Goal: Information Seeking & Learning: Learn about a topic

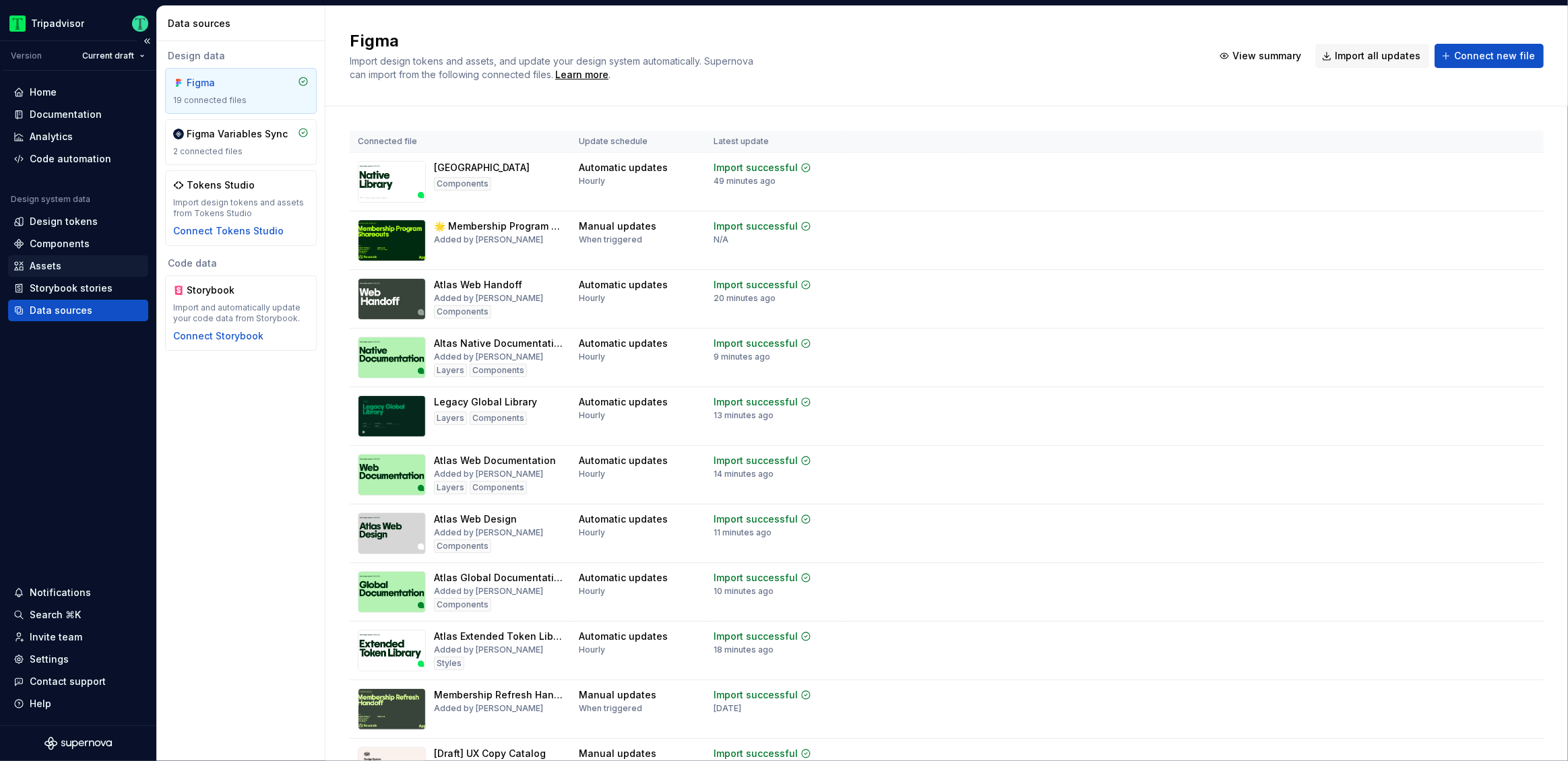
click at [55, 260] on div "Assets" at bounding box center [46, 265] width 32 height 14
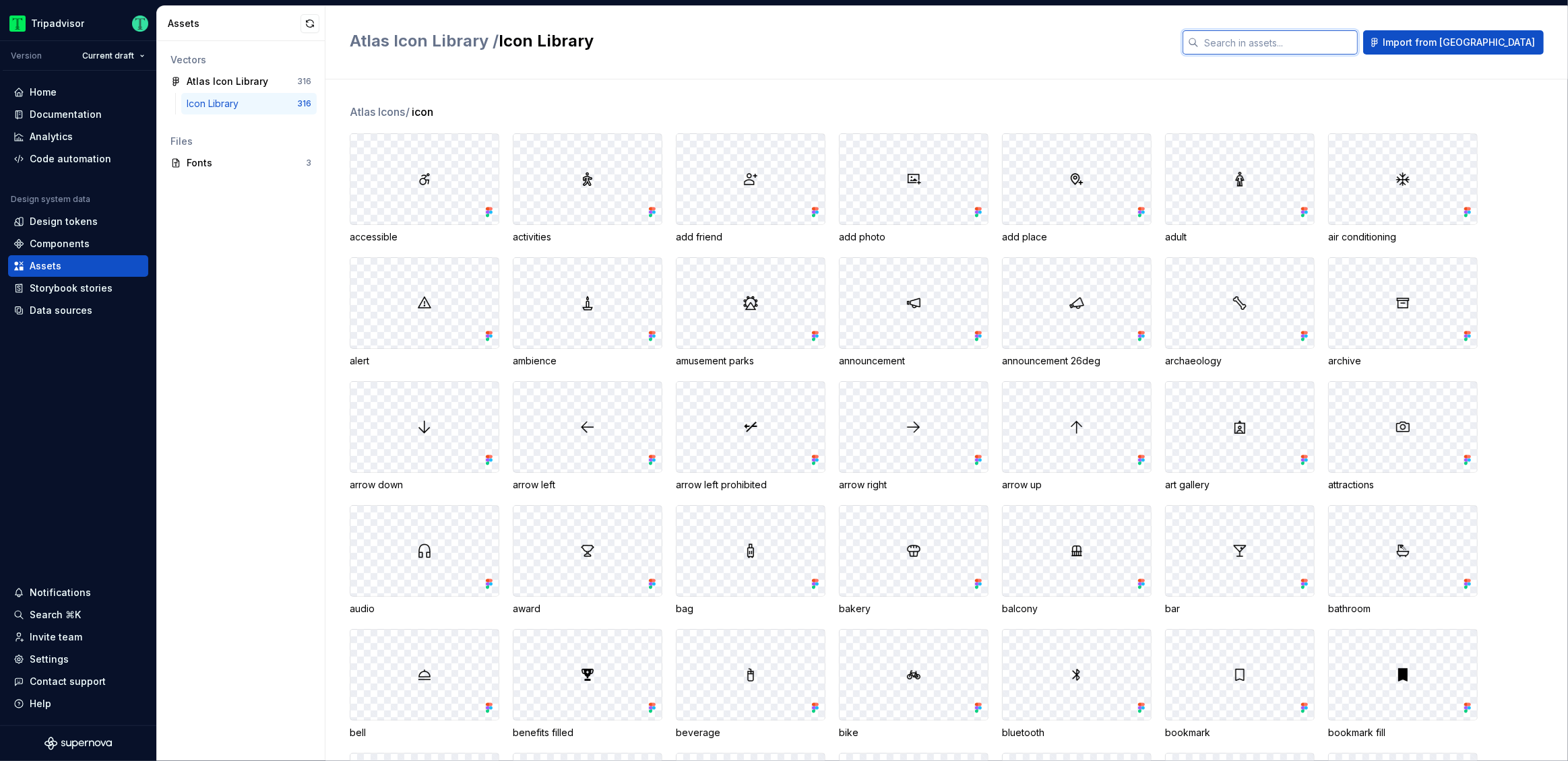
click at [1340, 46] on input "text" at bounding box center [1278, 42] width 159 height 24
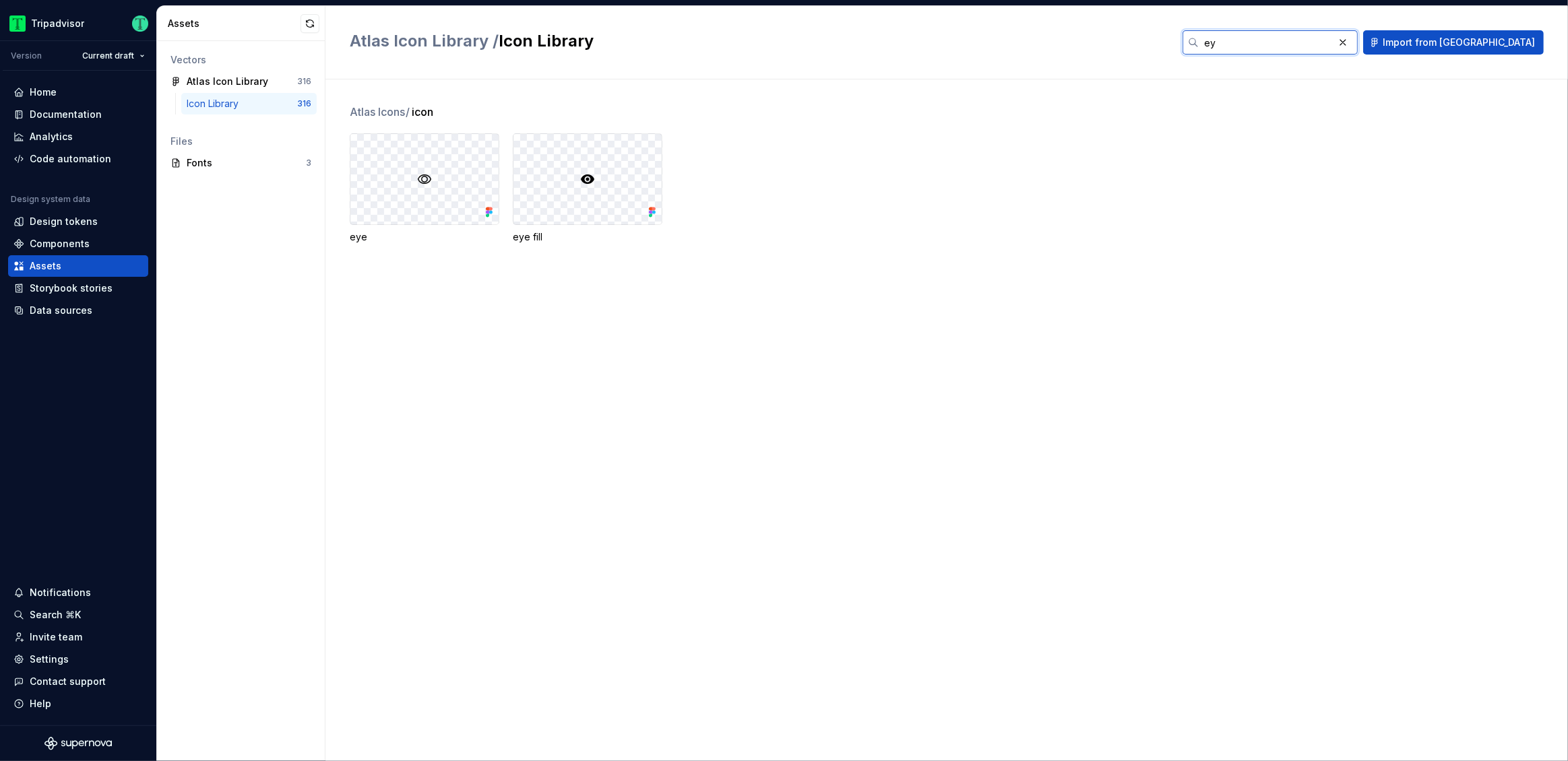
type input "e"
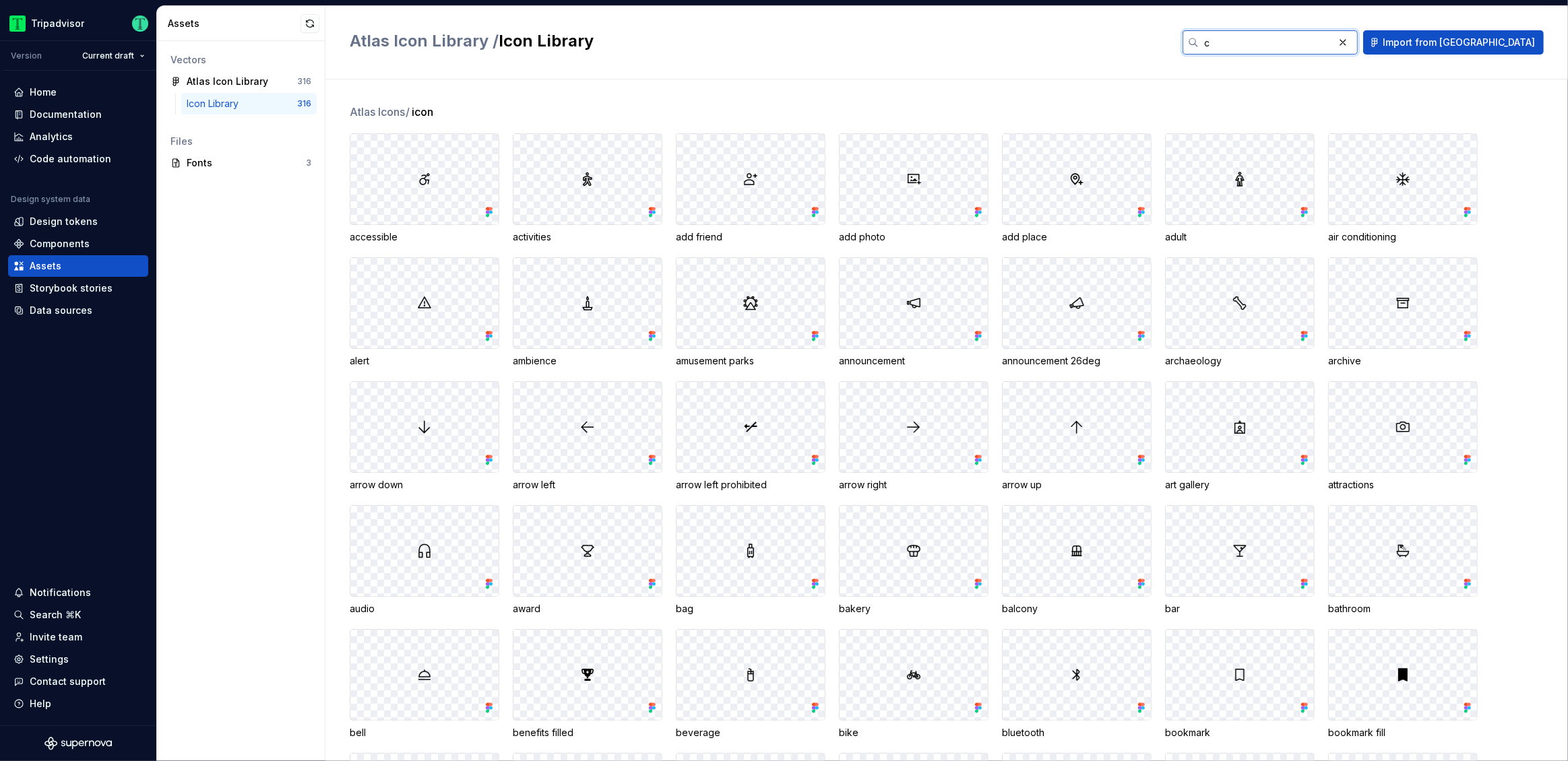
type input "c"
click at [1353, 42] on button "button" at bounding box center [1343, 42] width 19 height 19
click at [316, 18] on button "button" at bounding box center [310, 24] width 19 height 19
click at [273, 93] on div "Icon Library 316" at bounding box center [249, 103] width 135 height 22
click at [255, 84] on div "Atlas Icon Library" at bounding box center [227, 82] width 82 height 14
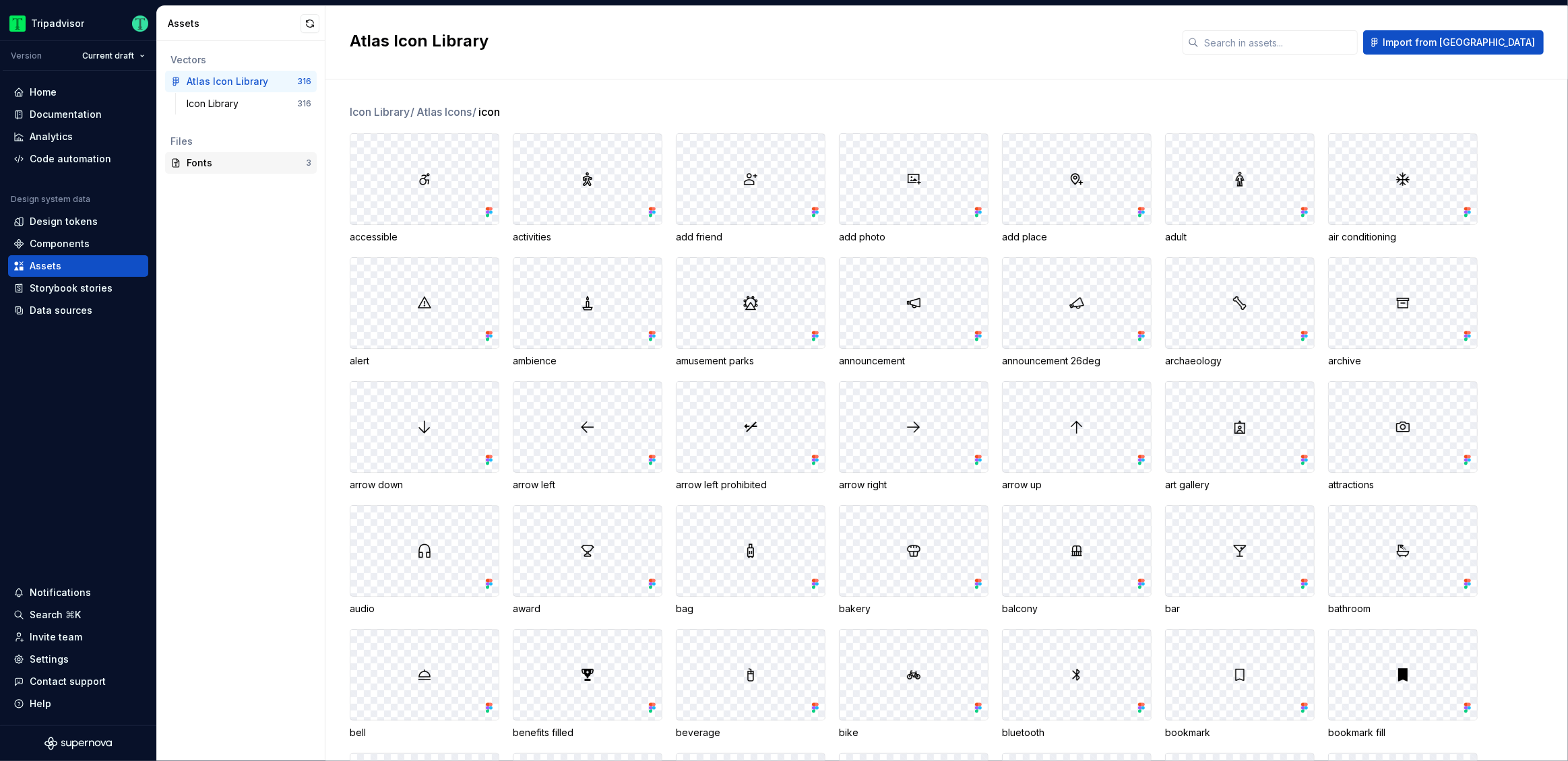
click at [199, 158] on div "Fonts" at bounding box center [245, 163] width 119 height 14
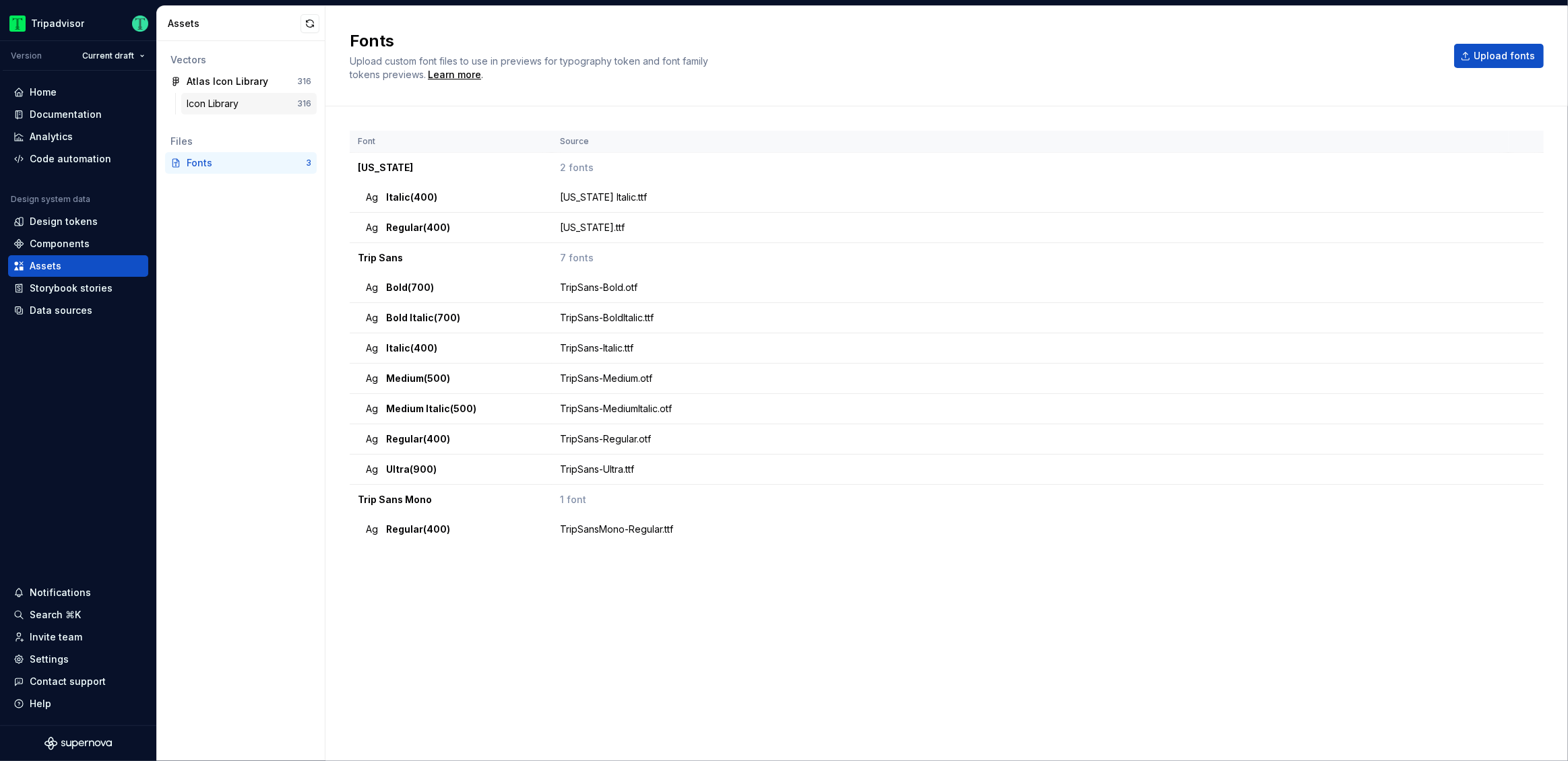
click at [217, 101] on div "Icon Library" at bounding box center [215, 103] width 58 height 14
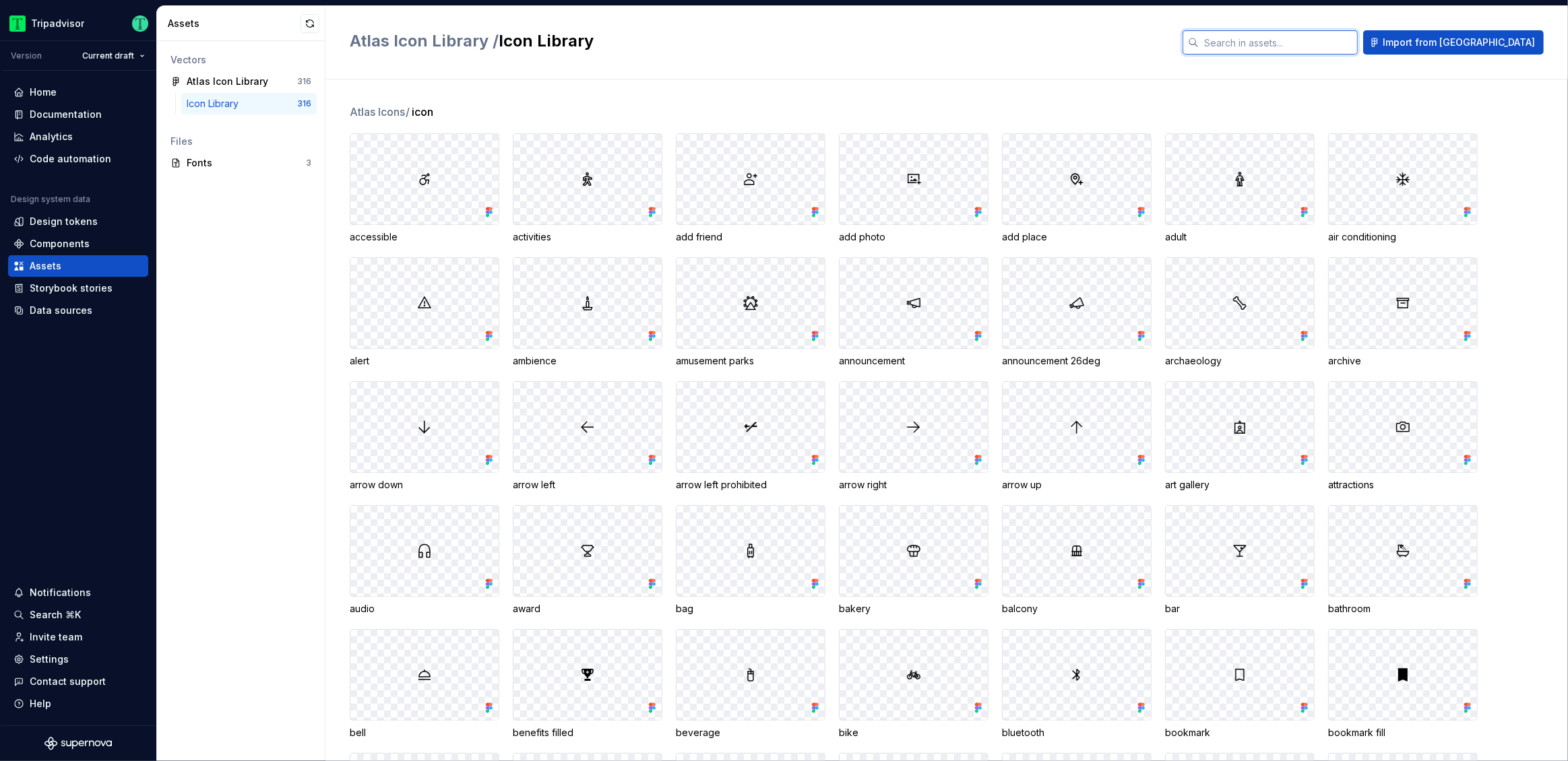
click at [1302, 30] on input "text" at bounding box center [1278, 42] width 159 height 24
type input "eye"
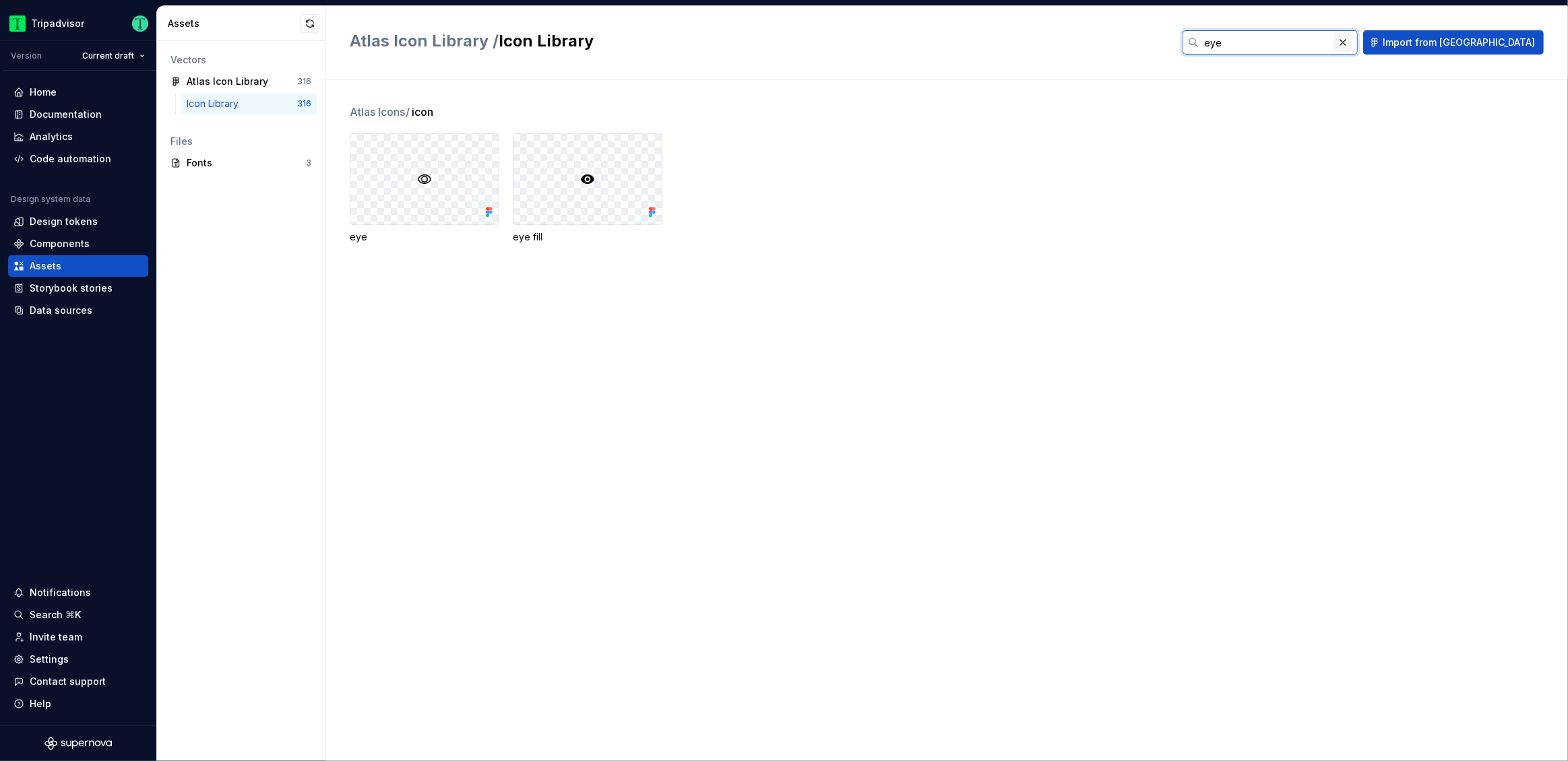
click at [1353, 50] on button "button" at bounding box center [1343, 42] width 19 height 19
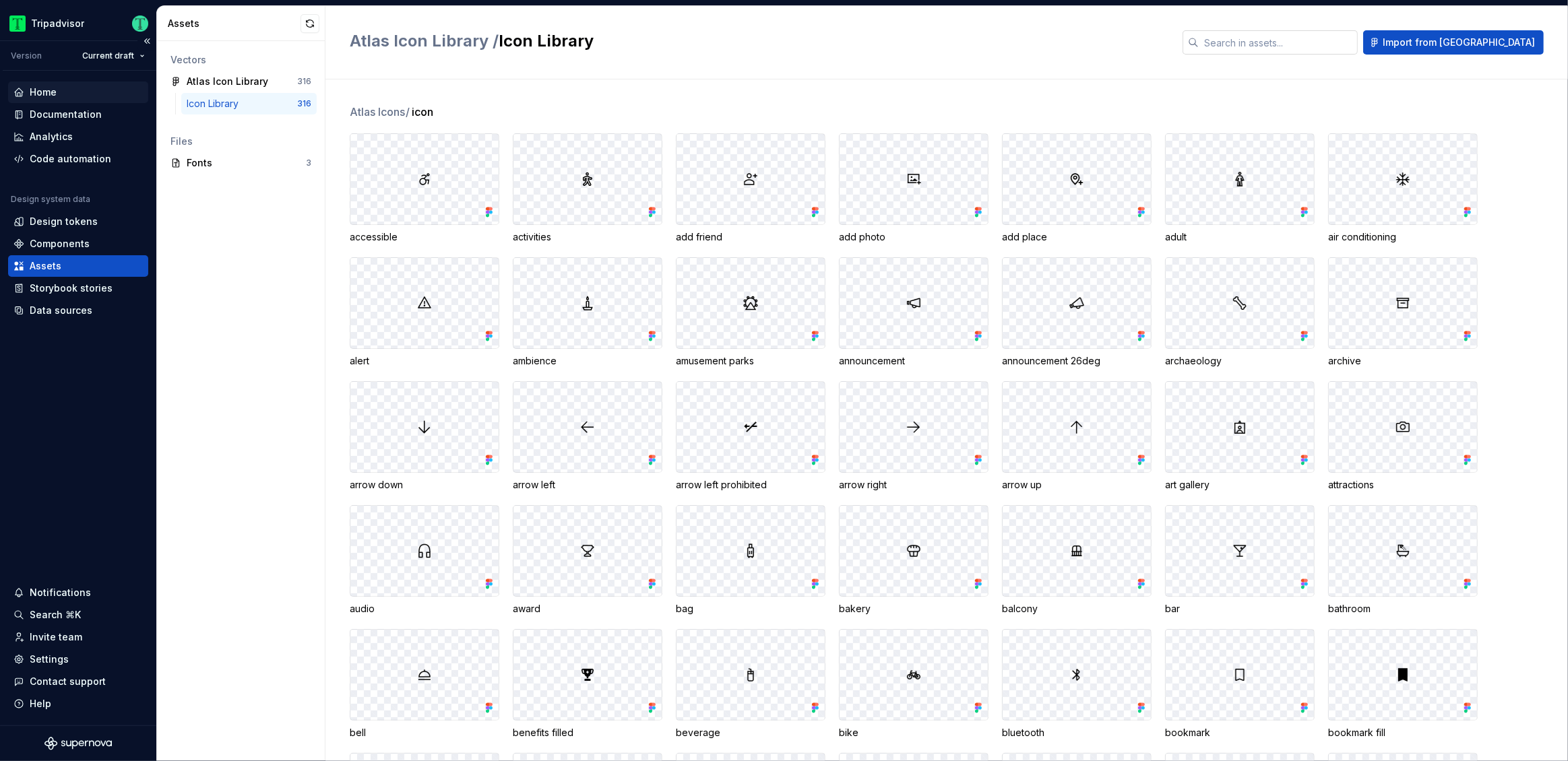
click at [37, 88] on div "Home" at bounding box center [43, 92] width 27 height 14
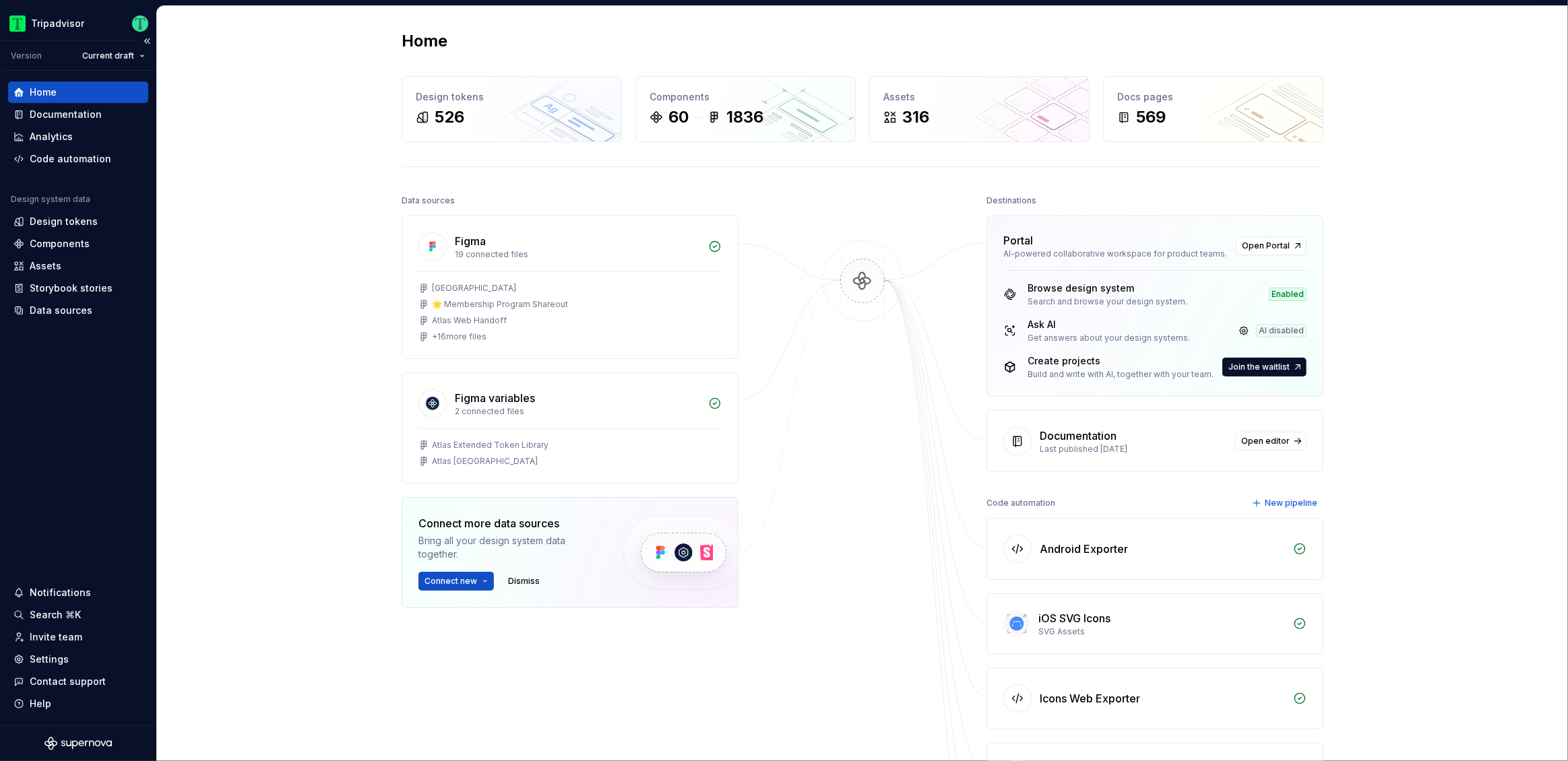
click at [28, 393] on div "Home Documentation Analytics Code automation Design system data Design tokens C…" at bounding box center [78, 397] width 157 height 655
click at [57, 306] on div "Data sources" at bounding box center [61, 310] width 62 height 14
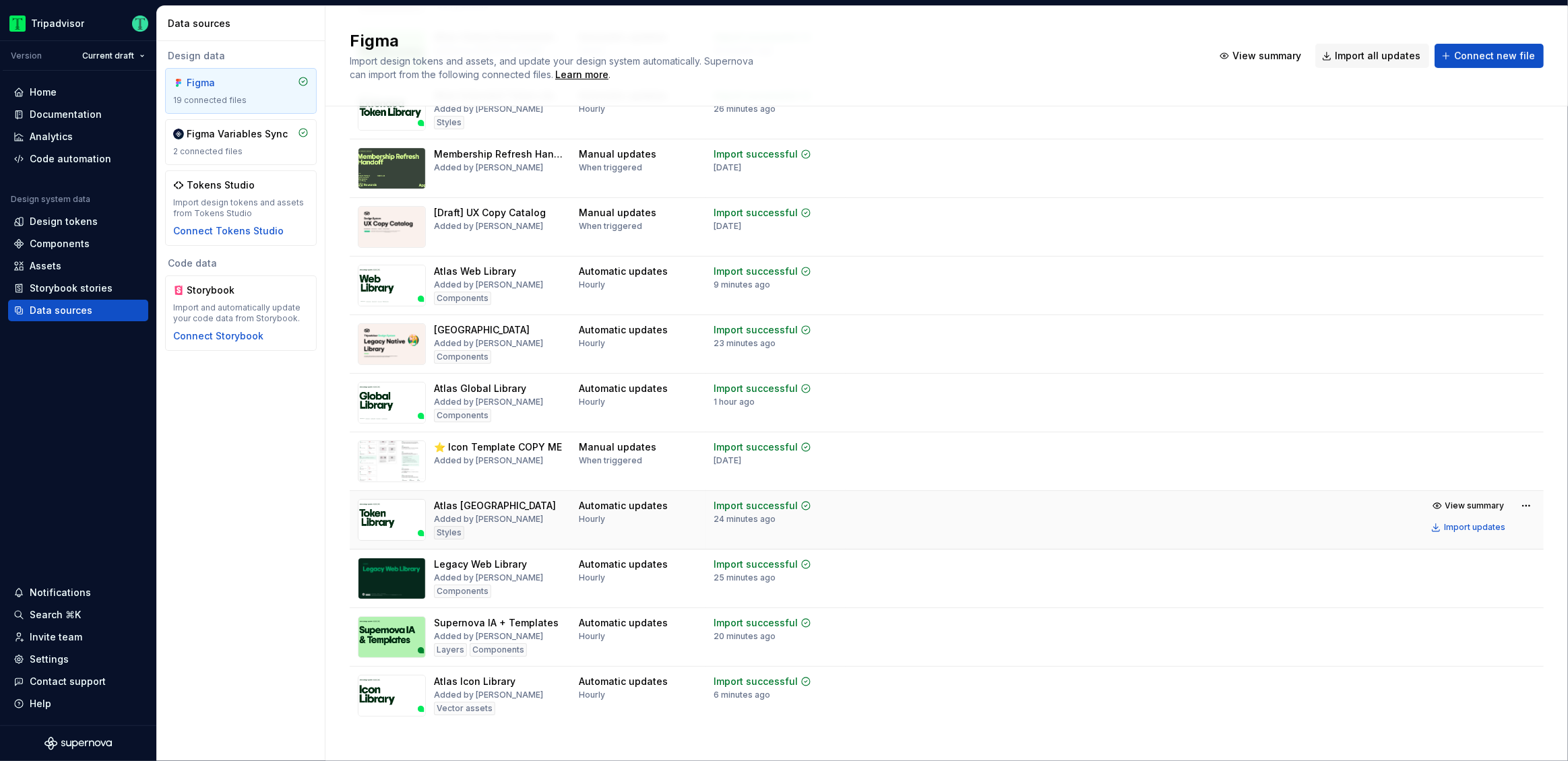
scroll to position [554, 0]
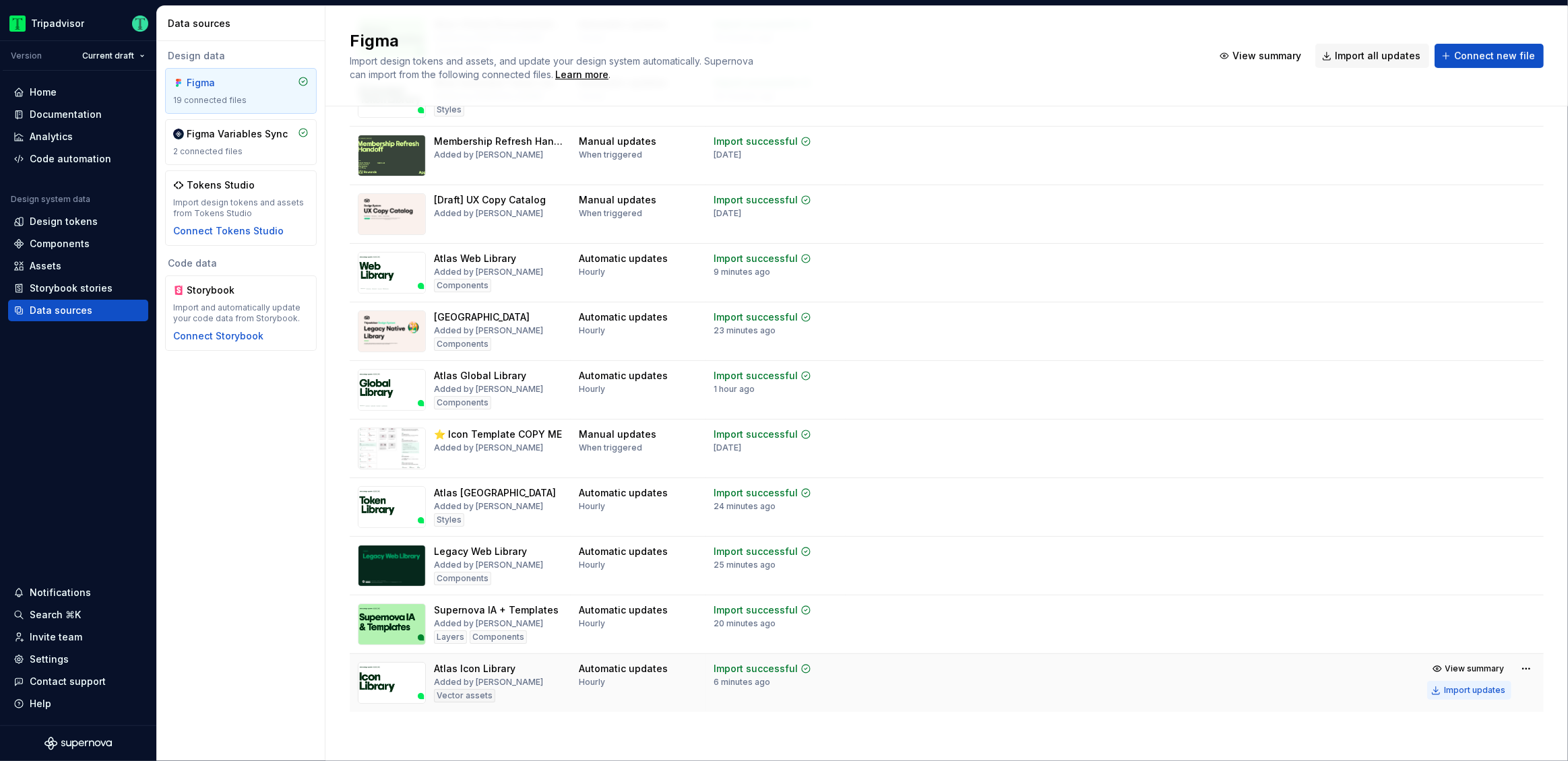
click at [1474, 691] on div "Import updates" at bounding box center [1474, 690] width 62 height 10
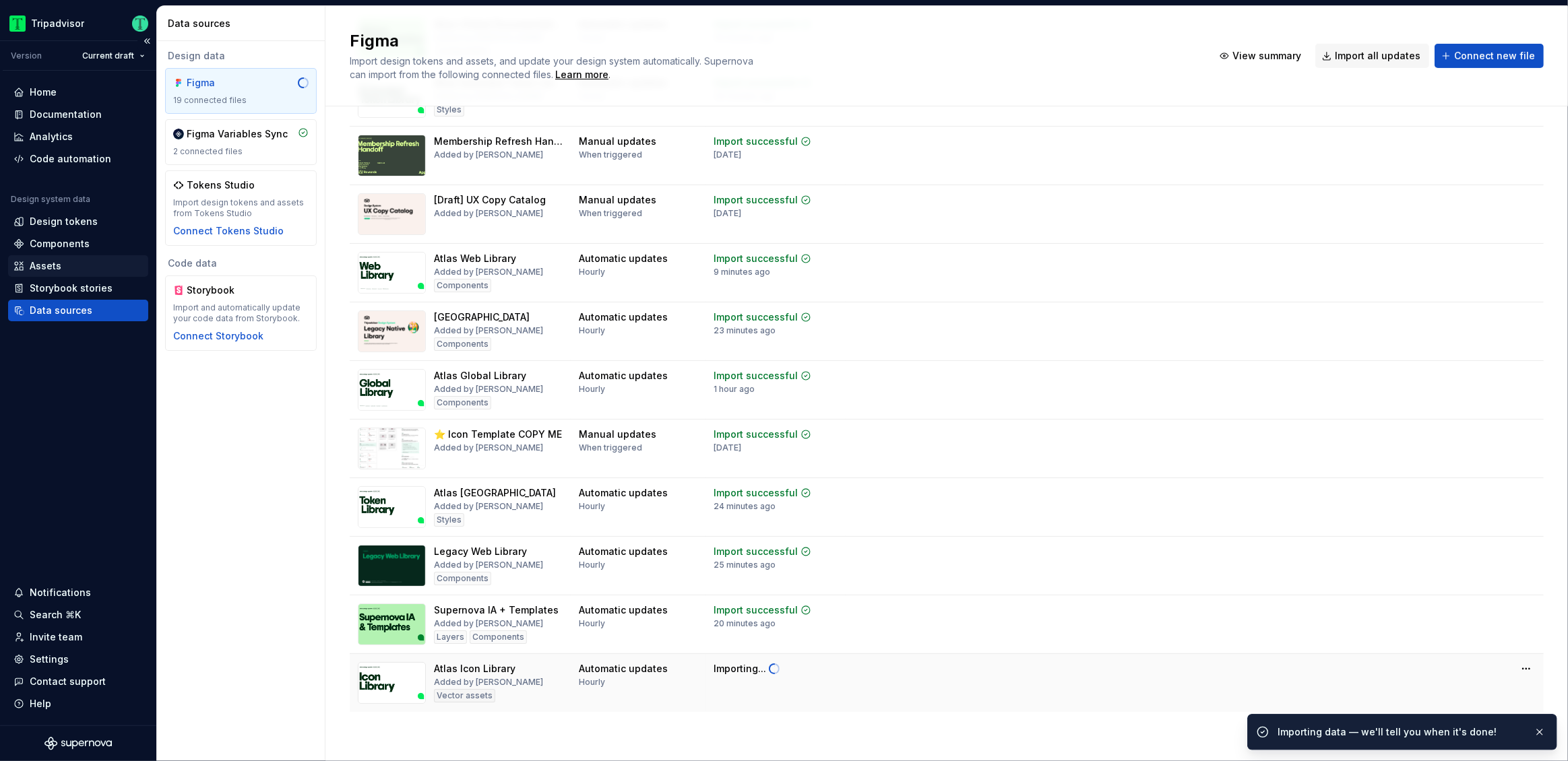
click at [62, 270] on div "Assets" at bounding box center [78, 265] width 130 height 14
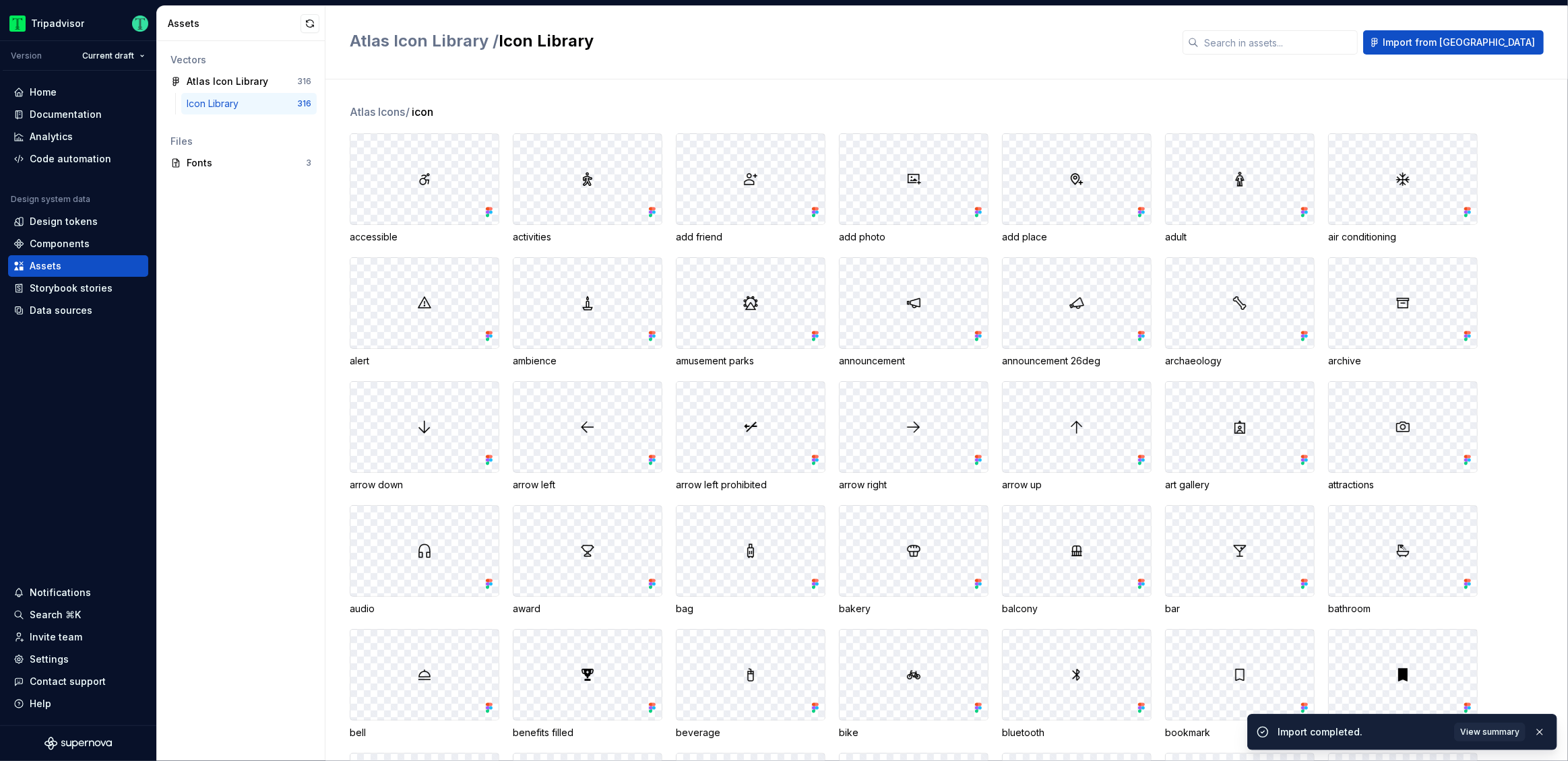
click at [277, 285] on div "Vectors Atlas Icon Library 316 Icon Library 316 Files Fonts 3" at bounding box center [241, 400] width 168 height 720
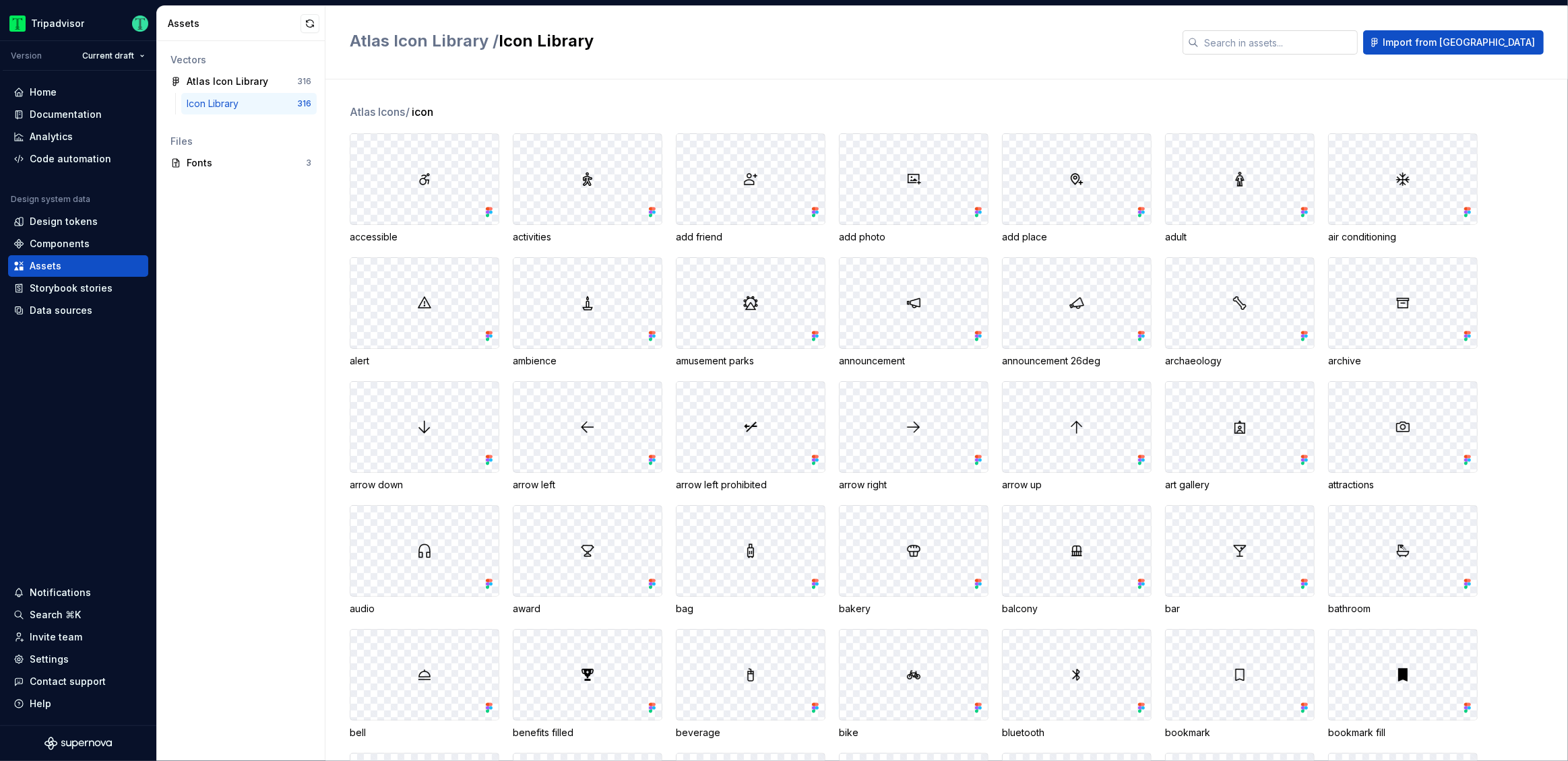
click at [1331, 46] on input "text" at bounding box center [1278, 42] width 159 height 24
type input "eye"
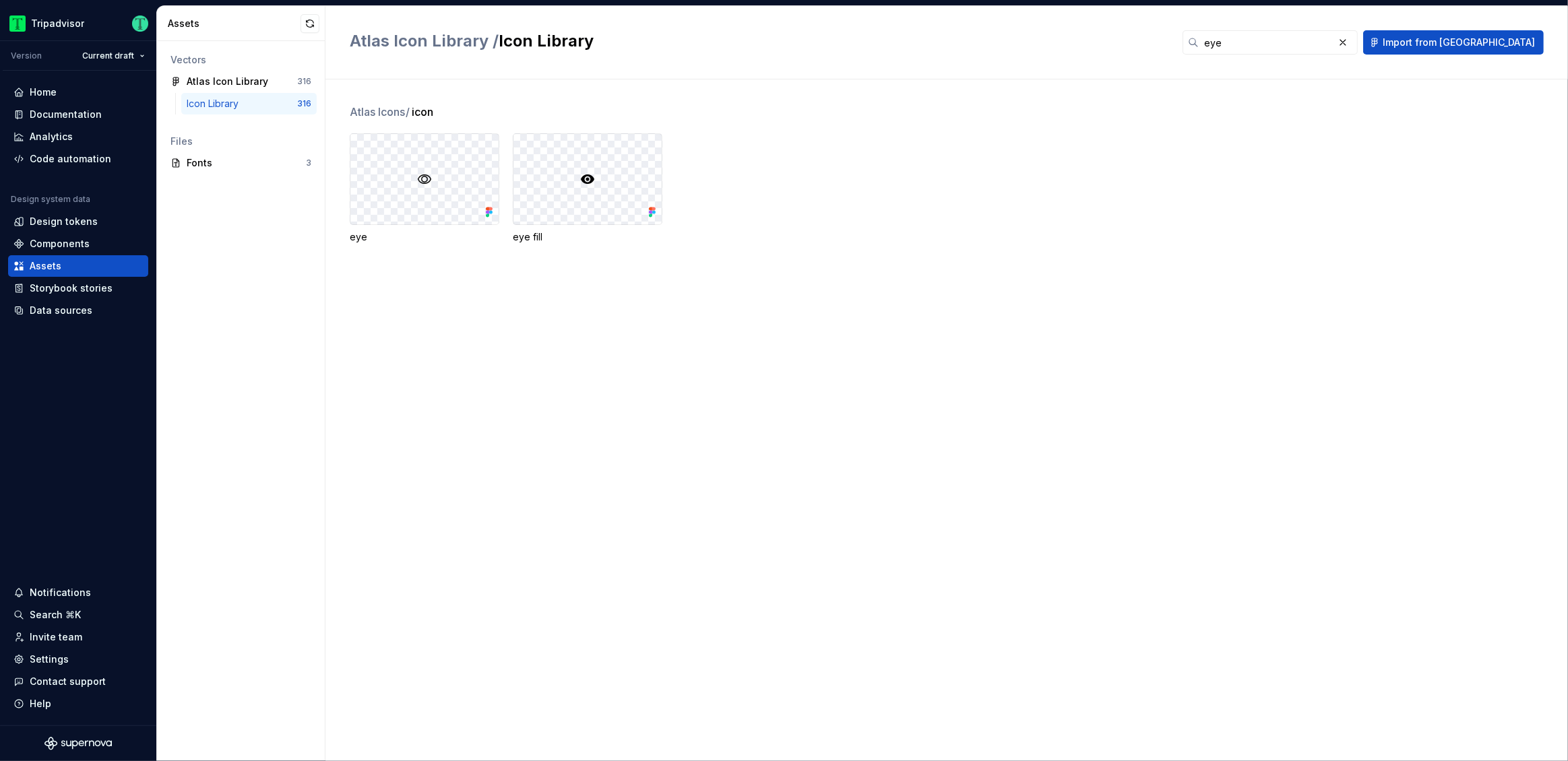
click at [1071, 346] on div "Atlas Icons / icon eye eye fill" at bounding box center [959, 420] width 1219 height 682
click at [1353, 46] on button "button" at bounding box center [1343, 42] width 19 height 19
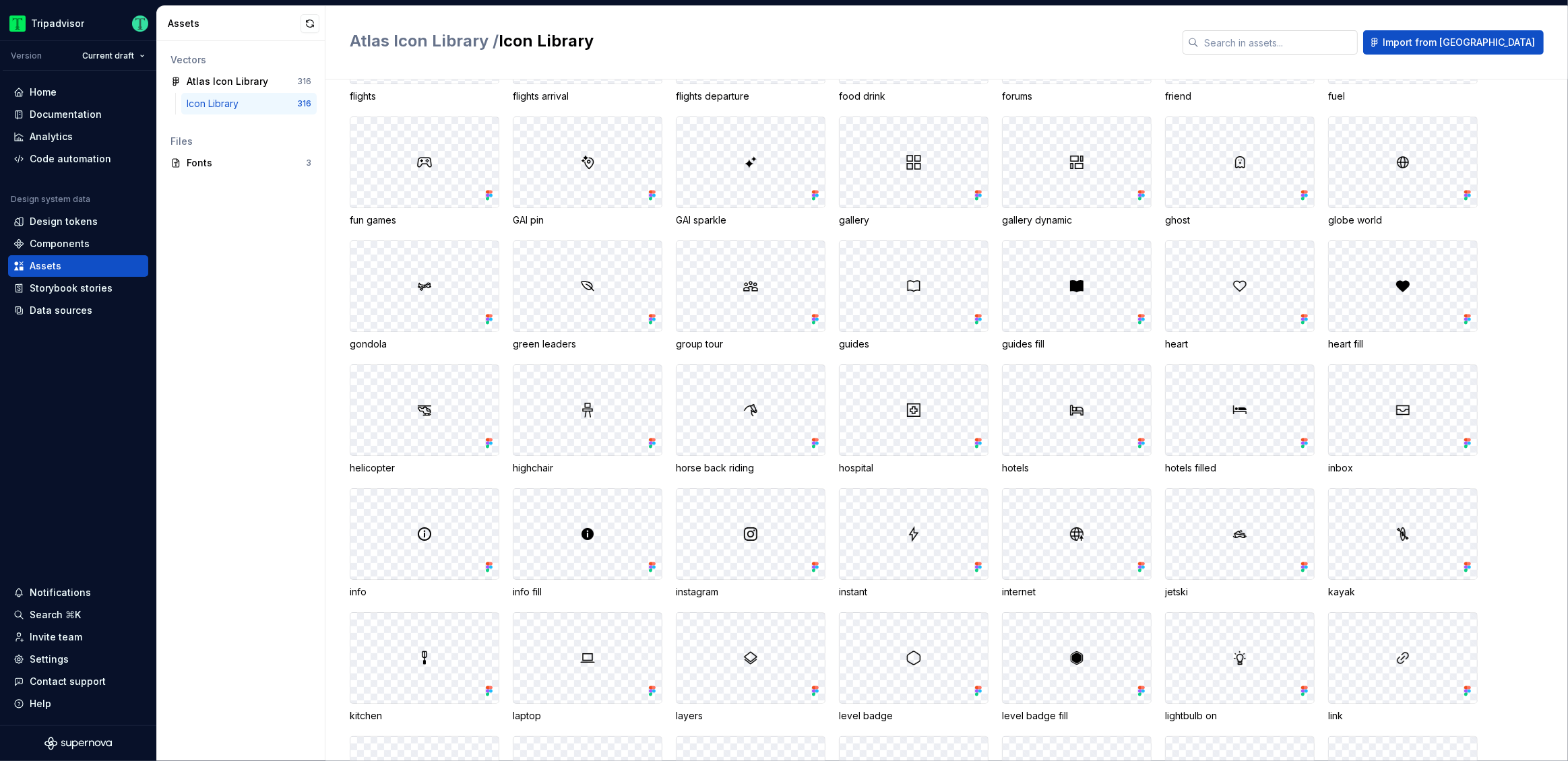
scroll to position [1884, 0]
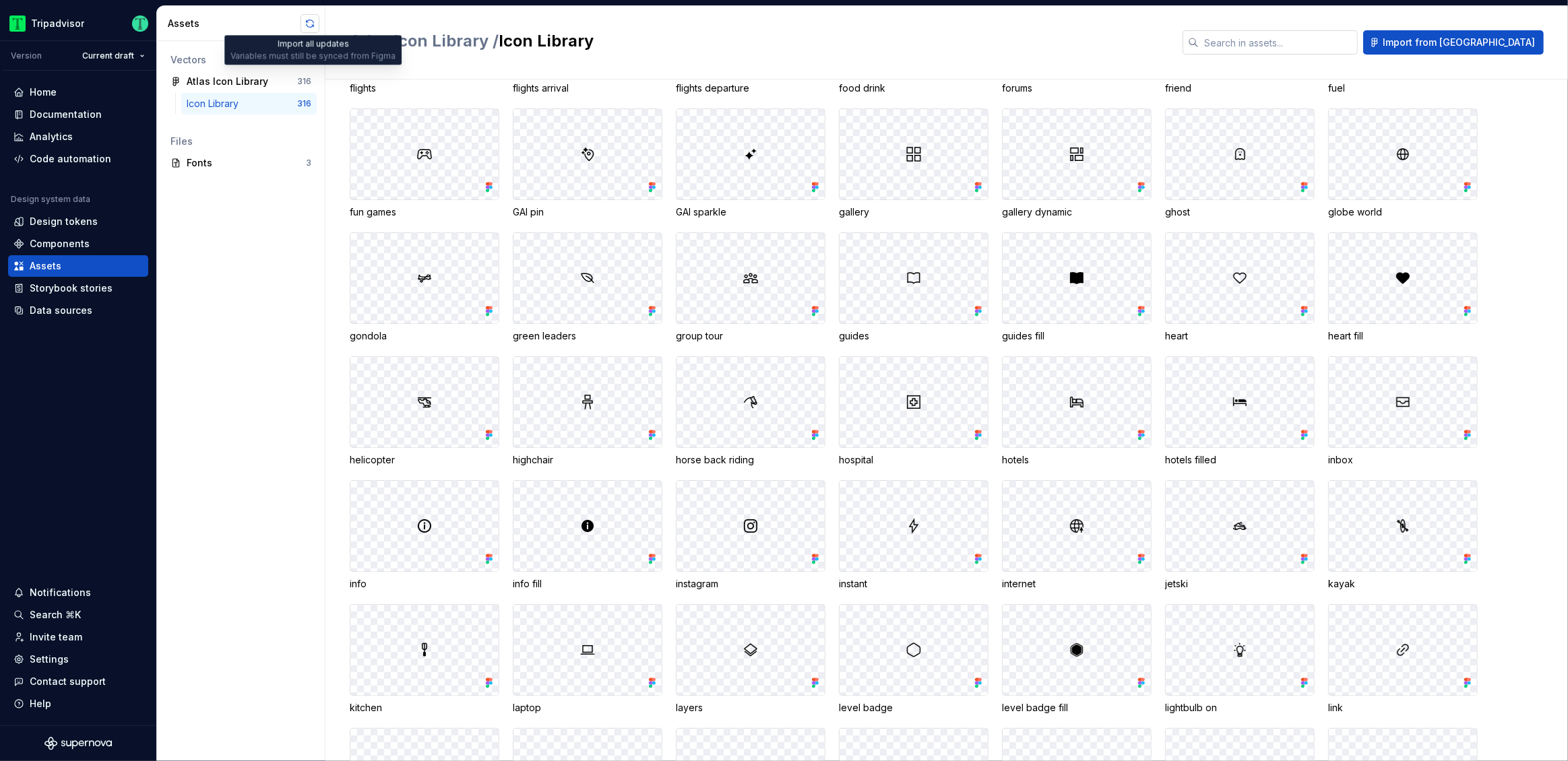
click at [309, 25] on button "button" at bounding box center [310, 24] width 19 height 19
click at [264, 313] on div "Vectors Atlas Icon Library 316 Icon Library 316 Files Fonts 3" at bounding box center [241, 400] width 168 height 720
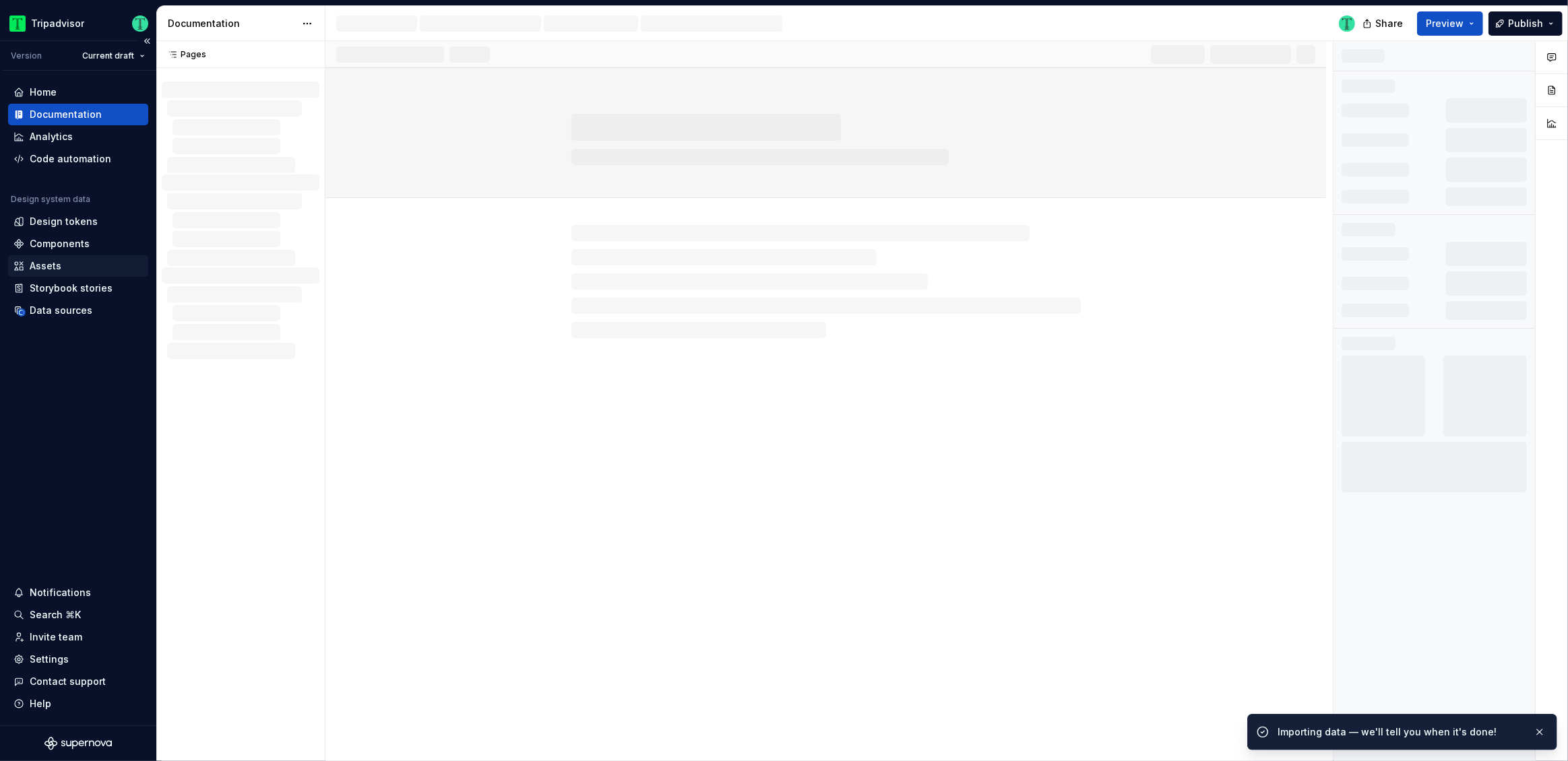
click at [74, 264] on div "Assets" at bounding box center [78, 265] width 130 height 14
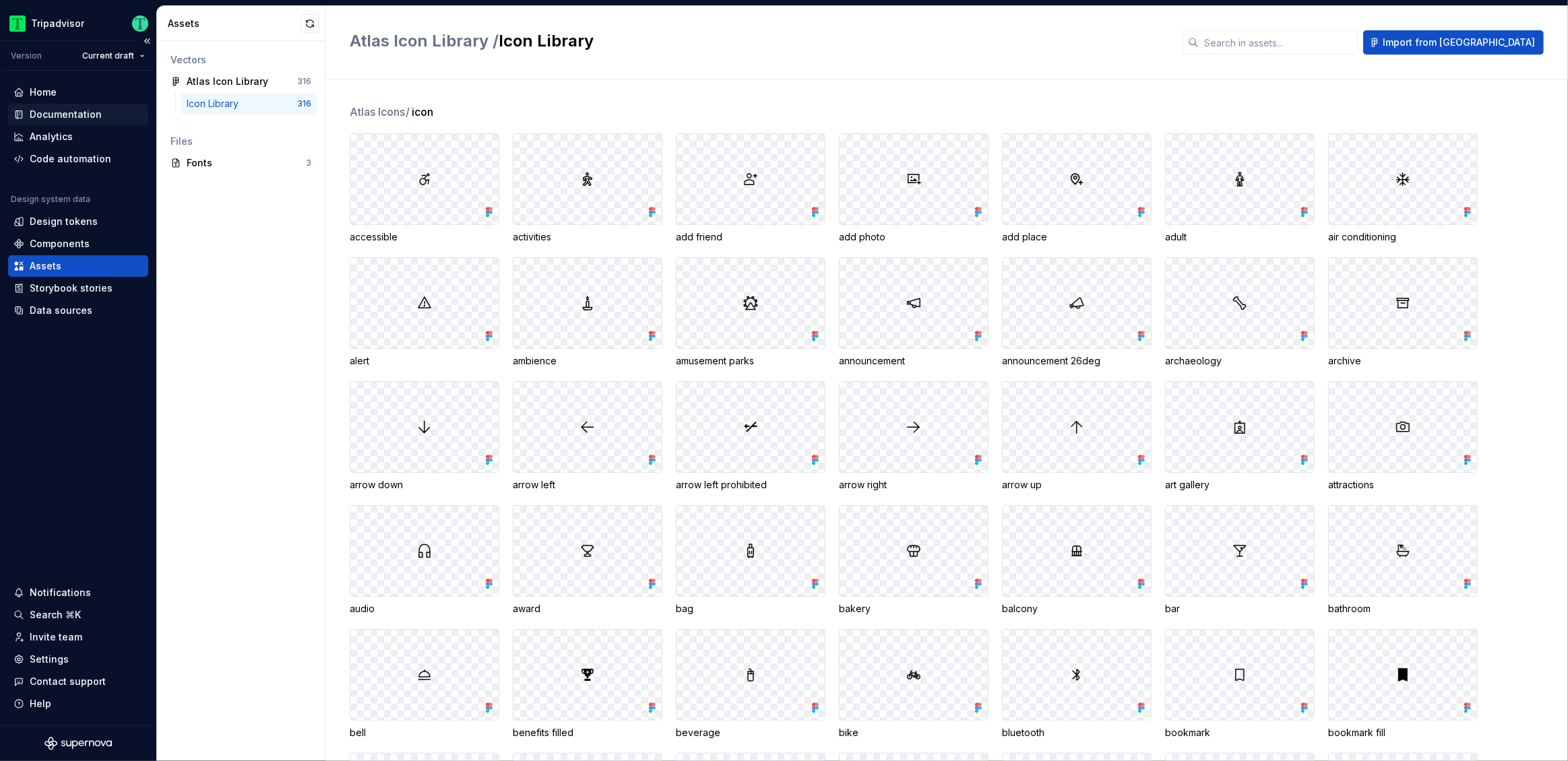
click at [66, 115] on div "Documentation" at bounding box center [66, 114] width 72 height 14
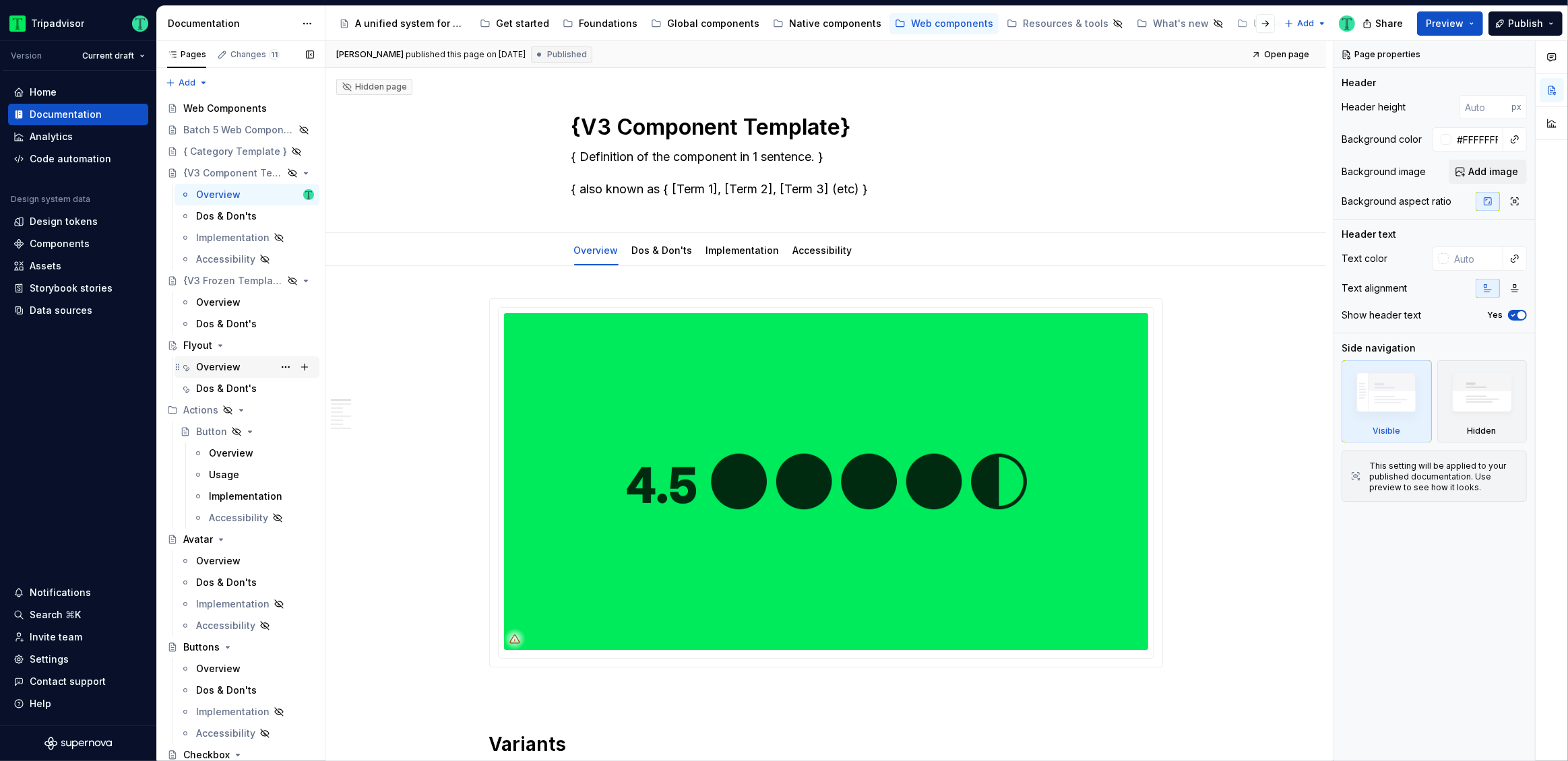
click at [209, 365] on div "Overview" at bounding box center [218, 367] width 45 height 14
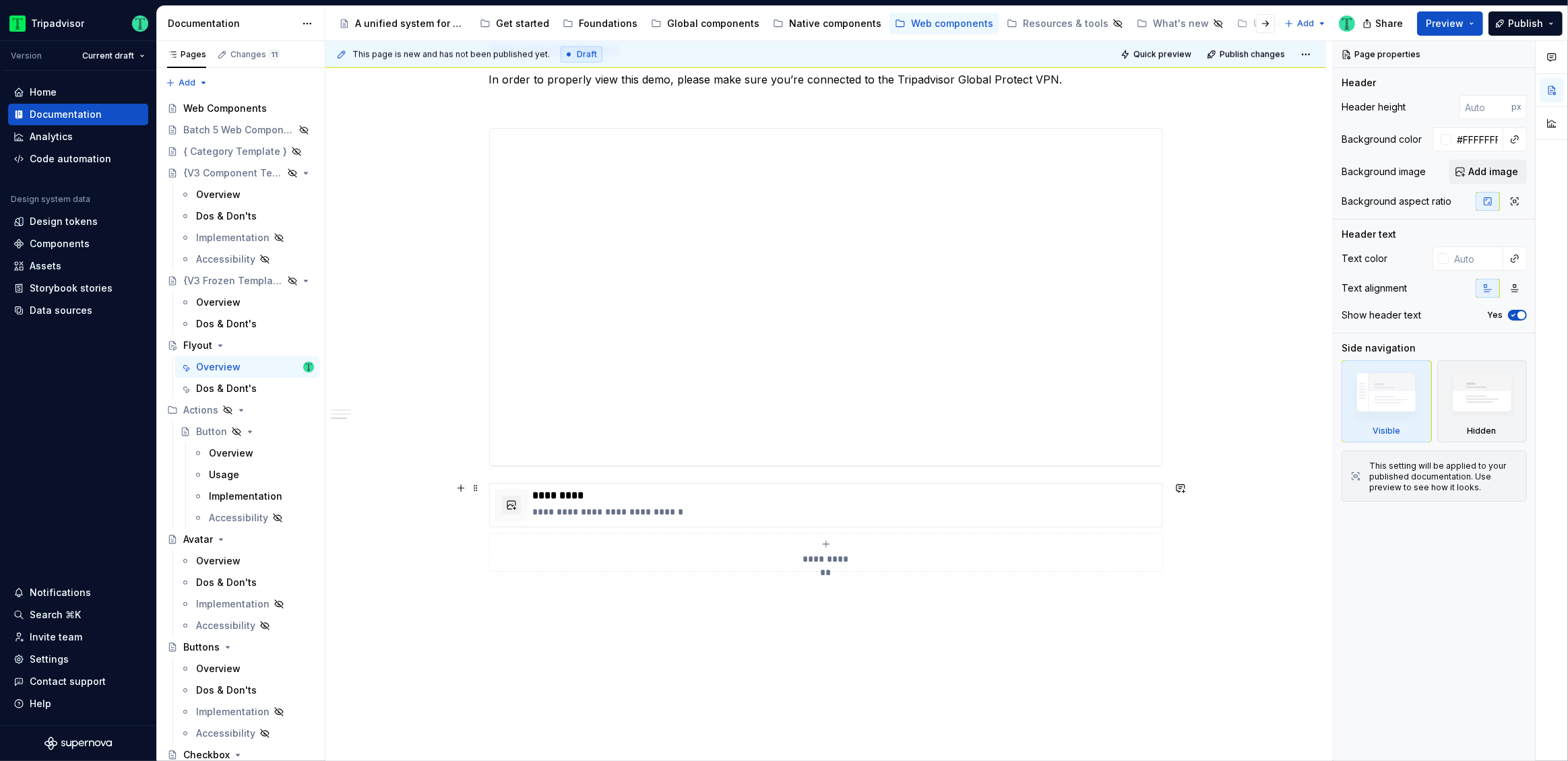
scroll to position [1532, 0]
click at [610, 391] on div "**********" at bounding box center [826, 296] width 672 height 337
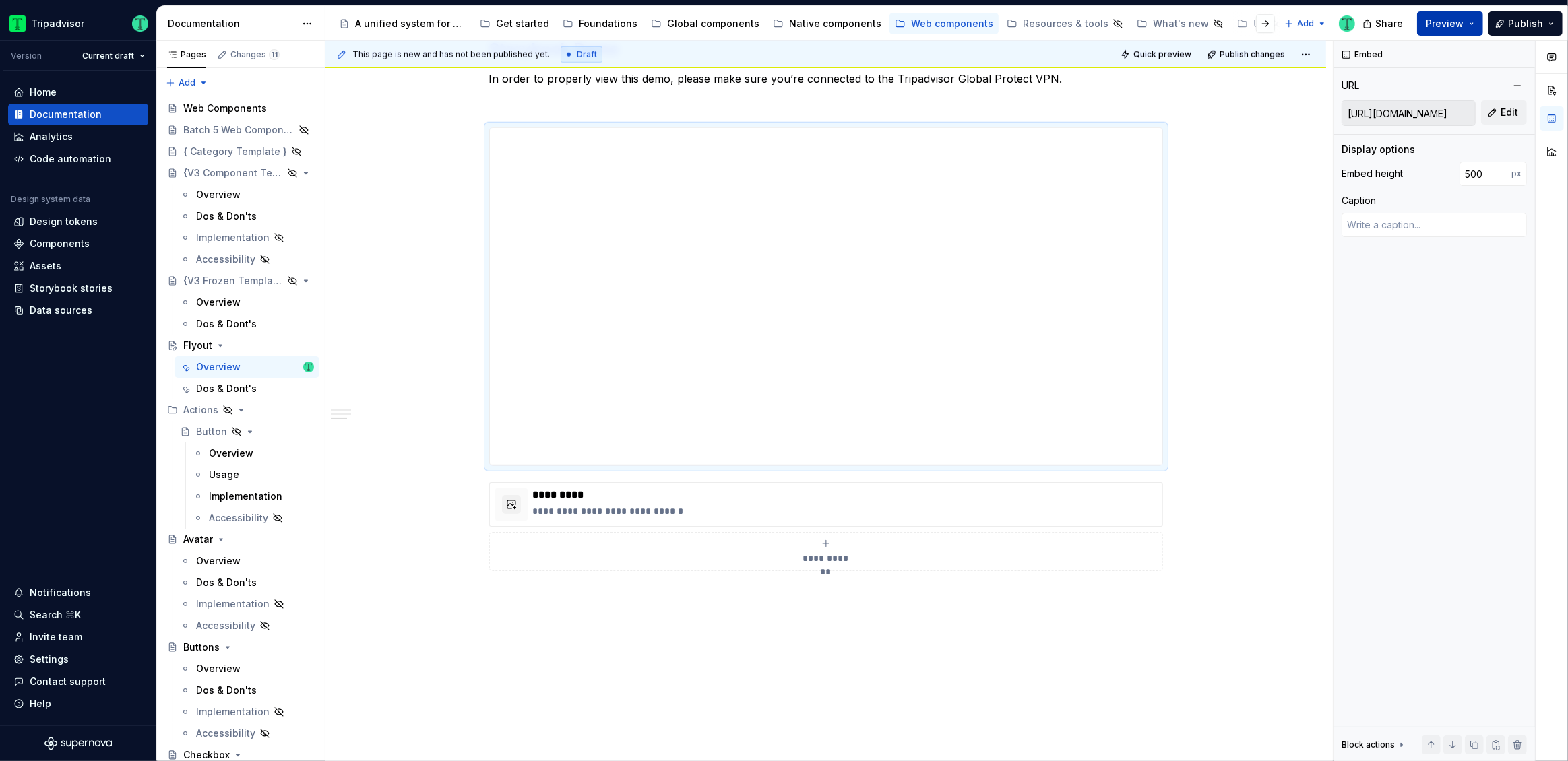
click at [1470, 20] on button "Preview" at bounding box center [1450, 23] width 66 height 24
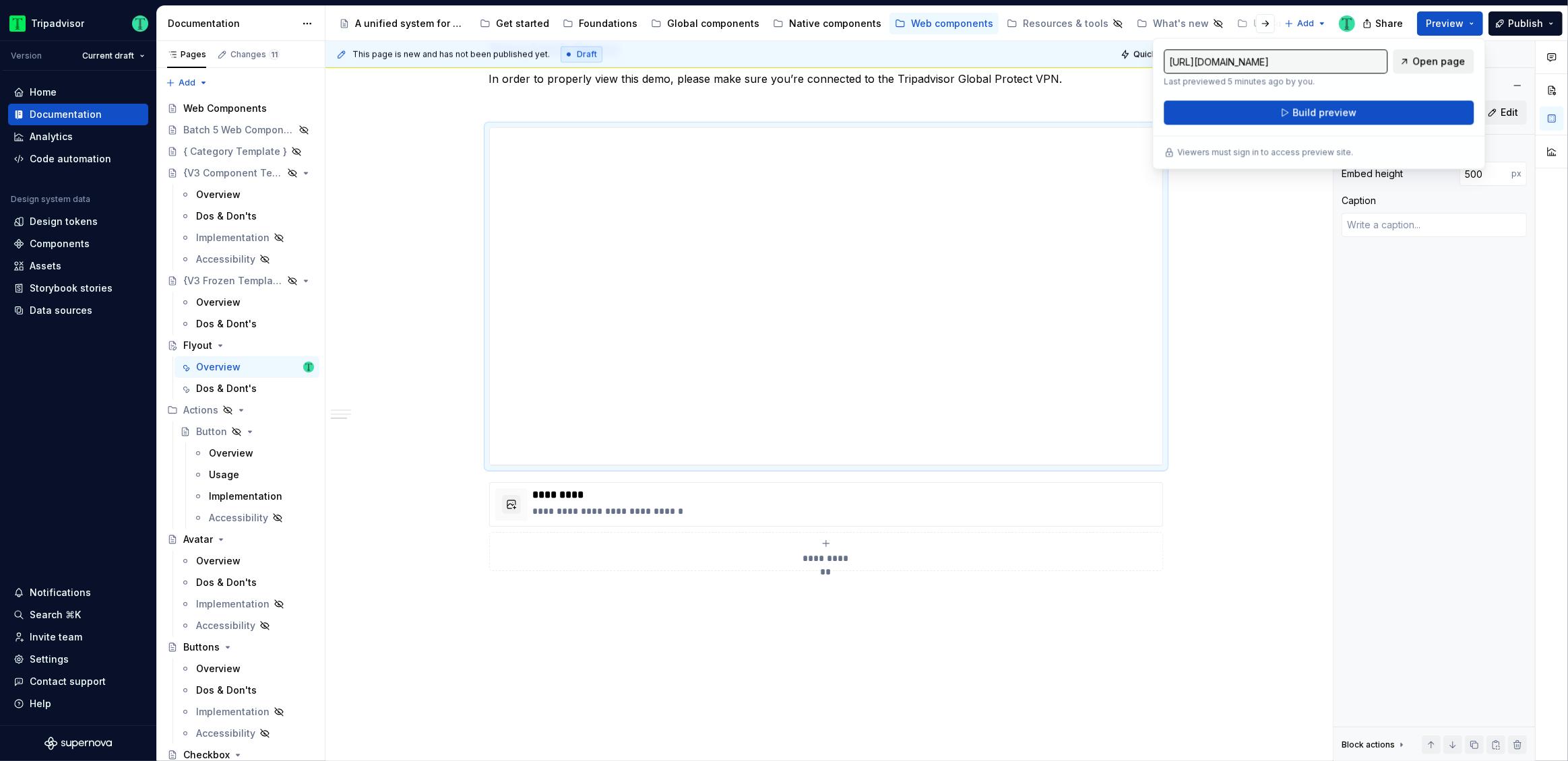
click at [1440, 62] on span "Open page" at bounding box center [1439, 61] width 53 height 14
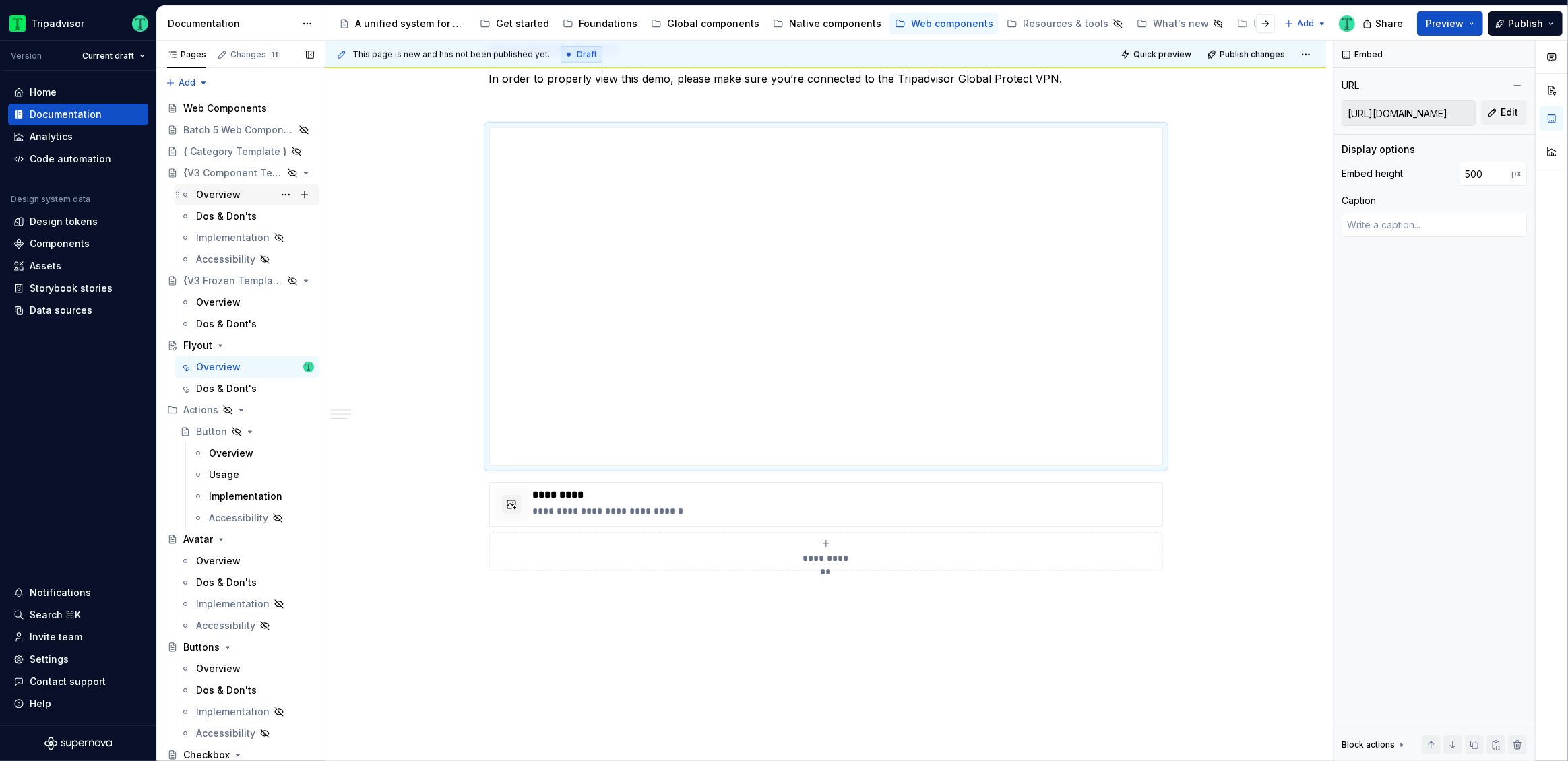
click at [211, 191] on div "Overview" at bounding box center [218, 194] width 45 height 14
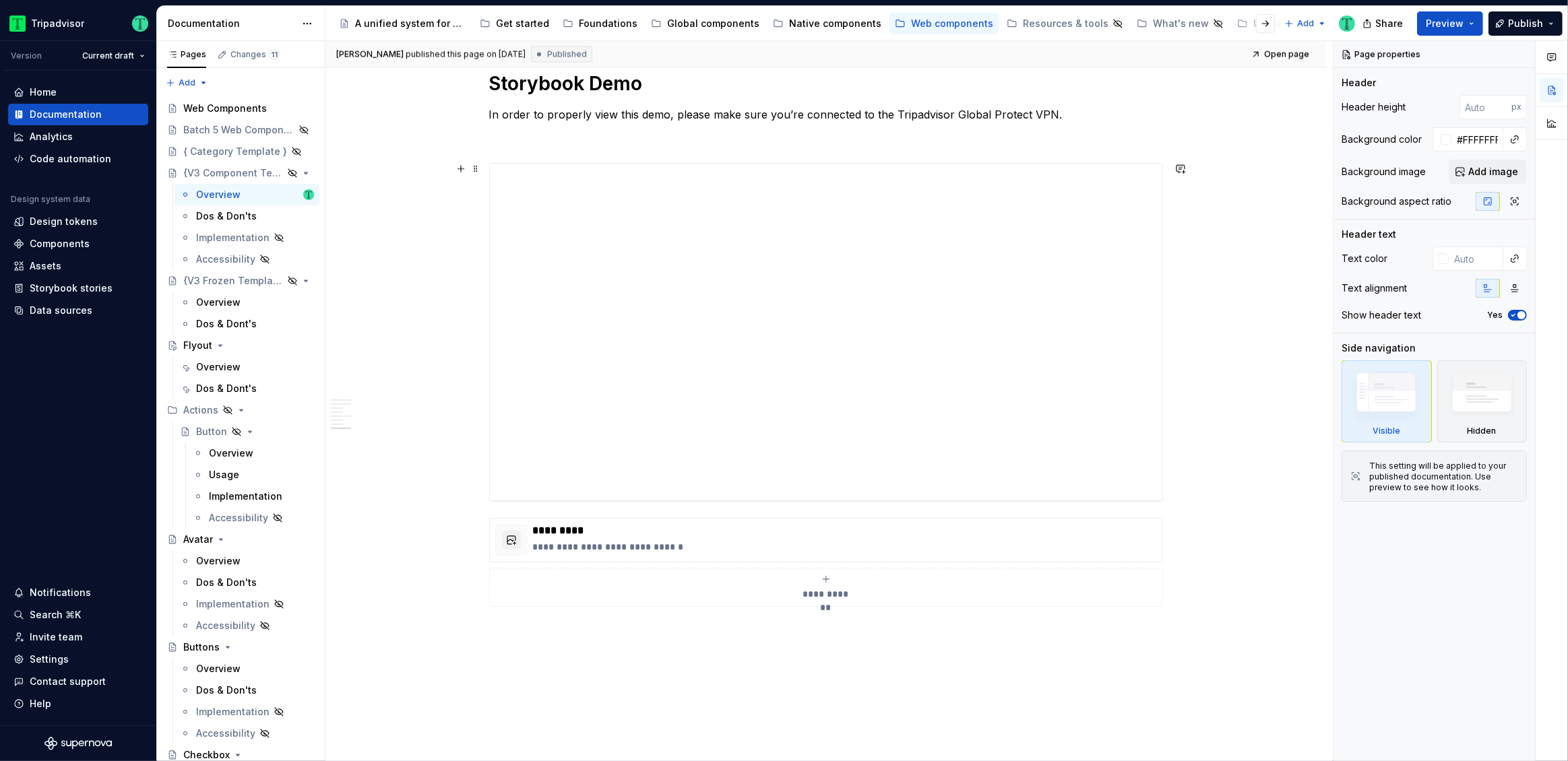
scroll to position [2269, 0]
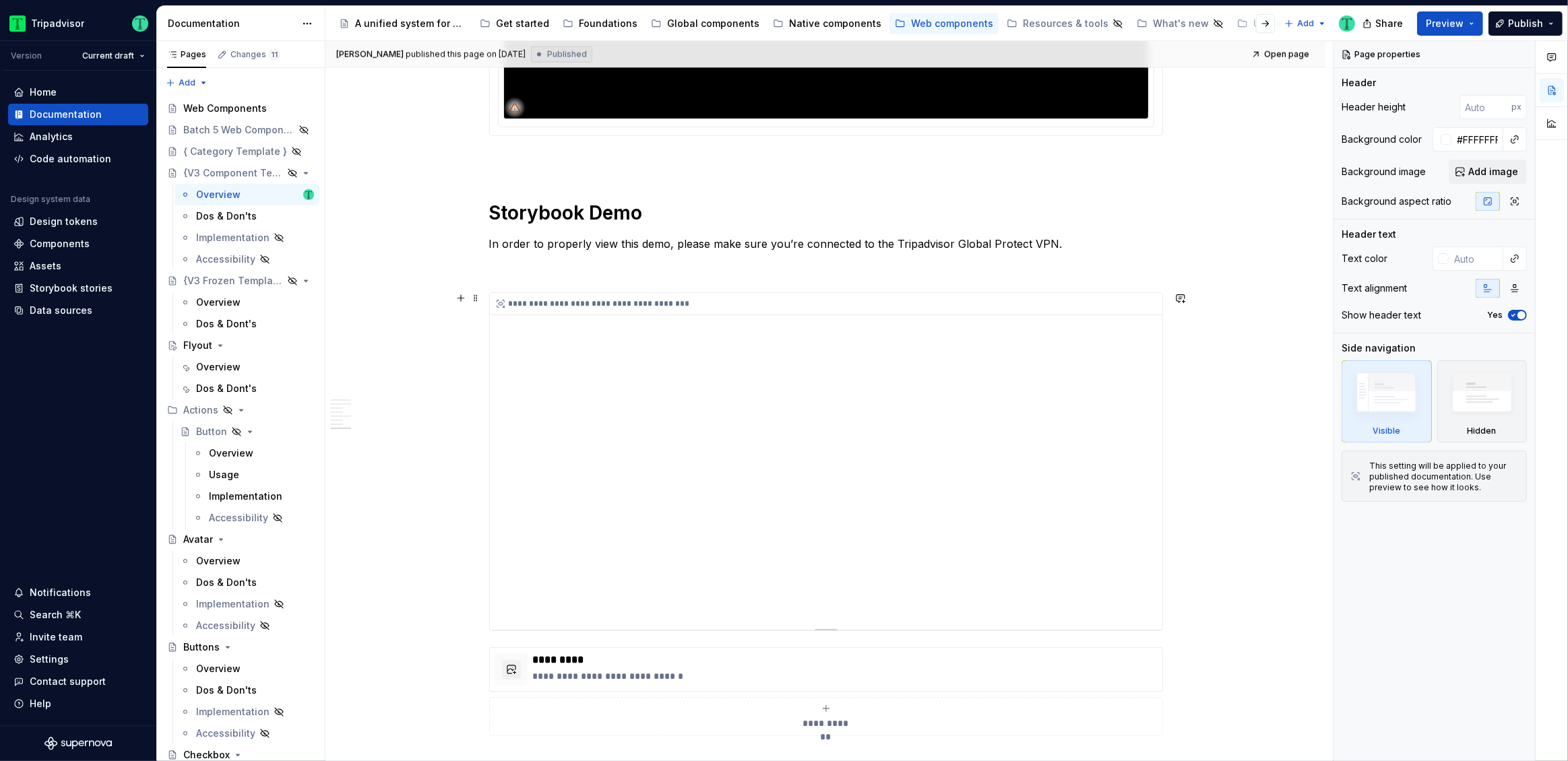
type textarea "*"
click at [598, 435] on div "**********" at bounding box center [826, 461] width 672 height 337
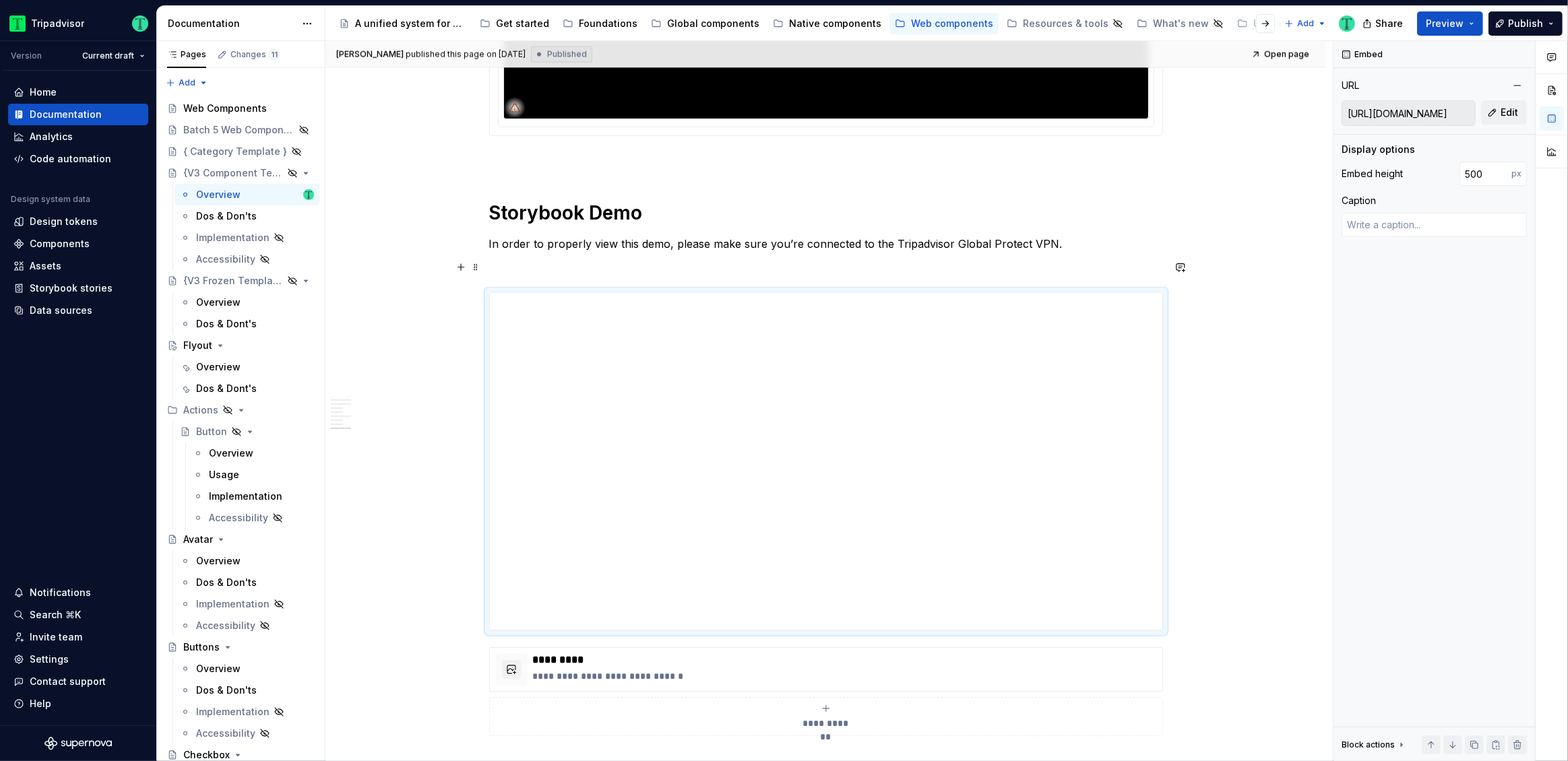
click at [507, 262] on p at bounding box center [826, 268] width 674 height 16
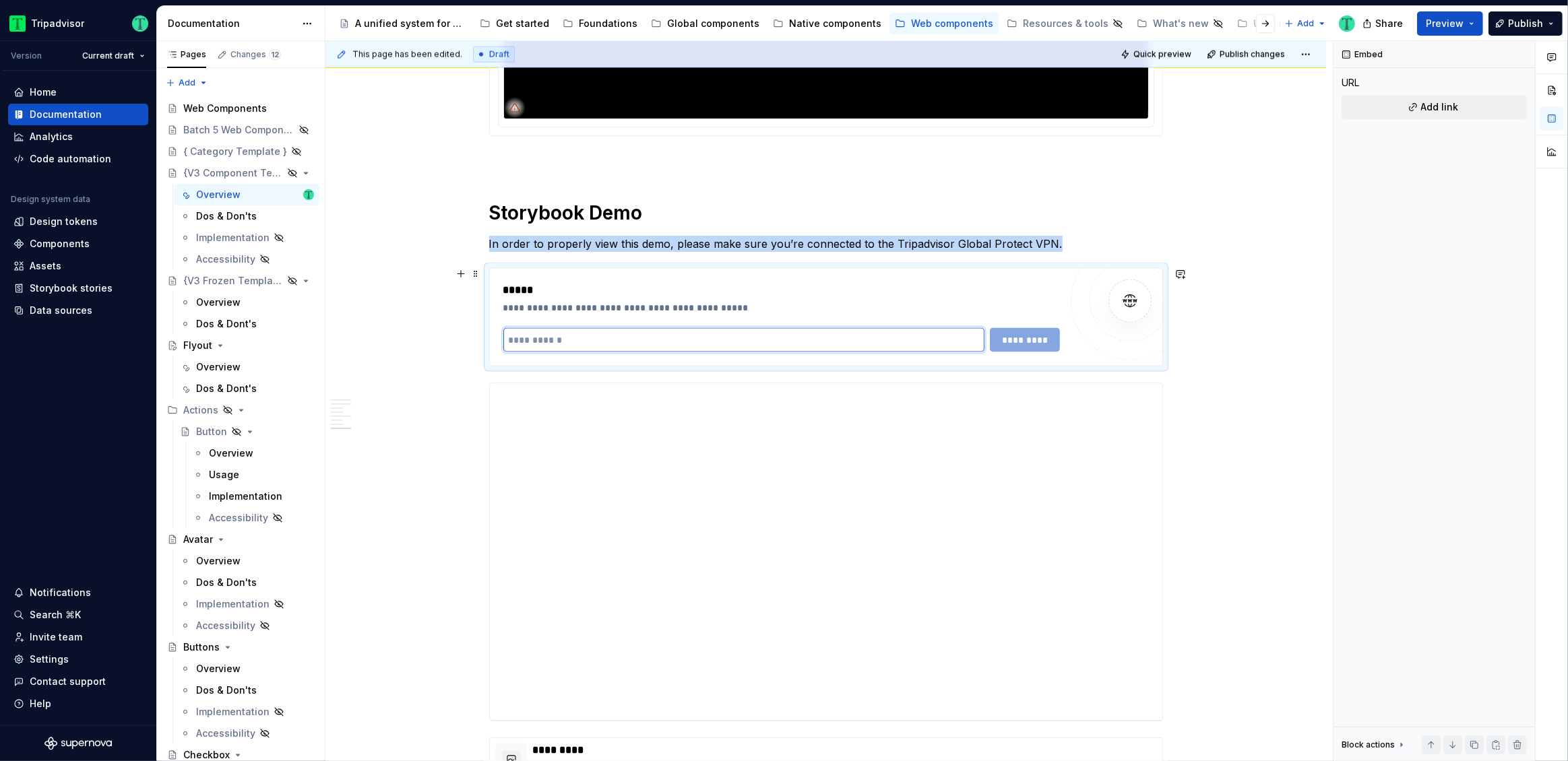
click at [600, 349] on input "text" at bounding box center [744, 340] width 482 height 24
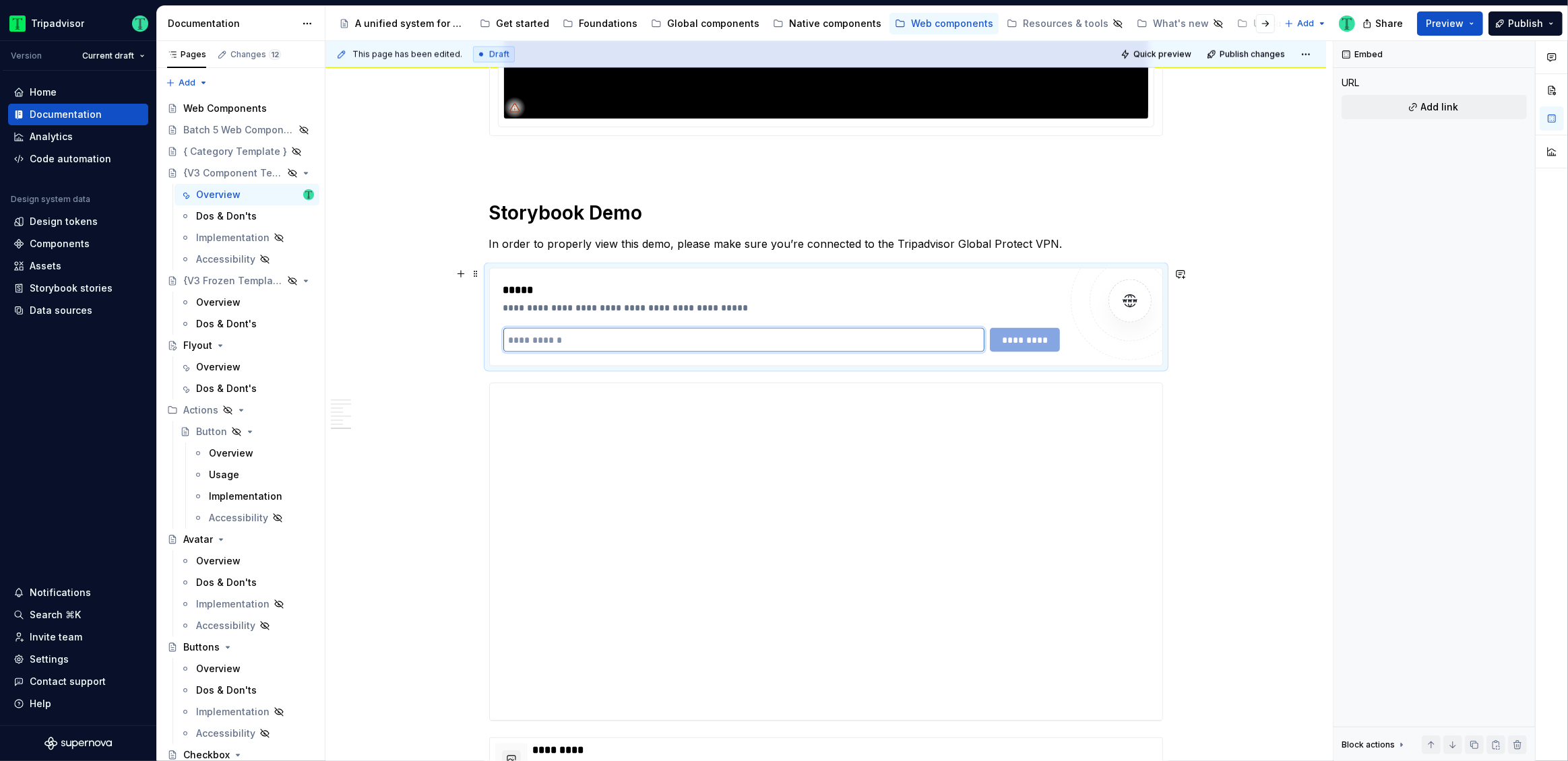
click at [599, 345] on input "text" at bounding box center [744, 340] width 482 height 24
paste input "**********"
type input "**********"
click at [1028, 342] on span "*********" at bounding box center [1024, 340] width 52 height 14
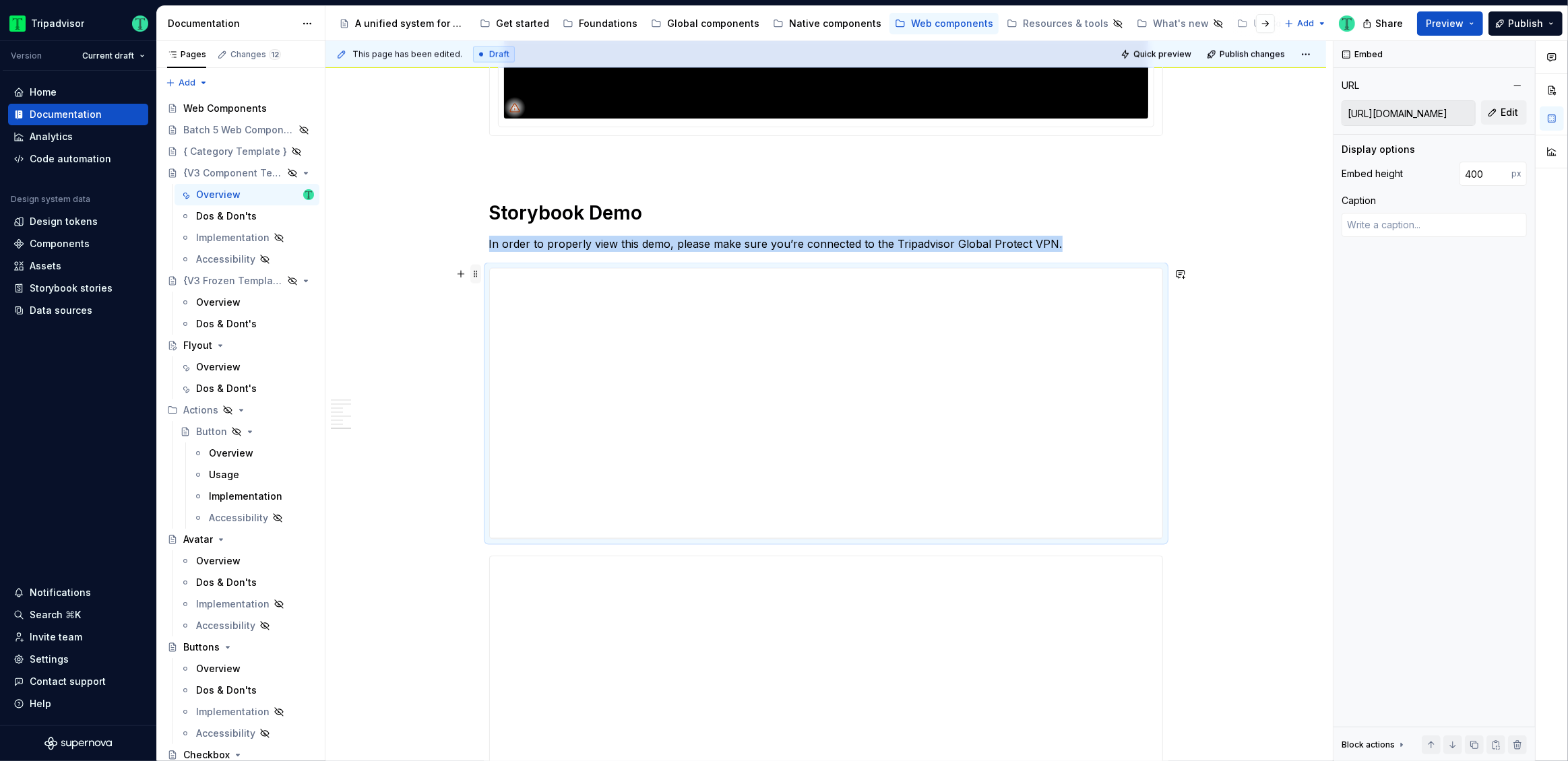
click at [473, 275] on span at bounding box center [475, 274] width 10 height 19
click at [497, 392] on div "Delete" at bounding box center [539, 393] width 88 height 14
type textarea "*"
type input "500"
type input "https://webml.dev.tripadvisor.com//Story#@ta-atlas-design-system.bubble-rating_…"
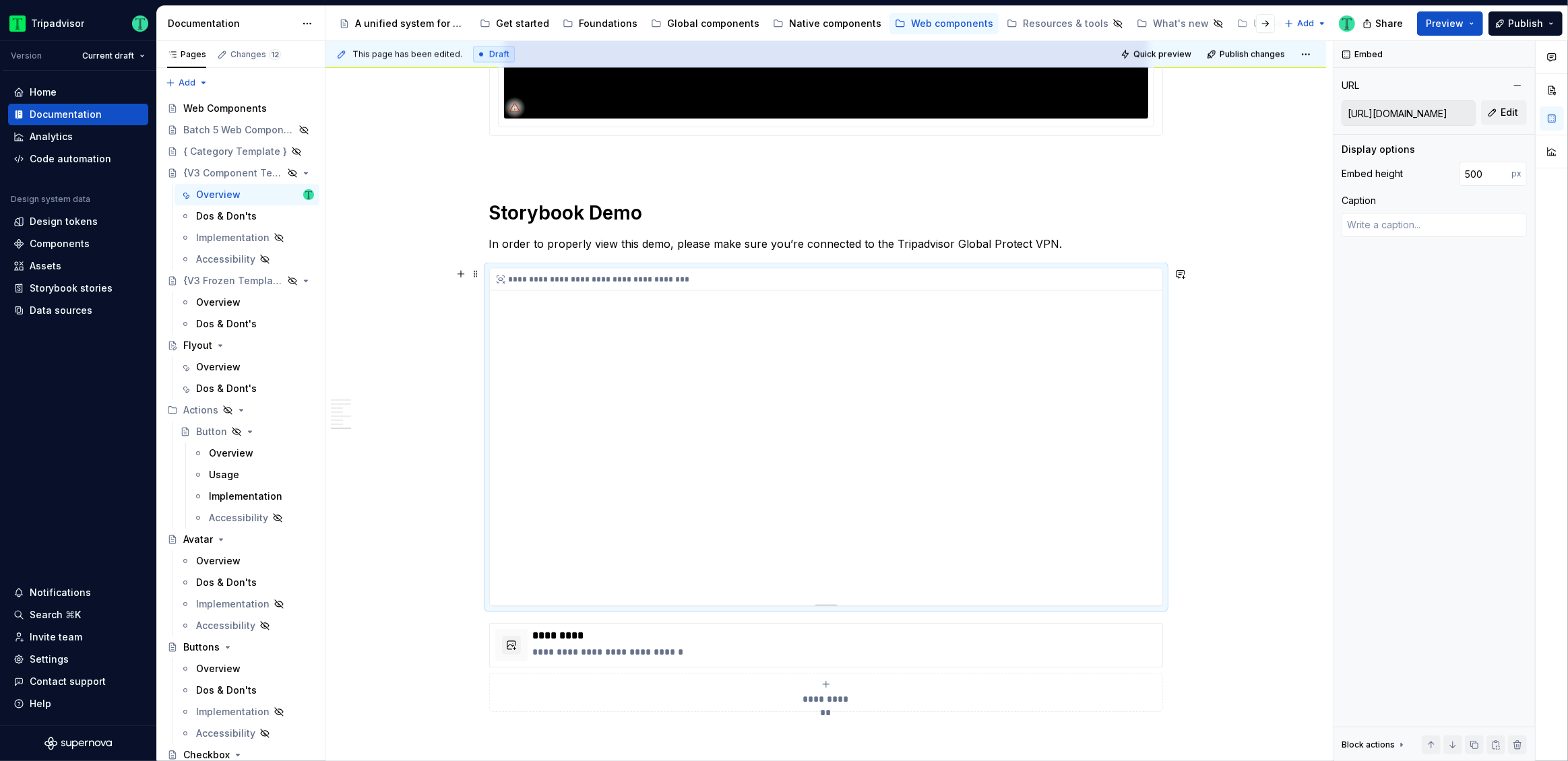
click at [531, 329] on div "**********" at bounding box center [826, 436] width 672 height 337
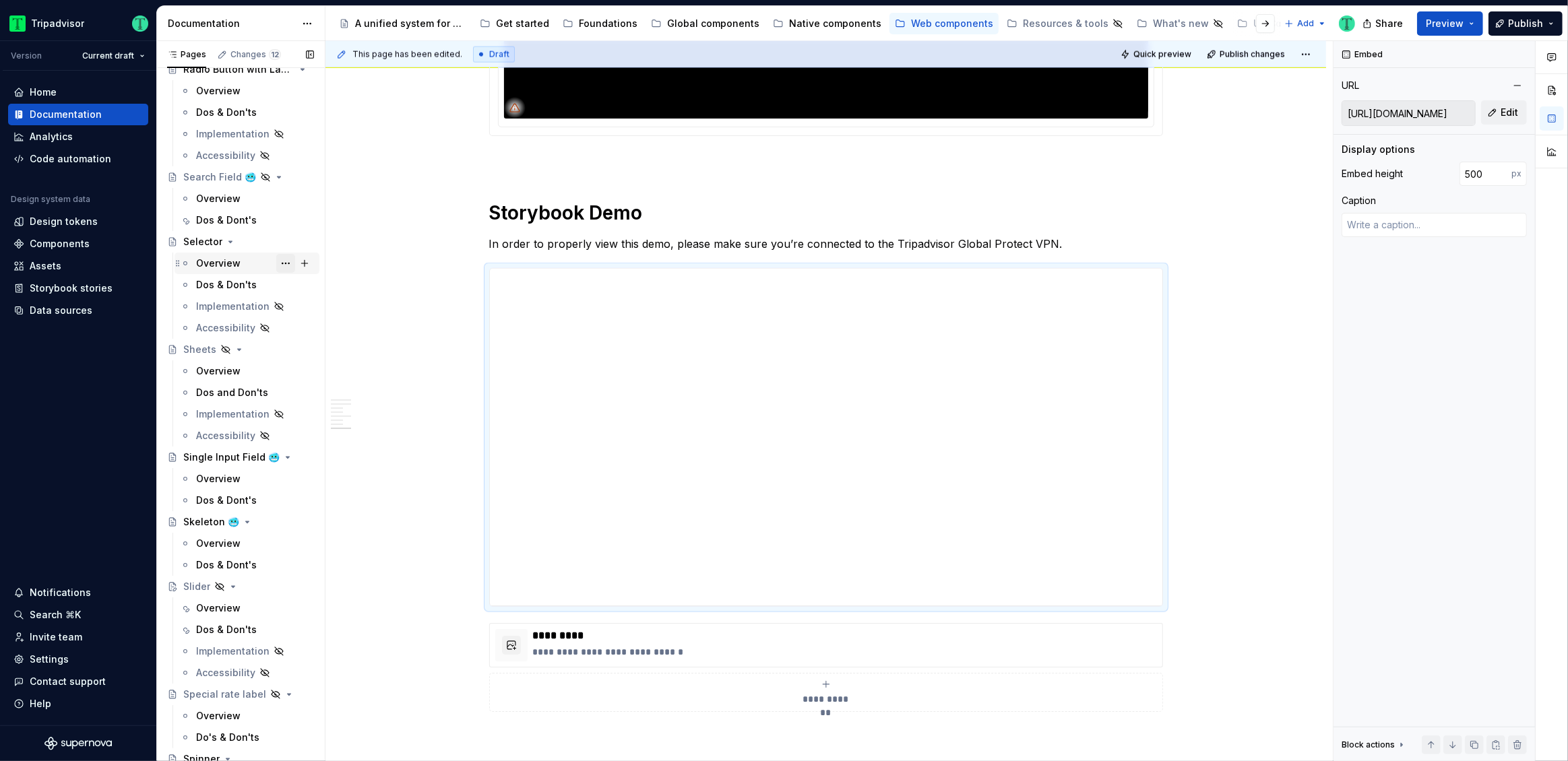
scroll to position [2968, 0]
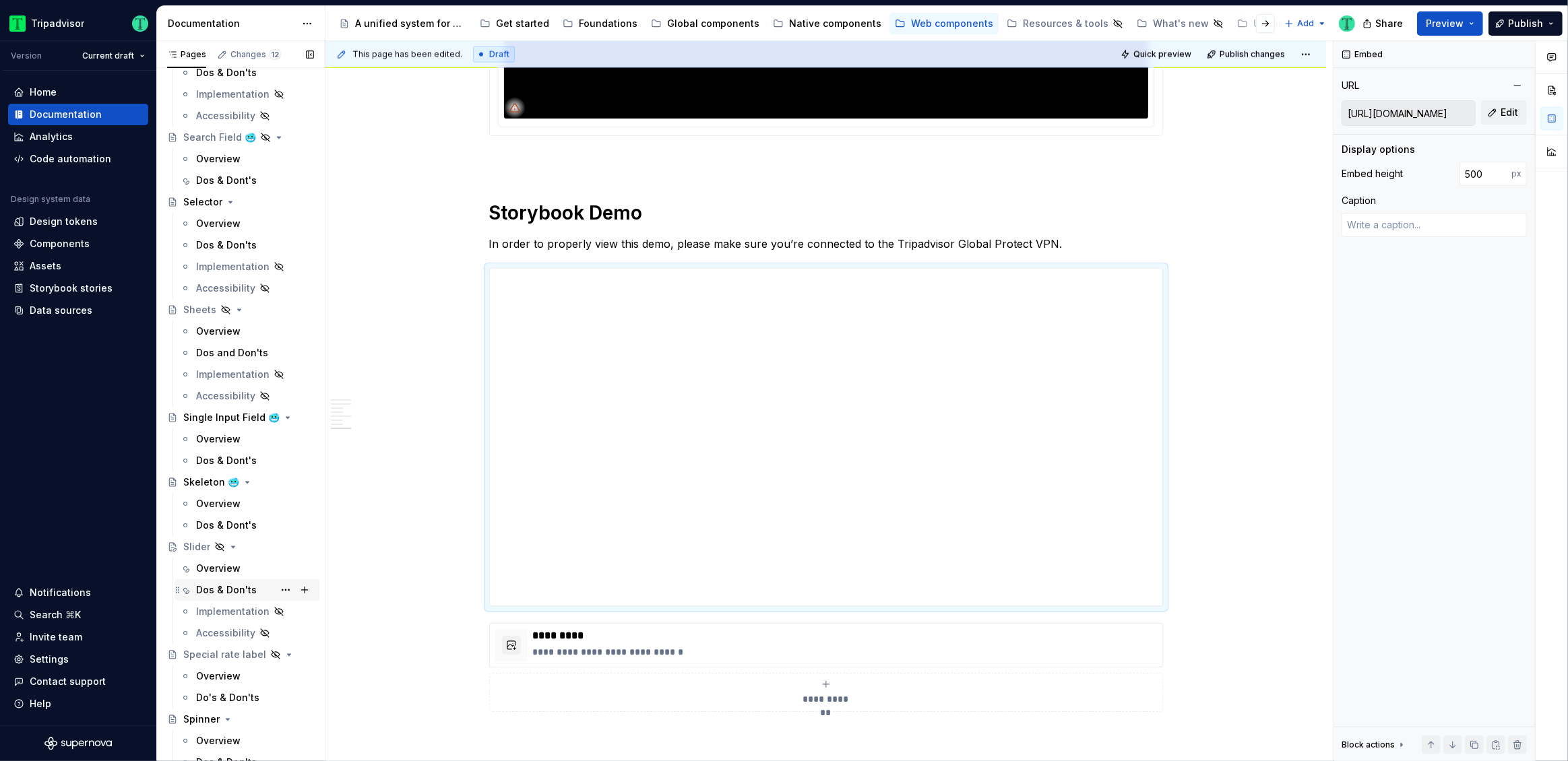
click at [217, 568] on div "Overview" at bounding box center [218, 568] width 45 height 14
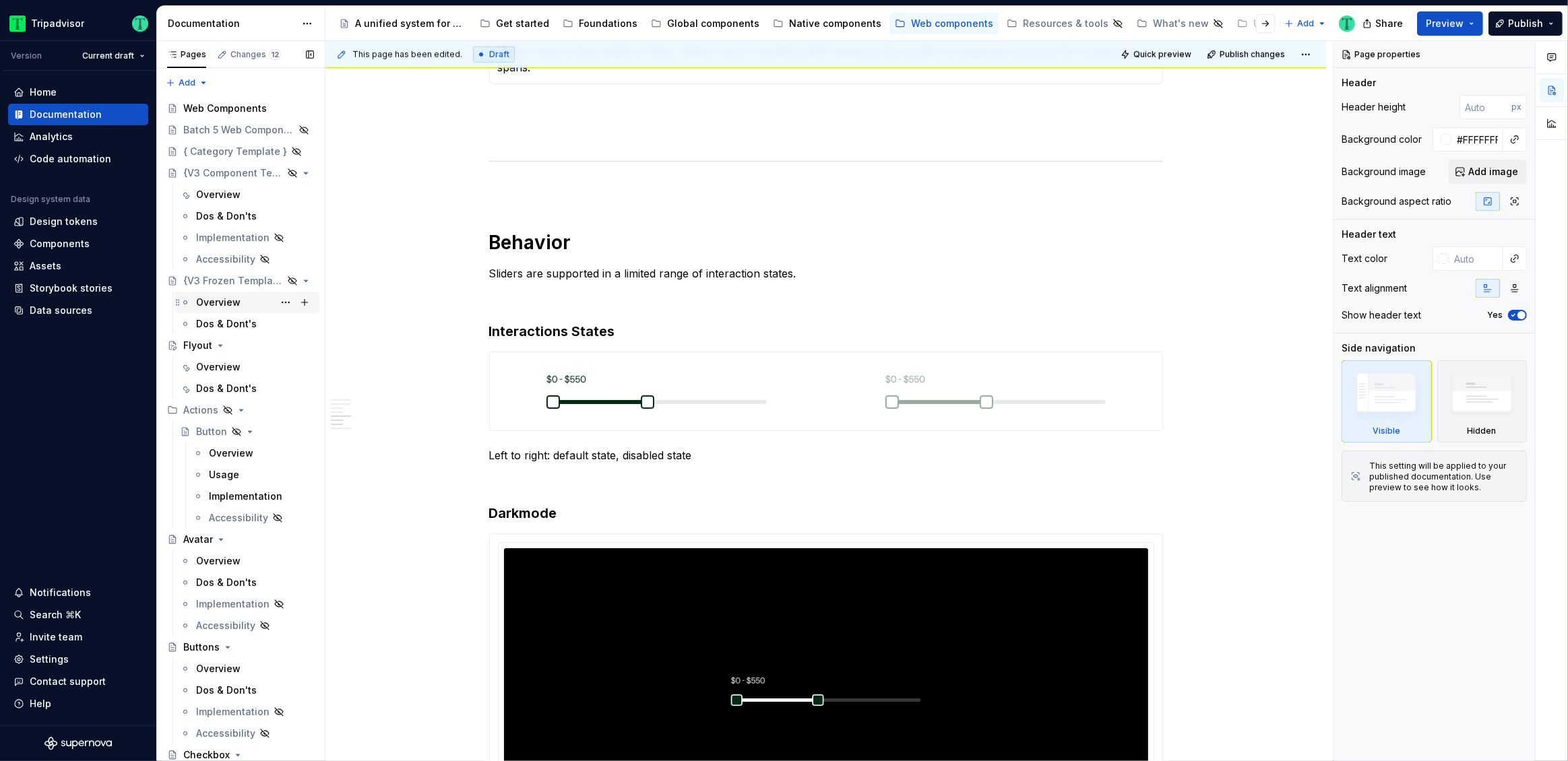
scroll to position [5, 0]
click at [218, 276] on div "{V3 Frozen Template}" at bounding box center [214, 276] width 62 height 14
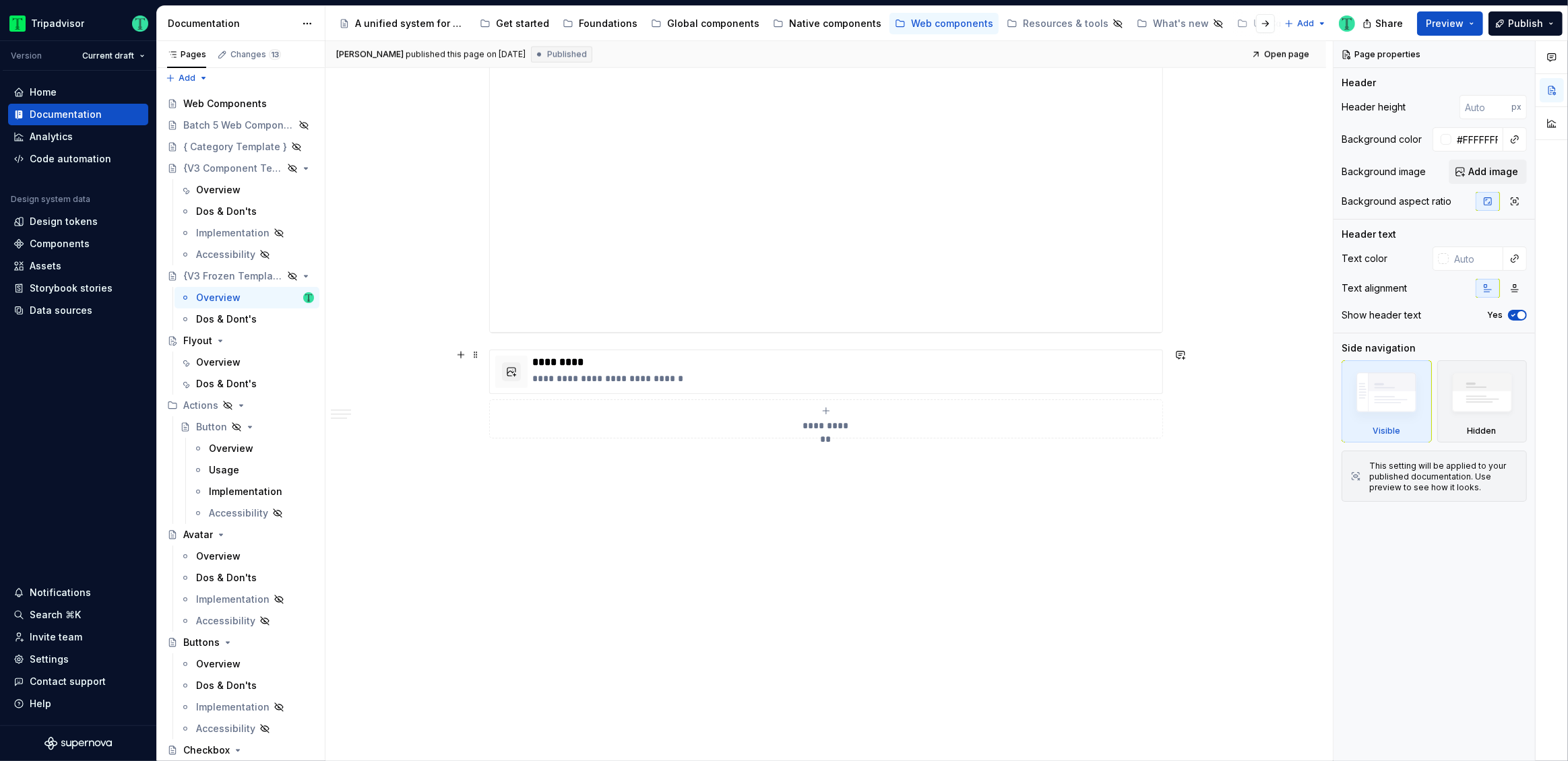
scroll to position [1657, 0]
type textarea "*"
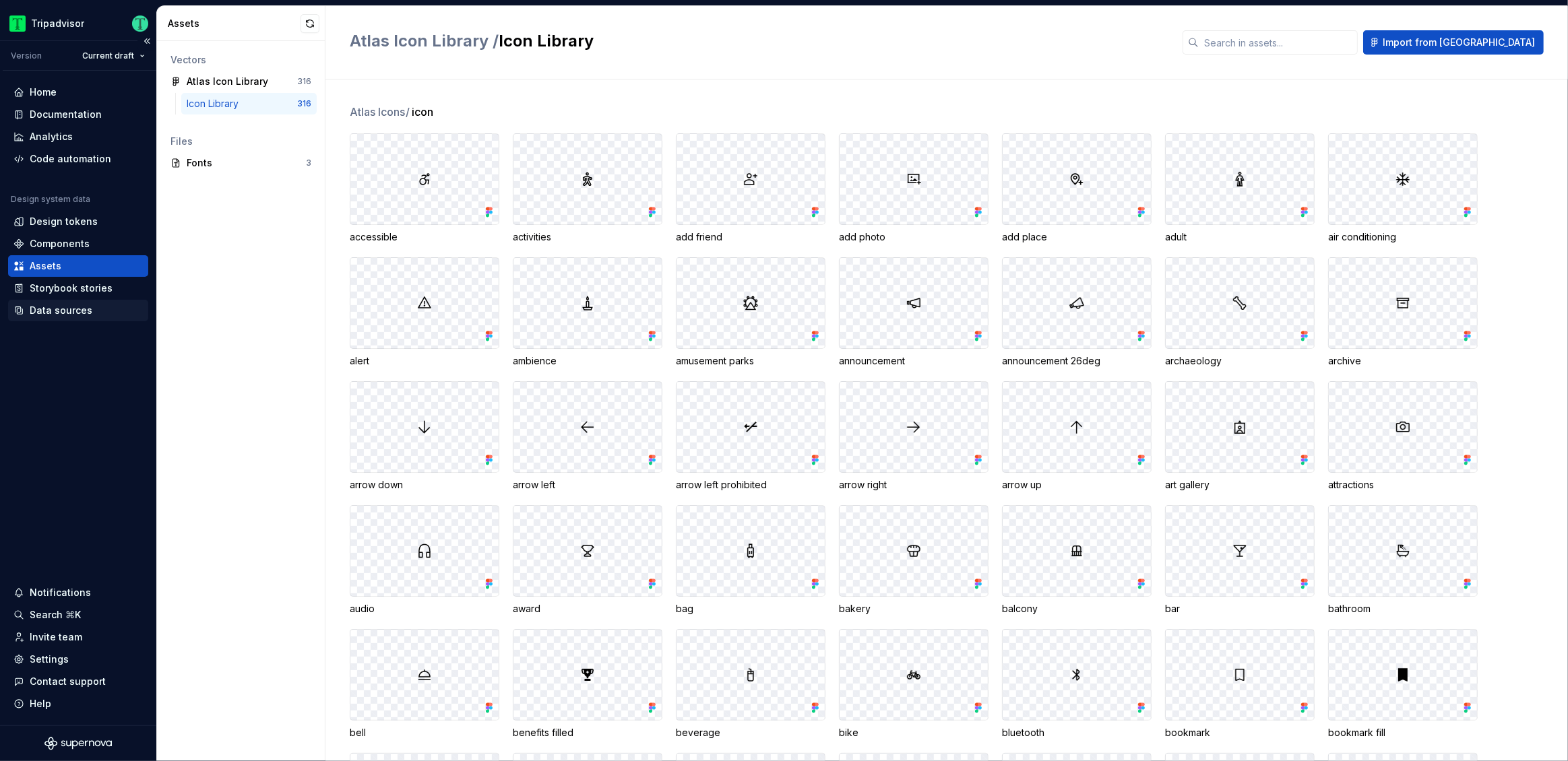
click at [37, 309] on div "Data sources" at bounding box center [61, 310] width 62 height 14
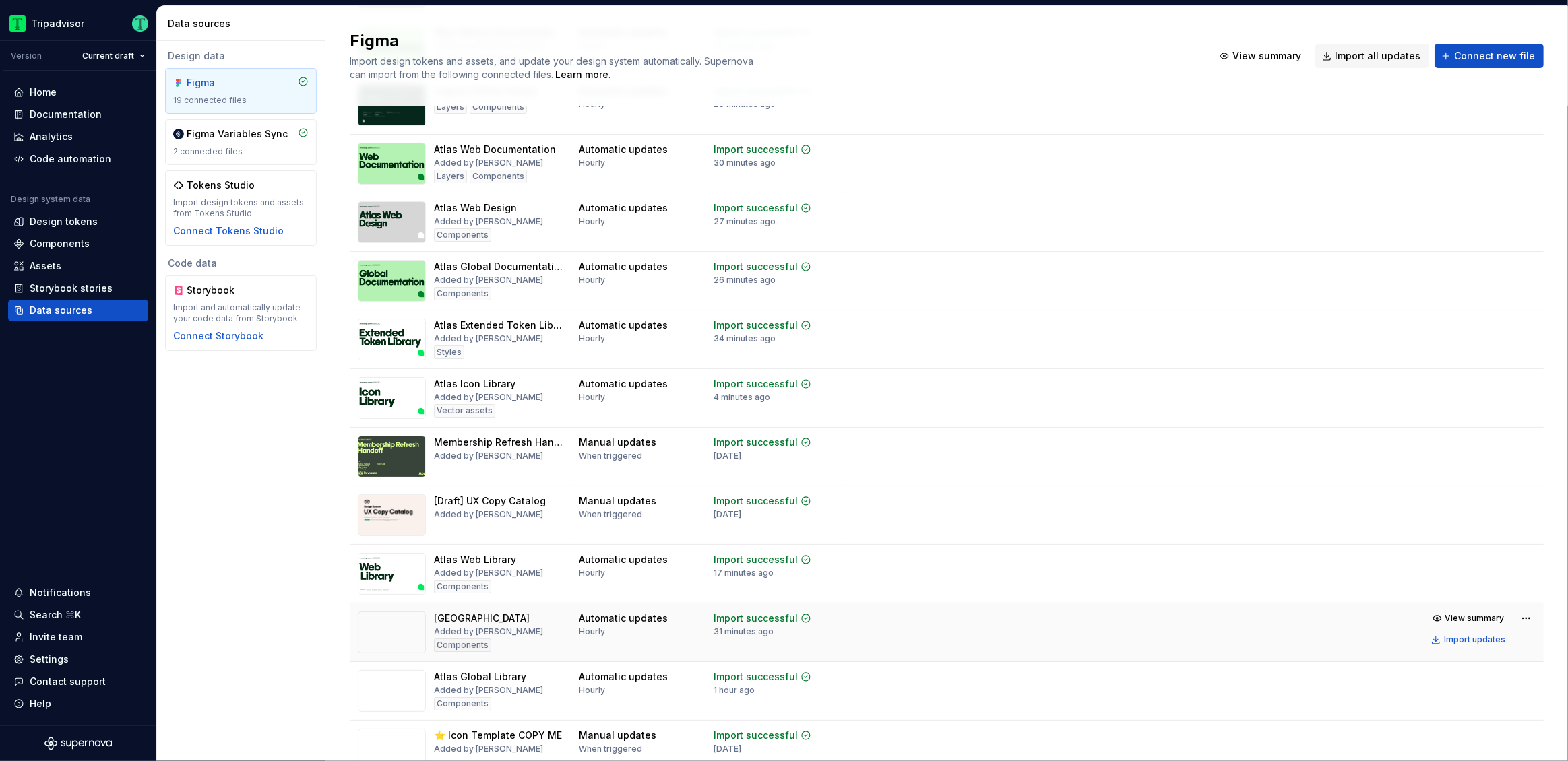
scroll to position [314, 0]
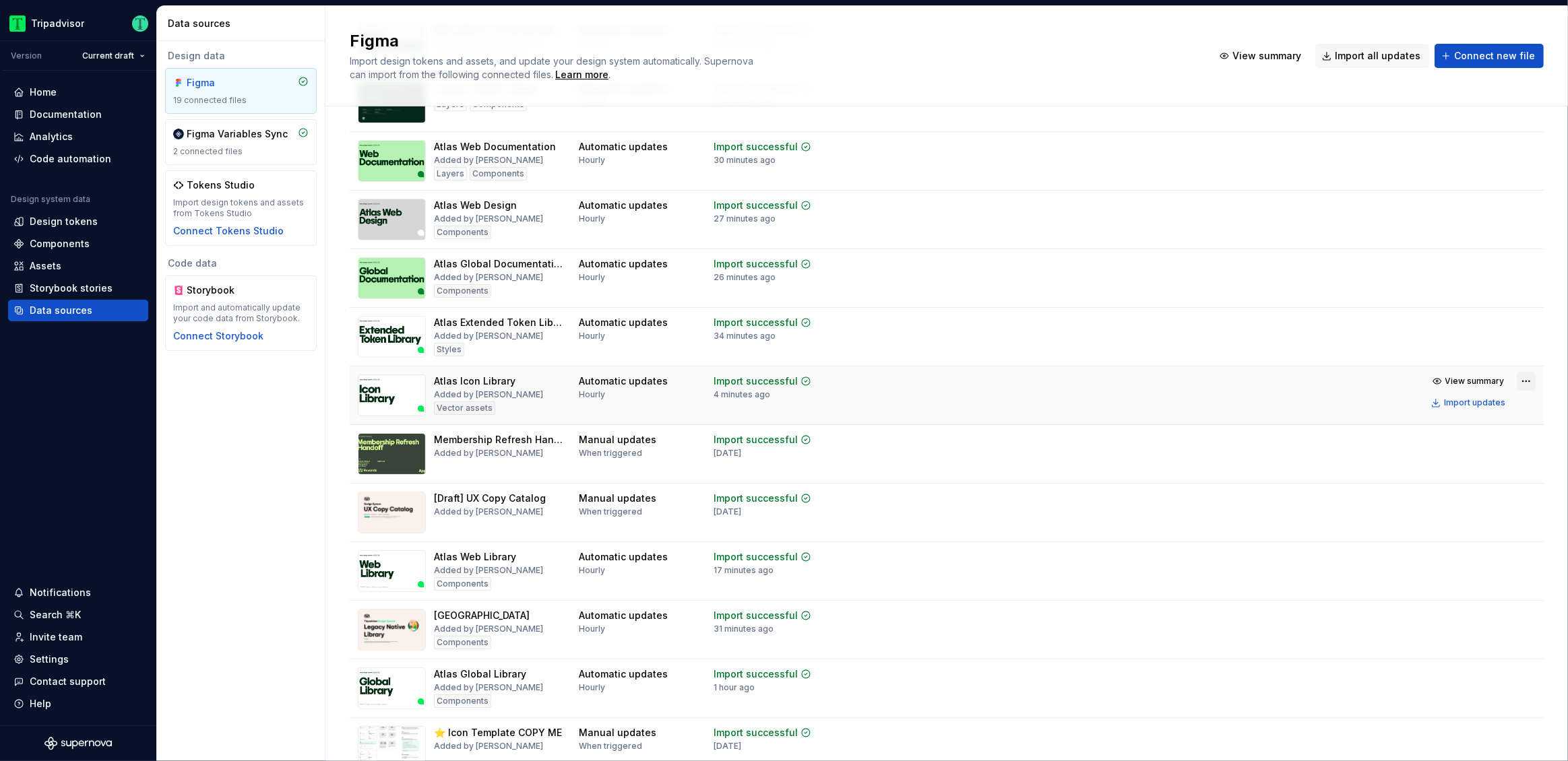
click at [1515, 384] on html "Tripadvisor Version Current draft Home Documentation Analytics Code automation …" at bounding box center [784, 380] width 1568 height 761
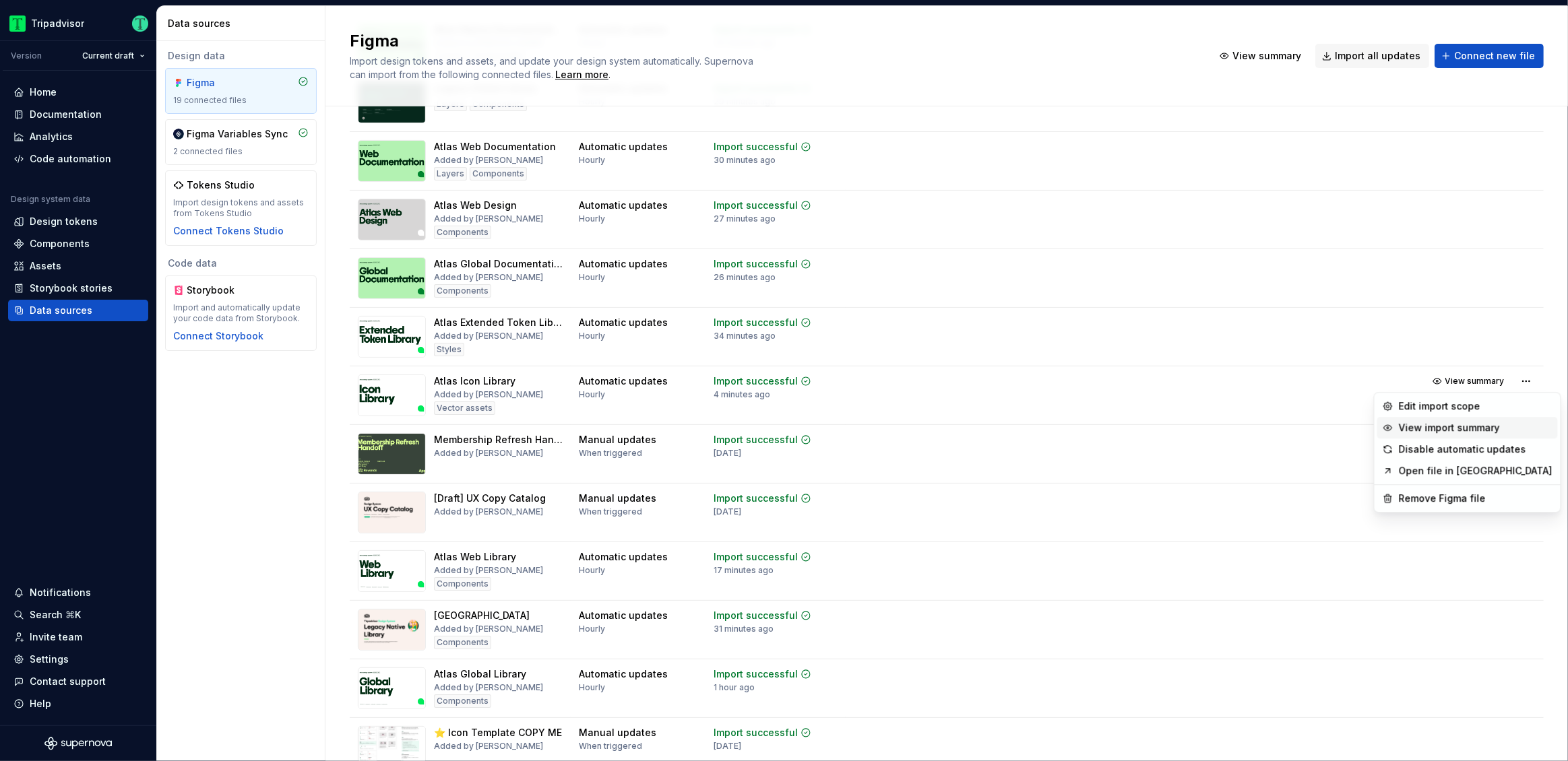
click at [1498, 432] on div "View import summary" at bounding box center [1476, 428] width 154 height 14
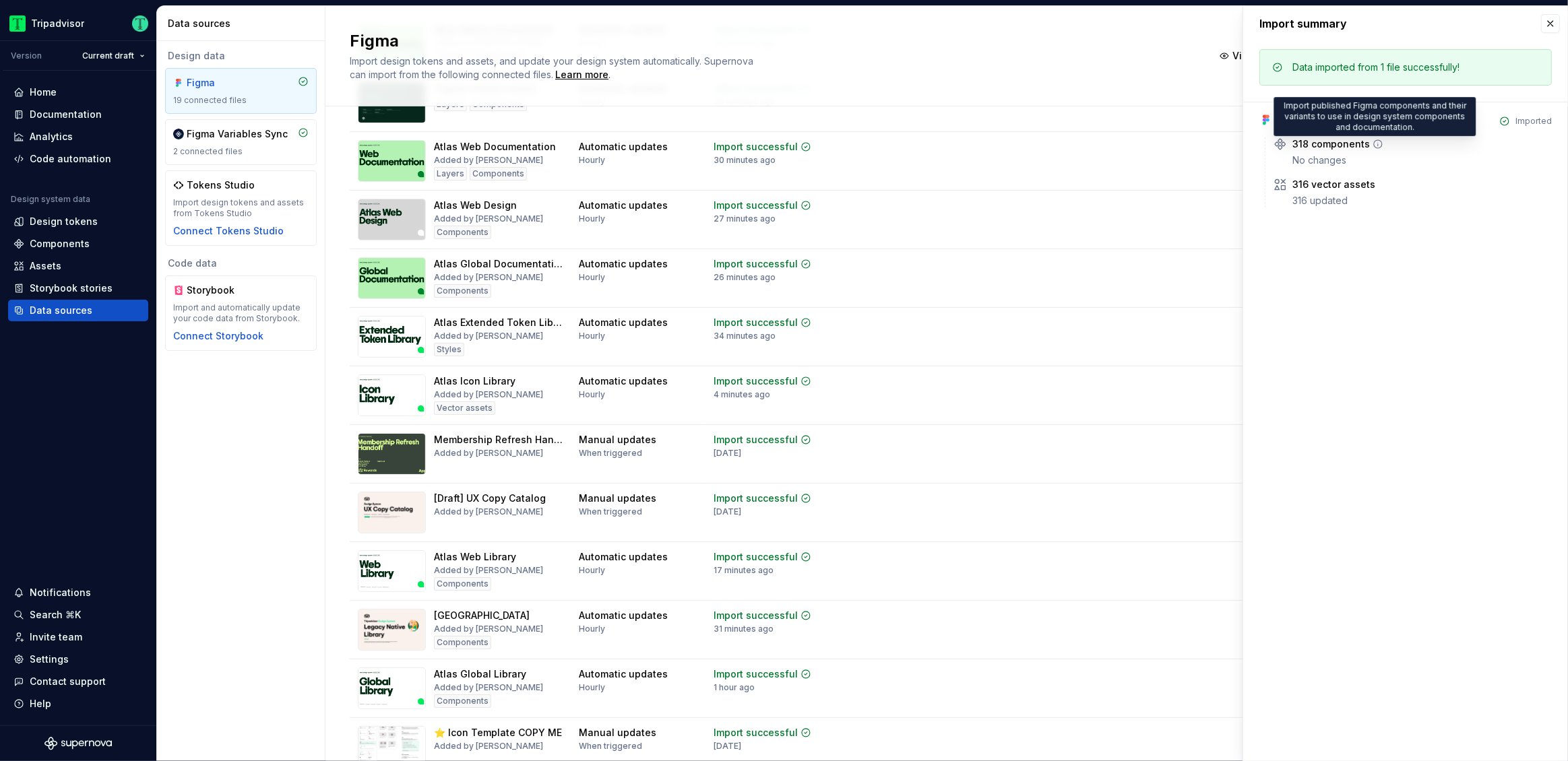
click at [1378, 147] on icon at bounding box center [1378, 144] width 8 height 8
click at [1326, 165] on div "No changes" at bounding box center [1422, 160] width 259 height 14
click at [1381, 184] on icon at bounding box center [1383, 184] width 10 height 10
click at [1279, 187] on icon at bounding box center [1280, 184] width 14 height 14
click at [1546, 23] on button "button" at bounding box center [1550, 24] width 19 height 19
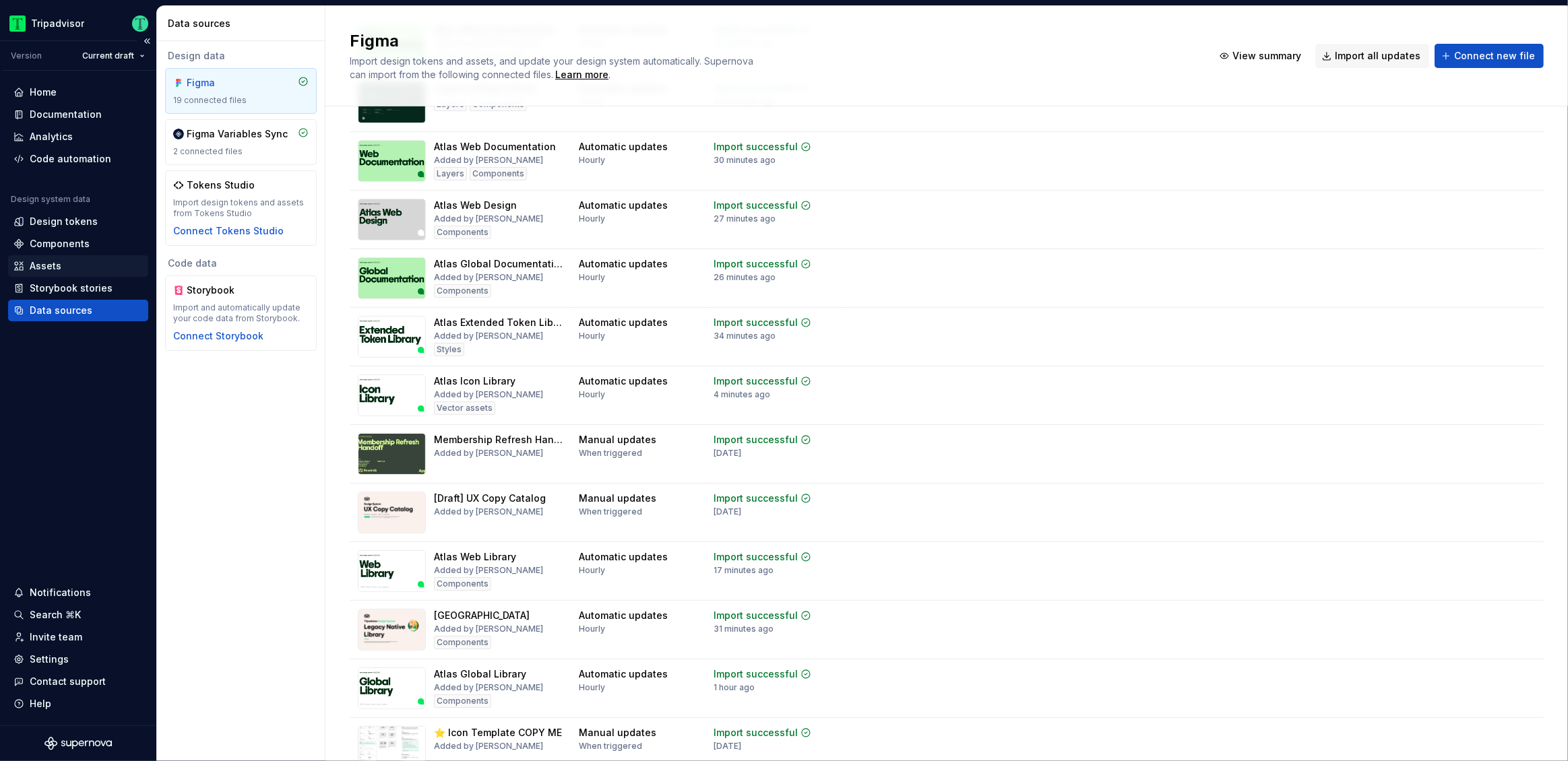
click at [58, 266] on div "Assets" at bounding box center [46, 265] width 32 height 14
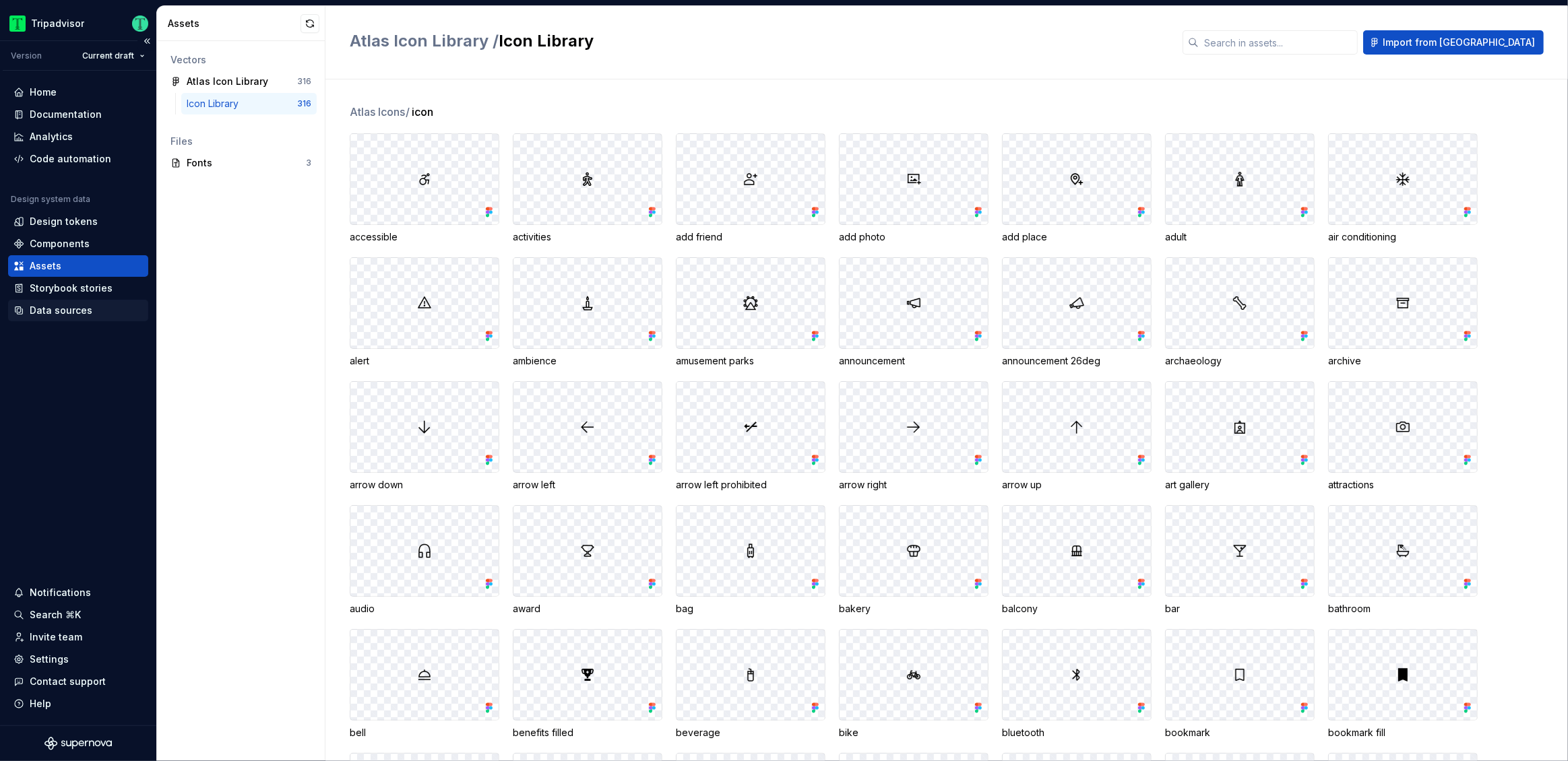
click at [74, 304] on div "Data sources" at bounding box center [61, 310] width 62 height 14
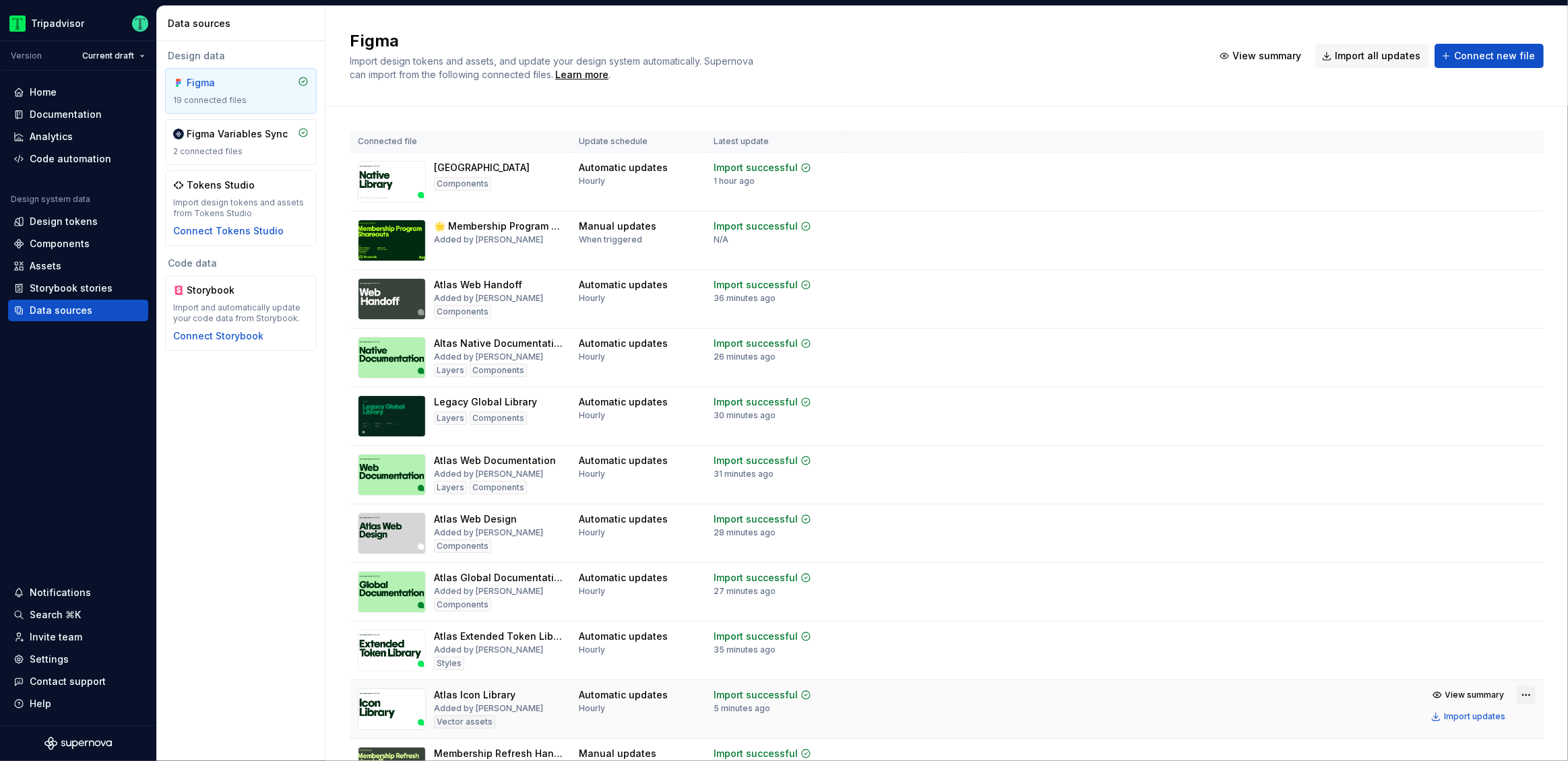
click at [1515, 693] on html "Tripadvisor Version Current draft Home Documentation Analytics Code automation …" at bounding box center [784, 380] width 1568 height 761
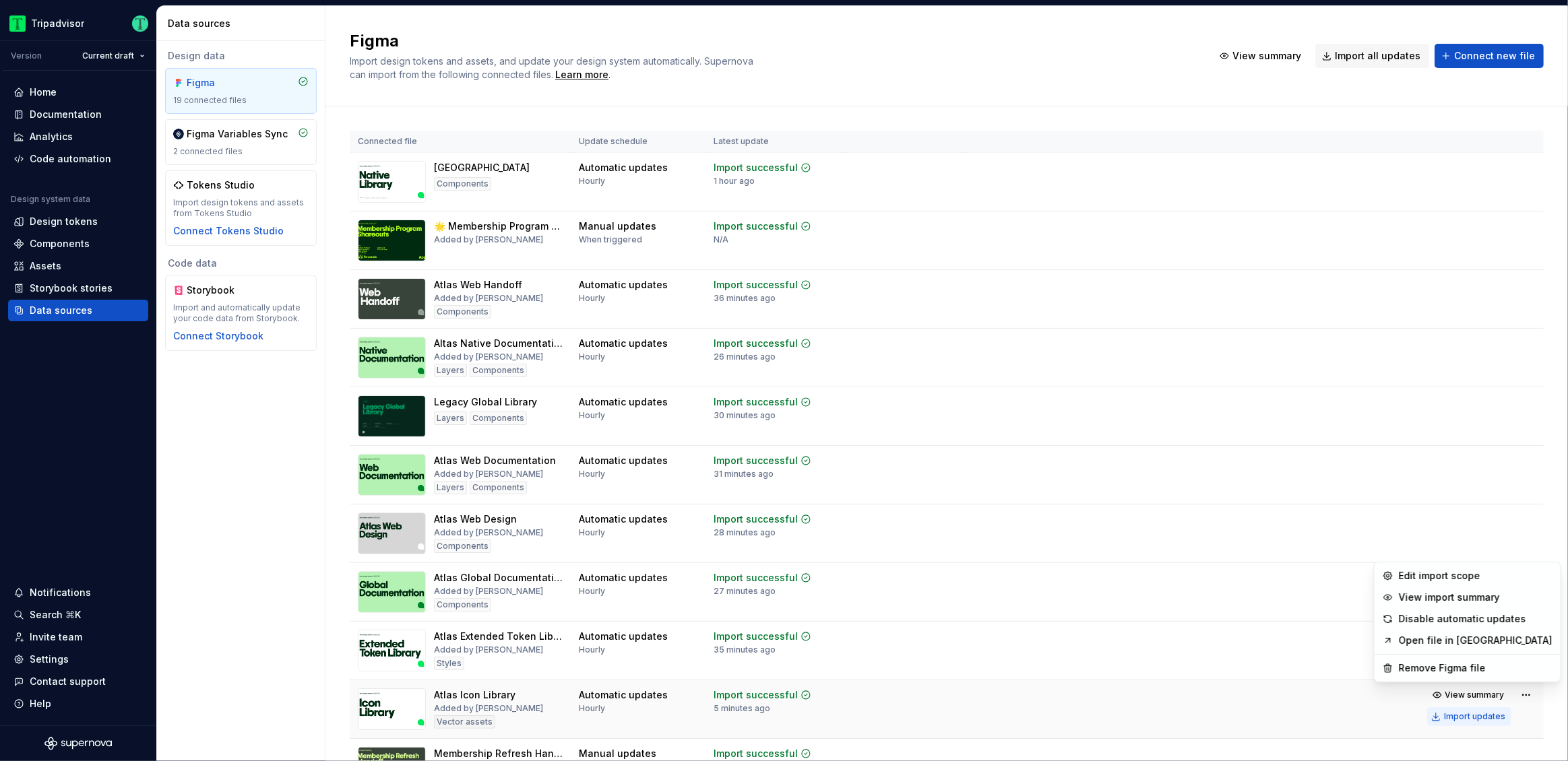
click at [1456, 715] on html "Tripadvisor Version Current draft Home Documentation Analytics Code automation …" at bounding box center [784, 380] width 1568 height 761
click at [1455, 714] on div "Import updates" at bounding box center [1474, 716] width 62 height 10
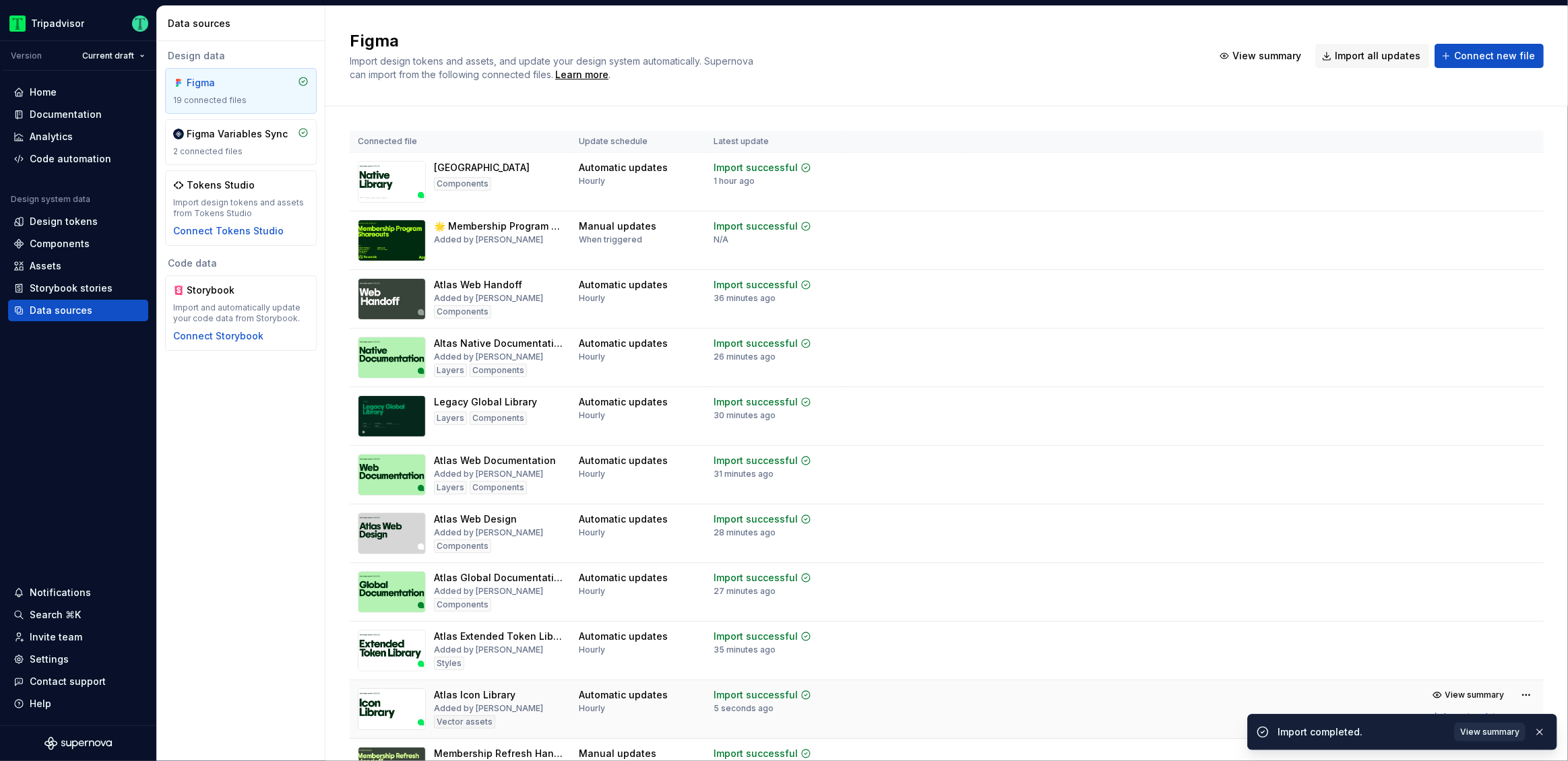
click at [1476, 731] on span "View summary" at bounding box center [1490, 731] width 59 height 10
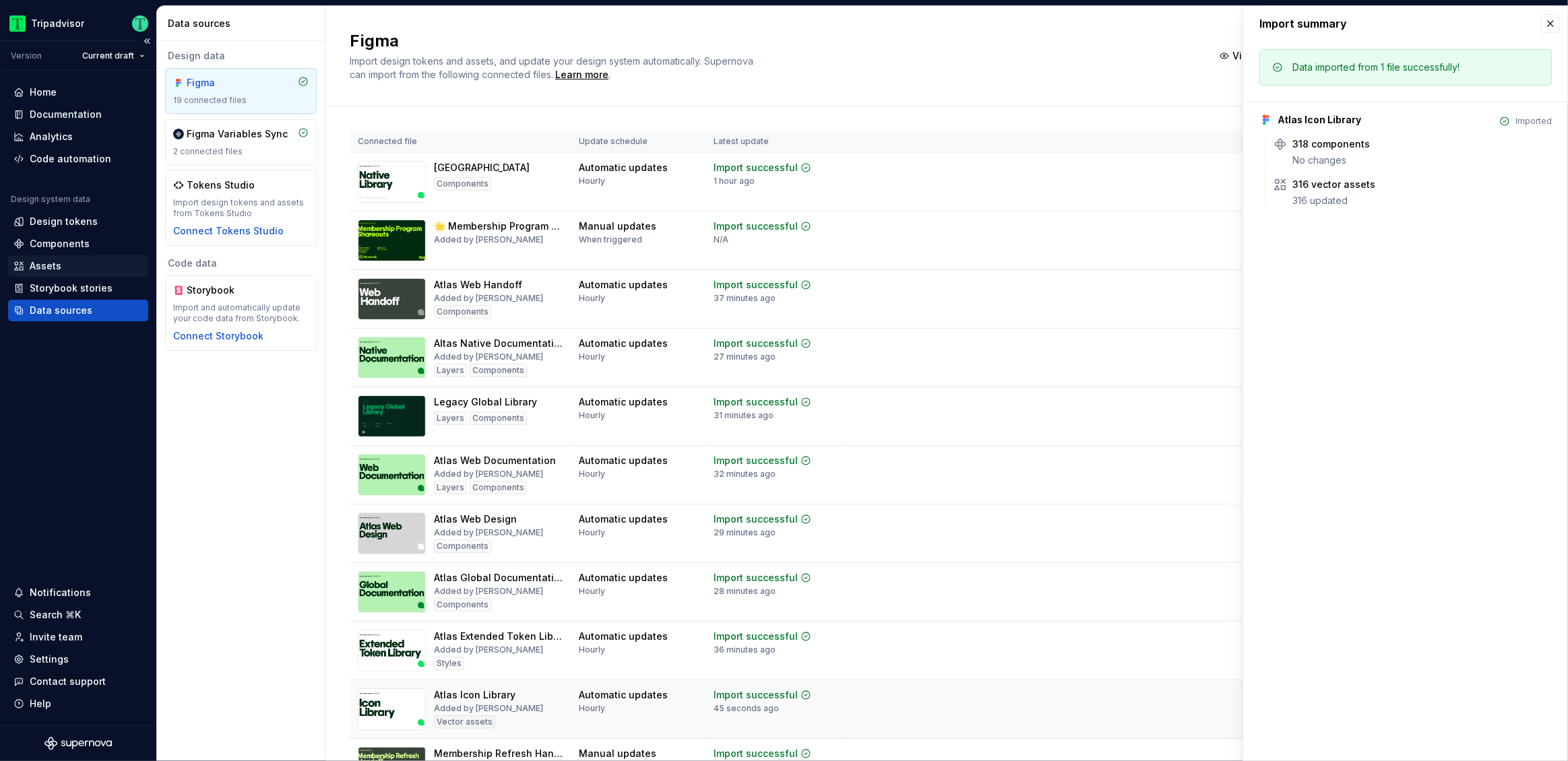
click at [66, 268] on div "Assets" at bounding box center [78, 265] width 130 height 14
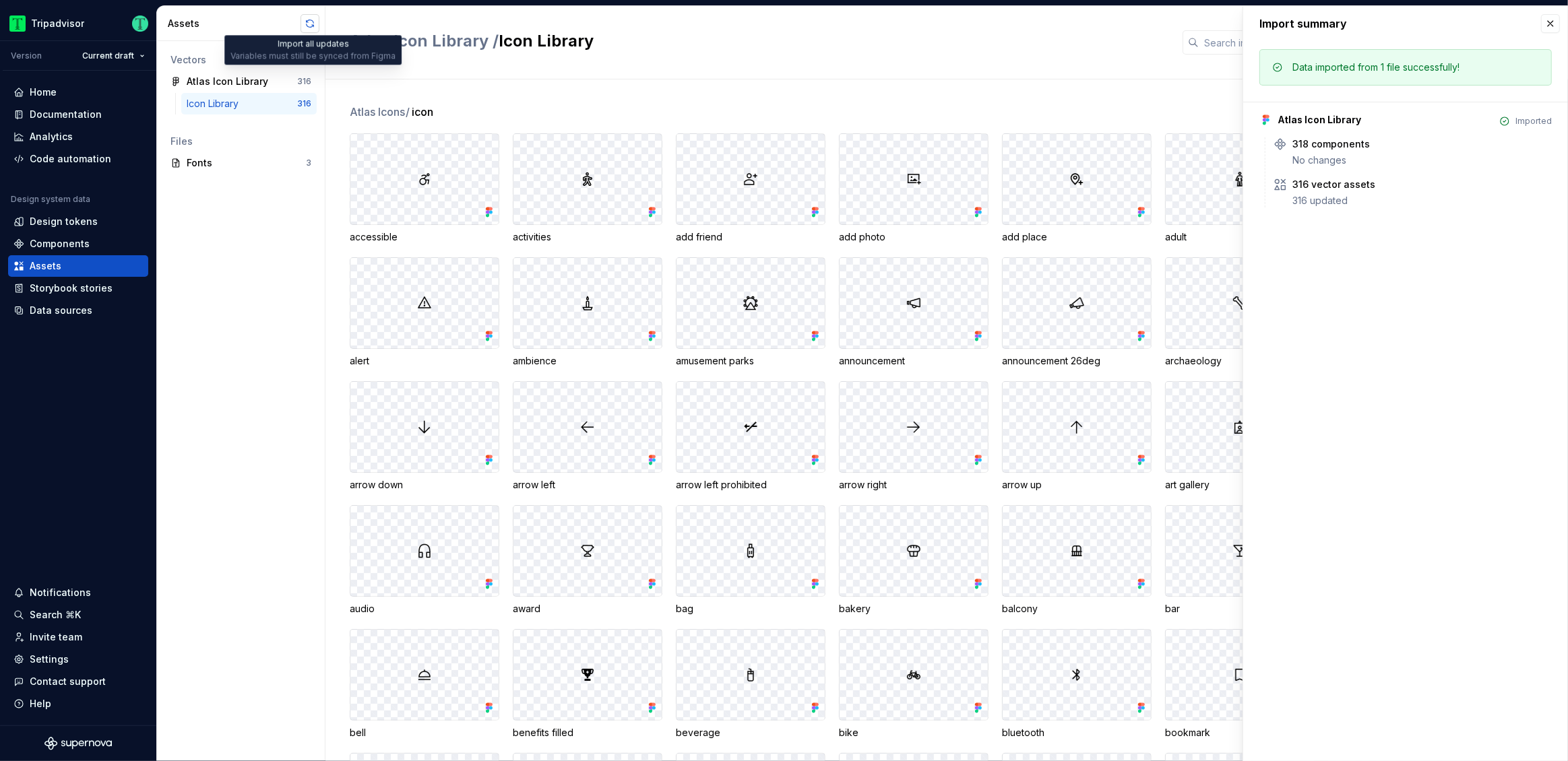
click at [315, 24] on button "button" at bounding box center [310, 24] width 19 height 19
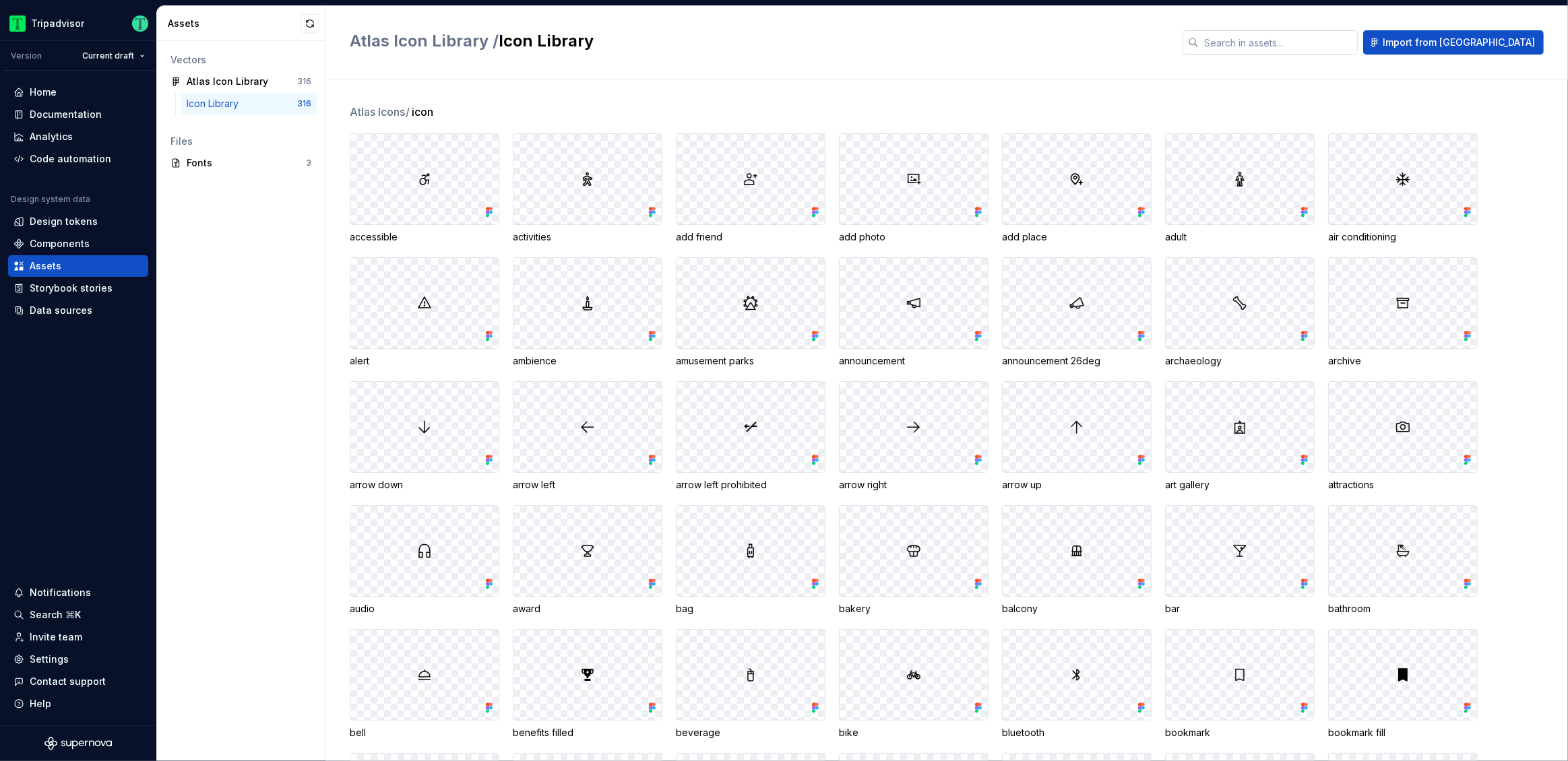
click at [1311, 40] on input "text" at bounding box center [1278, 42] width 159 height 24
type input "eye"
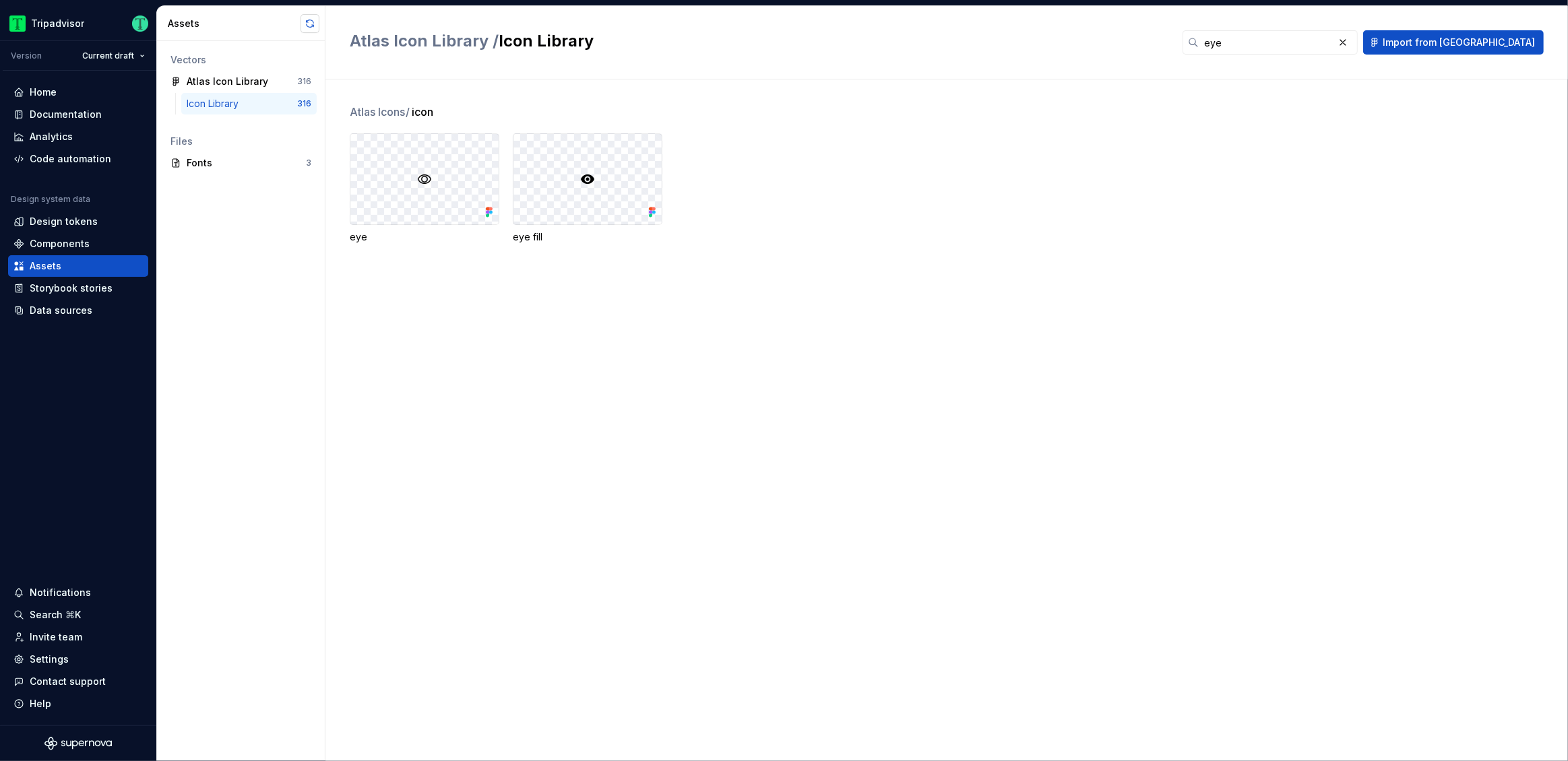
click at [311, 23] on button "button" at bounding box center [310, 24] width 19 height 19
click at [1353, 48] on button "button" at bounding box center [1343, 42] width 19 height 19
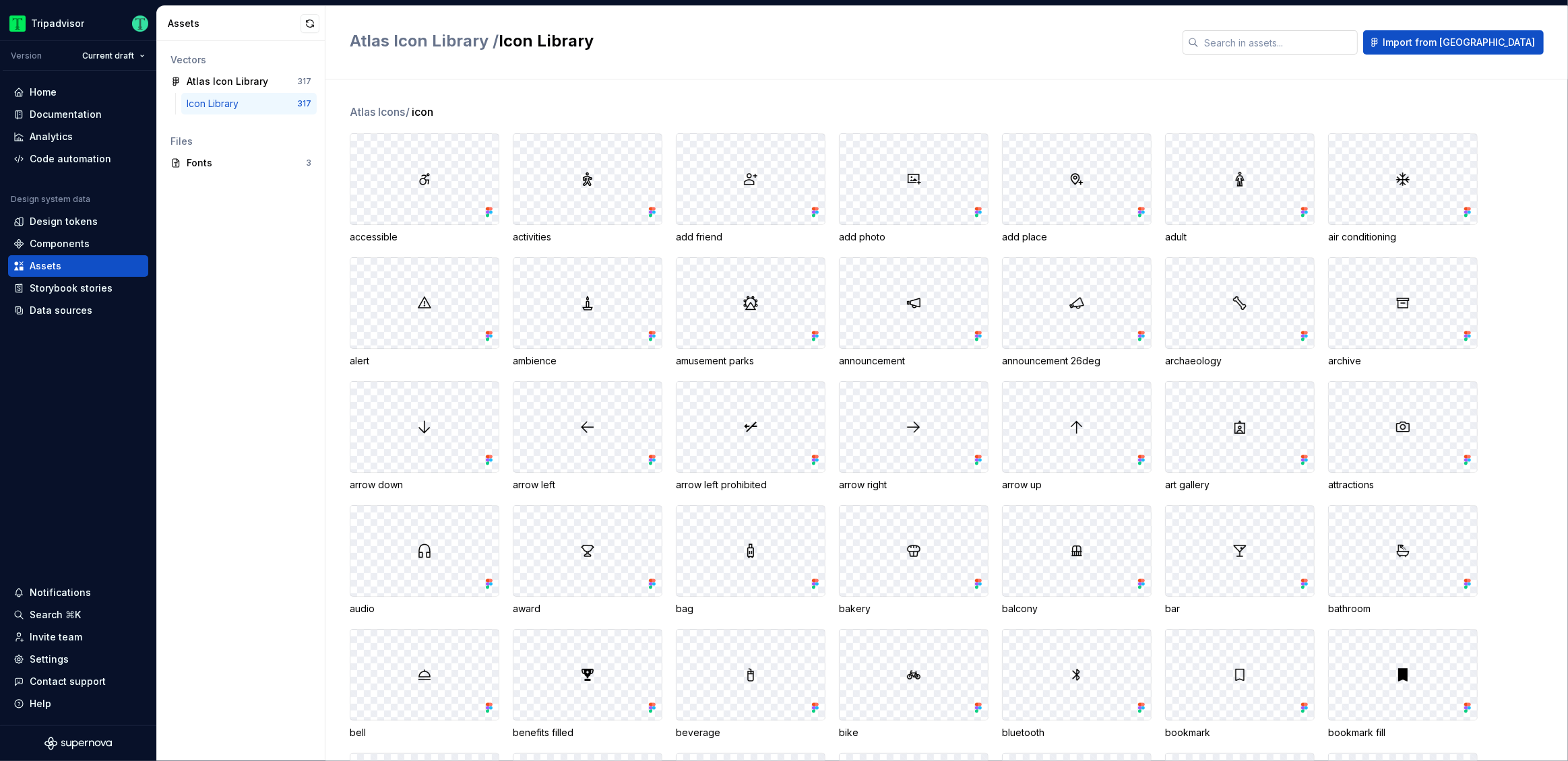
click at [229, 260] on div "Vectors Atlas Icon Library 317 Icon Library 317 Files Fonts 3" at bounding box center [241, 400] width 168 height 720
click at [54, 122] on div "Documentation" at bounding box center [78, 114] width 140 height 22
click at [55, 113] on div "Documentation" at bounding box center [66, 114] width 72 height 14
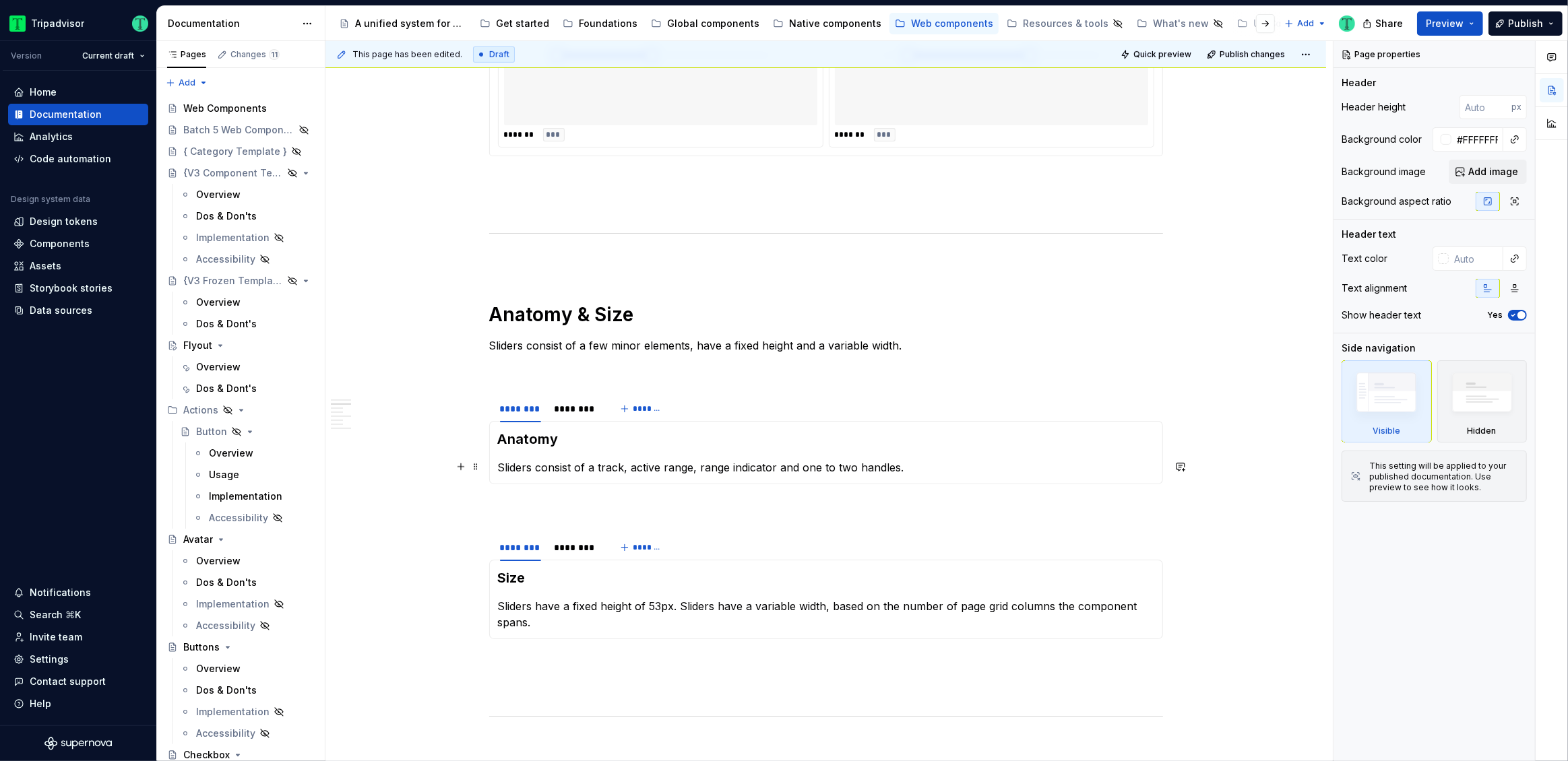
scroll to position [876, 0]
click at [557, 419] on div at bounding box center [576, 420] width 54 height 2
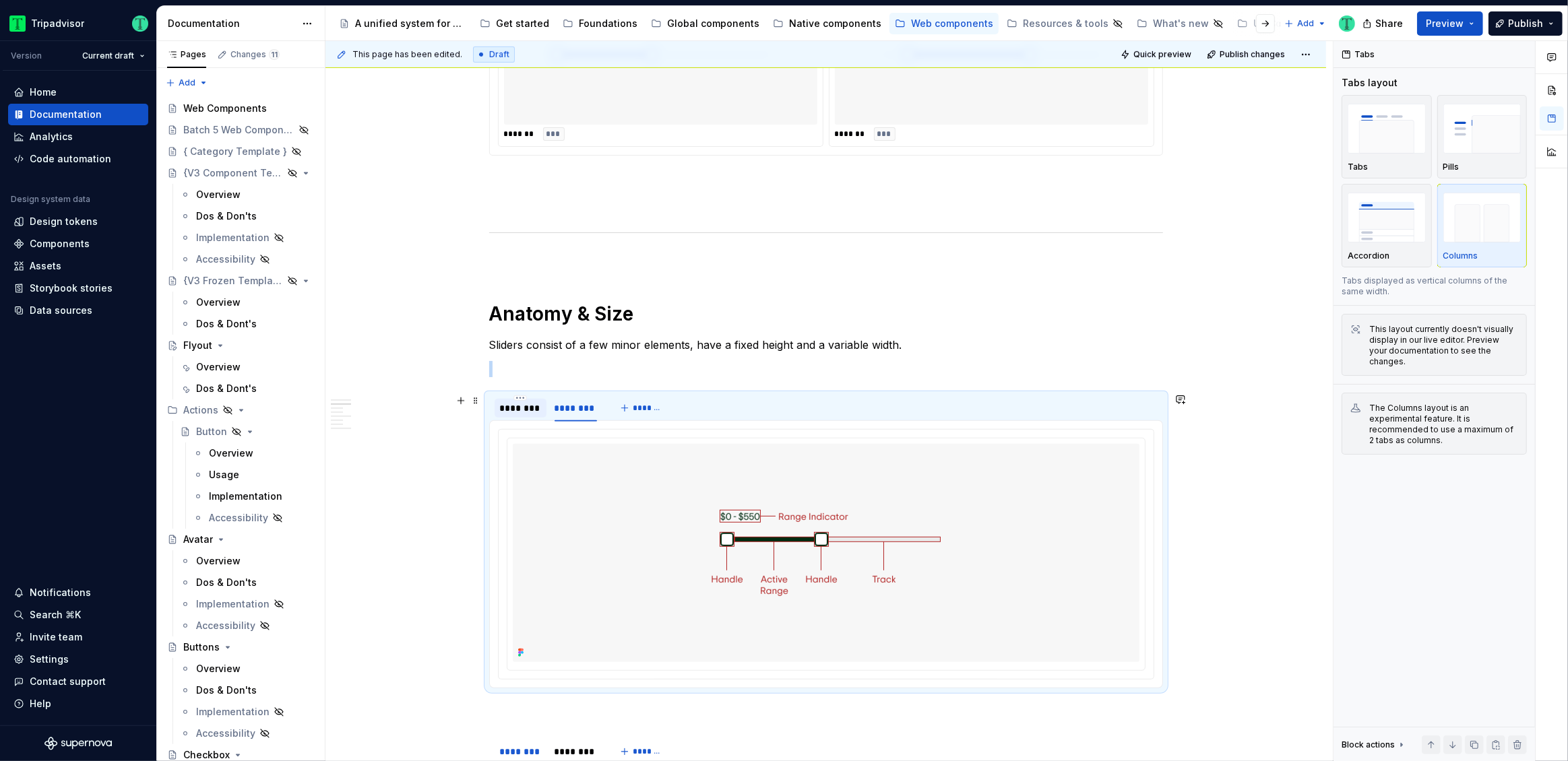
click at [521, 408] on div "********" at bounding box center [520, 408] width 41 height 14
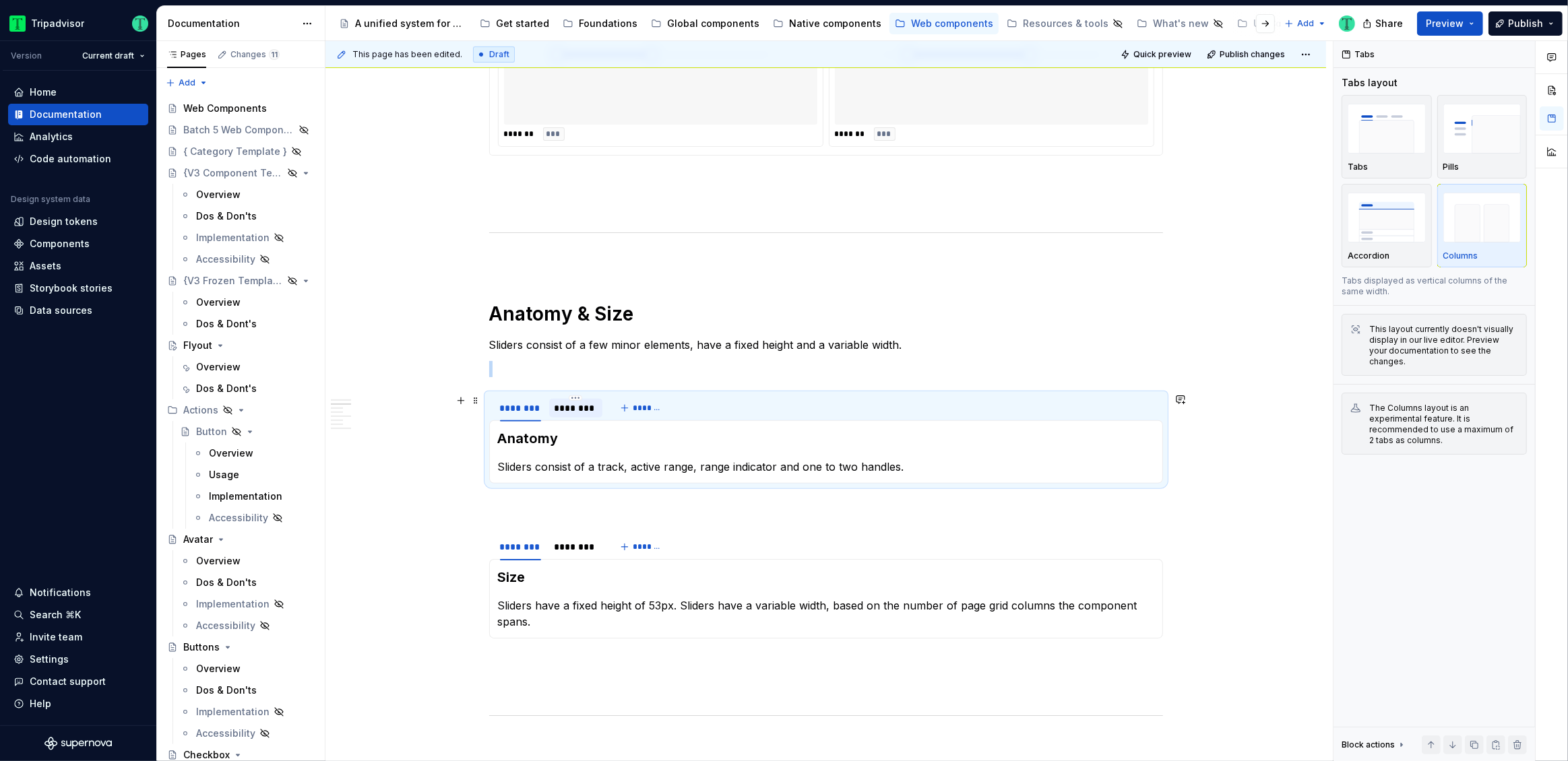
click at [565, 409] on div "********" at bounding box center [577, 408] width 43 height 14
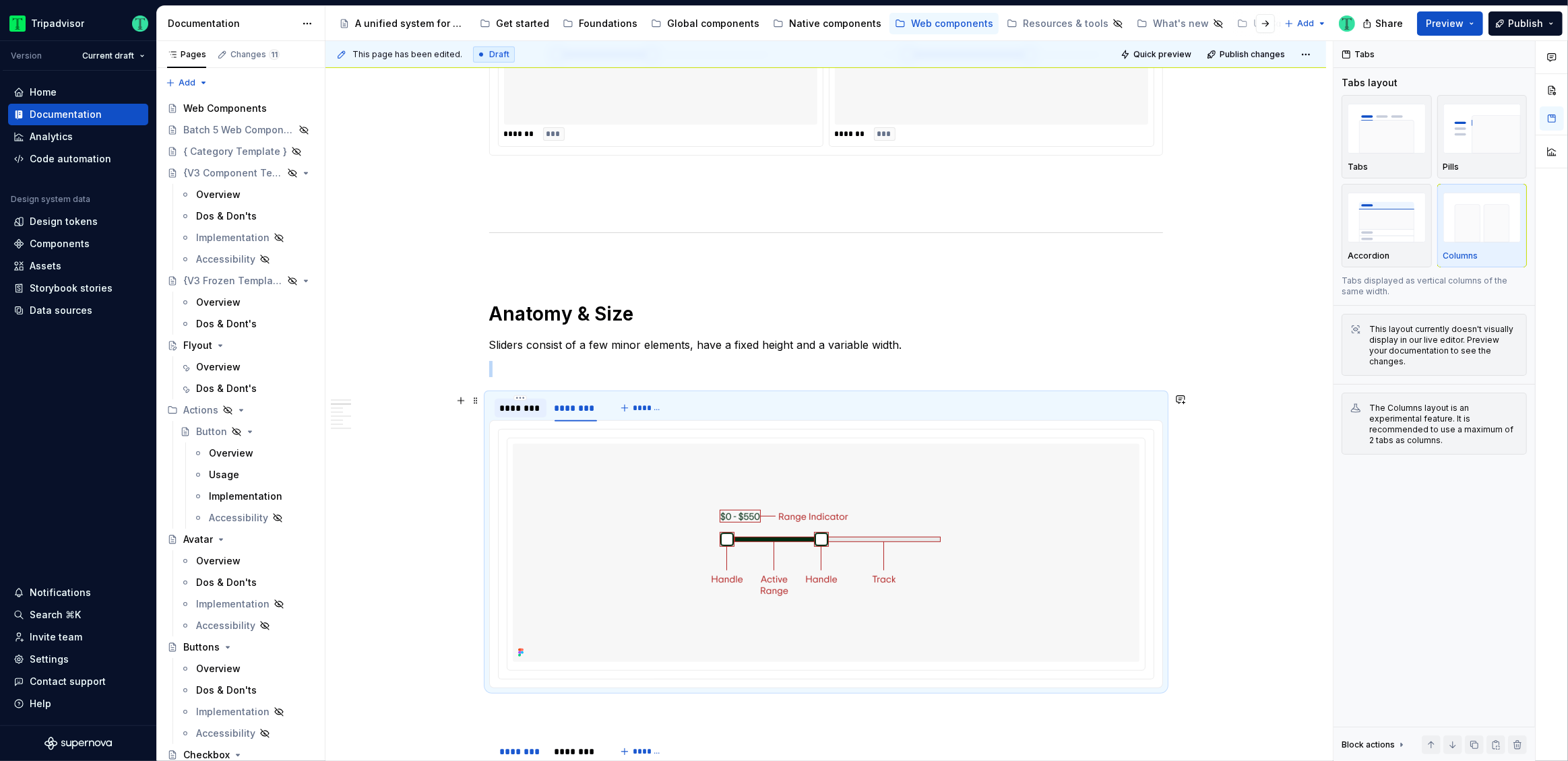
click at [521, 412] on div "********" at bounding box center [520, 408] width 41 height 14
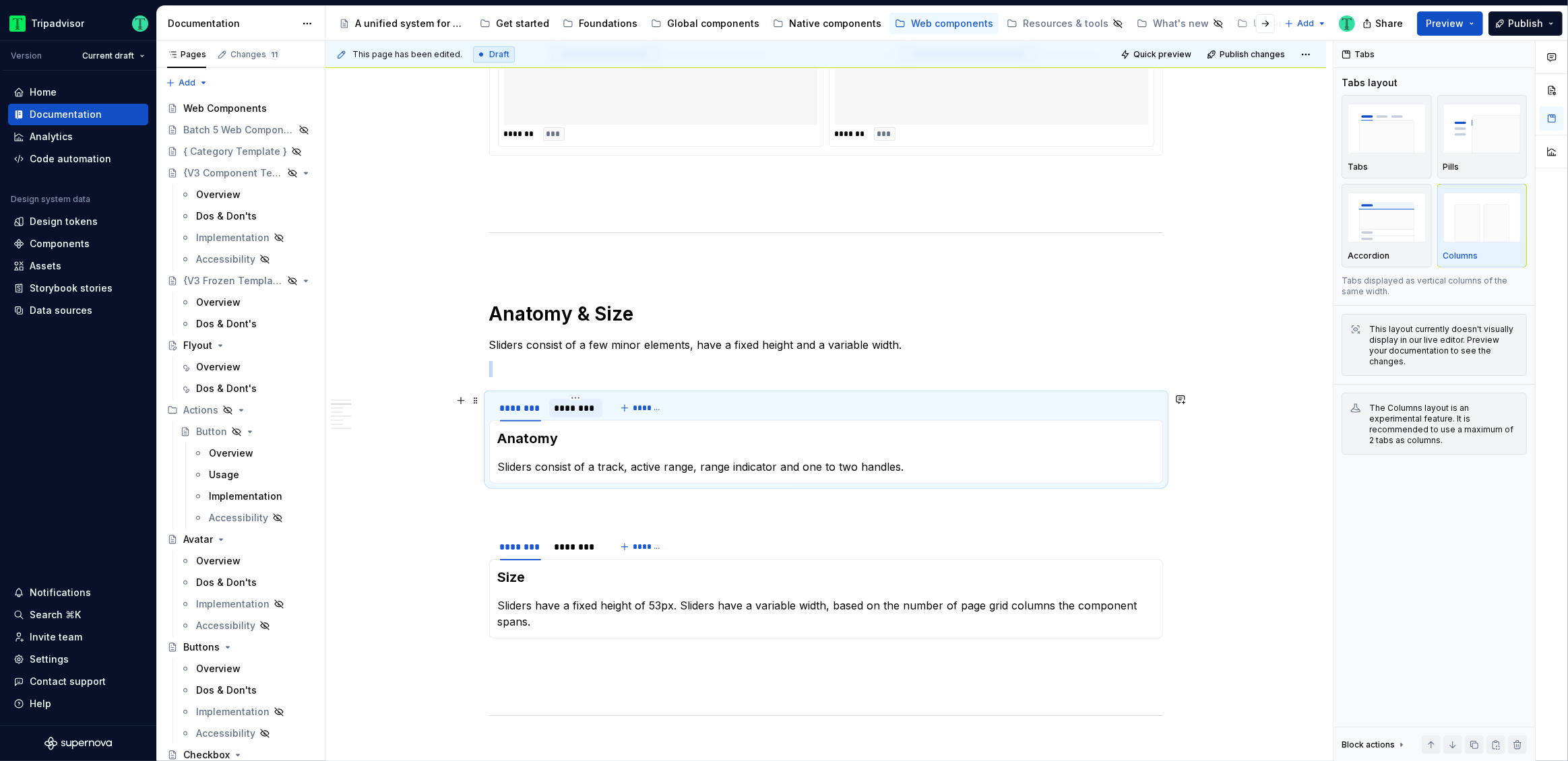
click at [579, 410] on div "********" at bounding box center [577, 408] width 43 height 14
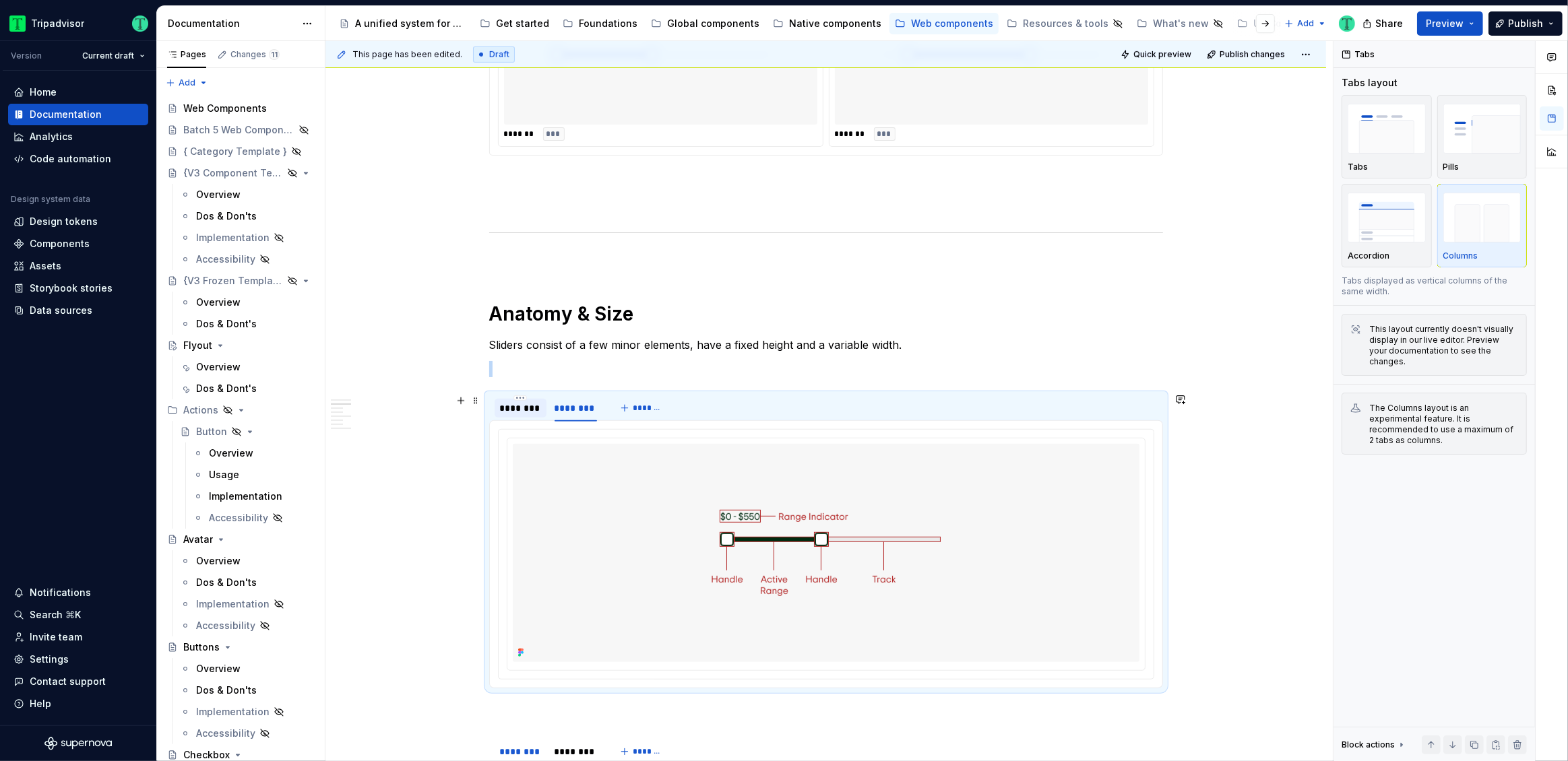
click at [533, 413] on div "********" at bounding box center [520, 408] width 41 height 14
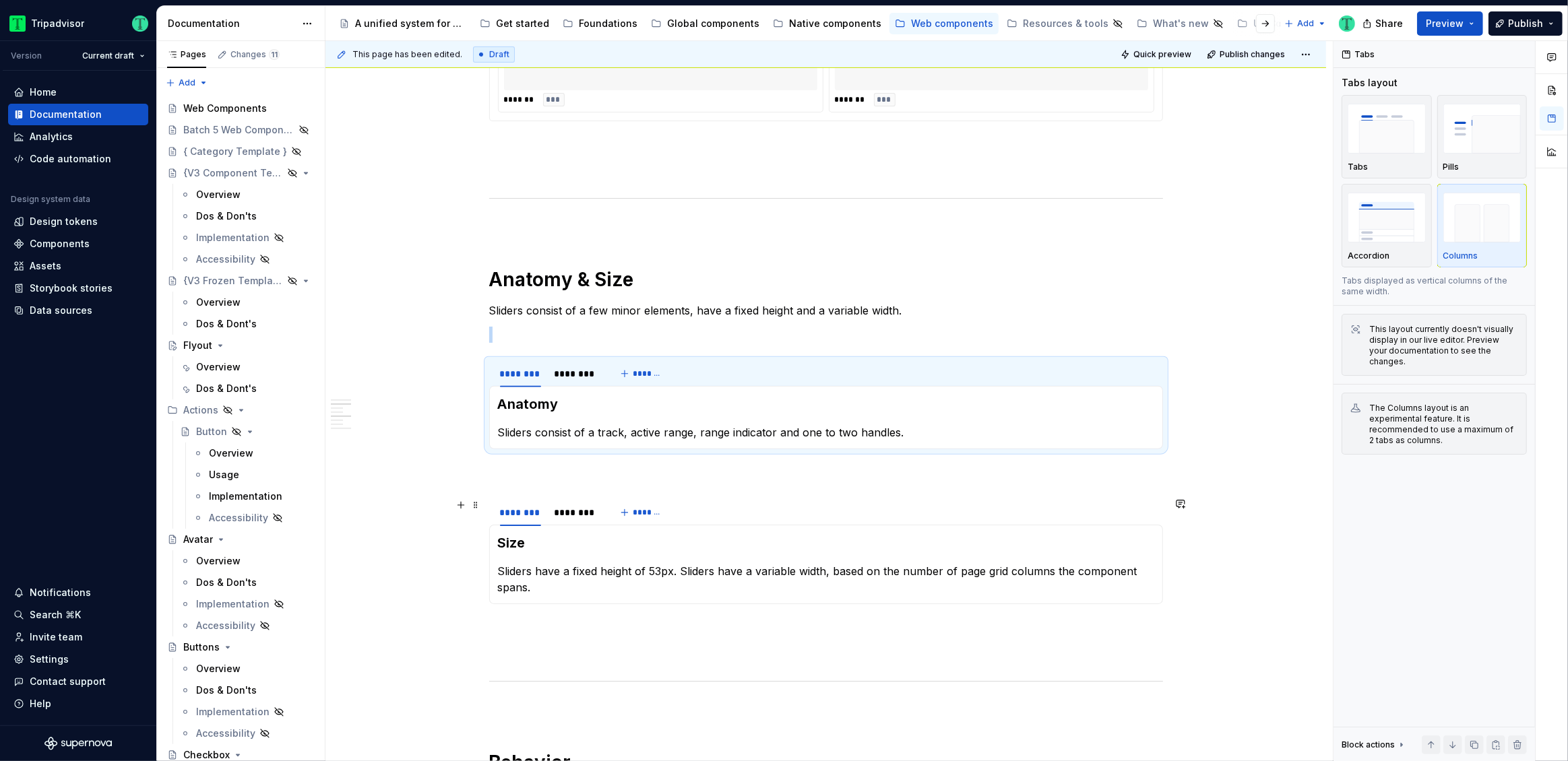
scroll to position [914, 0]
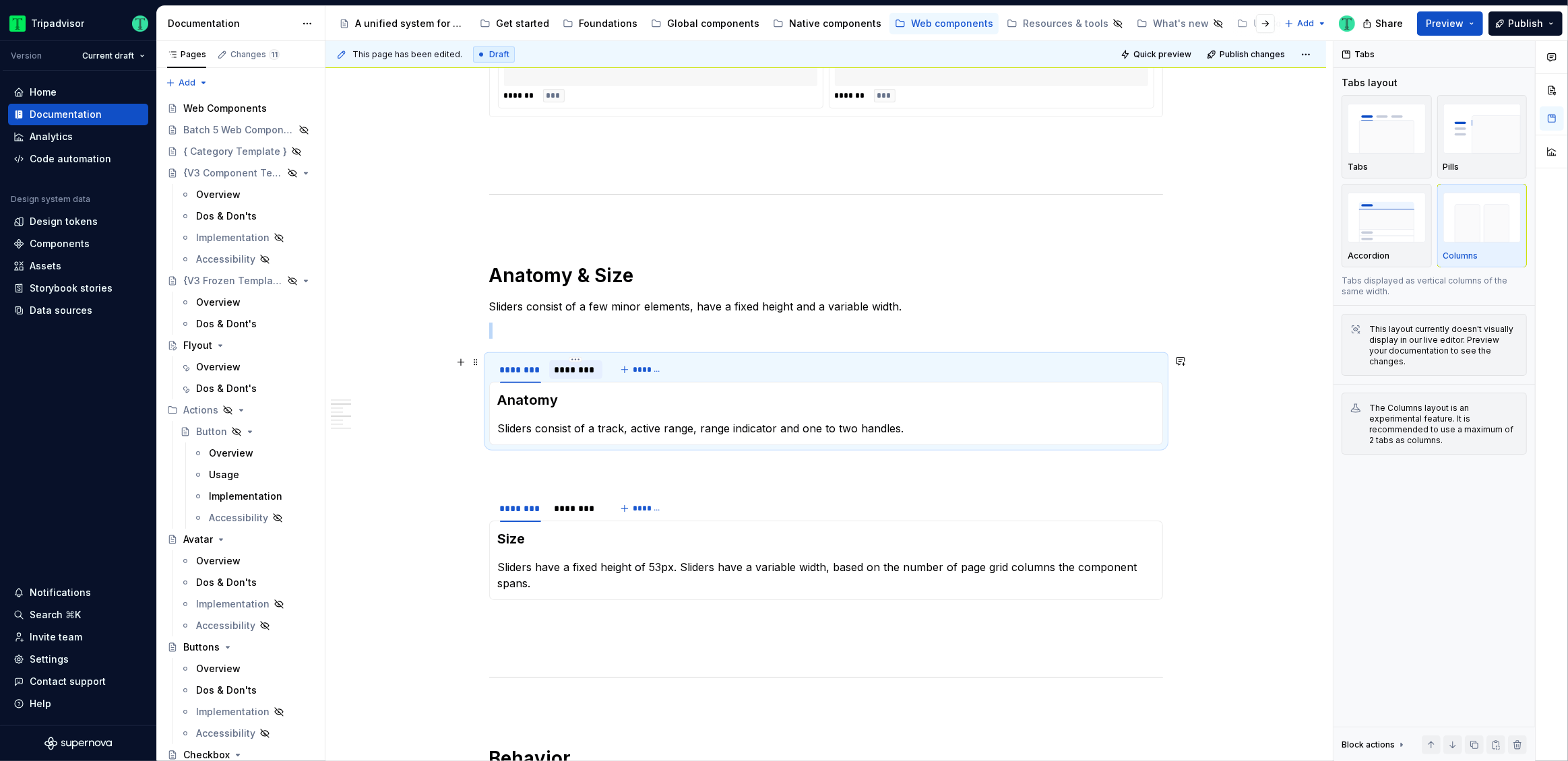
click at [573, 373] on div "********" at bounding box center [577, 369] width 43 height 14
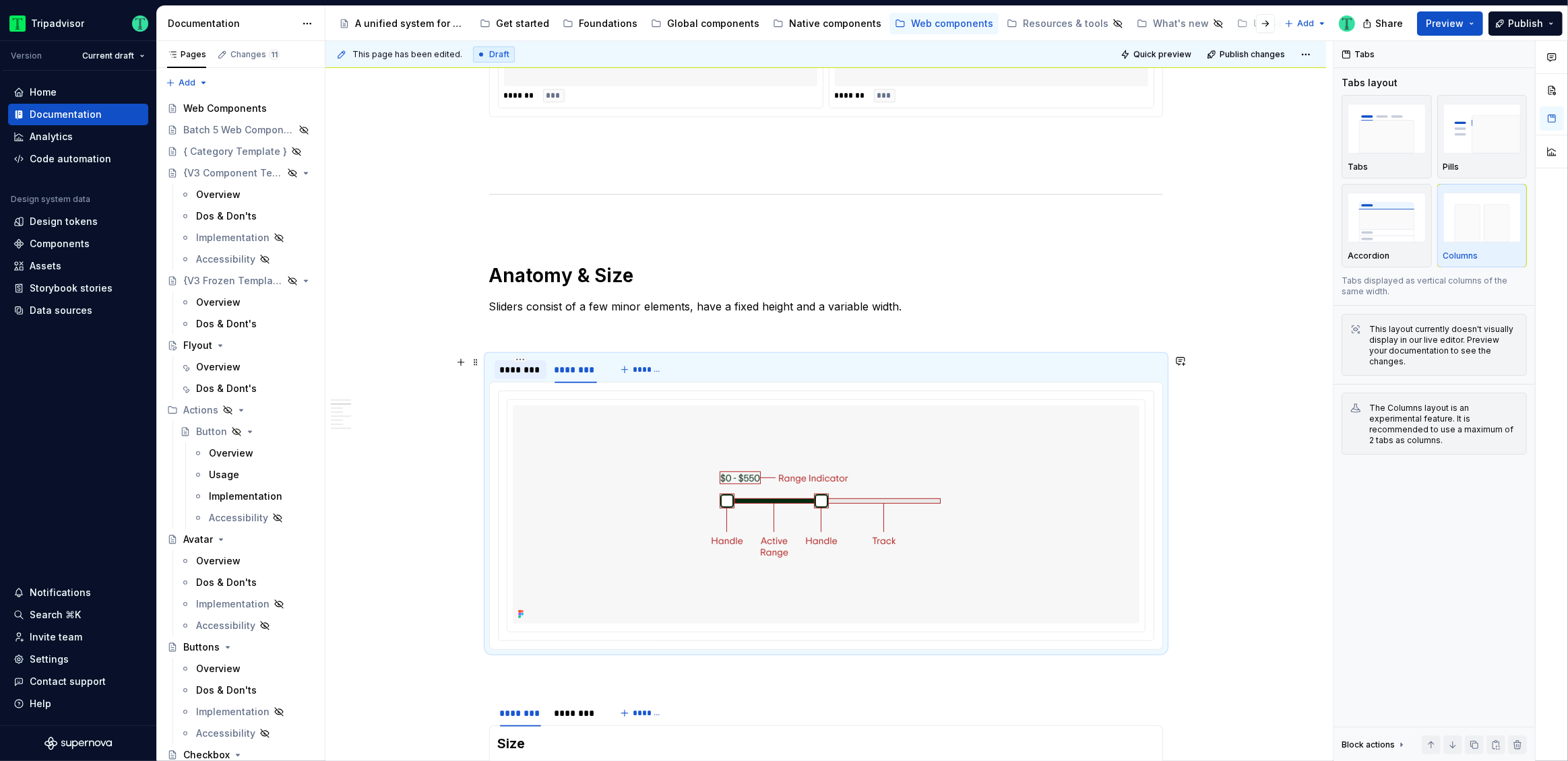
click at [529, 377] on div "********" at bounding box center [521, 370] width 52 height 19
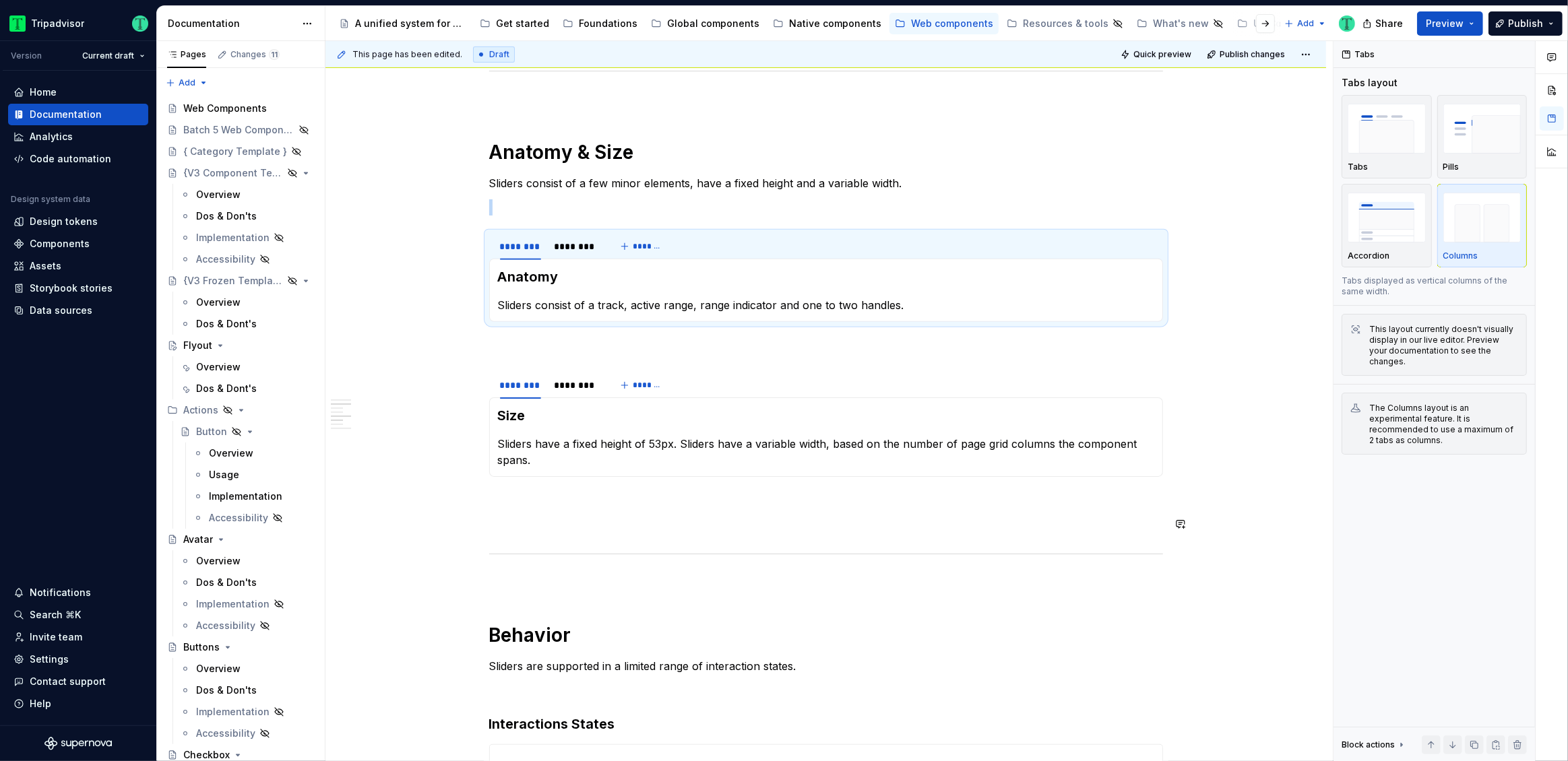
scroll to position [1046, 0]
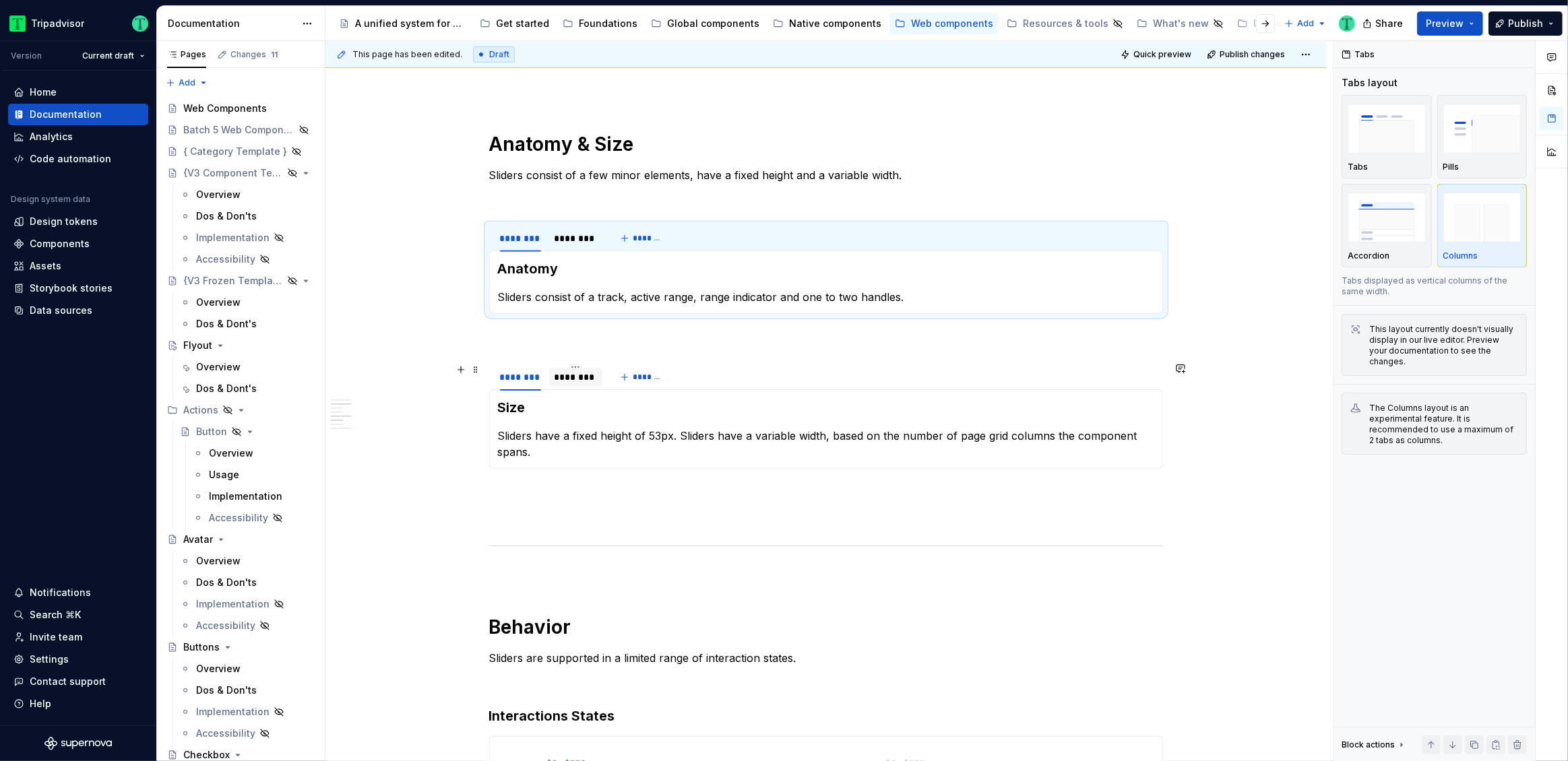
click at [576, 379] on div "********" at bounding box center [577, 377] width 43 height 14
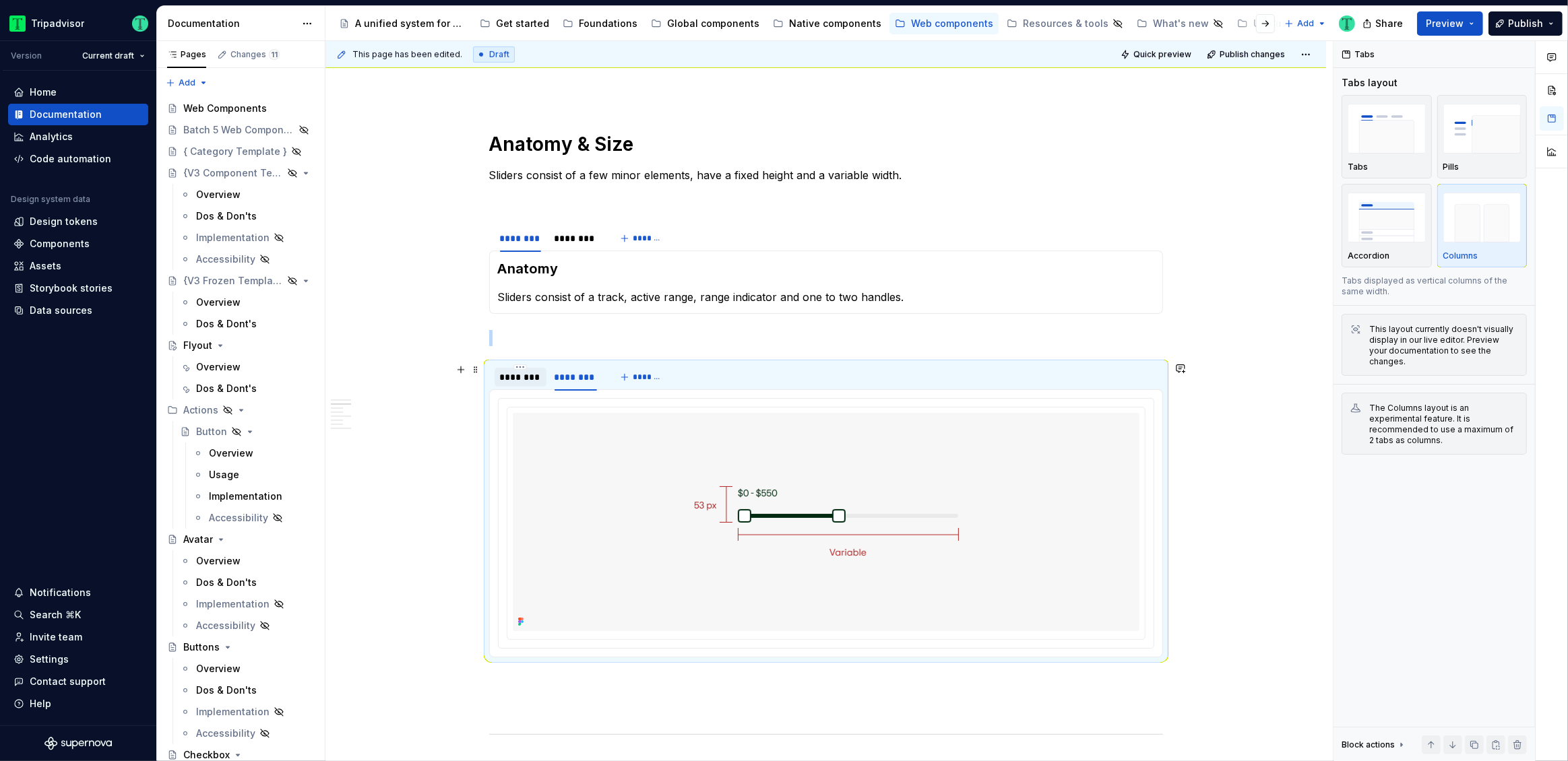
click at [516, 388] on div at bounding box center [521, 388] width 52 height 2
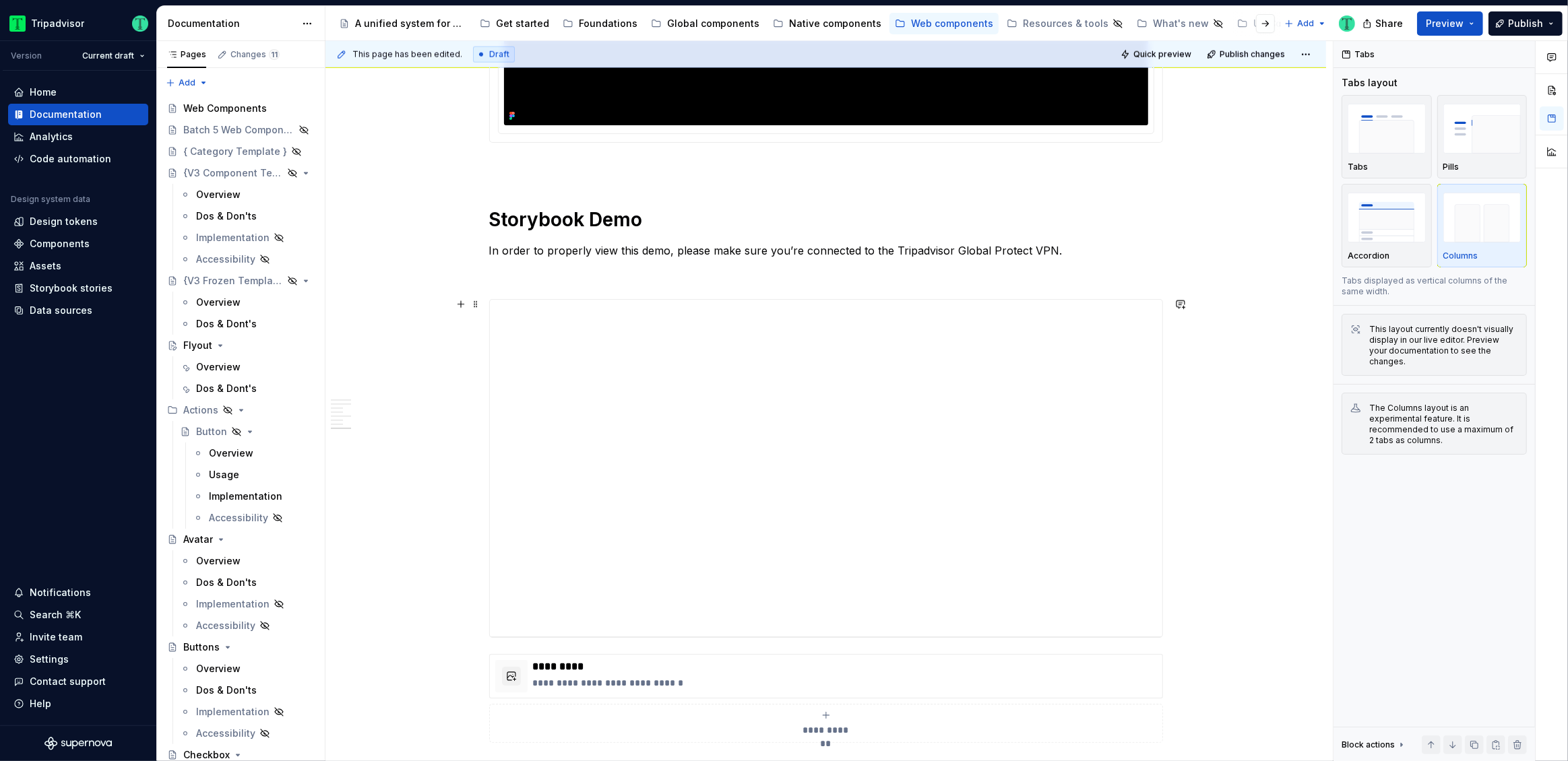
scroll to position [2217, 0]
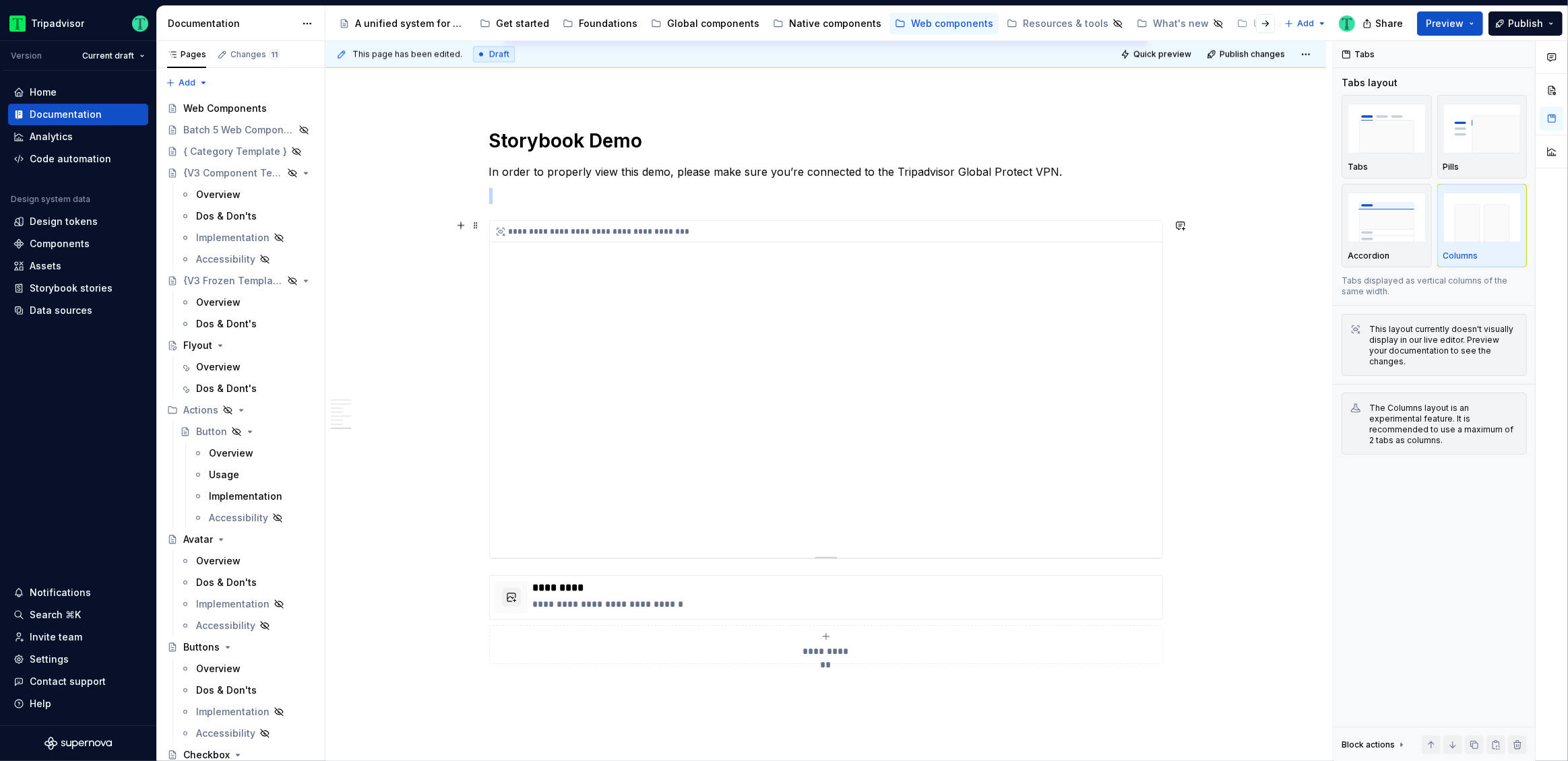
click at [792, 440] on div "**********" at bounding box center [826, 388] width 672 height 337
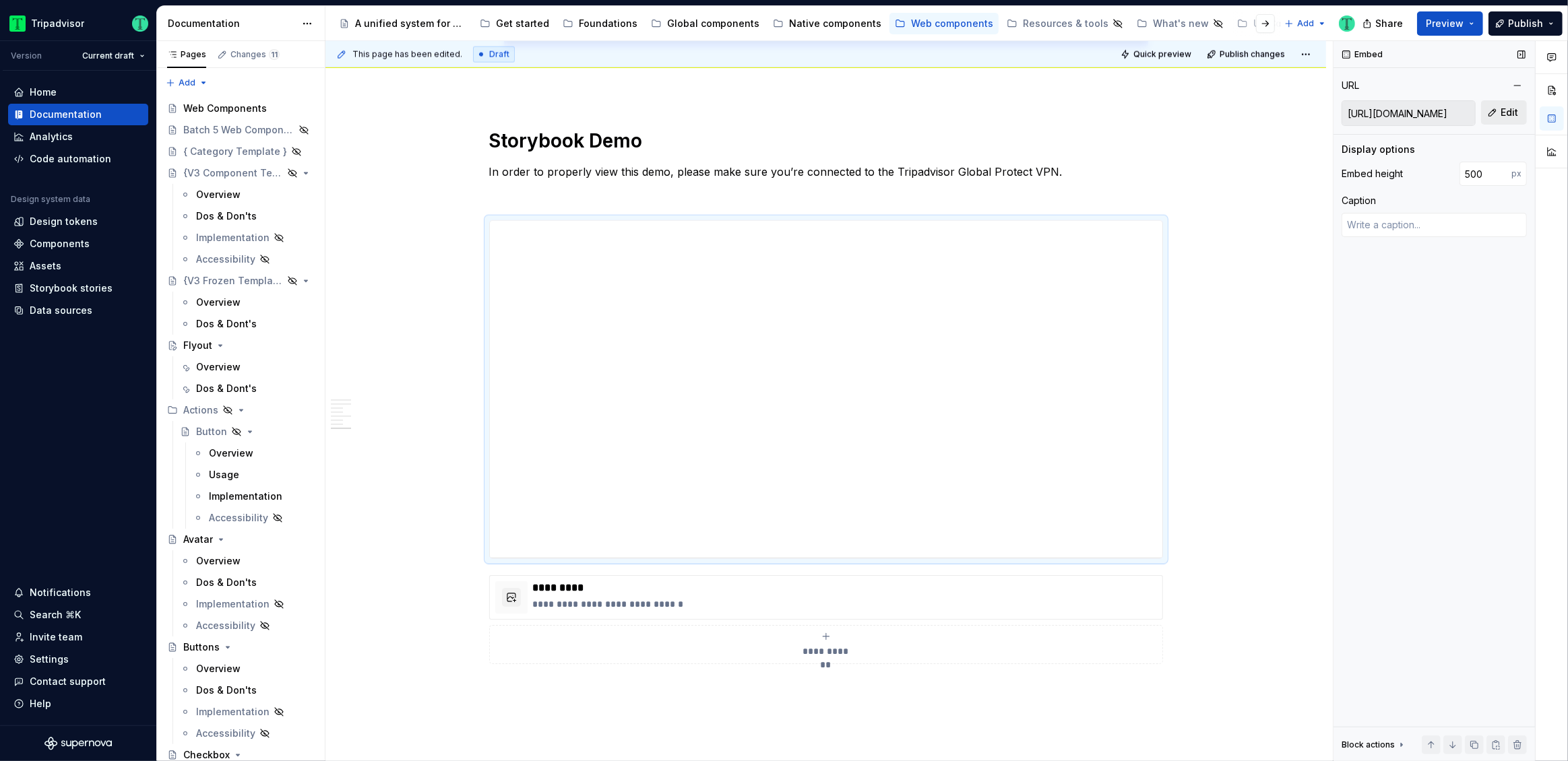
click at [1490, 112] on button "Edit" at bounding box center [1503, 113] width 46 height 24
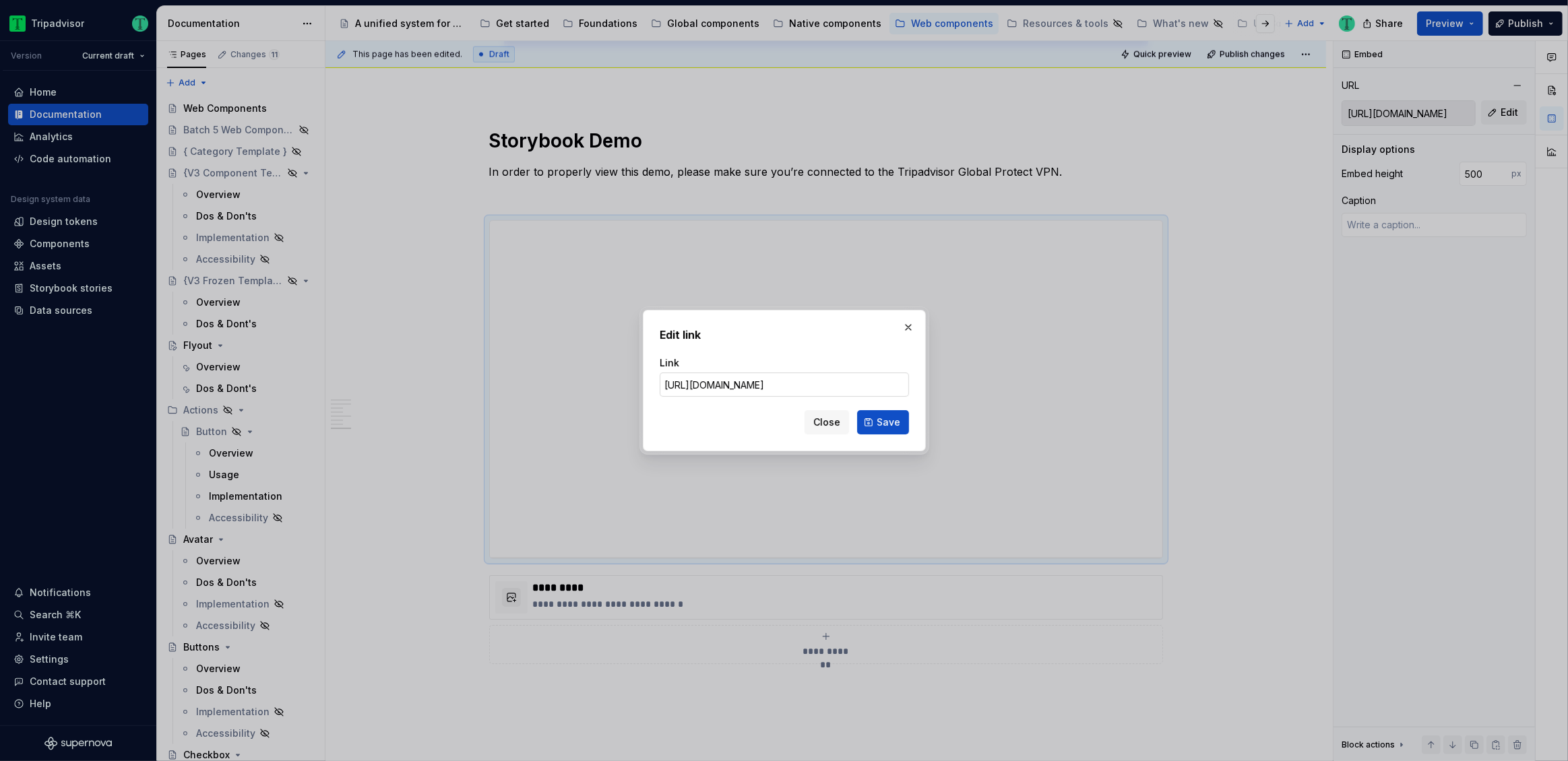
scroll to position [0, 263]
click at [821, 414] on button "Close" at bounding box center [827, 422] width 45 height 24
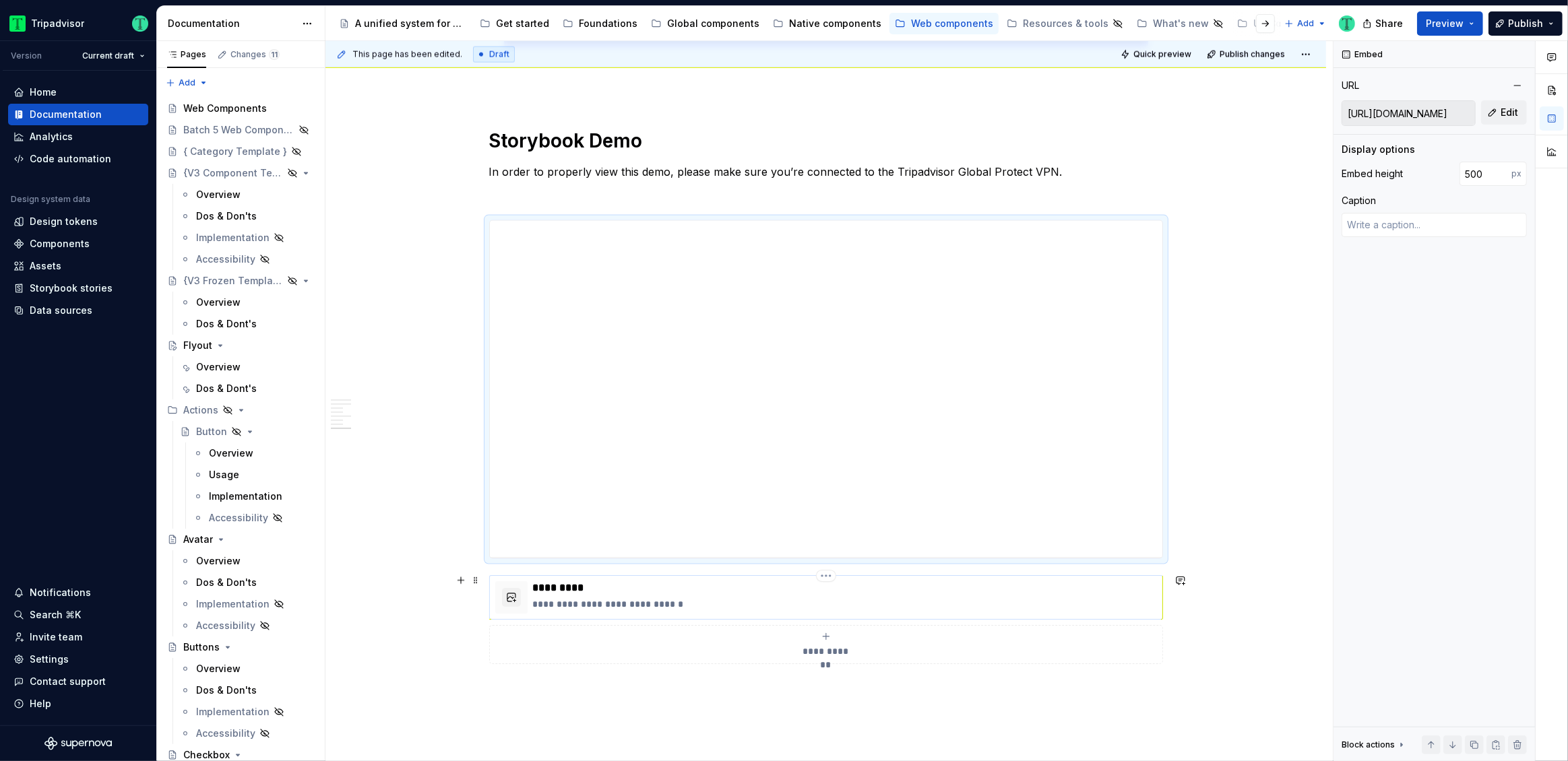
click at [708, 598] on p "**********" at bounding box center [845, 604] width 624 height 14
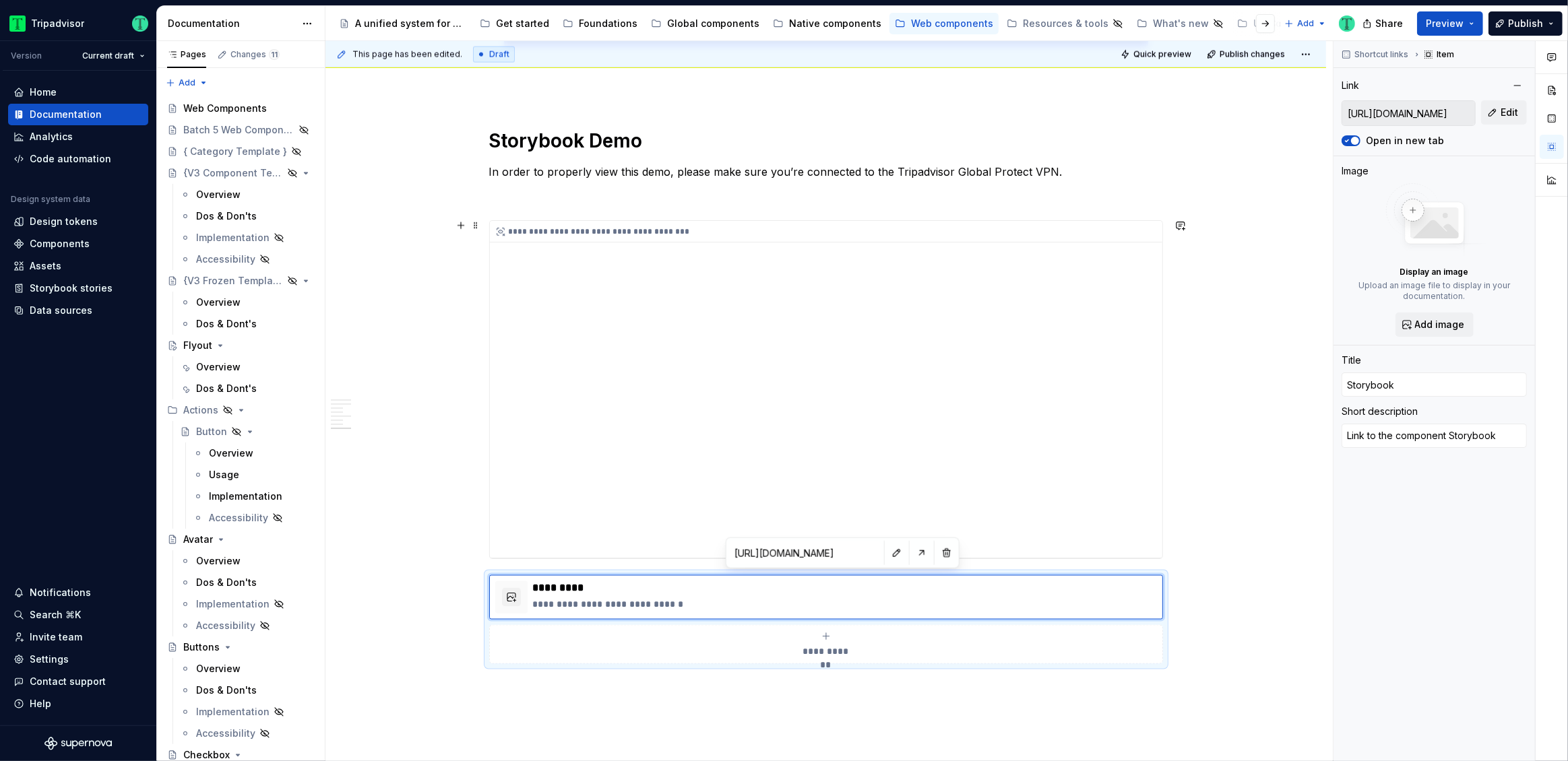
click at [1059, 386] on div "**********" at bounding box center [826, 388] width 672 height 337
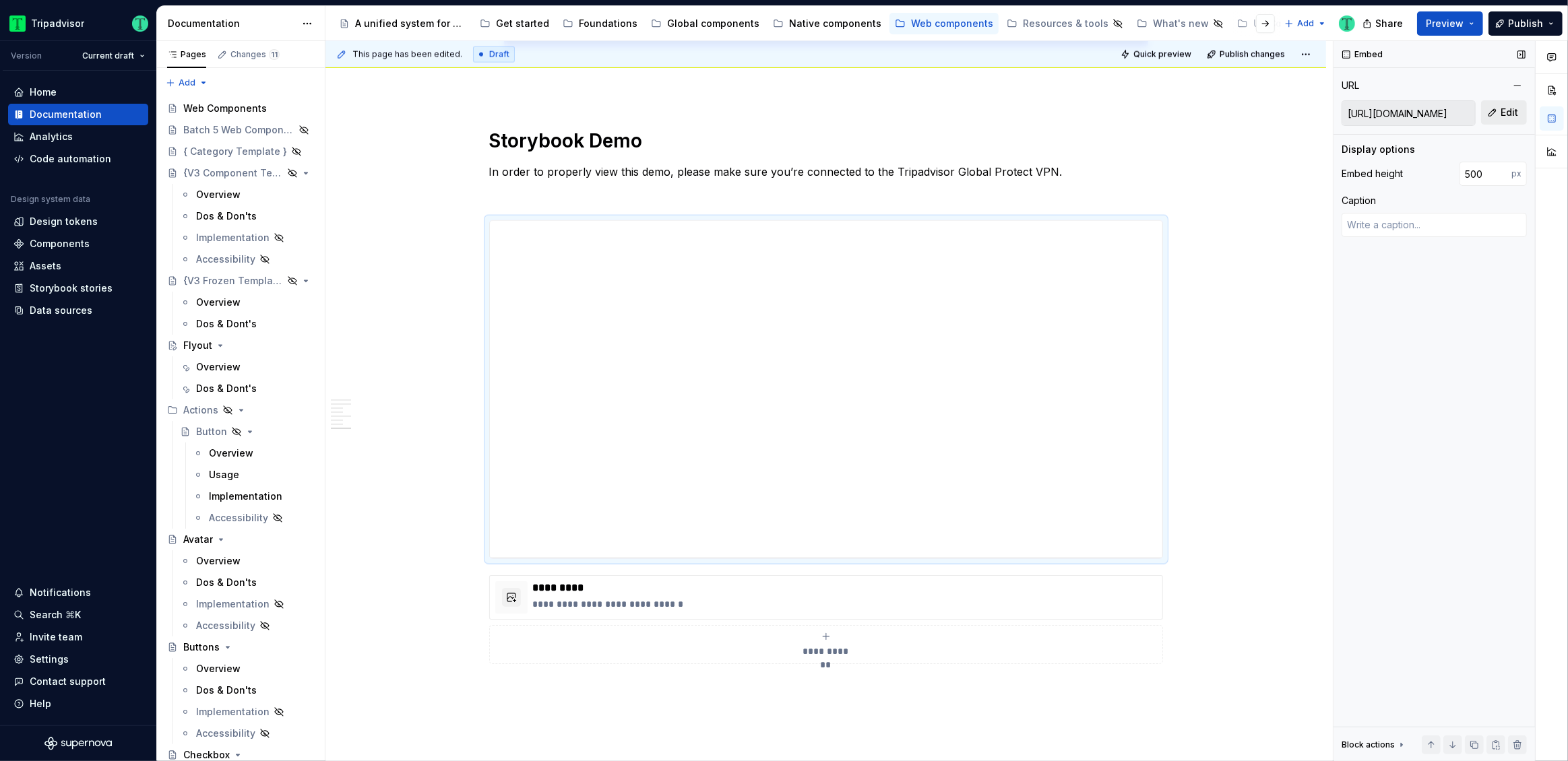
click at [1503, 117] on span "Edit" at bounding box center [1510, 112] width 18 height 14
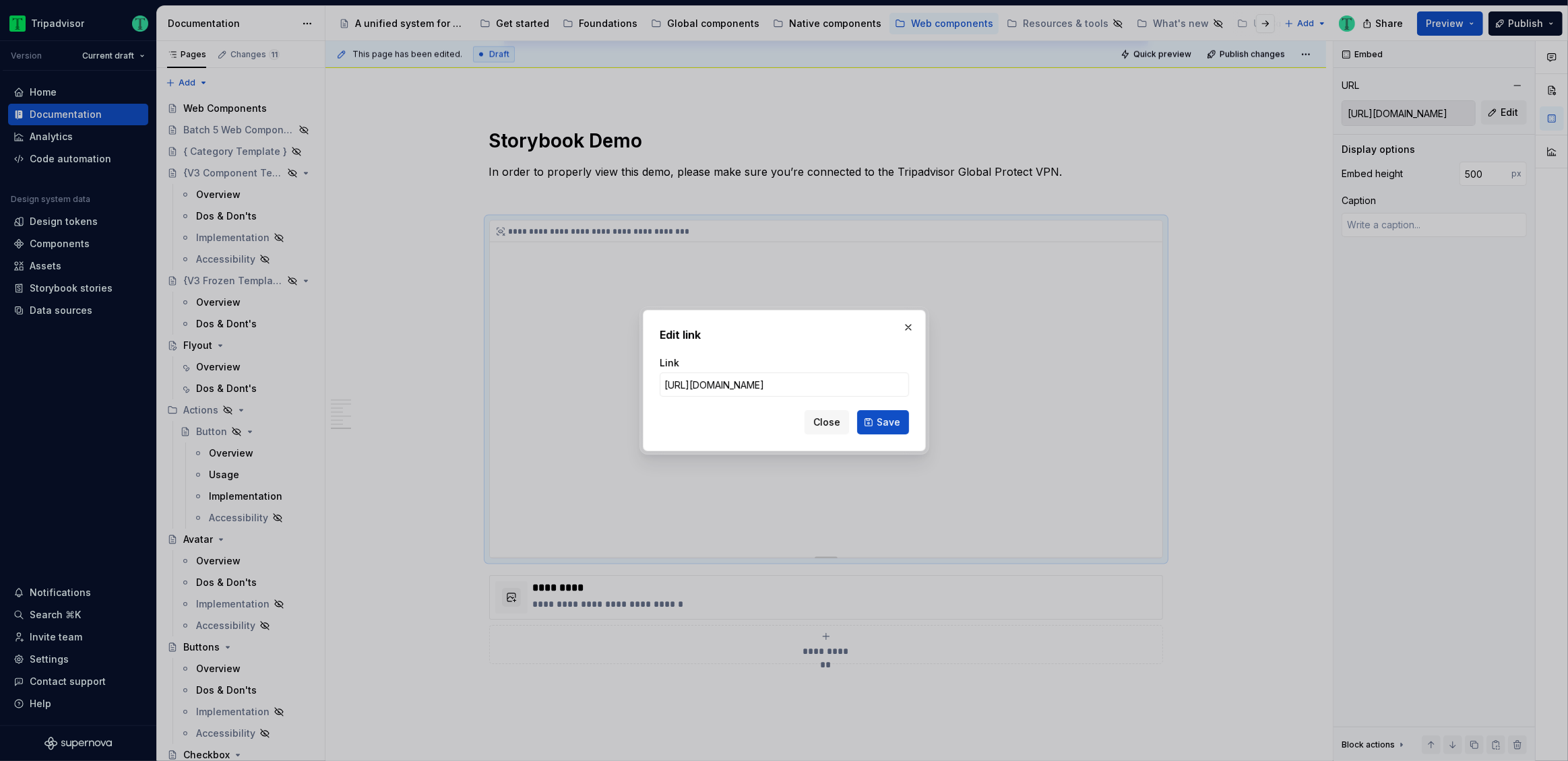
click at [820, 424] on span "Close" at bounding box center [827, 422] width 27 height 14
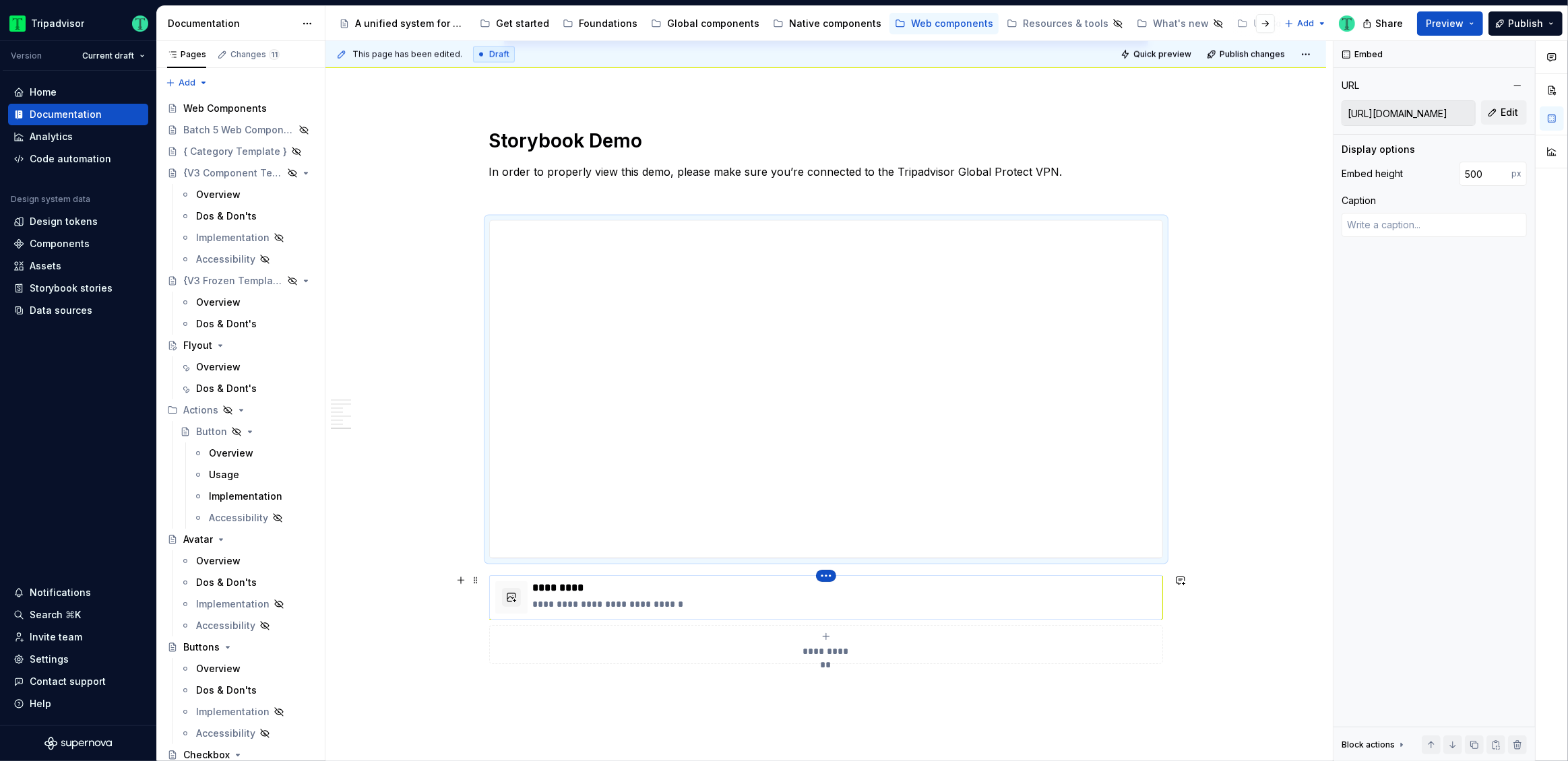
click at [829, 572] on html "Tripadvisor Version Current draft Home Documentation Analytics Code automation …" at bounding box center [784, 380] width 1568 height 761
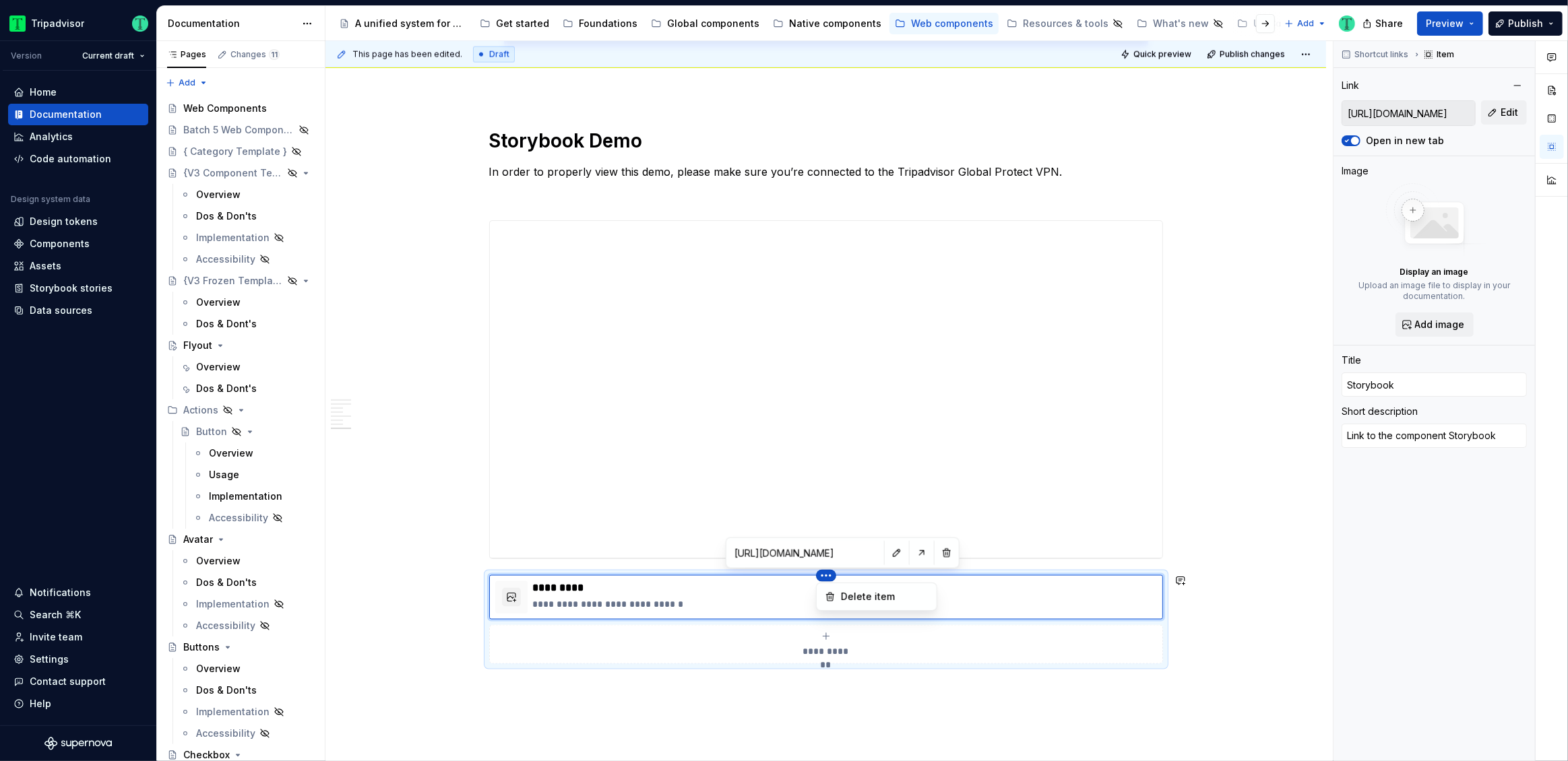
click at [865, 550] on html "Tripadvisor Version Current draft Home Documentation Analytics Code automation …" at bounding box center [784, 380] width 1568 height 761
click at [888, 552] on button "button" at bounding box center [897, 553] width 19 height 19
type textarea "*"
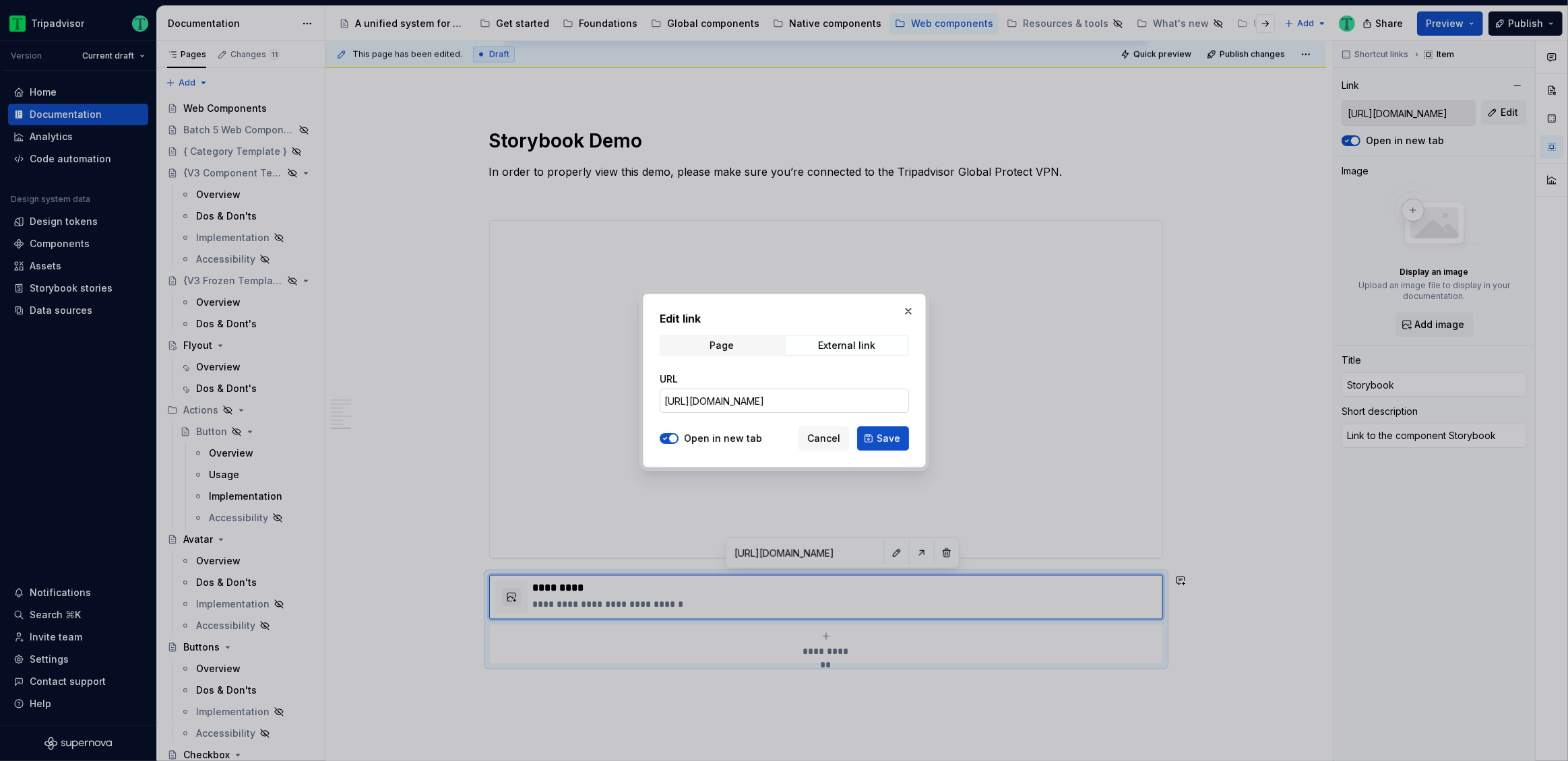
click at [787, 393] on input "https://webml.dev.tripadvisor.com/Storybook#@ta-atlas-design-system.bubble-rati…" at bounding box center [784, 400] width 249 height 24
paste input "#@ta-design-system.slider_packages_design-system_slider_Slider"
type input "https://webml.dev.tripadvisor.com/Storybook#@ta-design-system.slider_packages_d…"
click at [879, 436] on span "Save" at bounding box center [888, 438] width 23 height 14
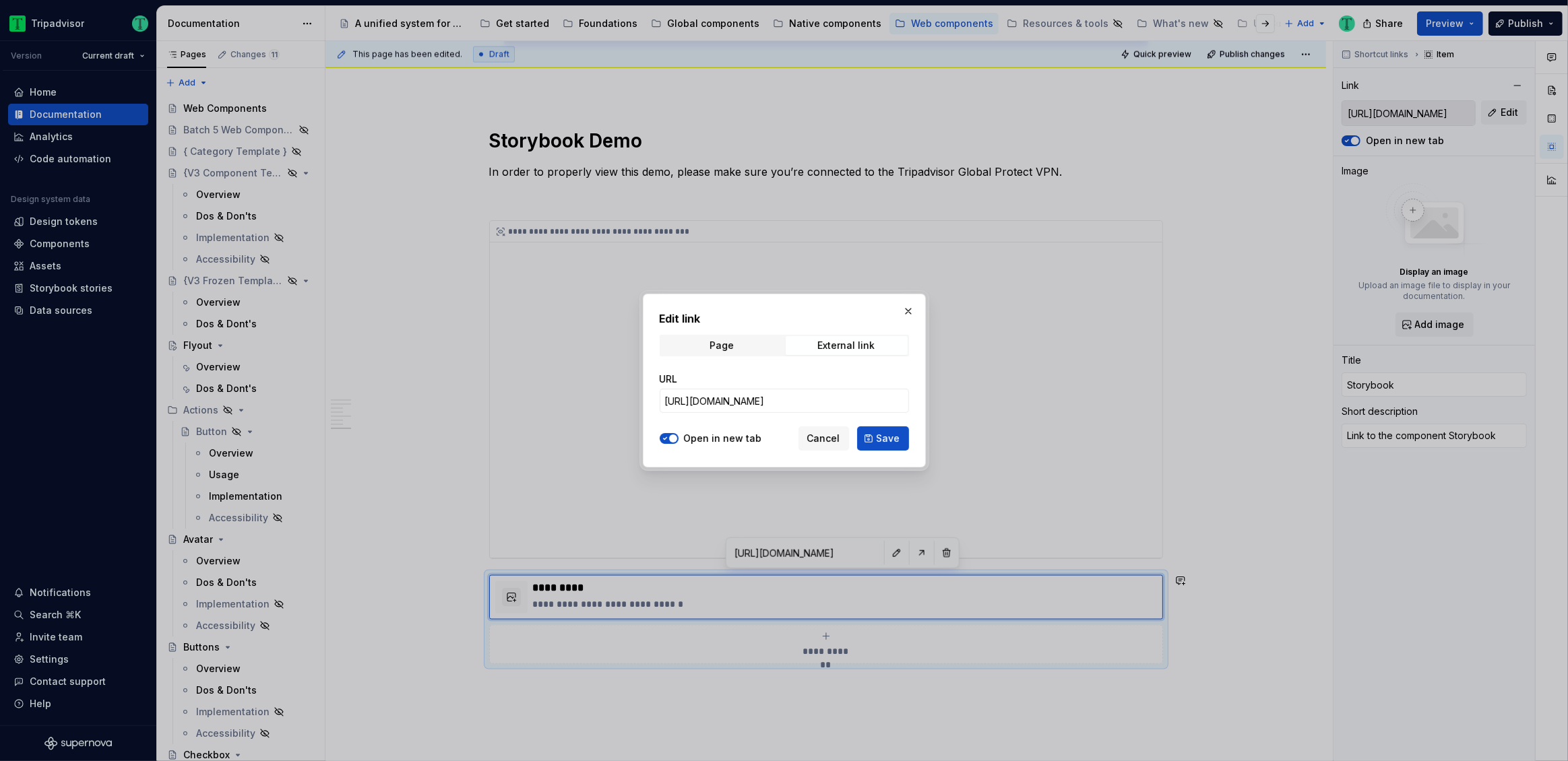
type textarea "*"
type input "https://webml.dev.tripadvisor.com/Storybook#@ta-design-system.slider_packages_d…"
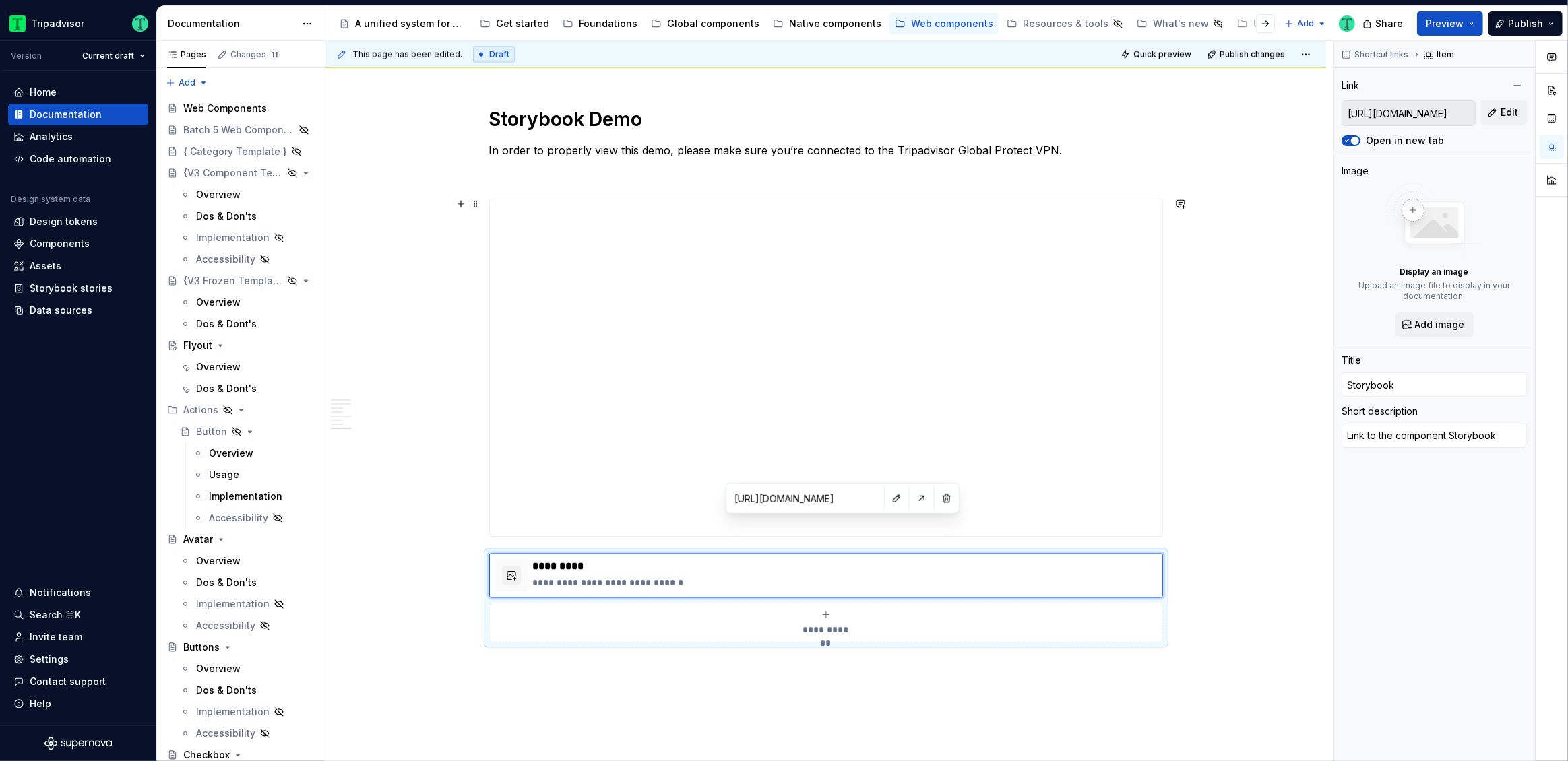
scroll to position [2271, 0]
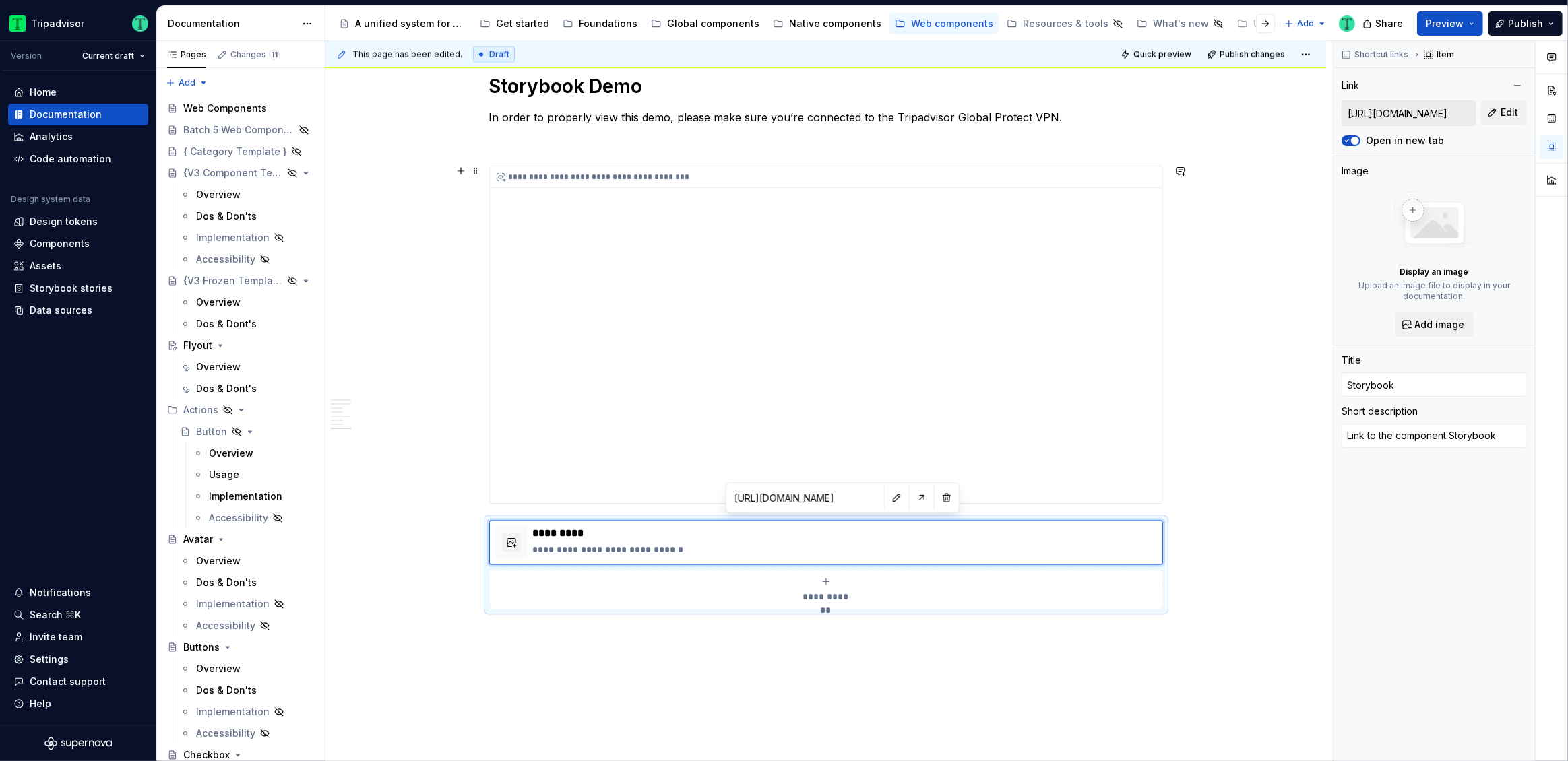
click at [719, 274] on div "**********" at bounding box center [826, 334] width 672 height 337
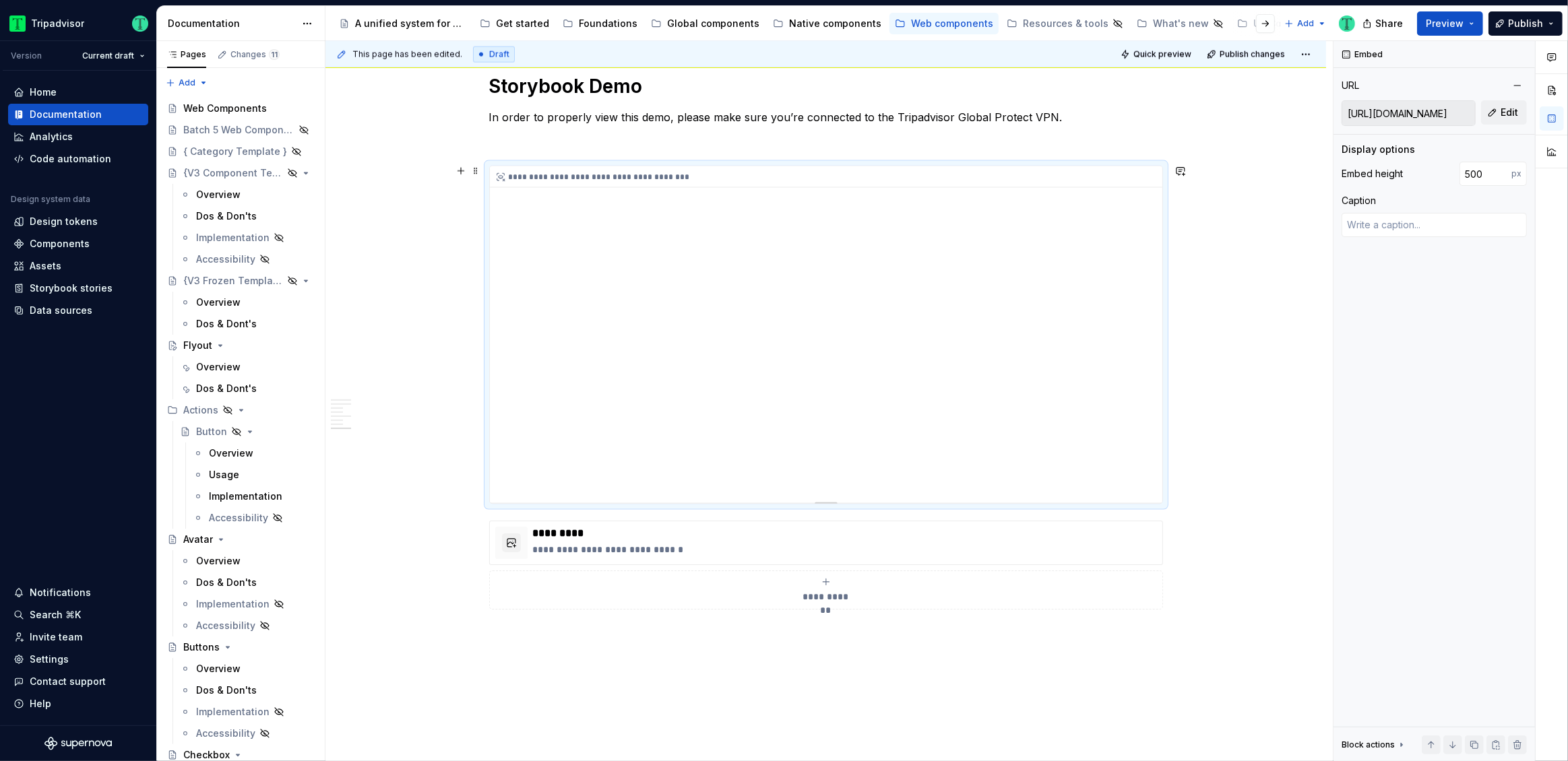
click at [860, 391] on div "**********" at bounding box center [826, 334] width 672 height 337
click at [1503, 110] on span "Edit" at bounding box center [1510, 112] width 18 height 14
type textarea "*"
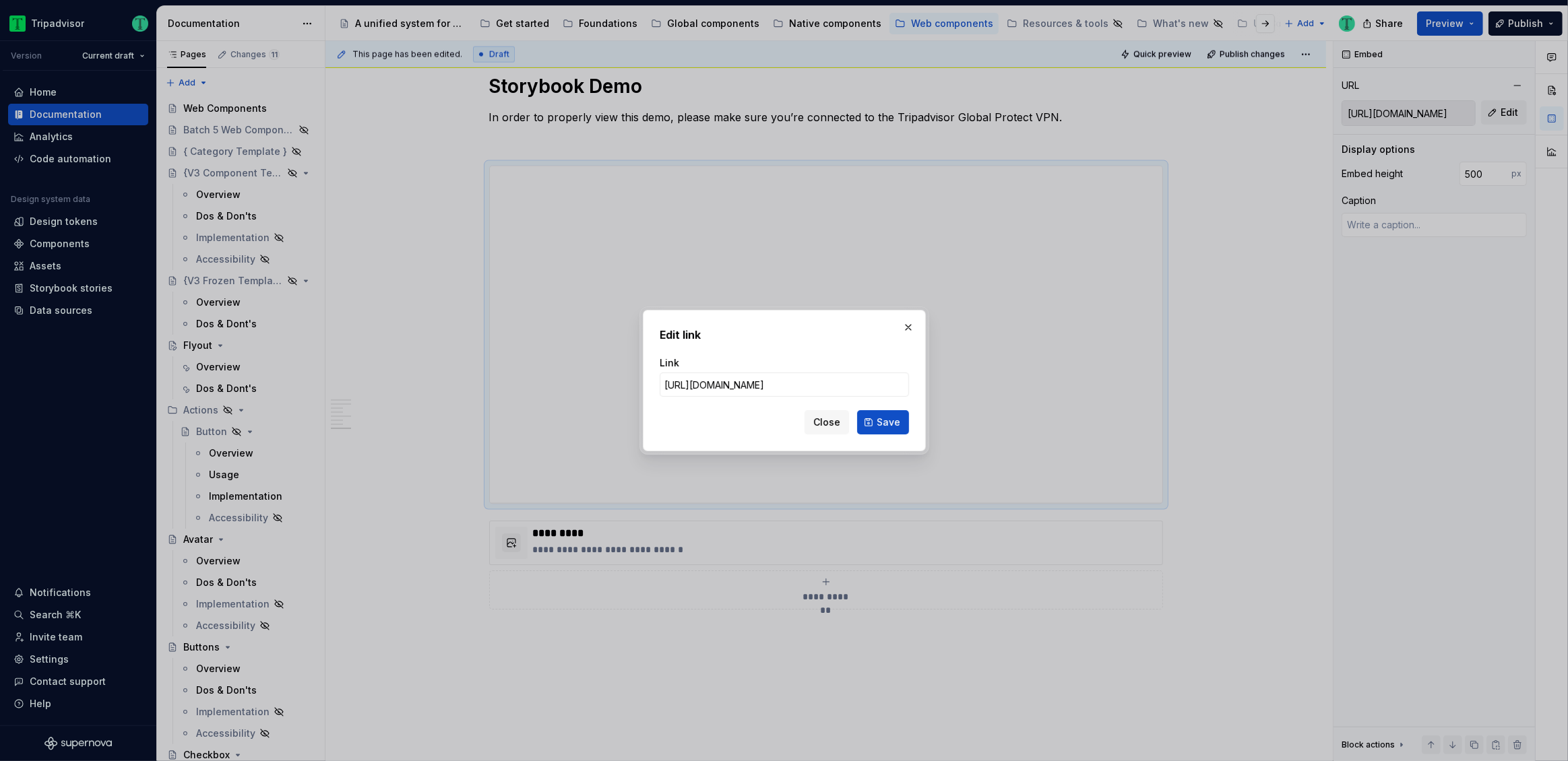
scroll to position [0, 0]
type input "https://webml.dev.tripadvisor.com/Story#@ta-design-system.slider_Slider.story"
click button "Save" at bounding box center [883, 422] width 52 height 24
type textarea "*"
type input "https://webml.dev.tripadvisor.com/Story#@ta-design-system.slider_Slider.story"
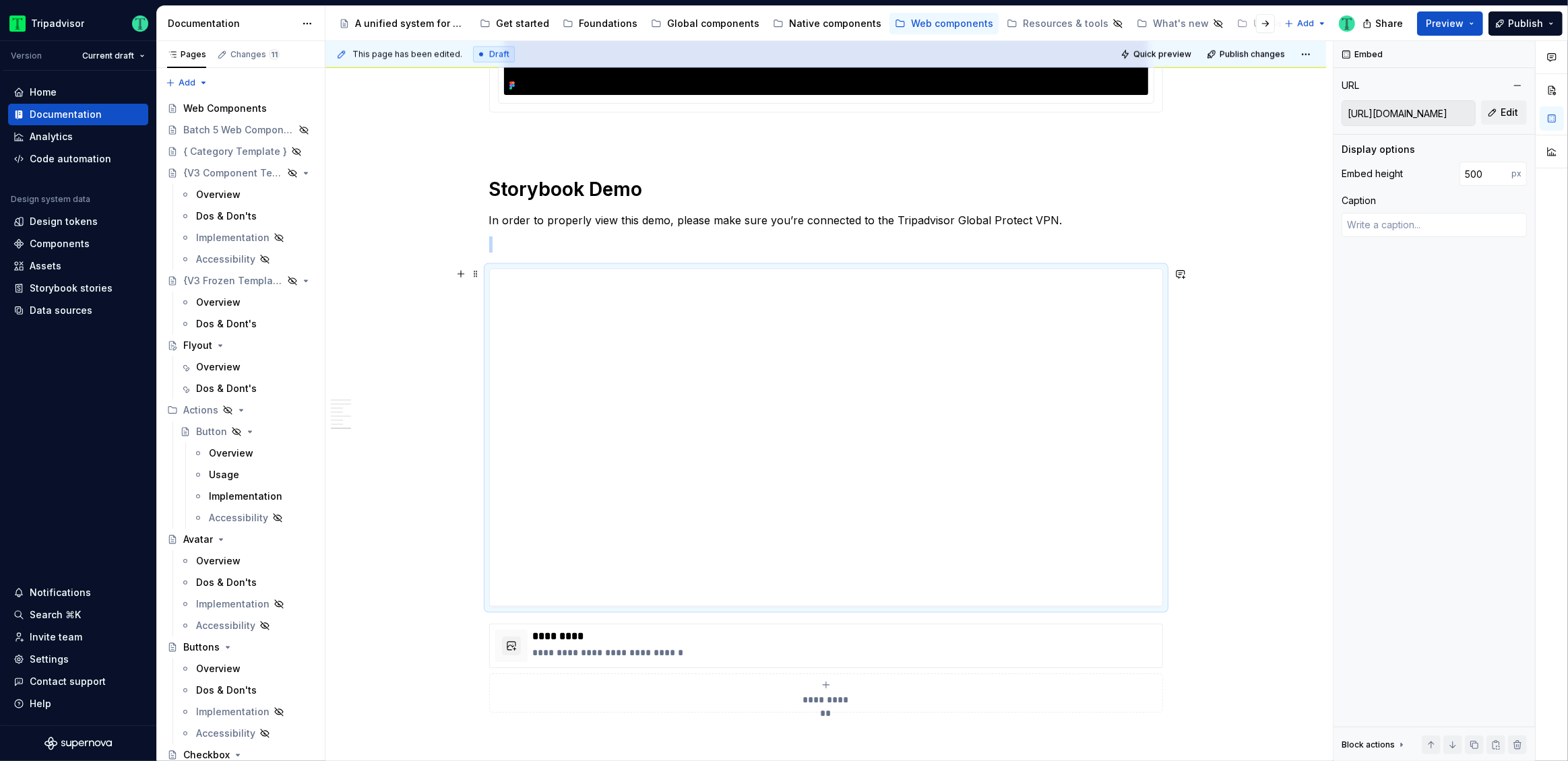
scroll to position [2128, 0]
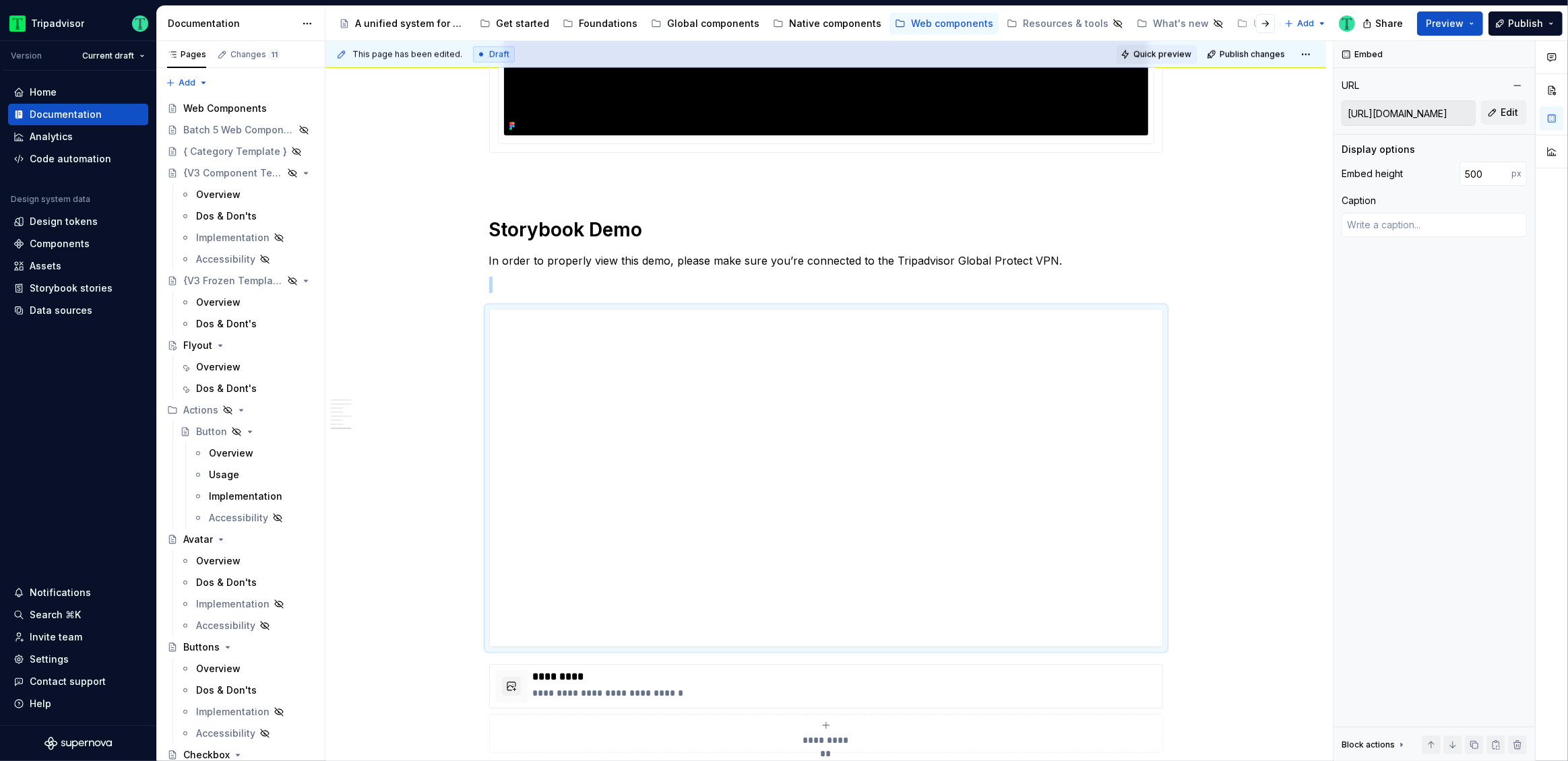
click at [1163, 54] on span "Quick preview" at bounding box center [1163, 54] width 58 height 10
click at [1474, 23] on button "Preview" at bounding box center [1450, 23] width 66 height 24
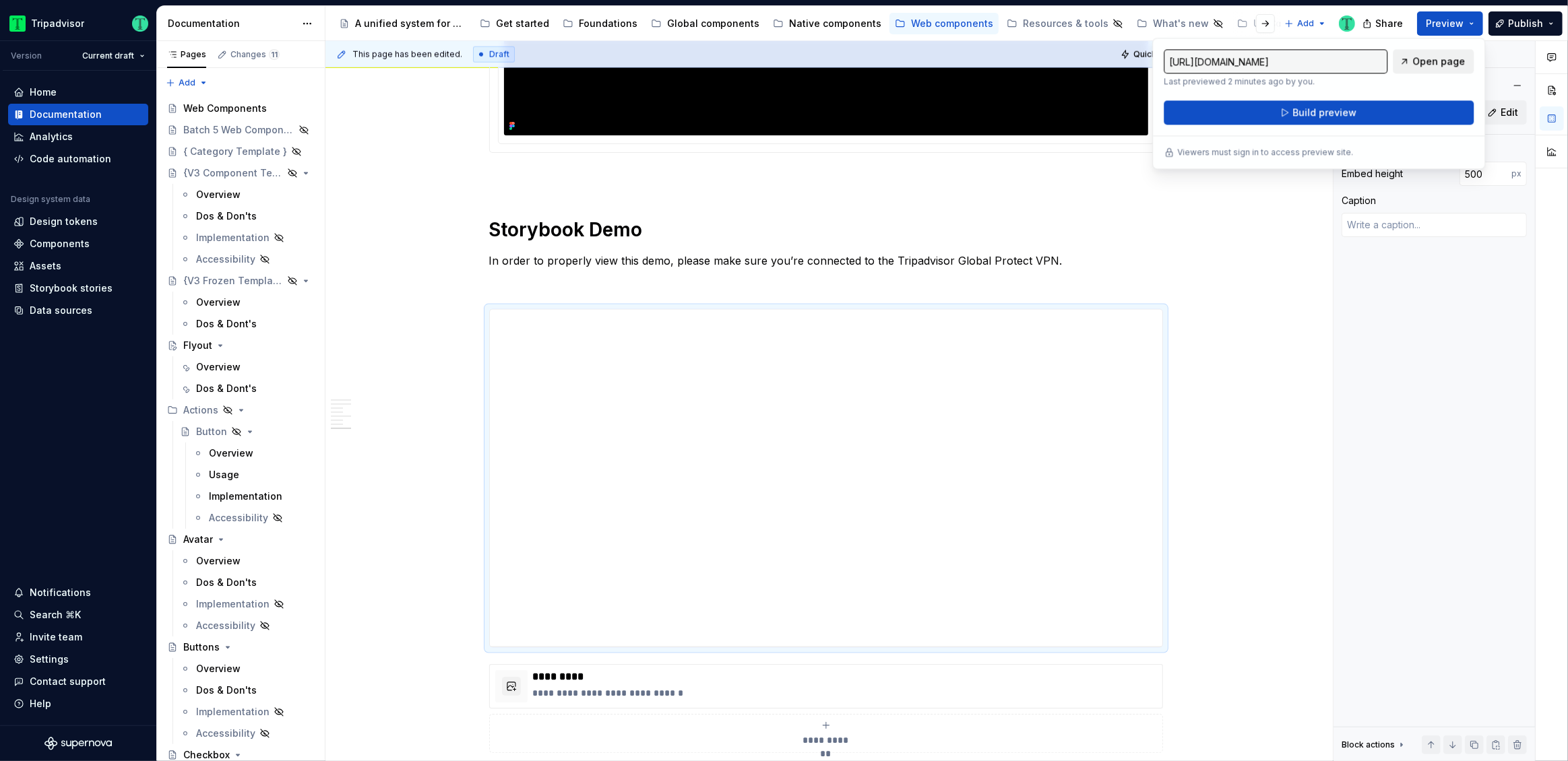
click at [1445, 66] on span "Open page" at bounding box center [1439, 61] width 53 height 14
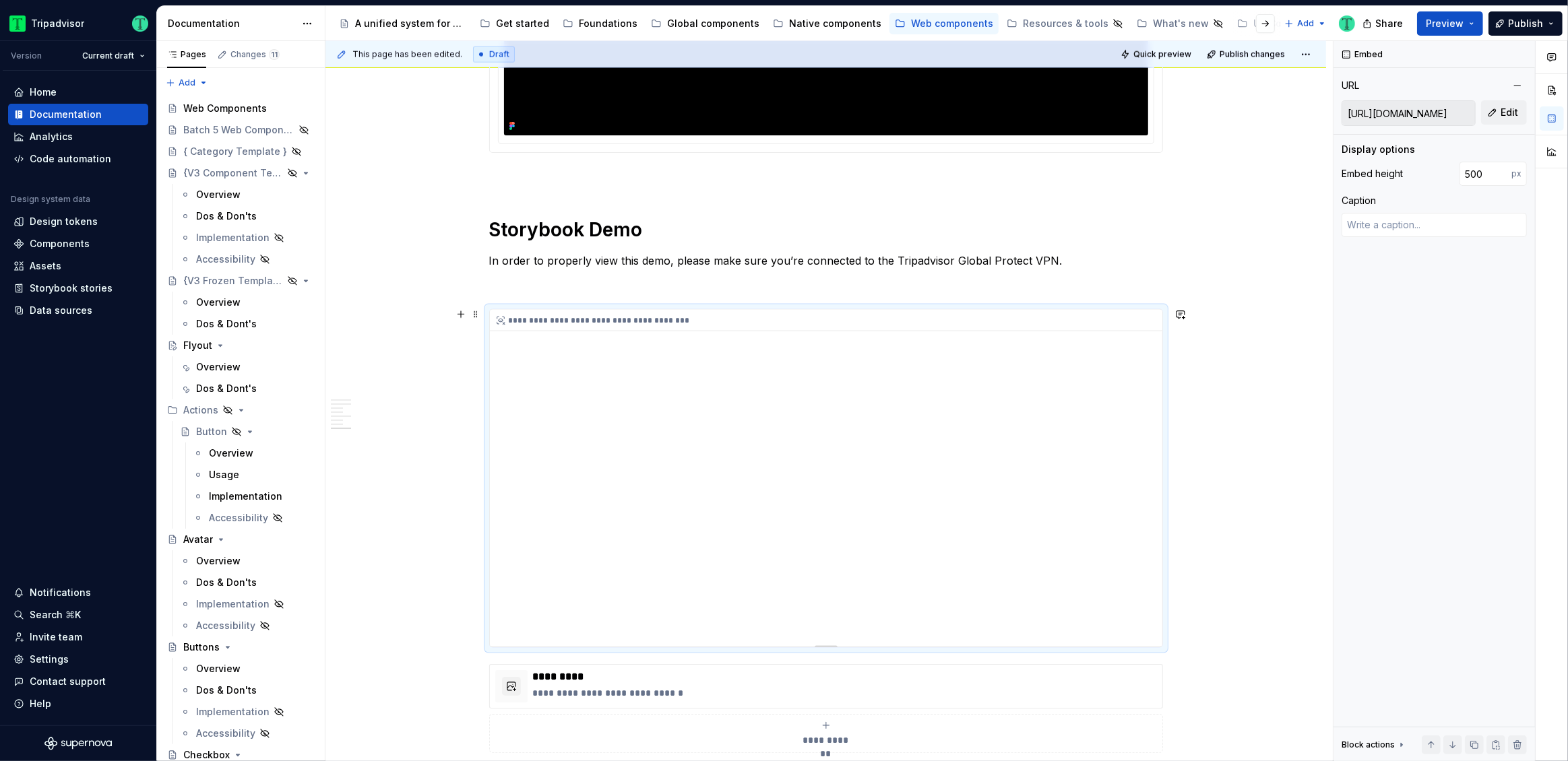
click at [1063, 504] on div "**********" at bounding box center [826, 478] width 672 height 337
click at [920, 444] on div "**********" at bounding box center [826, 478] width 672 height 337
click at [1520, 114] on button "Edit" at bounding box center [1503, 113] width 46 height 24
type textarea "*"
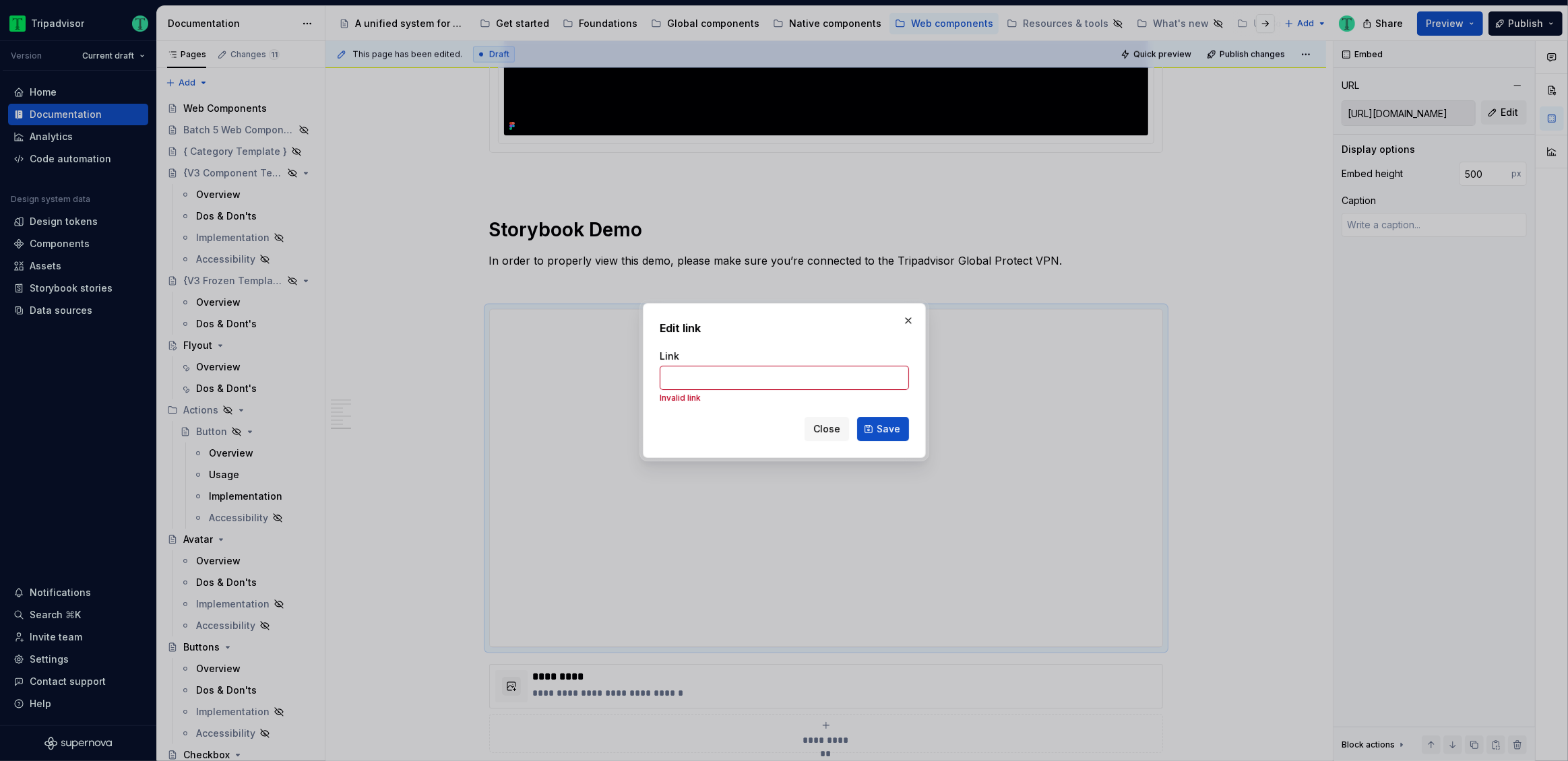
type input "https://webml.dev.tripadvisor.com/Story#@ta-design-system.slider_Slider.story"
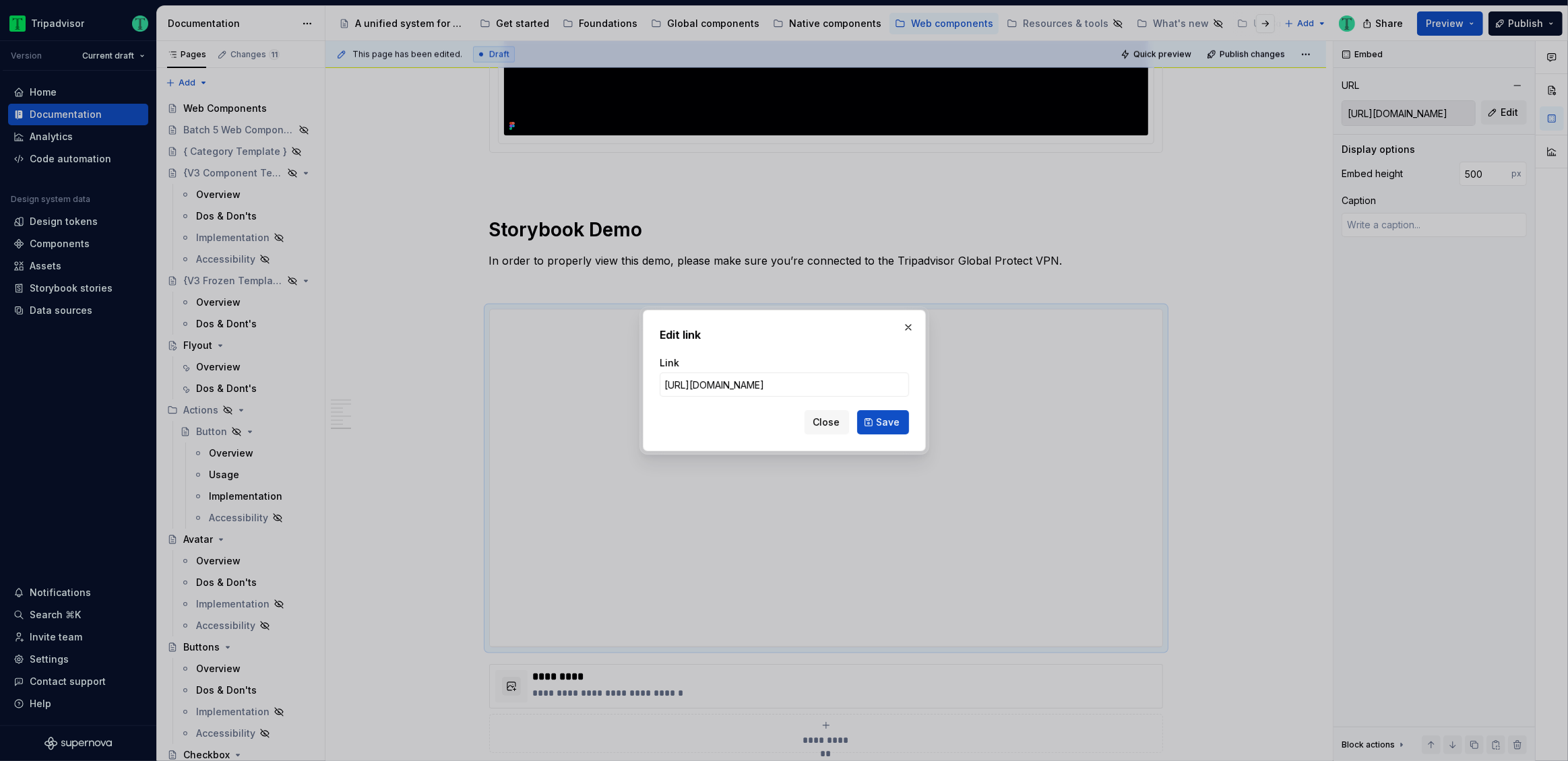
scroll to position [0, 116]
click at [875, 421] on button "Save" at bounding box center [883, 422] width 52 height 24
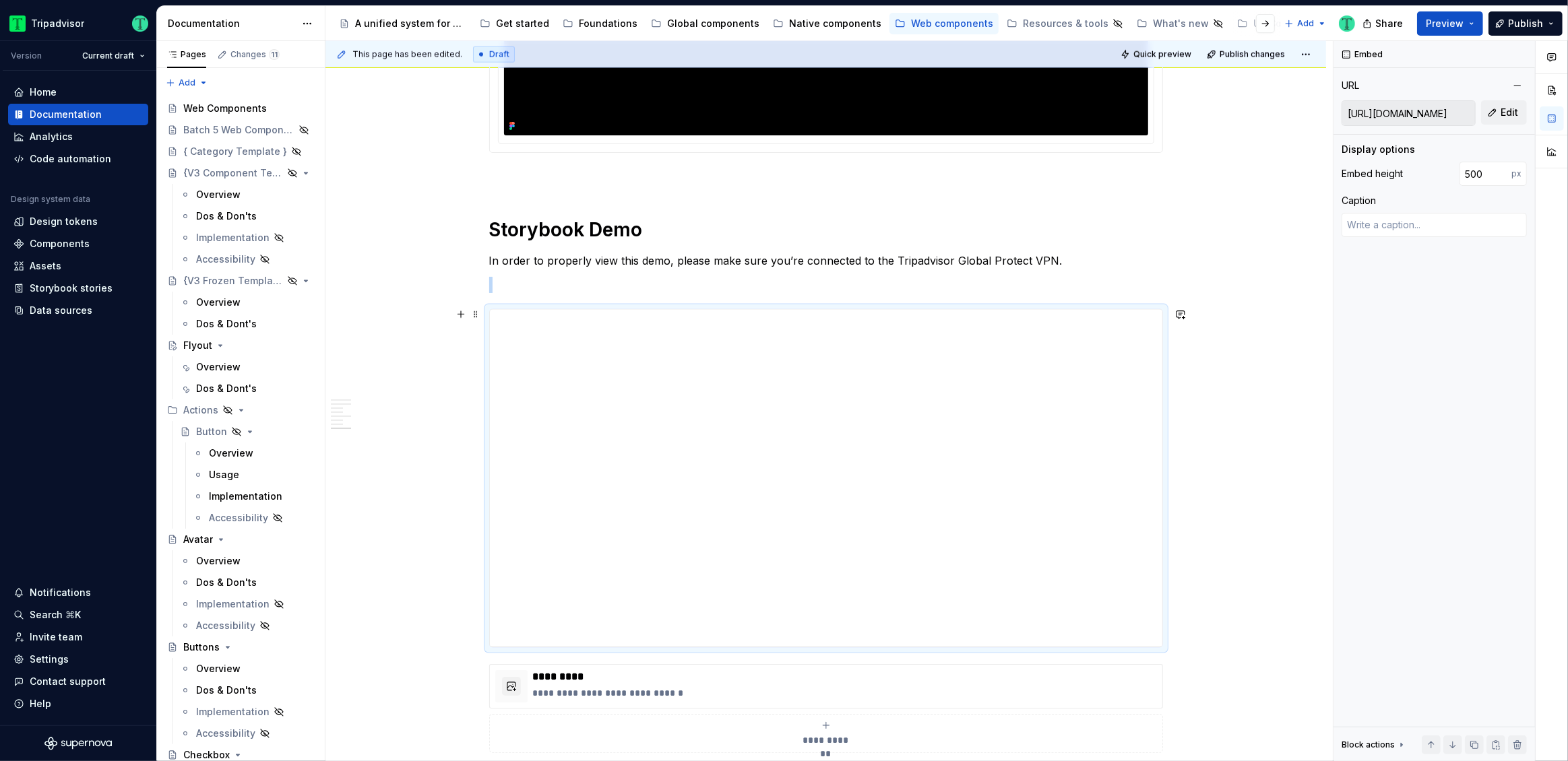
click at [613, 461] on div "**********" at bounding box center [826, 478] width 672 height 337
click at [477, 317] on span at bounding box center [475, 315] width 10 height 19
type textarea "*"
click at [500, 432] on div "Delete" at bounding box center [539, 432] width 88 height 14
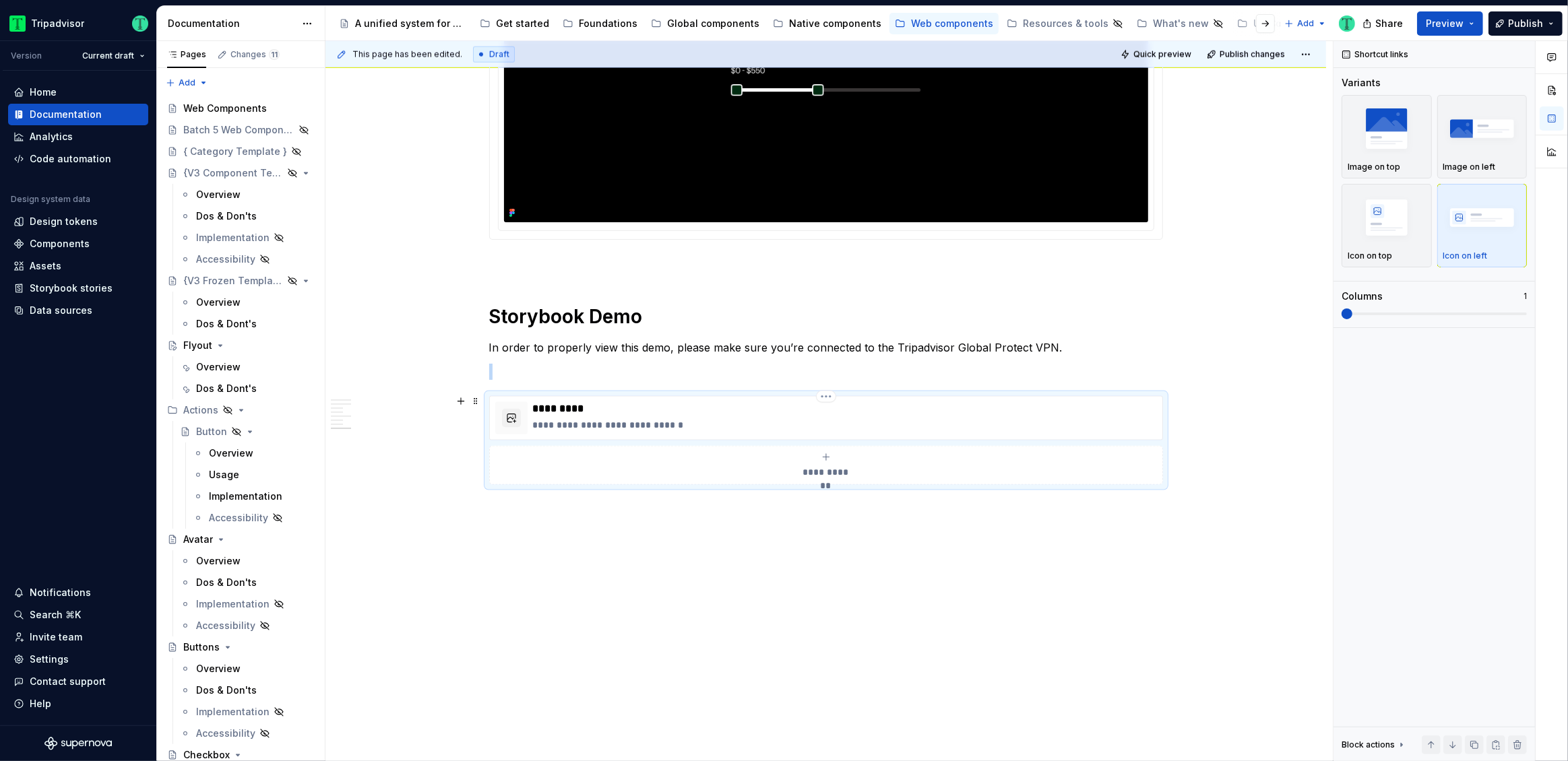
scroll to position [2038, 0]
click at [522, 371] on p at bounding box center [826, 374] width 674 height 16
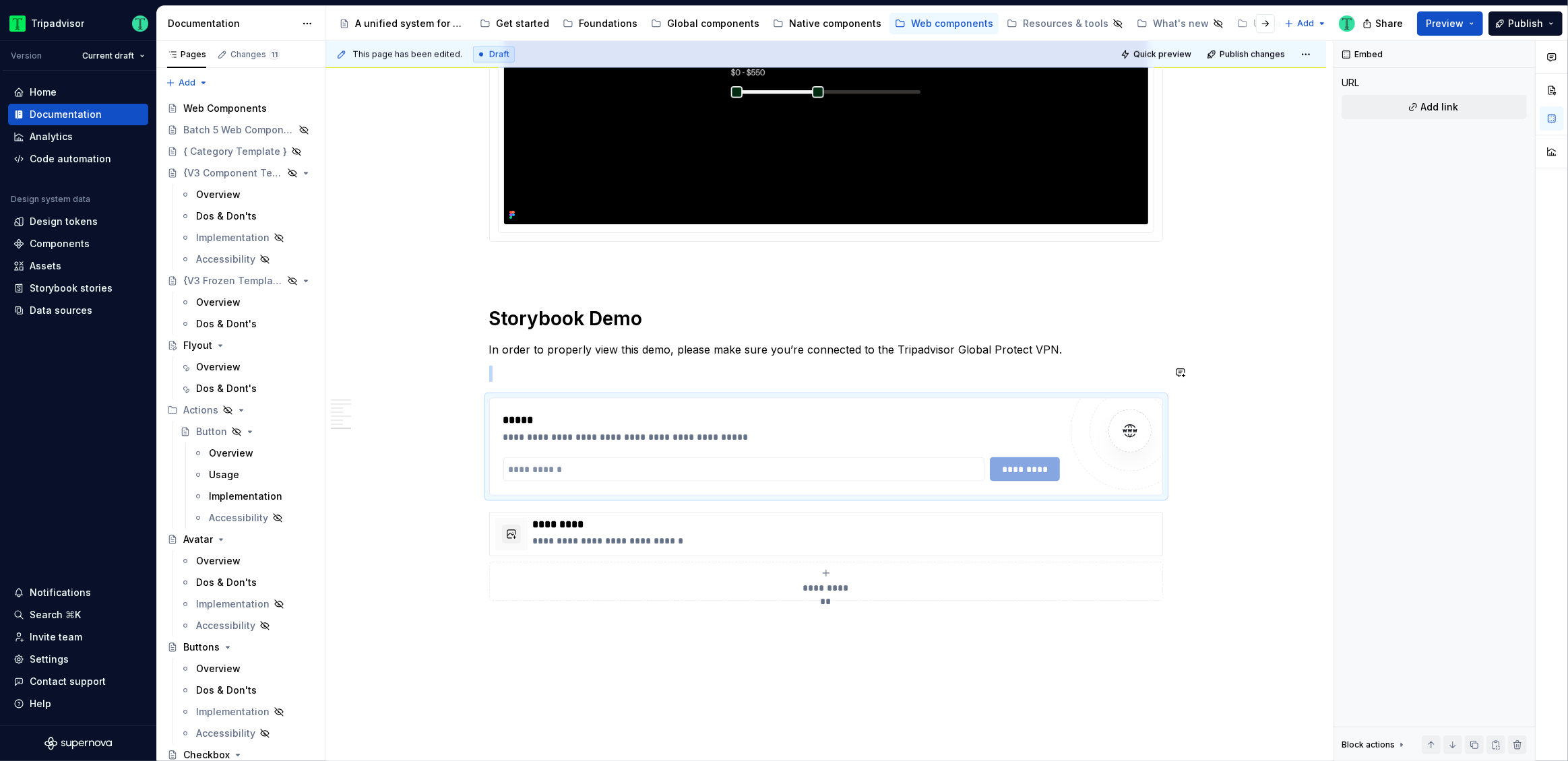
type textarea "*"
click at [616, 466] on input "text" at bounding box center [744, 469] width 482 height 24
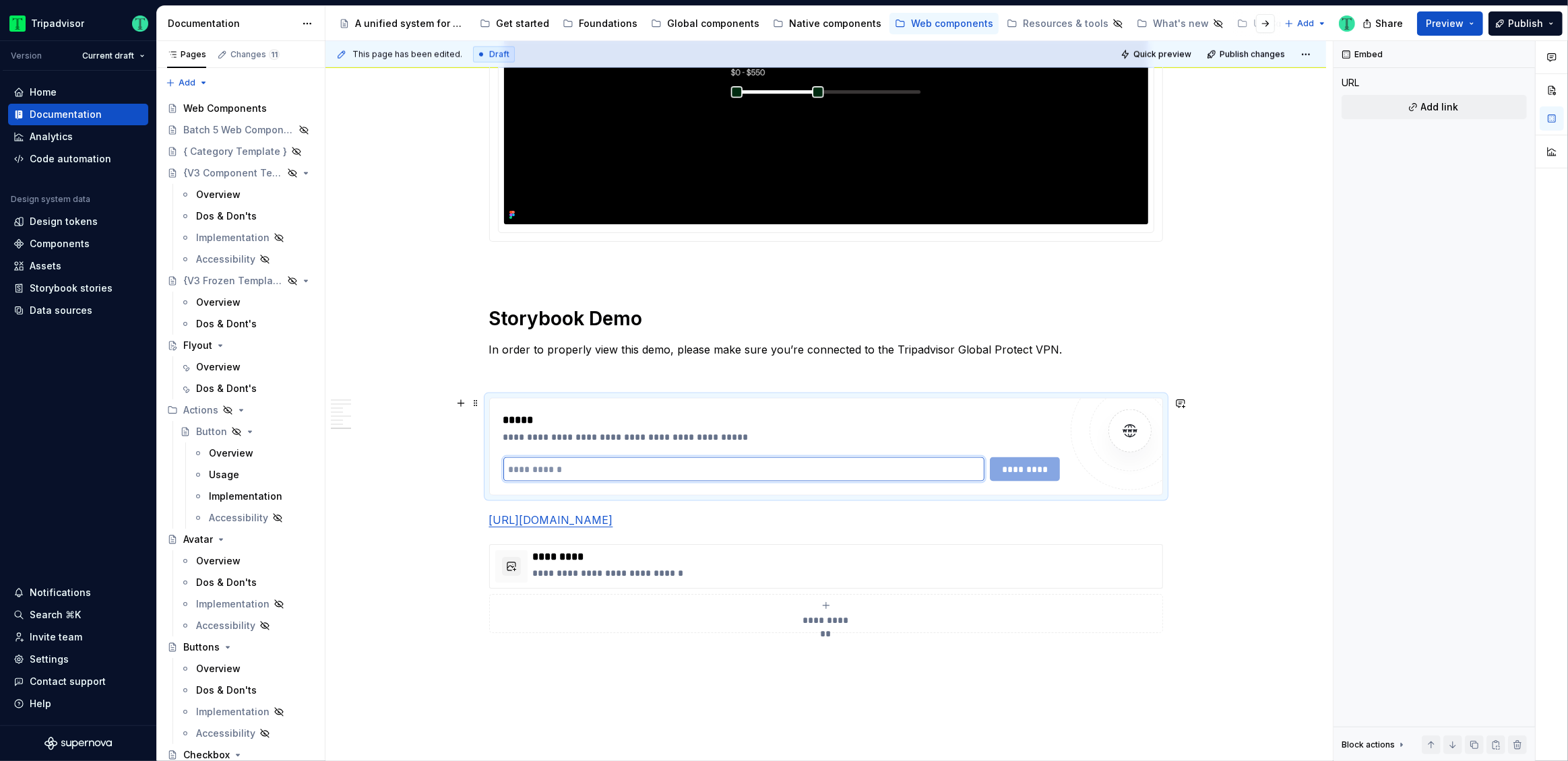
paste input "**********"
type input "**********"
click at [1008, 470] on span "*********" at bounding box center [1024, 469] width 52 height 14
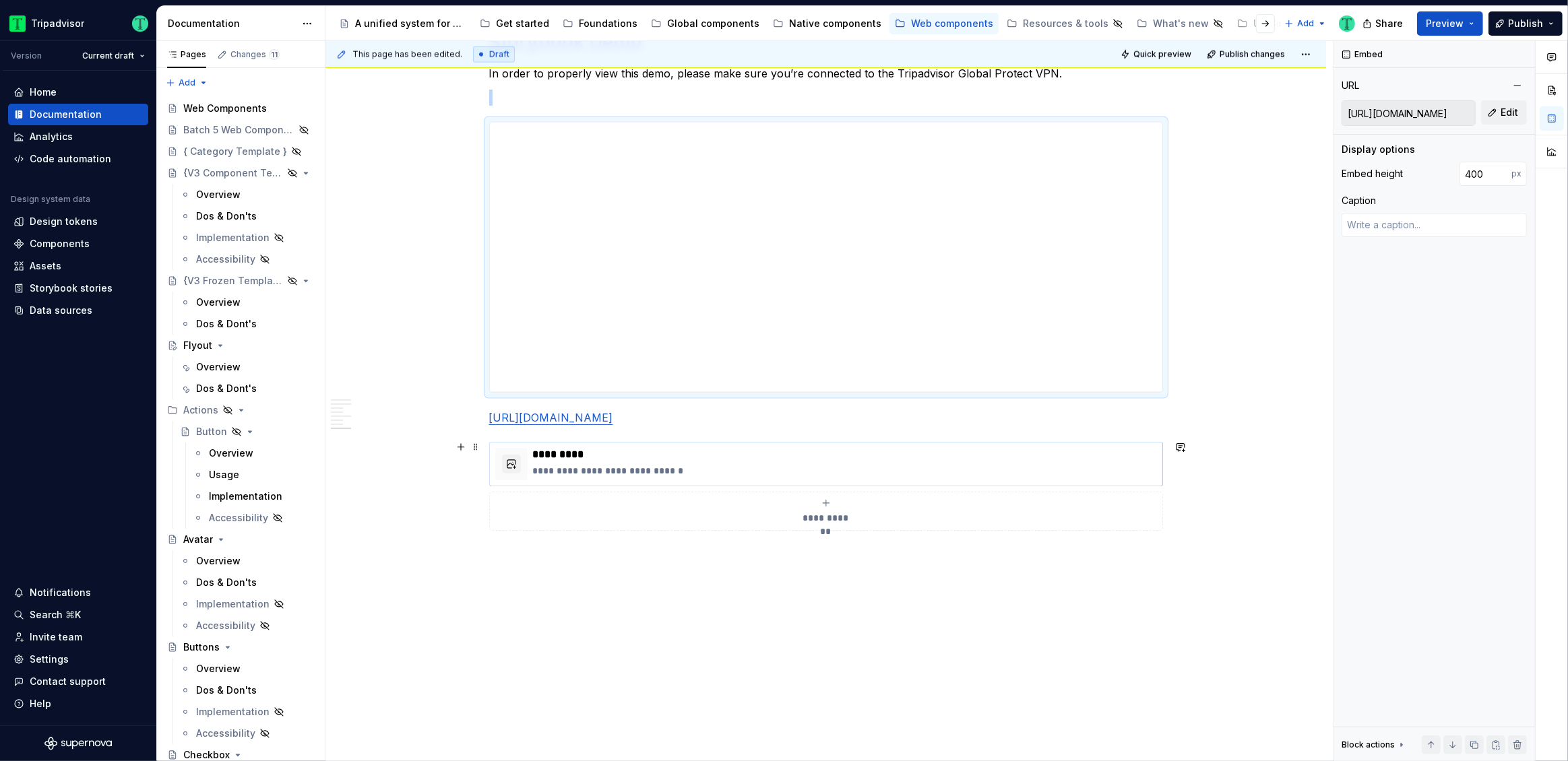
scroll to position [2309, 0]
click at [475, 420] on span at bounding box center [475, 422] width 10 height 19
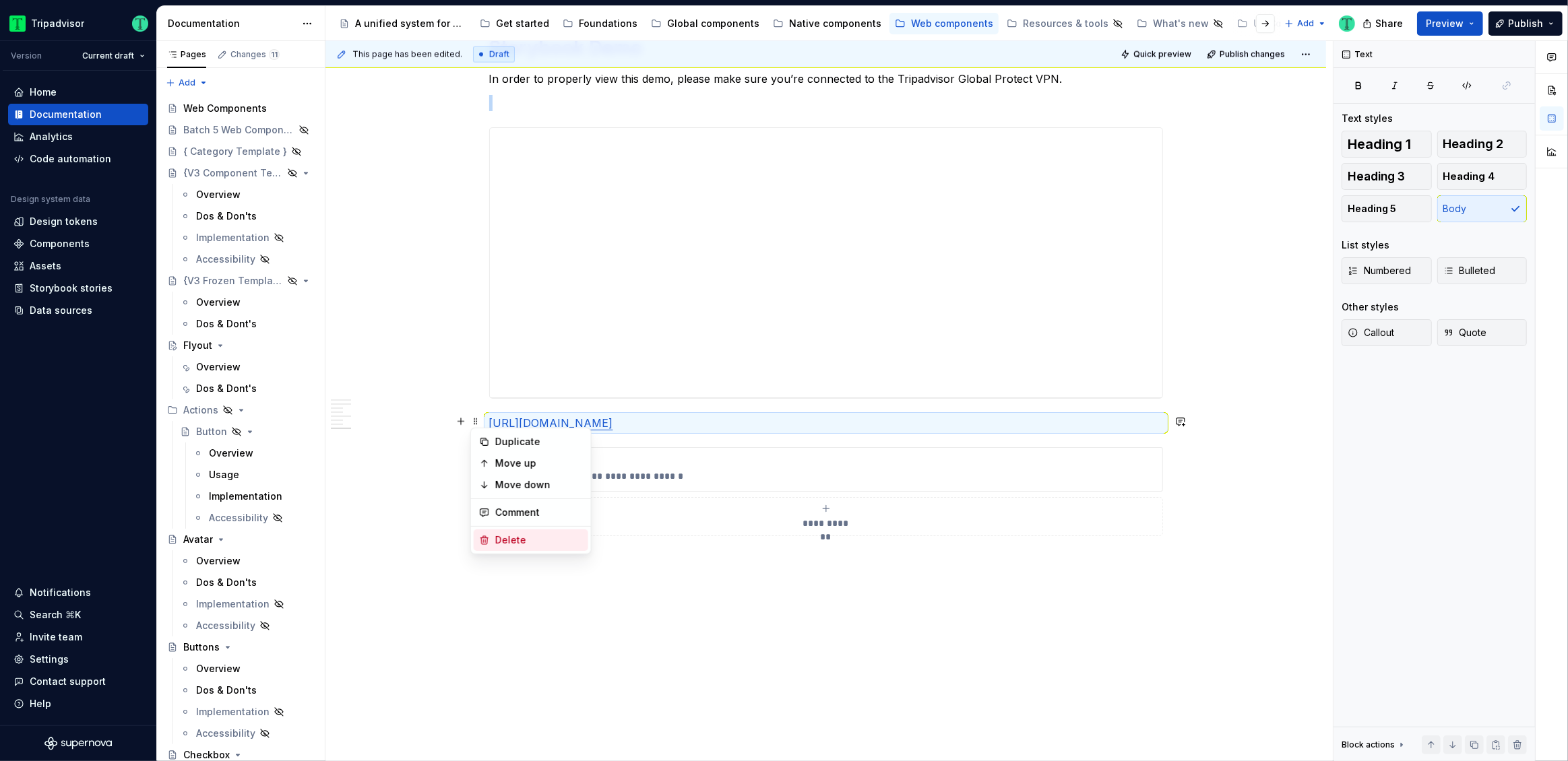
click at [501, 540] on div "Delete" at bounding box center [539, 540] width 88 height 14
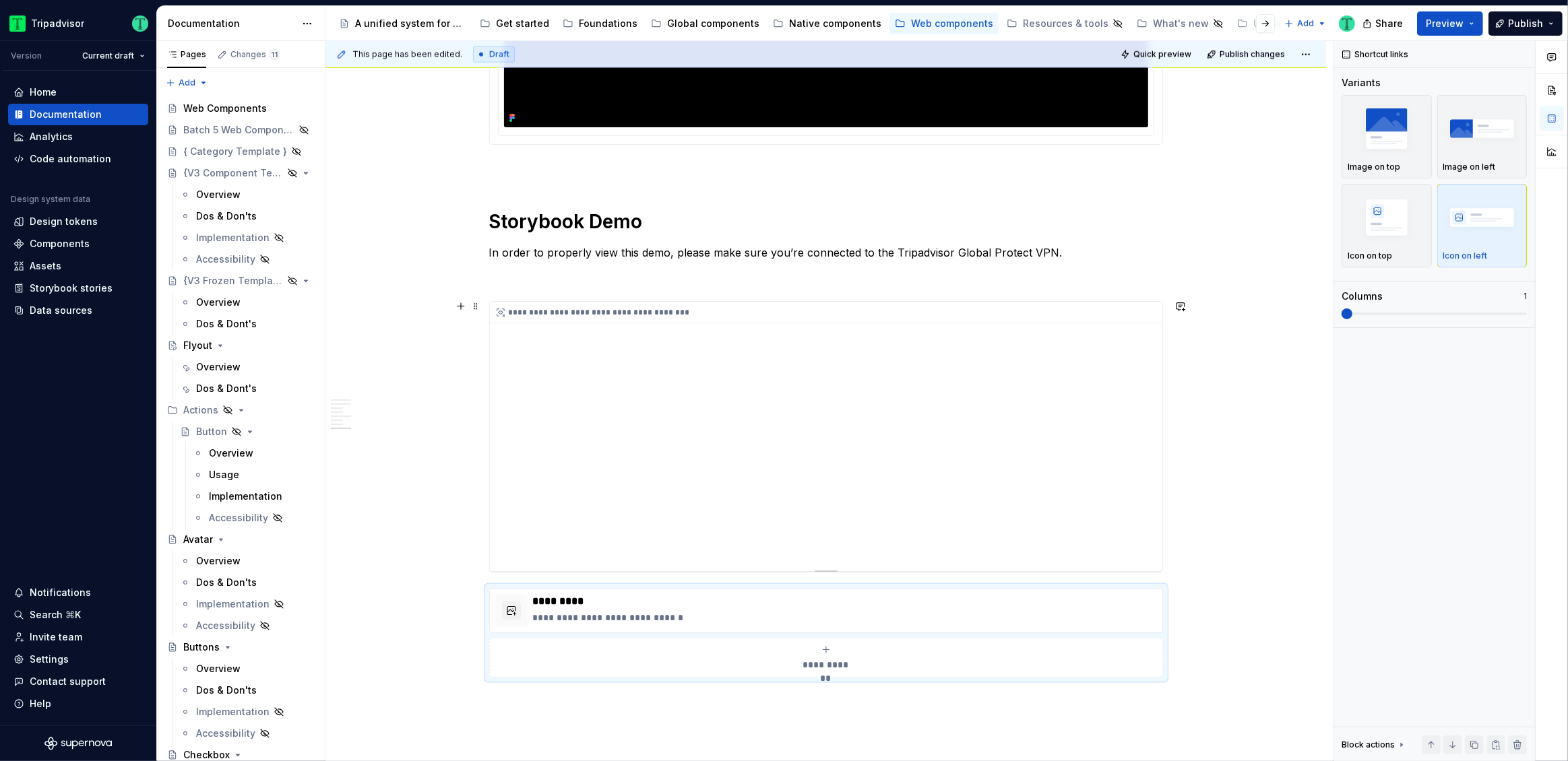
scroll to position [2135, 0]
click at [1167, 47] on button "Quick preview" at bounding box center [1157, 54] width 81 height 19
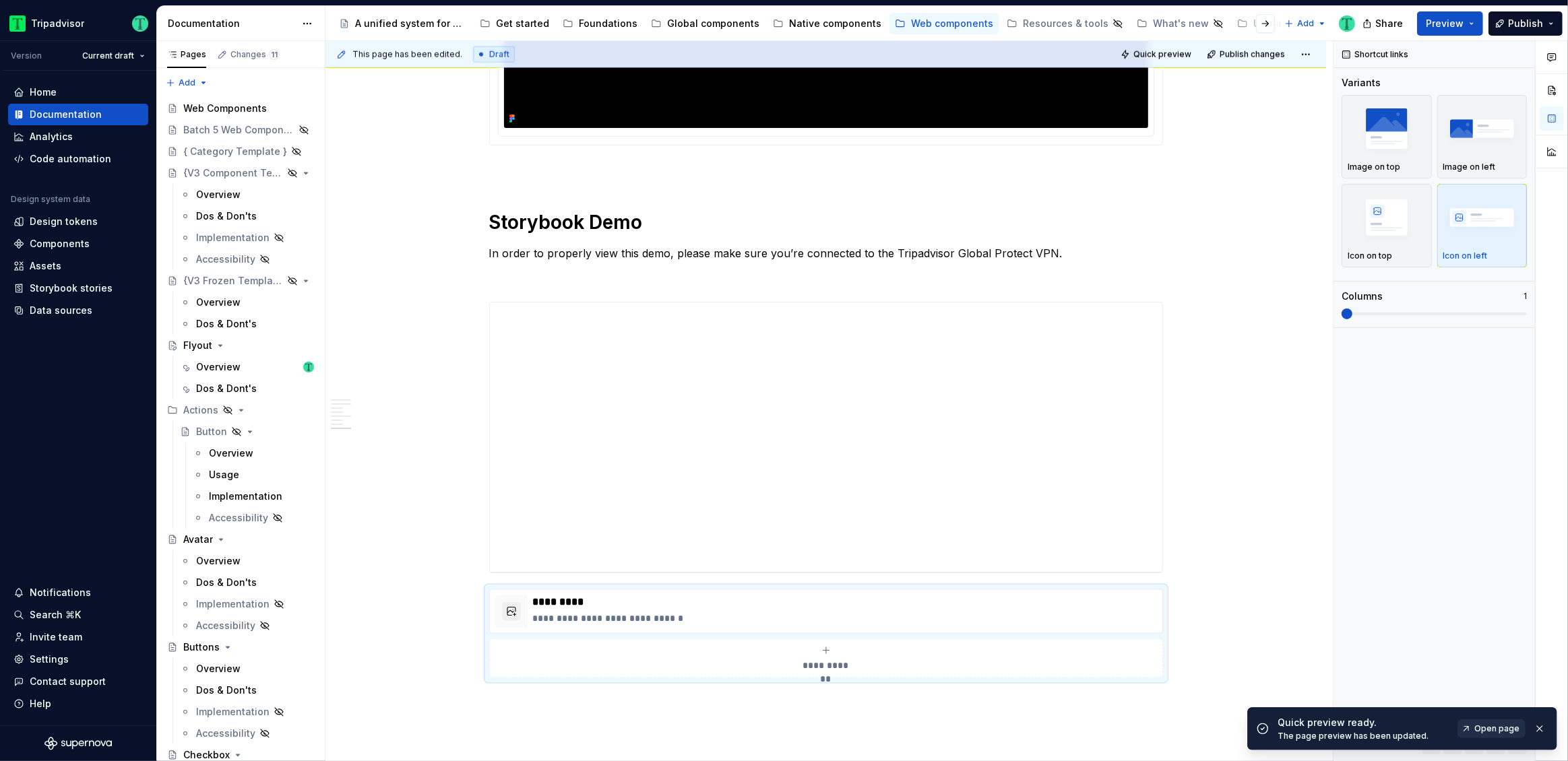
click at [1496, 727] on span "Open page" at bounding box center [1497, 728] width 45 height 10
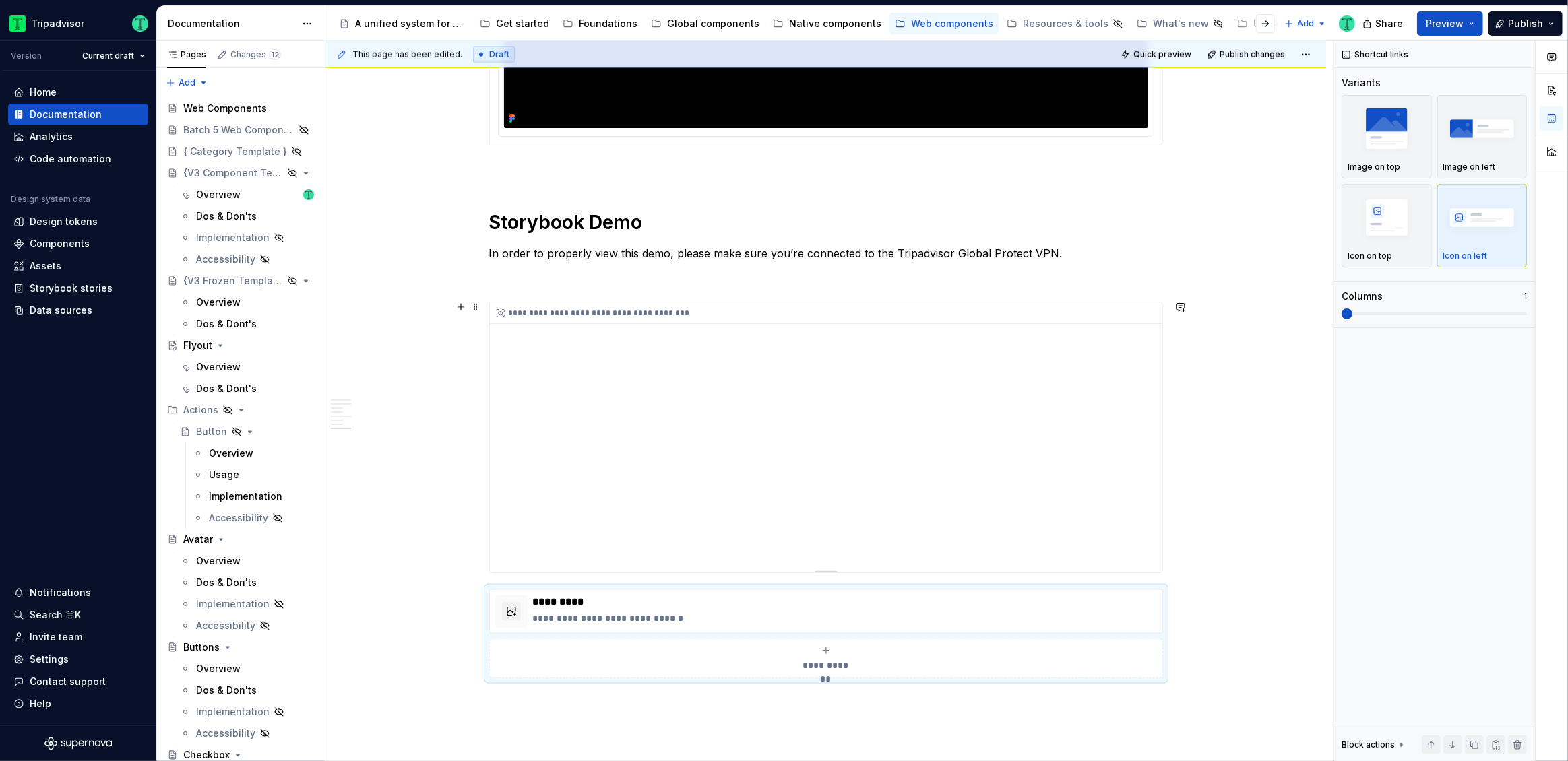
click at [1019, 416] on div "**********" at bounding box center [826, 436] width 672 height 269
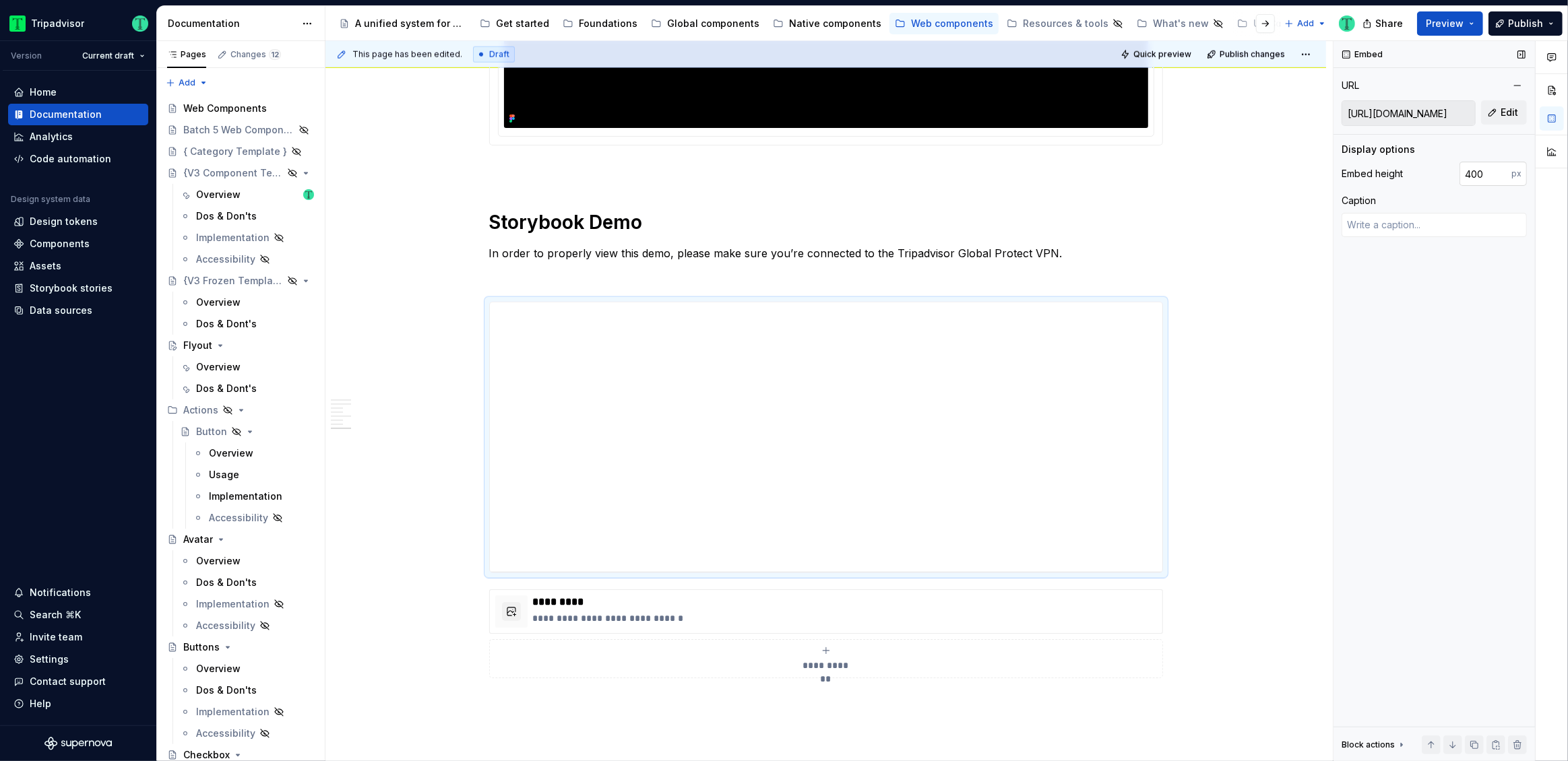
type textarea "*"
click at [1478, 170] on input "400" at bounding box center [1486, 173] width 52 height 24
type input "500"
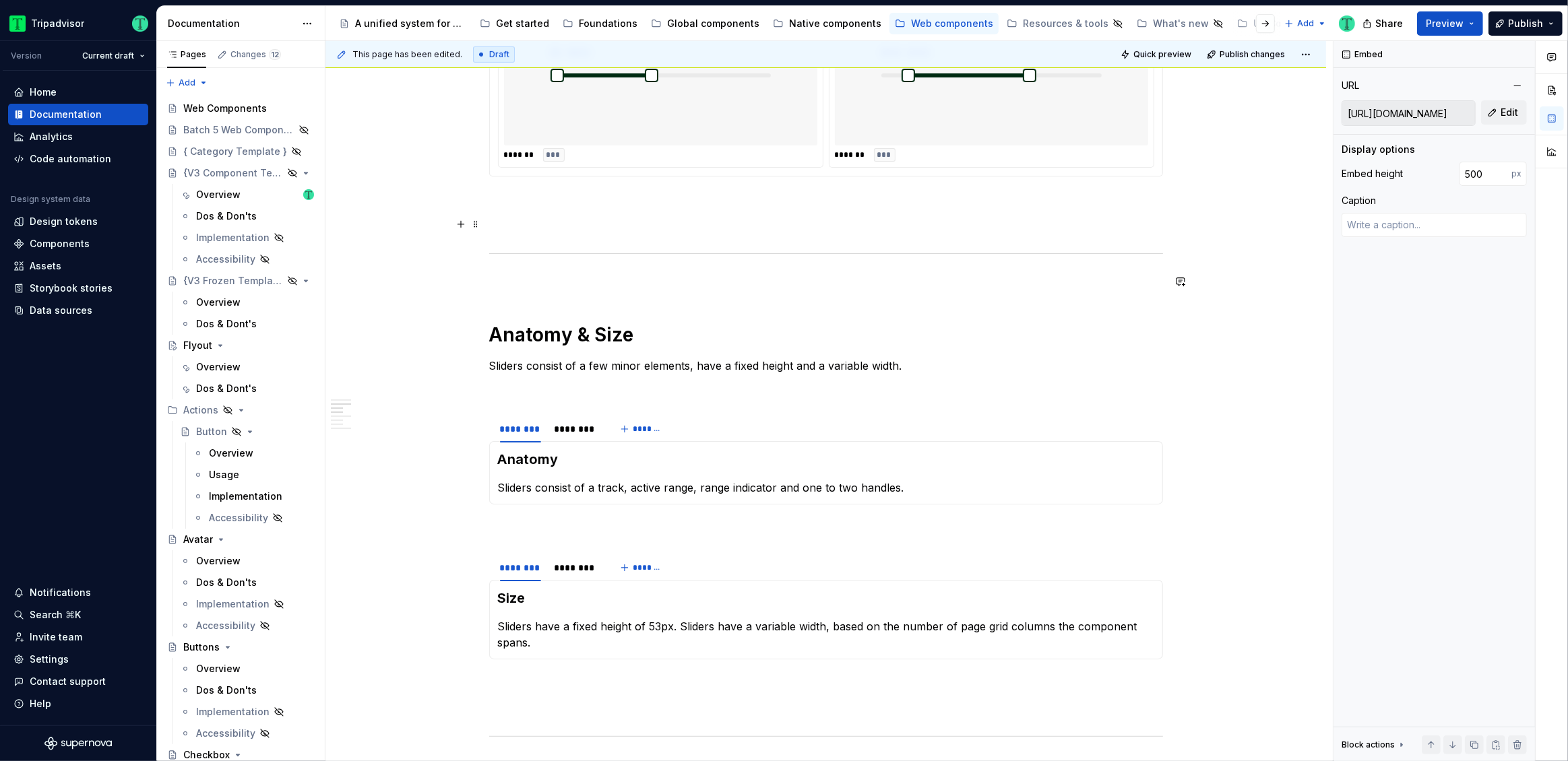
scroll to position [0, 0]
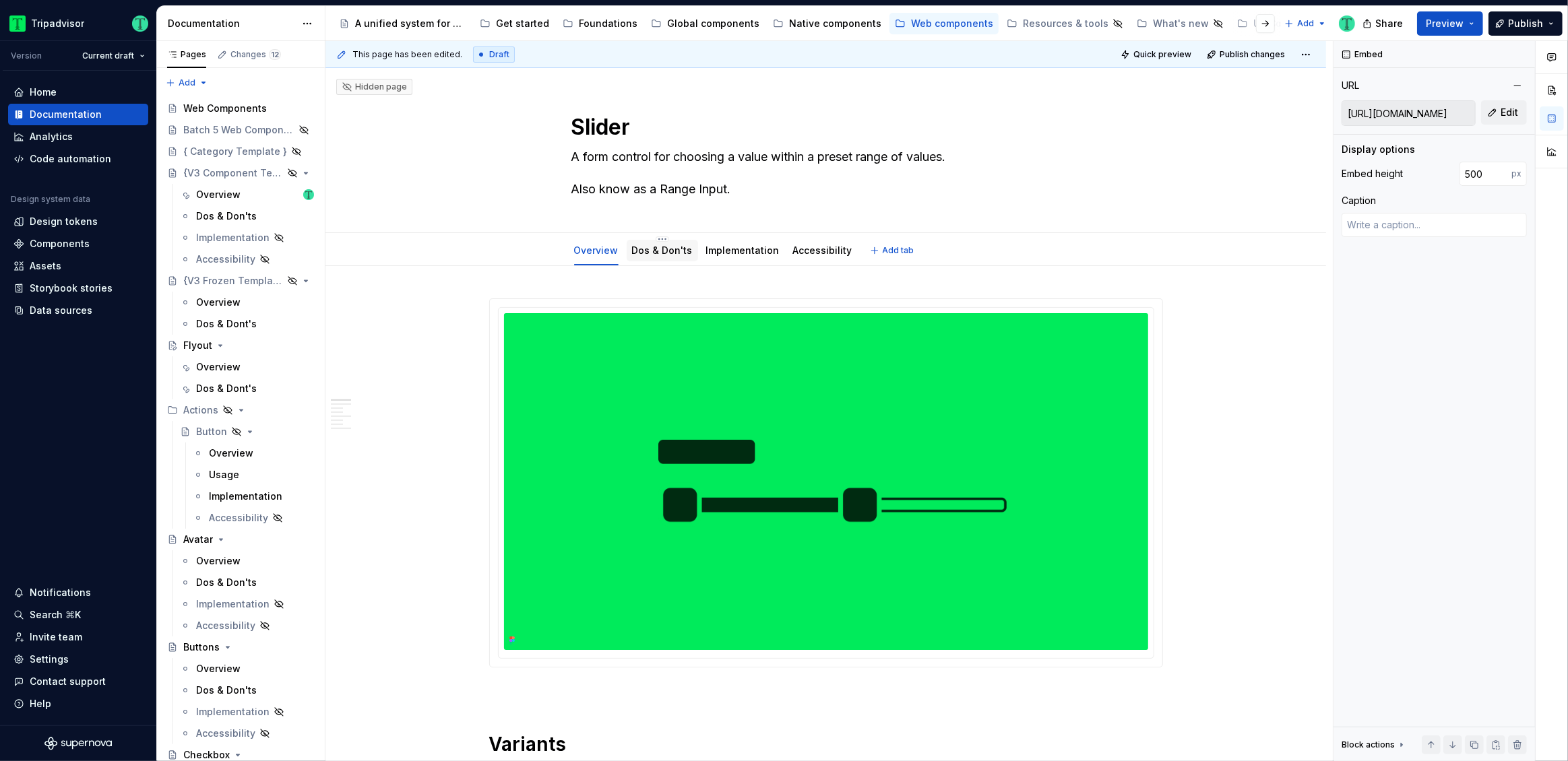
click at [648, 252] on link "Dos & Don'ts" at bounding box center [663, 250] width 61 height 11
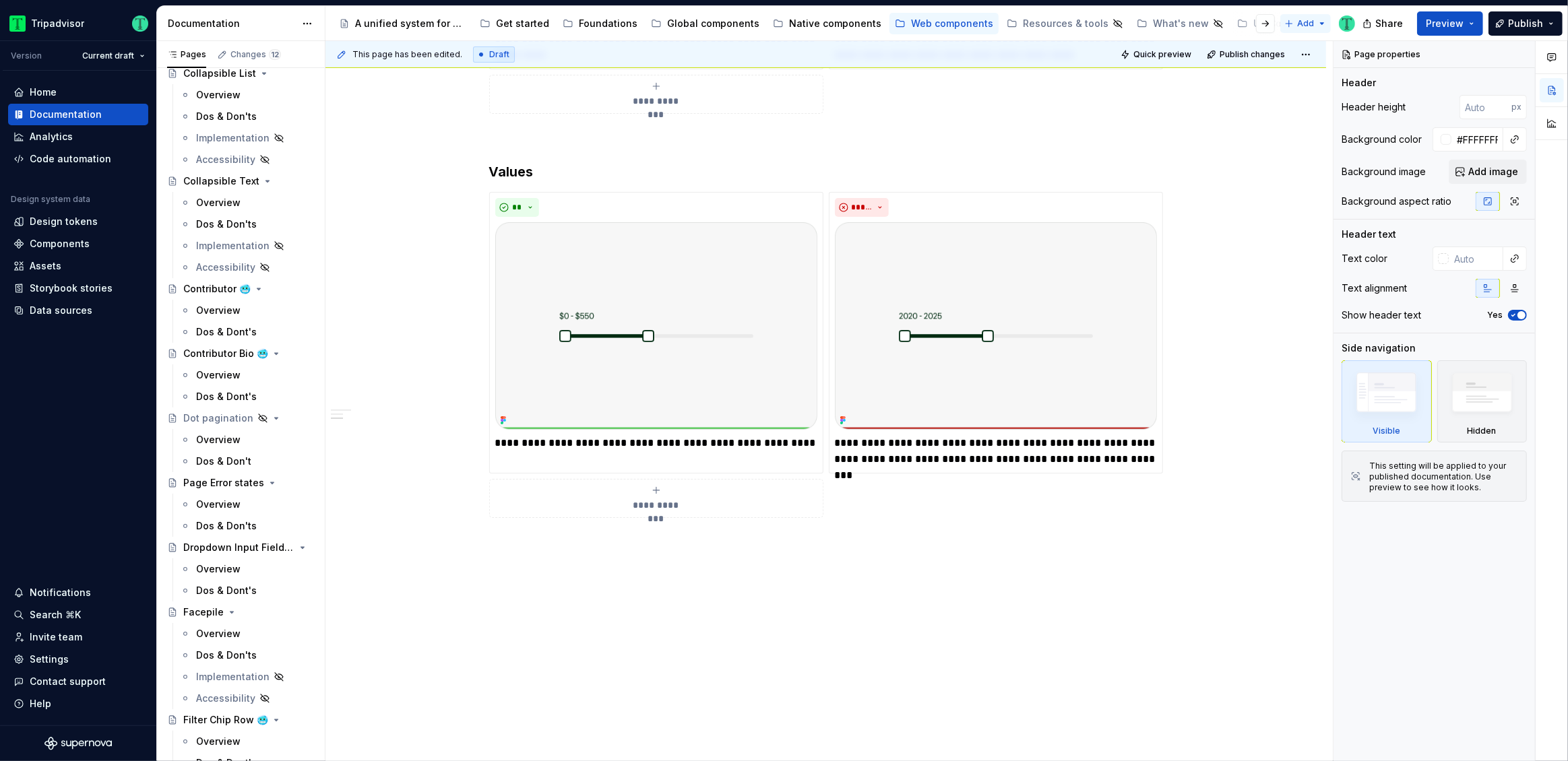
scroll to position [2299, 0]
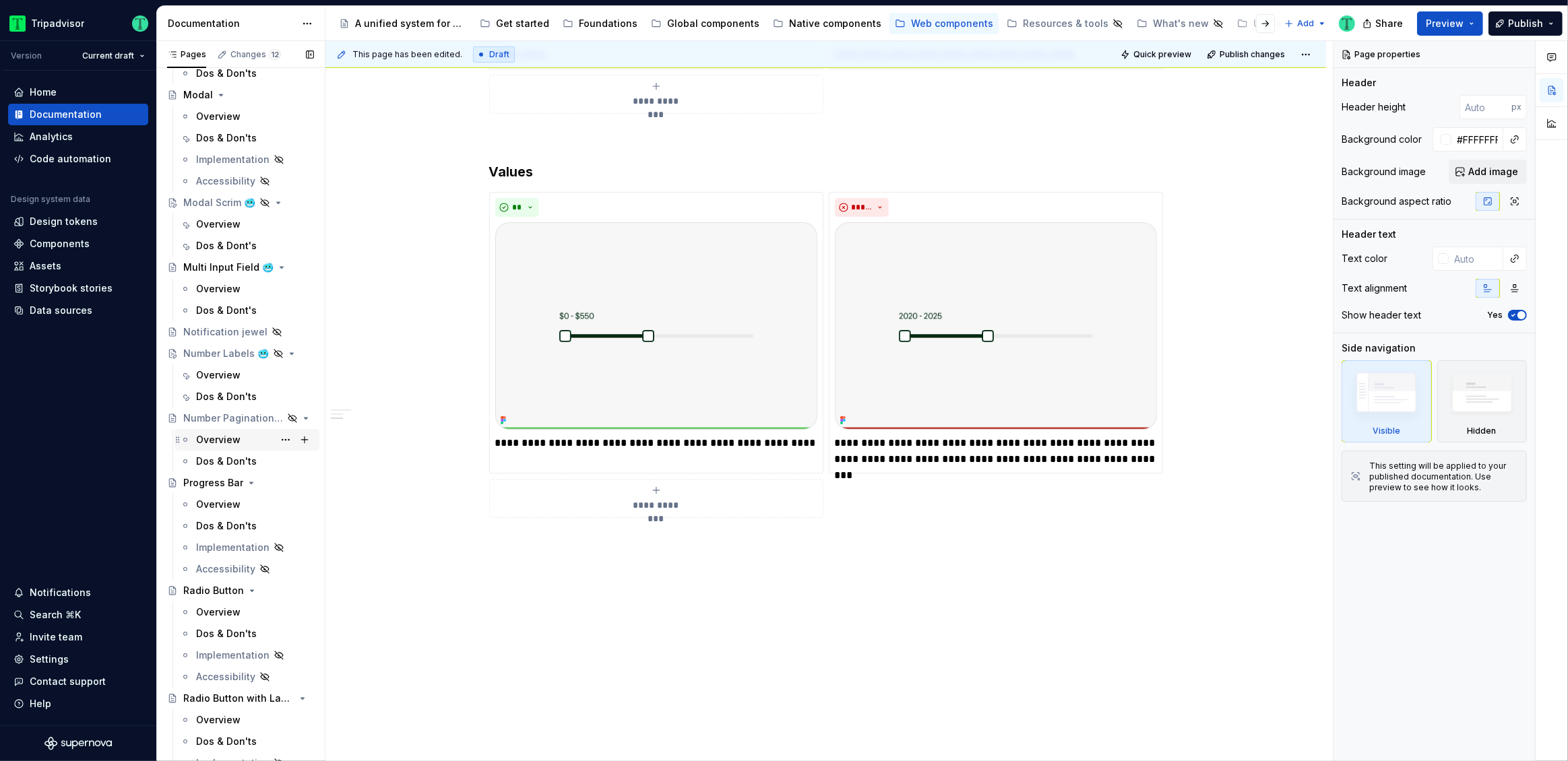
click at [223, 436] on div "Overview" at bounding box center [218, 440] width 45 height 14
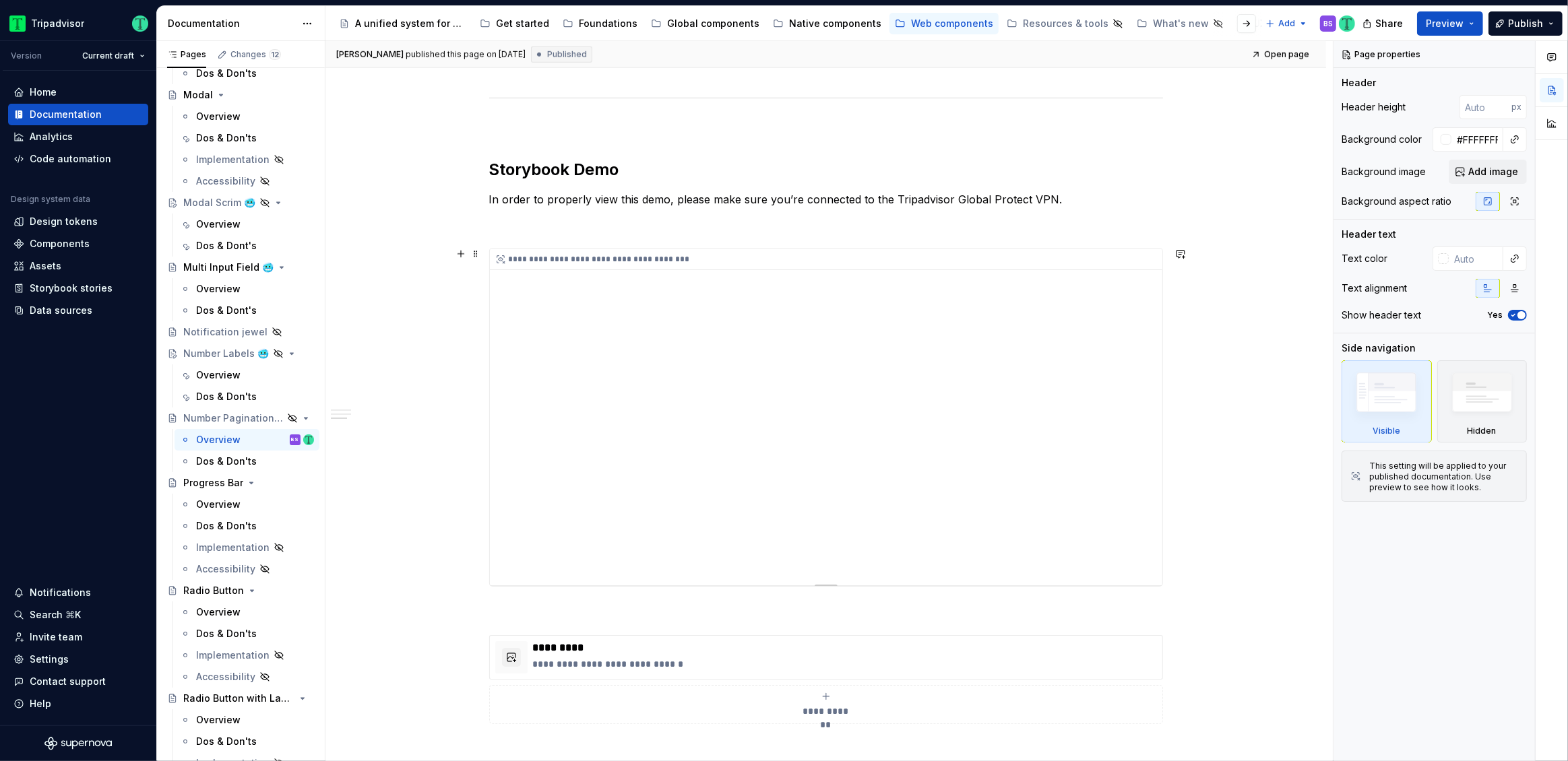
scroll to position [1175, 0]
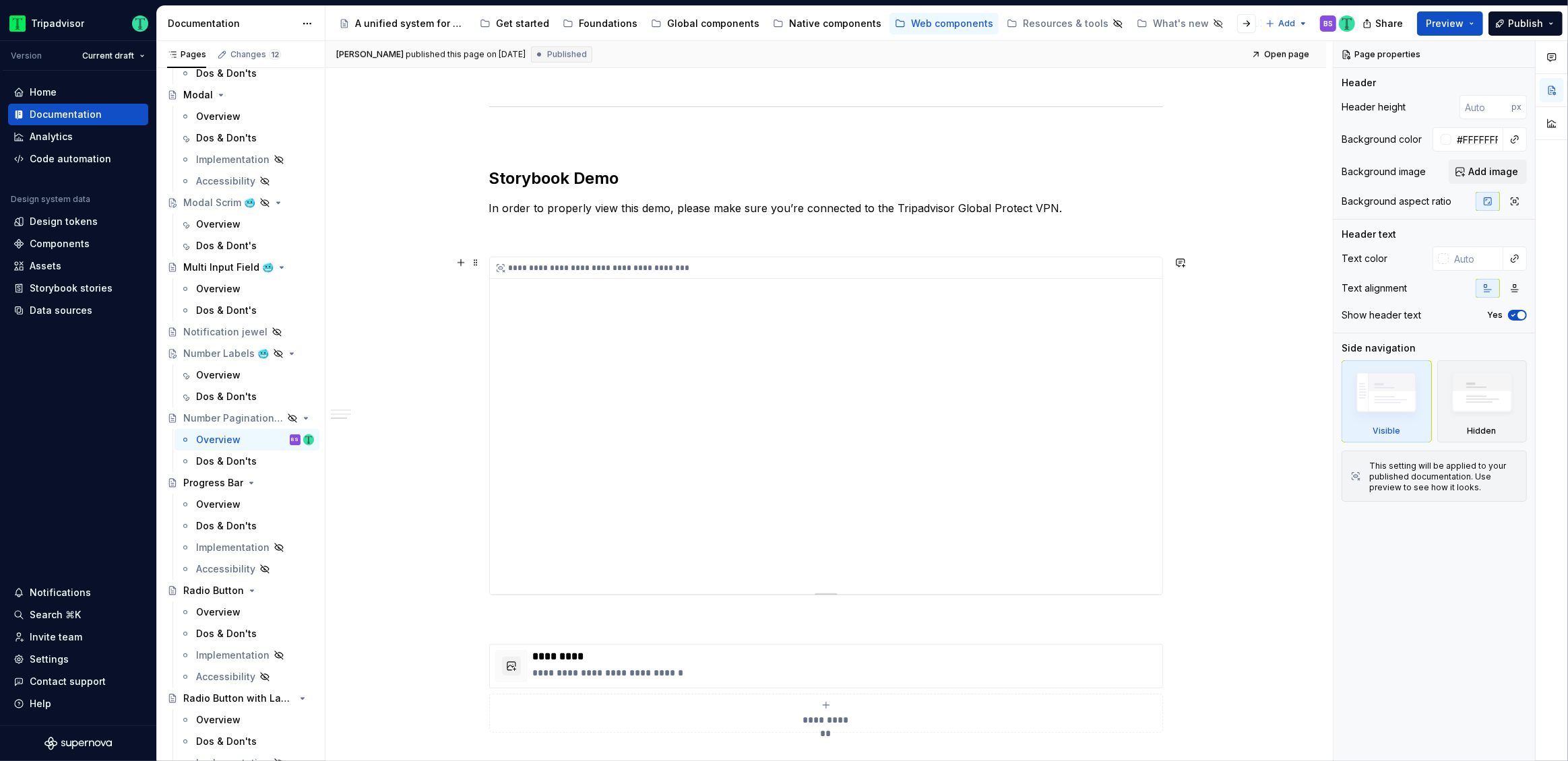
click at [833, 353] on div "**********" at bounding box center [826, 425] width 672 height 337
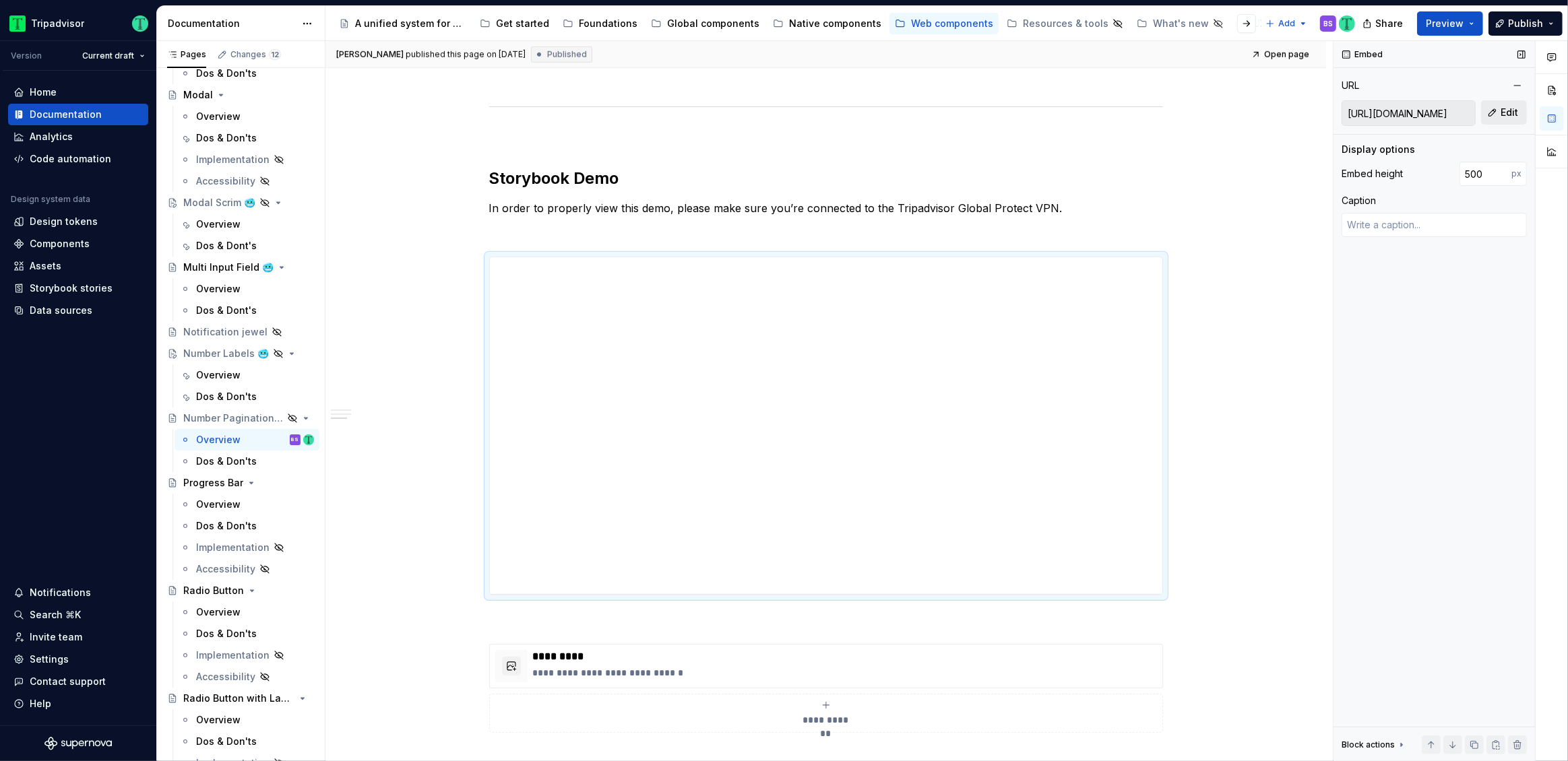
click at [1506, 113] on span "Edit" at bounding box center [1510, 112] width 18 height 14
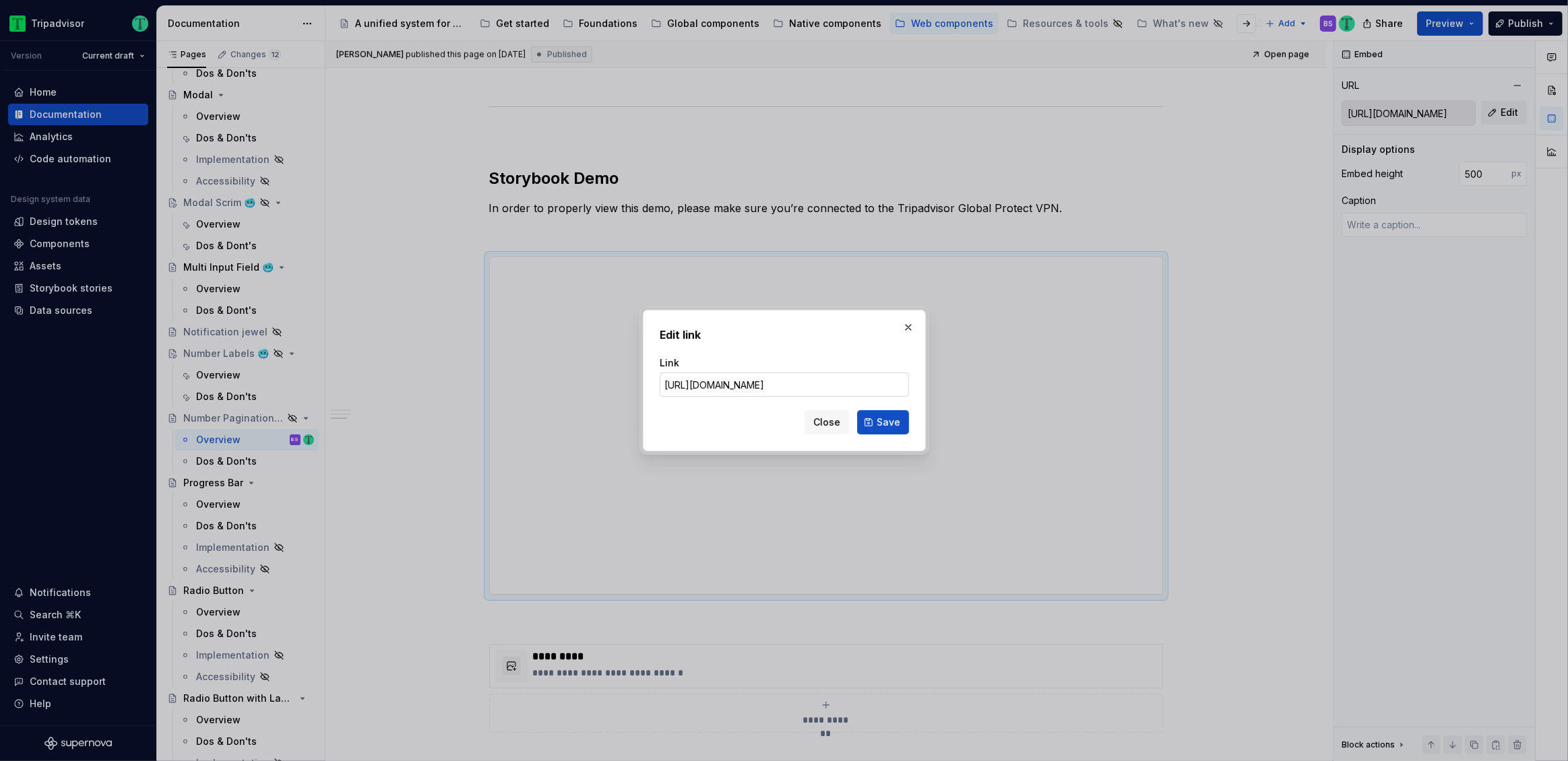
click at [766, 384] on input "https://webml.dev.tripadvisor.com/Story#@ta-design-system-frozen.pagination_pac…" at bounding box center [784, 384] width 249 height 24
click at [826, 429] on button "Close" at bounding box center [827, 422] width 45 height 24
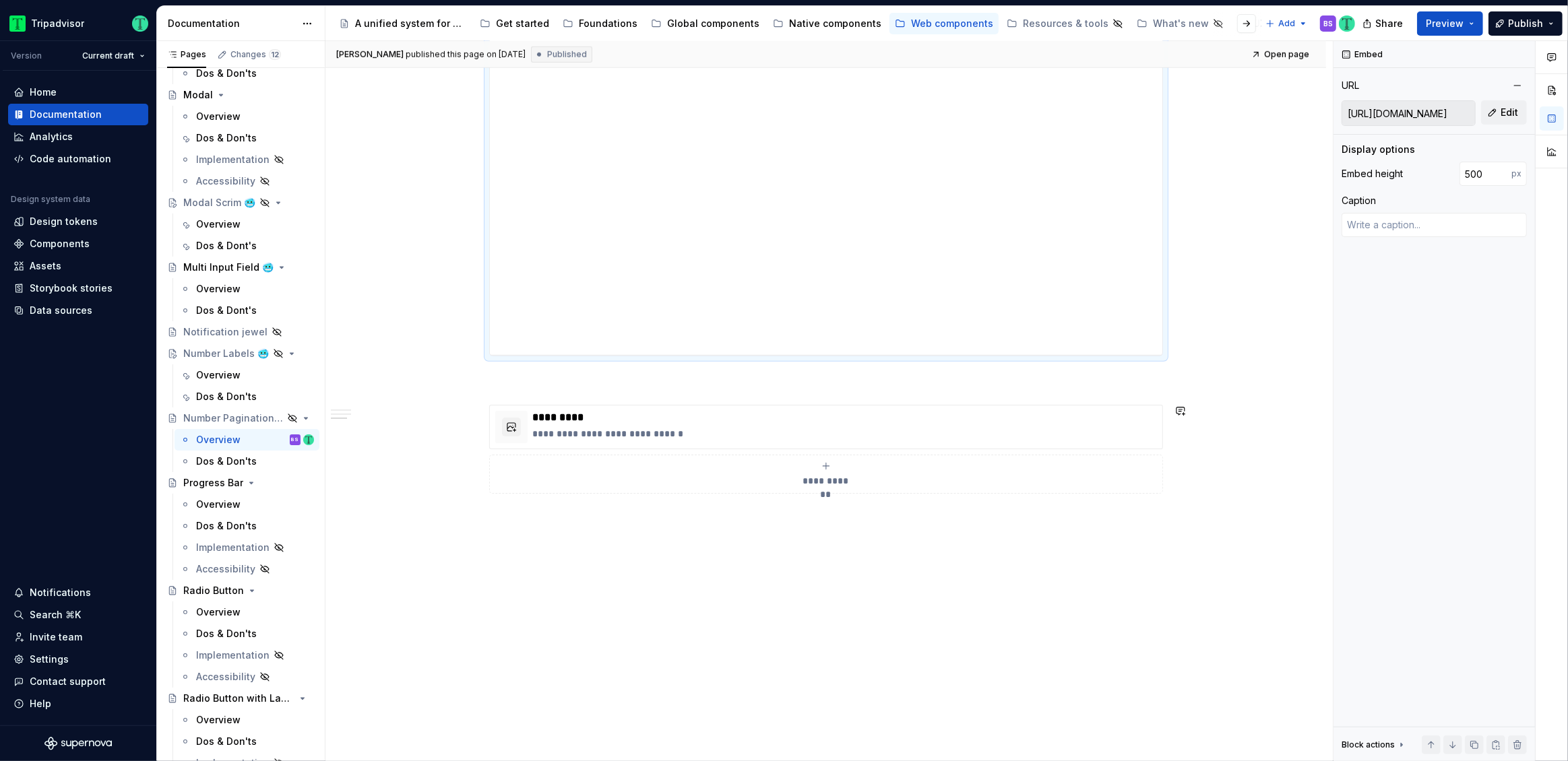
scroll to position [1469, 0]
click at [692, 363] on p "*********" at bounding box center [845, 362] width 624 height 14
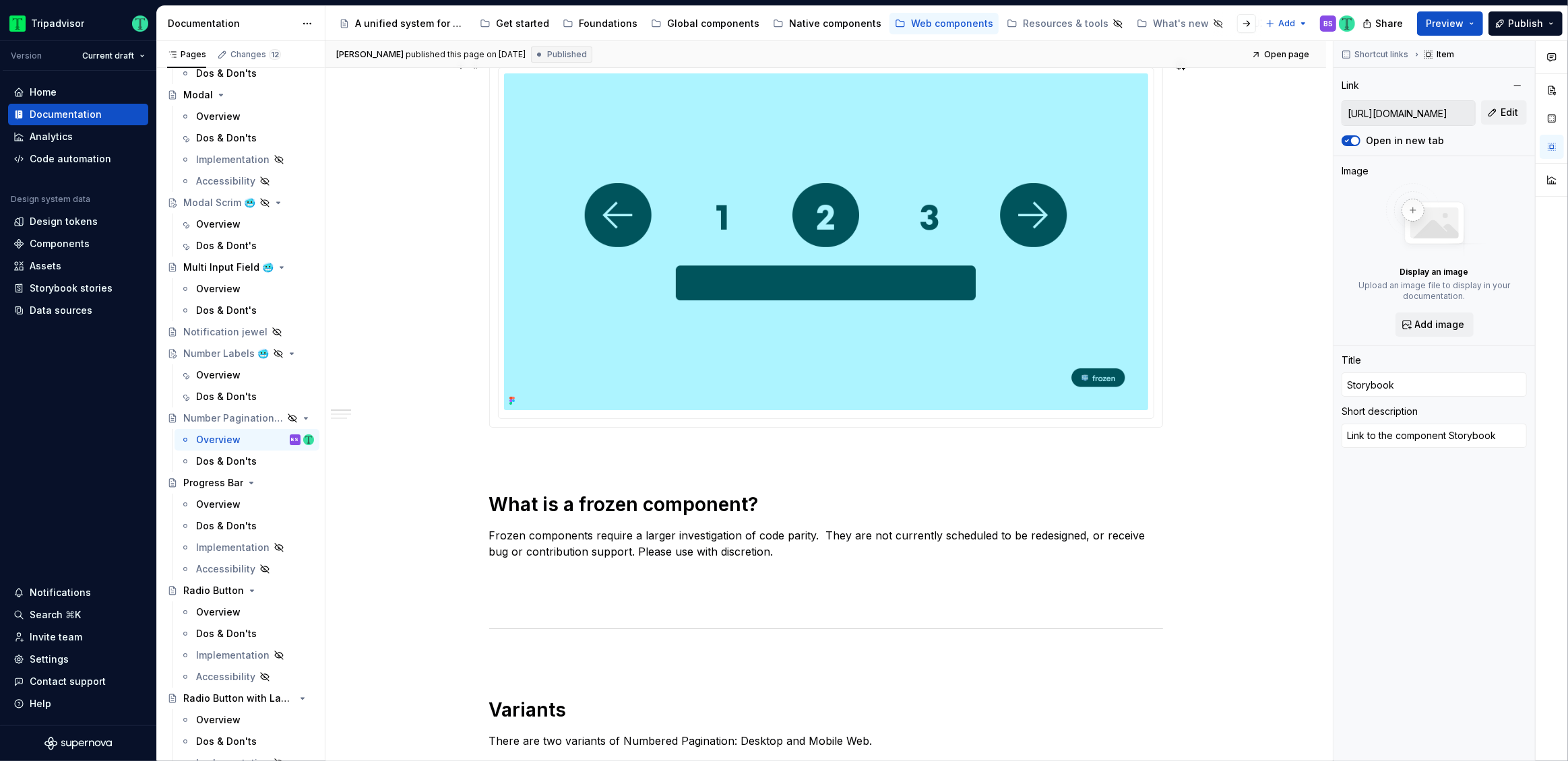
scroll to position [0, 0]
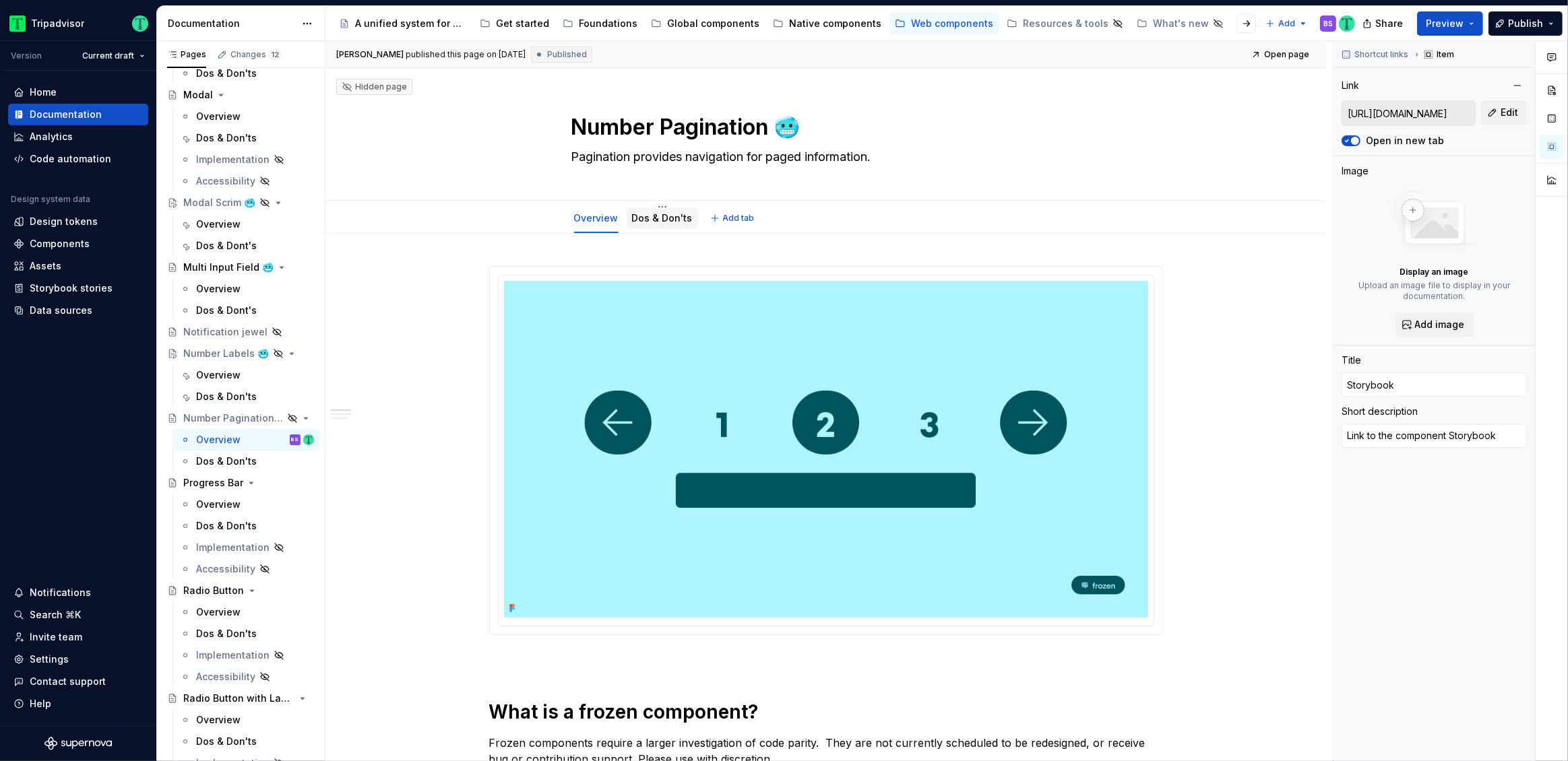
click at [646, 226] on div "Dos & Don'ts" at bounding box center [662, 218] width 71 height 22
click at [644, 221] on link "Dos & Don'ts" at bounding box center [663, 217] width 61 height 11
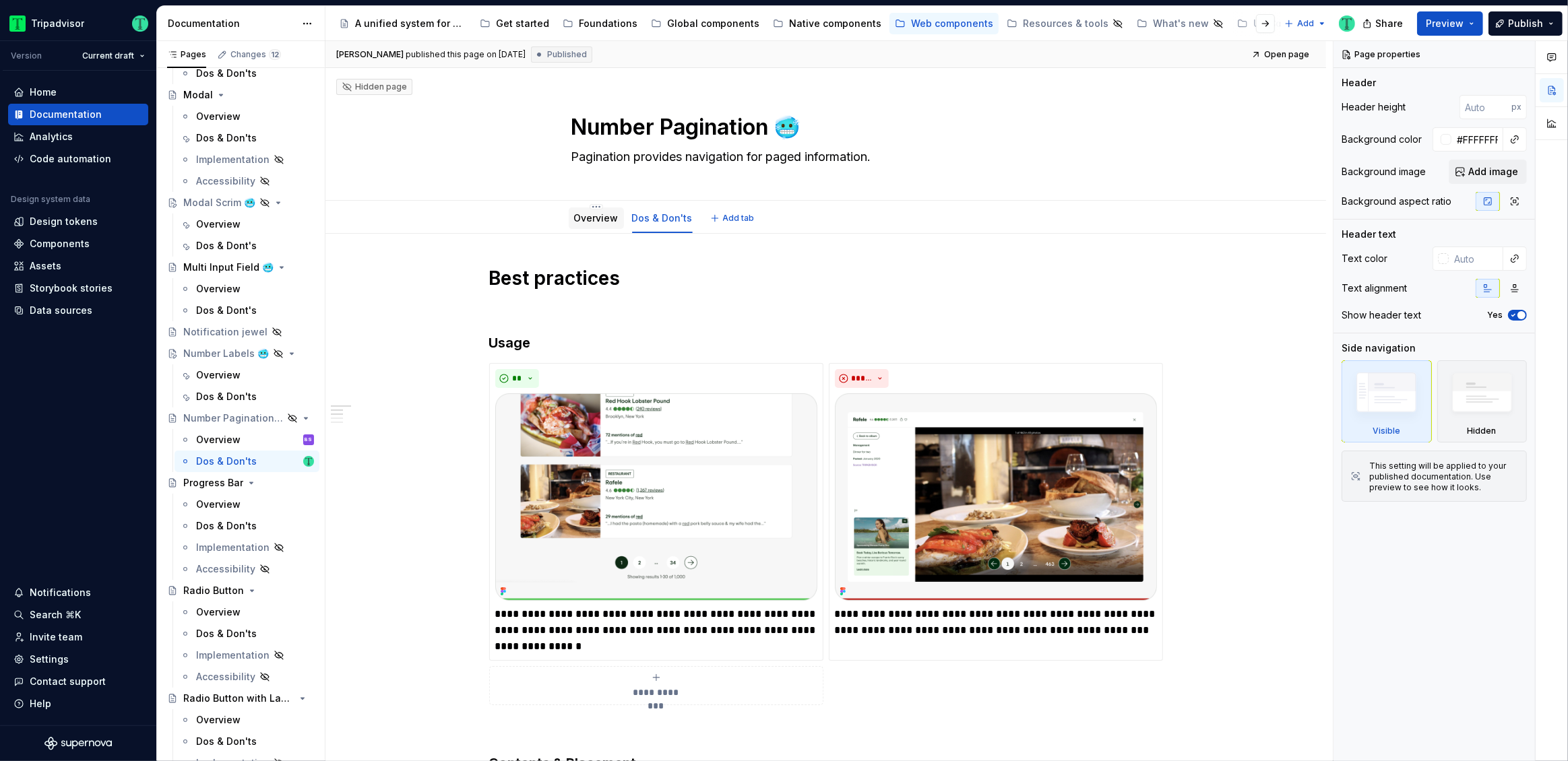
click at [596, 221] on link "Overview" at bounding box center [596, 217] width 45 height 11
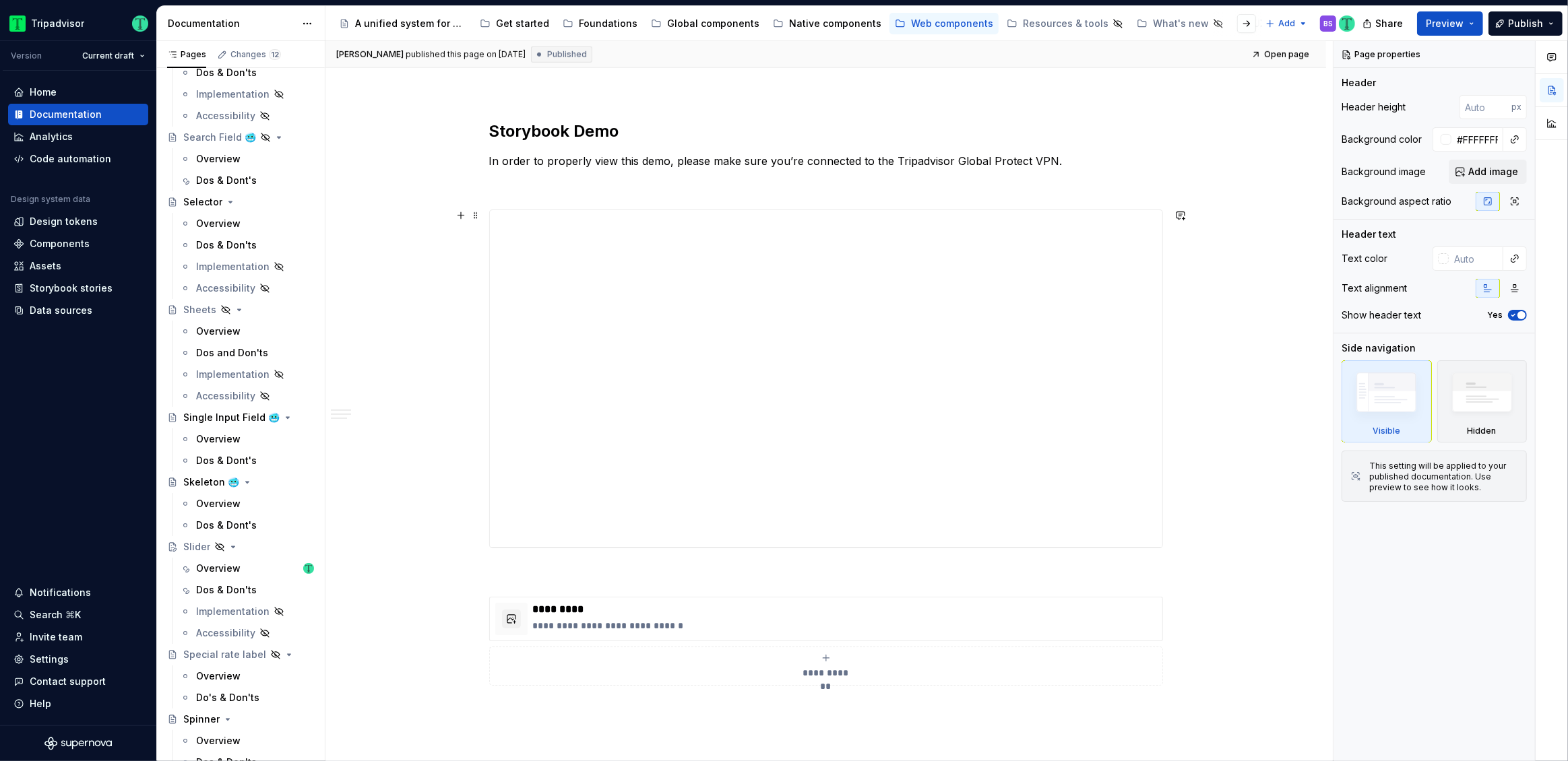
scroll to position [1365, 0]
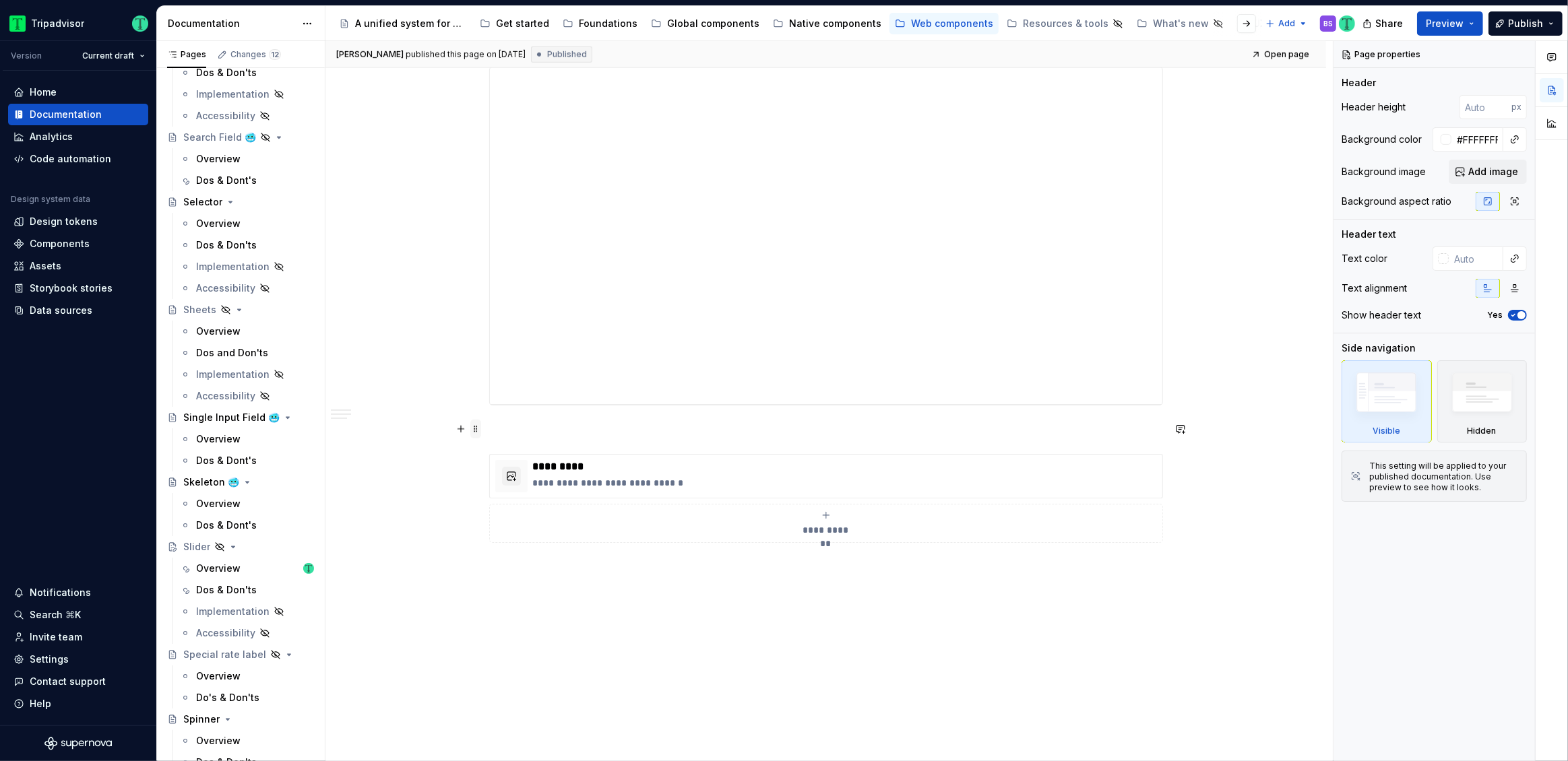
click at [480, 431] on span at bounding box center [475, 429] width 10 height 19
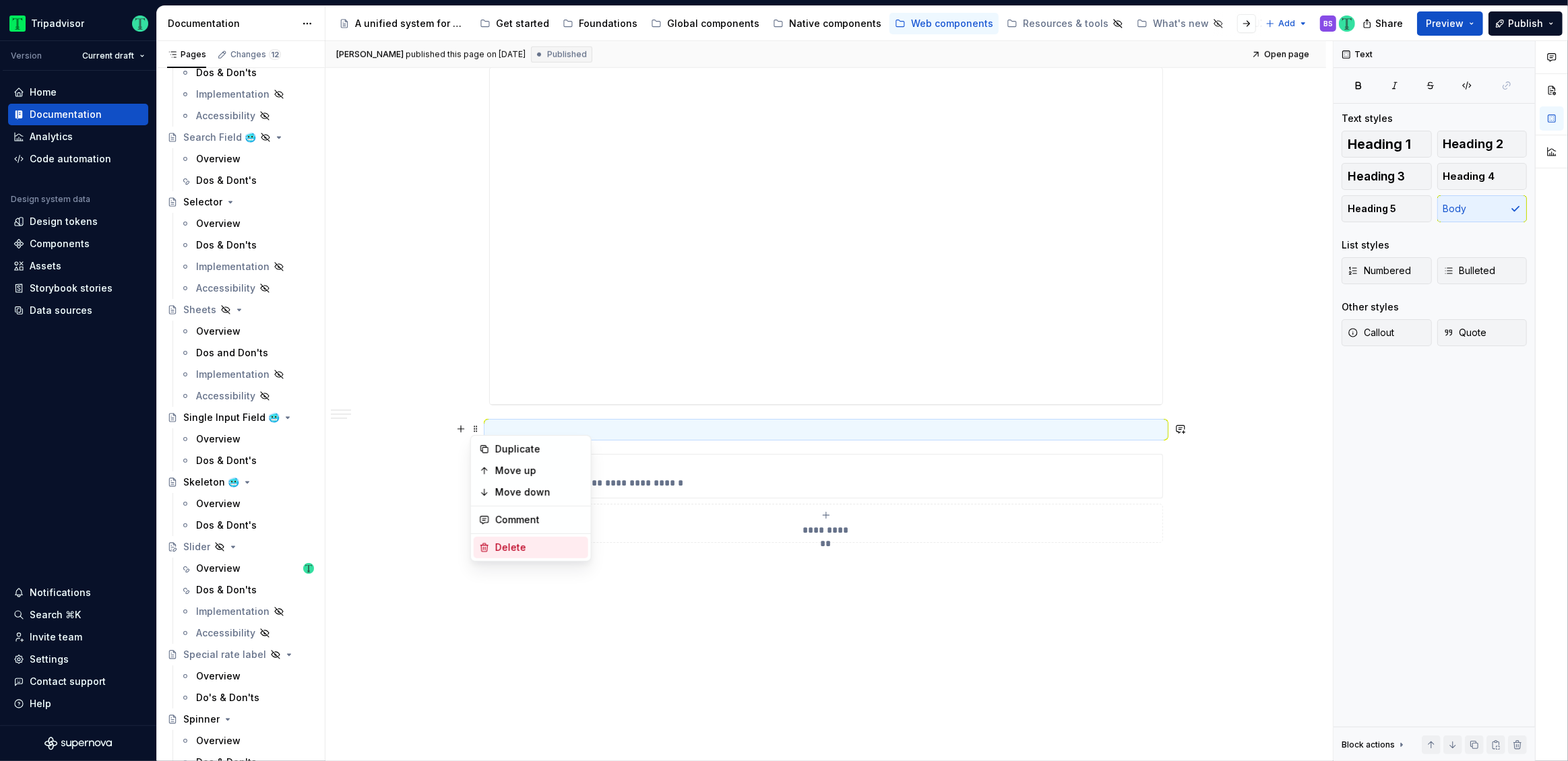
drag, startPoint x: 505, startPoint y: 547, endPoint x: 457, endPoint y: 591, distance: 65.1
click at [505, 547] on div "Delete" at bounding box center [539, 548] width 88 height 14
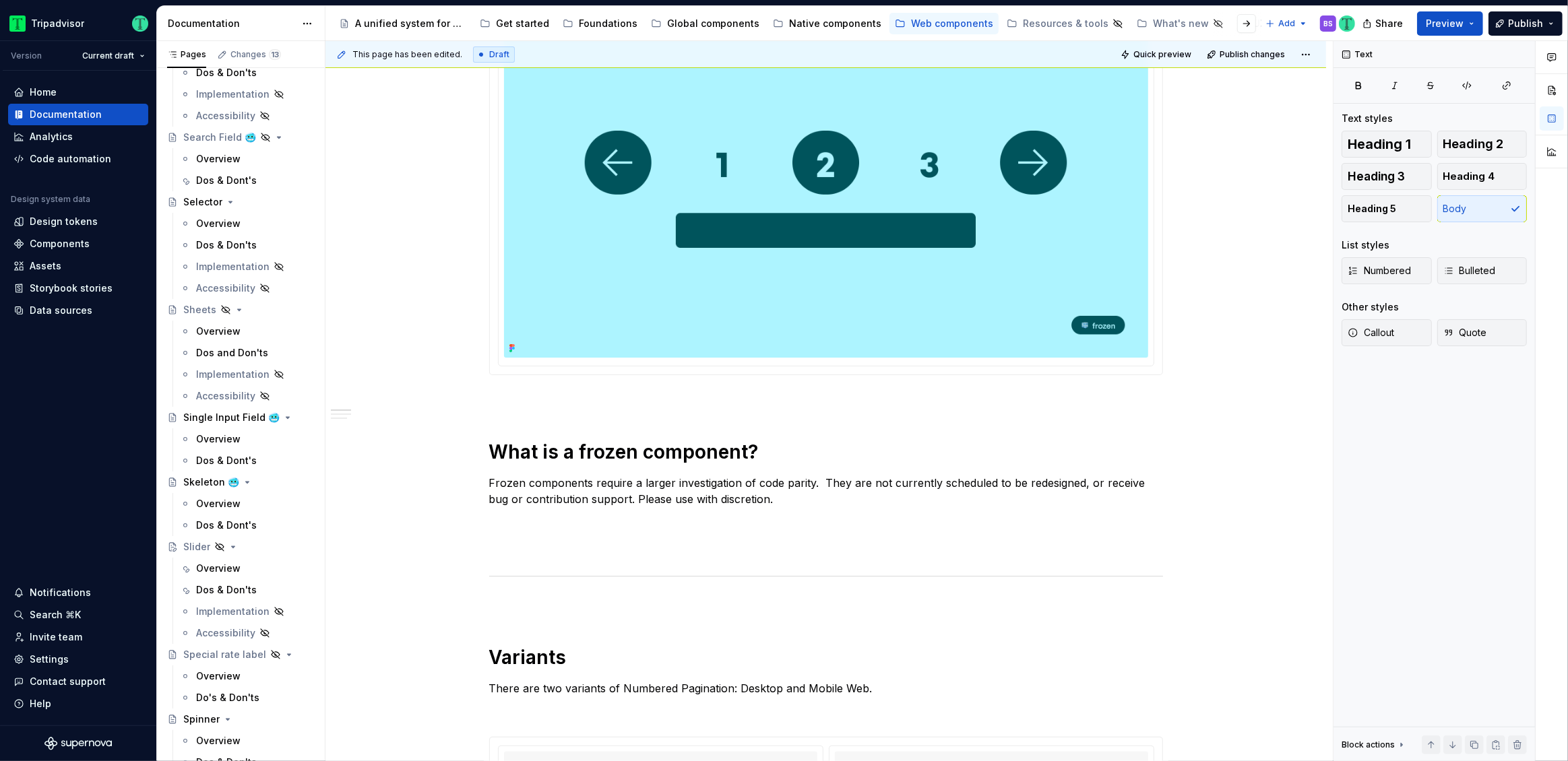
scroll to position [0, 0]
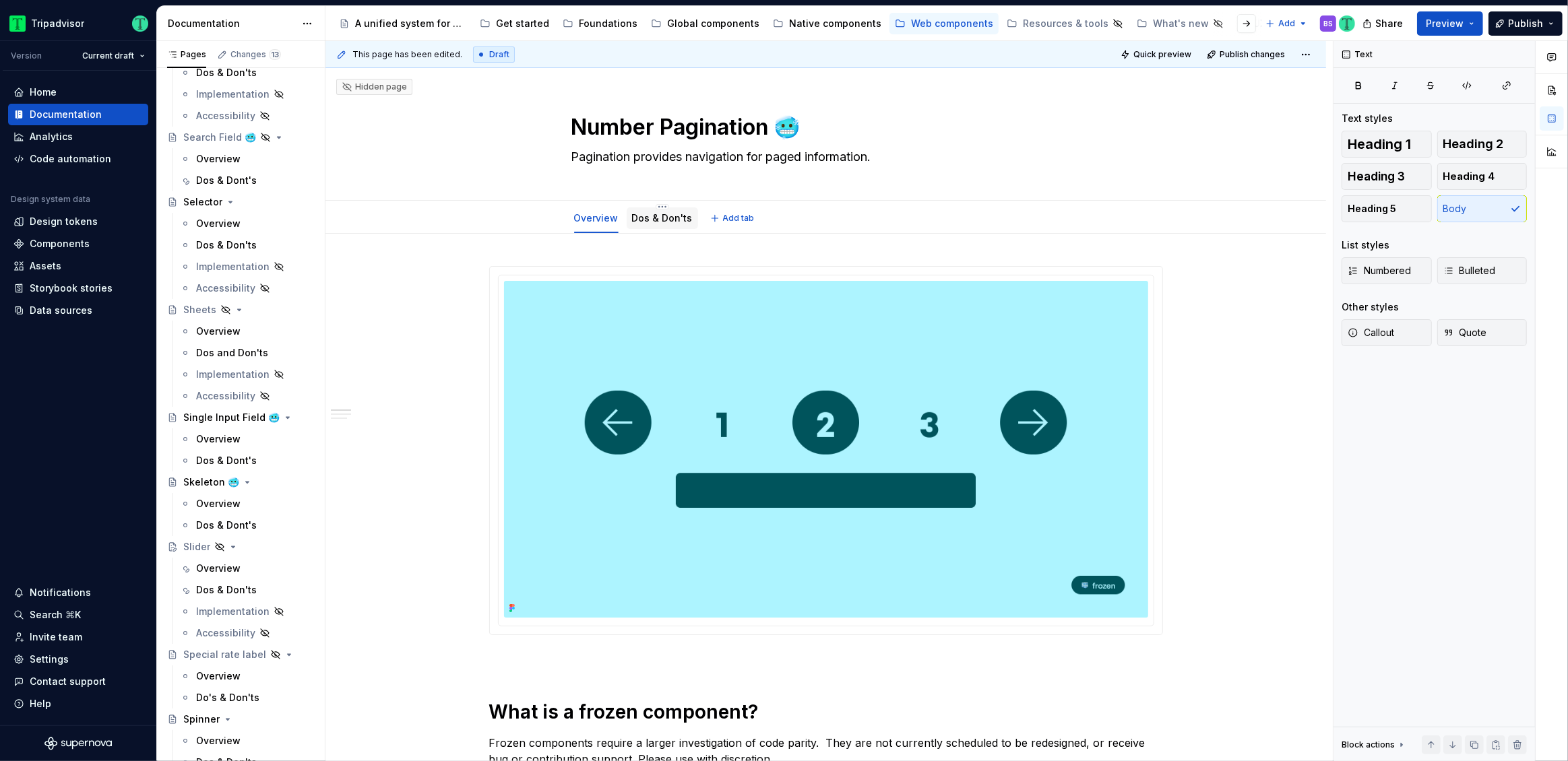
click at [640, 218] on link "Dos & Don'ts" at bounding box center [663, 217] width 61 height 11
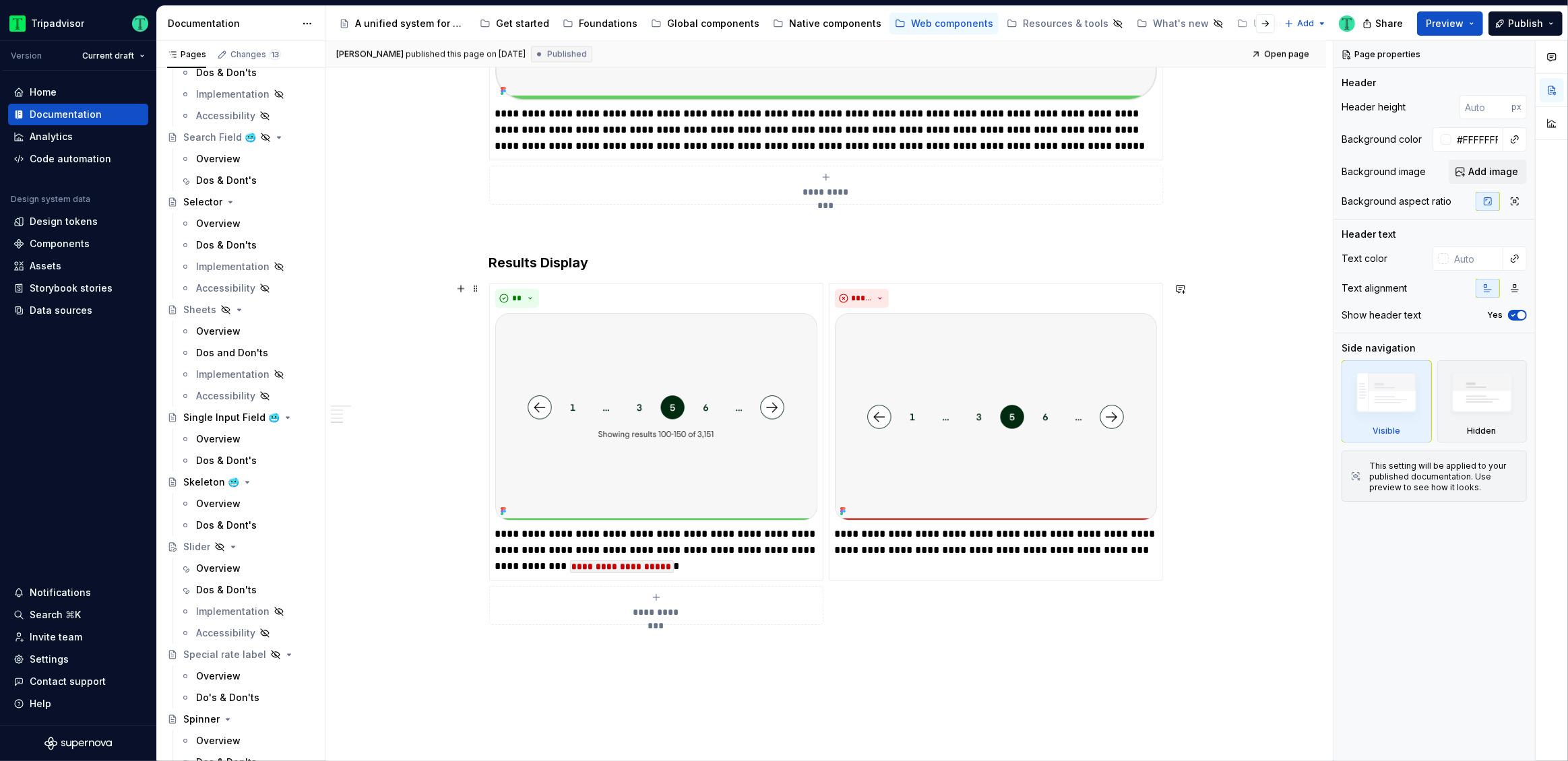
scroll to position [2974, 0]
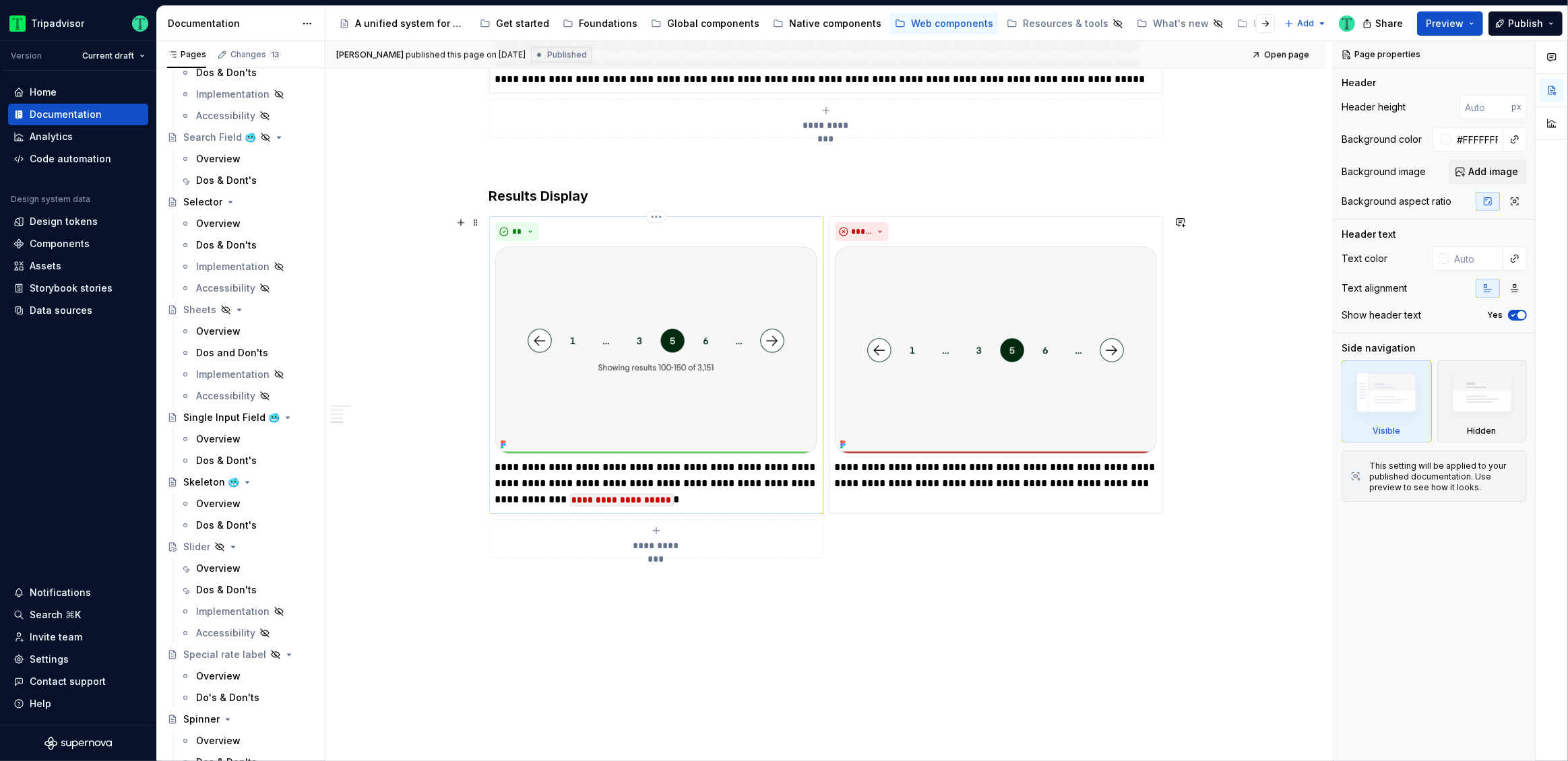
click at [570, 498] on code "**********" at bounding box center [622, 500] width 104 height 13
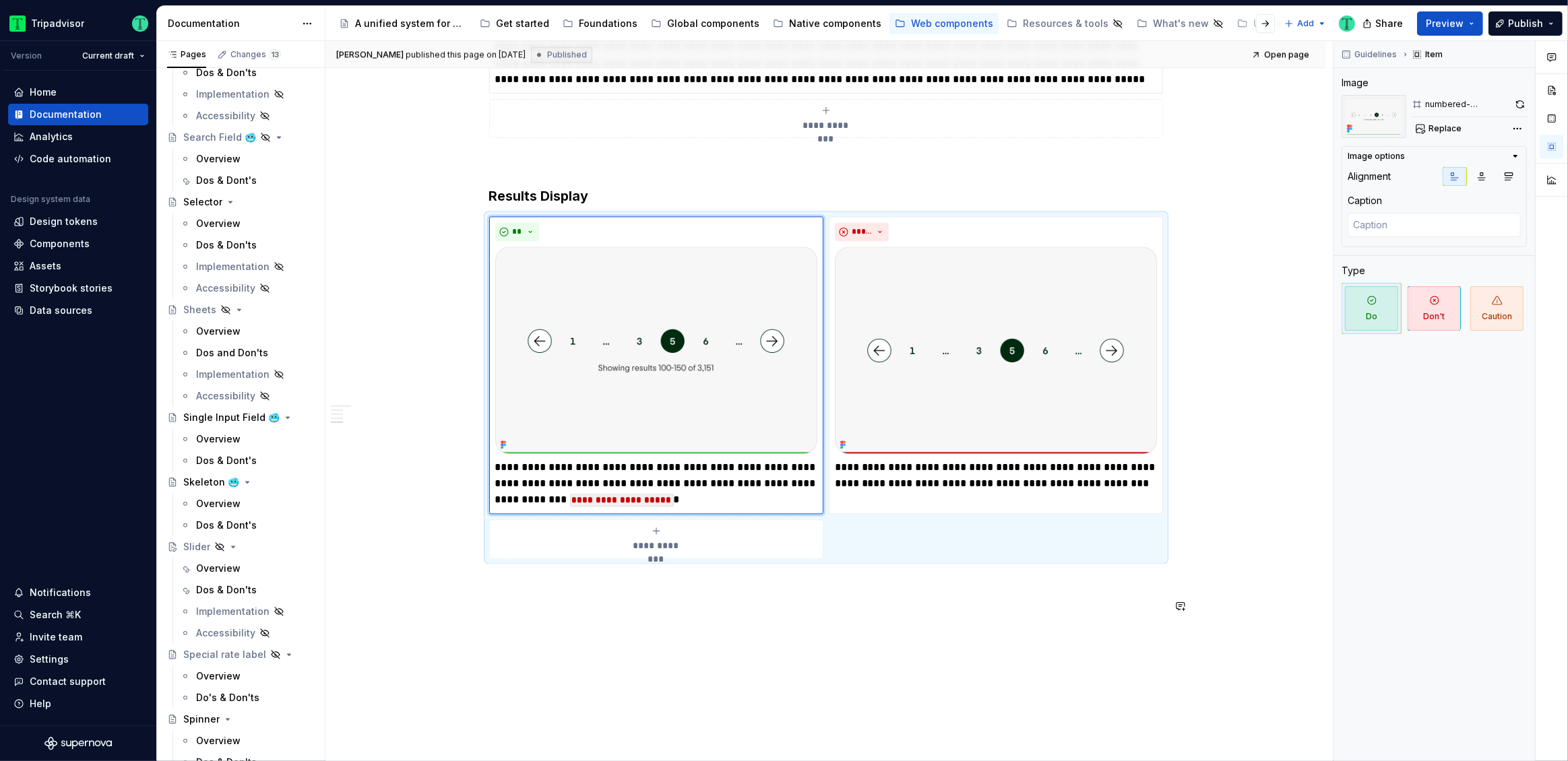
type textarea "*"
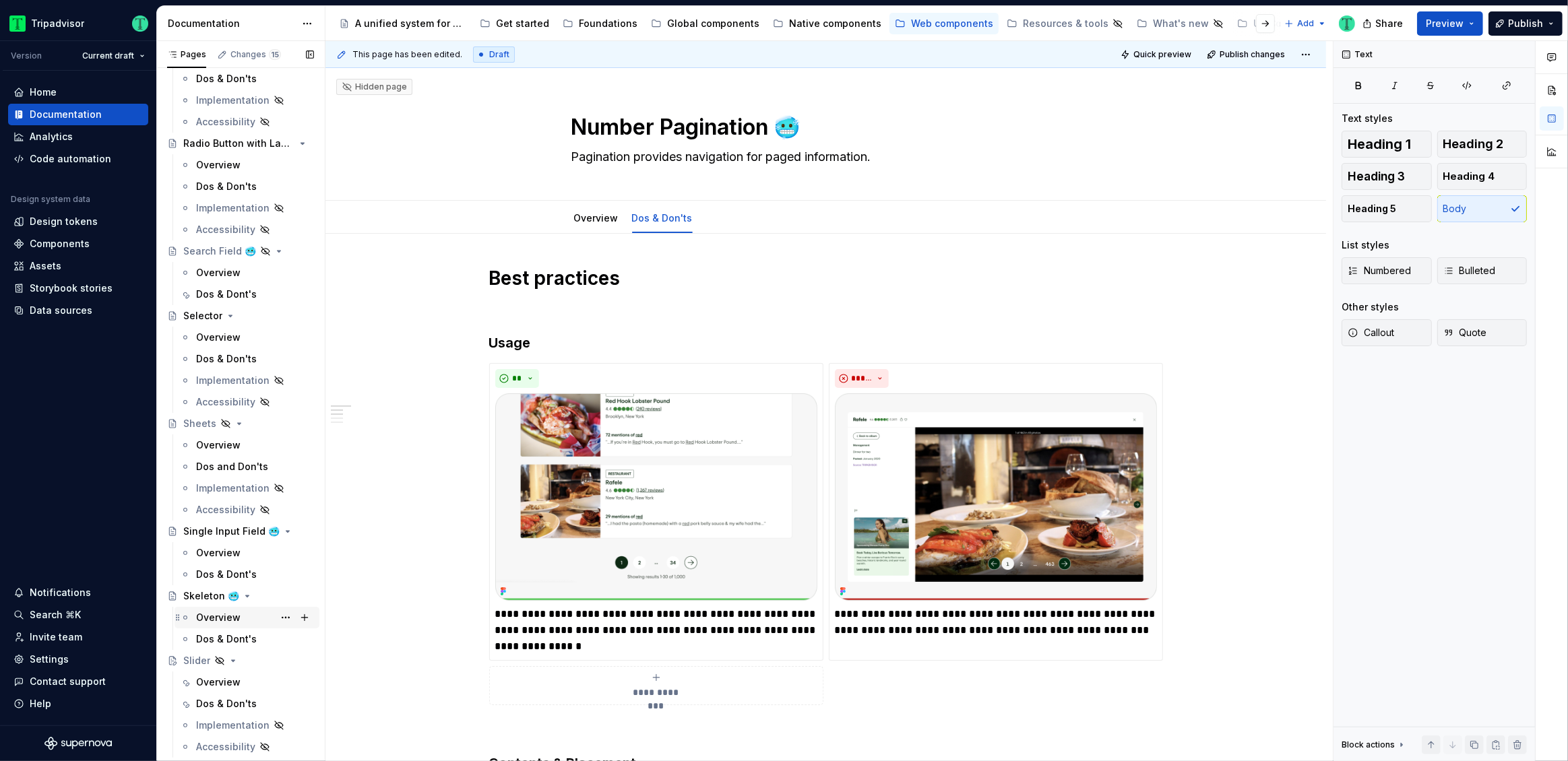
scroll to position [2797, 0]
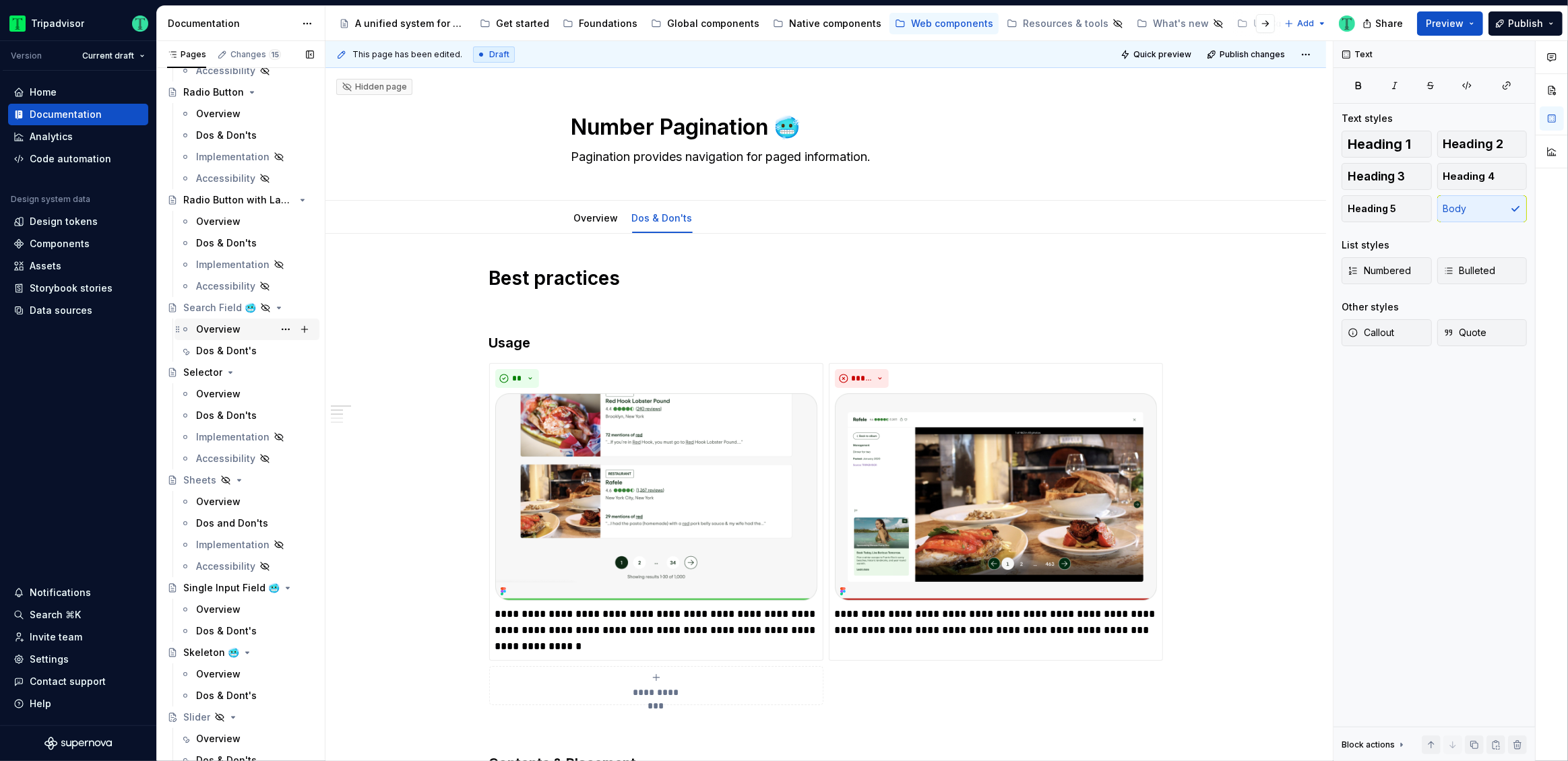
click at [219, 330] on div "Overview" at bounding box center [218, 329] width 45 height 14
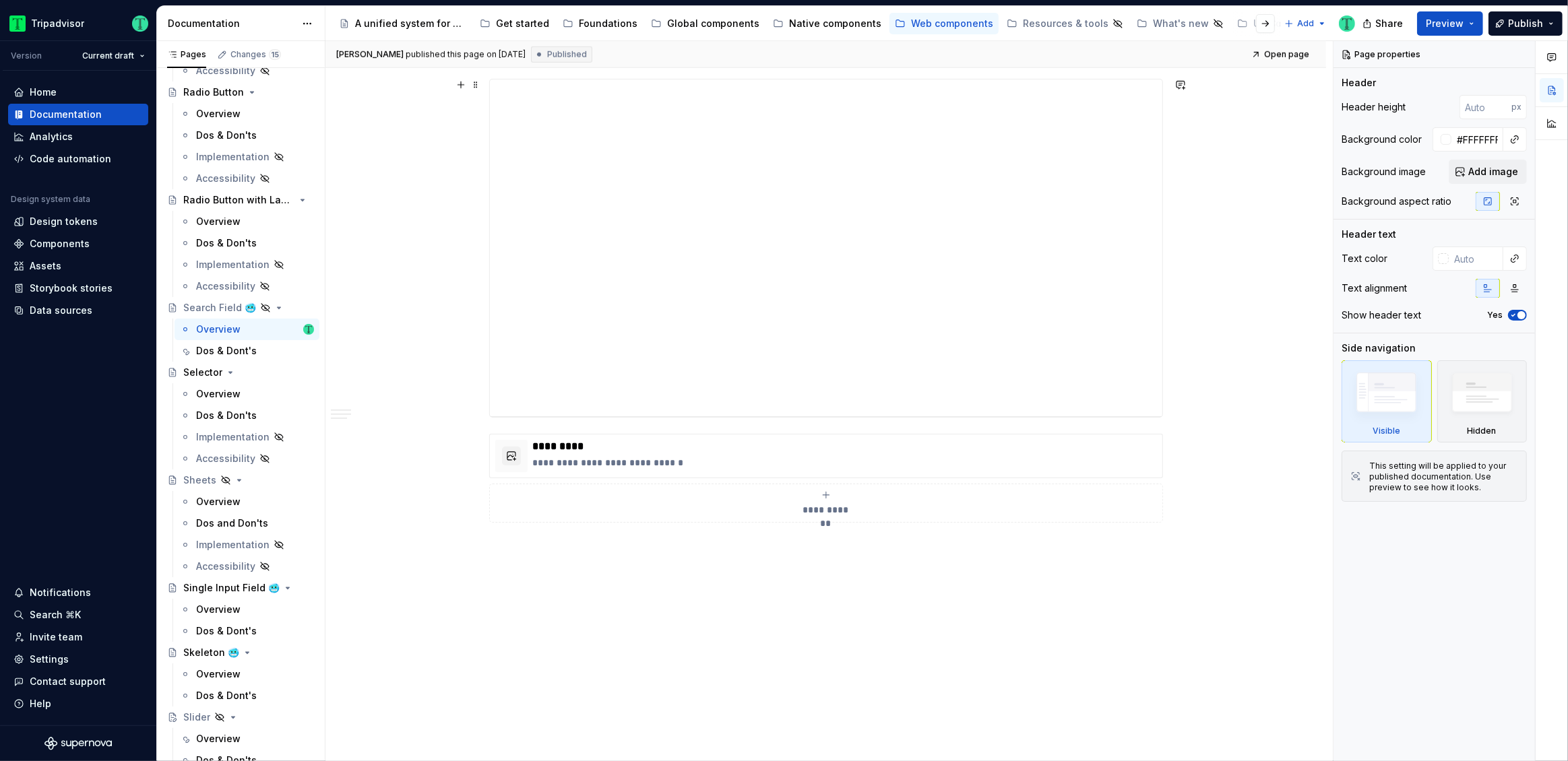
scroll to position [1389, 0]
click at [865, 280] on div "**********" at bounding box center [826, 211] width 672 height 337
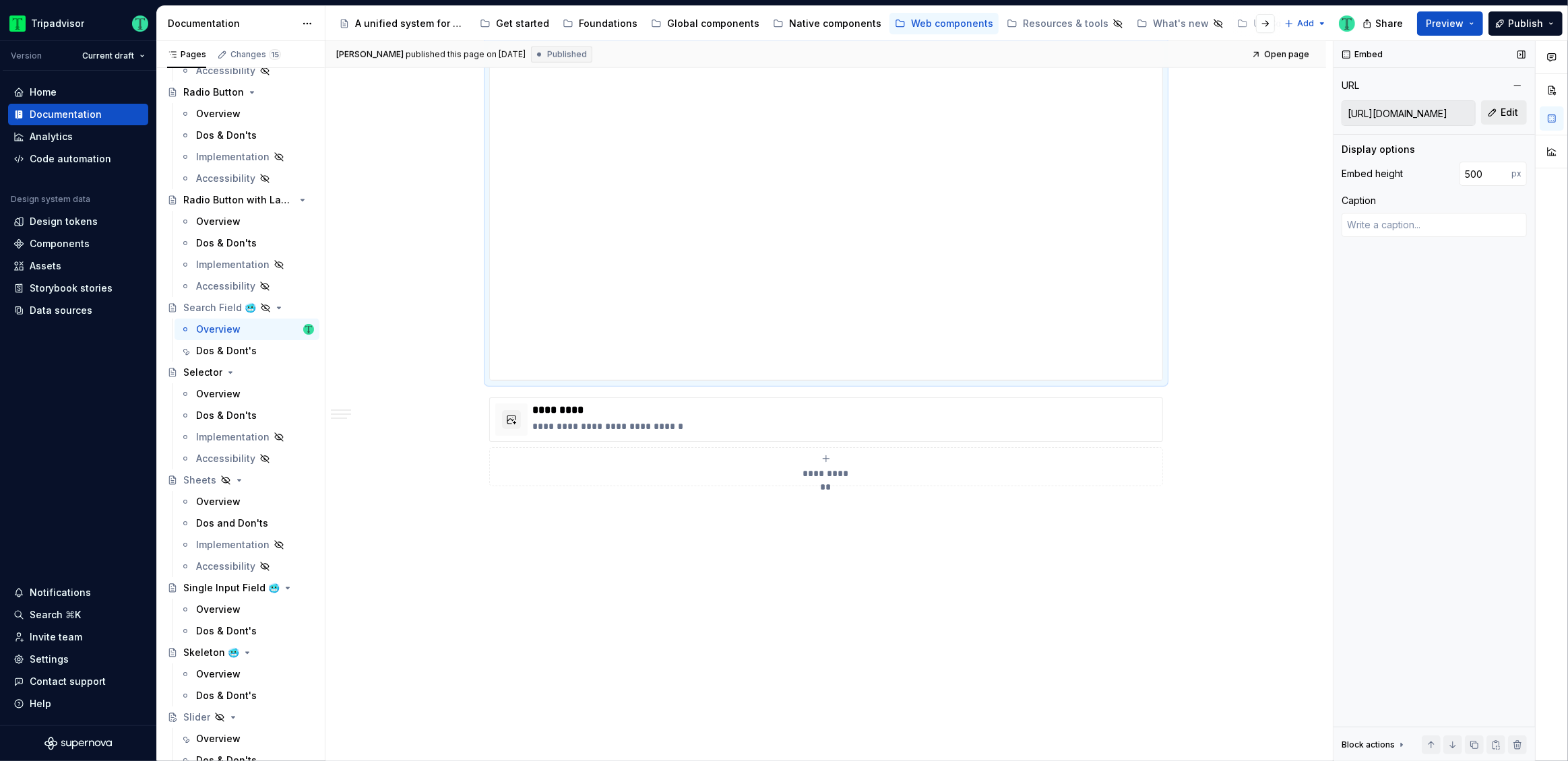
click at [1496, 114] on button "Edit" at bounding box center [1503, 113] width 46 height 24
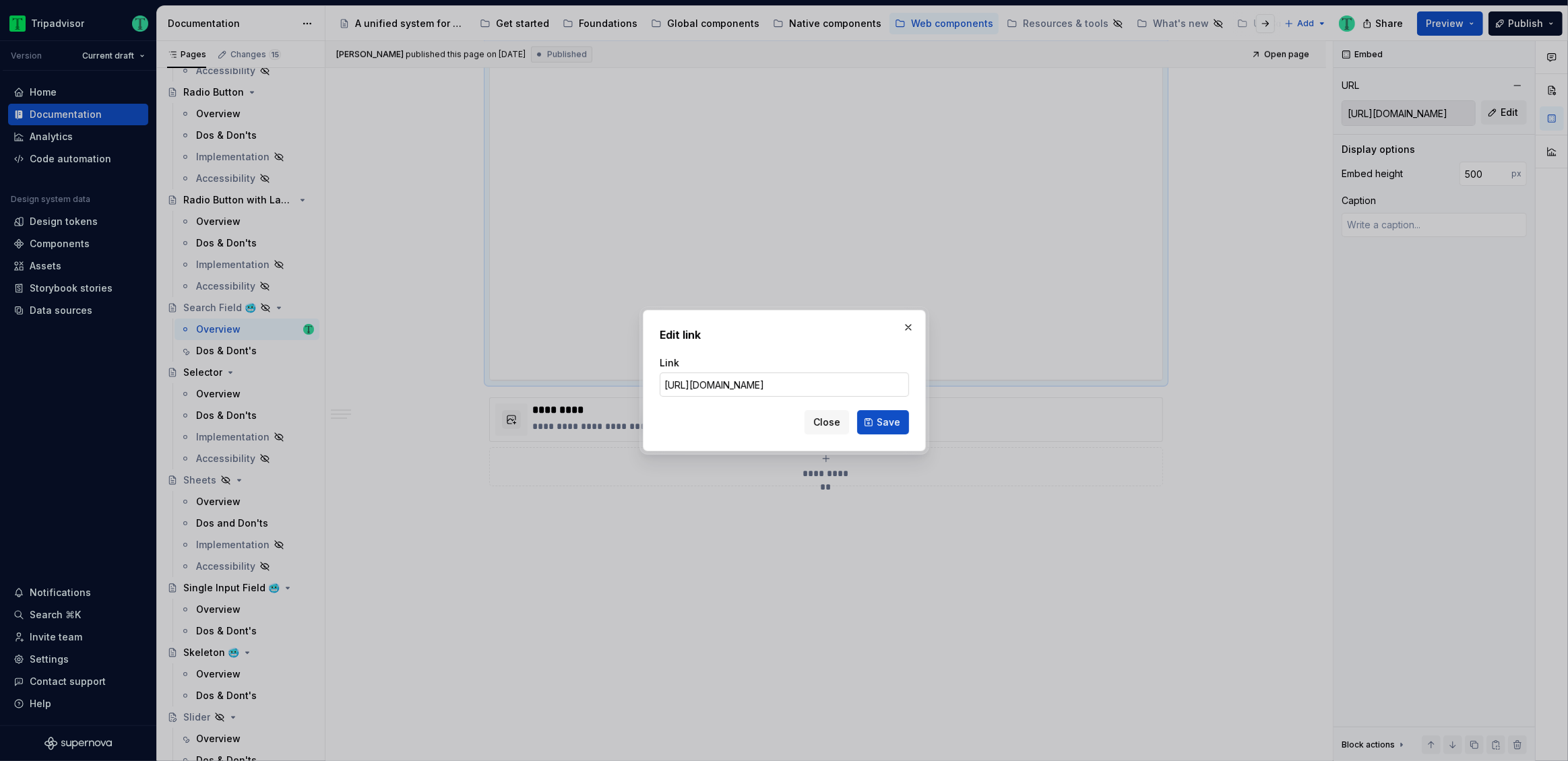
click at [808, 384] on input "https://webml.dev.tripadvisor.com/Story#@ta-design-system-frozen.search-field_p…" at bounding box center [784, 384] width 249 height 24
click at [824, 423] on span "Close" at bounding box center [827, 422] width 27 height 14
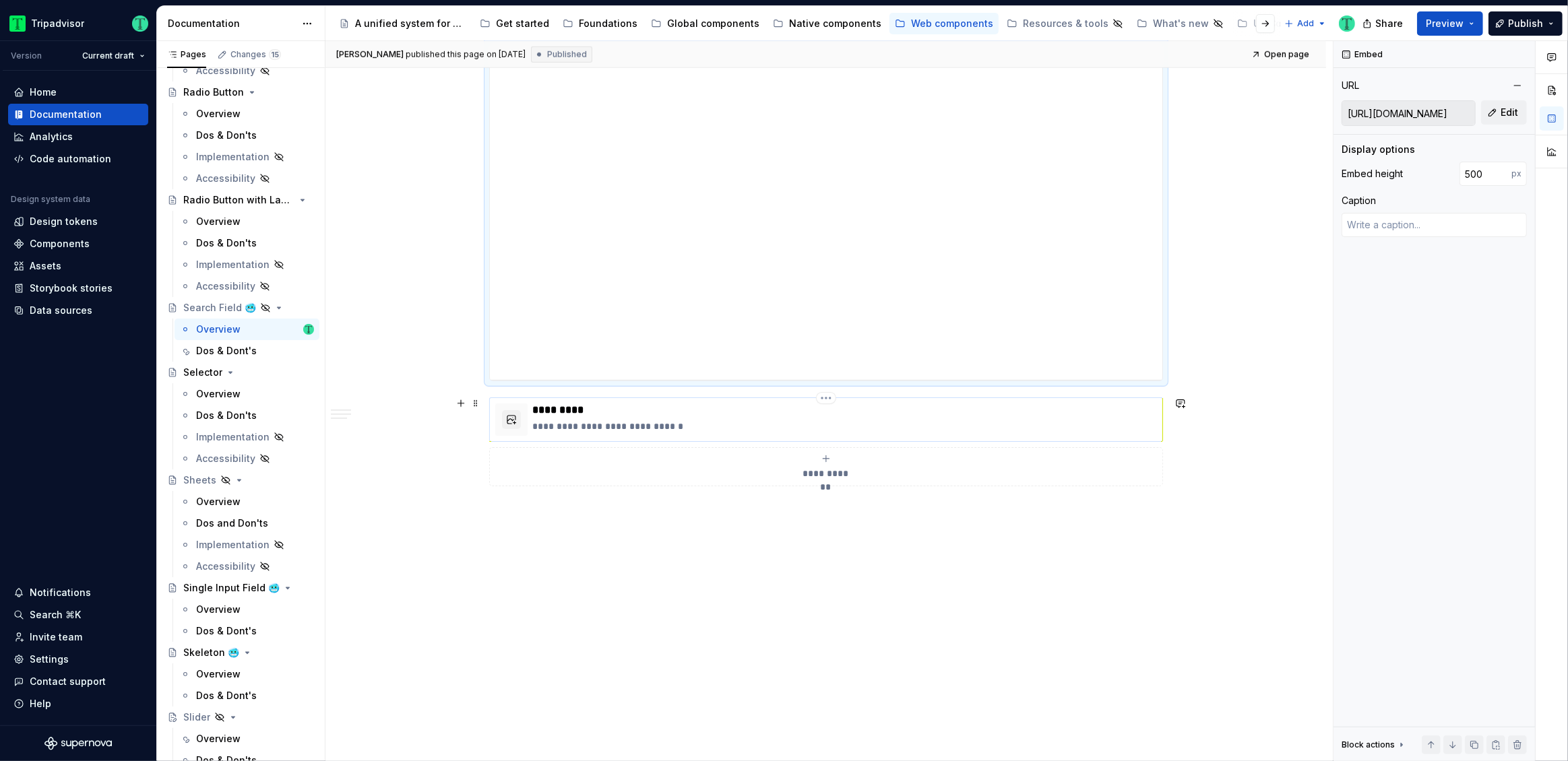
click at [728, 428] on p "**********" at bounding box center [845, 426] width 624 height 14
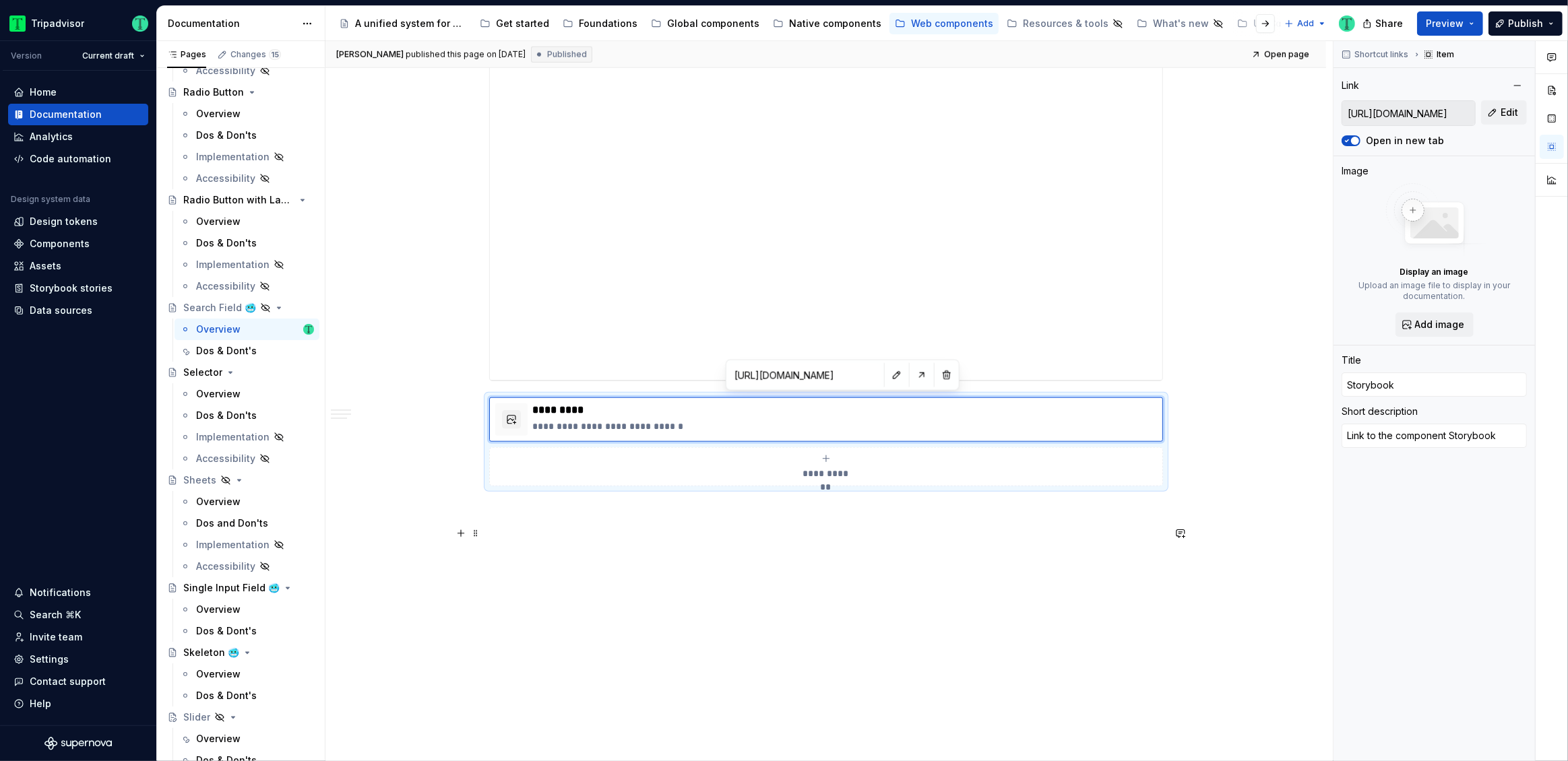
click at [709, 538] on p at bounding box center [826, 535] width 674 height 16
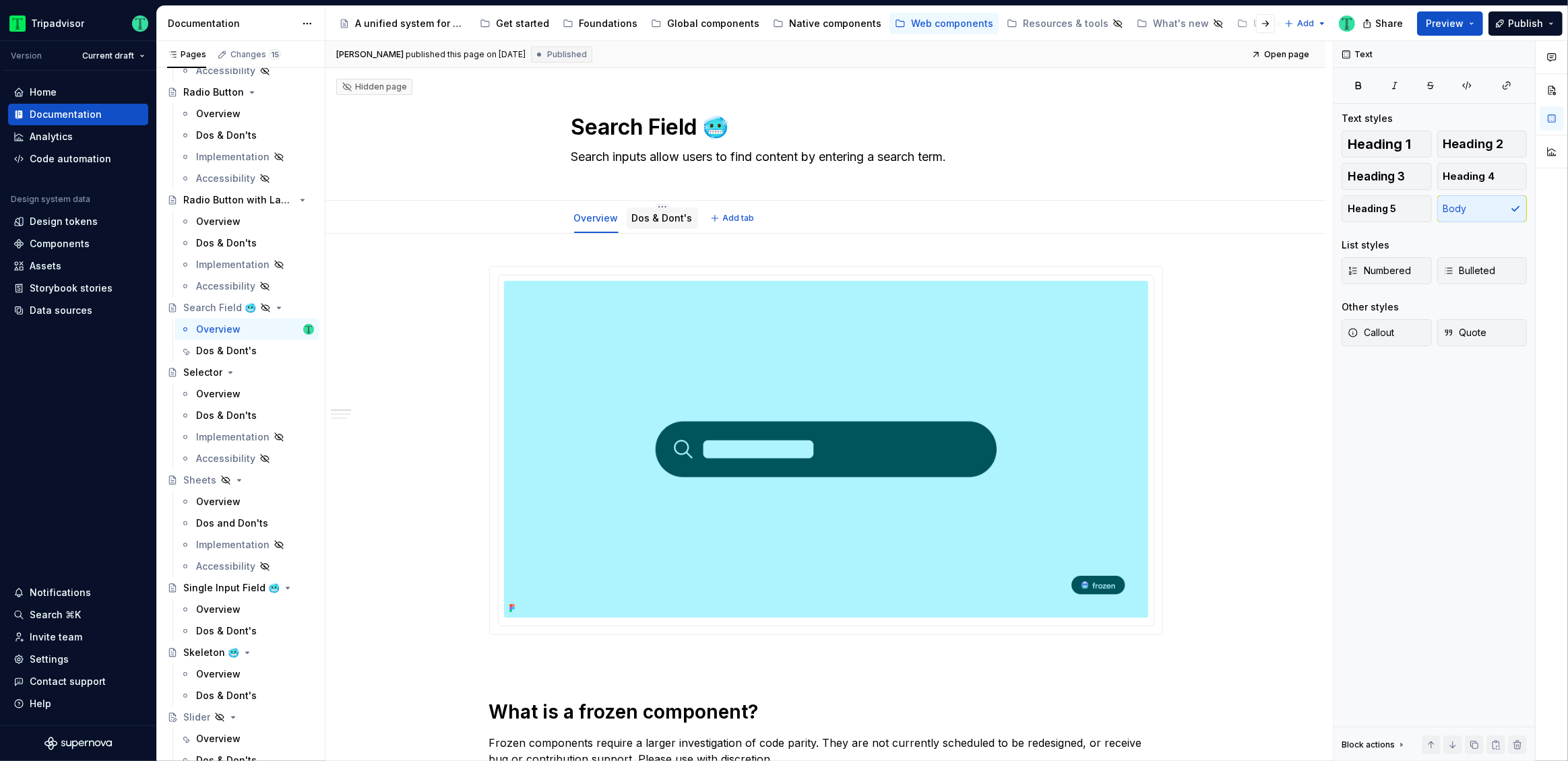
click at [667, 221] on link "Dos & Dont's" at bounding box center [663, 217] width 61 height 11
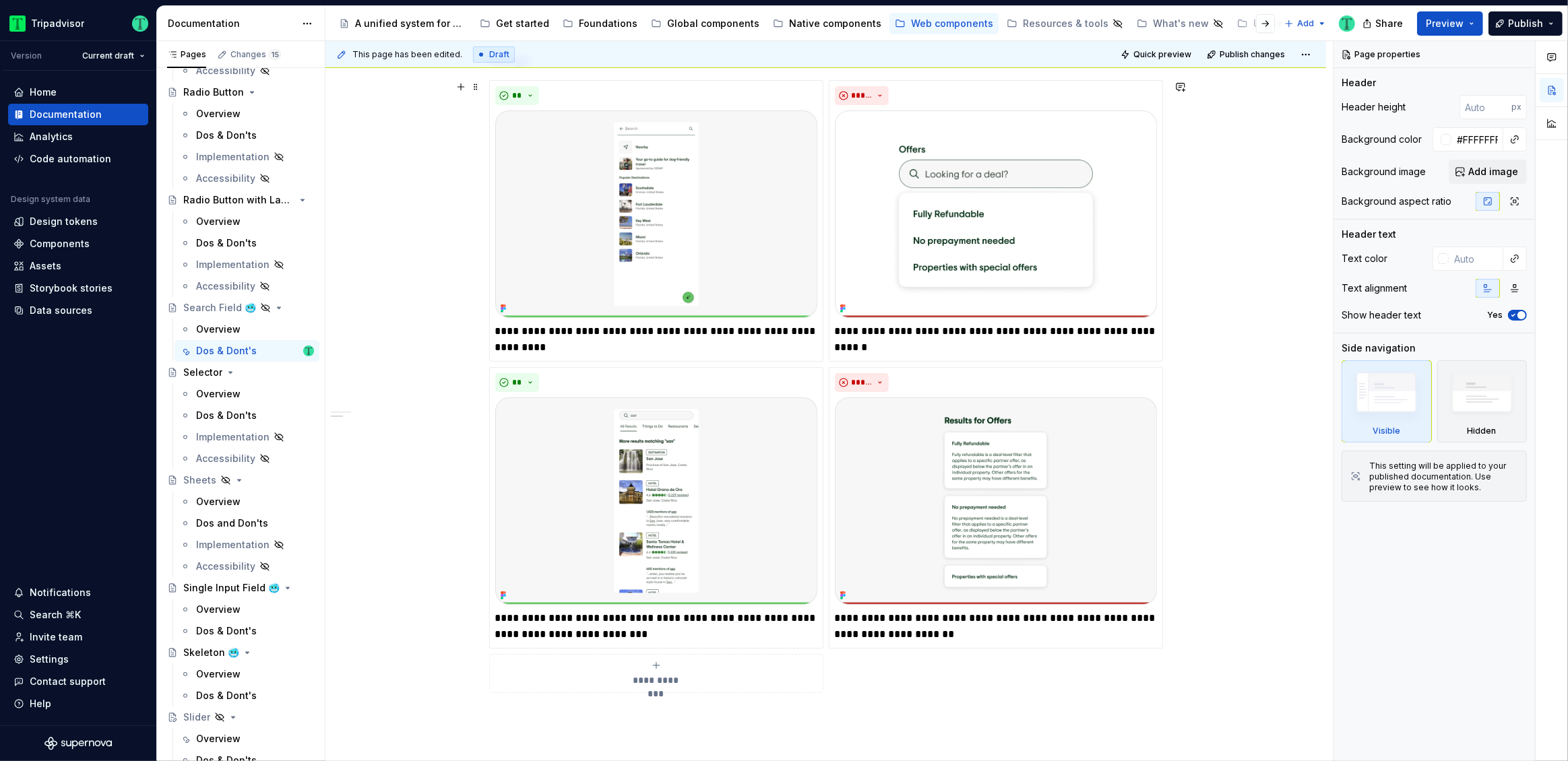
scroll to position [311, 0]
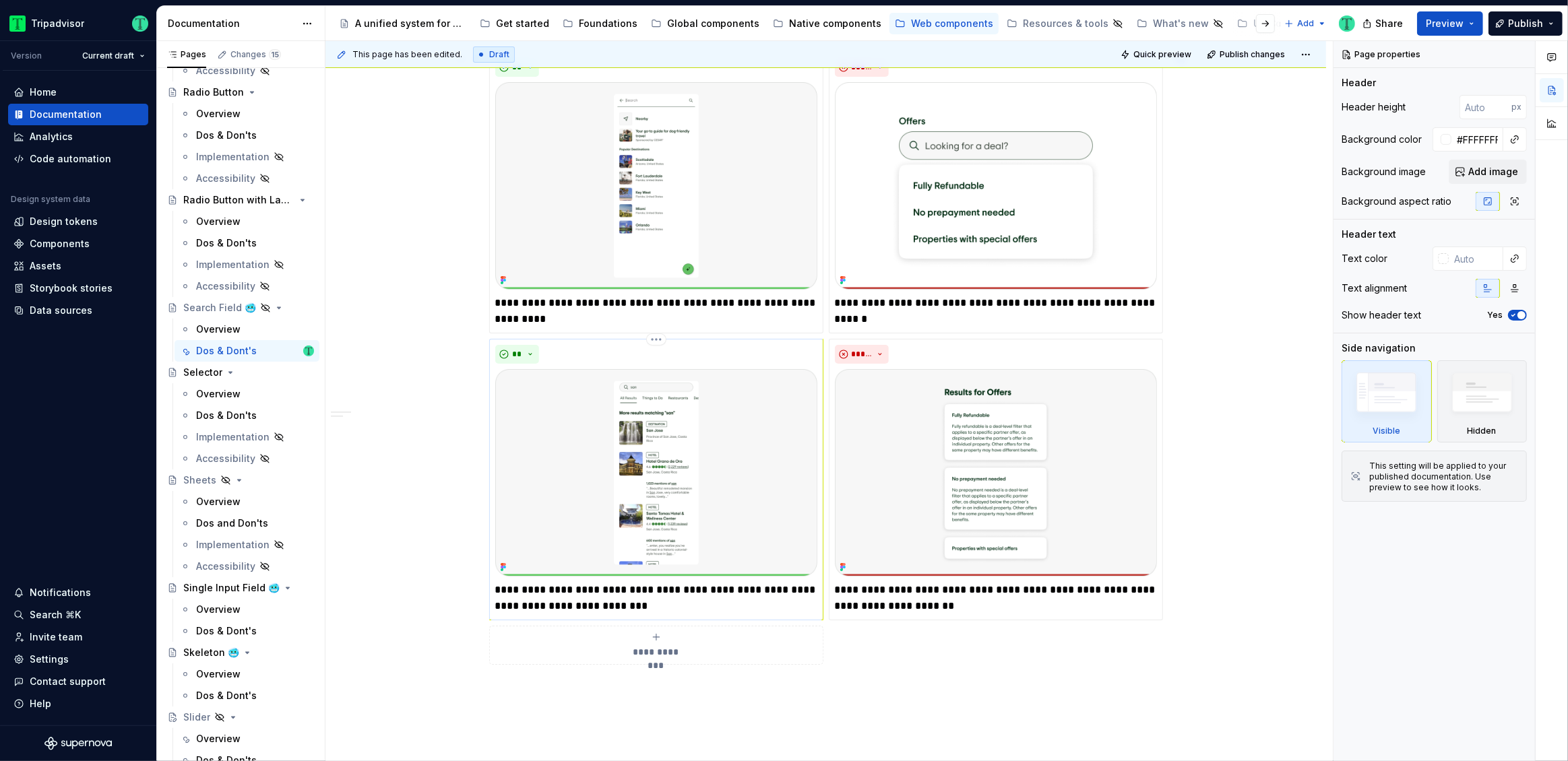
click at [654, 533] on img at bounding box center [656, 473] width 322 height 208
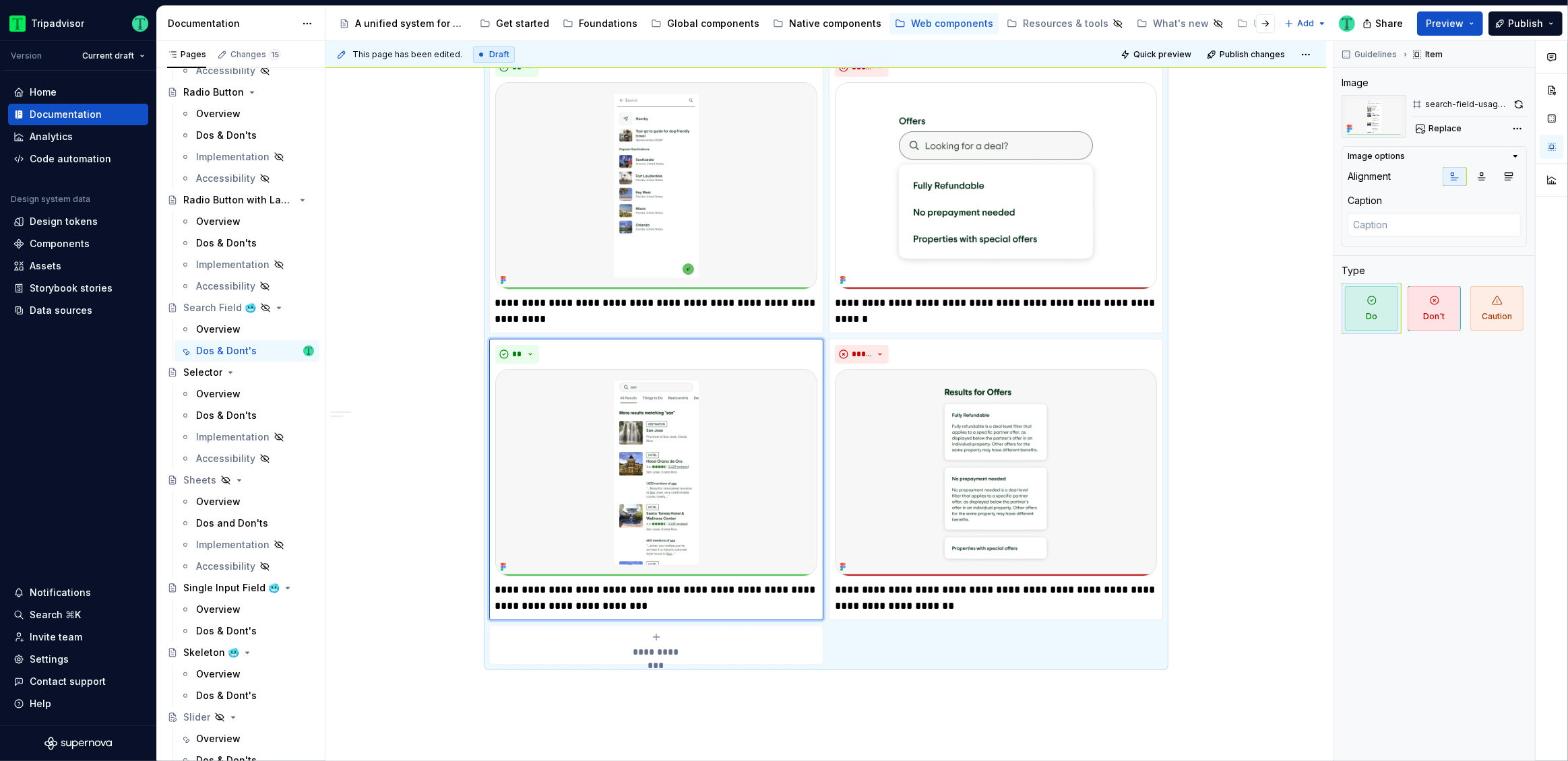
click at [1247, 616] on div "**********" at bounding box center [826, 432] width 1001 height 1019
click at [1203, 583] on div "**********" at bounding box center [826, 432] width 1001 height 1019
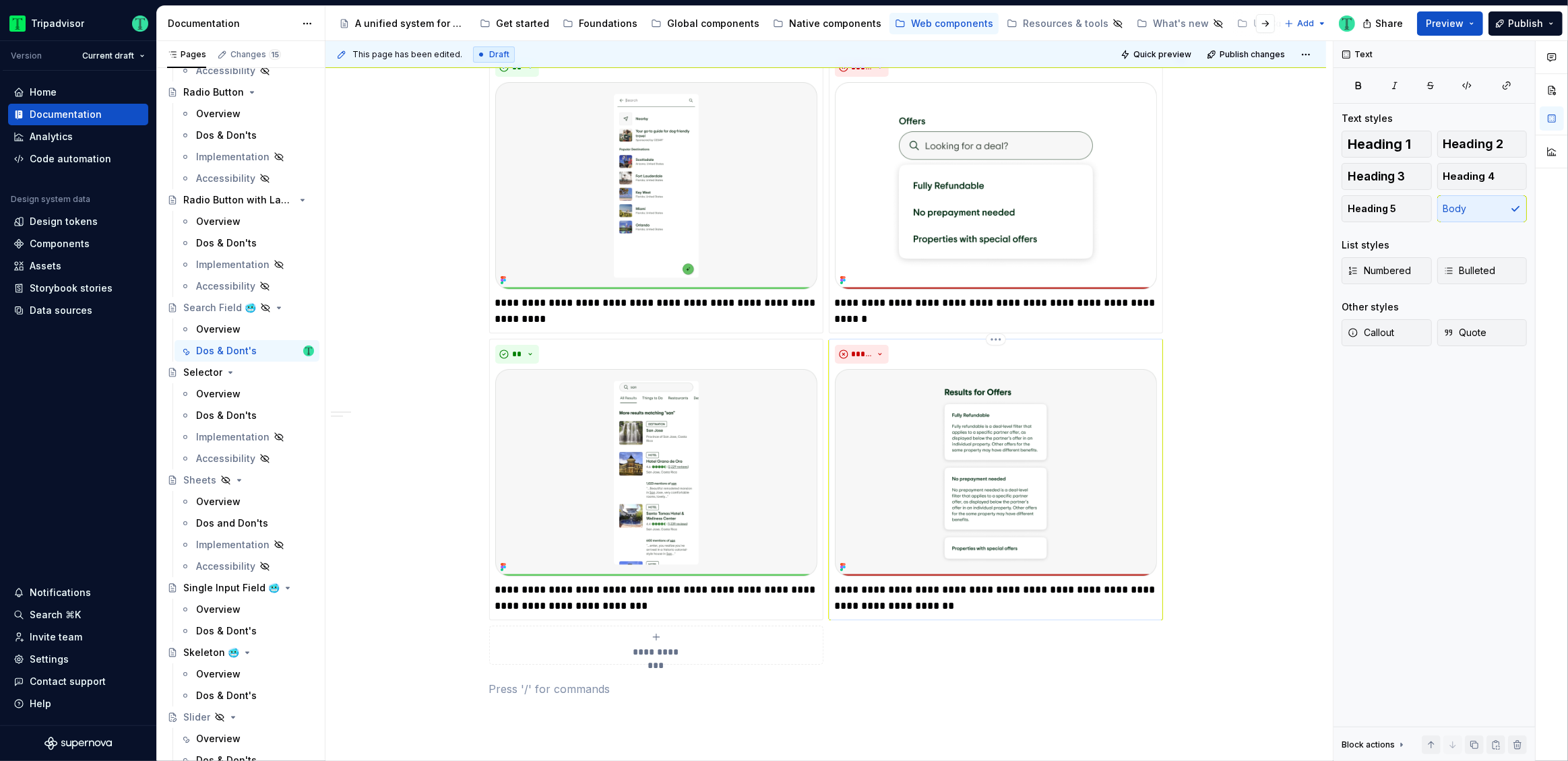
click at [999, 533] on img at bounding box center [995, 473] width 322 height 208
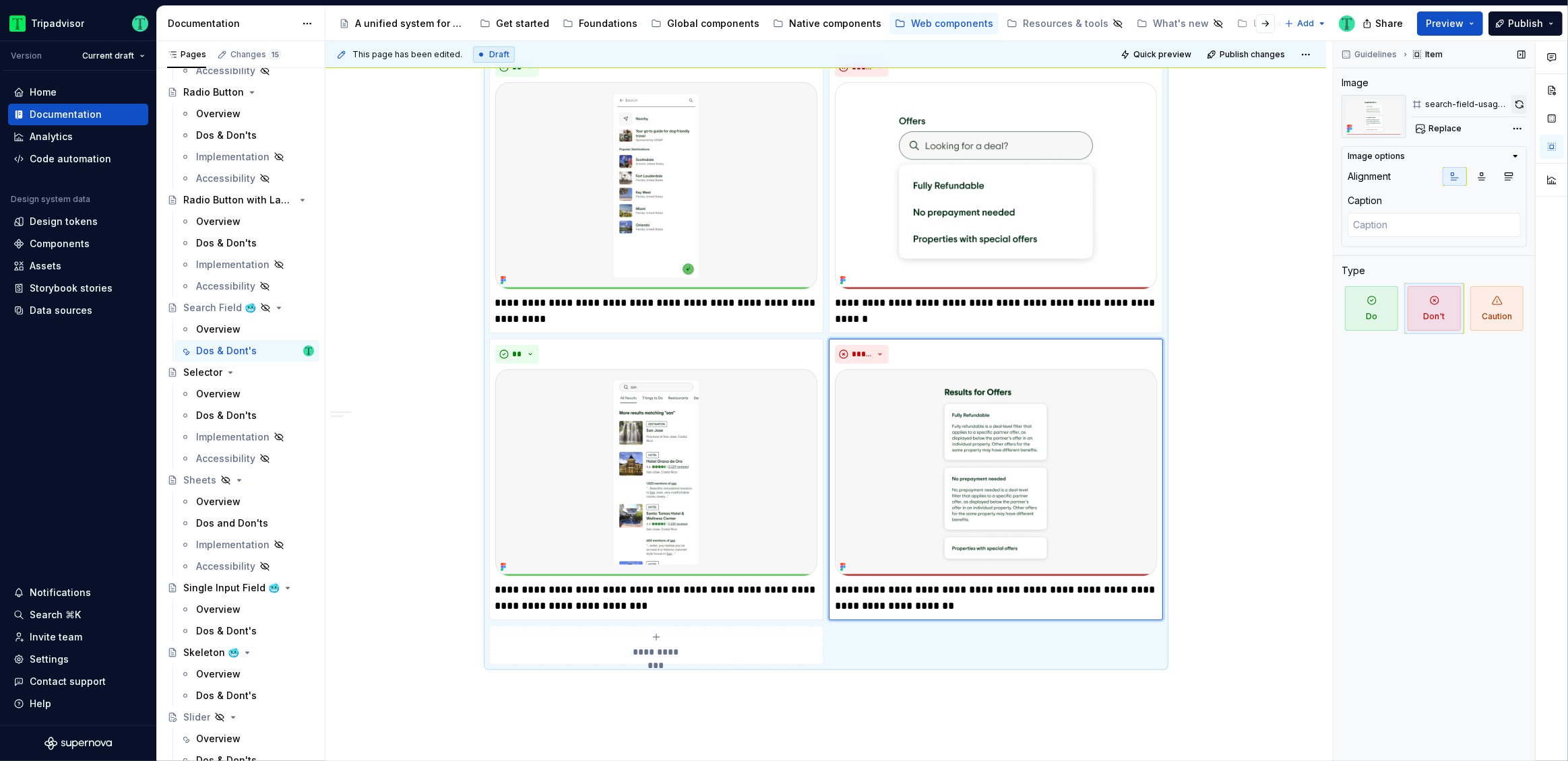
click at [1516, 102] on button "button" at bounding box center [1518, 105] width 15 height 19
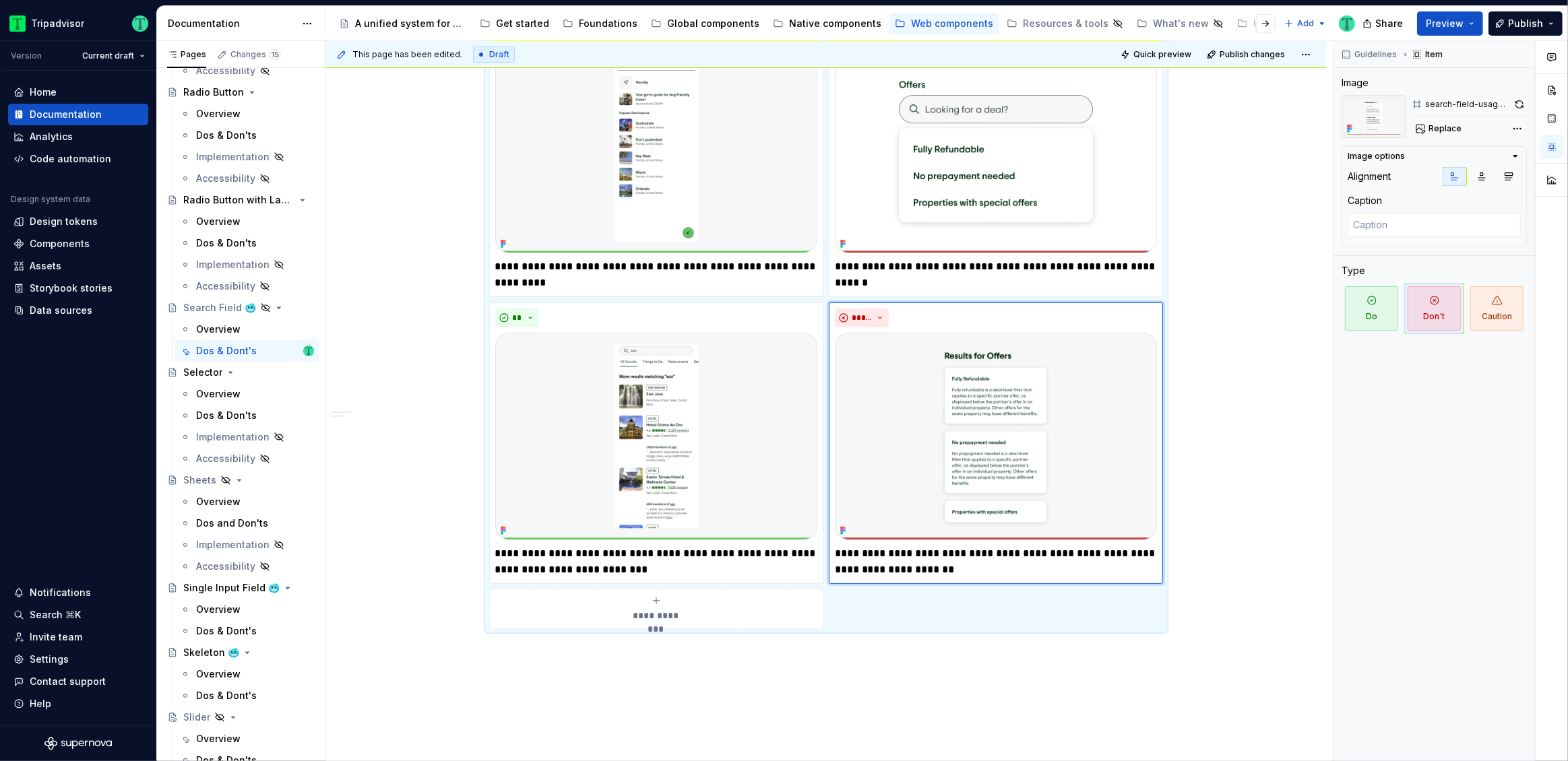
scroll to position [380, 0]
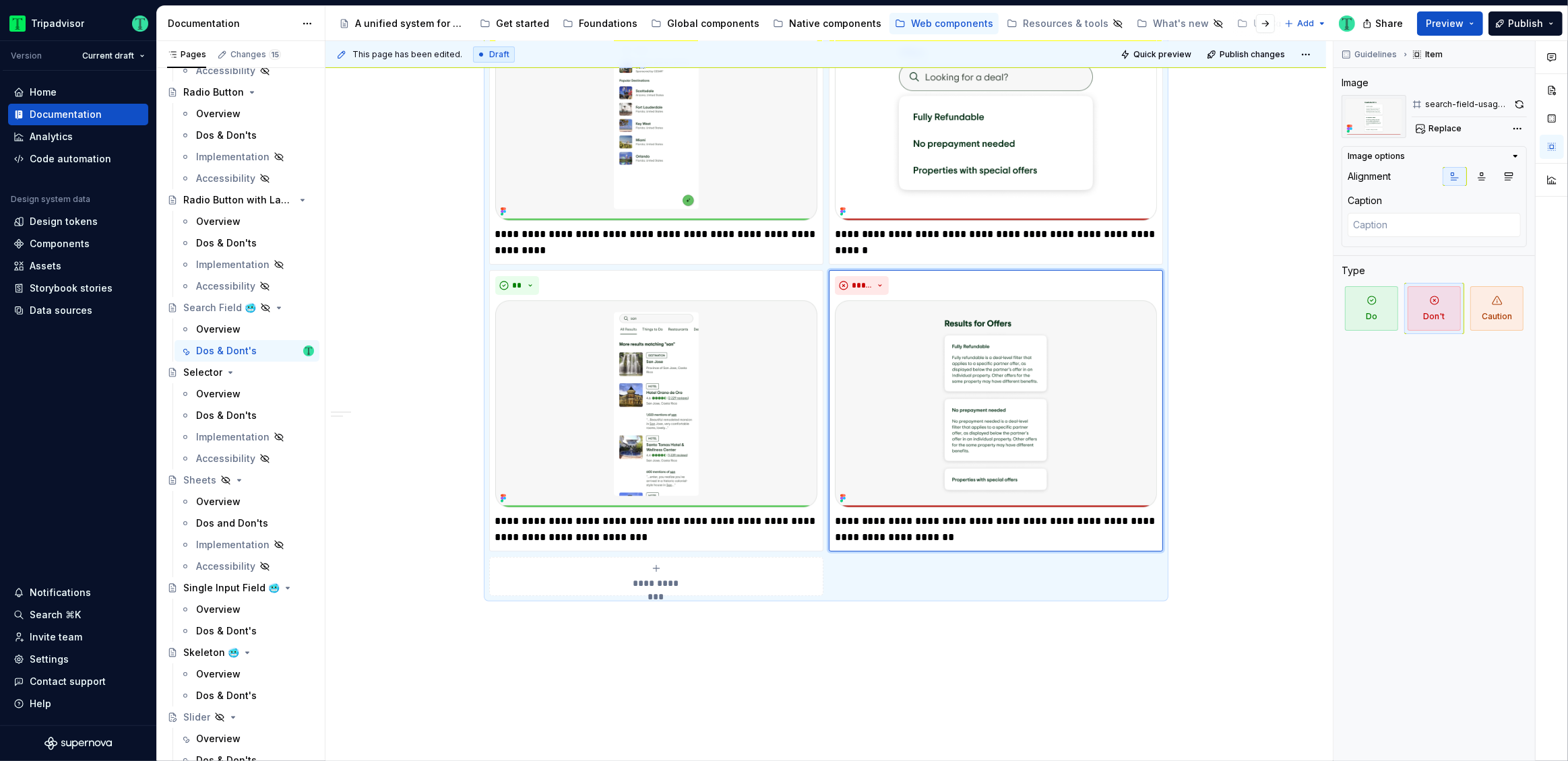
click at [1270, 554] on div "**********" at bounding box center [826, 363] width 1001 height 1019
click at [1236, 577] on div "**********" at bounding box center [826, 363] width 1001 height 1019
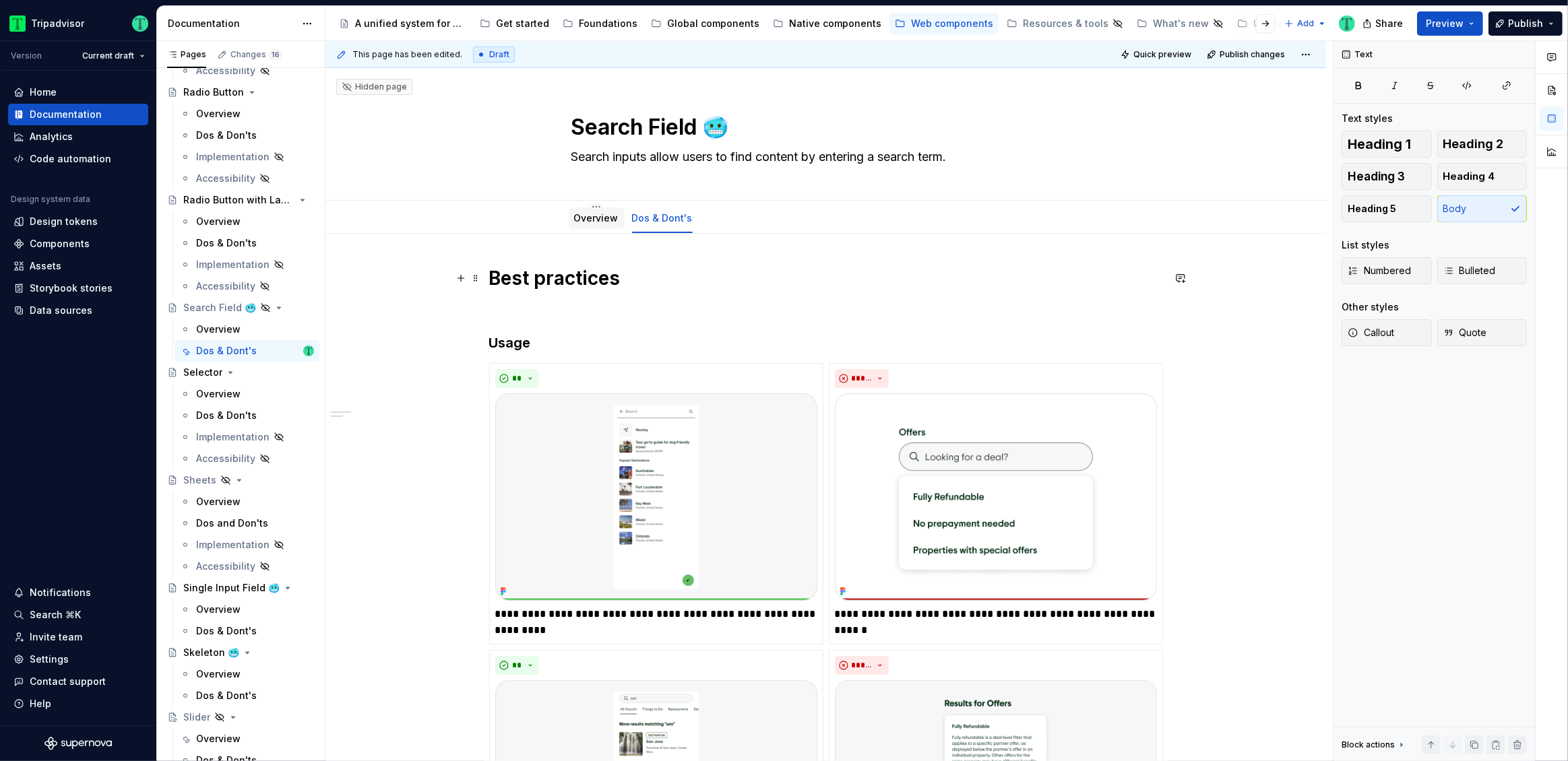
scroll to position [2, 0]
click at [704, 169] on div "Search Field 🥶 Search inputs allow users to find content by entering a search t…" at bounding box center [826, 132] width 509 height 132
click at [983, 157] on textarea "Search inputs allow users to find content by entering a search term." at bounding box center [823, 155] width 509 height 22
type textarea "*"
type textarea "Search inputs allow users to find content by entering a search term."
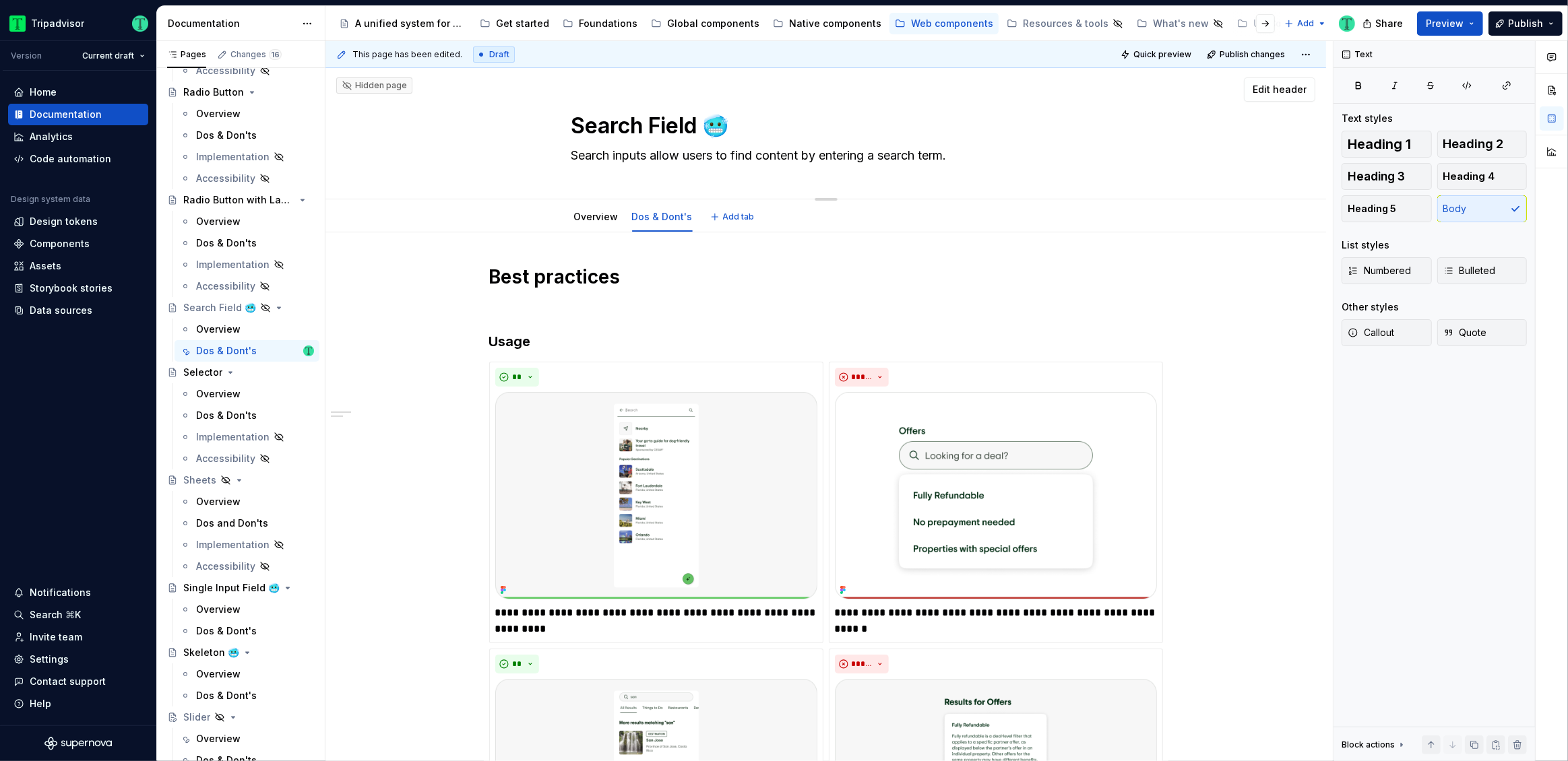
type textarea "*"
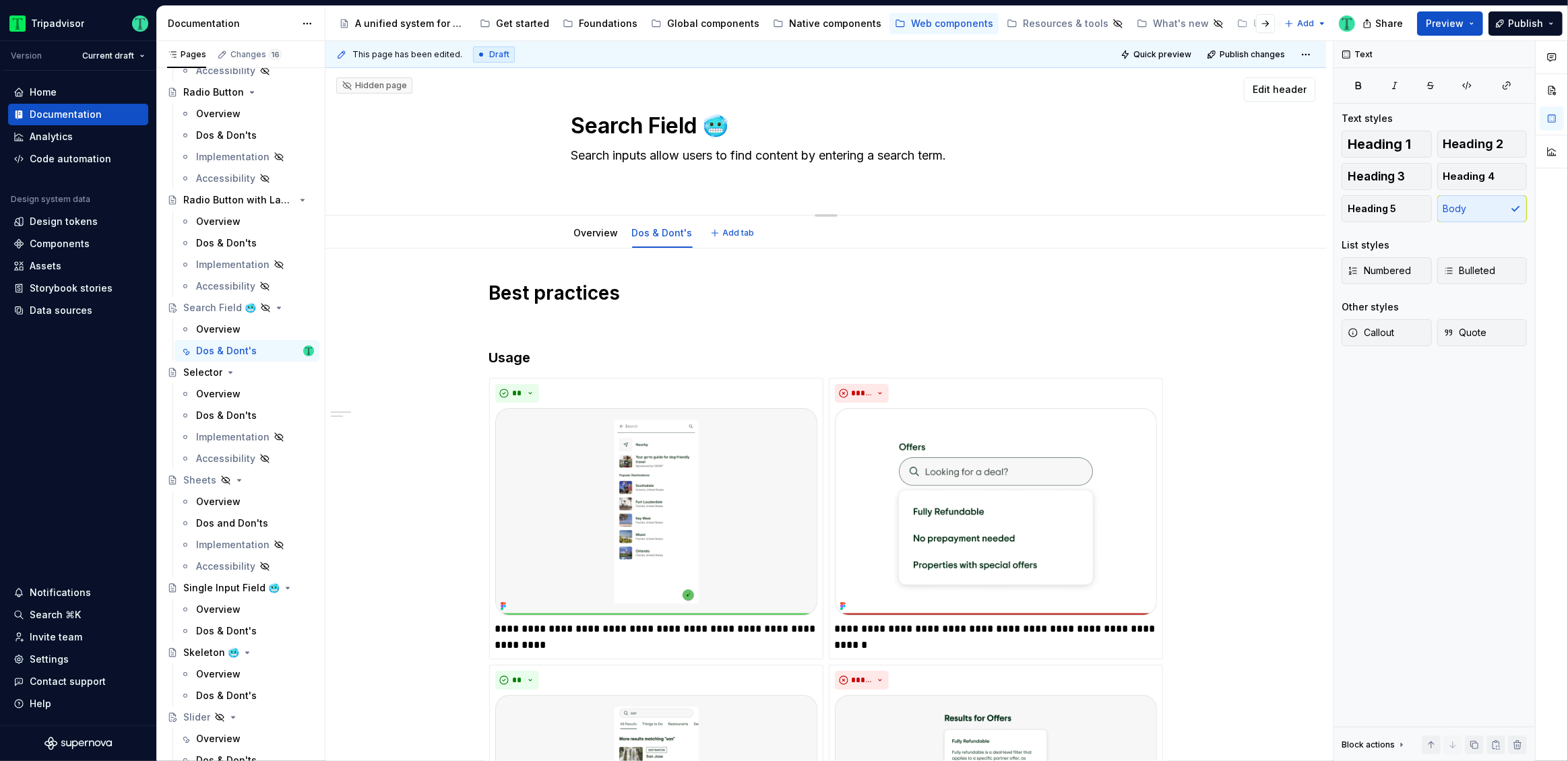
type textarea "Search inputs allow users to find content by entering a search term."
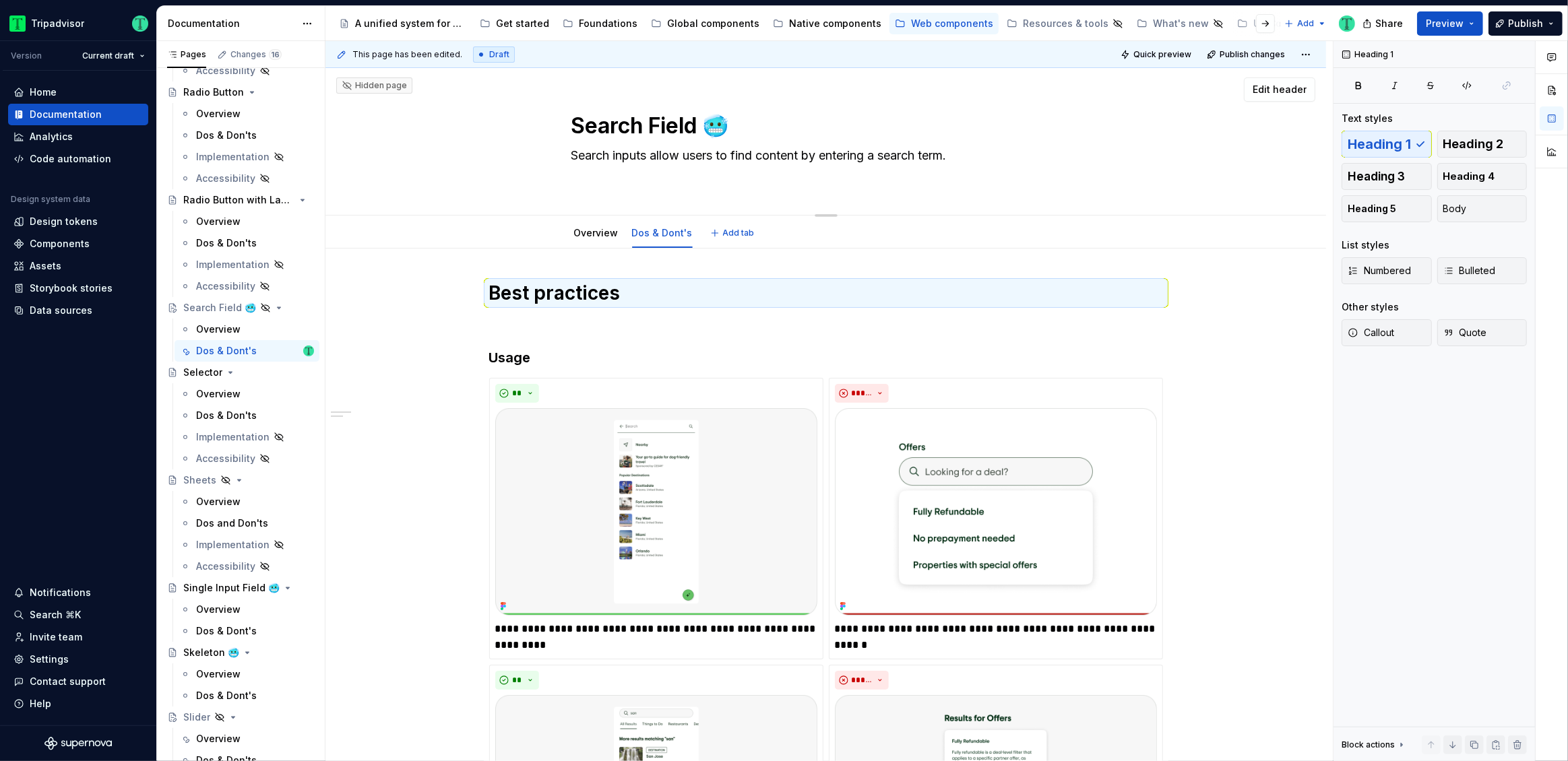
click at [595, 166] on textarea "Search inputs allow users to find content by entering a search term." at bounding box center [823, 163] width 509 height 38
click at [585, 191] on div "Search Field 🥶 Search inputs allow users to find content by entering a search t…" at bounding box center [826, 140] width 509 height 148
click at [579, 203] on div "Search Field 🥶 Search inputs allow users to find content by entering a search t…" at bounding box center [826, 140] width 509 height 148
type textarea "*"
drag, startPoint x: 586, startPoint y: 181, endPoint x: 589, endPoint y: 173, distance: 8.5
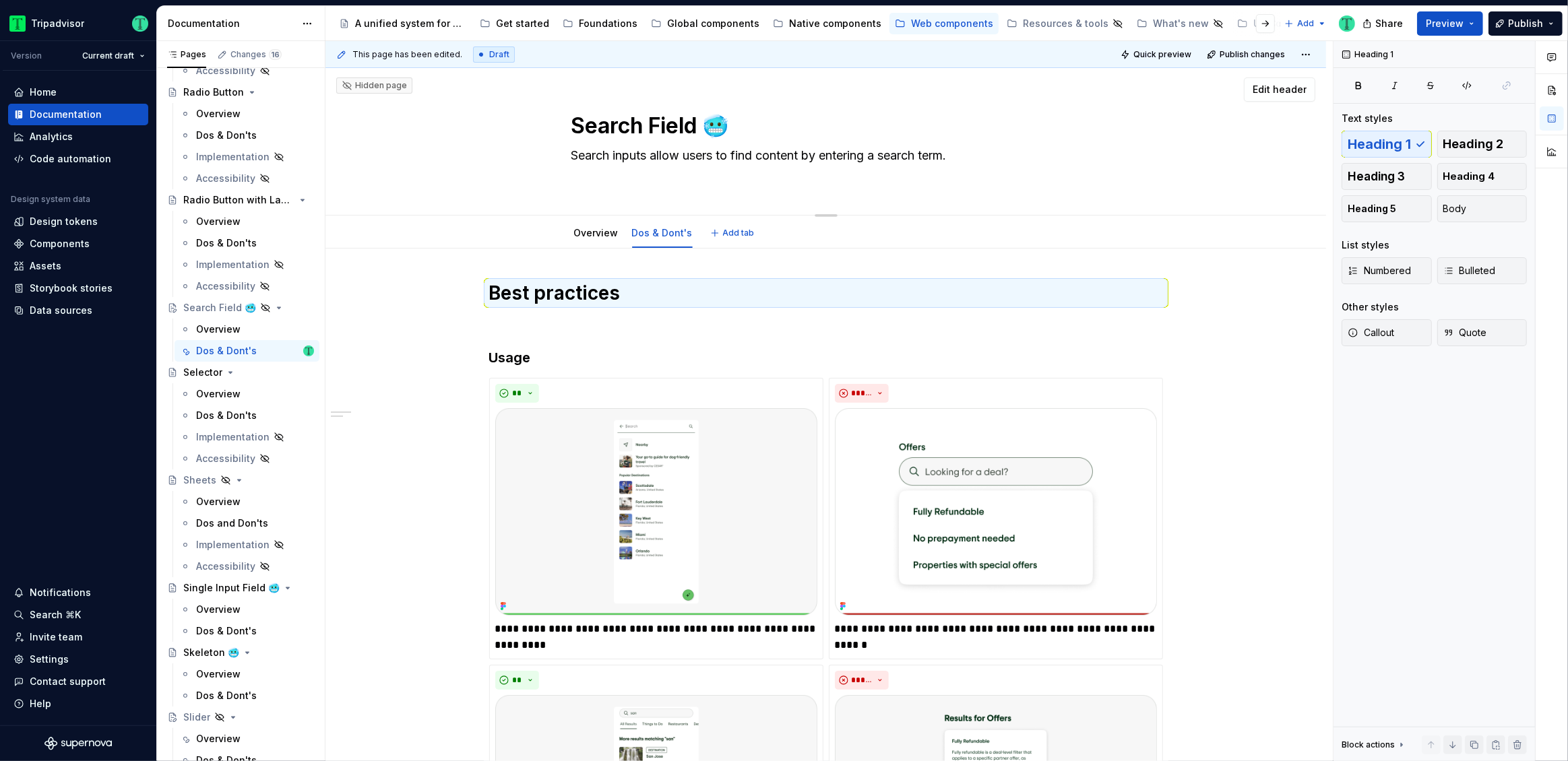
click at [586, 178] on textarea "Search inputs allow users to find content by entering a search term." at bounding box center [823, 163] width 509 height 38
click at [592, 170] on textarea "Search inputs allow users to find content by entering a search term." at bounding box center [823, 163] width 509 height 38
type textarea "Search inputs allow users to find content by entering a search term."
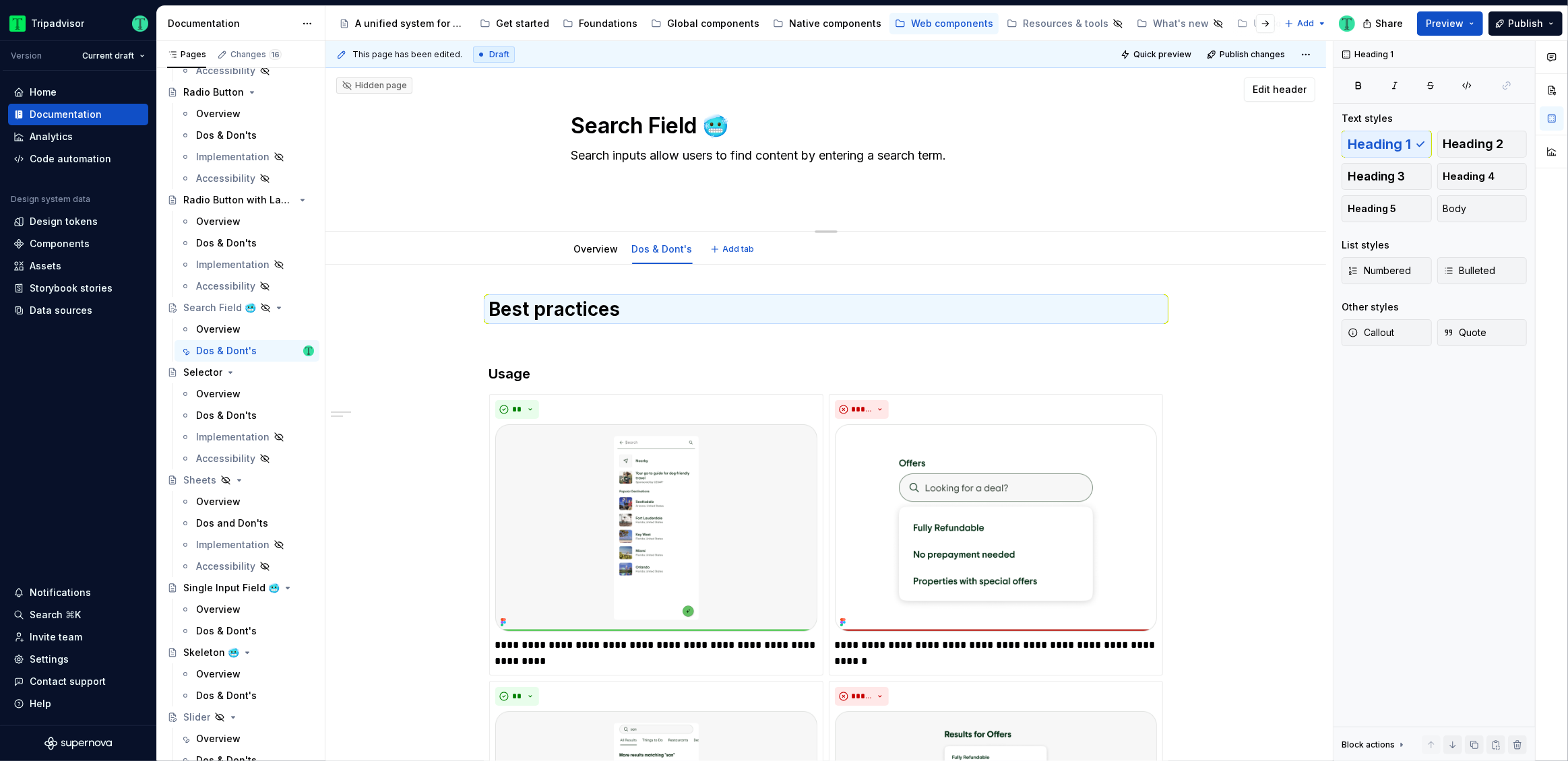
type textarea "*"
type textarea "Search inputs allow users to find content by entering a search term. A"
type textarea "*"
type textarea "Search inputs allow users to find content by entering a search term. Al"
type textarea "*"
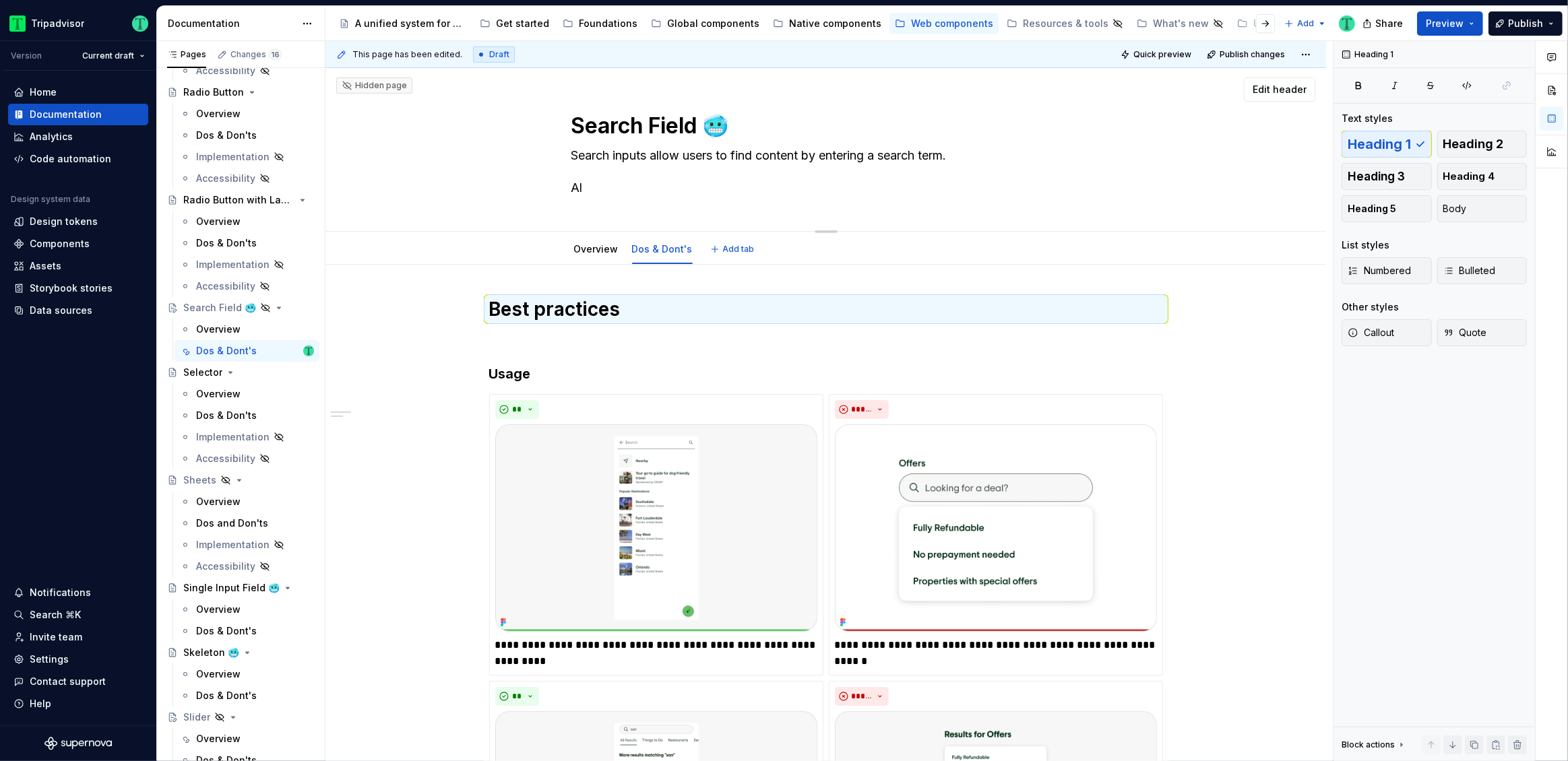
type textarea "Search inputs allow users to find content by entering a search term. Als"
type textarea "*"
type textarea "Search inputs allow users to find content by entering a search term. Also"
type textarea "*"
type textarea "Search inputs allow users to find content by entering a search term. Also"
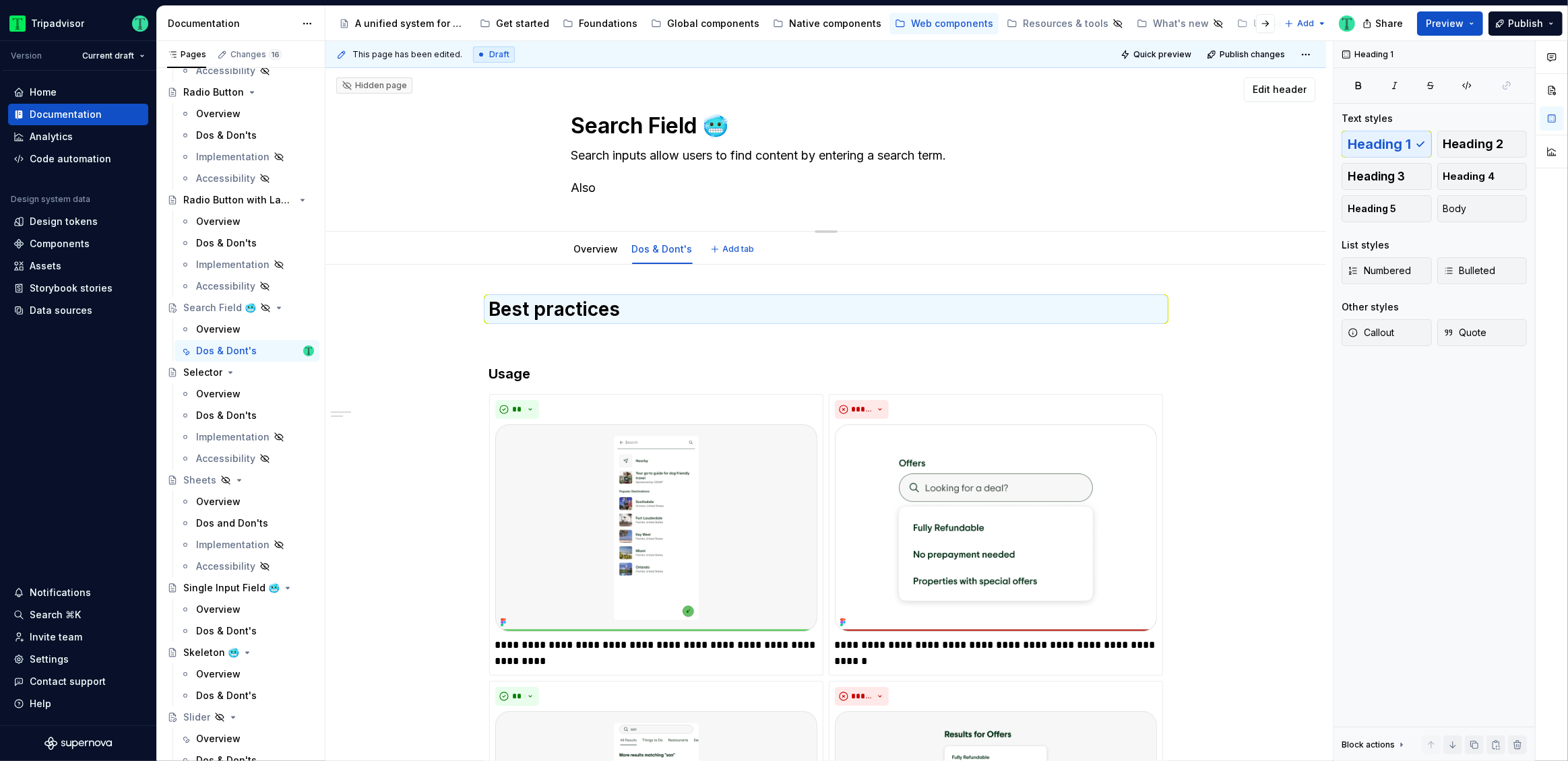
type textarea "*"
type textarea "Search inputs allow users to find content by entering a search term. Also k"
type textarea "*"
type textarea "Search inputs allow users to find content by entering a search term. Also kn"
type textarea "*"
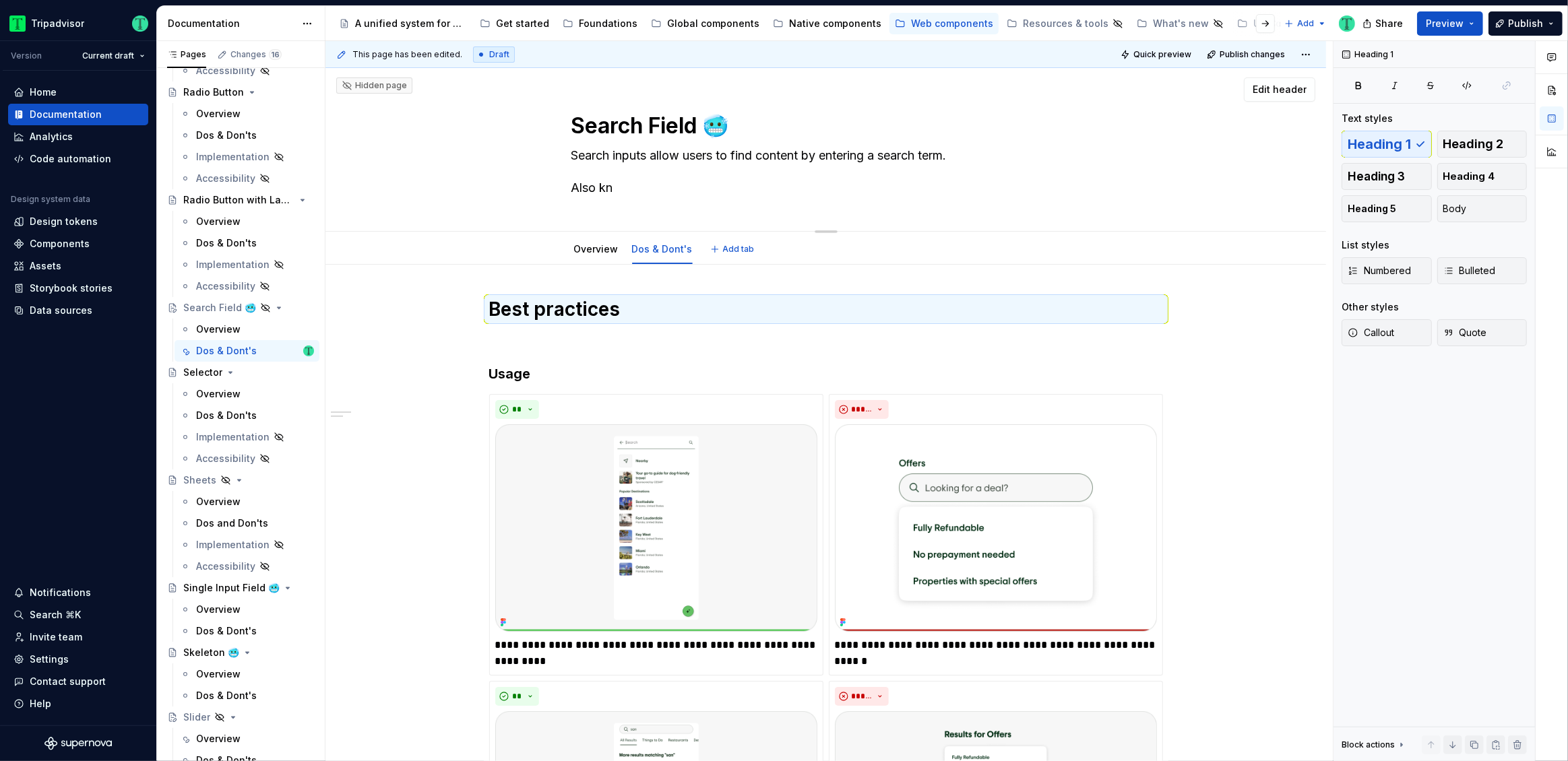
type textarea "Search inputs allow users to find content by entering a search term. Also kno"
type textarea "*"
type textarea "Search inputs allow users to find content by entering a search term. Also known"
type textarea "*"
type textarea "Search inputs allow users to find content by entering a search term. Also known"
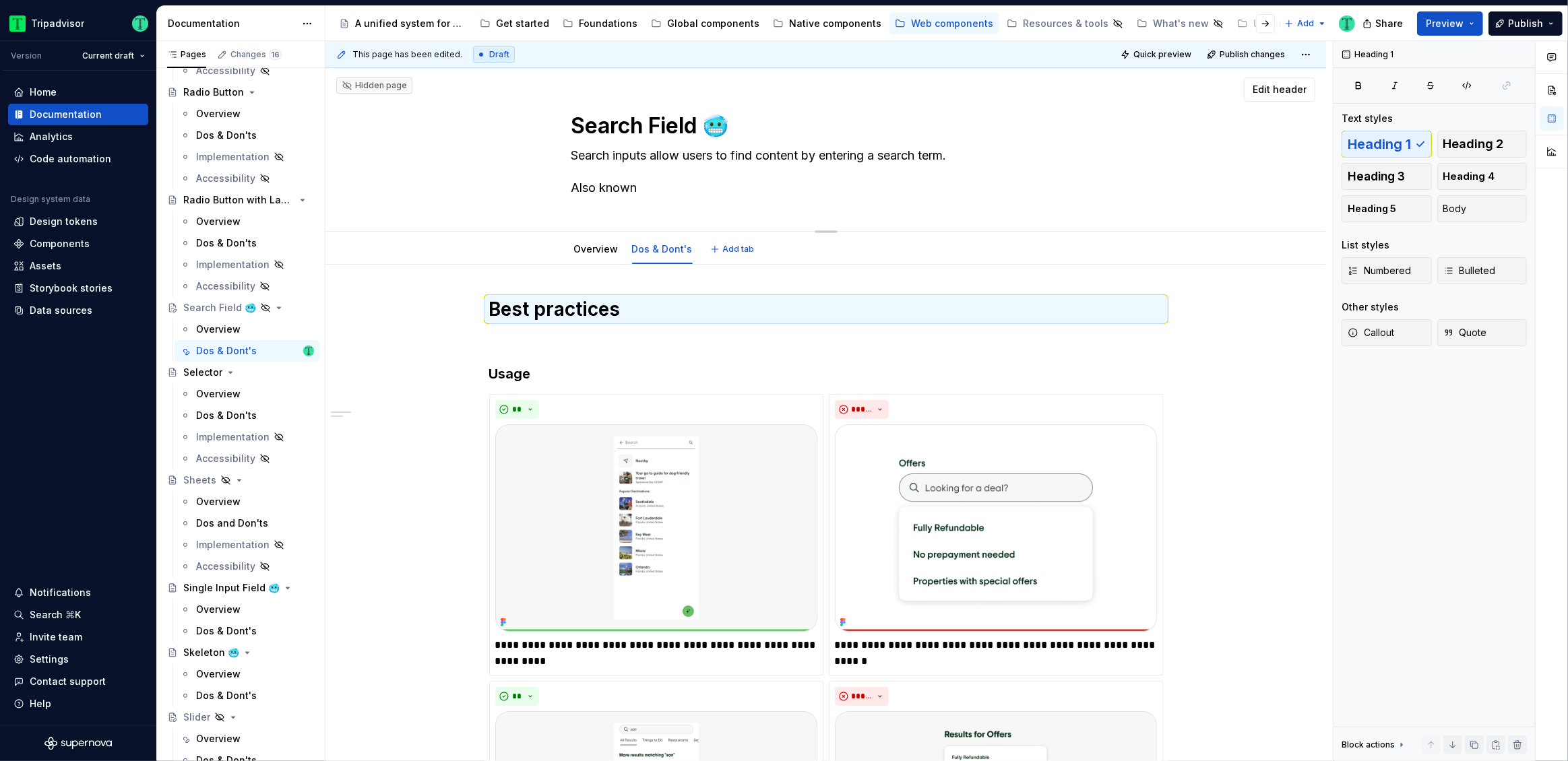
type textarea "*"
type textarea "Search inputs allow users to find content by entering a search term. Also known…"
type textarea "*"
type textarea "Search inputs allow users to find content by entering a search term. Also known…"
type textarea "*"
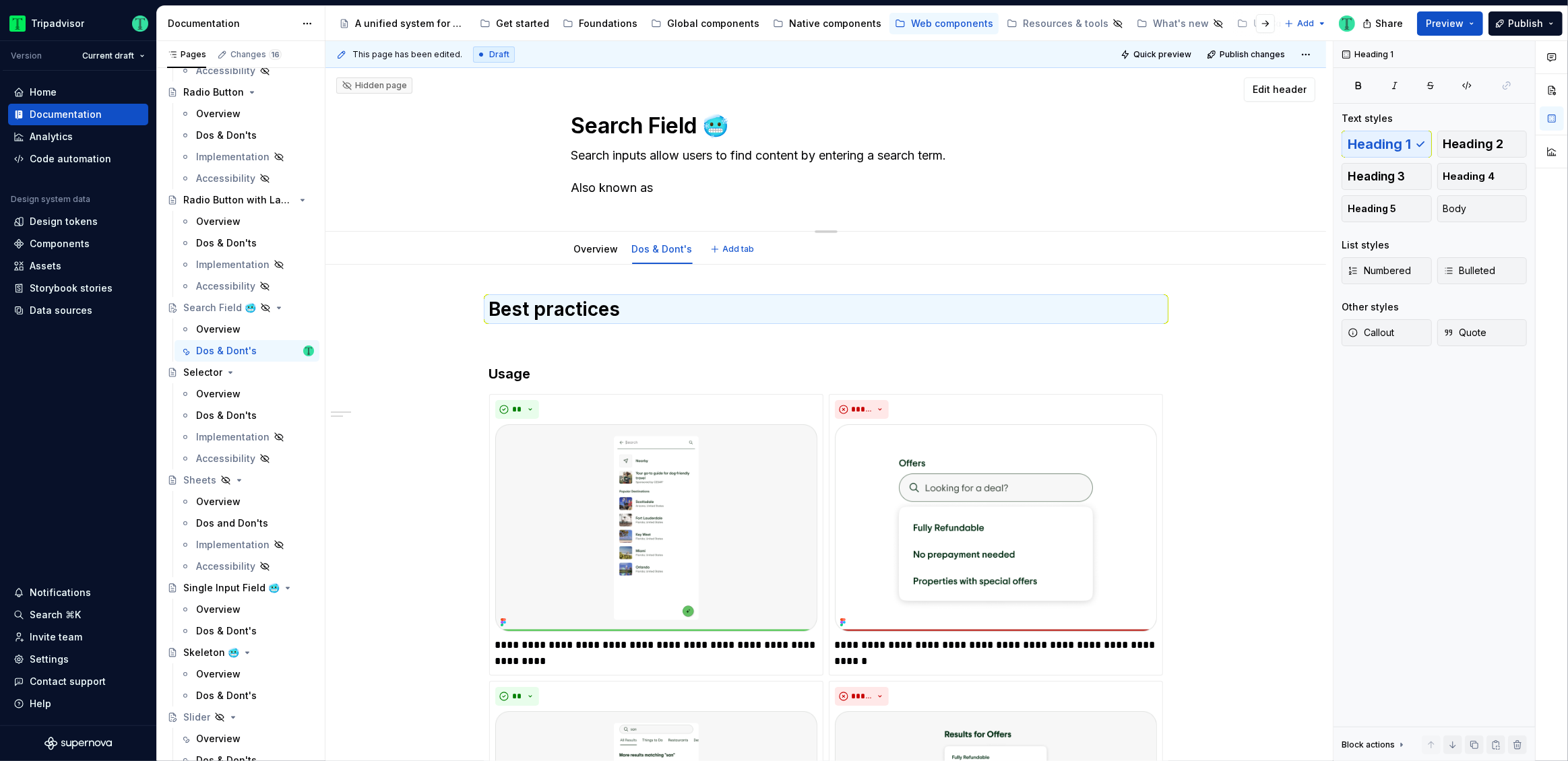
type textarea "Search inputs allow users to find content by entering a search term. Also known…"
paste textarea "Combobox"
type textarea "*"
type textarea "Search inputs allow users to find content by entering a search term. Also known…"
type textarea "*"
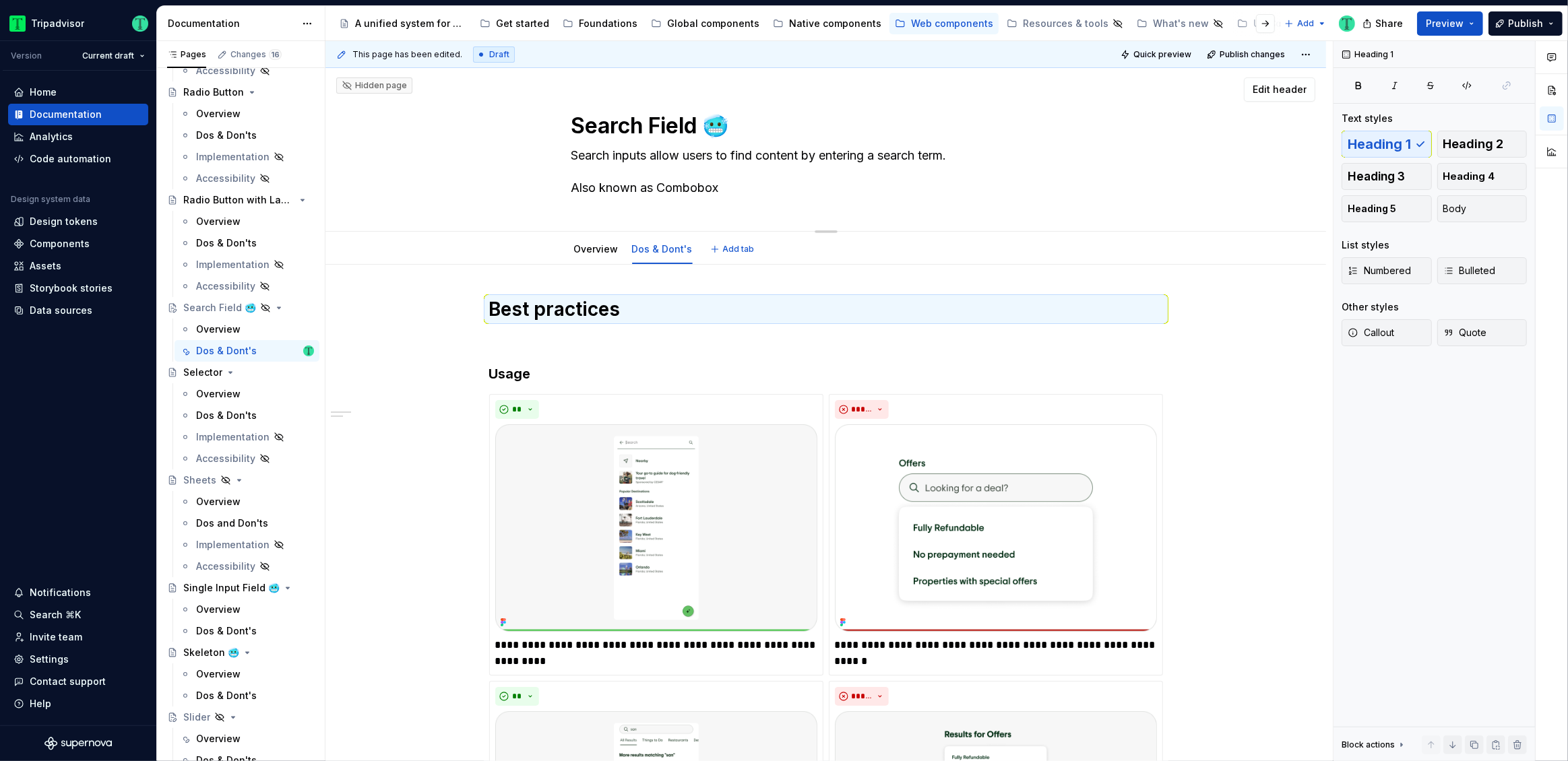
type textarea "Search inputs allow users to find content by entering a search term. Also known…"
type textarea "*"
type textarea "Search inputs allow users to find content by entering a search term. Also known…"
type textarea "*"
type textarea "Search inputs allow users to find content by entering a search term. Also known…"
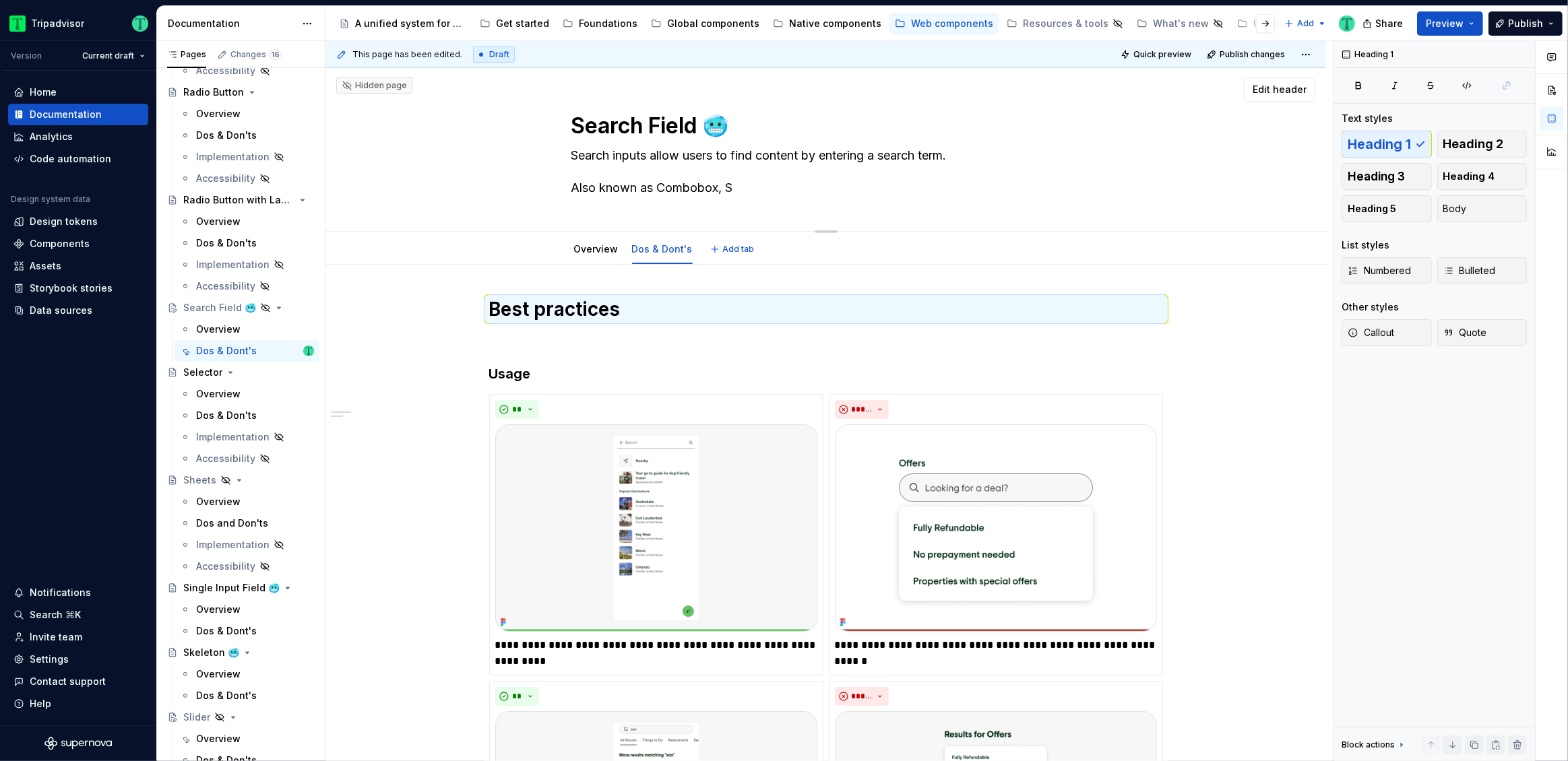
type textarea "*"
type textarea "Search inputs allow users to find content by entering a search term. Also known…"
type textarea "*"
type textarea "Search inputs allow users to find content by entering a search term. Also known…"
type textarea "*"
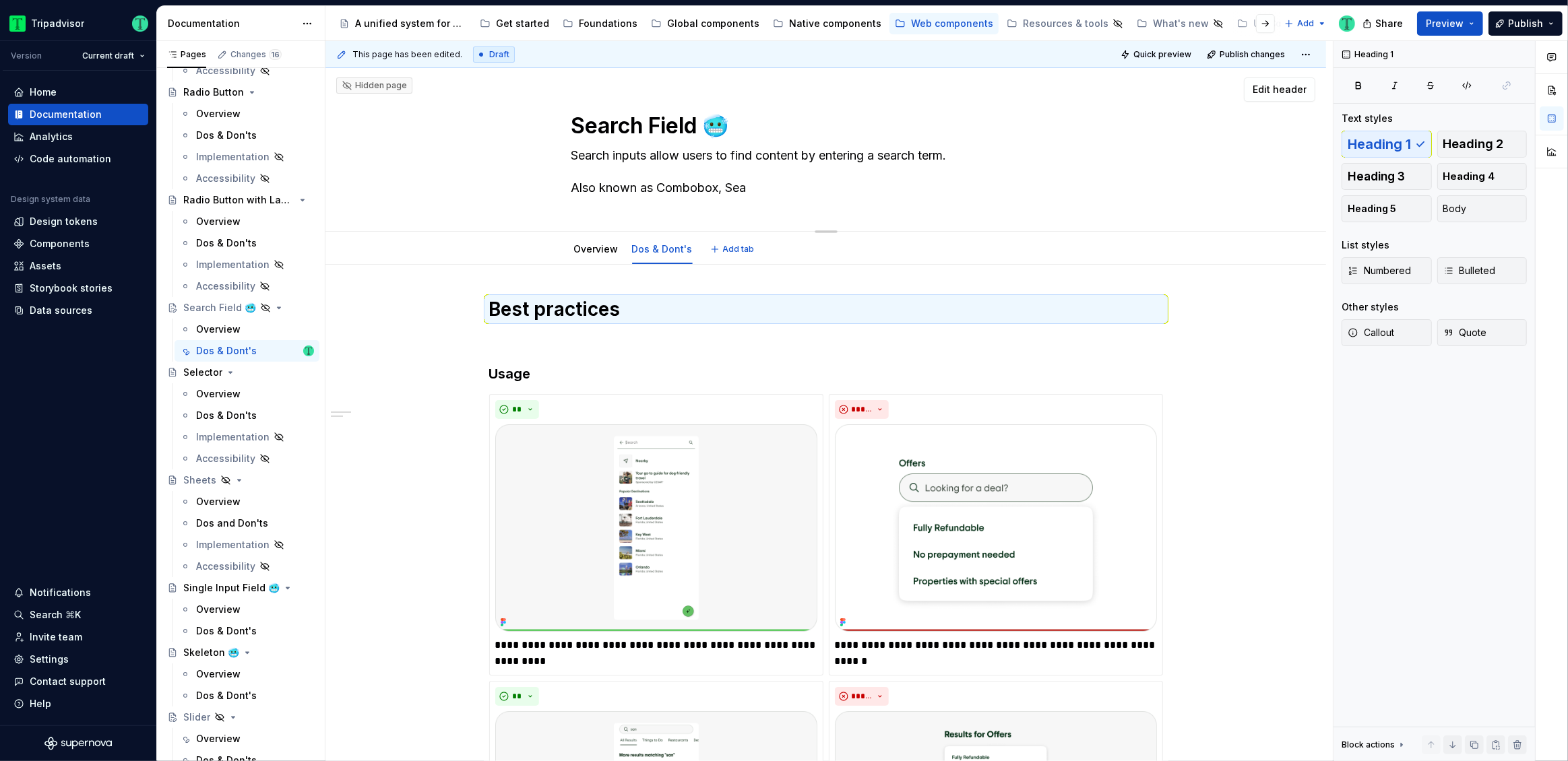
type textarea "Search inputs allow users to find content by entering a search term. Also known…"
type textarea "*"
type textarea "Search inputs allow users to find content by entering a search term. Also known…"
type textarea "*"
type textarea "Search inputs allow users to find content by entering a search term. Also known…"
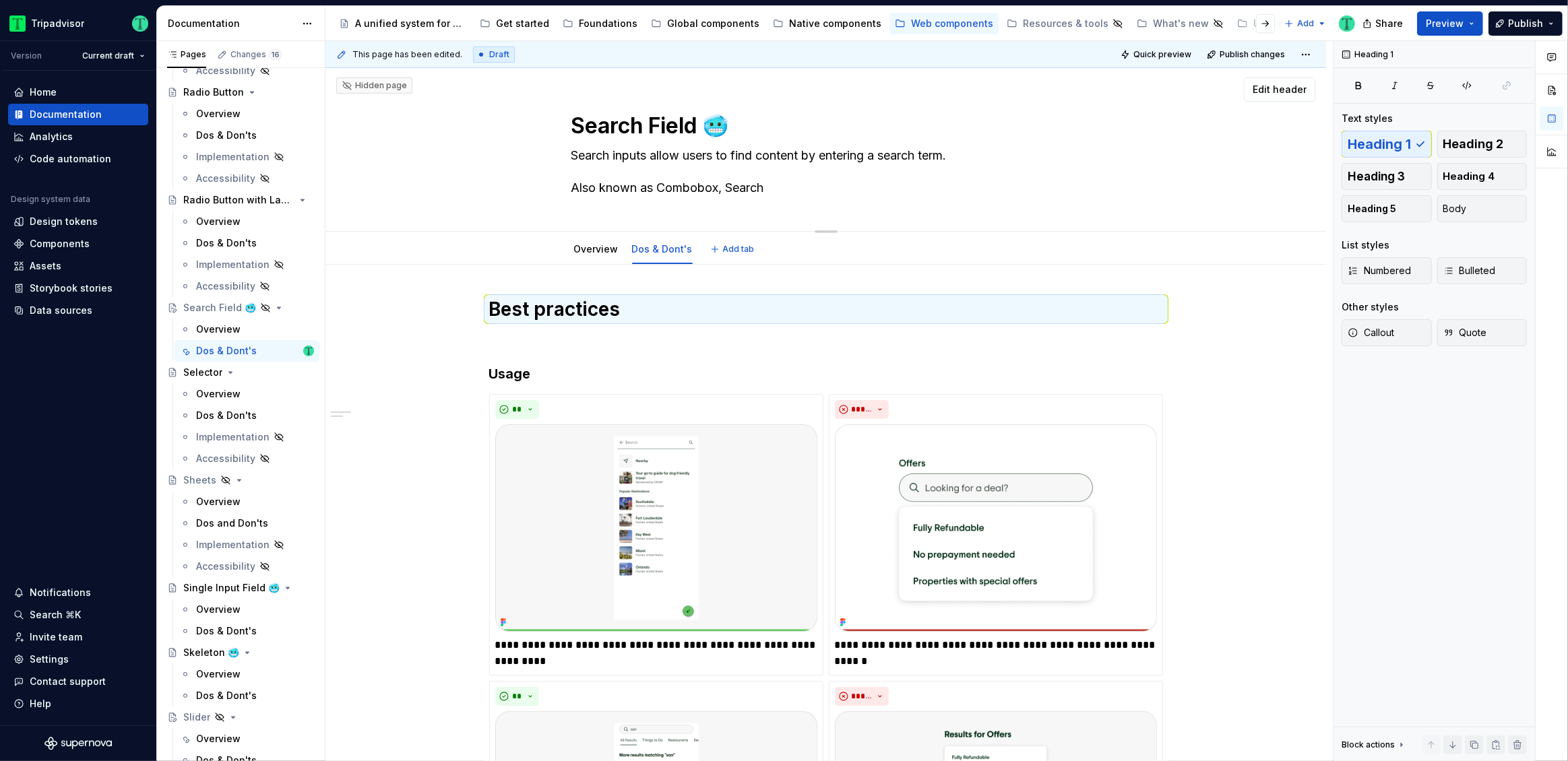
type textarea "*"
type textarea "Search inputs allow users to find content by entering a search term. Also known…"
type textarea "*"
type textarea "Search inputs allow users to find content by entering a search term. Also known…"
type textarea "*"
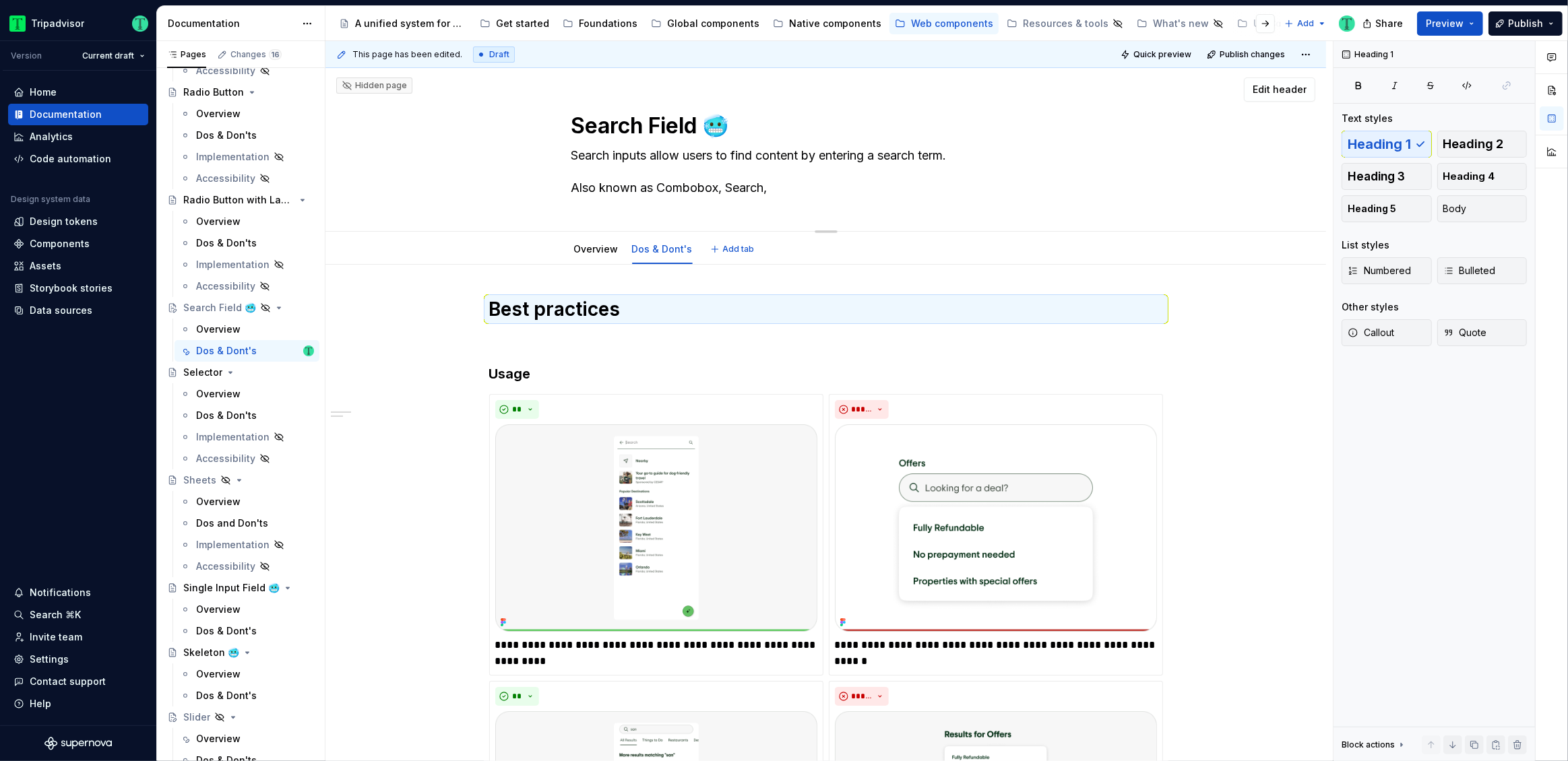
type textarea "Search inputs allow users to find content by entering a search term. Also known…"
type textarea "*"
type textarea "Search inputs allow users to find content by entering a search term. Also known…"
type textarea "*"
type textarea "Search inputs allow users to find content by entering a search term. Also known…"
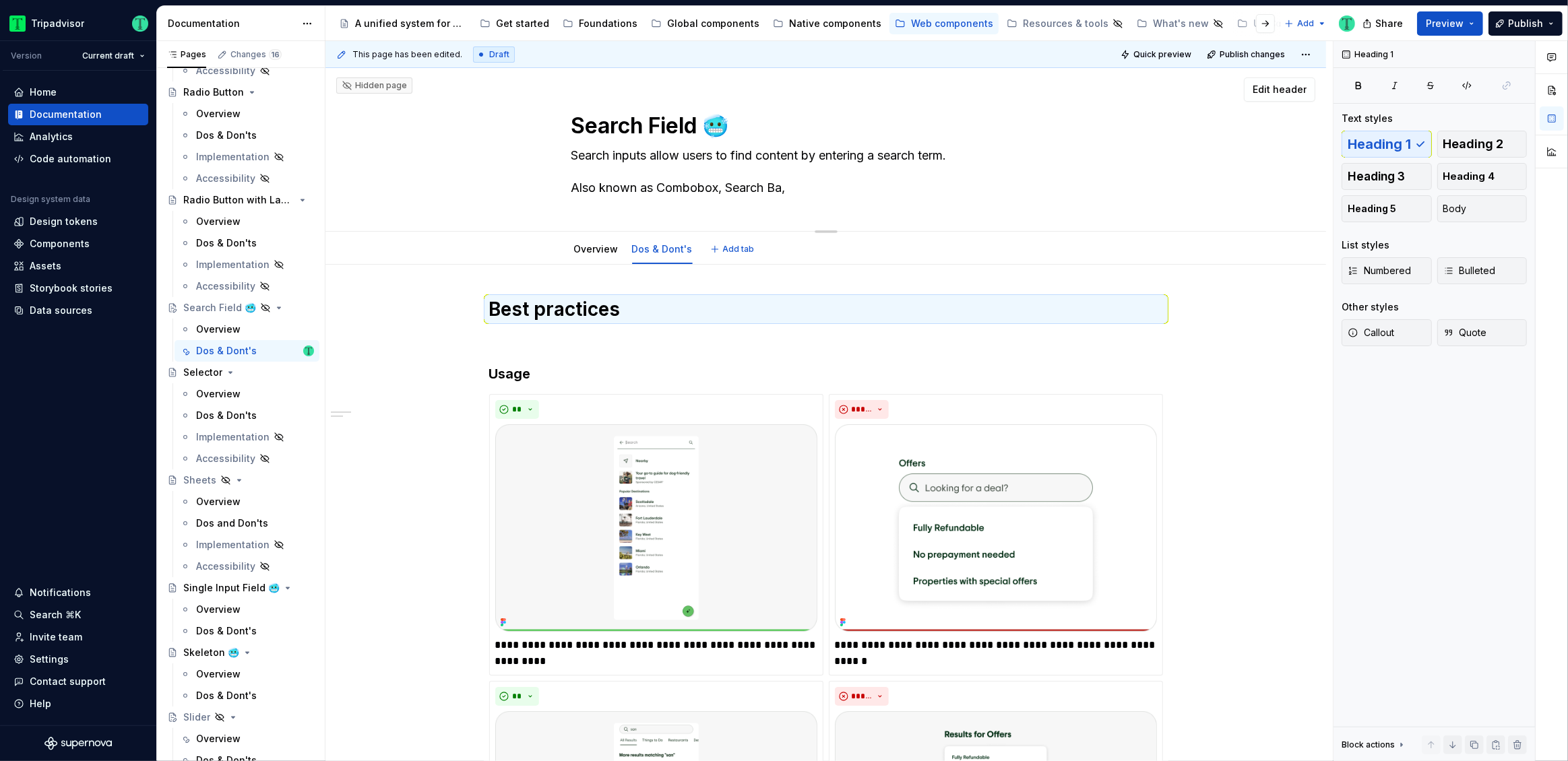
type textarea "*"
type textarea "Search inputs allow users to find content by entering a search term. Also known…"
type textarea "*"
type textarea "Search inputs allow users to find content by entering a search term. Also known…"
type textarea "*"
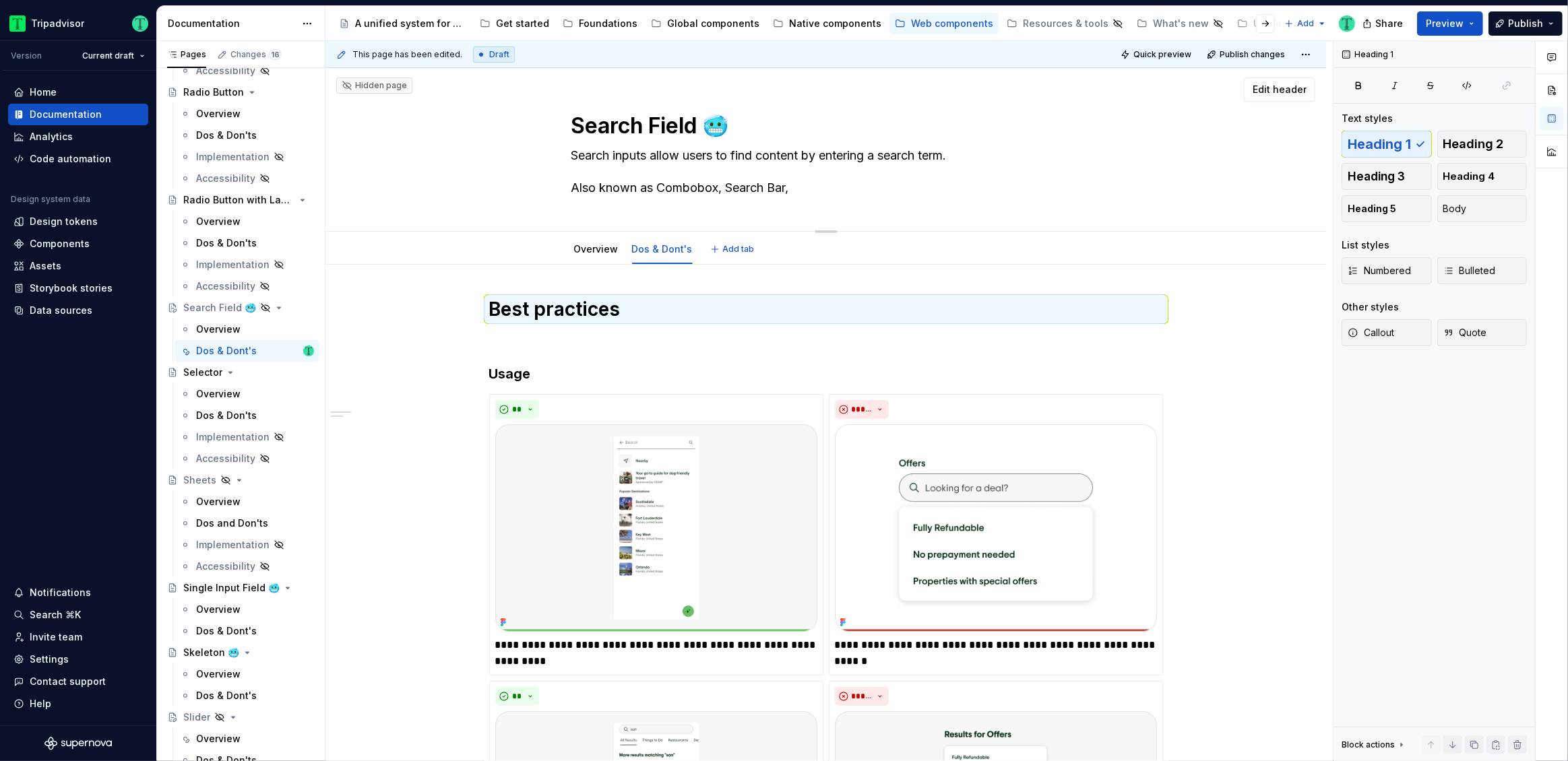
type textarea "Search inputs allow users to find content by entering a search term. Also known…"
type textarea "*"
type textarea "Search inputs allow users to find content by entering a search term. Also known…"
type textarea "*"
type textarea "Search inputs allow users to find content by entering a search term. Also known…"
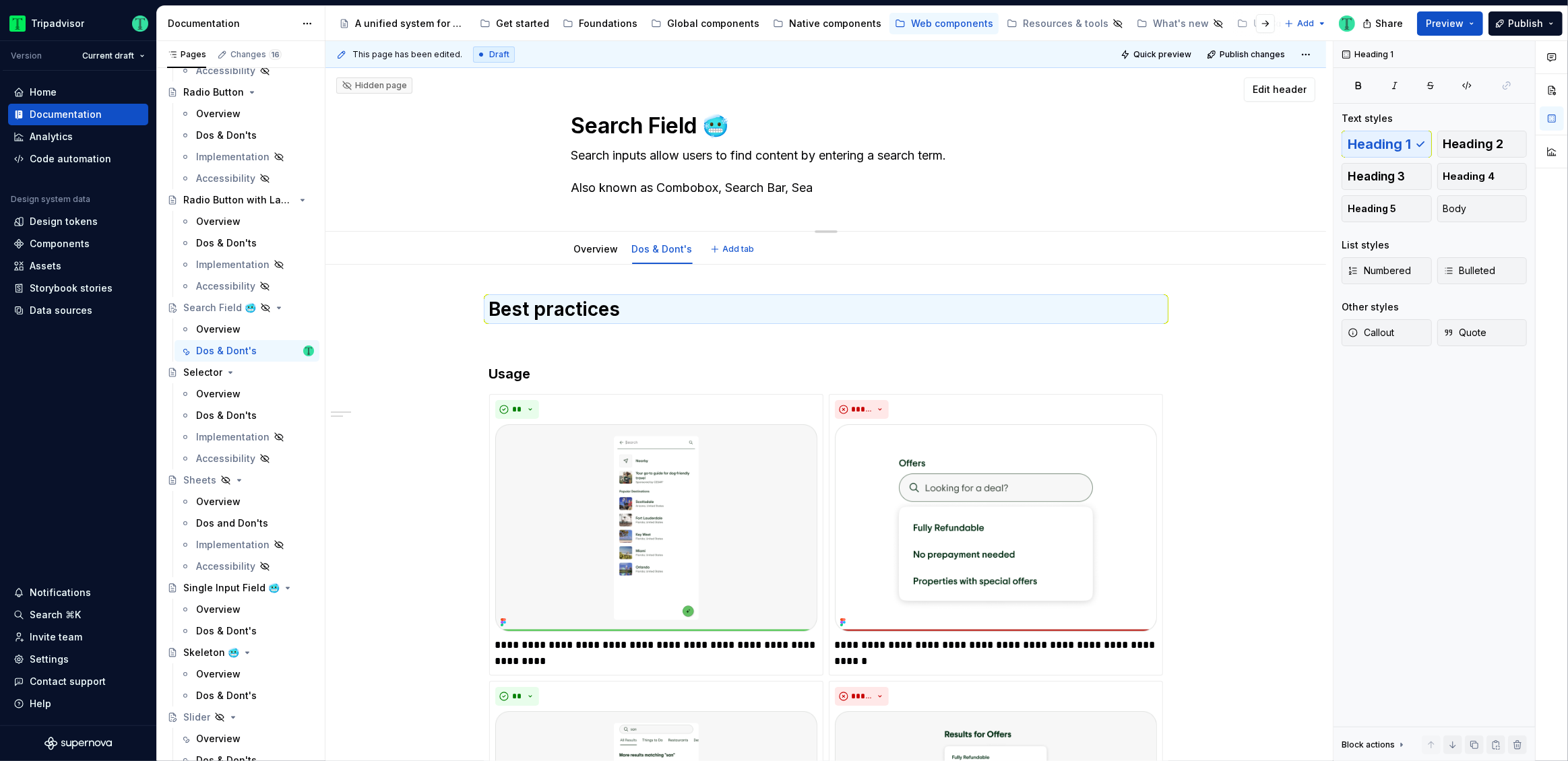
type textarea "*"
type textarea "Search inputs allow users to find content by entering a search term. Also known…"
type textarea "*"
type textarea "Search inputs allow users to find content by entering a search term. Also known…"
type textarea "*"
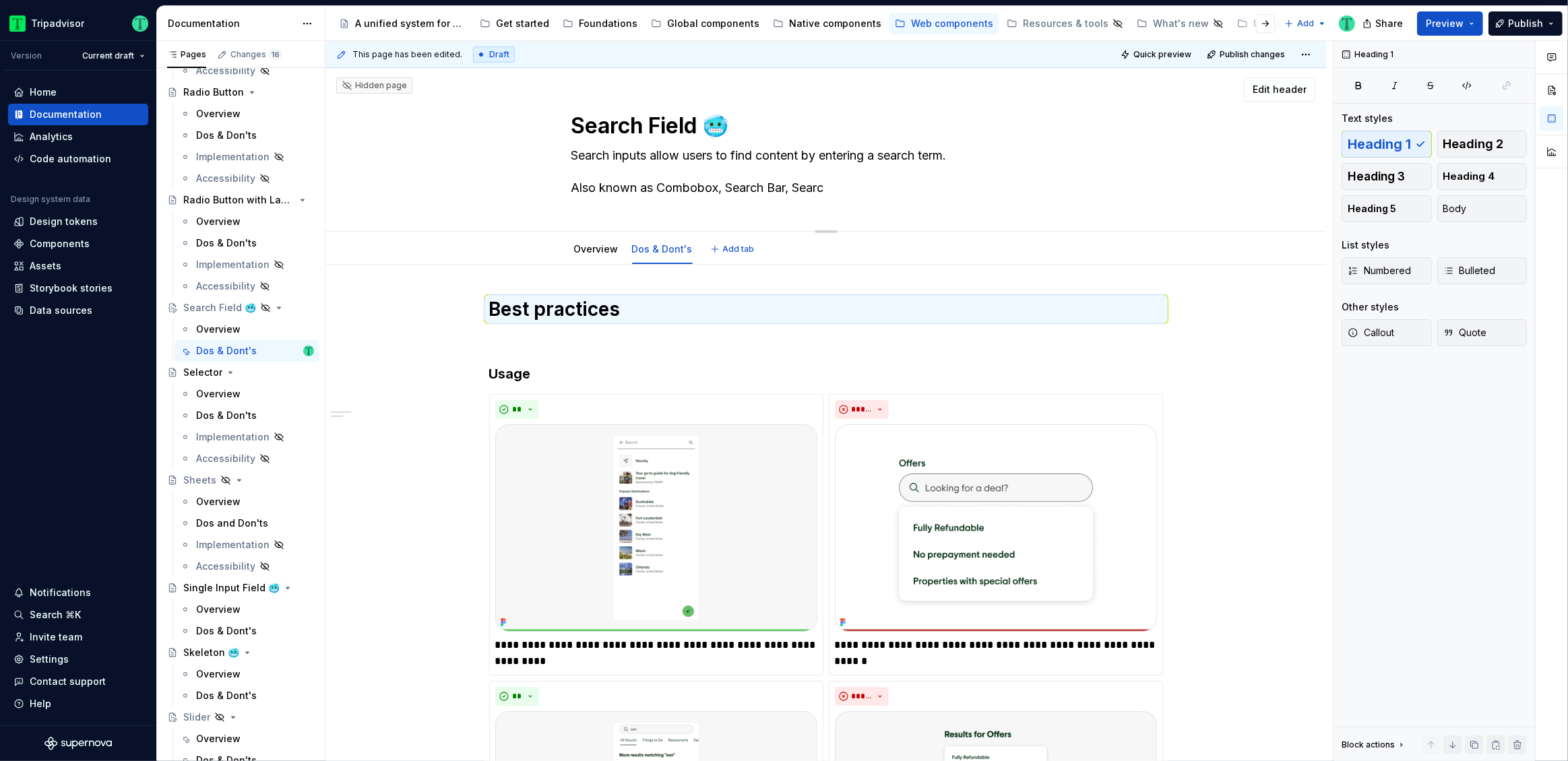
type textarea "Search inputs allow users to find content by entering a search term. Also known…"
type textarea "*"
type textarea "Search inputs allow users to find content by entering a search term. Also known…"
click at [598, 204] on div "Search Field 🥶 Search inputs allow users to find content by entering a search t…" at bounding box center [826, 149] width 509 height 165
click at [856, 188] on textarea "Search inputs allow users to find content by entering a search term. Also known…" at bounding box center [823, 171] width 509 height 54
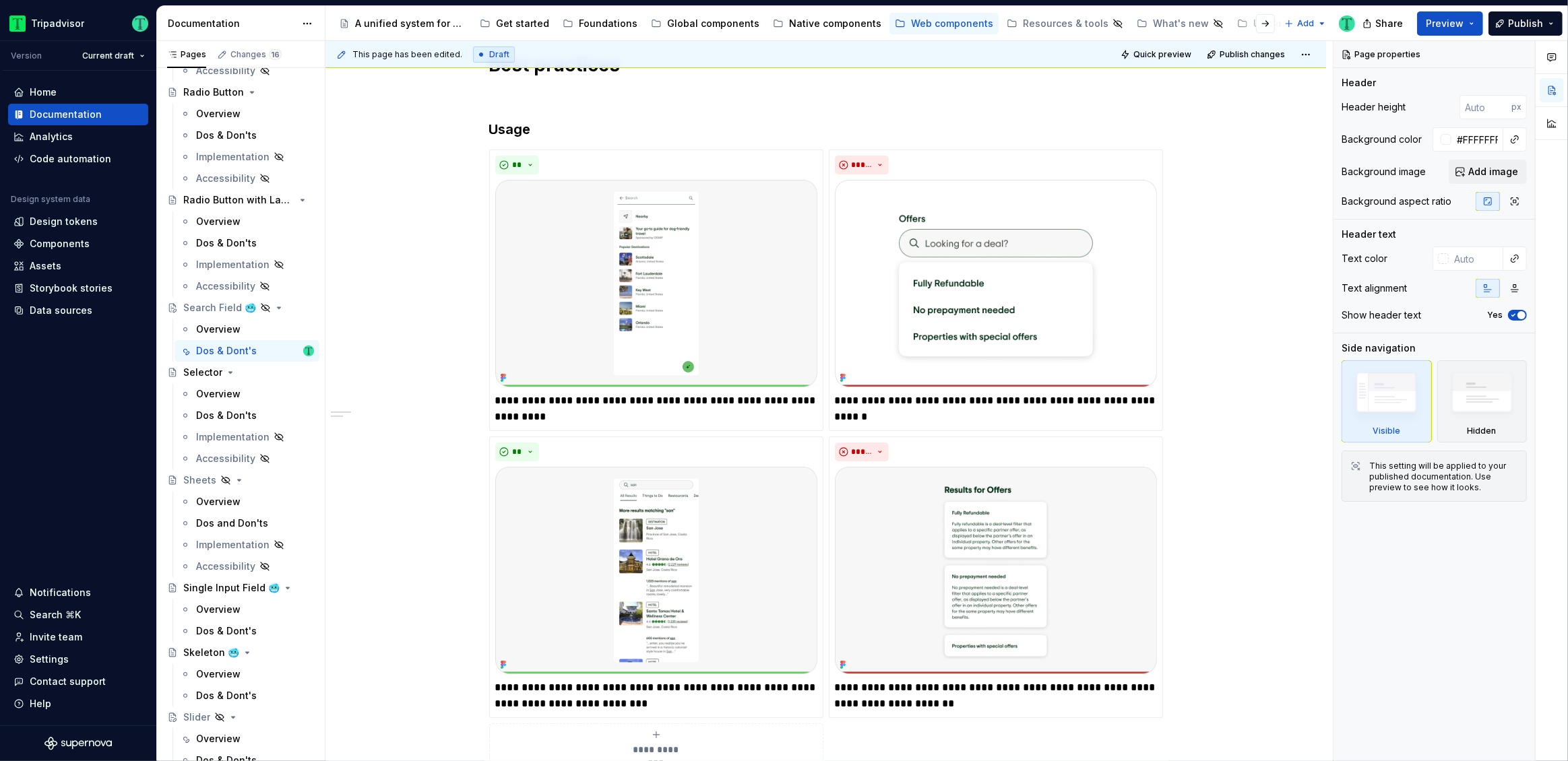
scroll to position [0, 0]
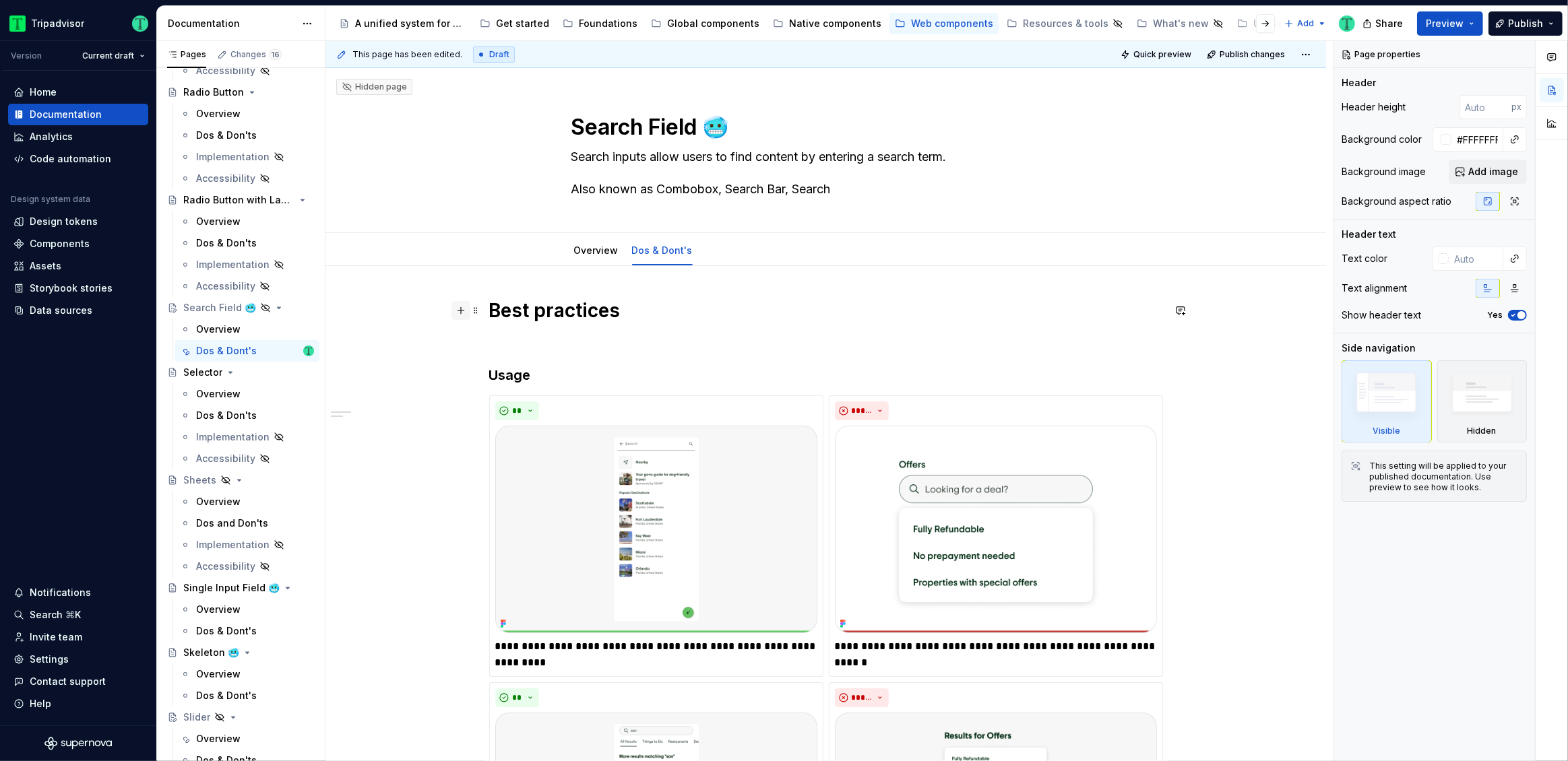
click at [466, 301] on button "button" at bounding box center [461, 311] width 19 height 19
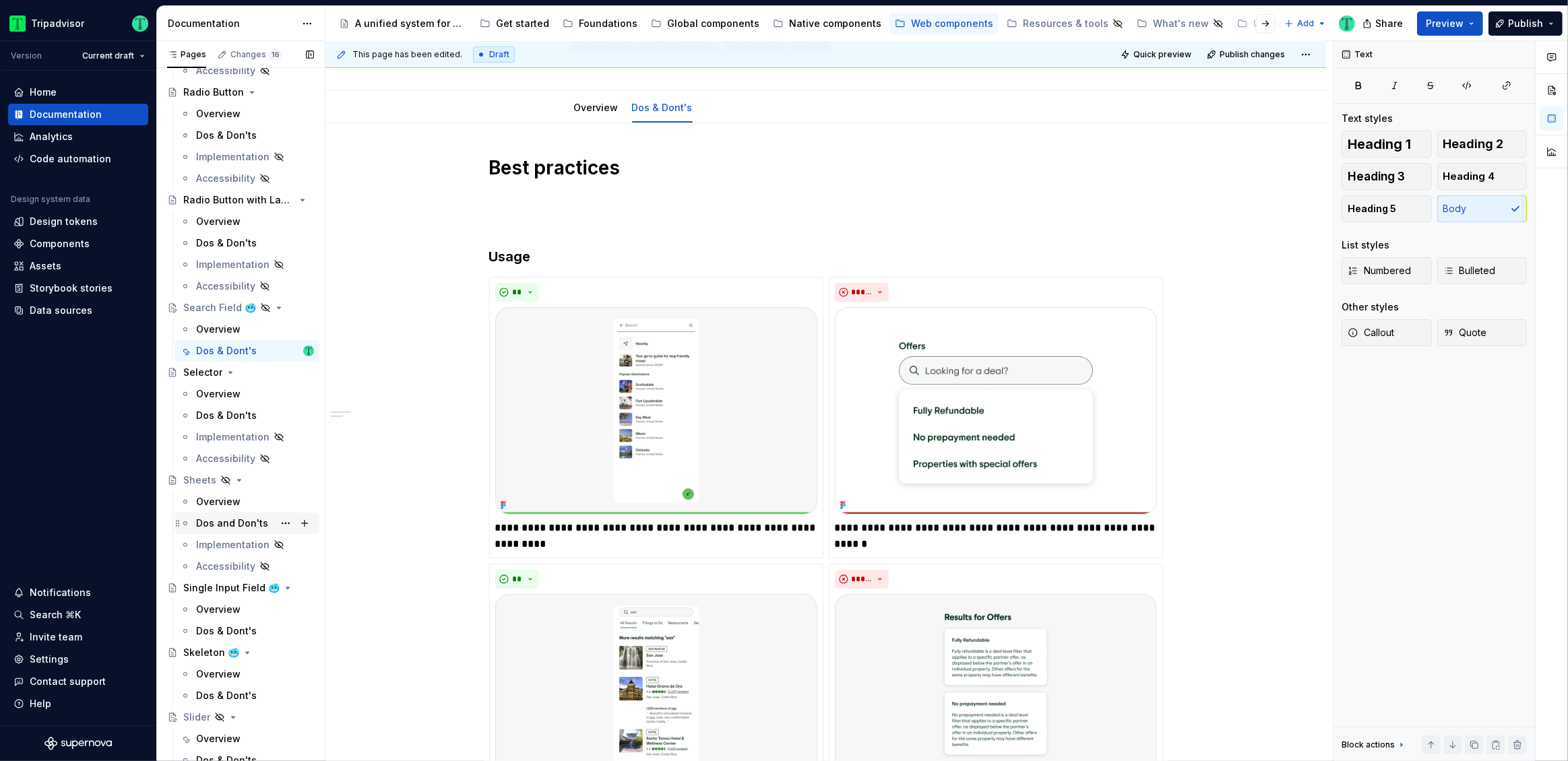
scroll to position [2804, 0]
click at [968, 199] on p at bounding box center [826, 199] width 674 height 16
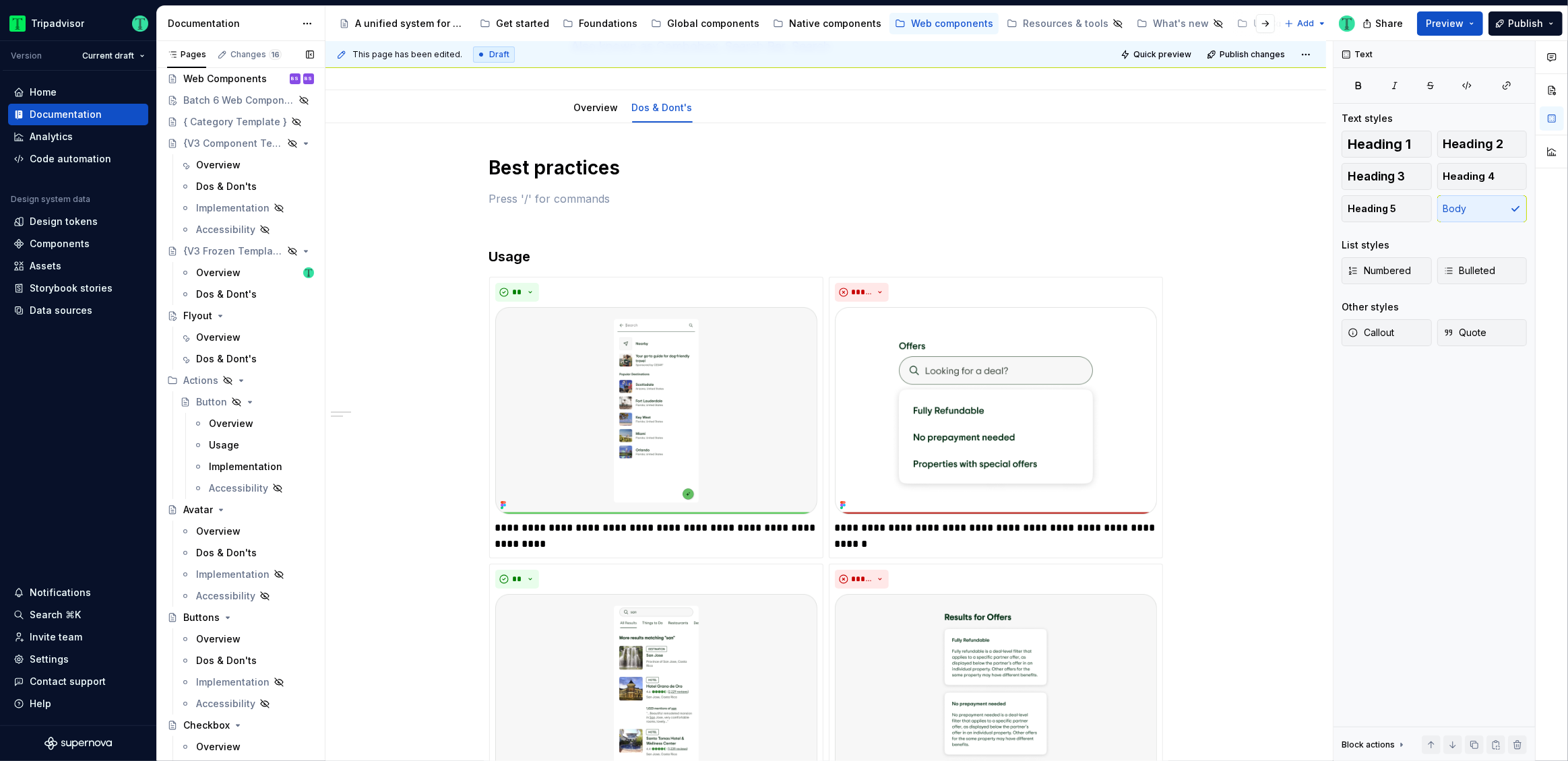
scroll to position [22, 0]
click at [277, 323] on button "Page tree" at bounding box center [286, 324] width 19 height 19
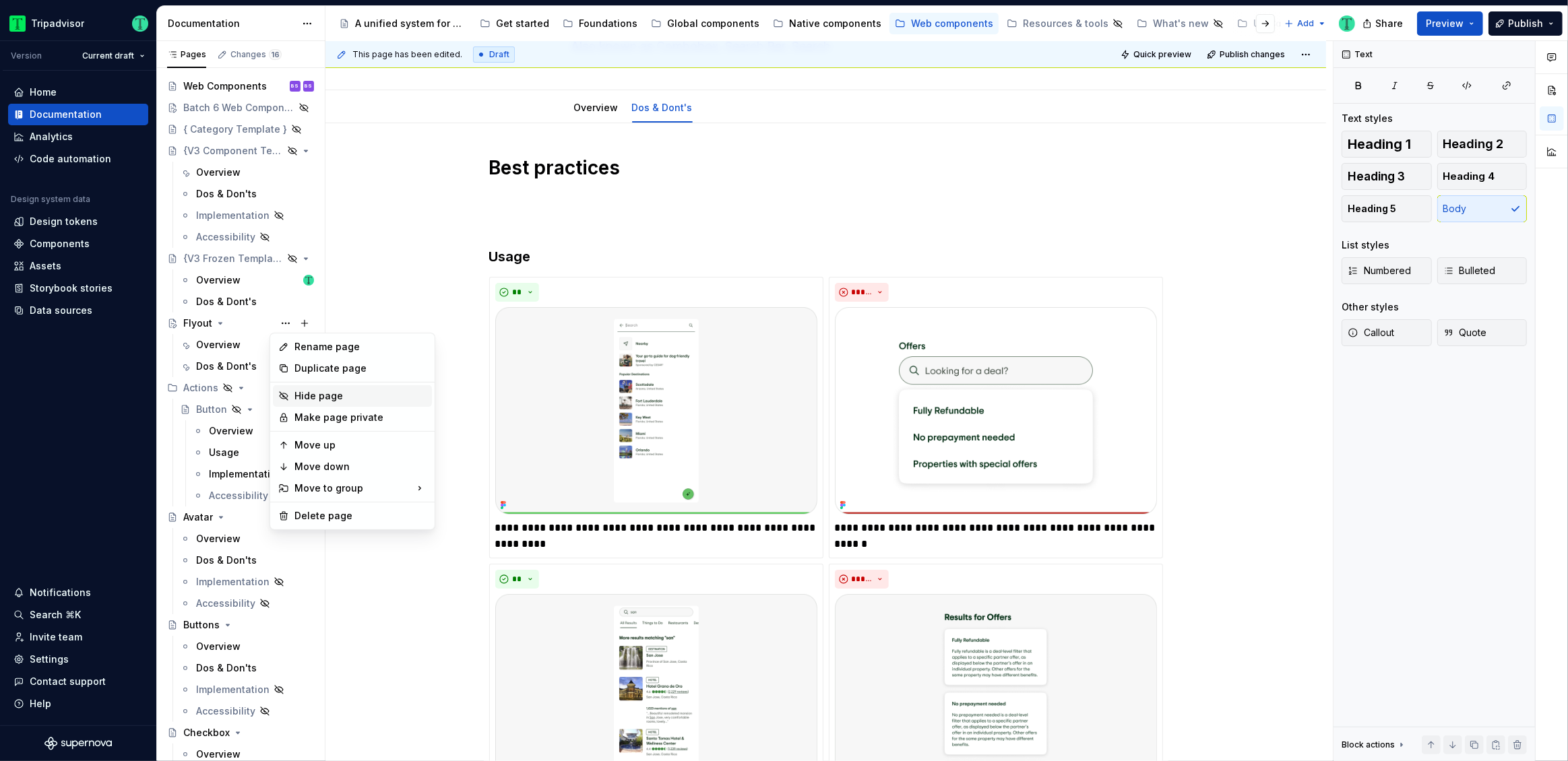
click at [293, 396] on div "Hide page" at bounding box center [352, 396] width 159 height 22
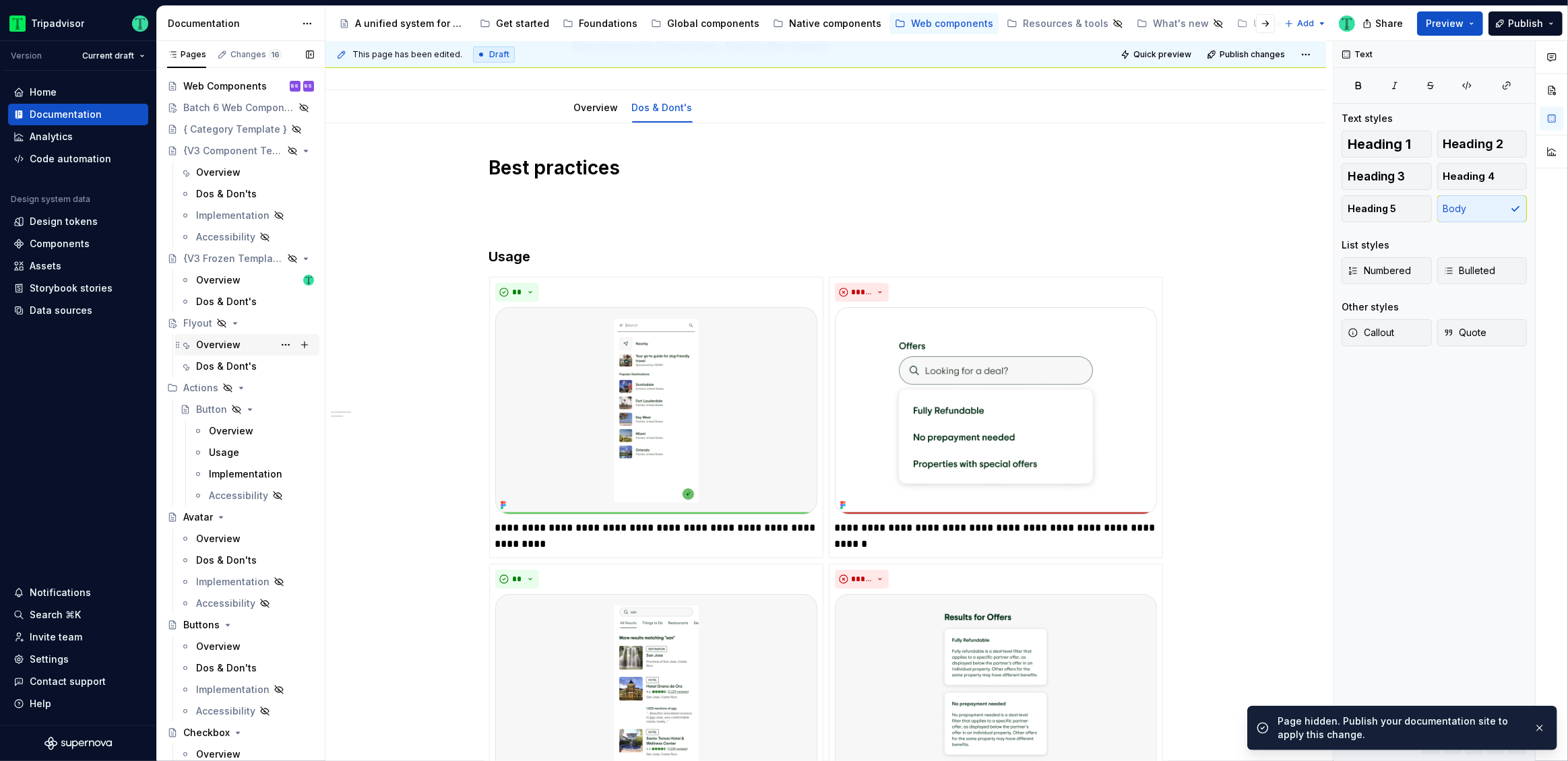
click at [201, 342] on div "Overview" at bounding box center [218, 345] width 45 height 14
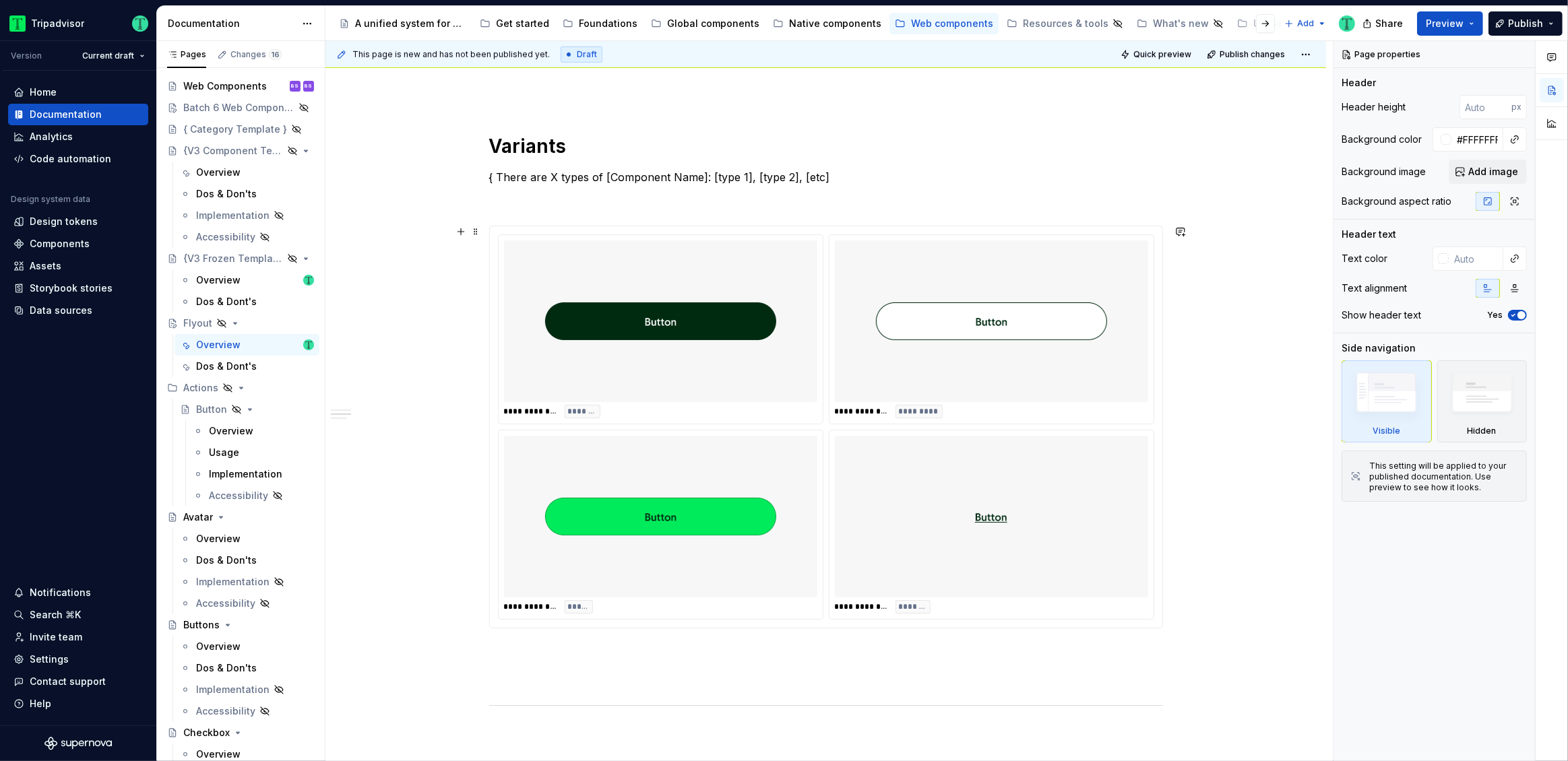
scroll to position [807, 0]
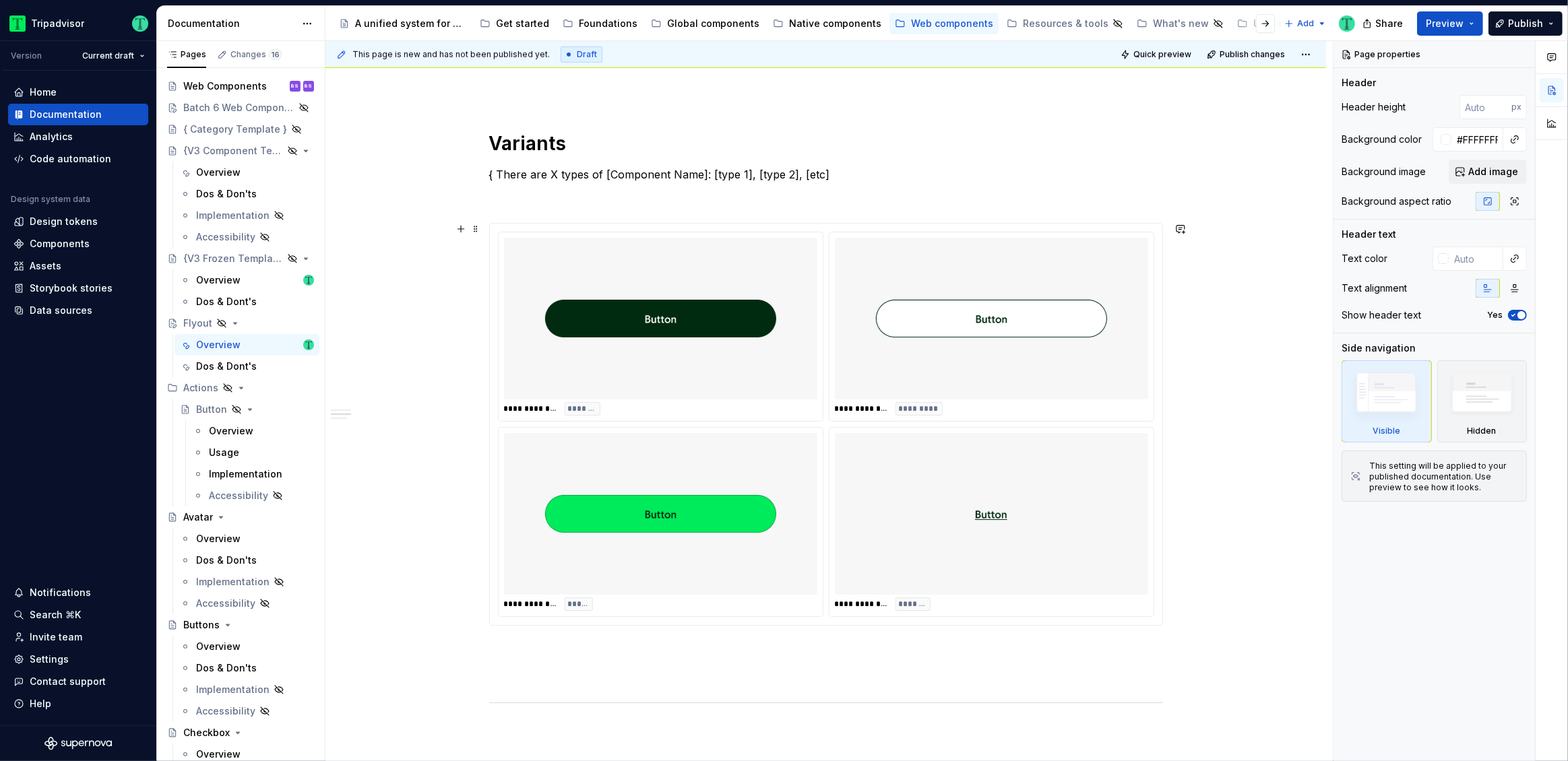
click at [776, 540] on div at bounding box center [660, 514] width 313 height 161
type textarea "*"
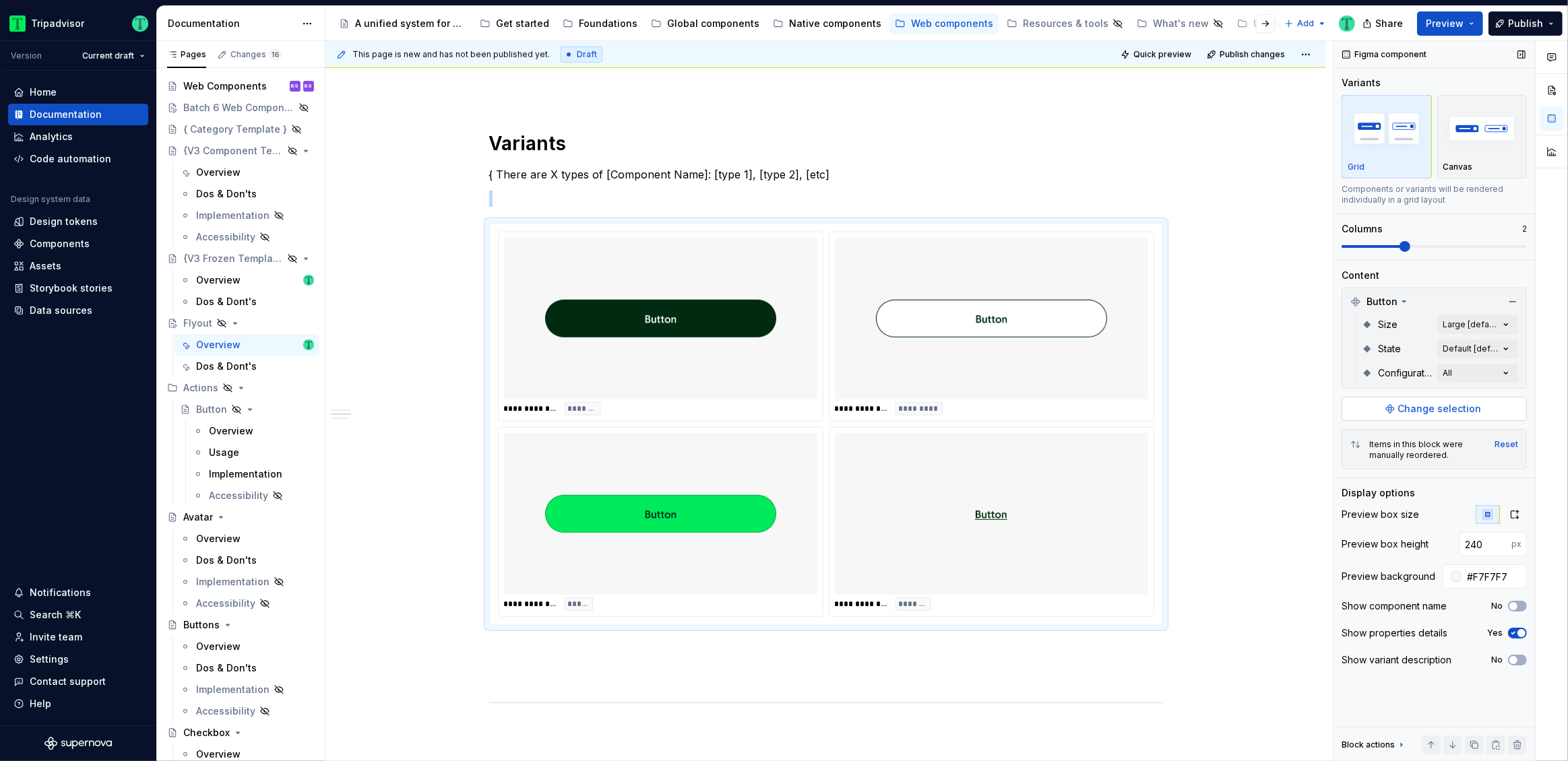
click at [1421, 409] on span "Change selection" at bounding box center [1440, 408] width 84 height 14
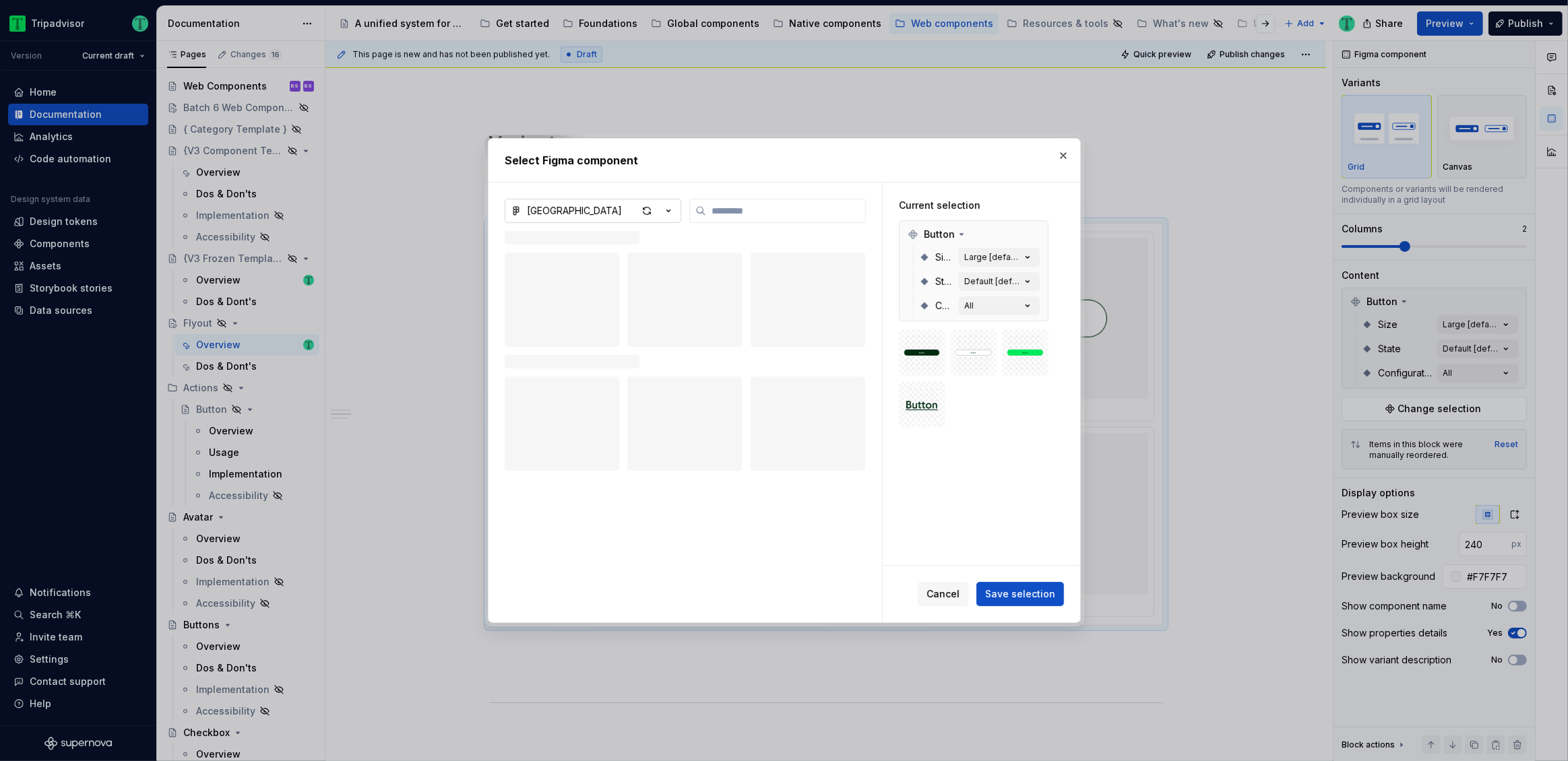
click at [579, 213] on div "Atlas Native Library" at bounding box center [574, 210] width 95 height 14
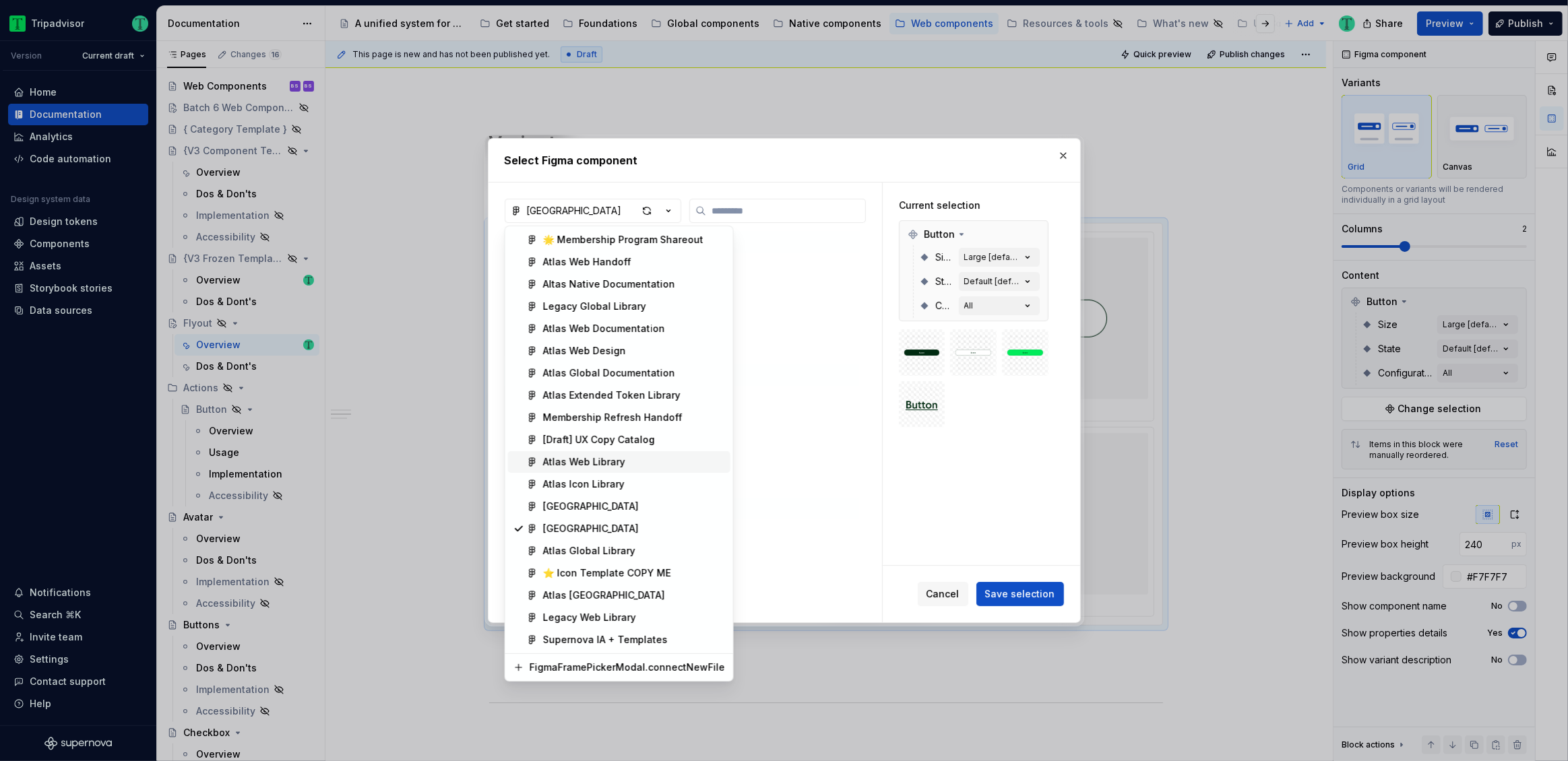
click at [612, 468] on div "Atlas Web Library" at bounding box center [584, 462] width 82 height 14
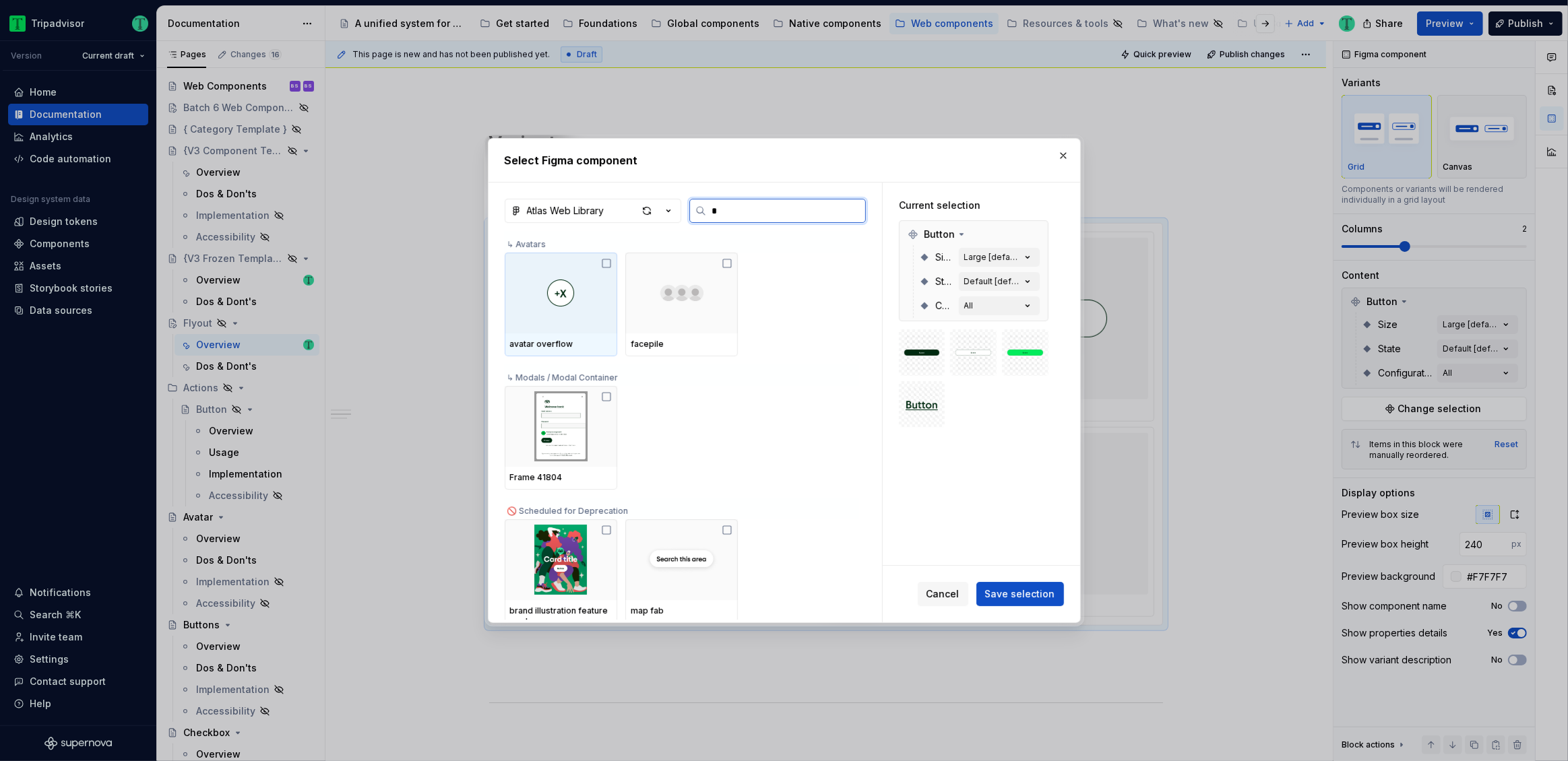
type input "**"
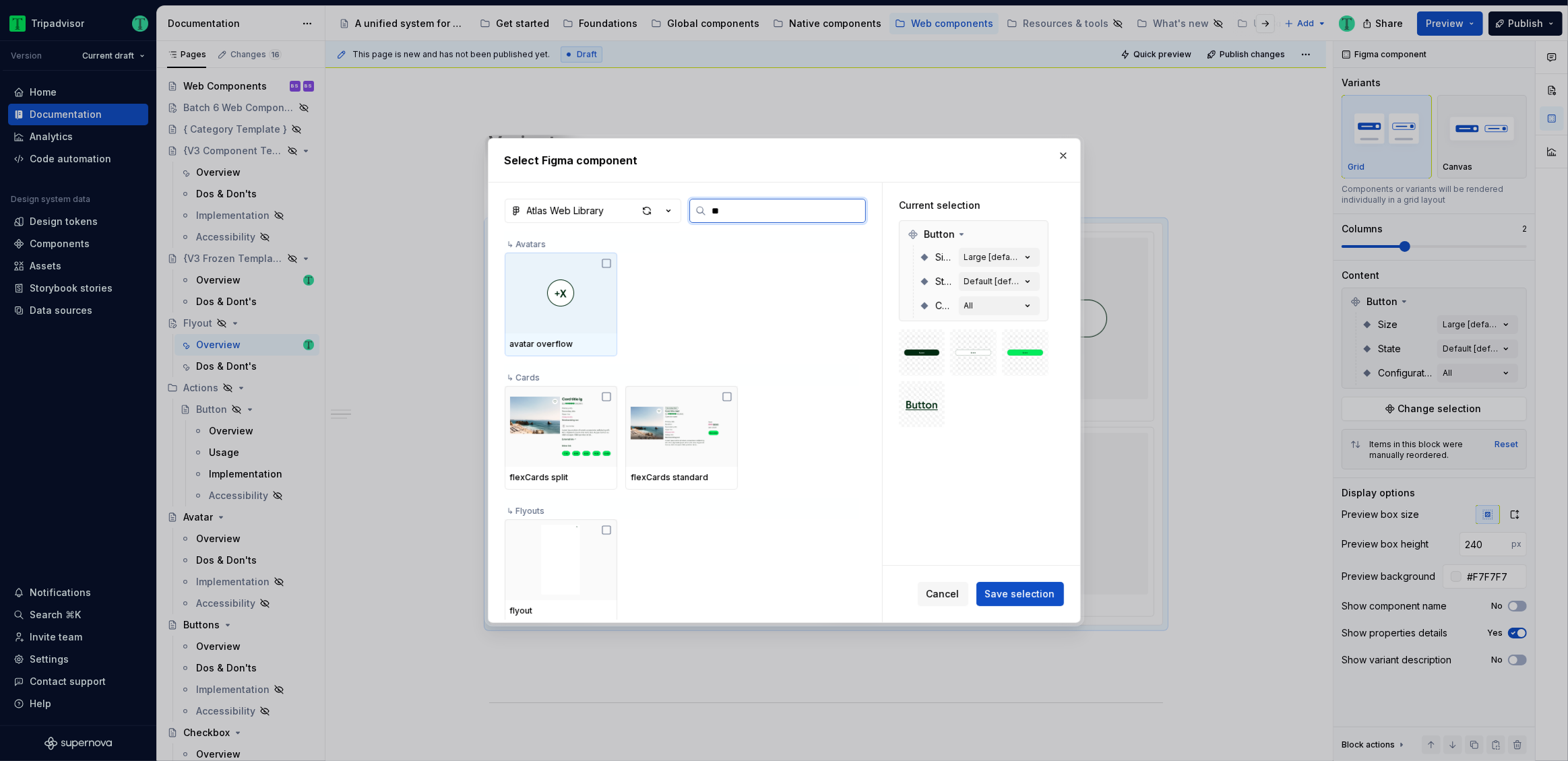
scroll to position [128, 0]
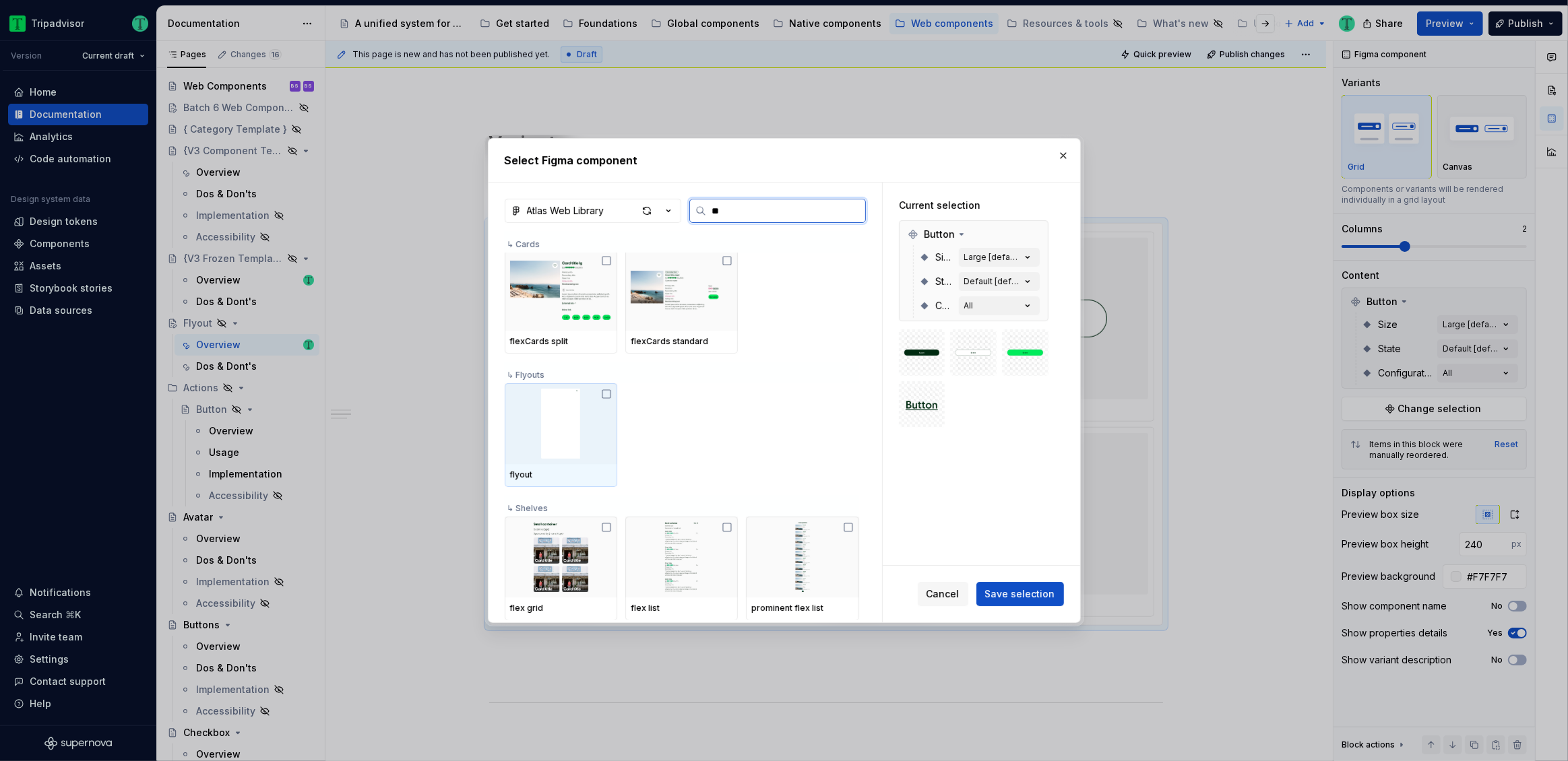
click at [597, 418] on img at bounding box center [561, 424] width 102 height 70
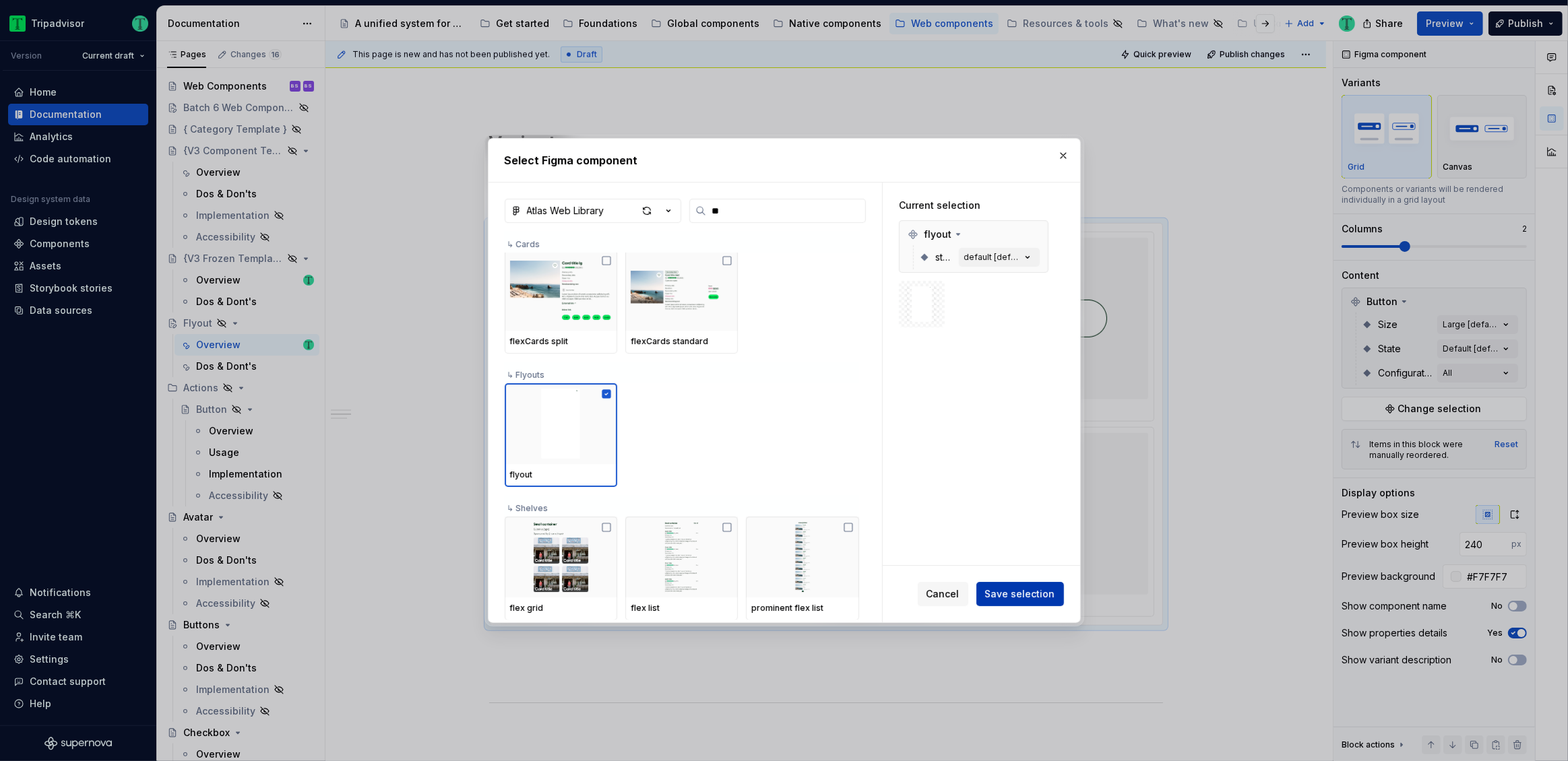
click at [1047, 592] on span "Save selection" at bounding box center [1020, 594] width 70 height 14
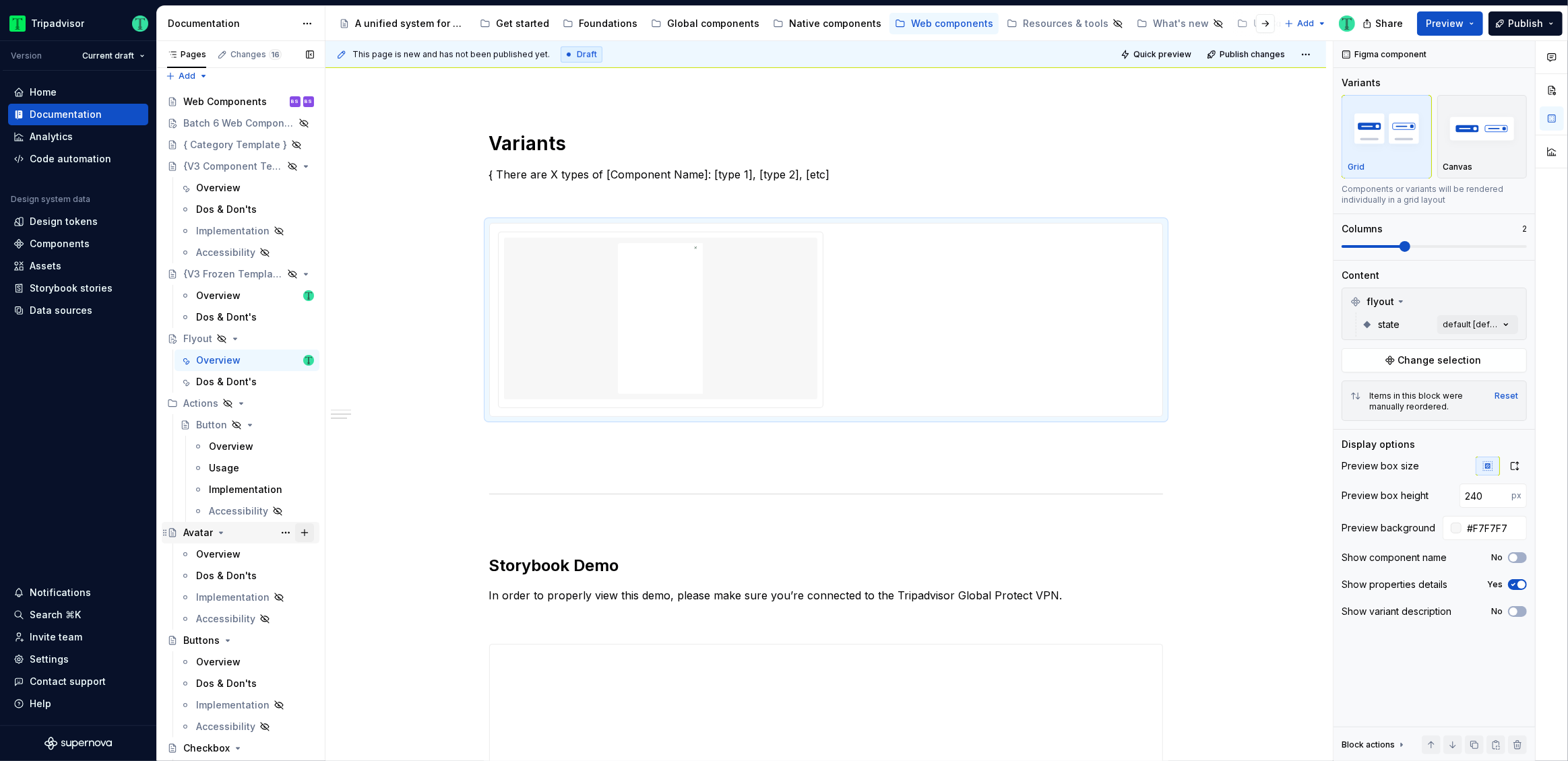
scroll to position [0, 0]
click at [205, 388] on div "Dos & Dont's" at bounding box center [226, 388] width 61 height 14
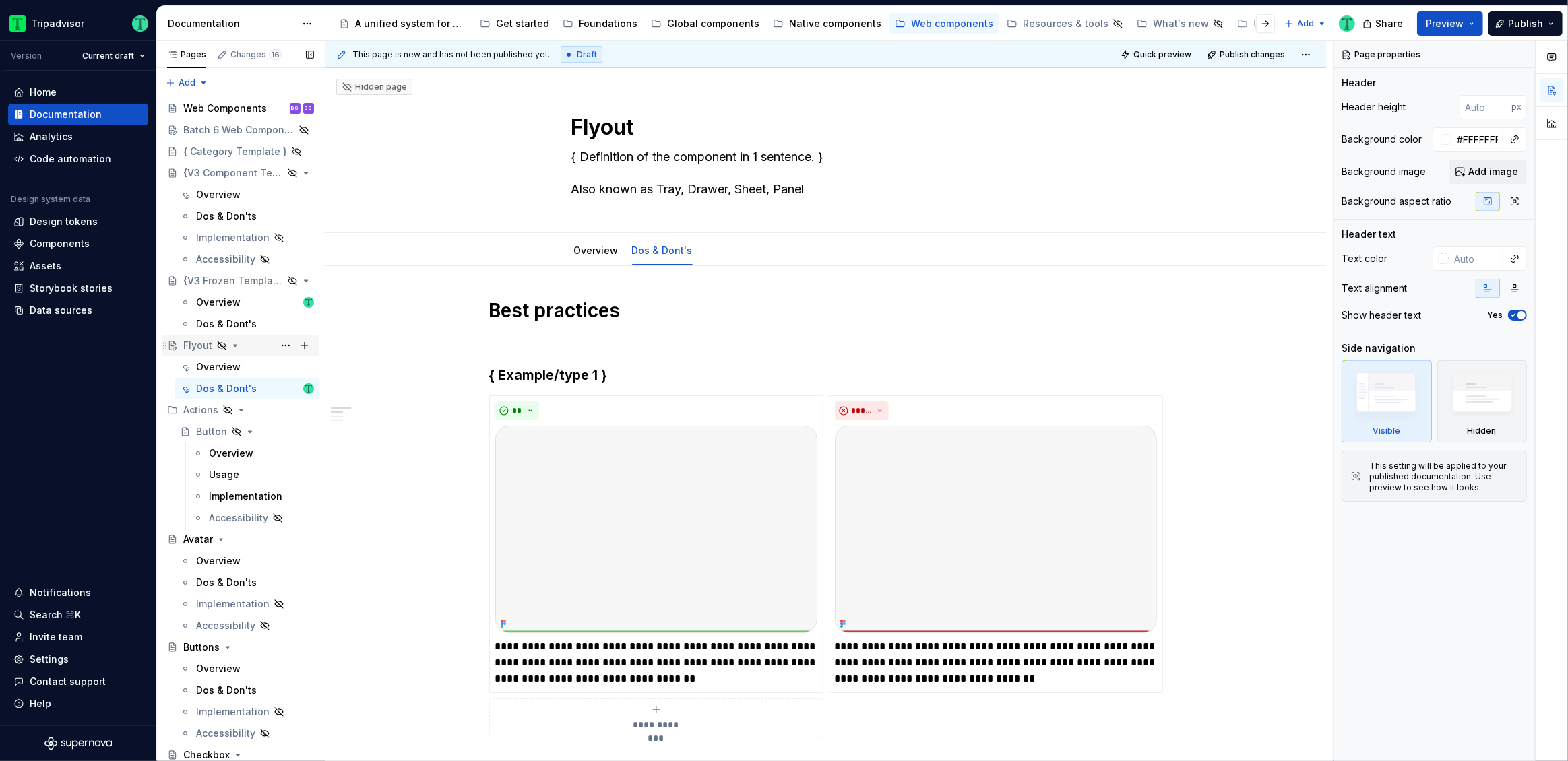
click at [192, 346] on div "Flyout" at bounding box center [197, 345] width 29 height 14
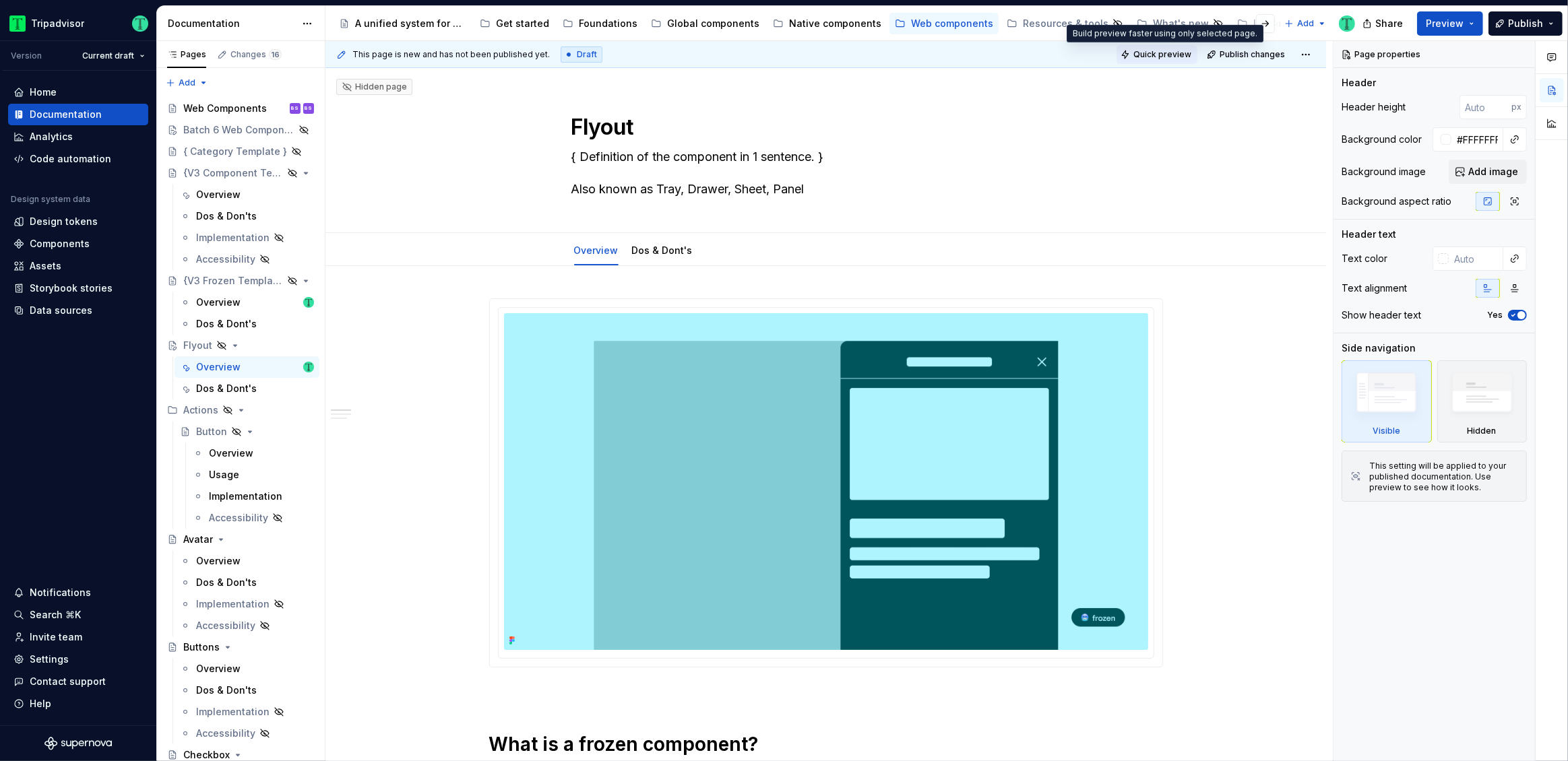
click at [1161, 54] on span "Quick preview" at bounding box center [1163, 54] width 58 height 10
click at [1478, 23] on button "Preview" at bounding box center [1450, 23] width 66 height 24
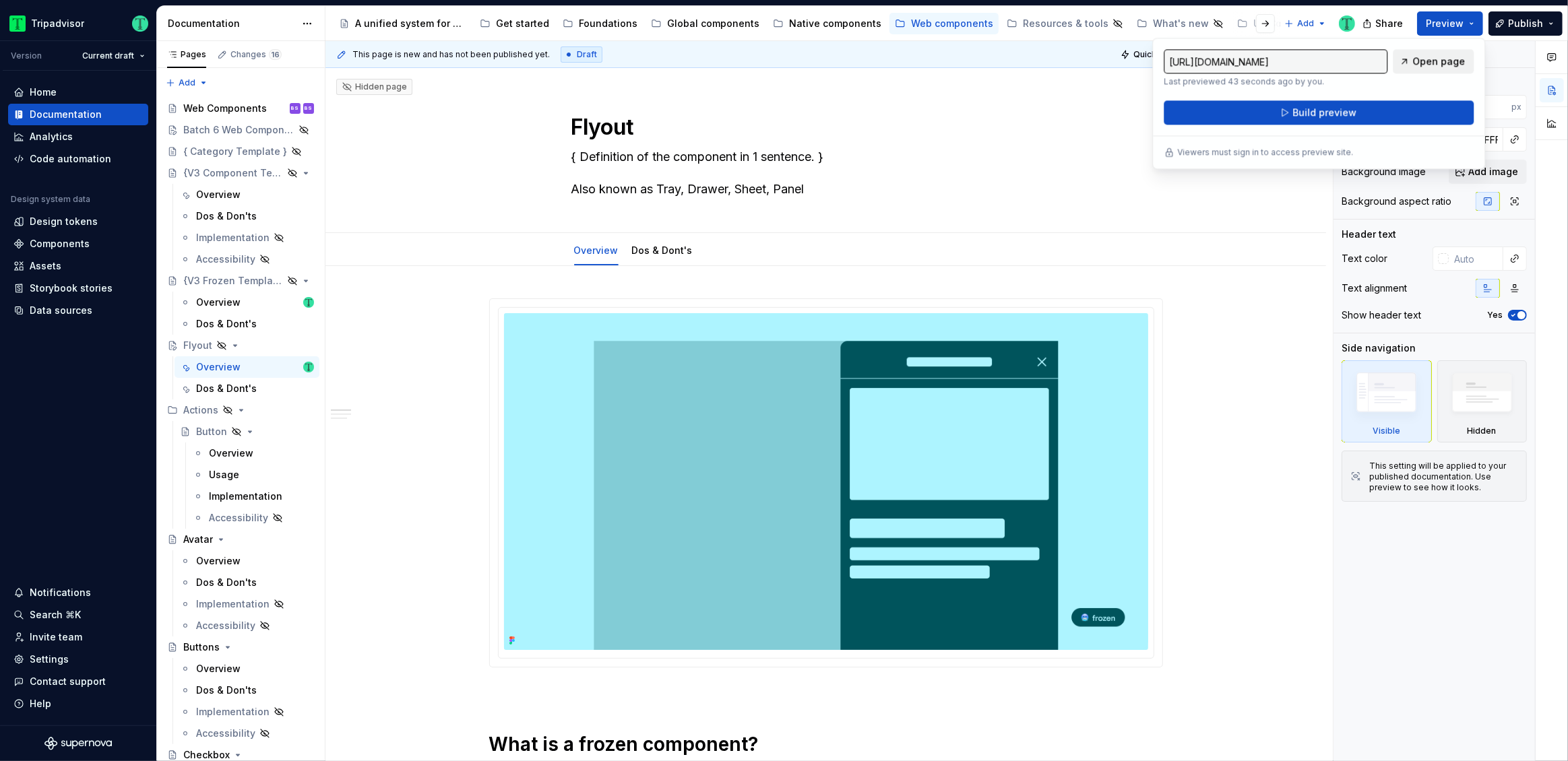
click at [1427, 60] on span "Open page" at bounding box center [1439, 61] width 53 height 14
type textarea "*"
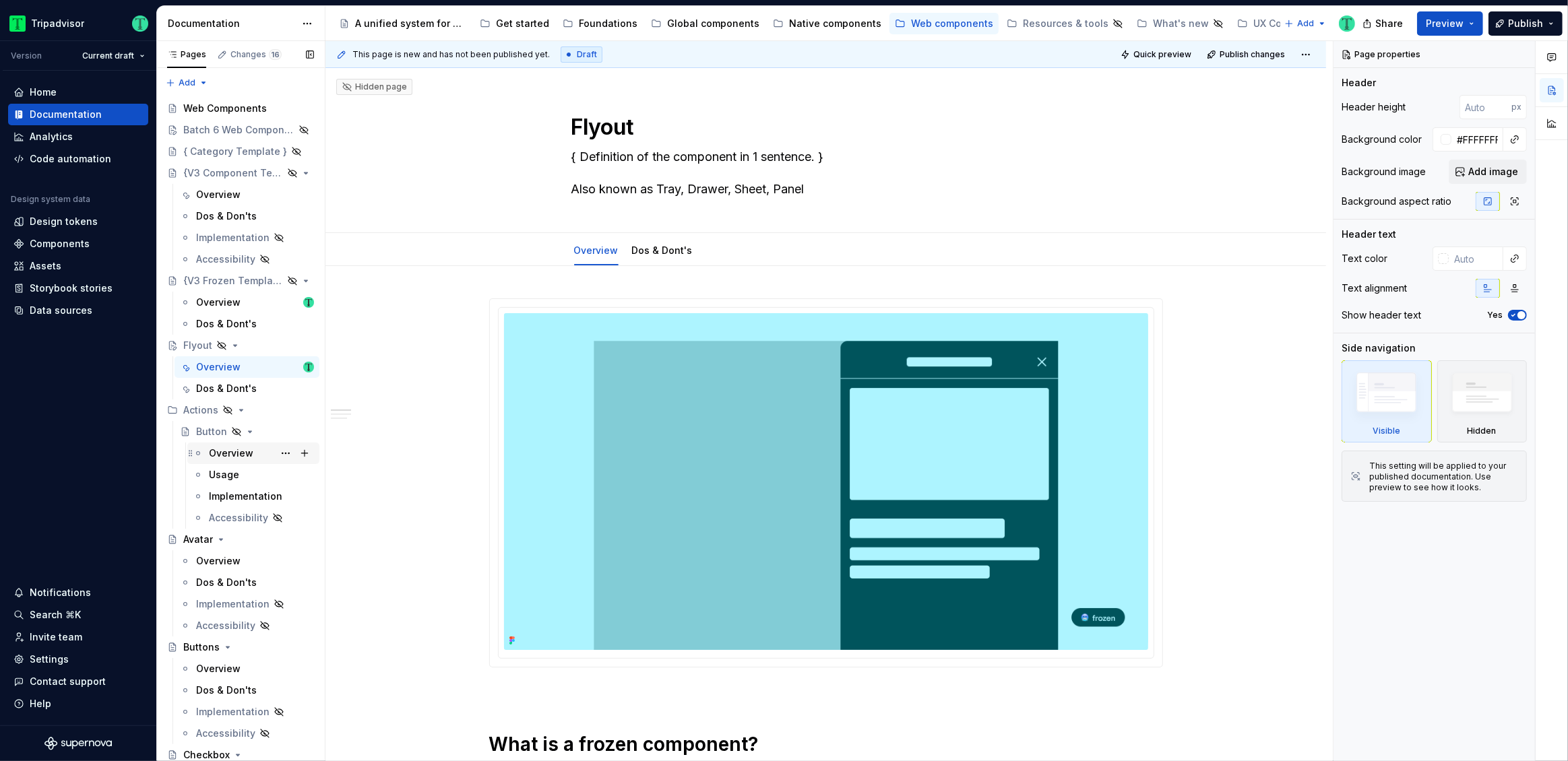
click at [226, 456] on div "Overview" at bounding box center [231, 453] width 45 height 14
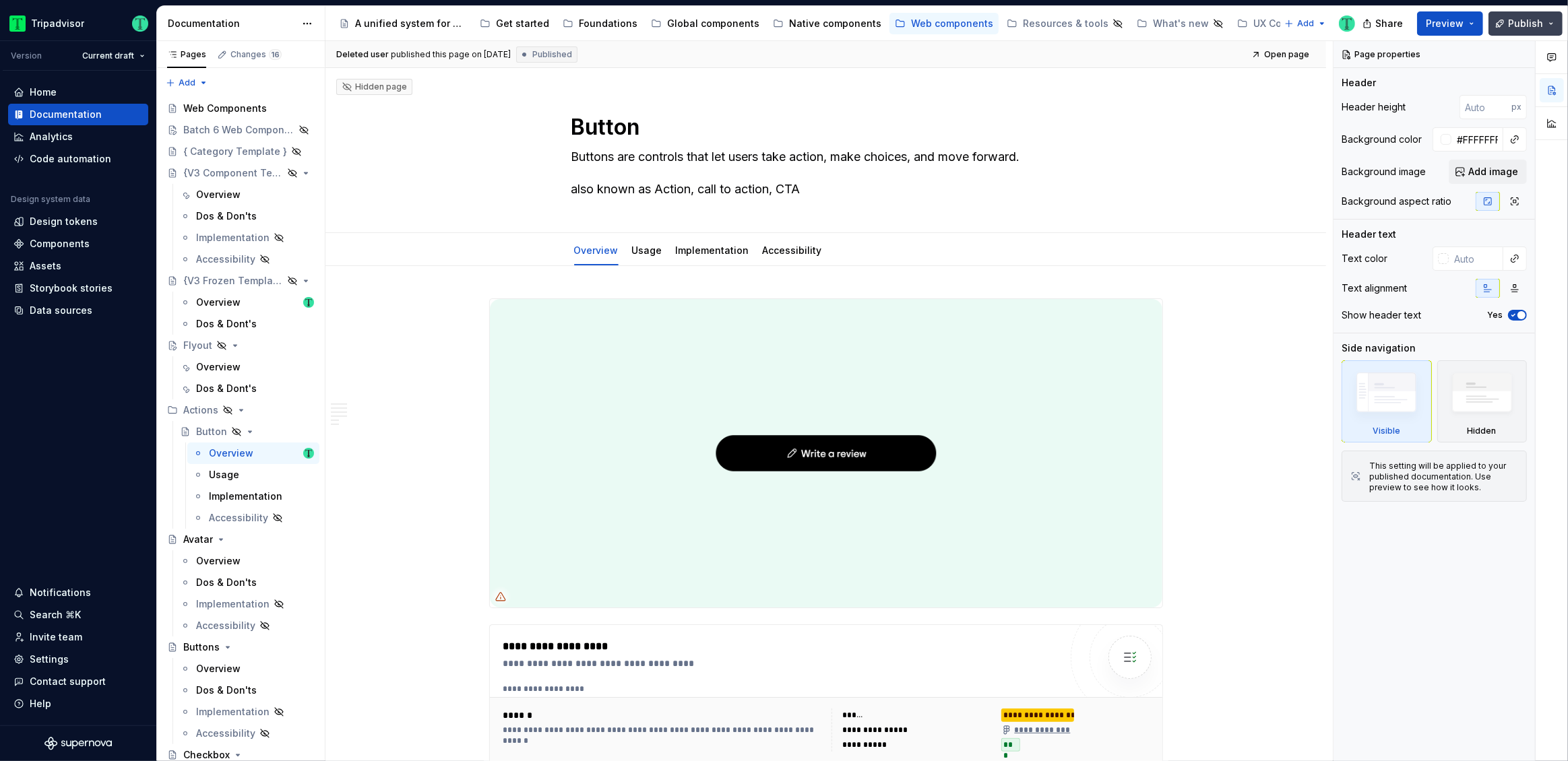
click at [1529, 24] on span "Publish" at bounding box center [1526, 23] width 35 height 14
click at [1456, 25] on span "Preview" at bounding box center [1444, 23] width 38 height 14
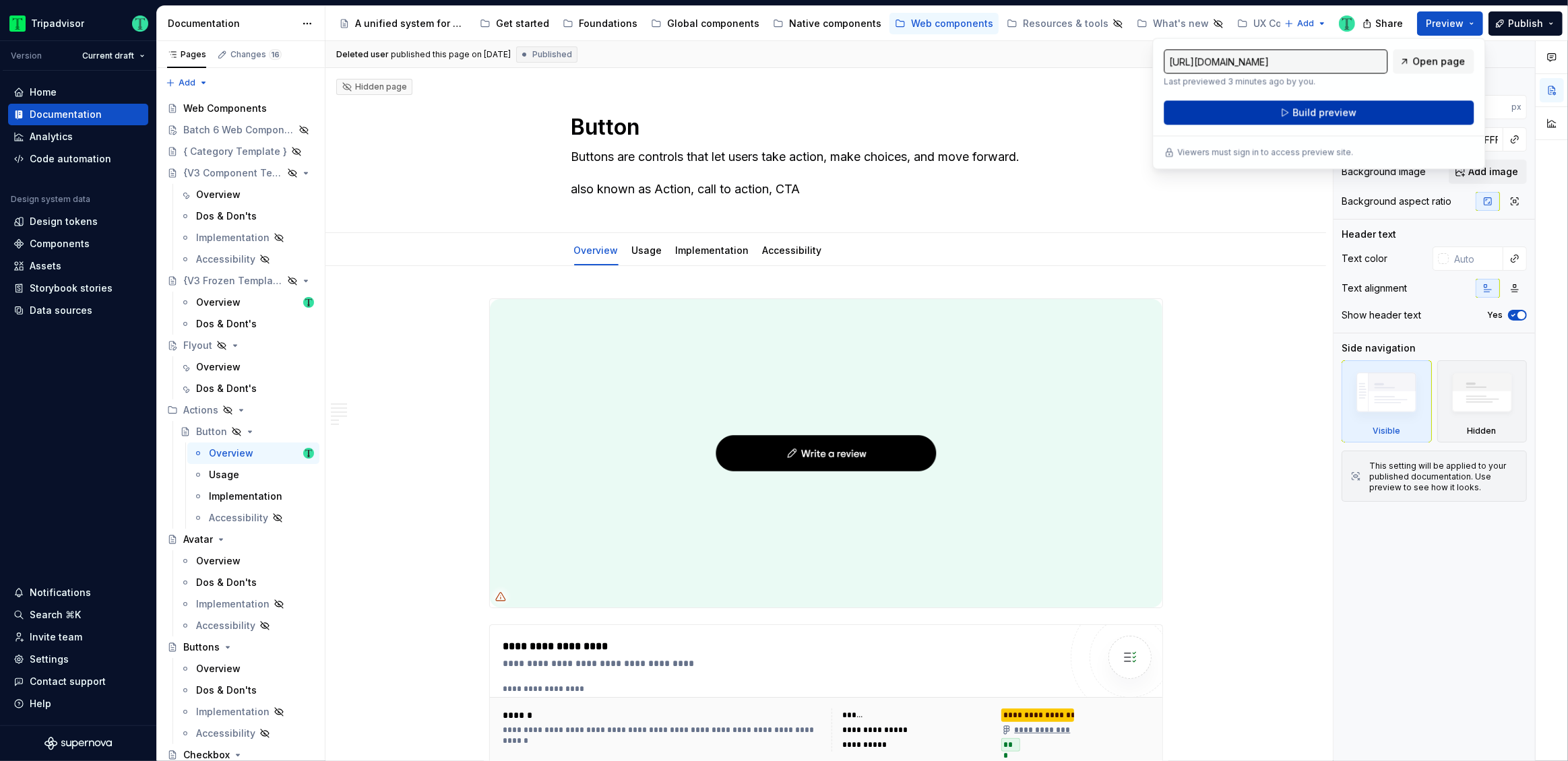
click at [1431, 114] on button "Build preview" at bounding box center [1319, 113] width 310 height 24
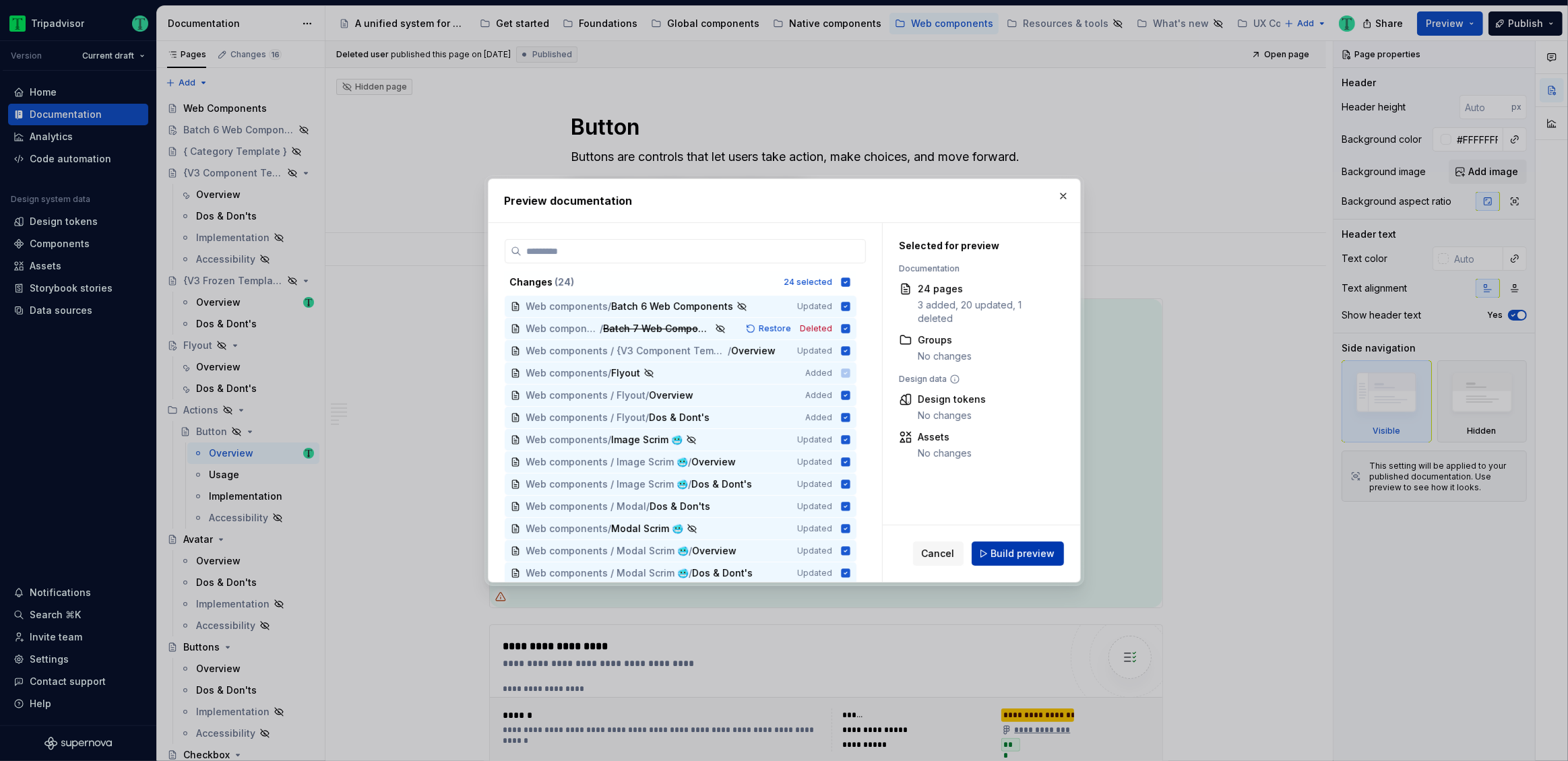
click at [1035, 559] on span "Build preview" at bounding box center [1023, 553] width 64 height 14
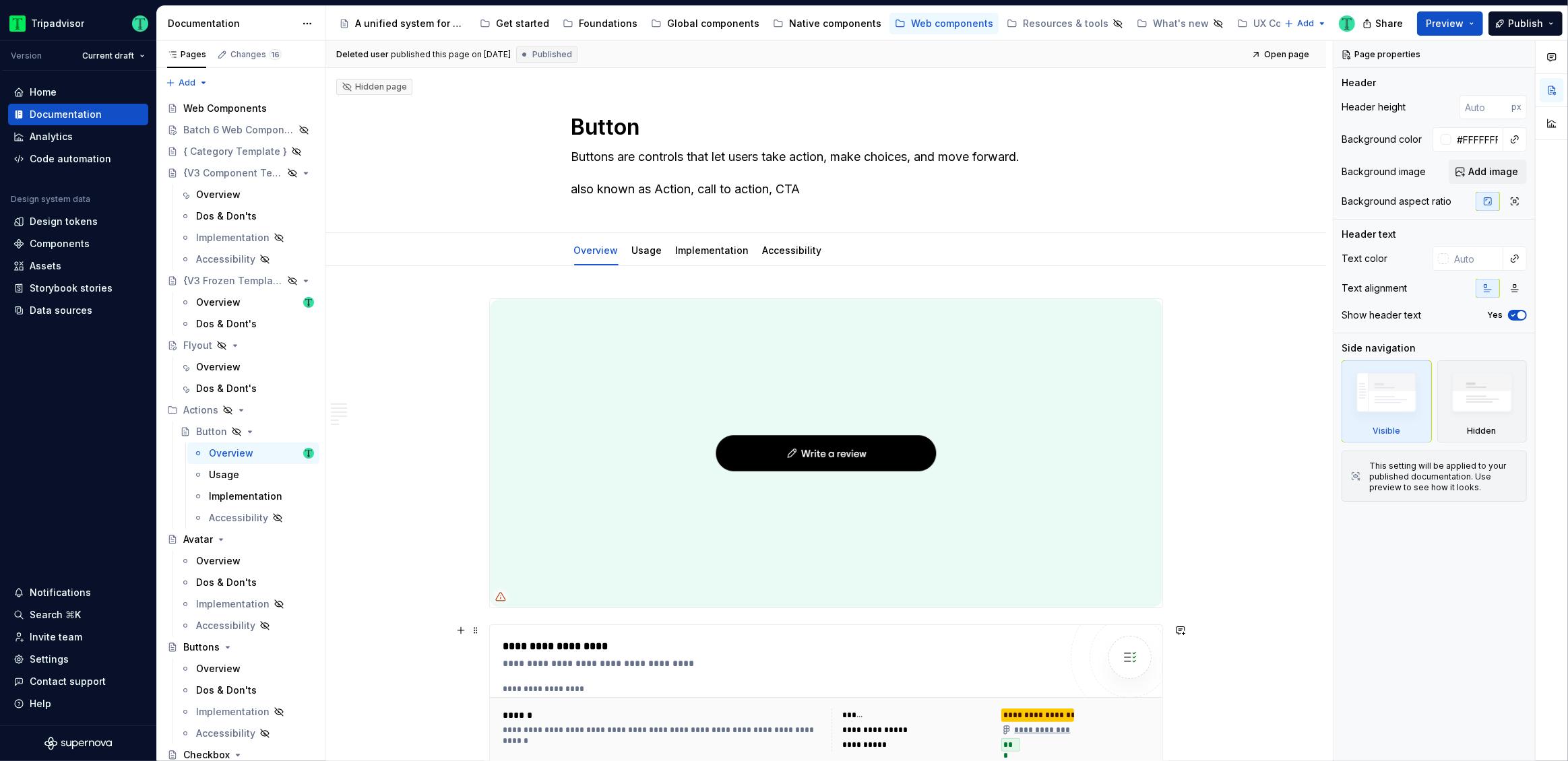
type textarea "*"
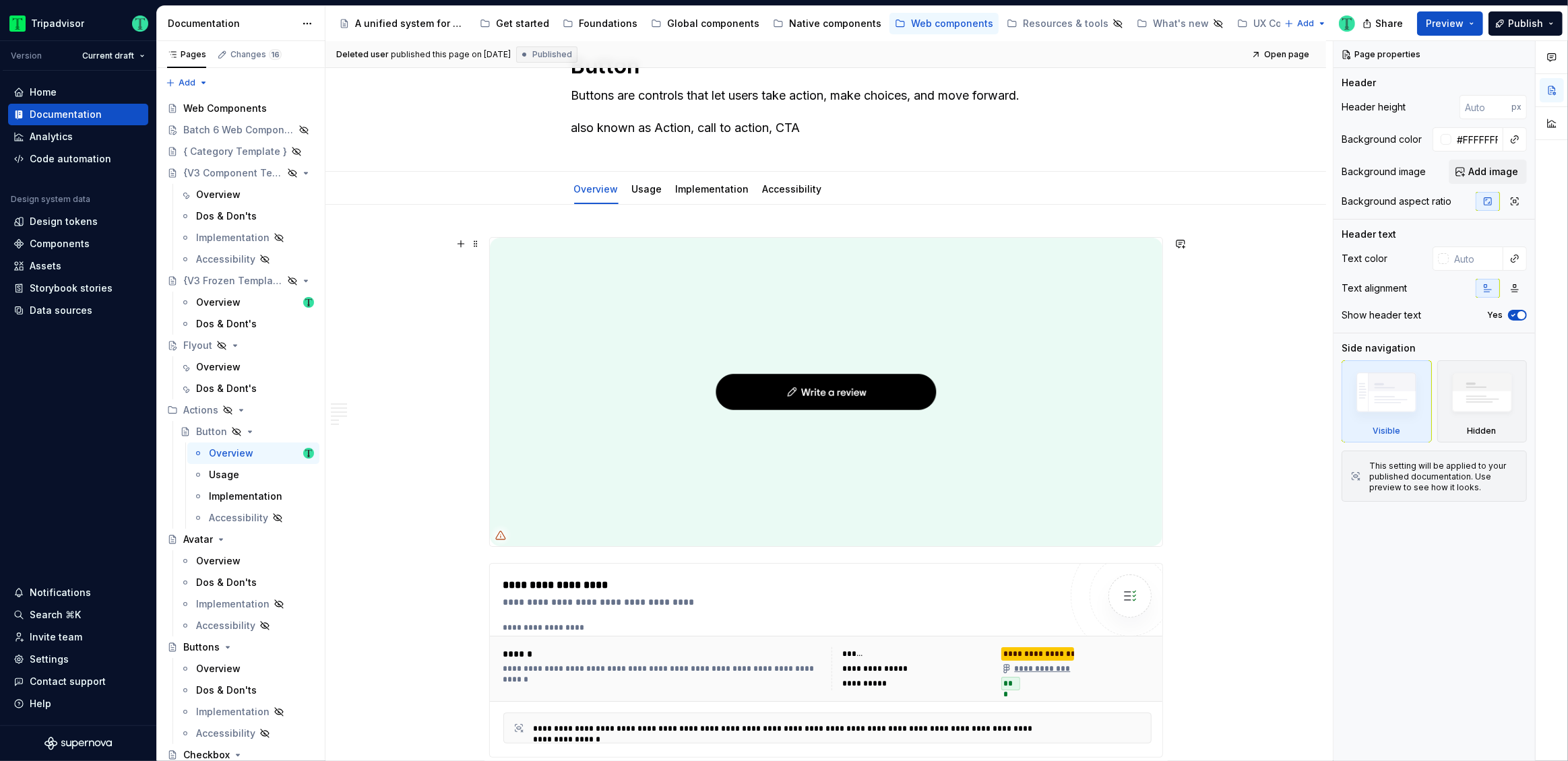
scroll to position [58, 0]
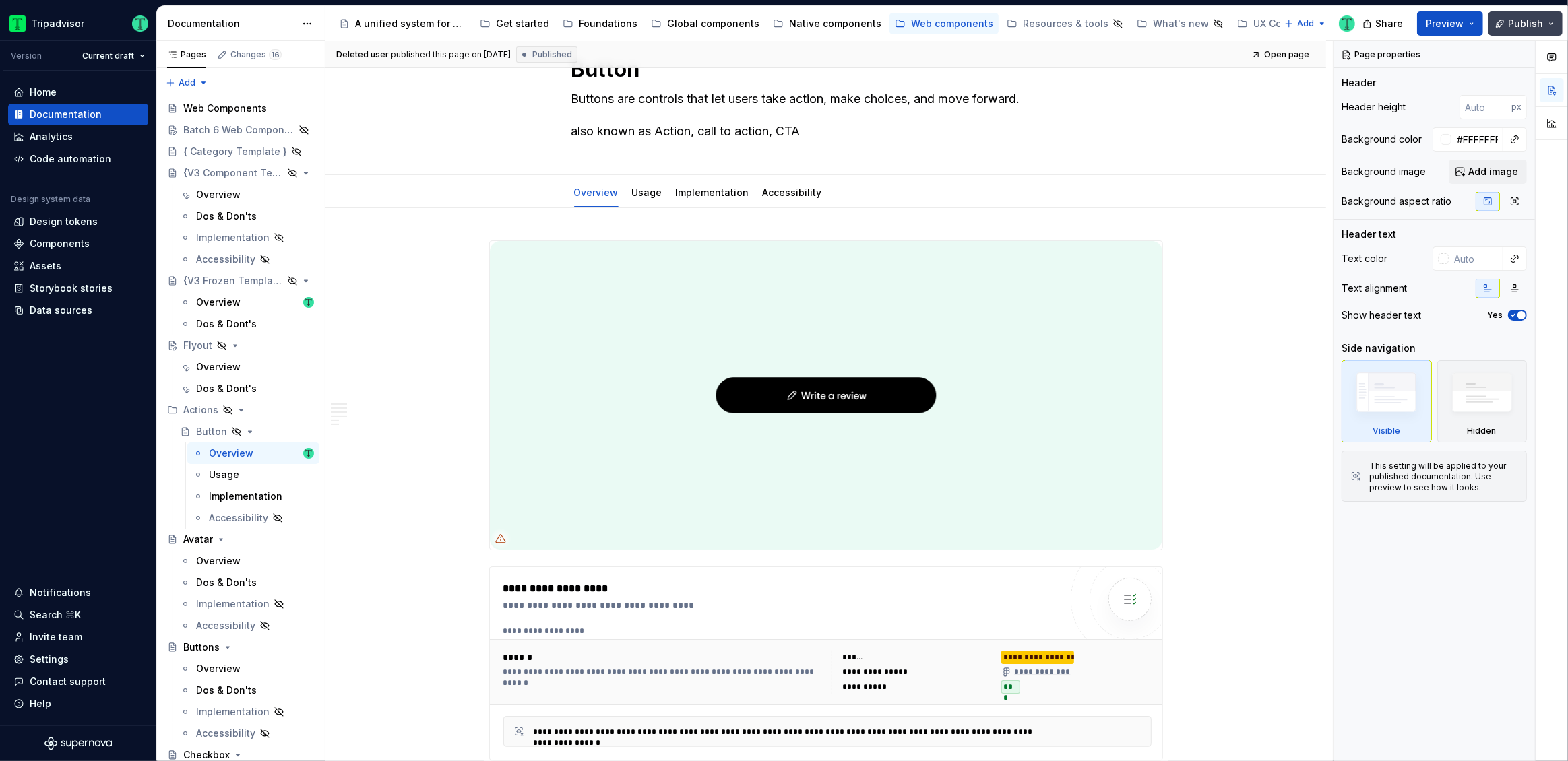
click at [1518, 20] on span "Publish" at bounding box center [1526, 23] width 35 height 14
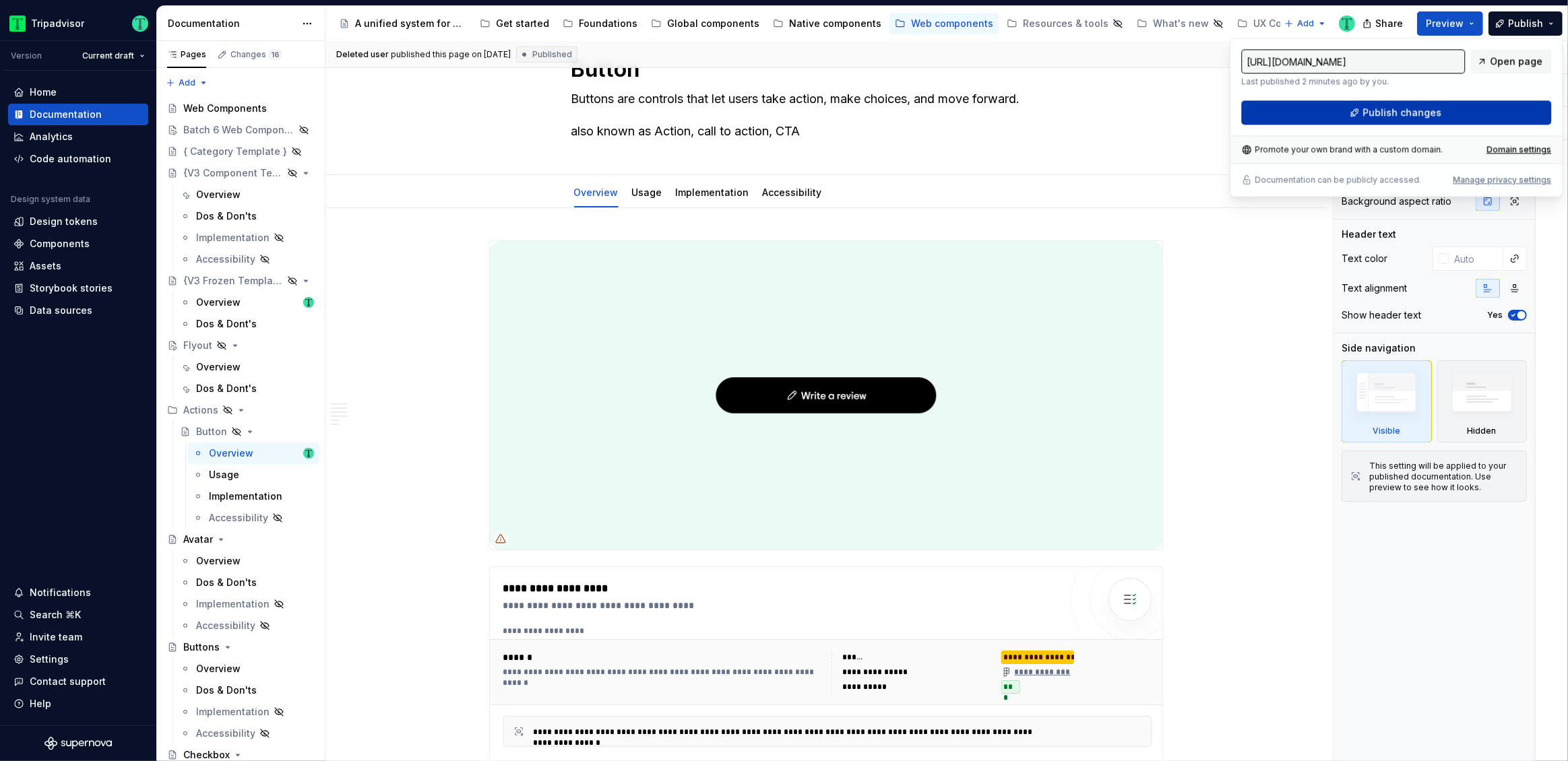
click at [1332, 118] on button "Publish changes" at bounding box center [1396, 113] width 310 height 24
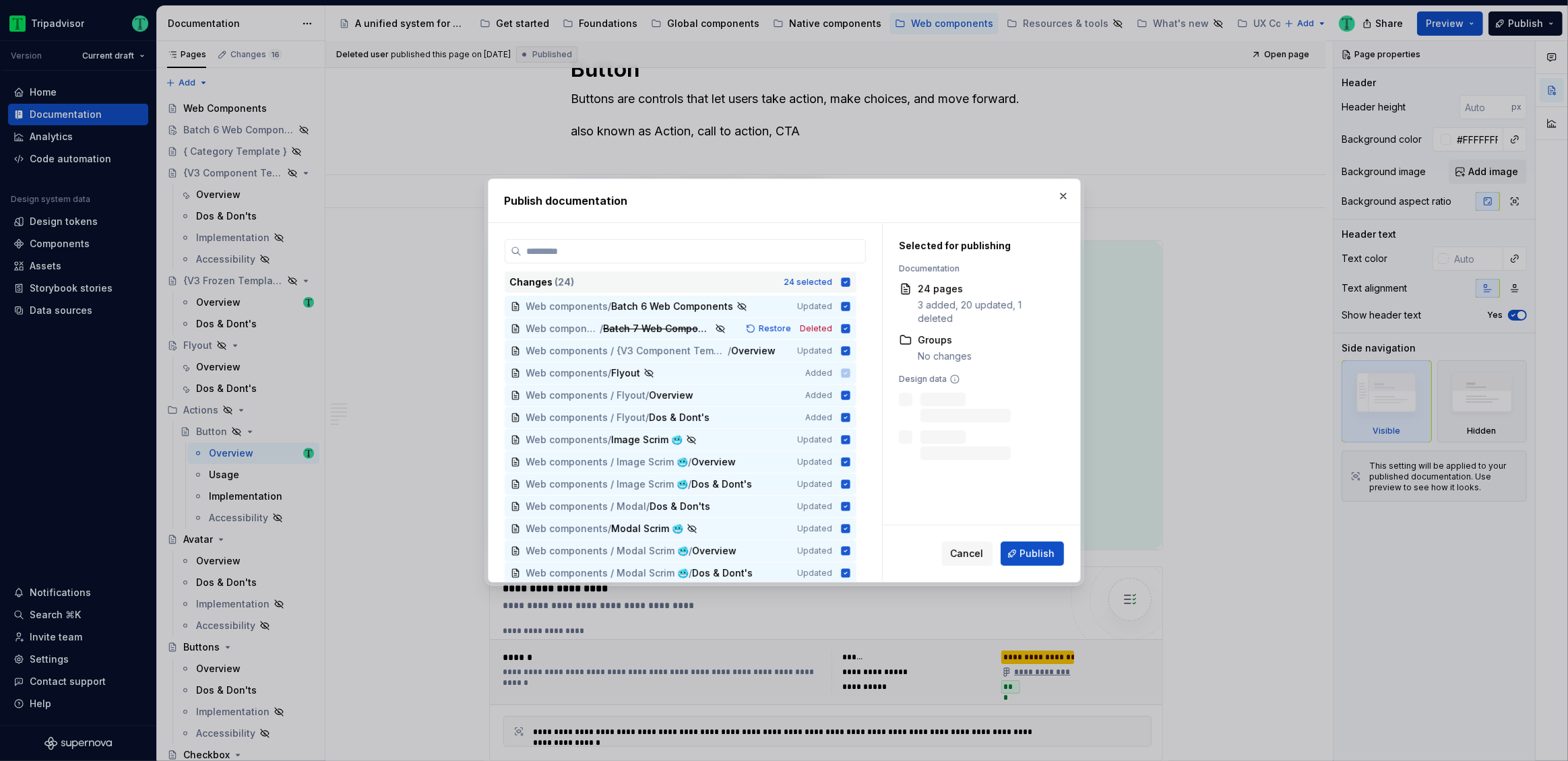
click at [847, 277] on icon at bounding box center [845, 281] width 9 height 9
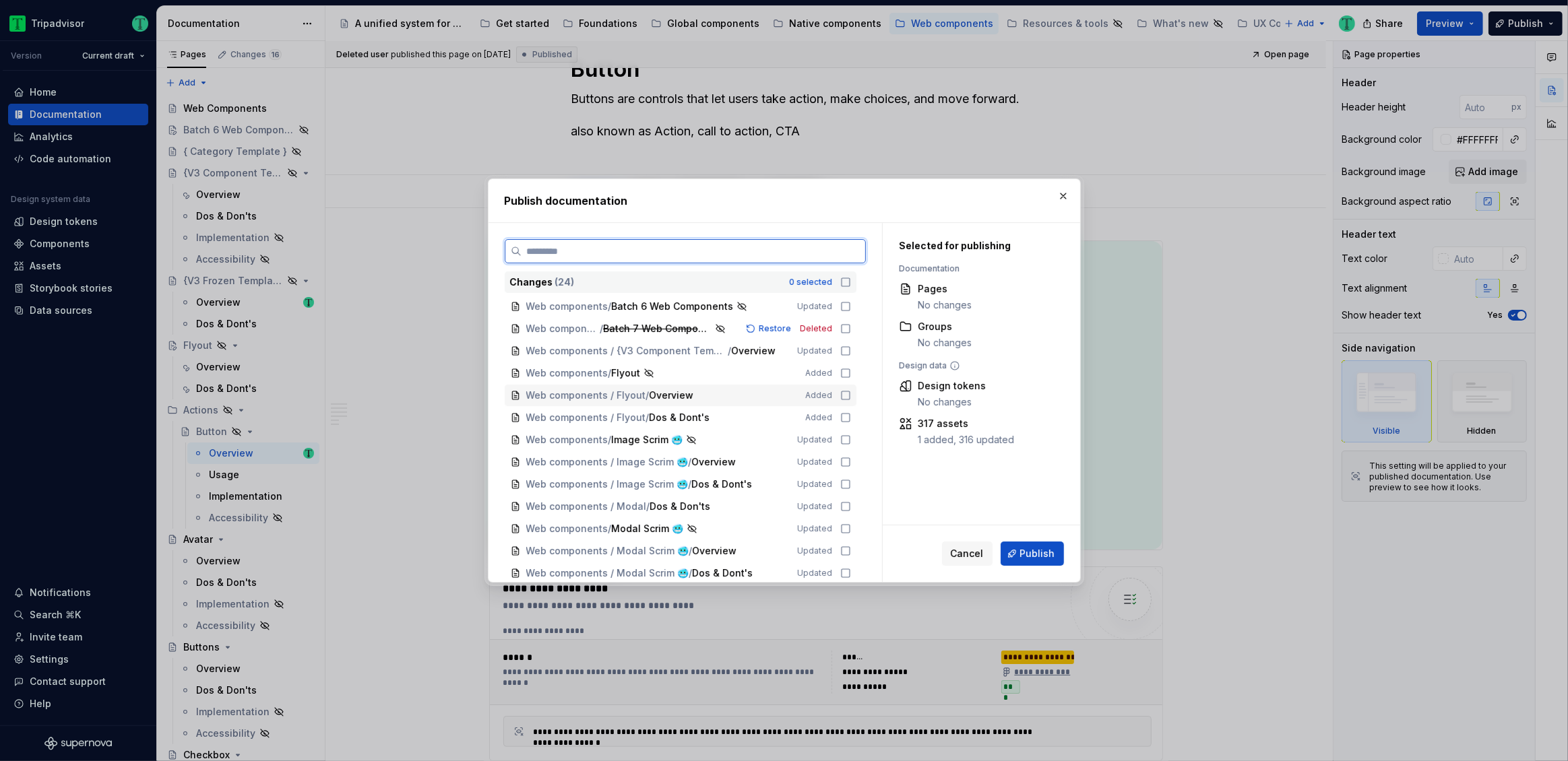
click at [847, 396] on icon at bounding box center [845, 395] width 10 height 10
click at [846, 418] on icon at bounding box center [845, 417] width 10 height 10
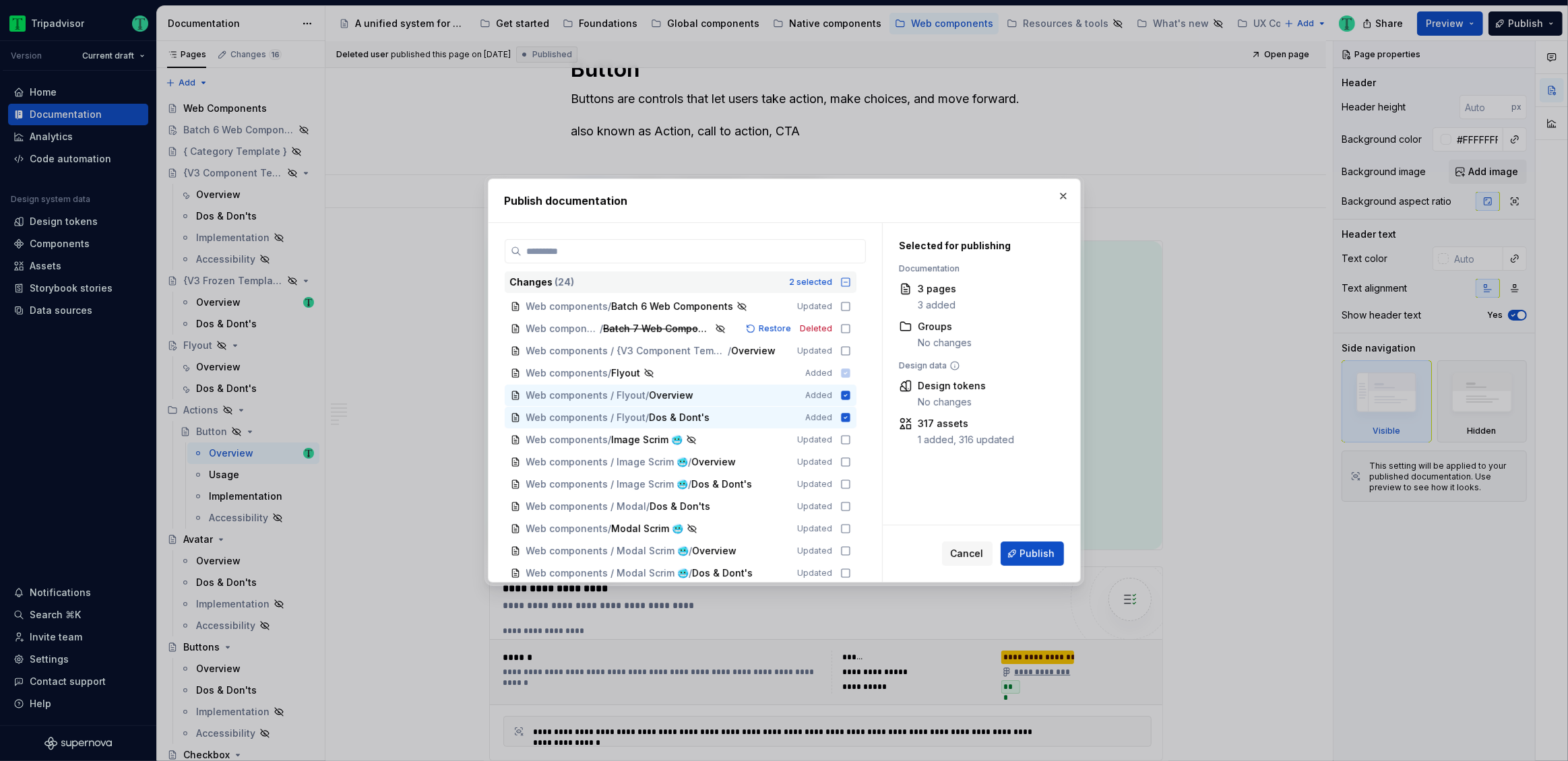
drag, startPoint x: 960, startPoint y: 557, endPoint x: 939, endPoint y: 559, distance: 21.1
click at [960, 556] on span "Cancel" at bounding box center [967, 553] width 33 height 14
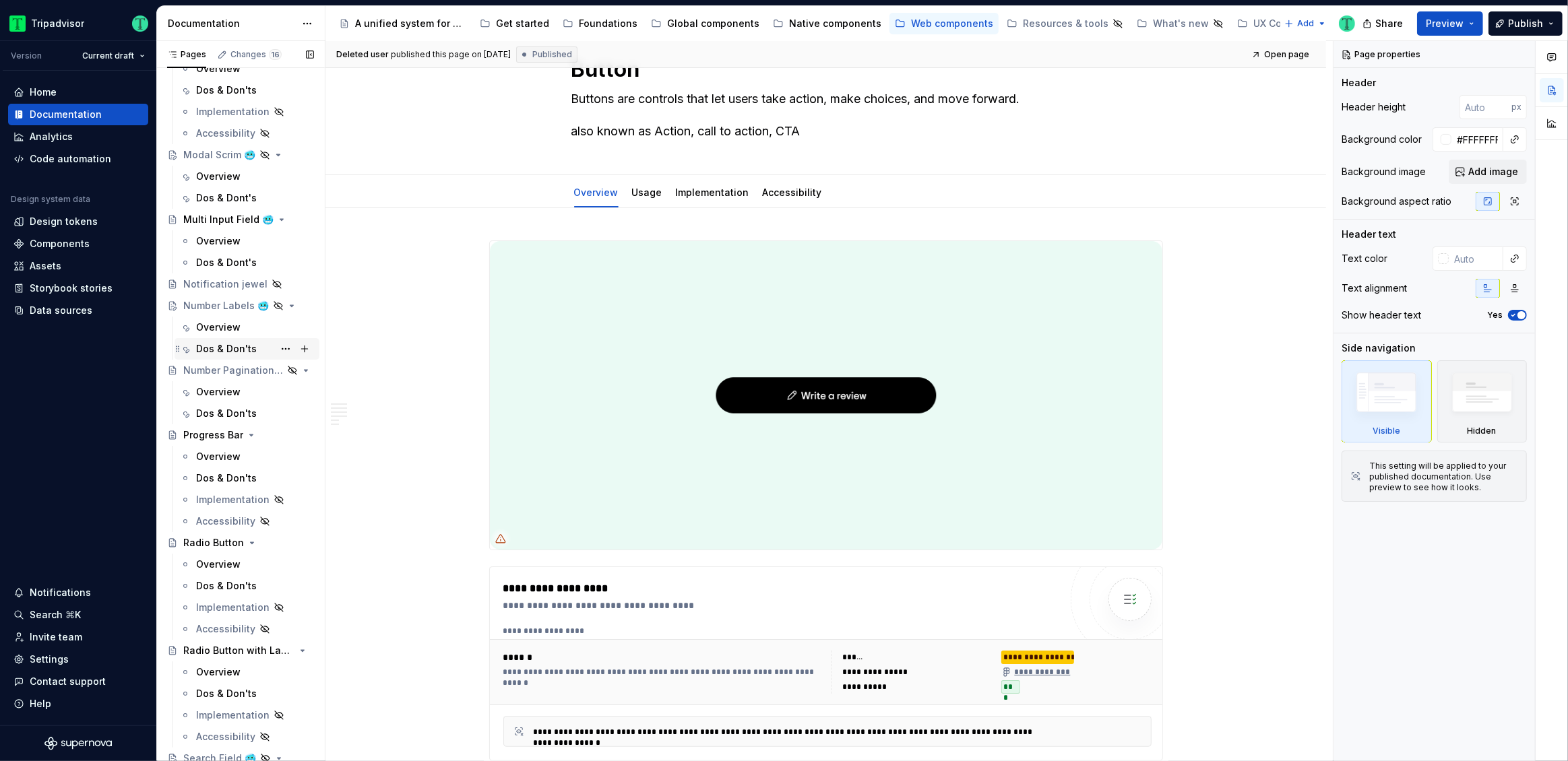
scroll to position [0, 0]
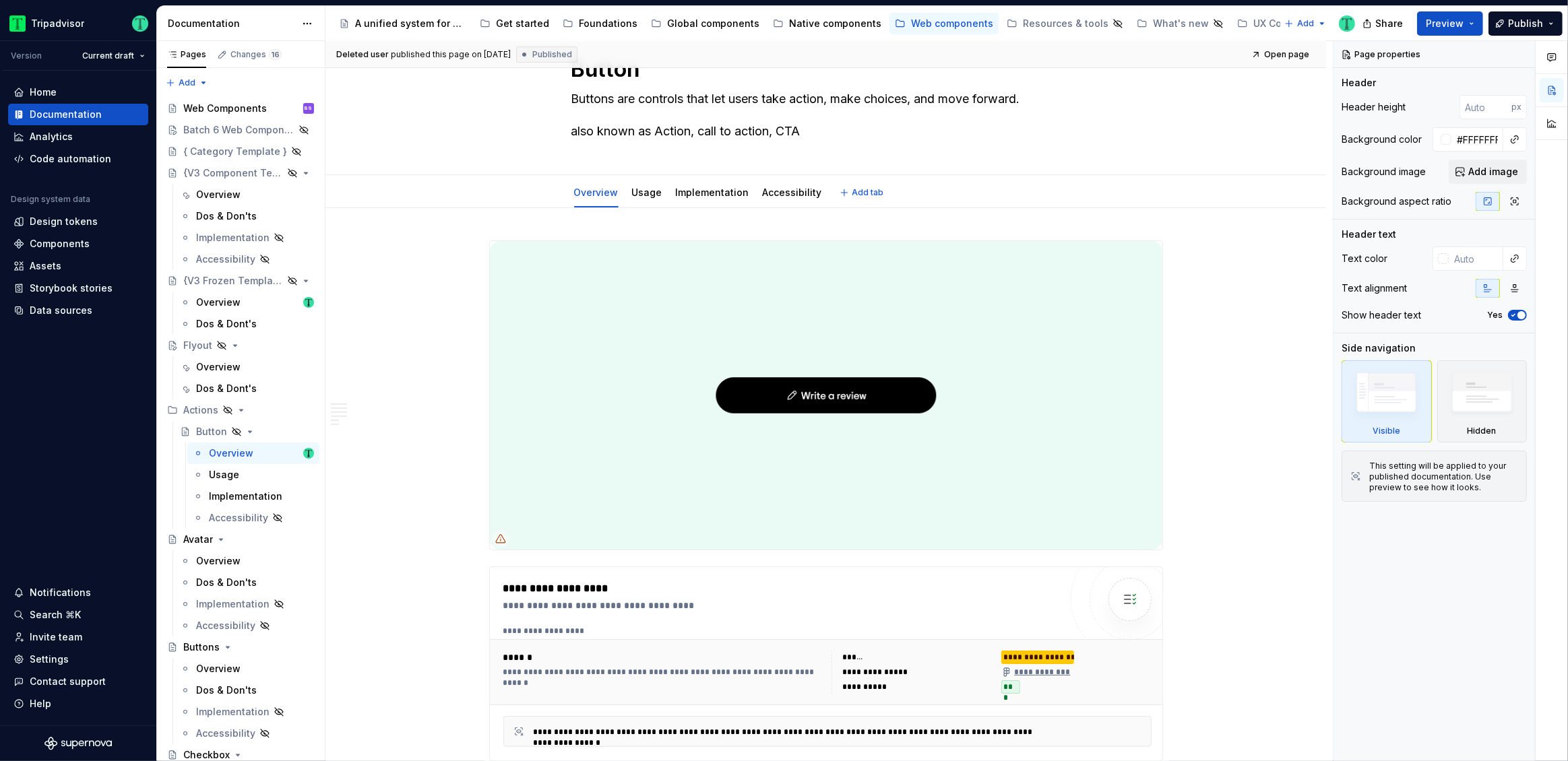
type textarea "*"
click at [70, 635] on div "Invite team" at bounding box center [56, 637] width 53 height 14
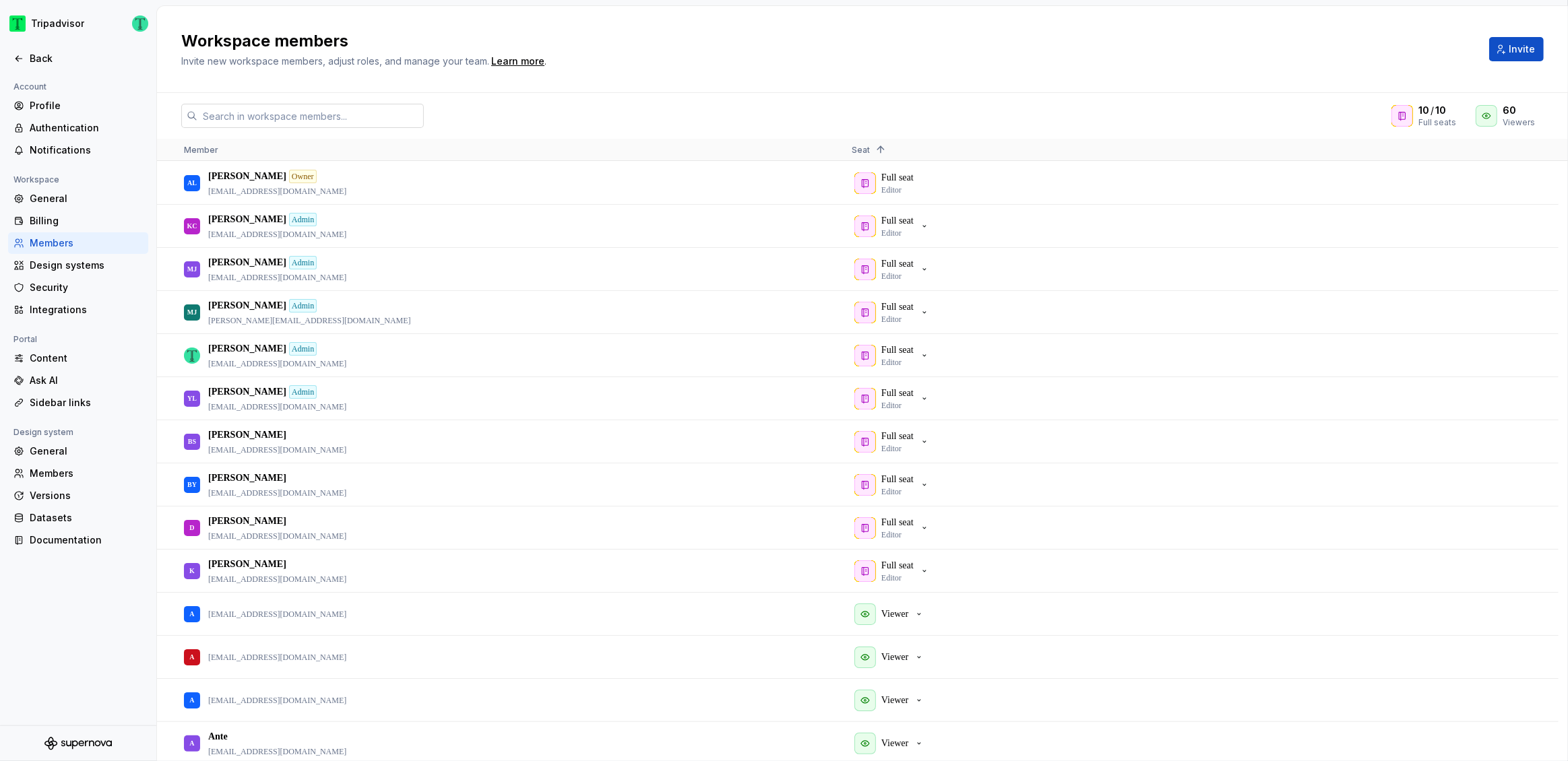
click at [279, 114] on input "text" at bounding box center [310, 116] width 226 height 24
click at [585, 92] on div "Workspace members Invite new workspace members, adjust roles, and manage your t…" at bounding box center [862, 50] width 1411 height 87
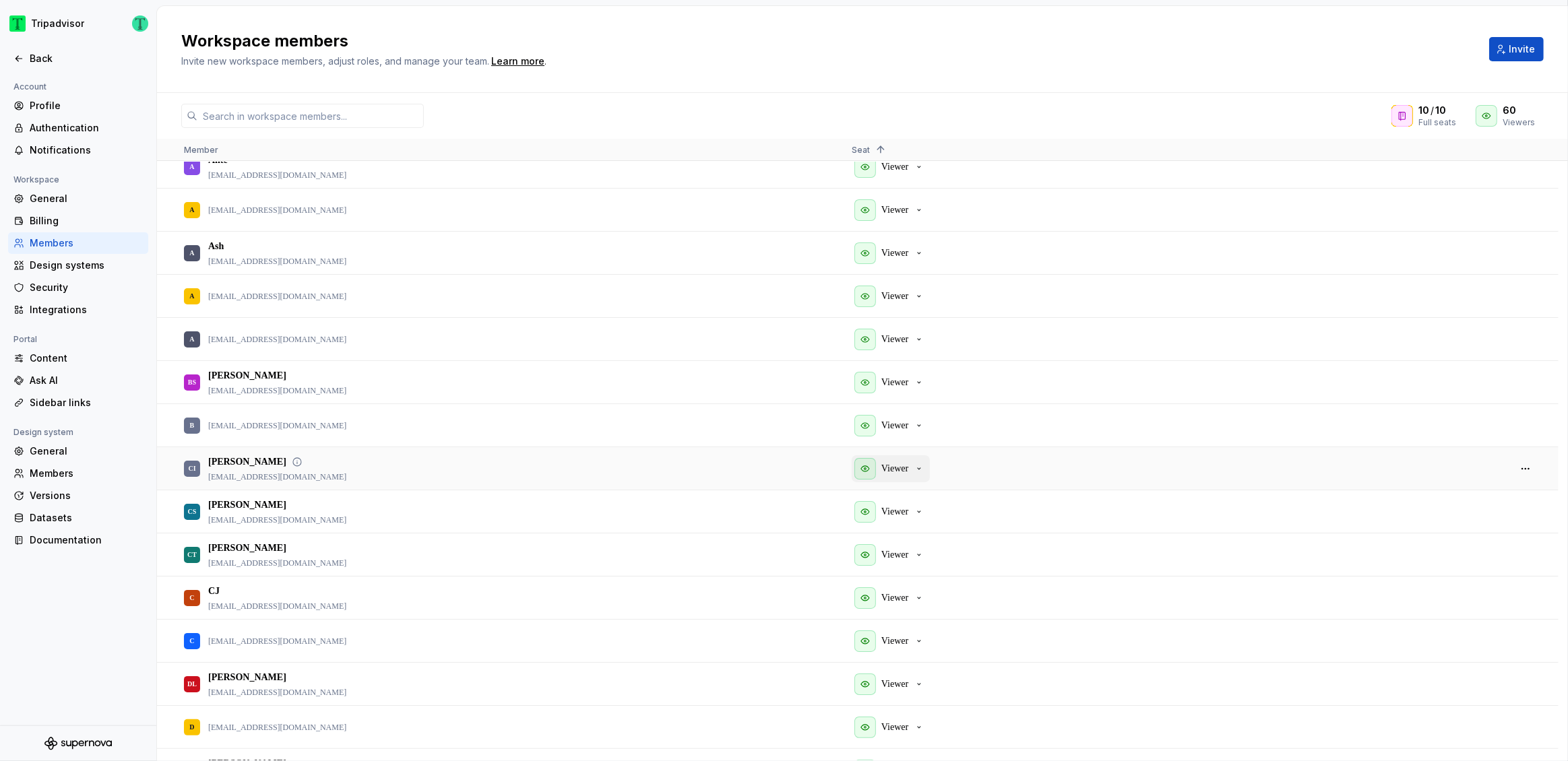
click at [907, 468] on p "Viewer" at bounding box center [895, 468] width 27 height 14
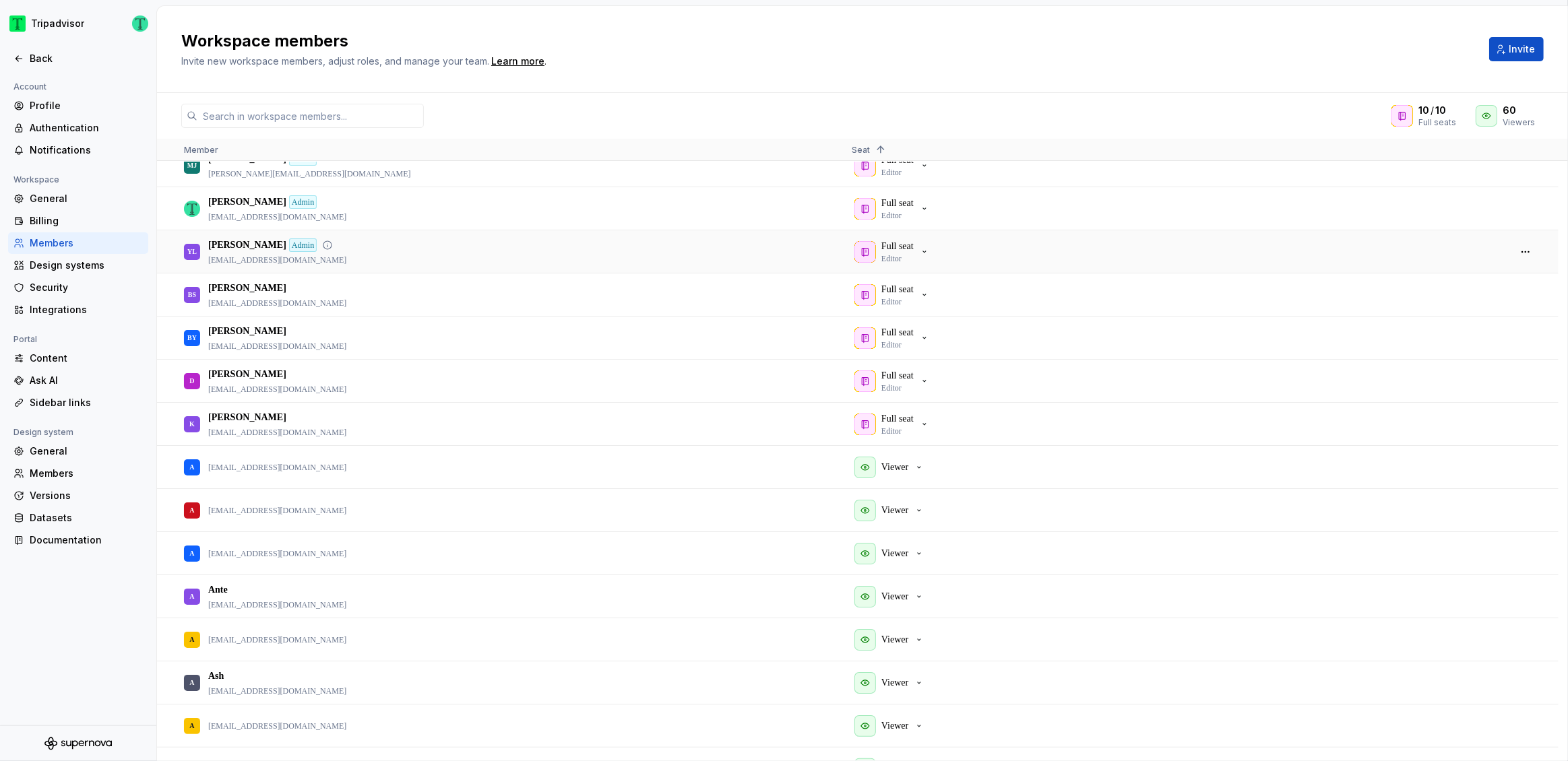
scroll to position [0, 0]
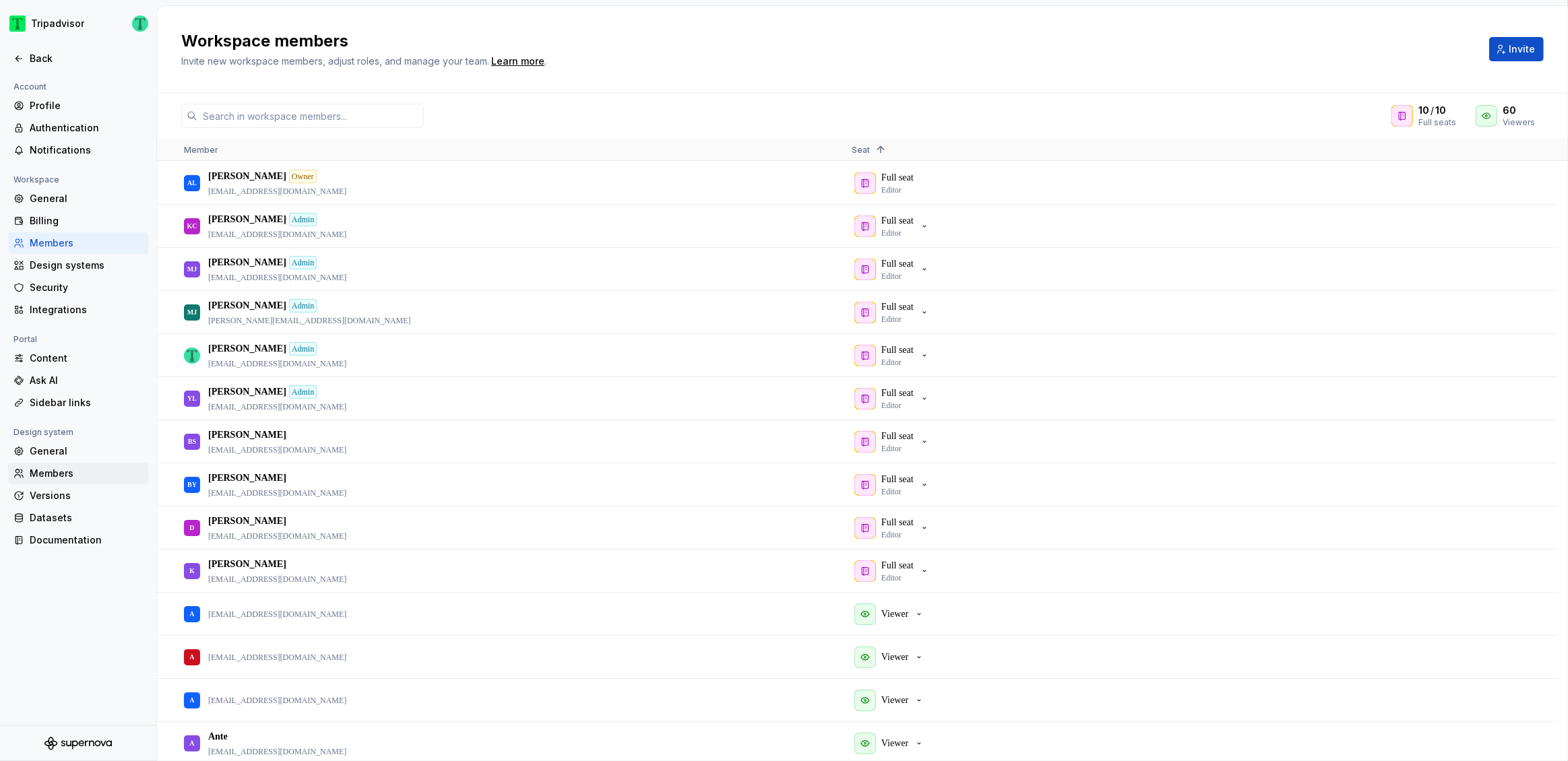
click at [45, 473] on div "Members" at bounding box center [86, 473] width 114 height 14
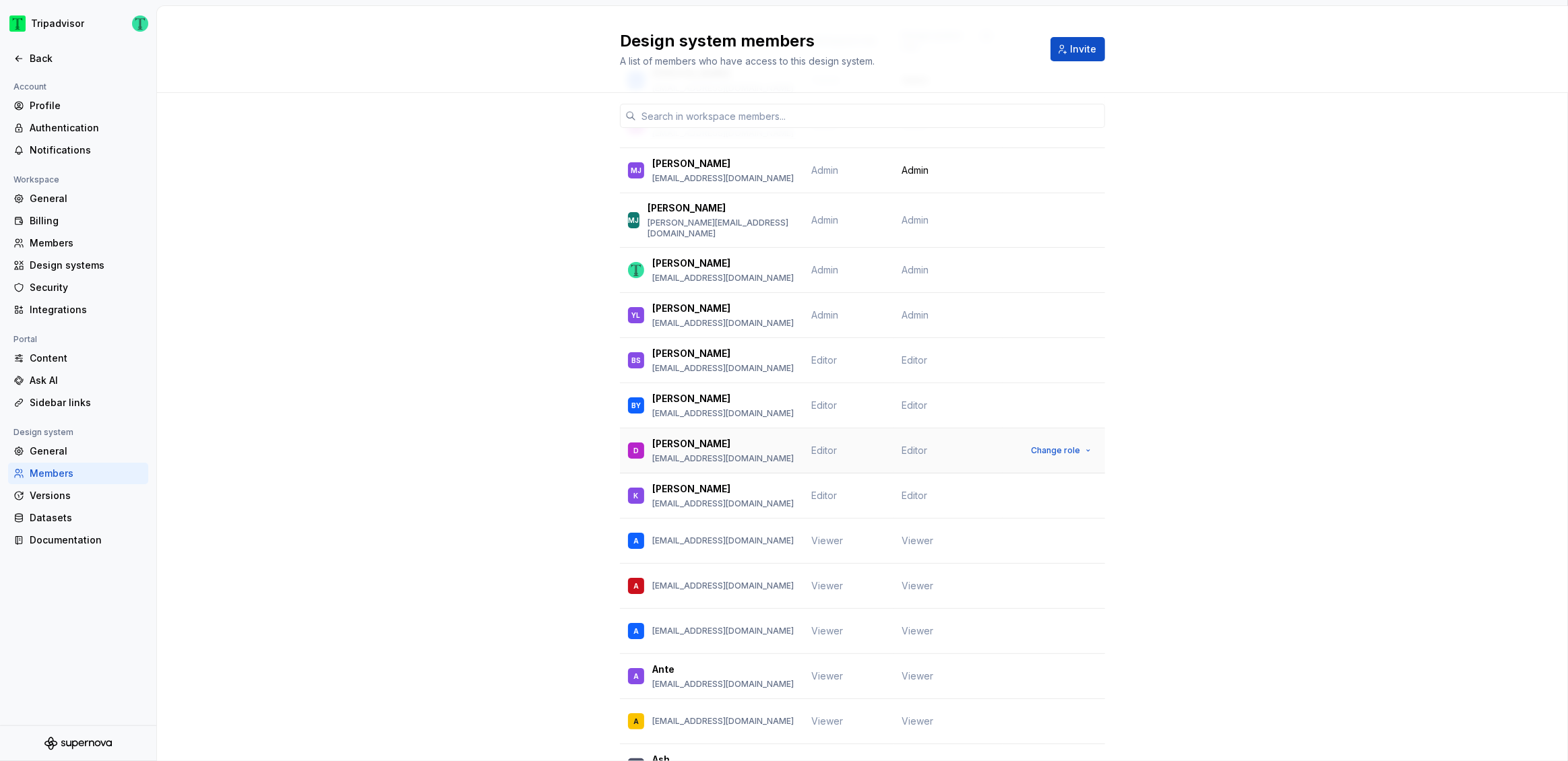
scroll to position [114, 0]
click at [1055, 444] on span "Change role" at bounding box center [1055, 449] width 50 height 10
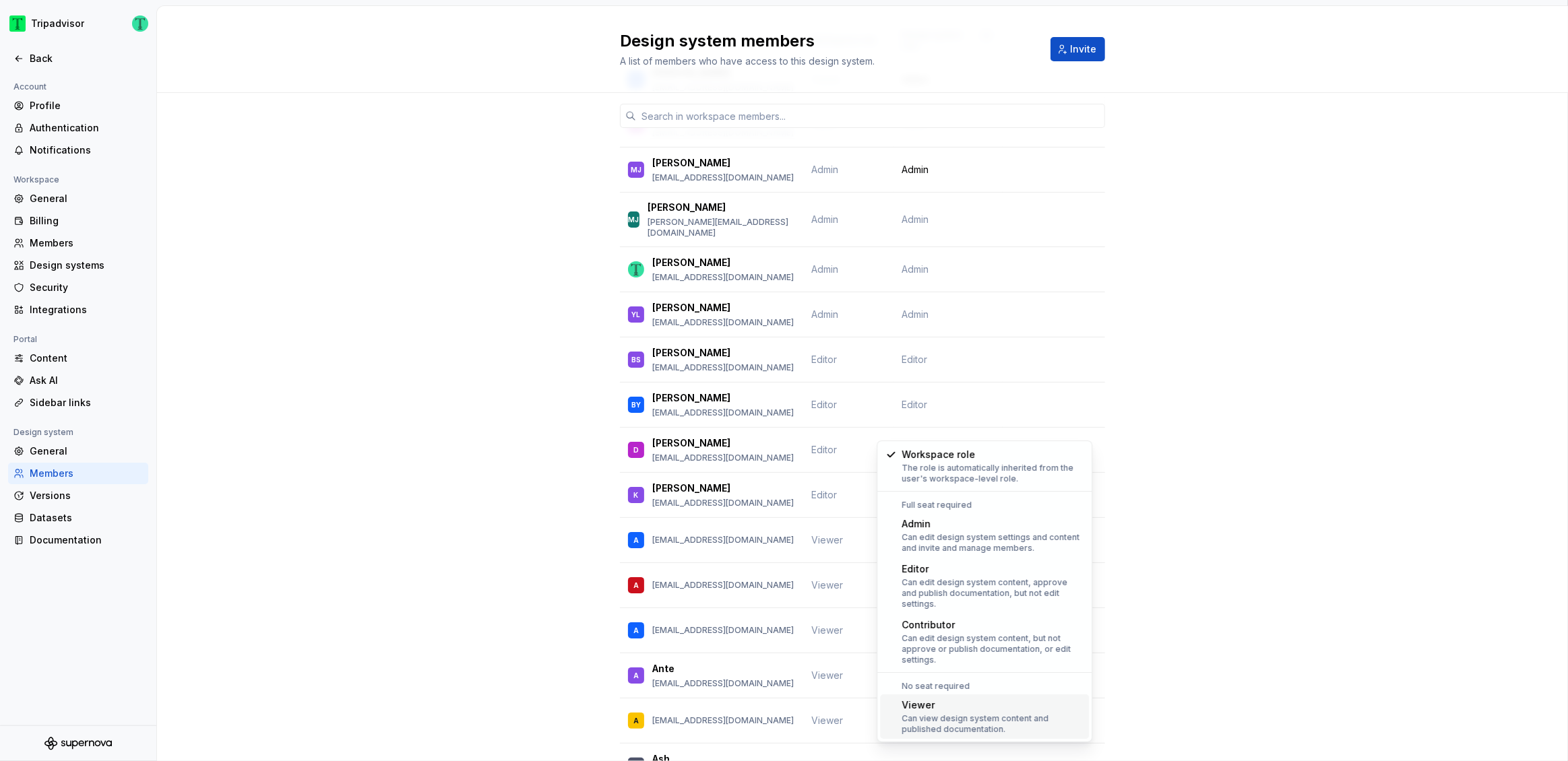
click at [958, 700] on div "Viewer" at bounding box center [993, 705] width 182 height 14
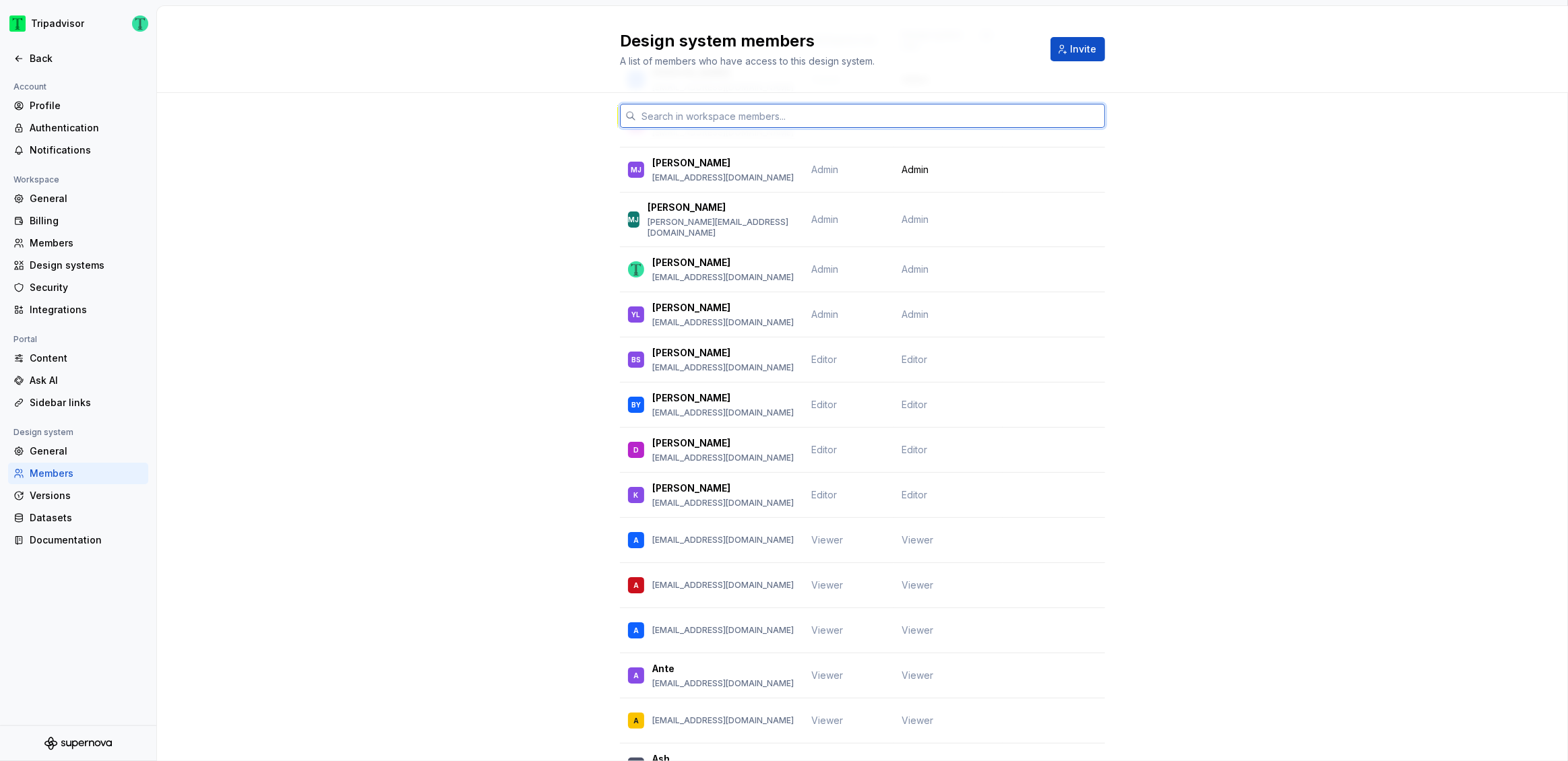
click at [687, 114] on input "text" at bounding box center [871, 116] width 469 height 24
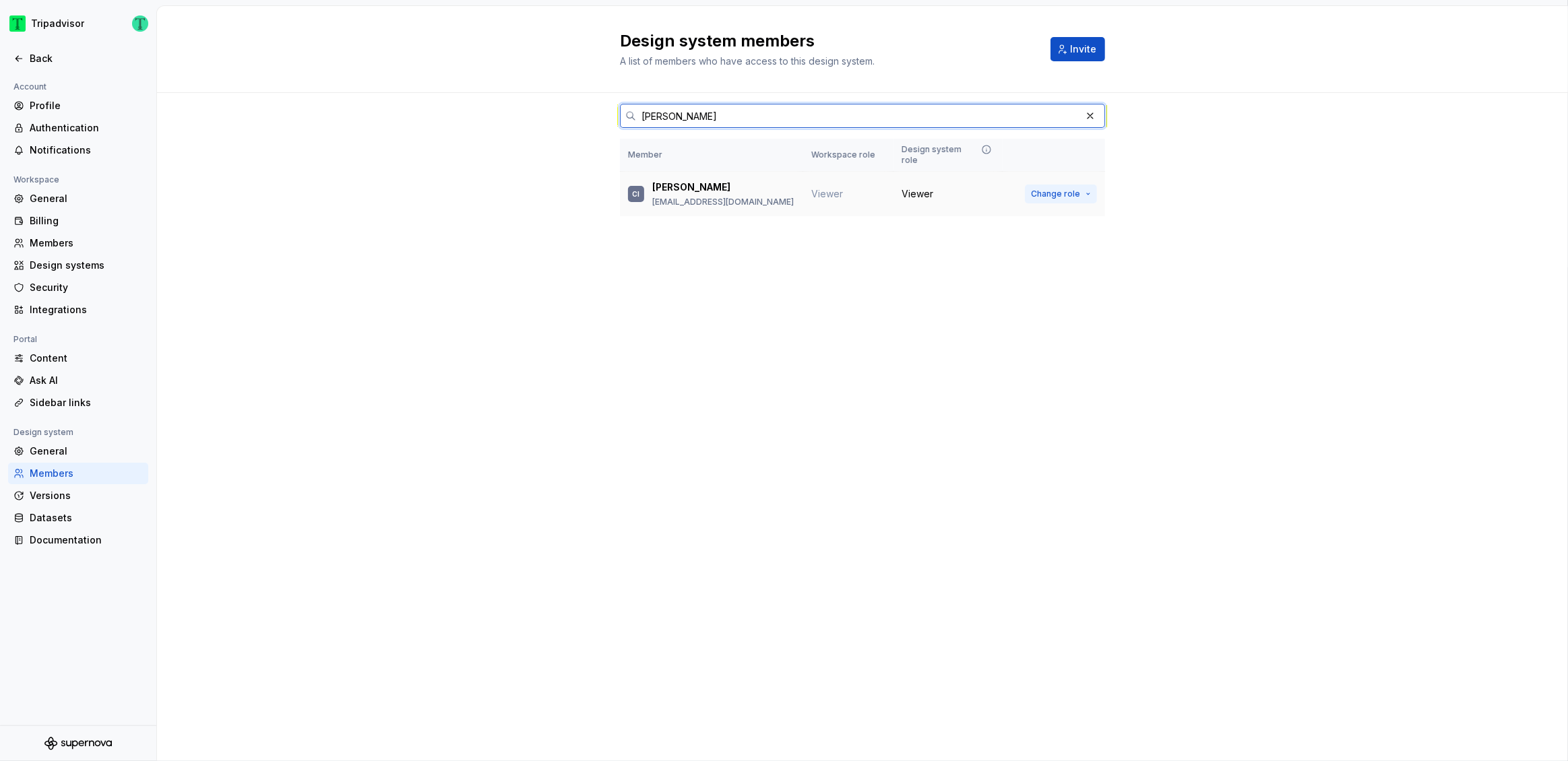
type input "carl"
click at [1051, 189] on span "Change role" at bounding box center [1055, 193] width 50 height 10
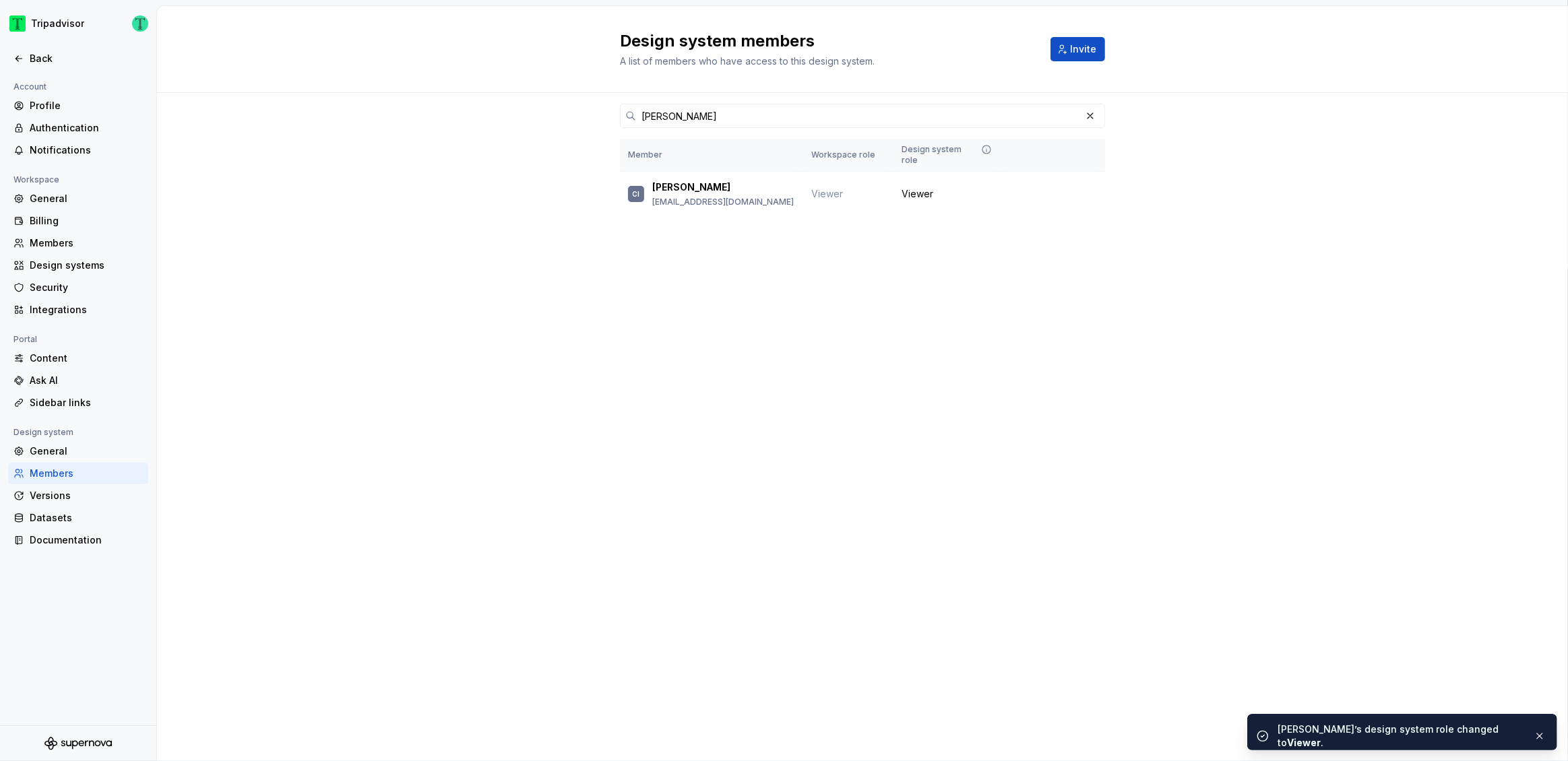
click at [1239, 276] on div "Design system members A list of members who have access to this design system. …" at bounding box center [862, 384] width 1411 height 755
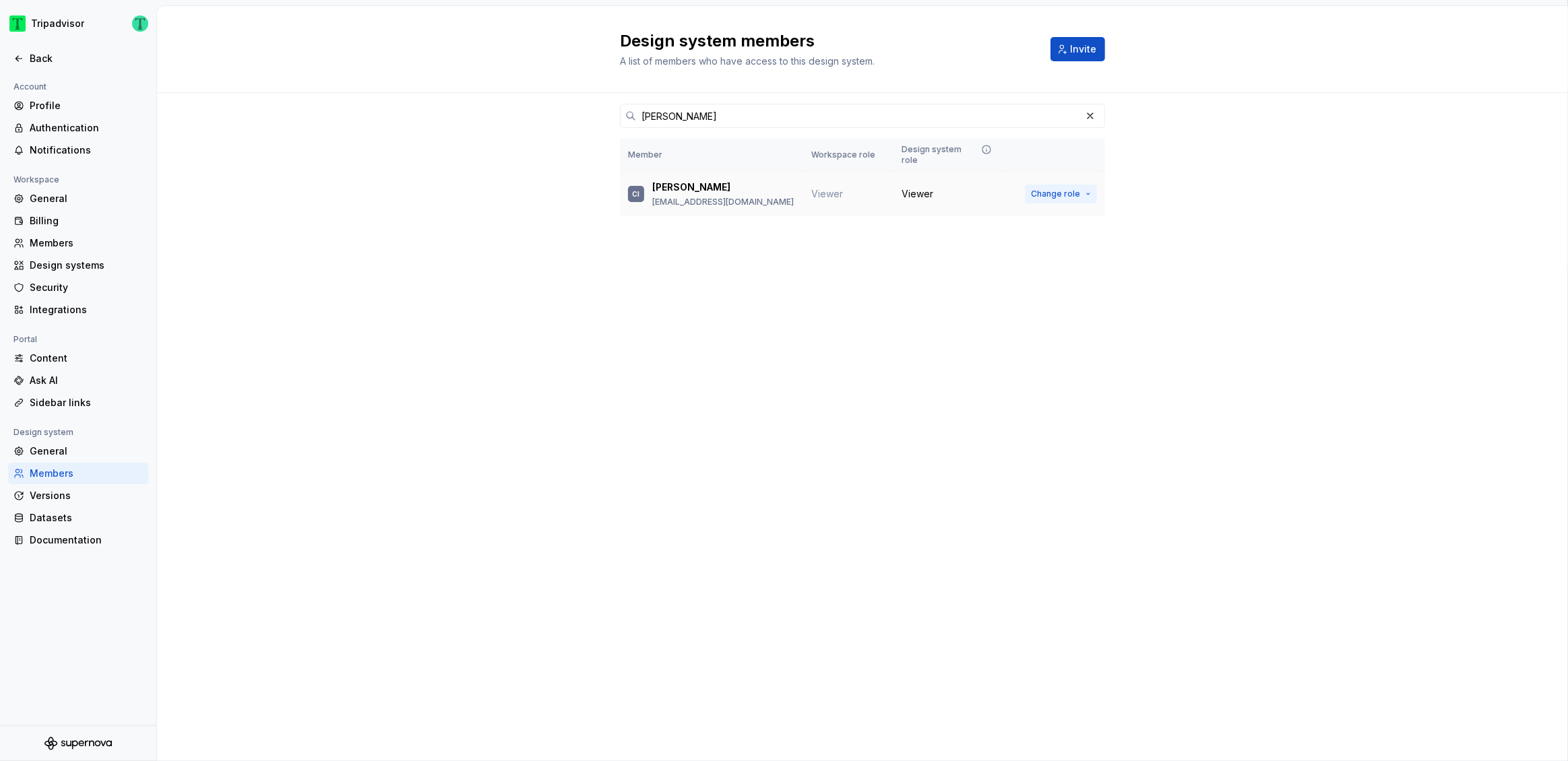
click at [1055, 189] on span "Change role" at bounding box center [1055, 193] width 50 height 10
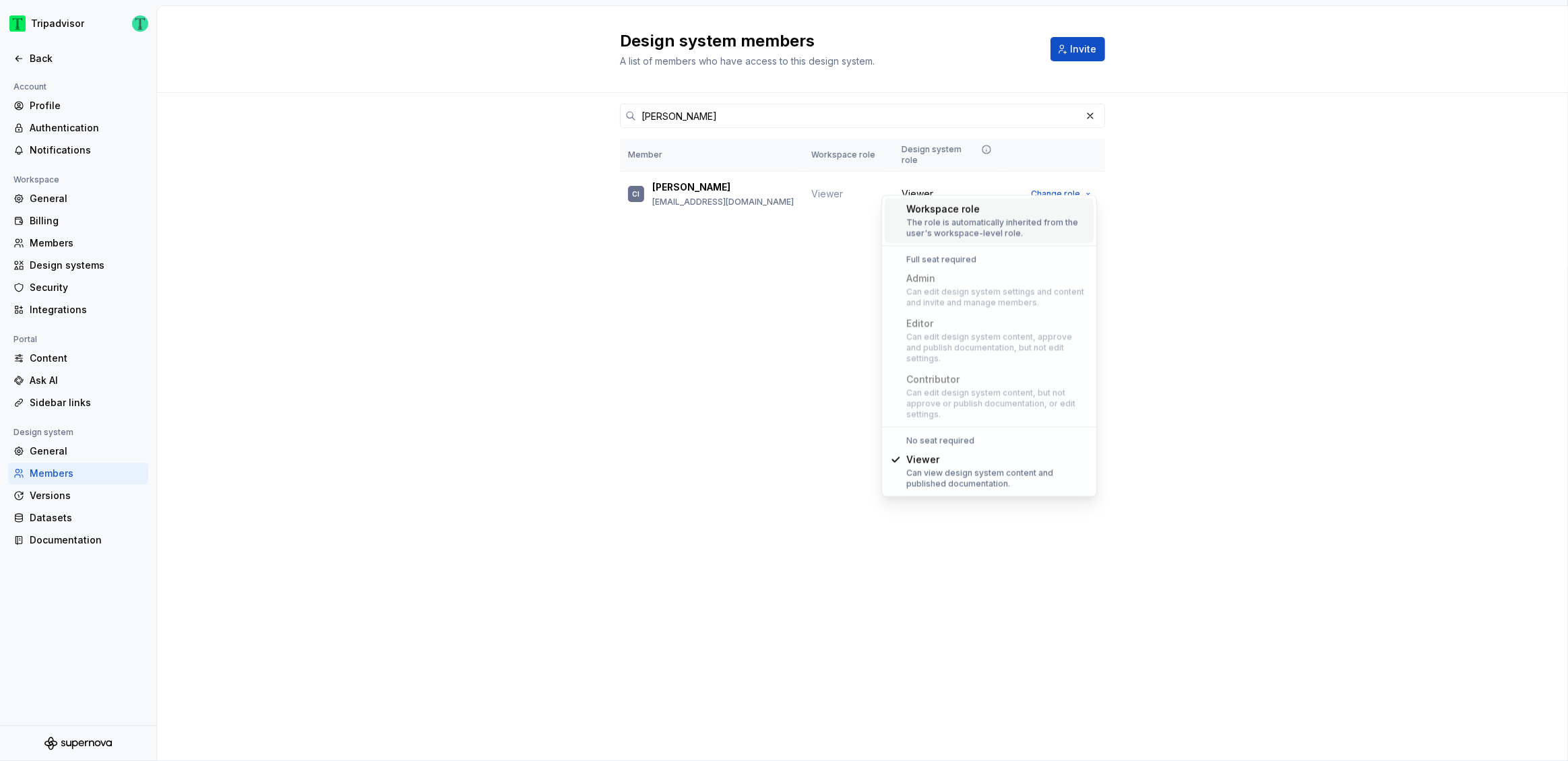
click at [678, 323] on div "Design system members A list of members who have access to this design system. …" at bounding box center [862, 384] width 1411 height 755
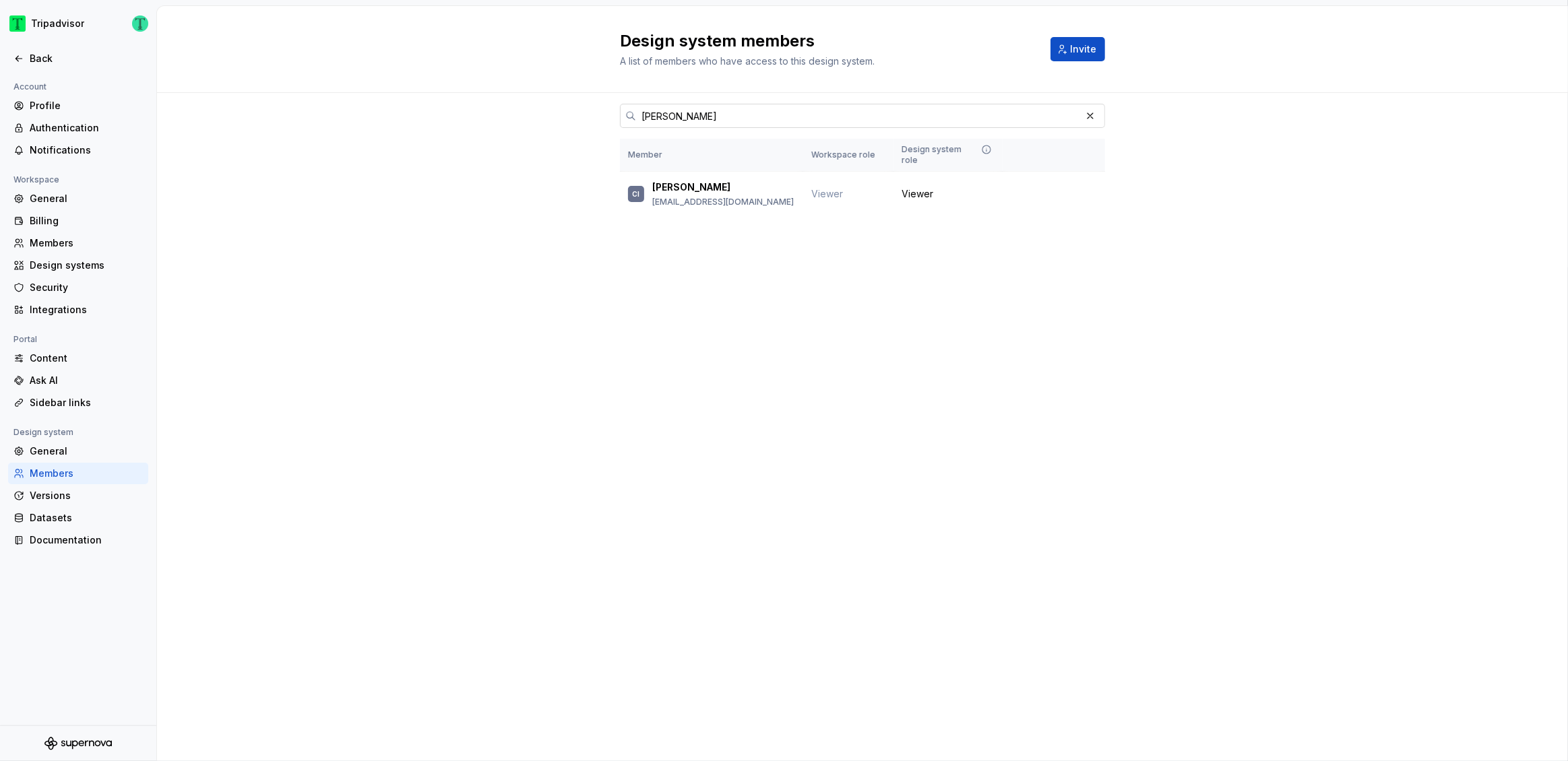
click at [679, 111] on input "carl" at bounding box center [859, 116] width 445 height 24
click at [1095, 113] on button "button" at bounding box center [1091, 116] width 19 height 19
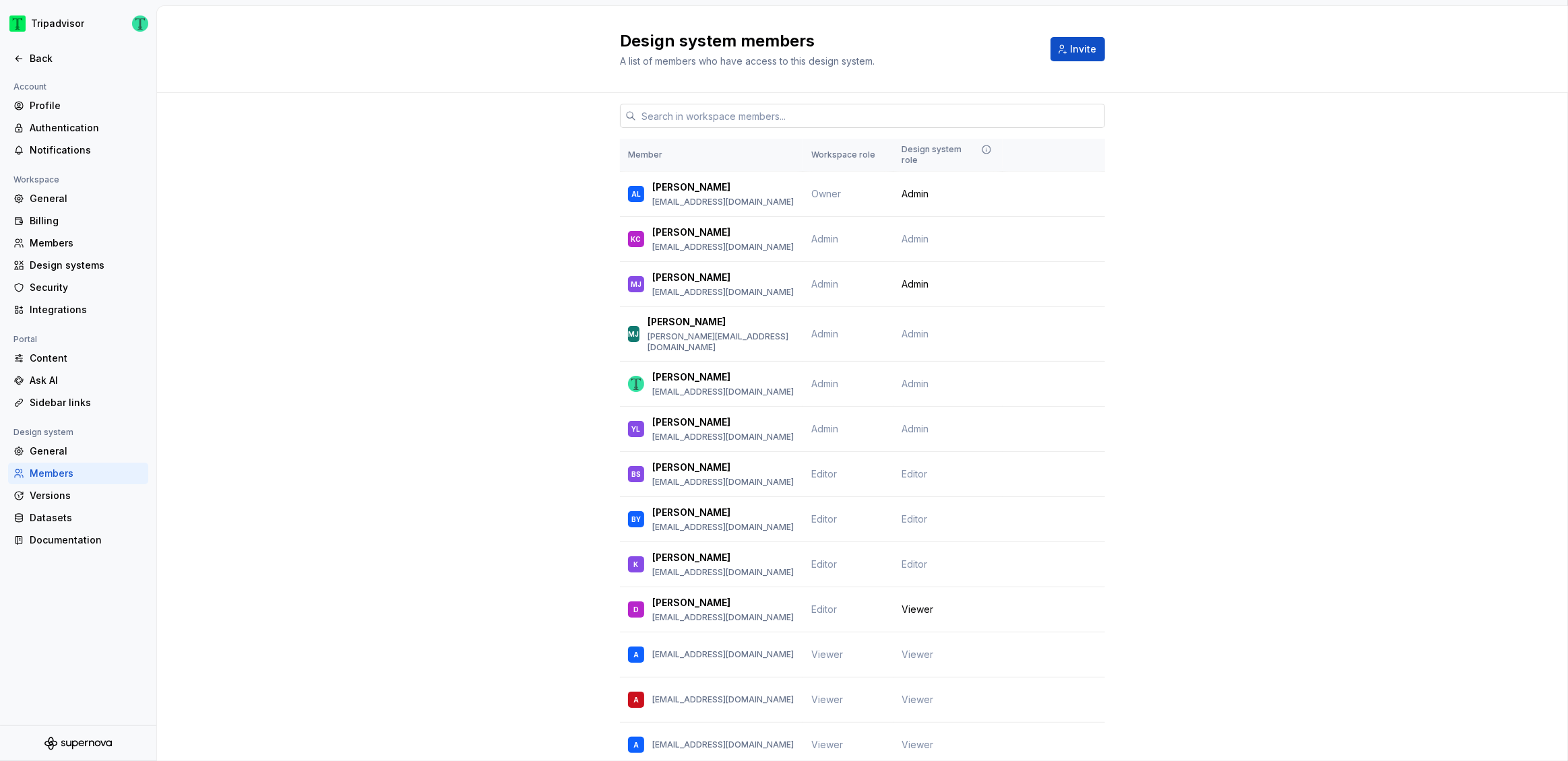
click at [660, 115] on input "text" at bounding box center [871, 116] width 469 height 24
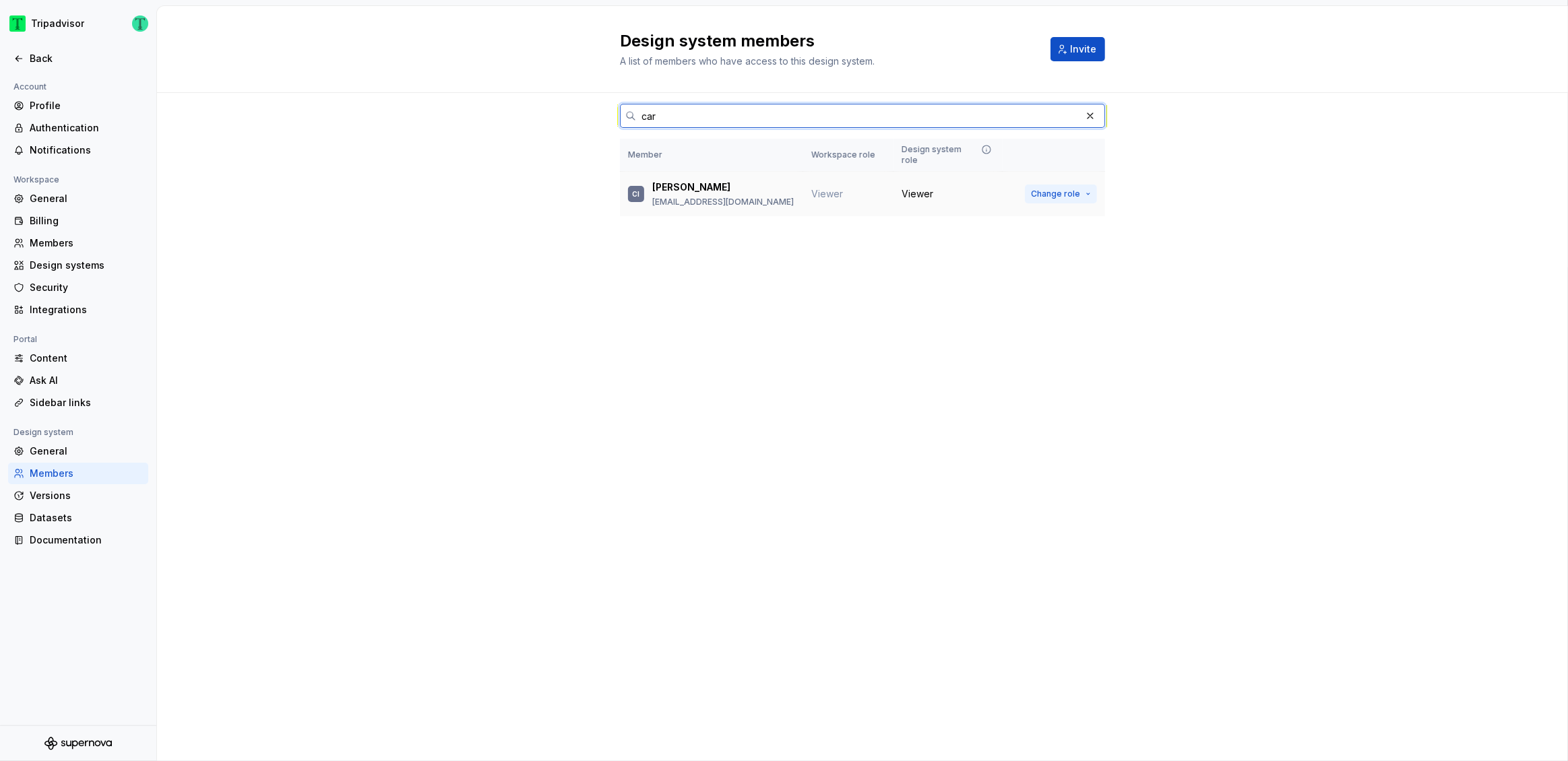
type input "car"
click at [1052, 189] on span "Change role" at bounding box center [1055, 193] width 50 height 10
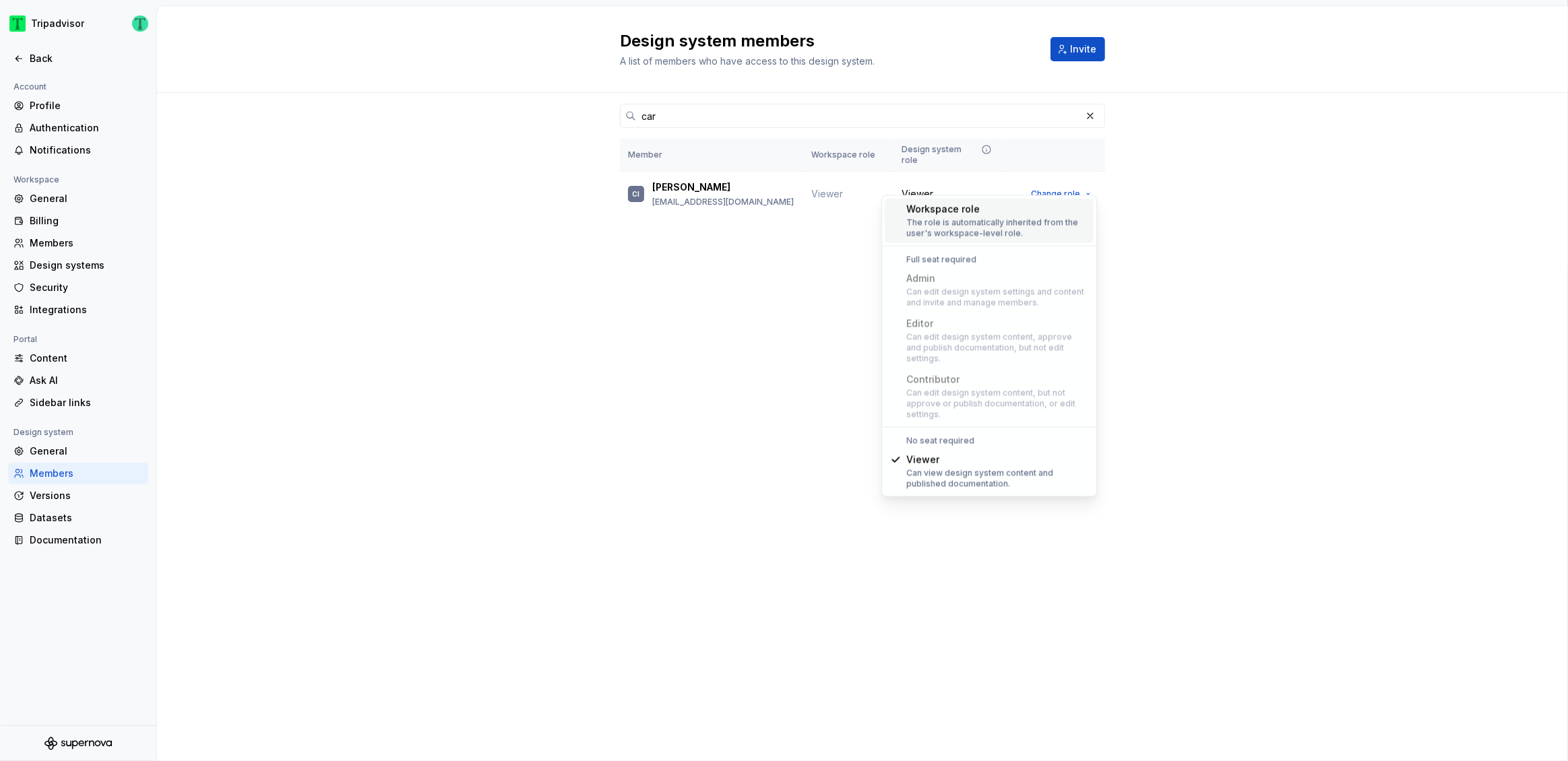
click at [1023, 216] on div "Workspace role The role is automatically inherited from the user's workspace-le…" at bounding box center [998, 221] width 182 height 37
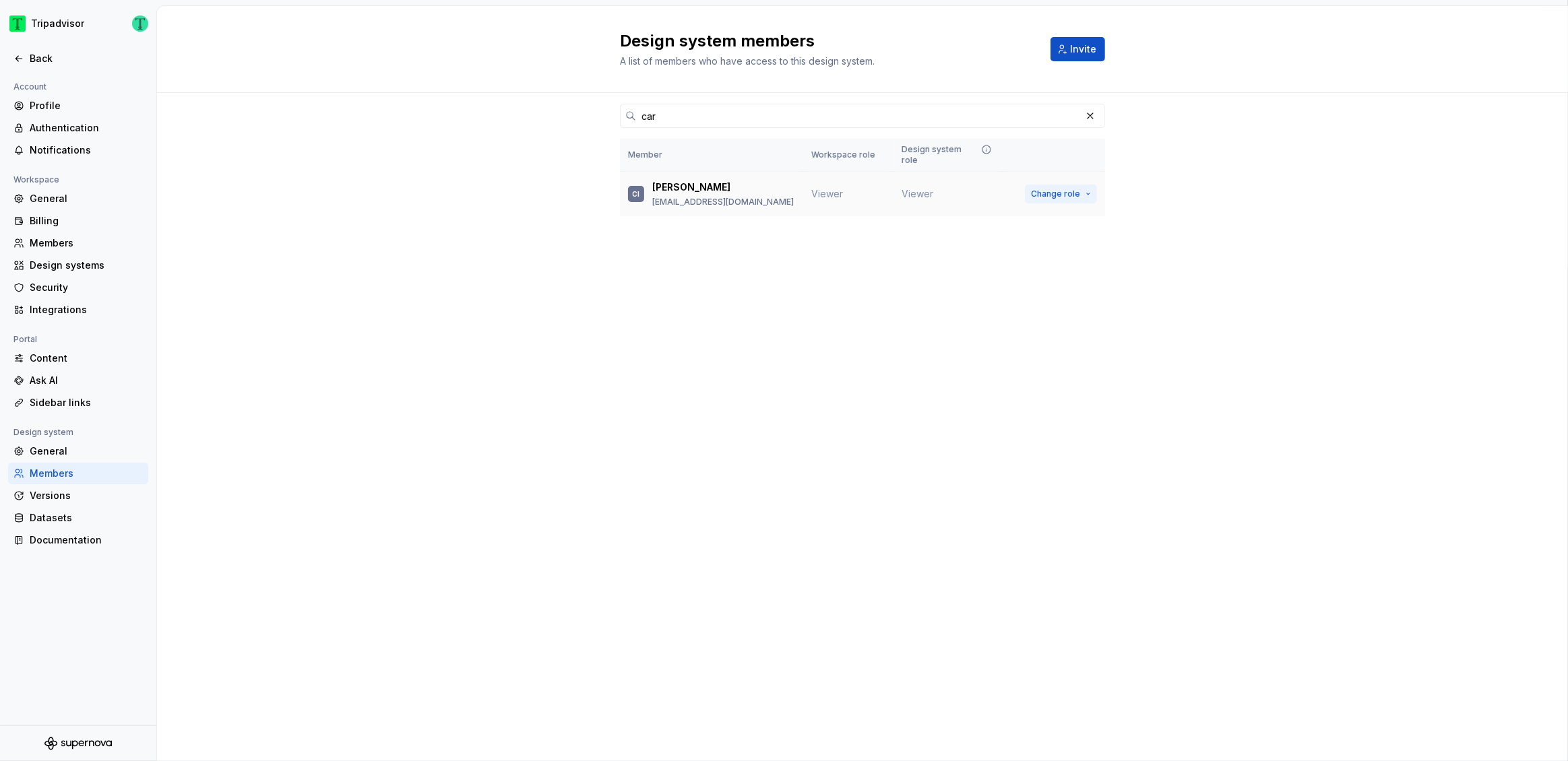
click at [1051, 189] on span "Change role" at bounding box center [1055, 193] width 50 height 10
click at [760, 296] on div "Design system members A list of members who have access to this design system. …" at bounding box center [862, 384] width 1411 height 755
click at [828, 188] on span "Viewer" at bounding box center [828, 193] width 32 height 11
click at [1064, 189] on span "Change role" at bounding box center [1055, 193] width 50 height 10
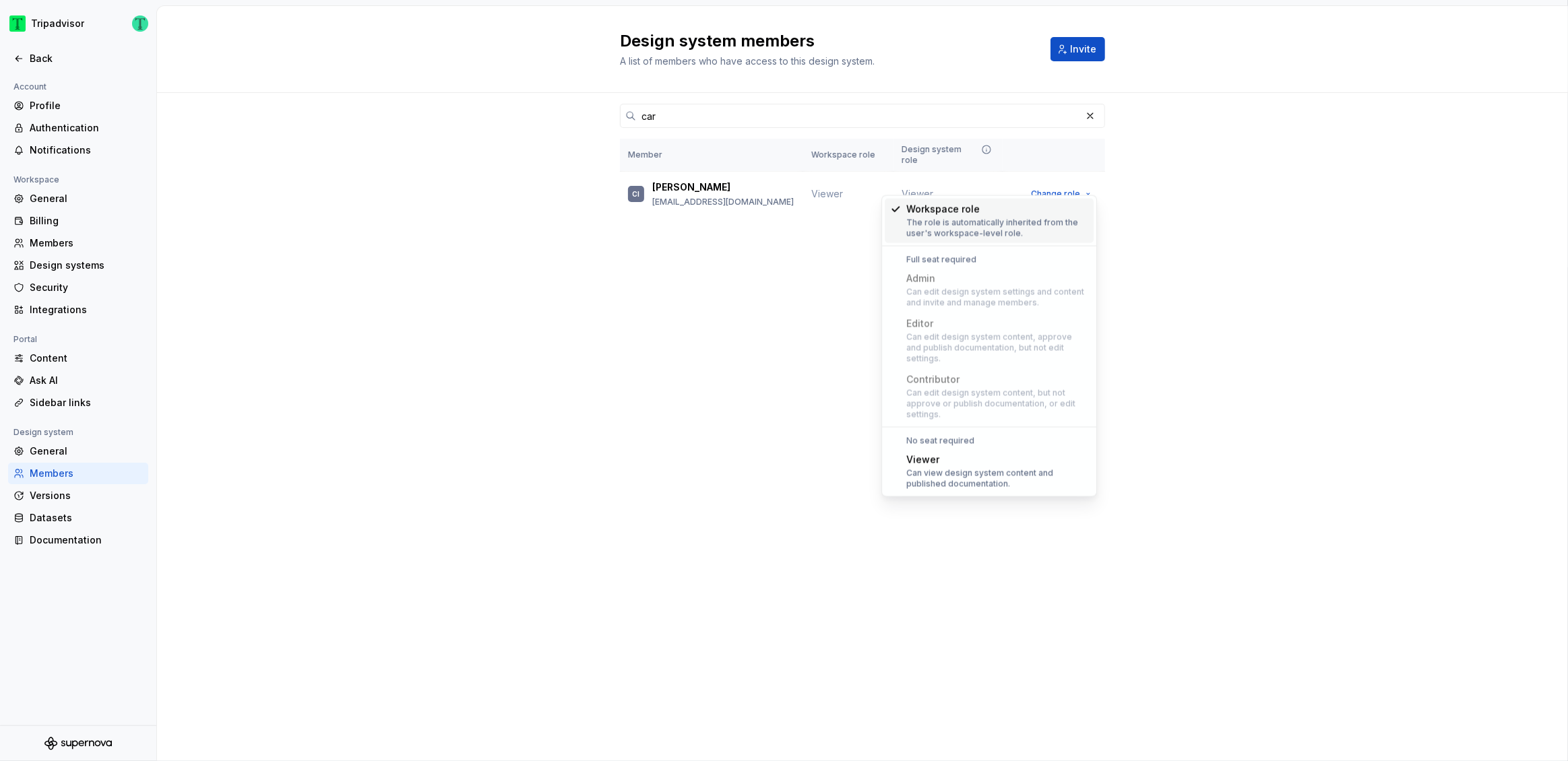
click at [774, 357] on div "Design system members A list of members who have access to this design system. …" at bounding box center [862, 384] width 1411 height 755
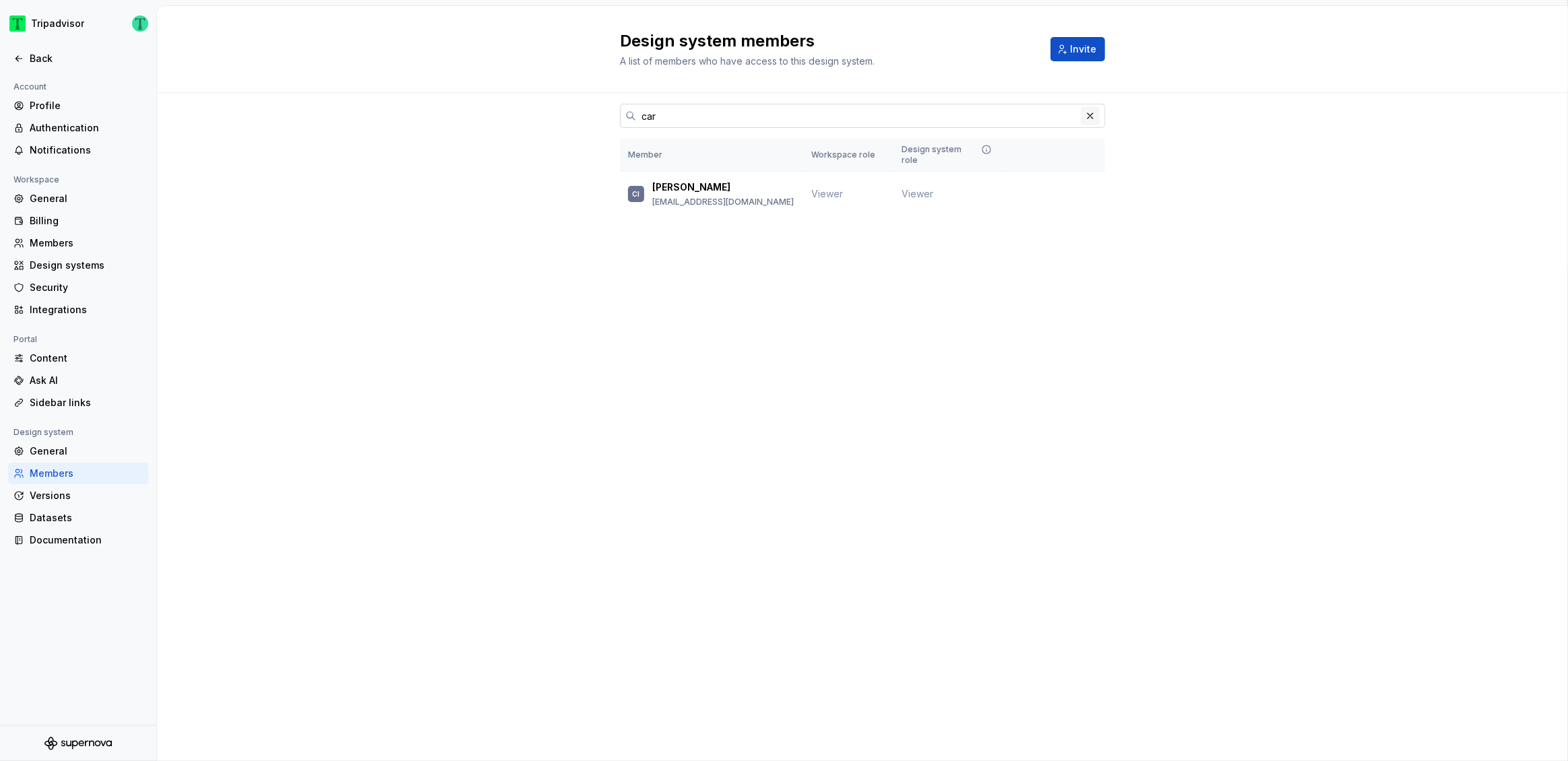
click at [1094, 113] on button "button" at bounding box center [1091, 116] width 19 height 19
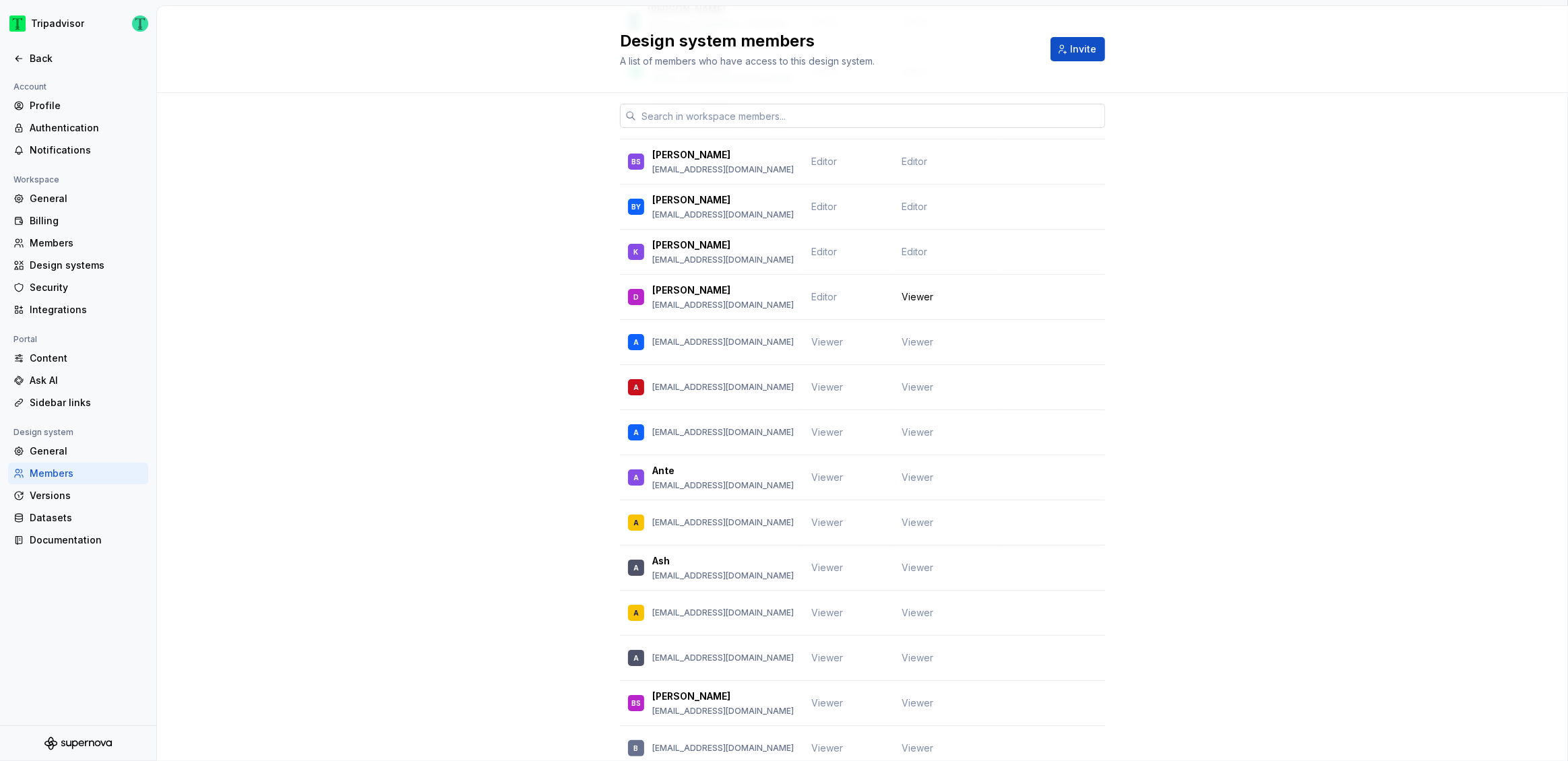
scroll to position [311, 0]
click at [1064, 293] on span "Change role" at bounding box center [1055, 298] width 50 height 10
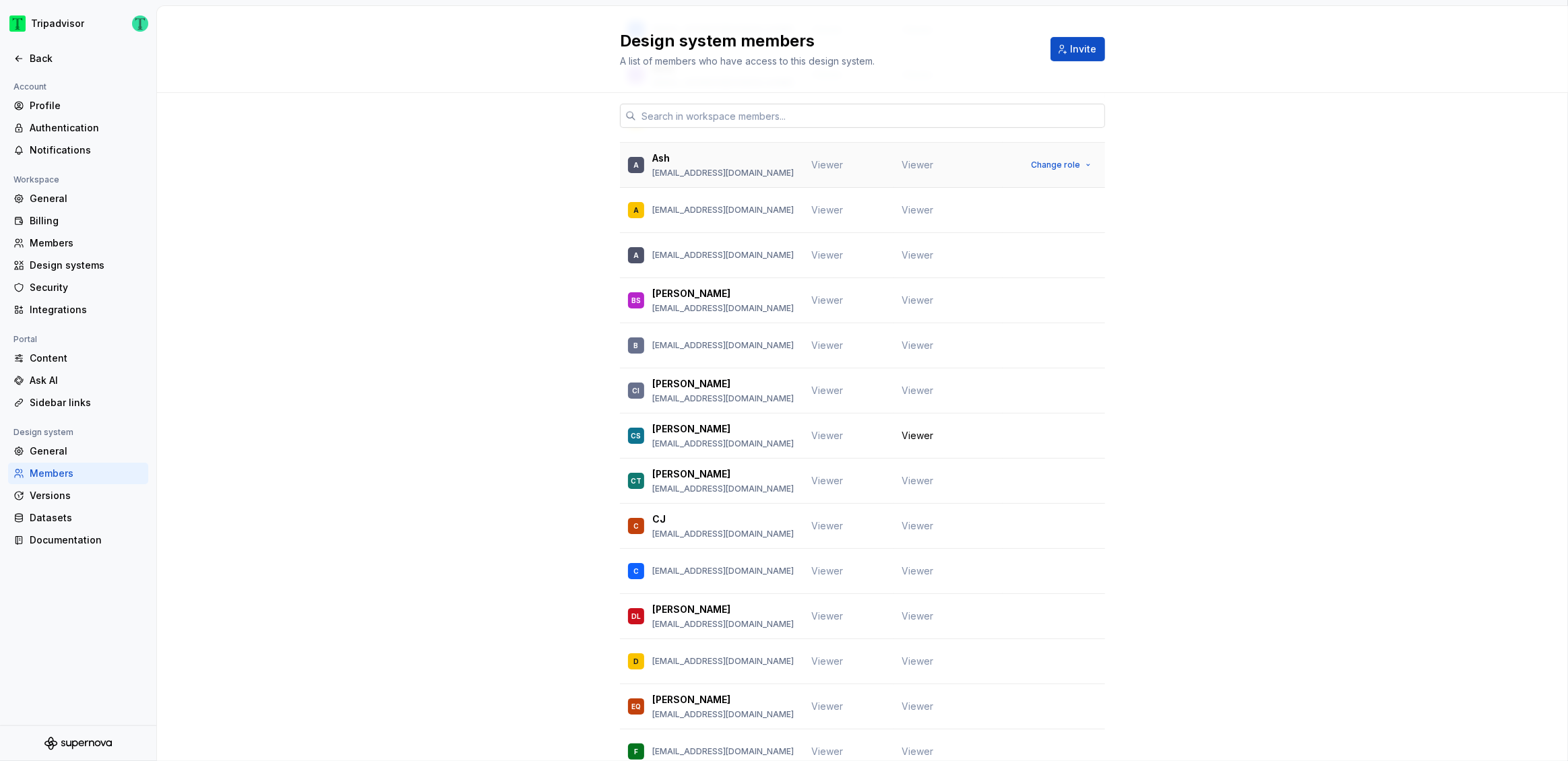
scroll to position [773, 0]
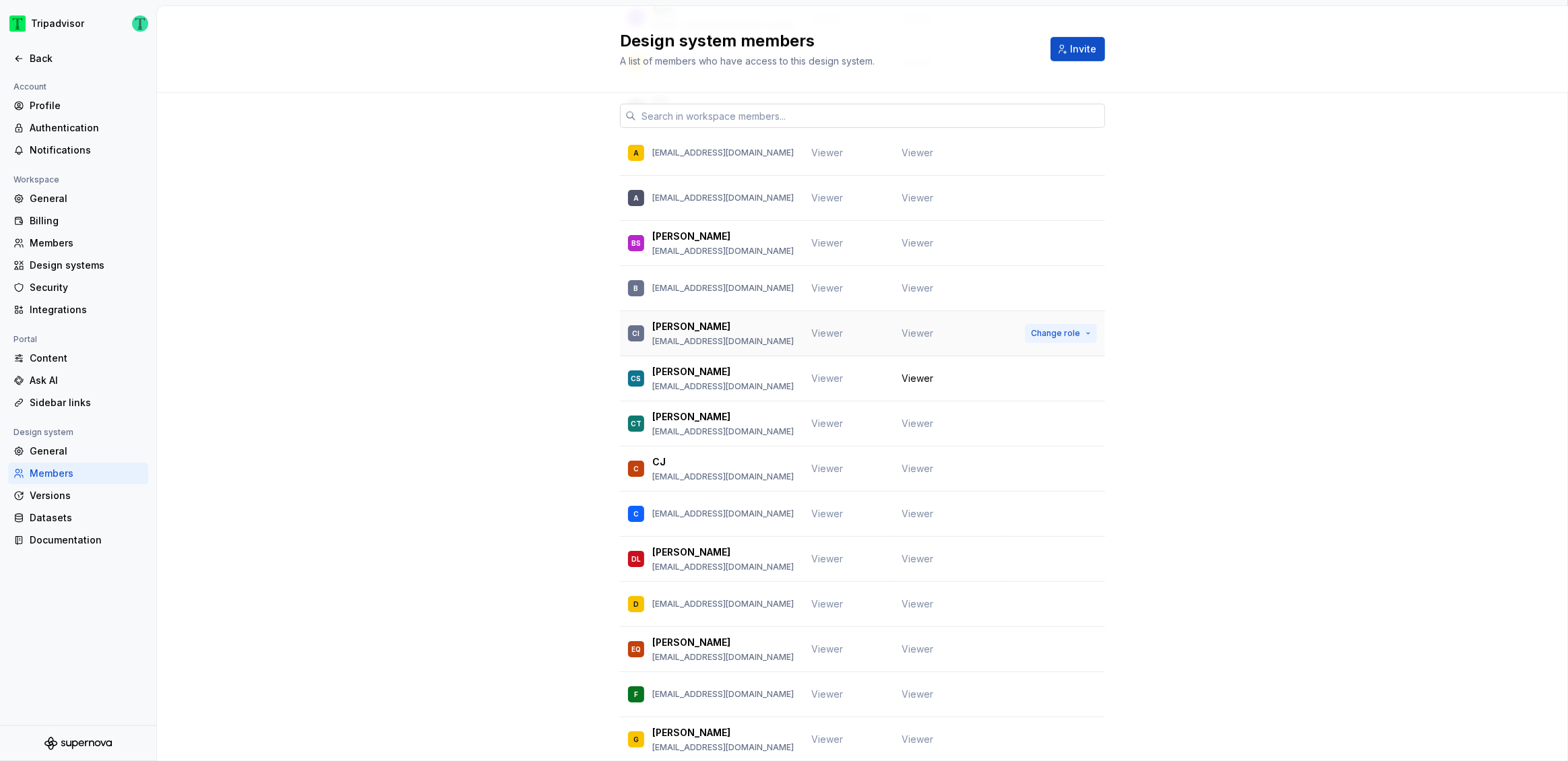
click at [1063, 328] on span "Change role" at bounding box center [1055, 333] width 50 height 10
click at [815, 328] on span "Viewer" at bounding box center [828, 333] width 32 height 11
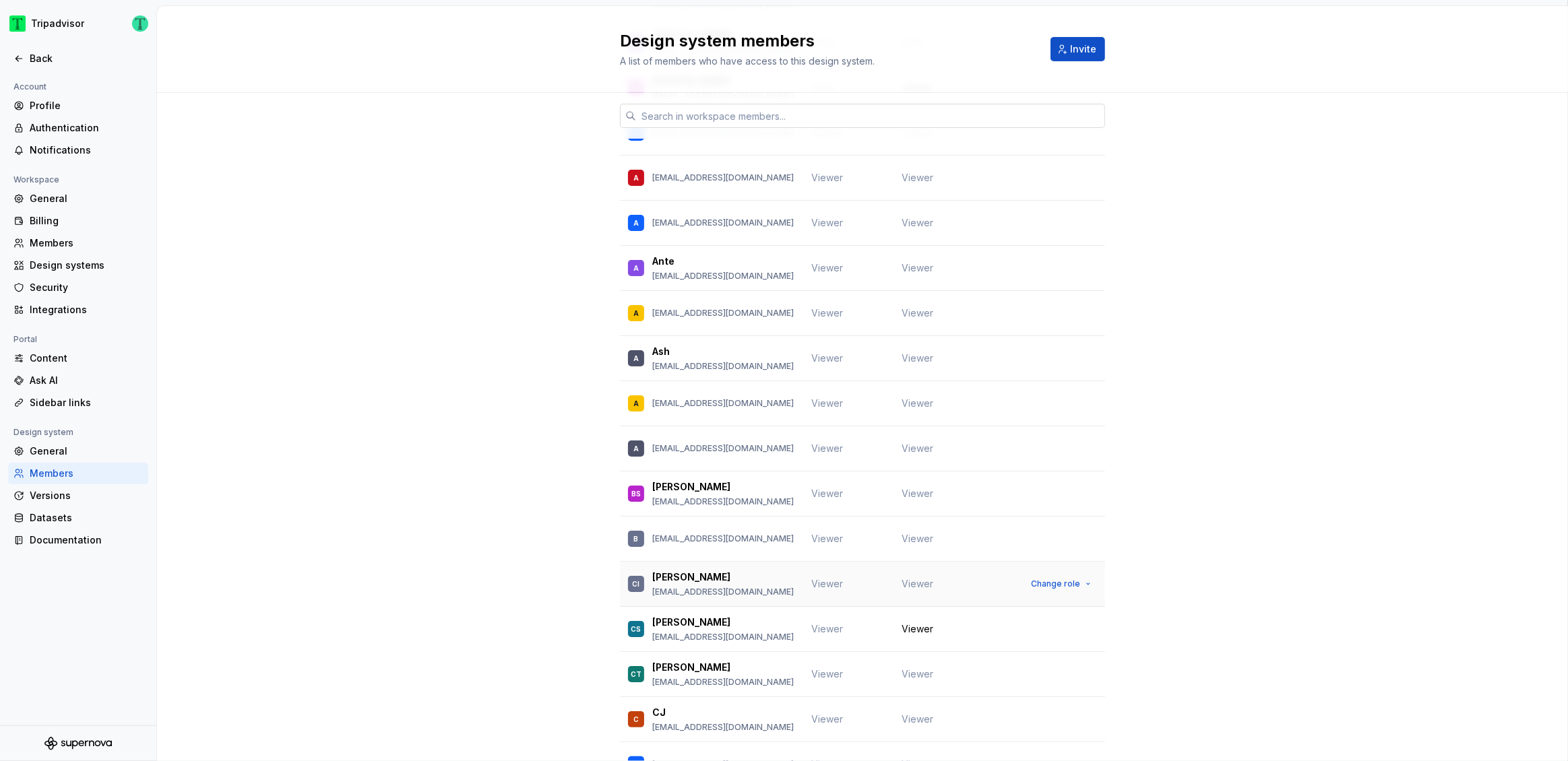
scroll to position [521, 0]
click at [702, 572] on div "[PERSON_NAME]" at bounding box center [723, 578] width 142 height 14
click at [1049, 580] on span "Change role" at bounding box center [1055, 584] width 50 height 10
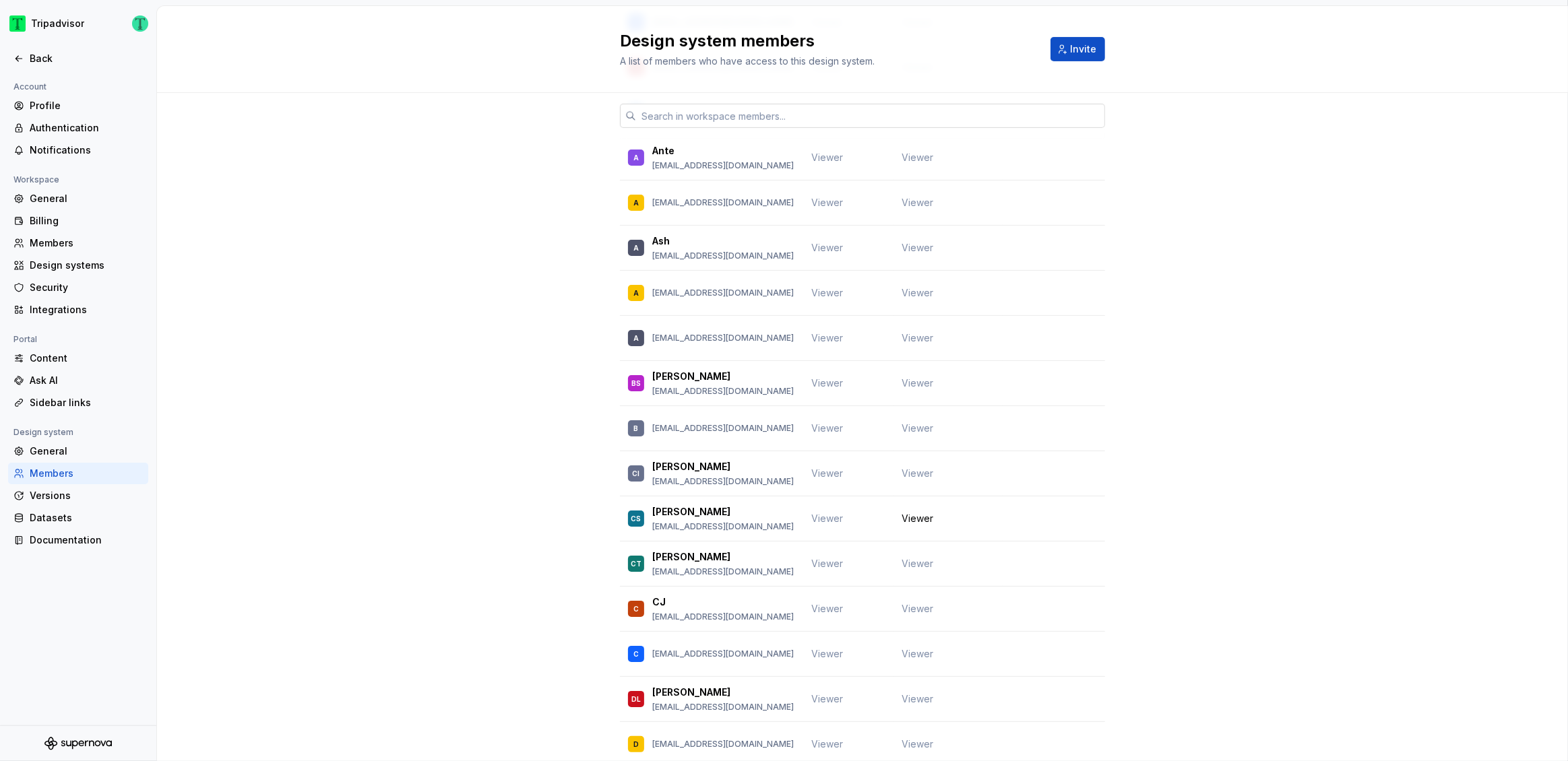
scroll to position [646, 0]
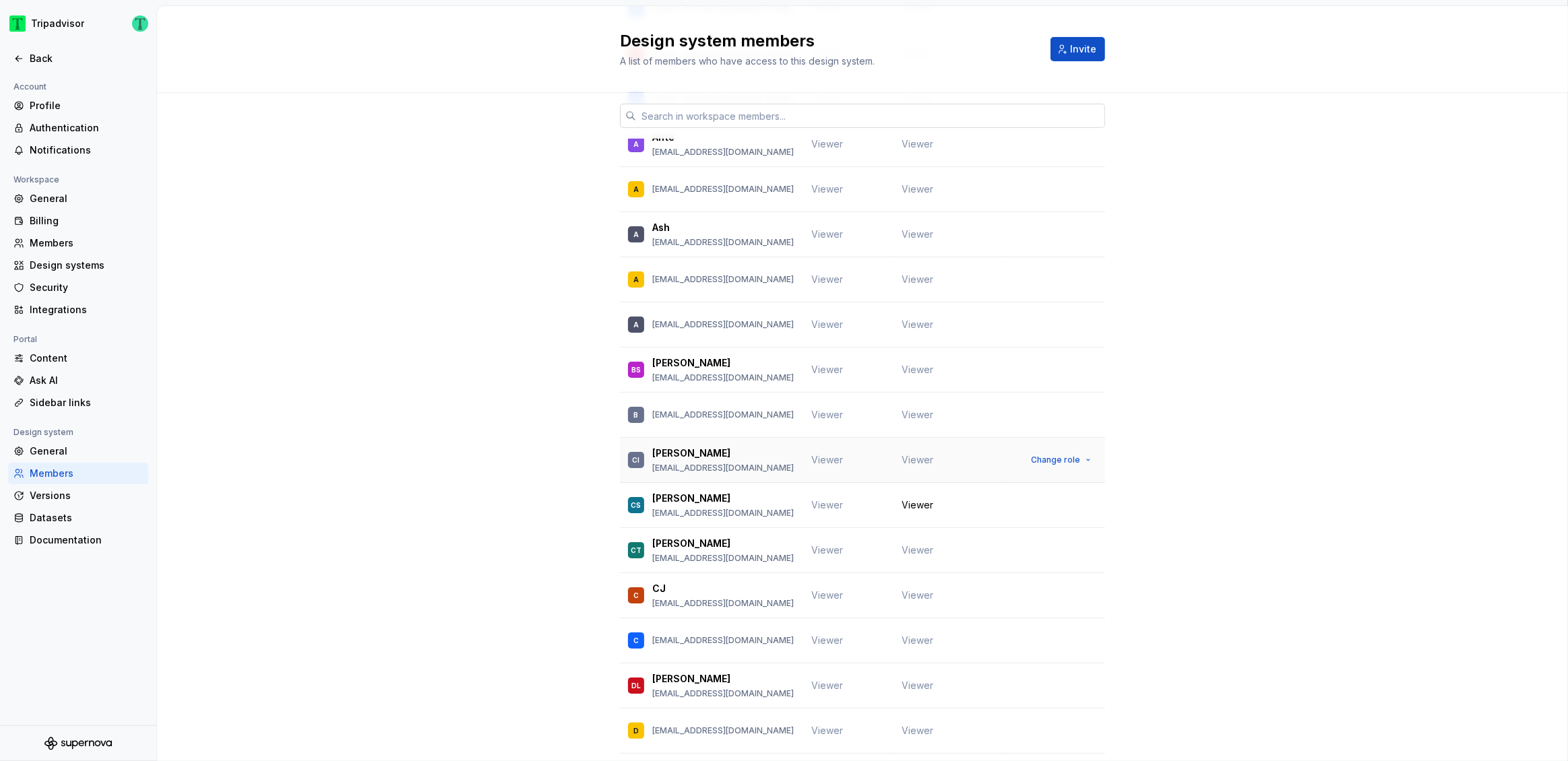
click at [688, 447] on p "[PERSON_NAME]" at bounding box center [692, 453] width 78 height 14
click at [652, 447] on p "[PERSON_NAME]" at bounding box center [692, 453] width 78 height 14
click at [1084, 451] on button "Change role" at bounding box center [1061, 460] width 72 height 19
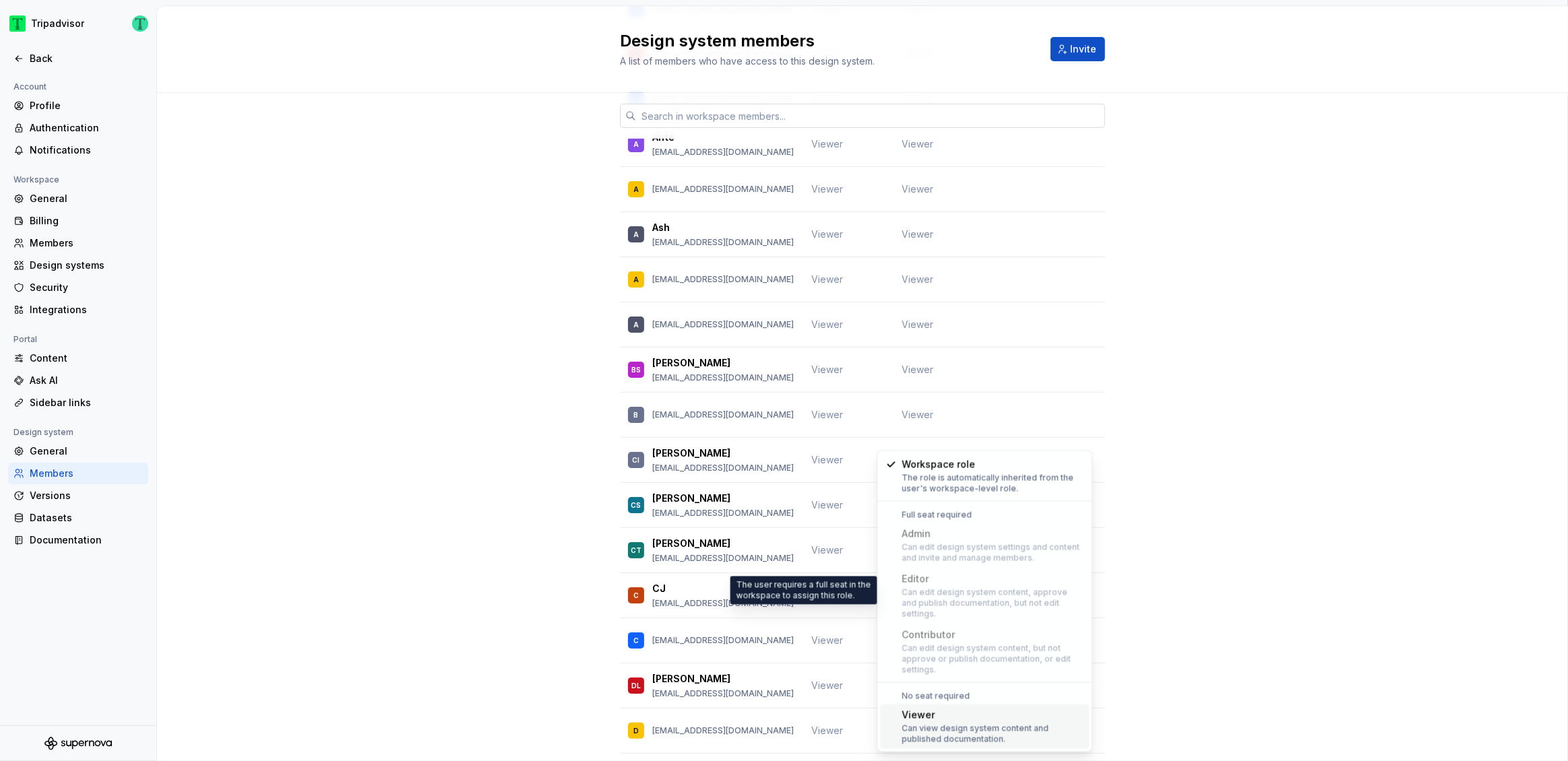
click at [1001, 602] on div "Can edit design system content, approve and publish documentation, but not edit…" at bounding box center [993, 604] width 182 height 32
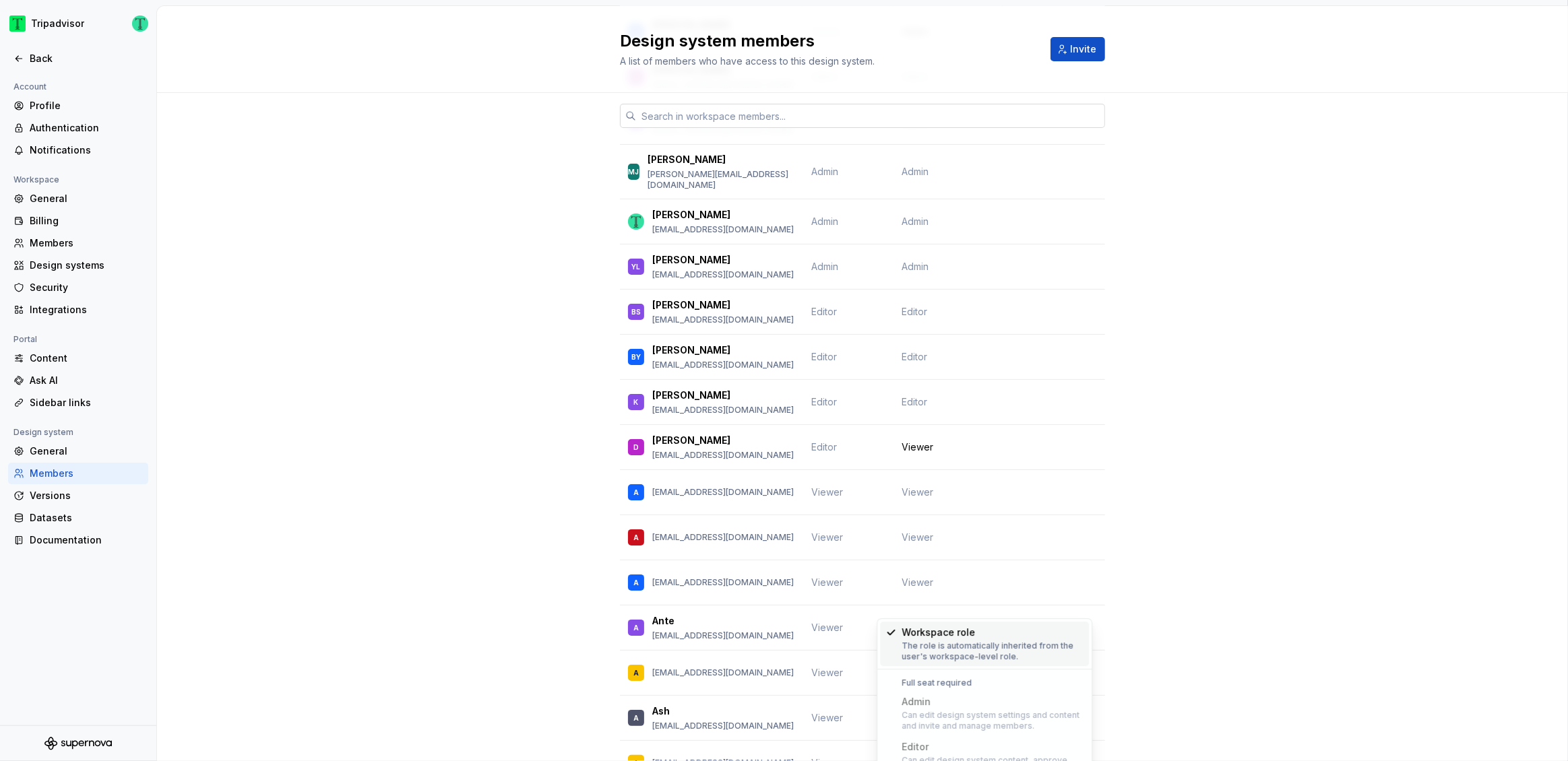
scroll to position [0, 0]
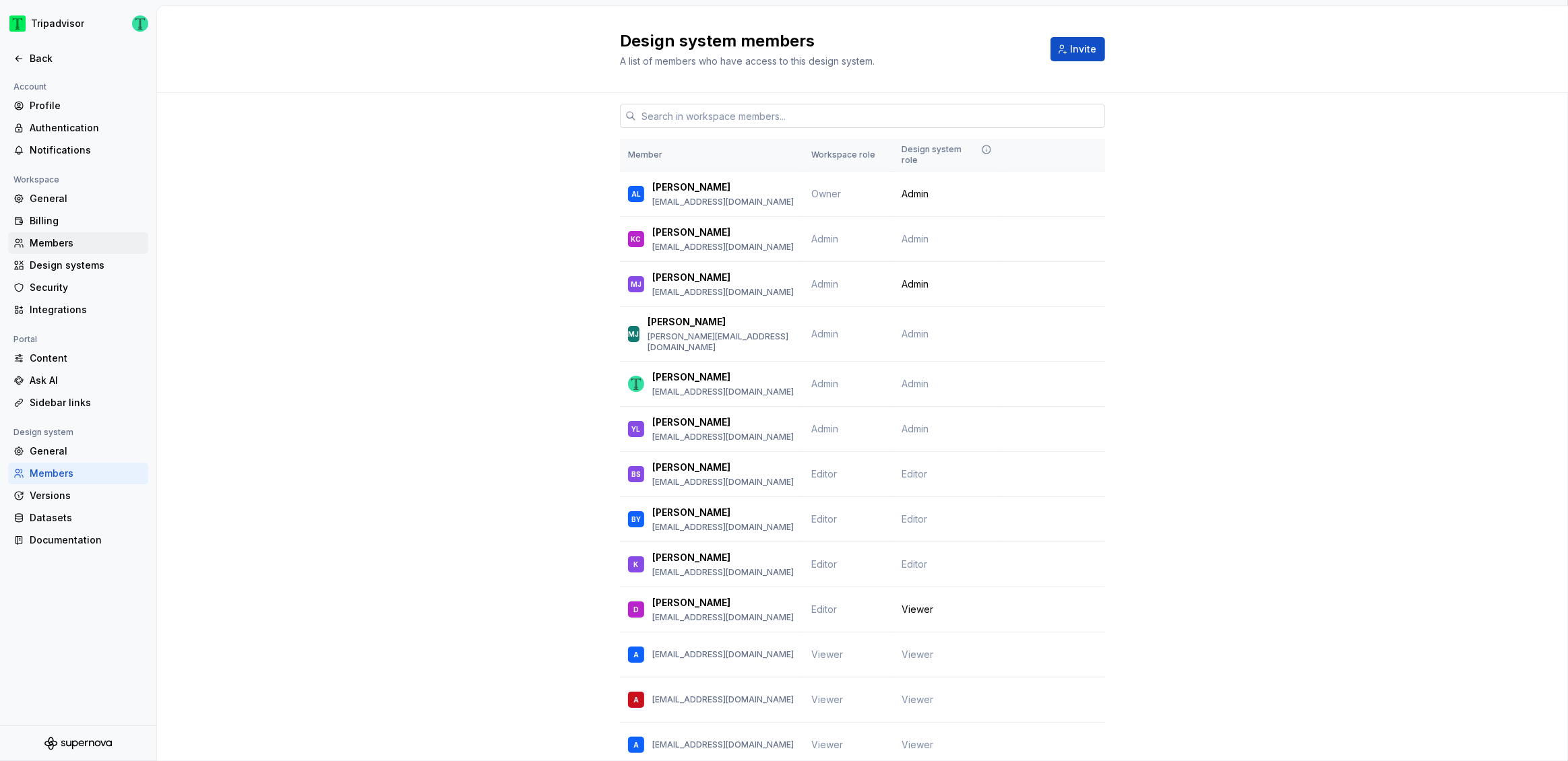
click at [46, 240] on div "Members" at bounding box center [86, 243] width 114 height 14
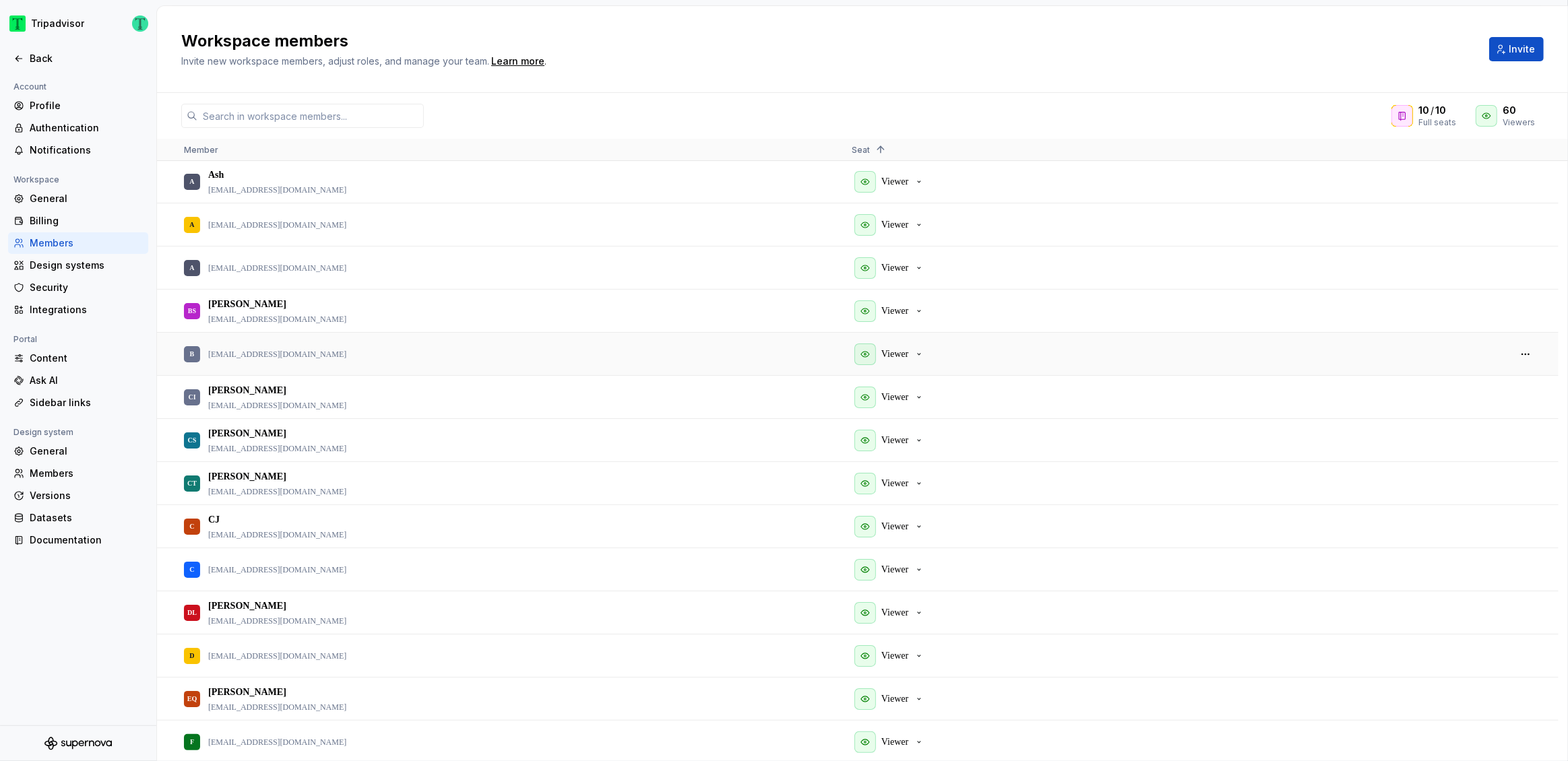
scroll to position [364, 0]
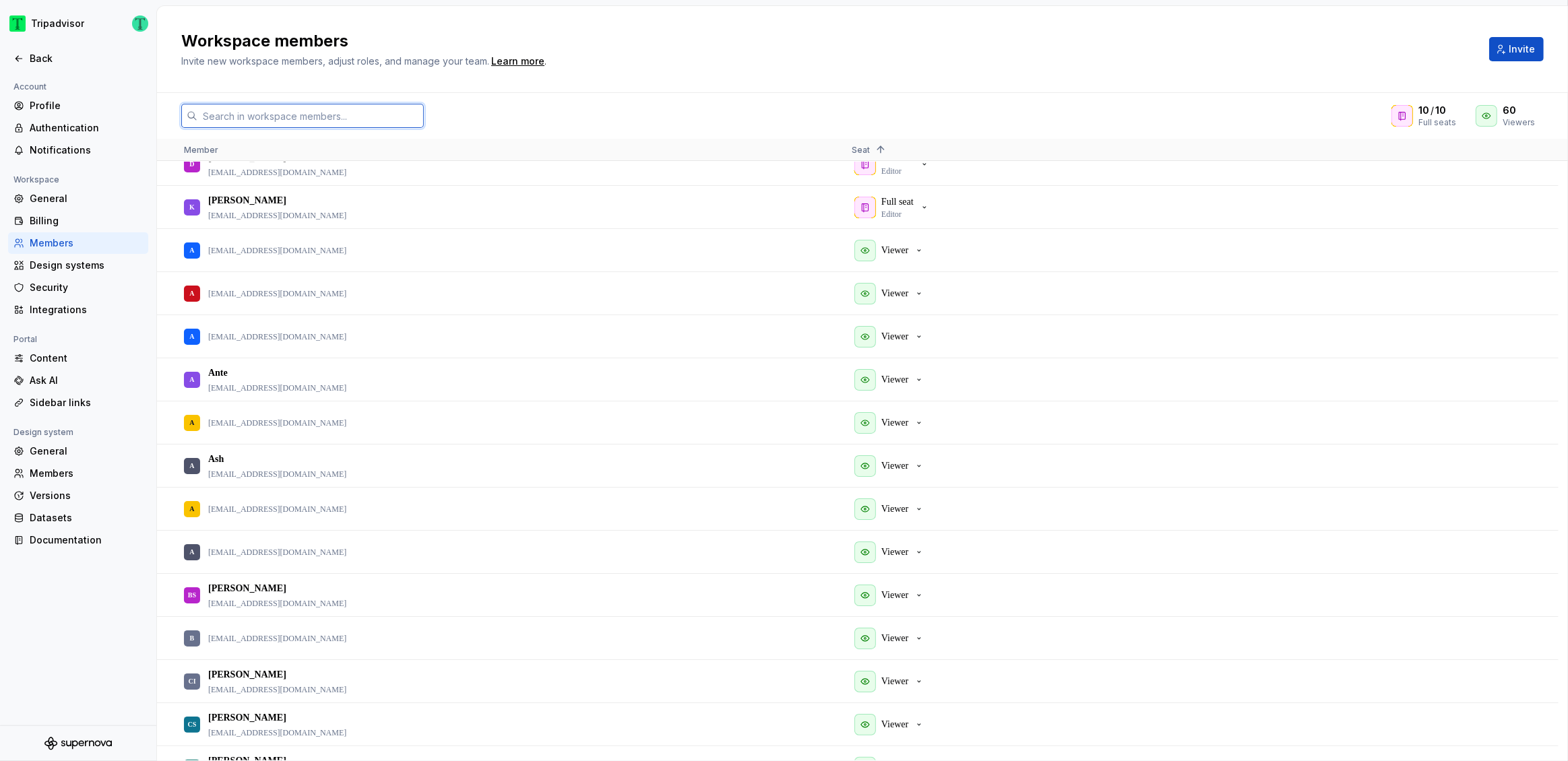
click at [327, 116] on input "text" at bounding box center [310, 116] width 226 height 24
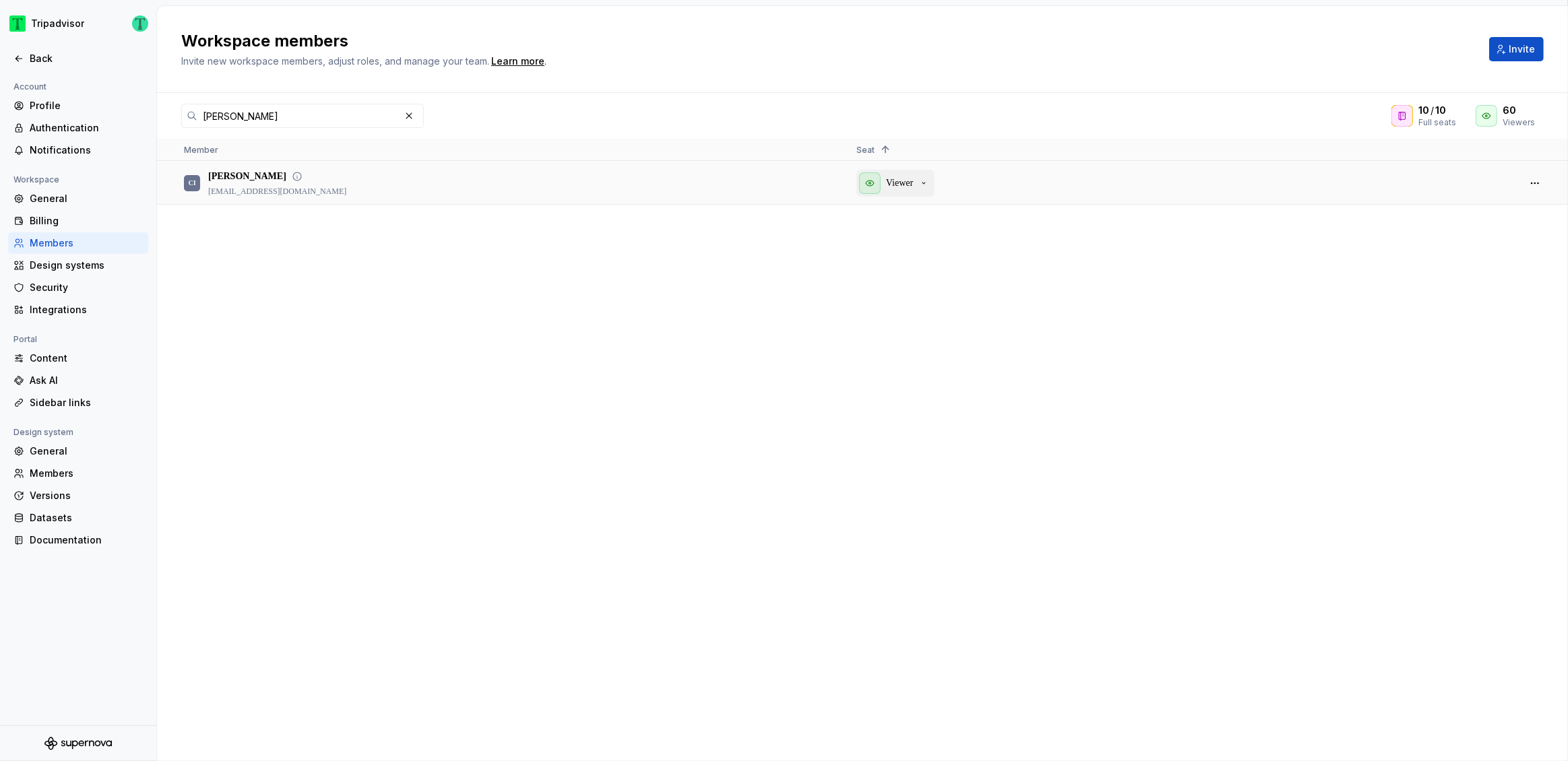
click at [919, 181] on div "Viewer" at bounding box center [895, 183] width 70 height 22
click at [262, 125] on input "carl" at bounding box center [298, 116] width 202 height 24
click at [260, 122] on input "carl" at bounding box center [298, 116] width 202 height 24
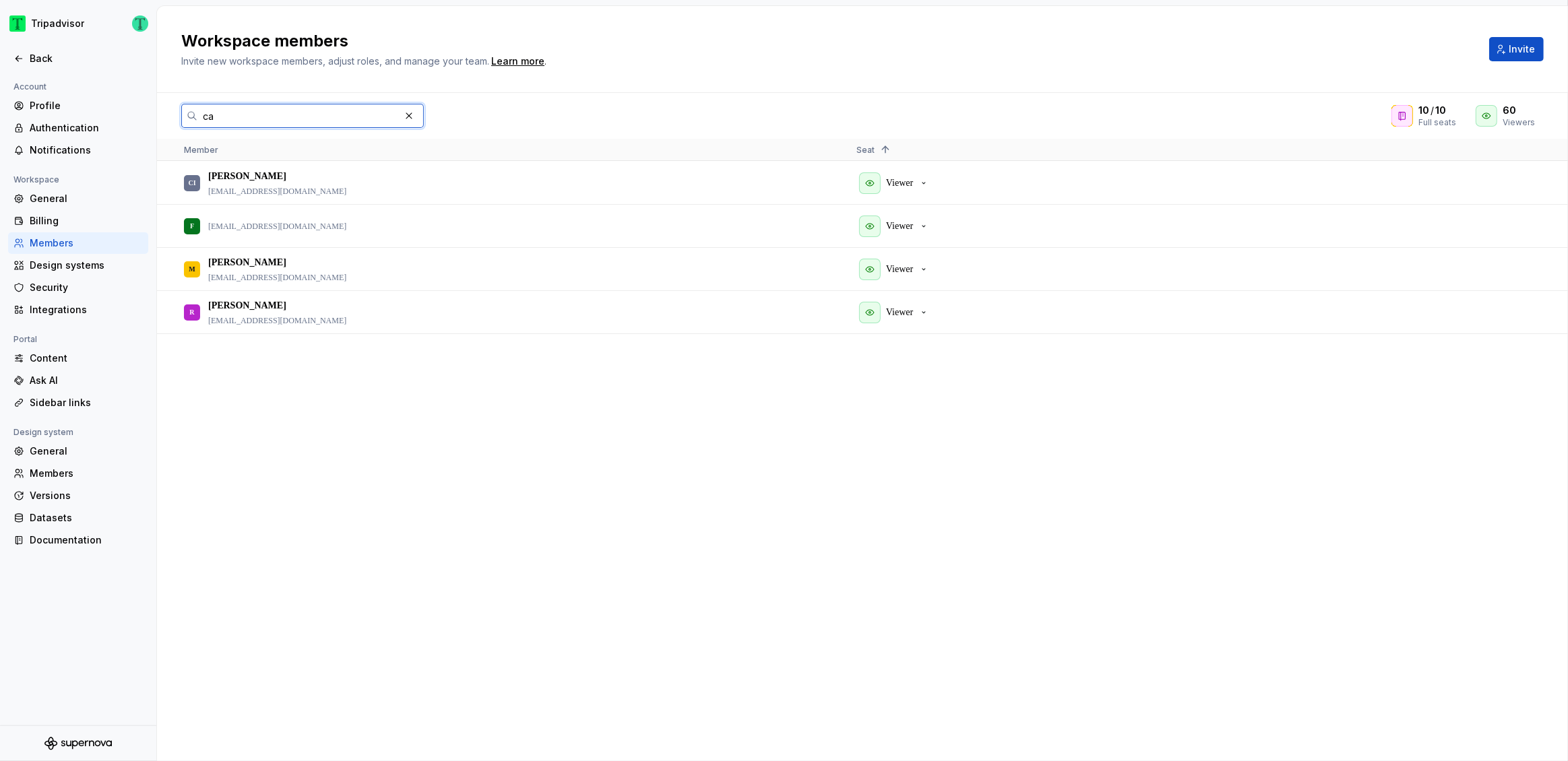
type input "c"
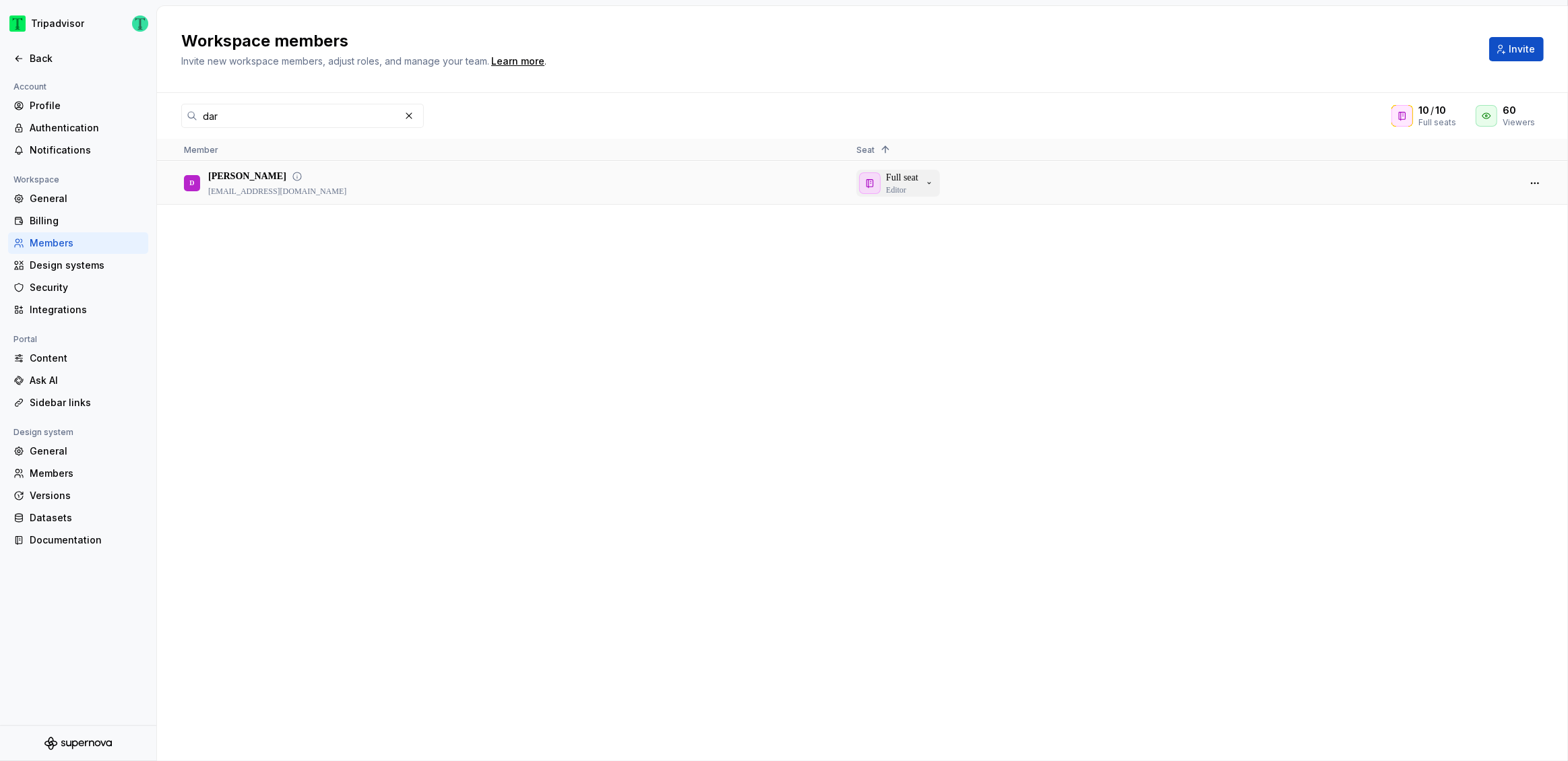
click at [892, 181] on p "Full seat" at bounding box center [902, 177] width 32 height 14
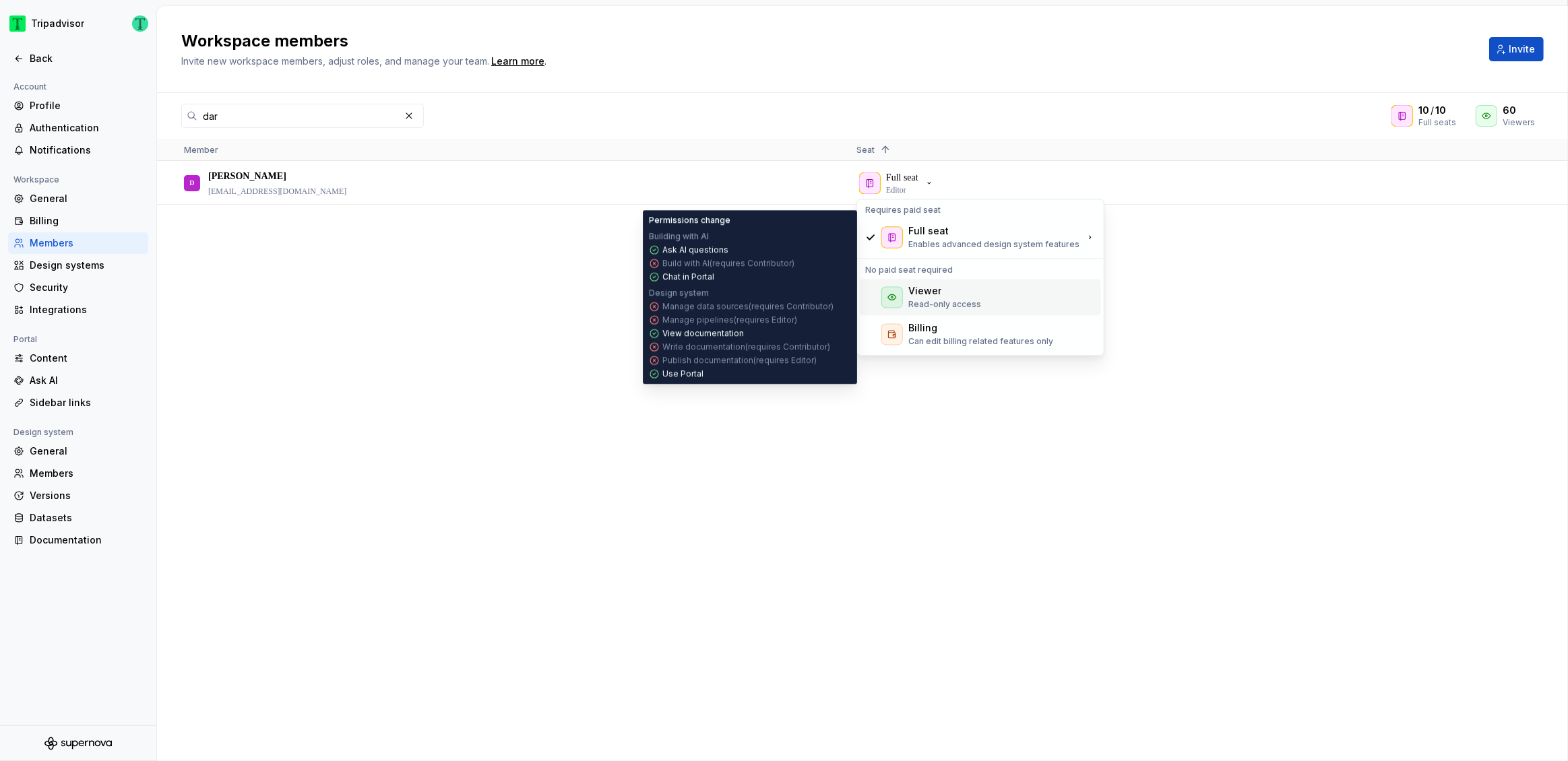
click at [955, 296] on div "Viewer" at bounding box center [944, 291] width 73 height 14
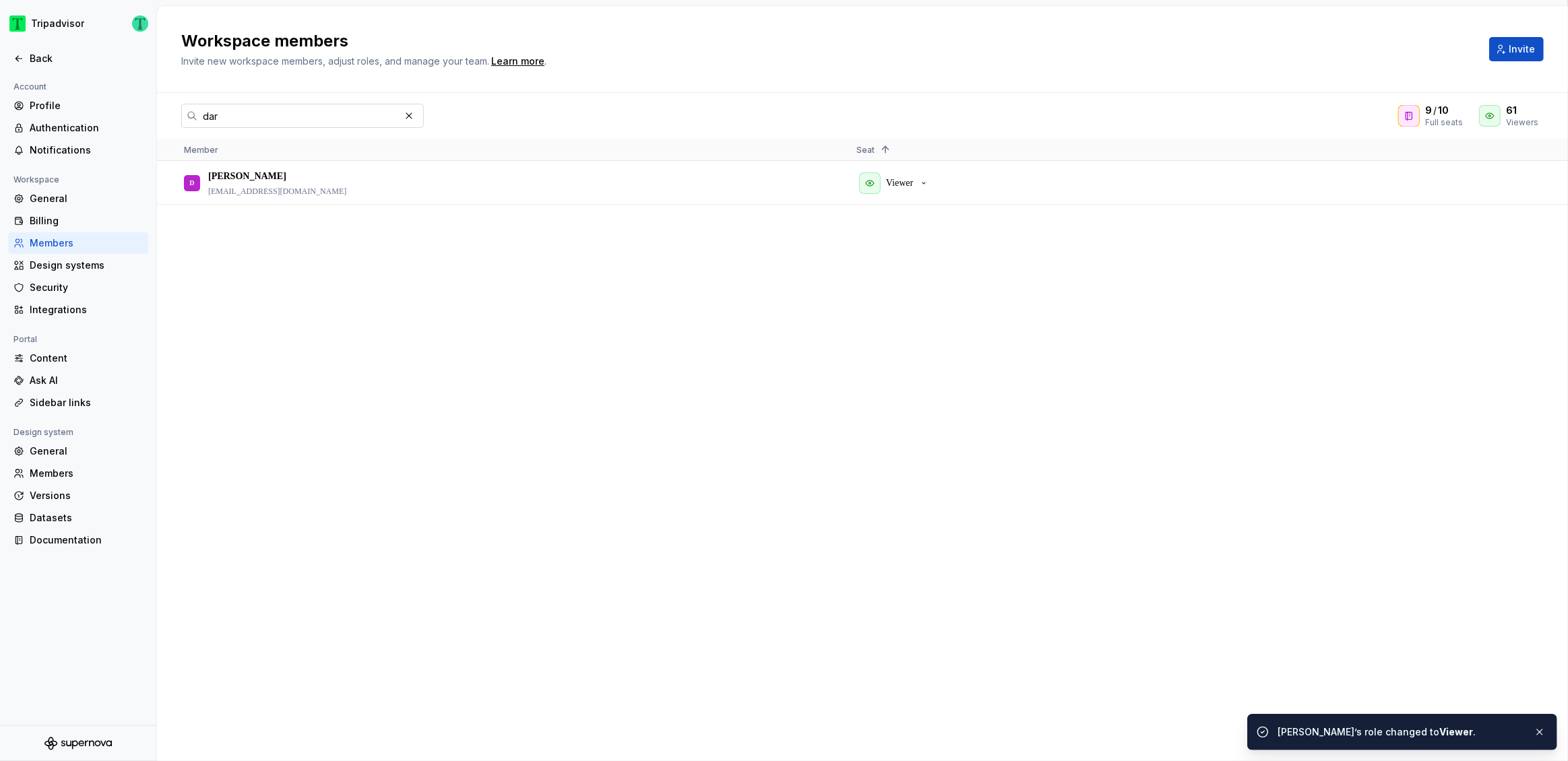
click at [330, 118] on input "dar" at bounding box center [298, 116] width 202 height 24
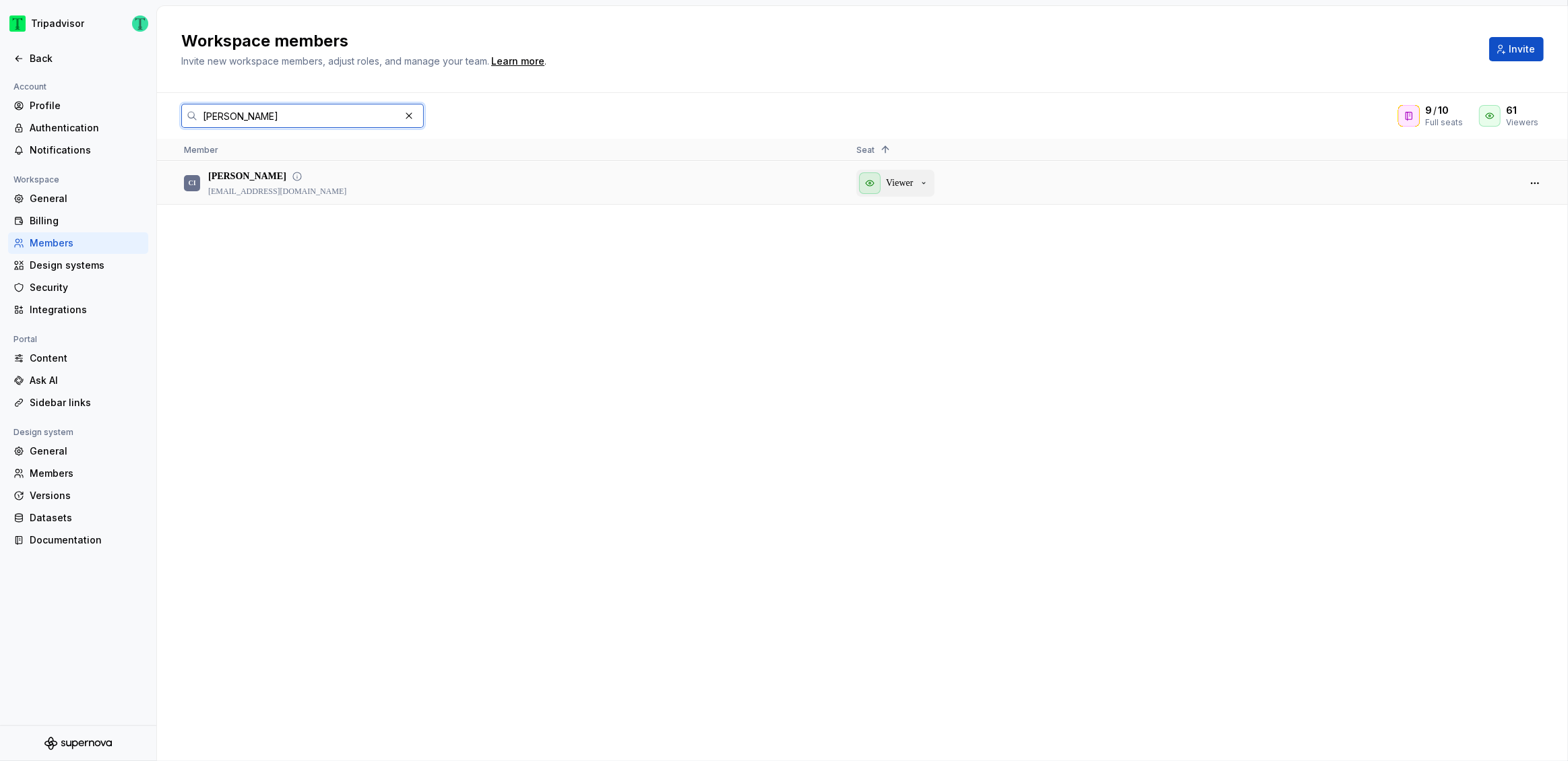
type input "carl"
click at [913, 181] on p "Viewer" at bounding box center [900, 183] width 27 height 14
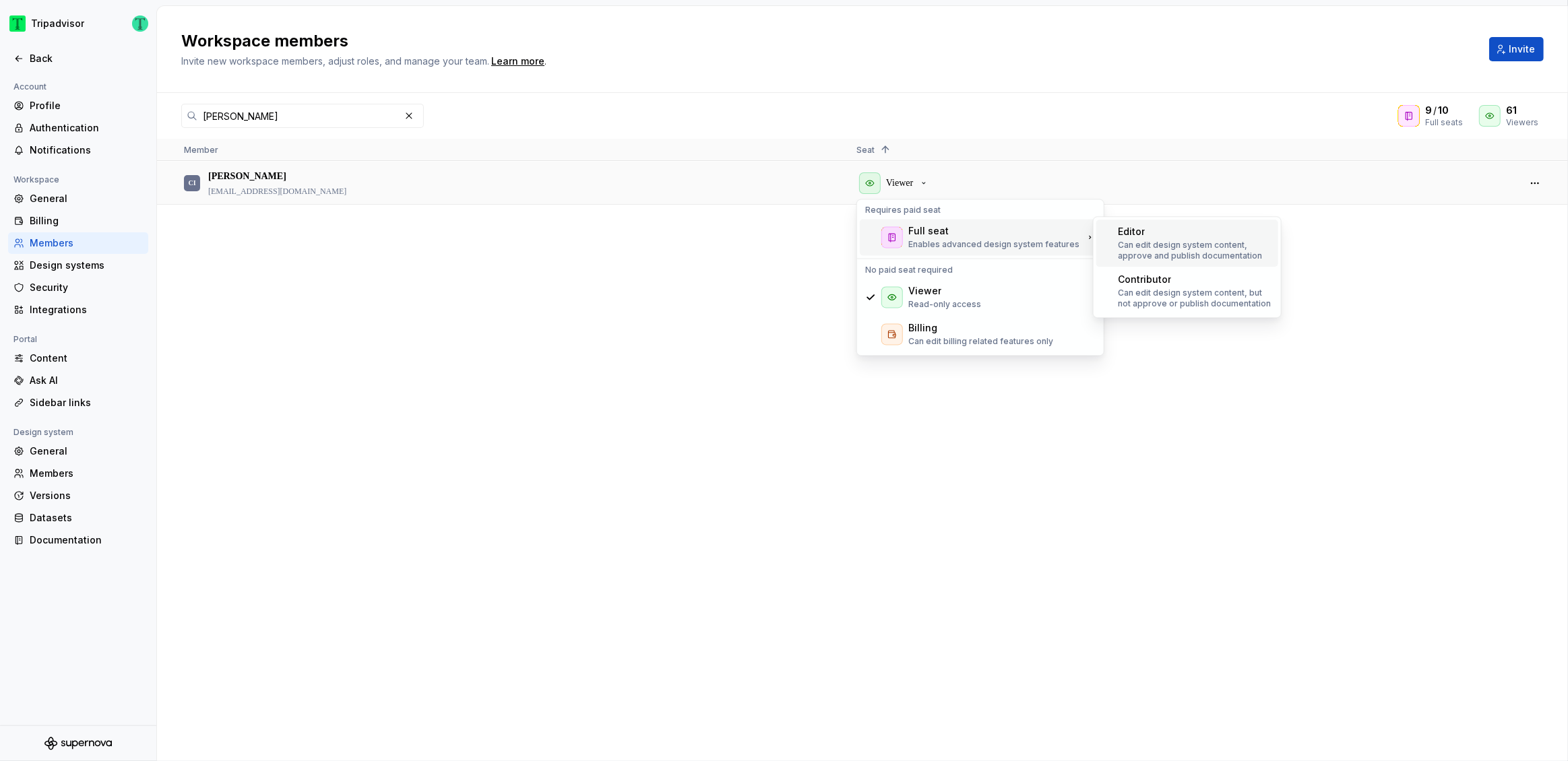
click at [1147, 237] on div "Editor" at bounding box center [1195, 231] width 155 height 14
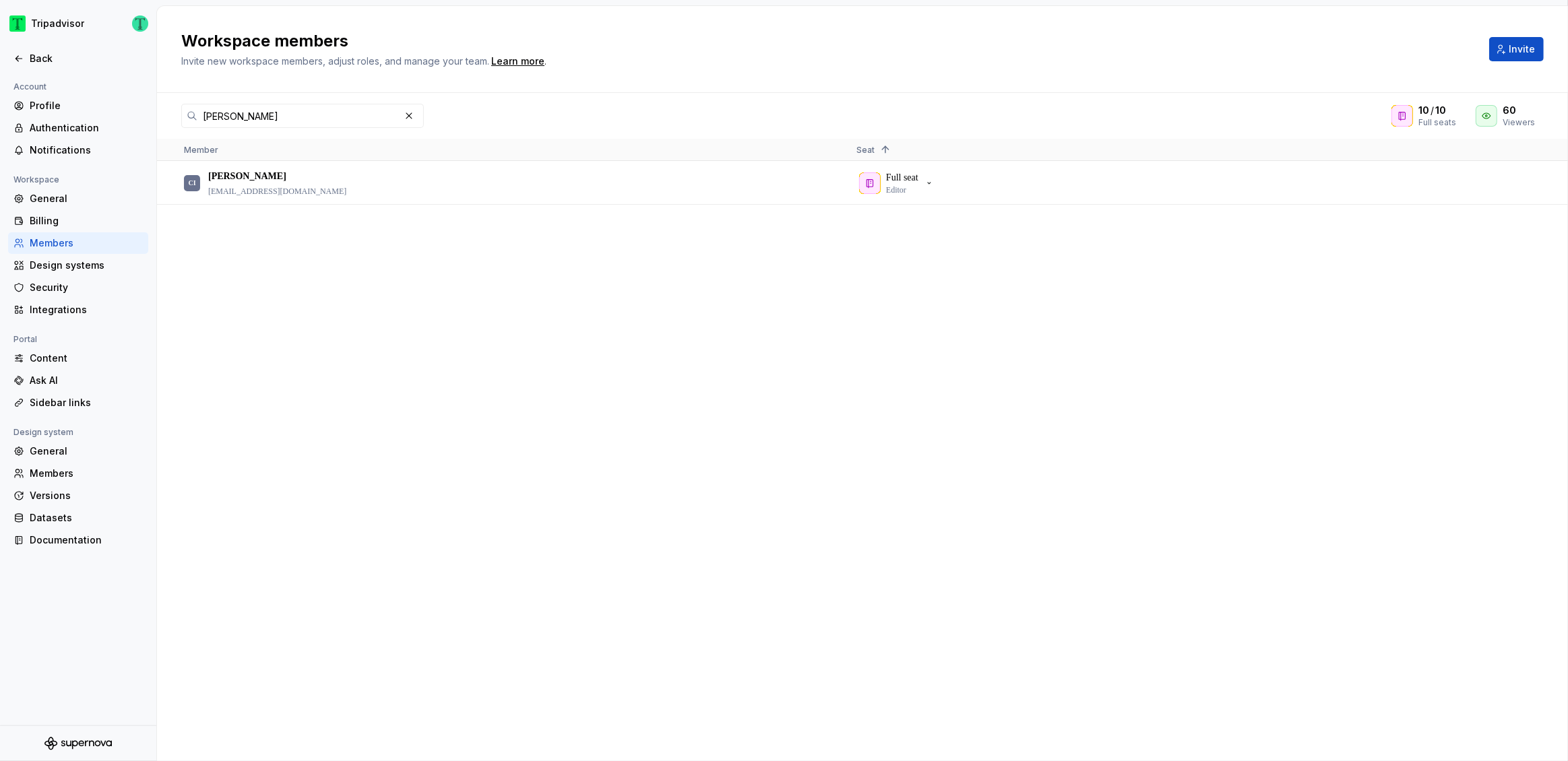
click at [680, 306] on div "CI Carl Iknaian ciknaian@tripadvisor.com Full seat Editor" at bounding box center [862, 460] width 1411 height 599
click at [48, 59] on div "Back" at bounding box center [86, 58] width 114 height 14
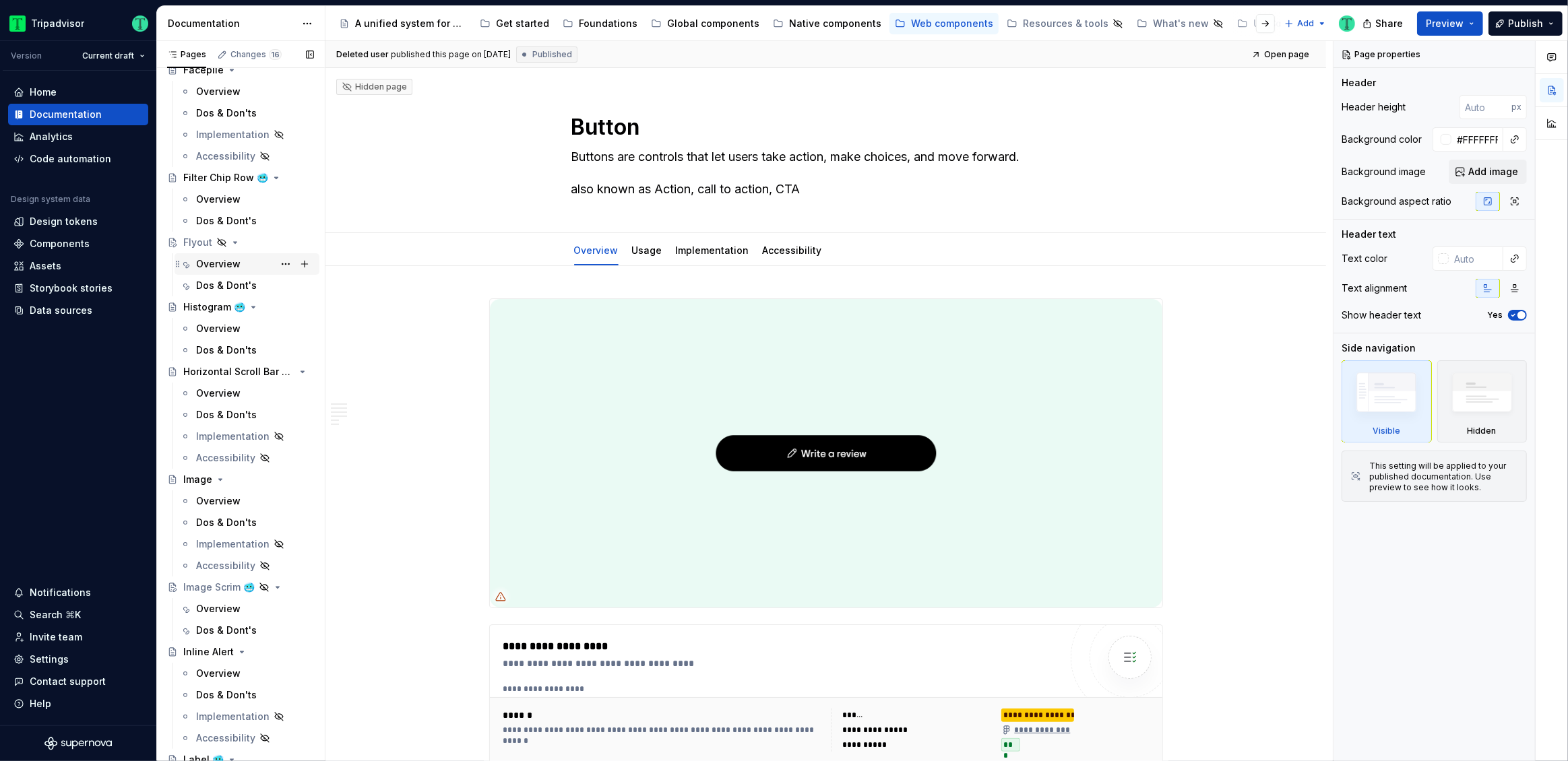
scroll to position [1363, 0]
click at [210, 273] on div "Overview" at bounding box center [218, 276] width 45 height 14
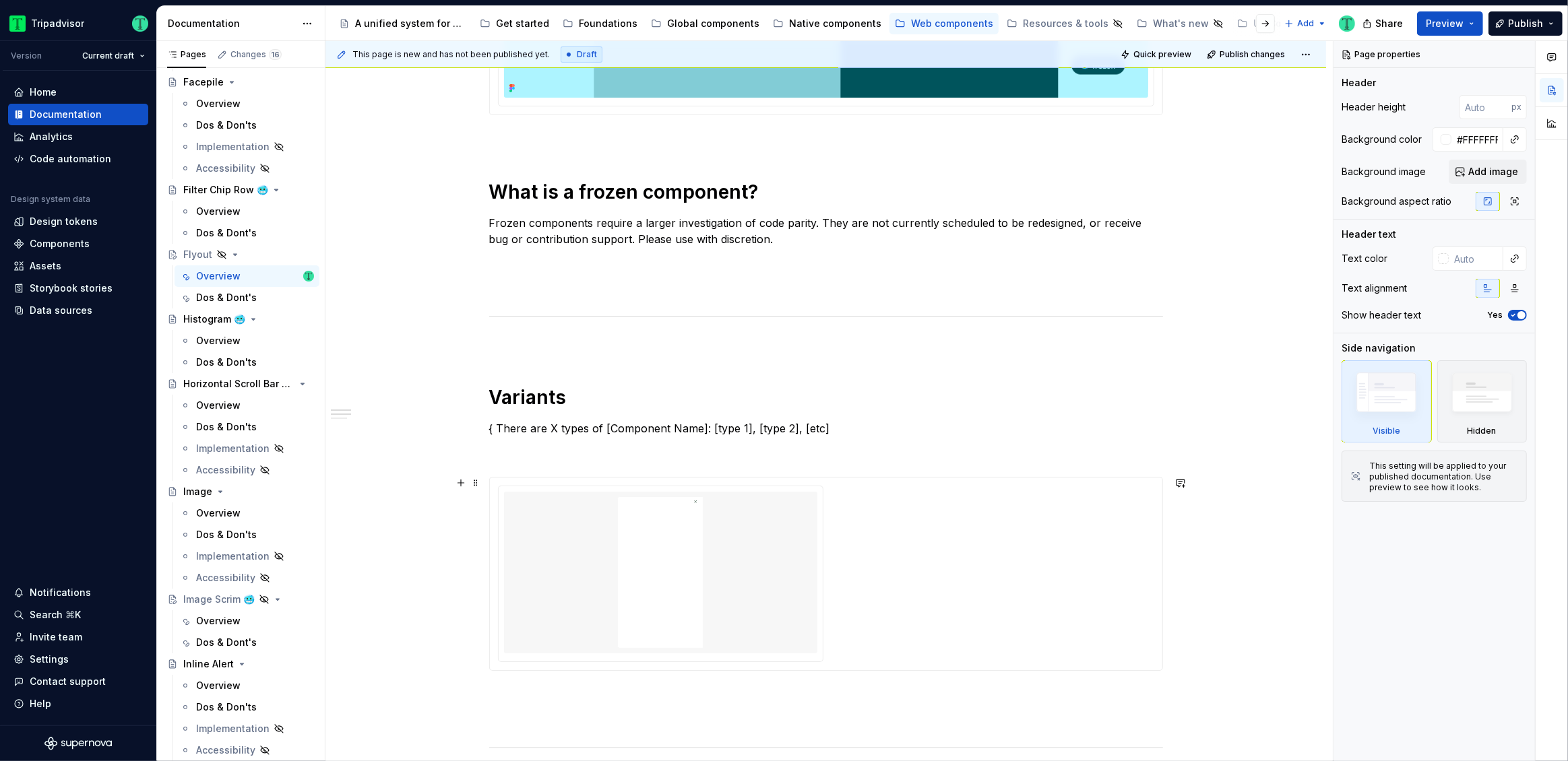
scroll to position [593, 0]
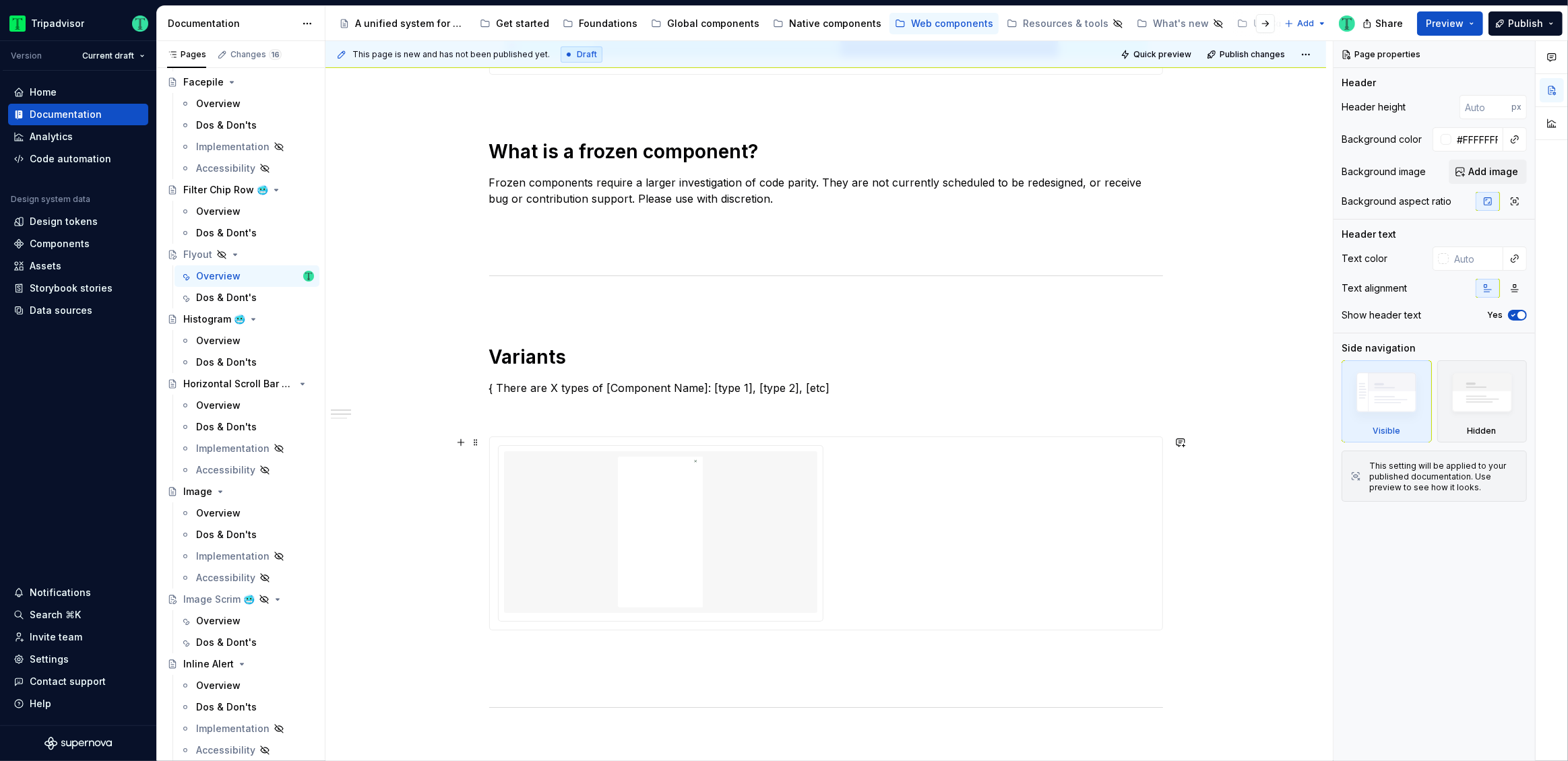
click at [774, 542] on img at bounding box center [660, 532] width 302 height 151
type textarea "*"
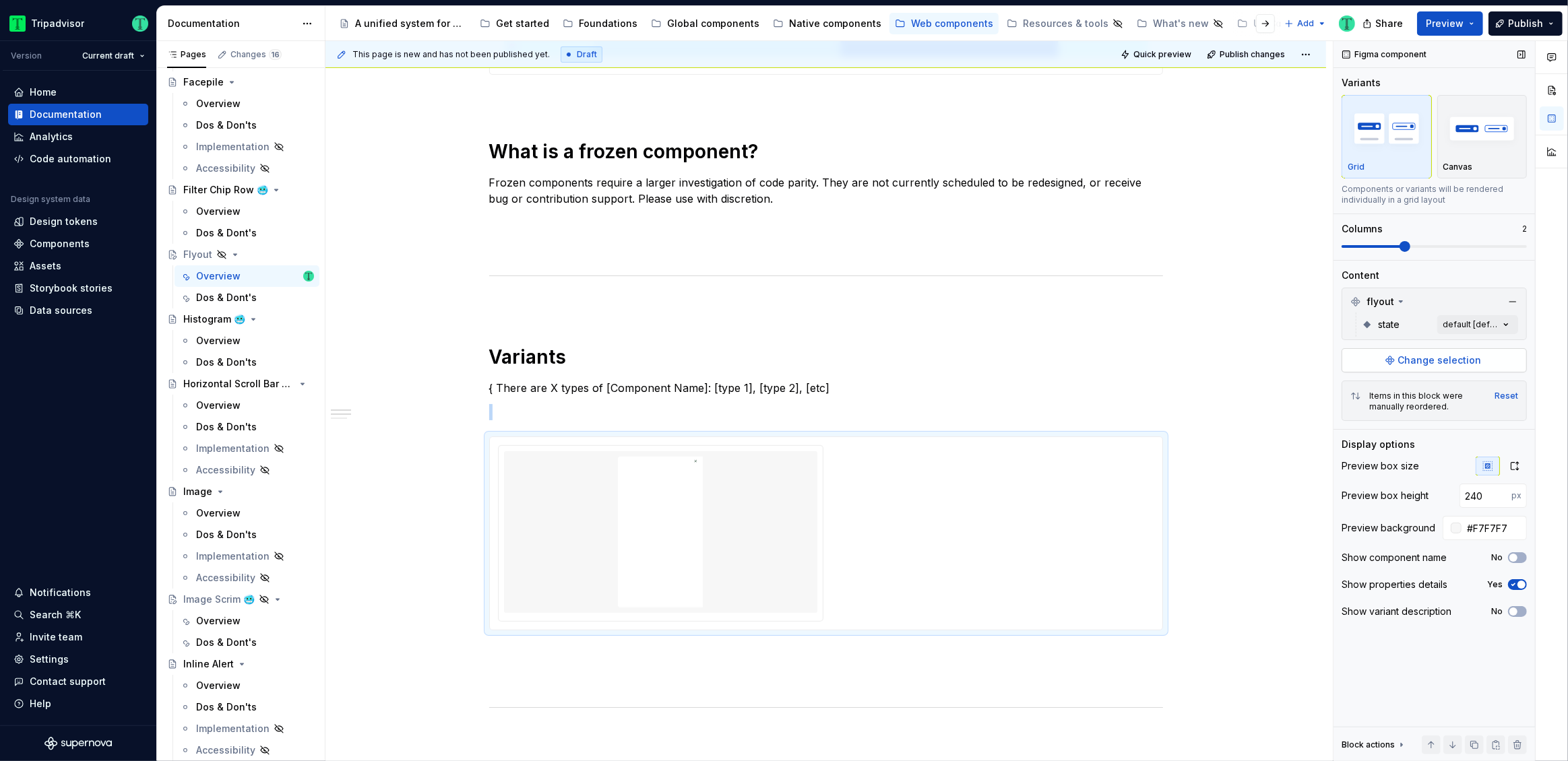
click at [1469, 364] on span "Change selection" at bounding box center [1440, 360] width 84 height 14
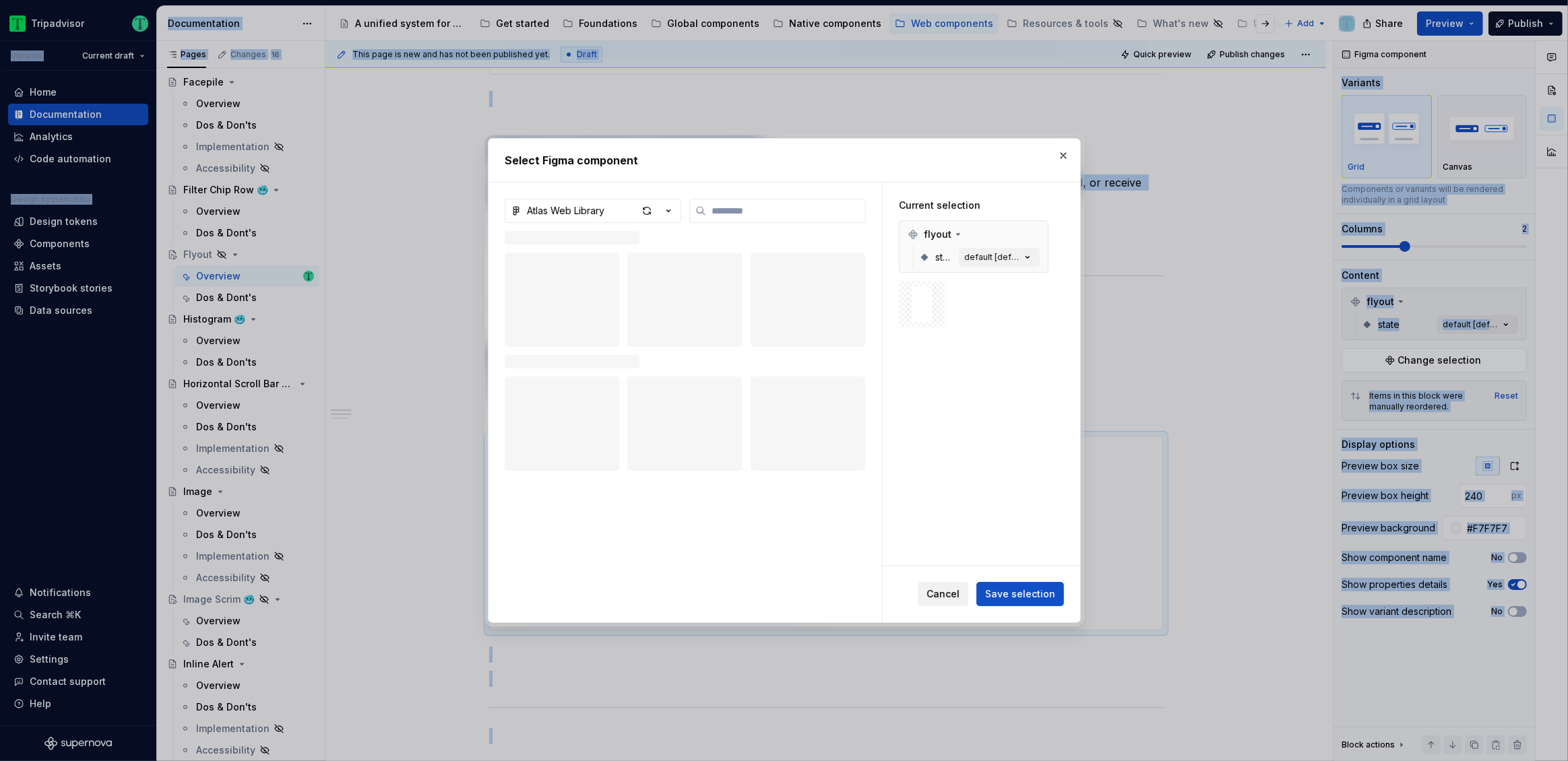
click at [954, 595] on span "Cancel" at bounding box center [943, 594] width 33 height 14
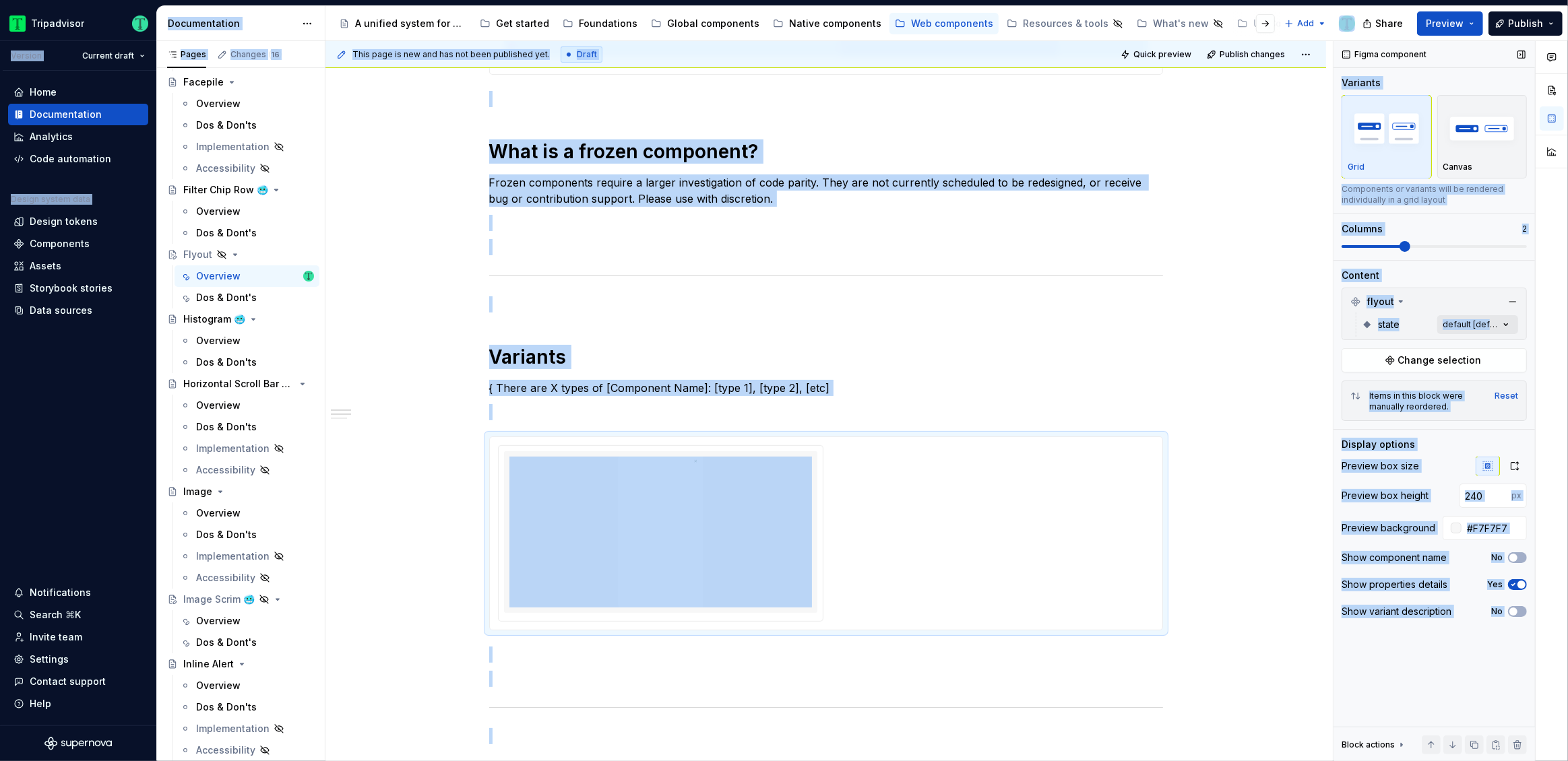
click at [1464, 323] on div "Comments Open comments No comments yet Select ‘Comment’ from the block context …" at bounding box center [1450, 401] width 234 height 721
click at [1498, 349] on span "button" at bounding box center [1497, 349] width 8 height 8
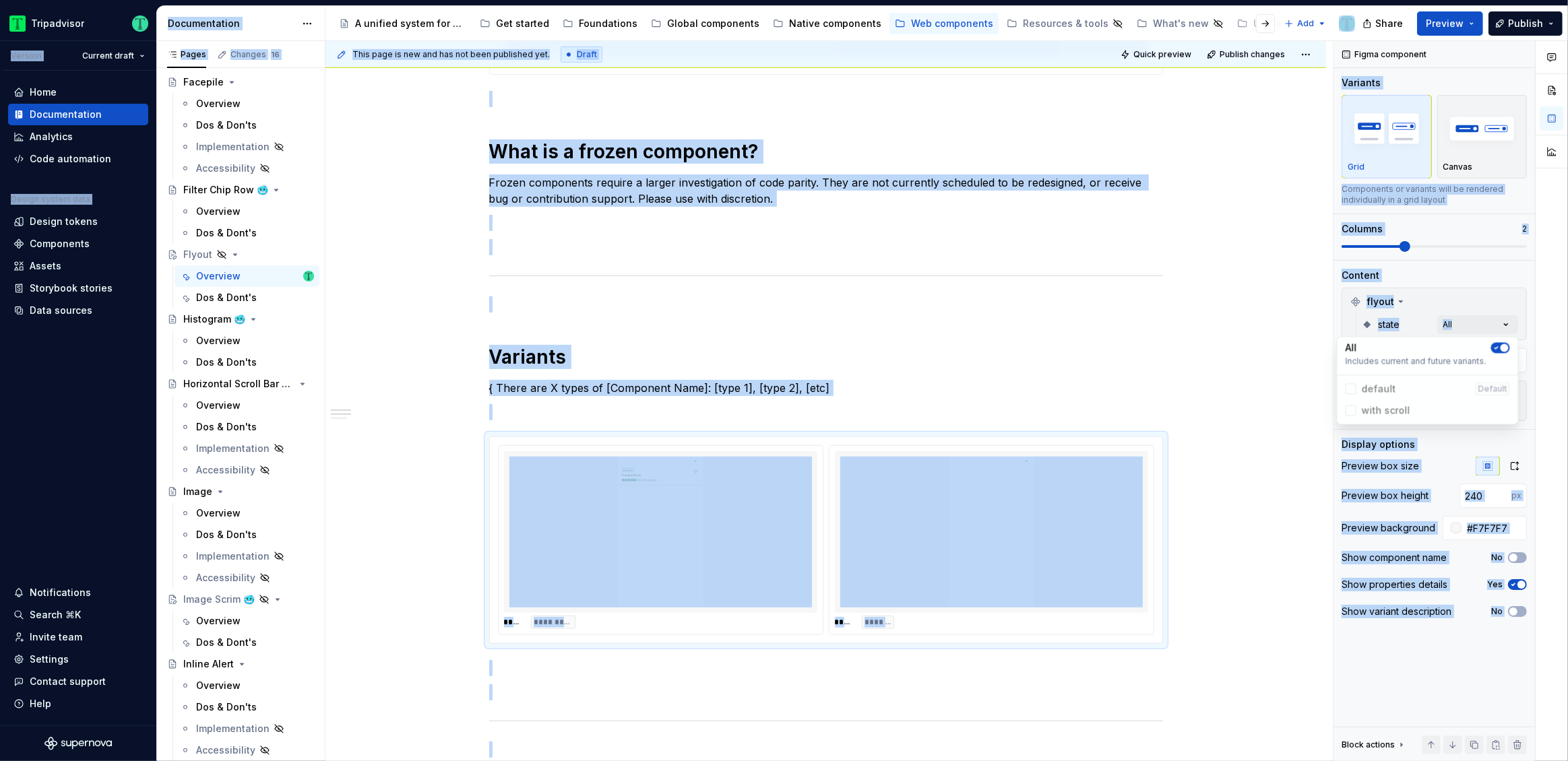
click at [1464, 289] on div "Comments Open comments No comments yet Select ‘Comment’ from the block context …" at bounding box center [1450, 401] width 234 height 721
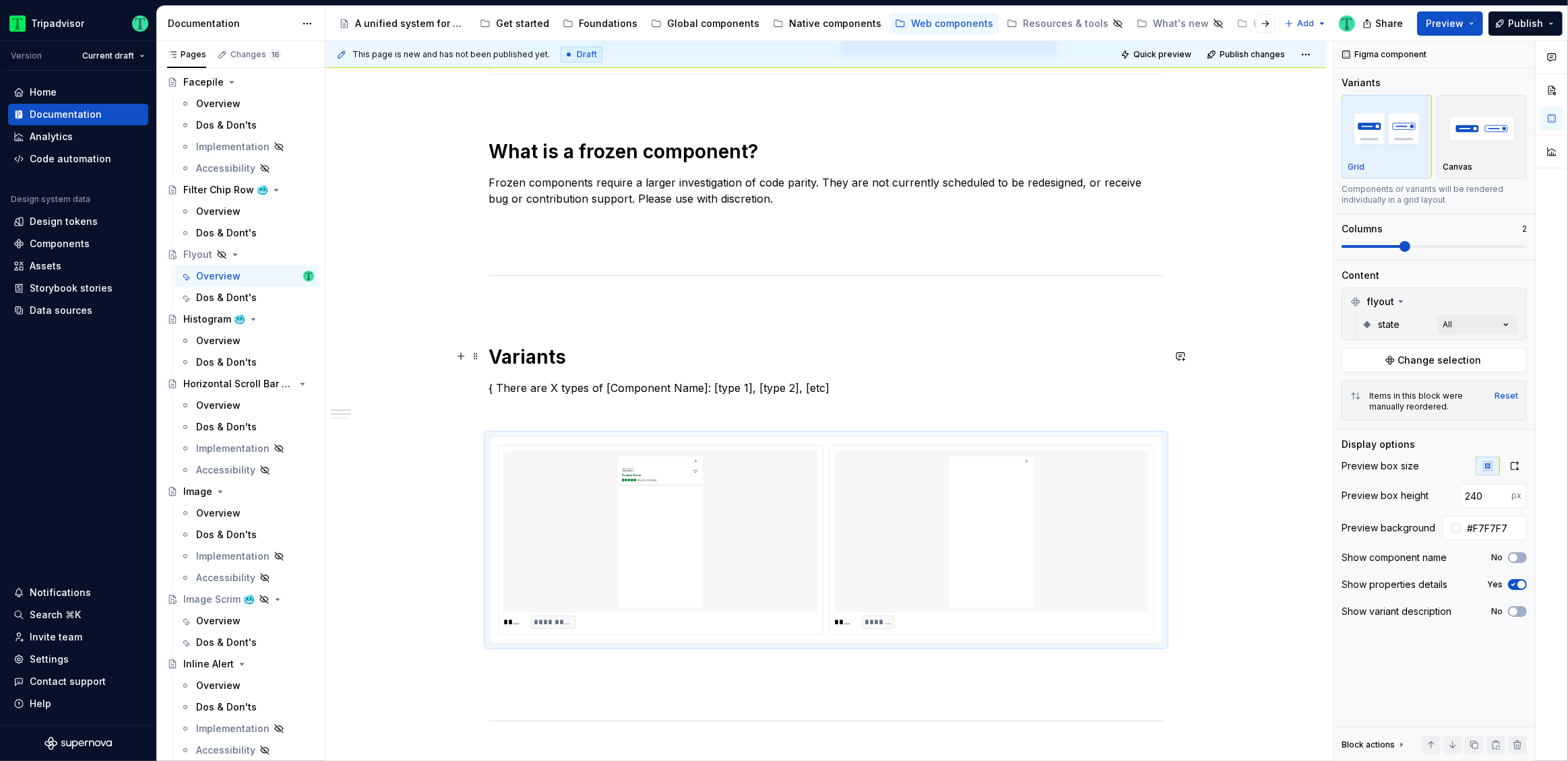
click at [551, 362] on h1 "Variants" at bounding box center [826, 357] width 674 height 24
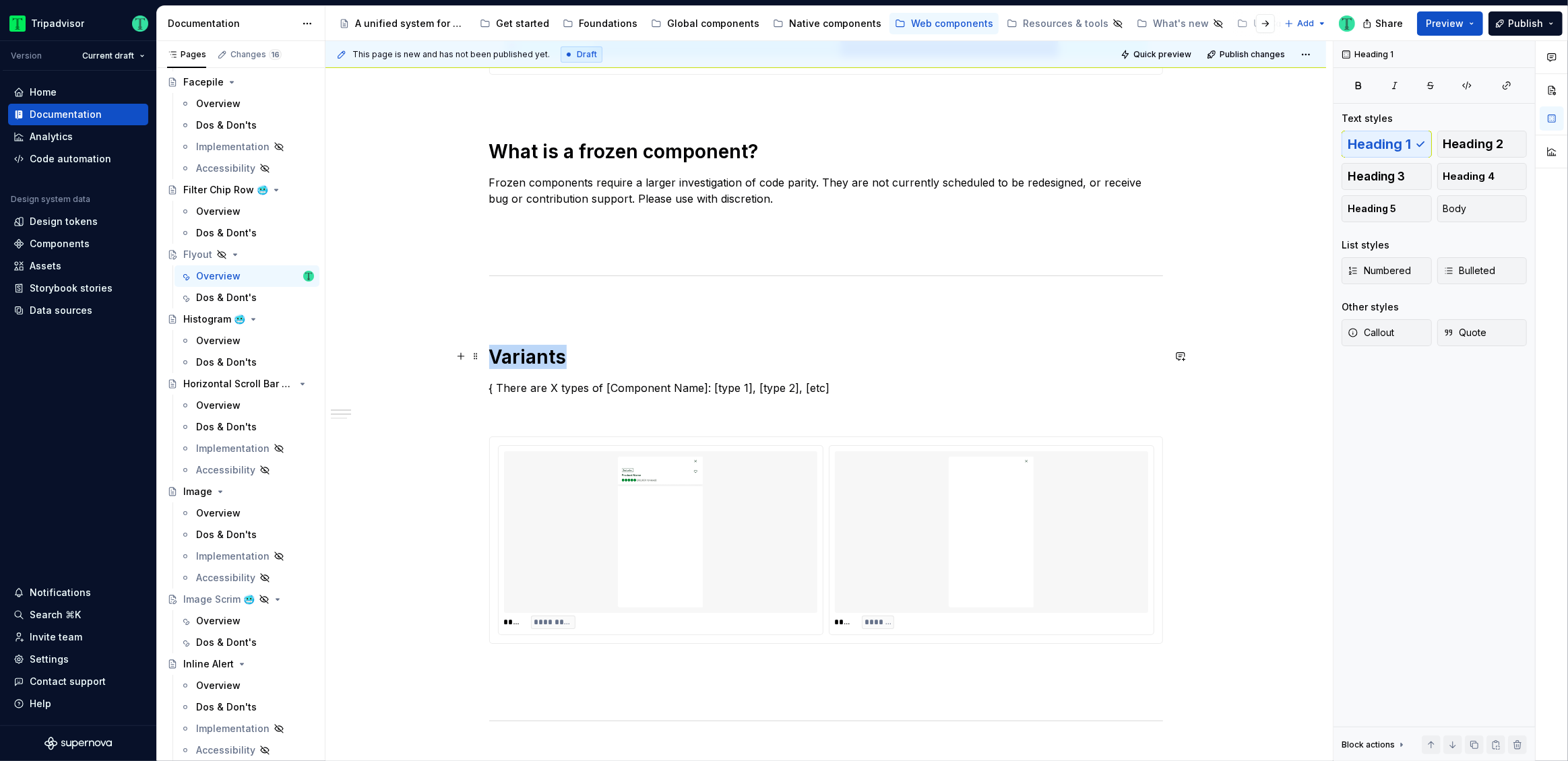
click at [551, 362] on h1 "Variants" at bounding box center [826, 357] width 674 height 24
click at [507, 388] on p "{ There are X types of [Component Name]: [type 1], [type 2], [etc]" at bounding box center [826, 388] width 674 height 16
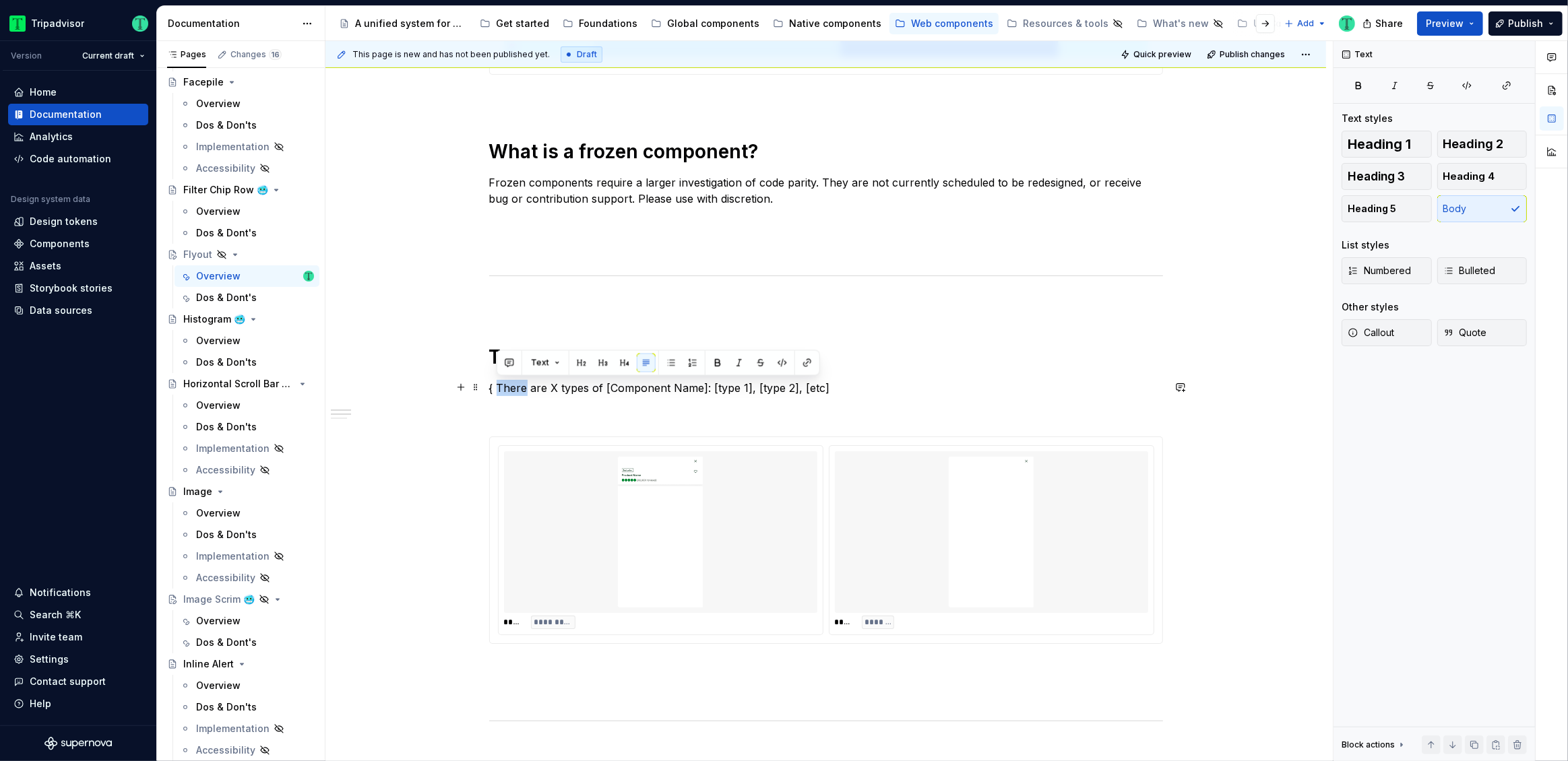
click at [507, 388] on p "{ There are X types of [Component Name]: [type 1], [type 2], [etc]" at bounding box center [826, 388] width 674 height 16
drag, startPoint x: 684, startPoint y: 383, endPoint x: 693, endPoint y: 384, distance: 9.1
click at [687, 383] on p "{ There are X types of [Component Name]: [type 1], [type 2], [etc]" at bounding box center [826, 388] width 674 height 16
drag, startPoint x: 705, startPoint y: 386, endPoint x: 544, endPoint y: 388, distance: 161.0
click at [538, 384] on p "{ There are X types of [Component Name]: [type 1], [type 2], [etc]" at bounding box center [826, 388] width 674 height 16
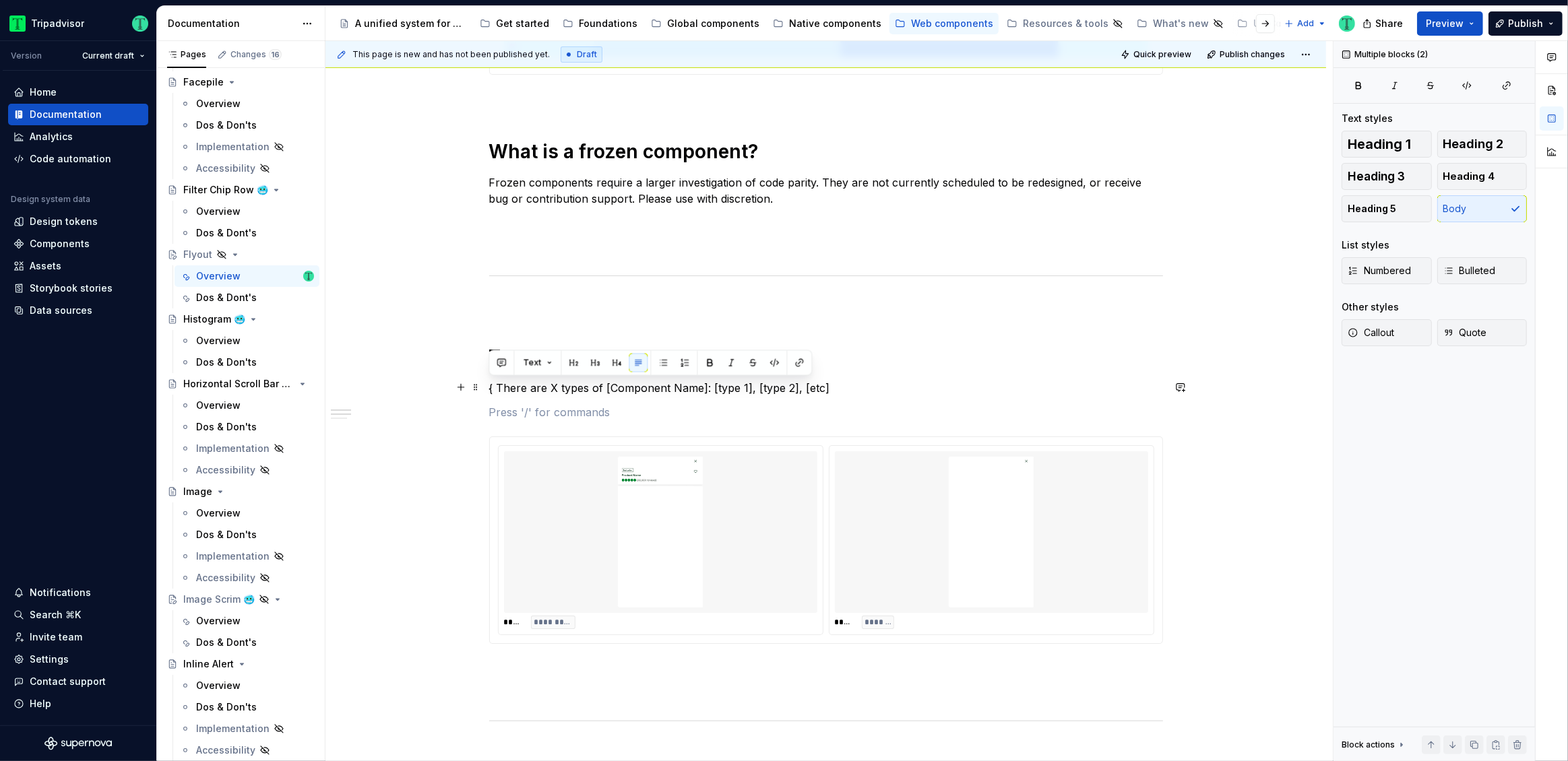
click at [558, 384] on p "{ There are X types of [Component Name]: [type 1], [type 2], [etc]" at bounding box center [826, 388] width 674 height 16
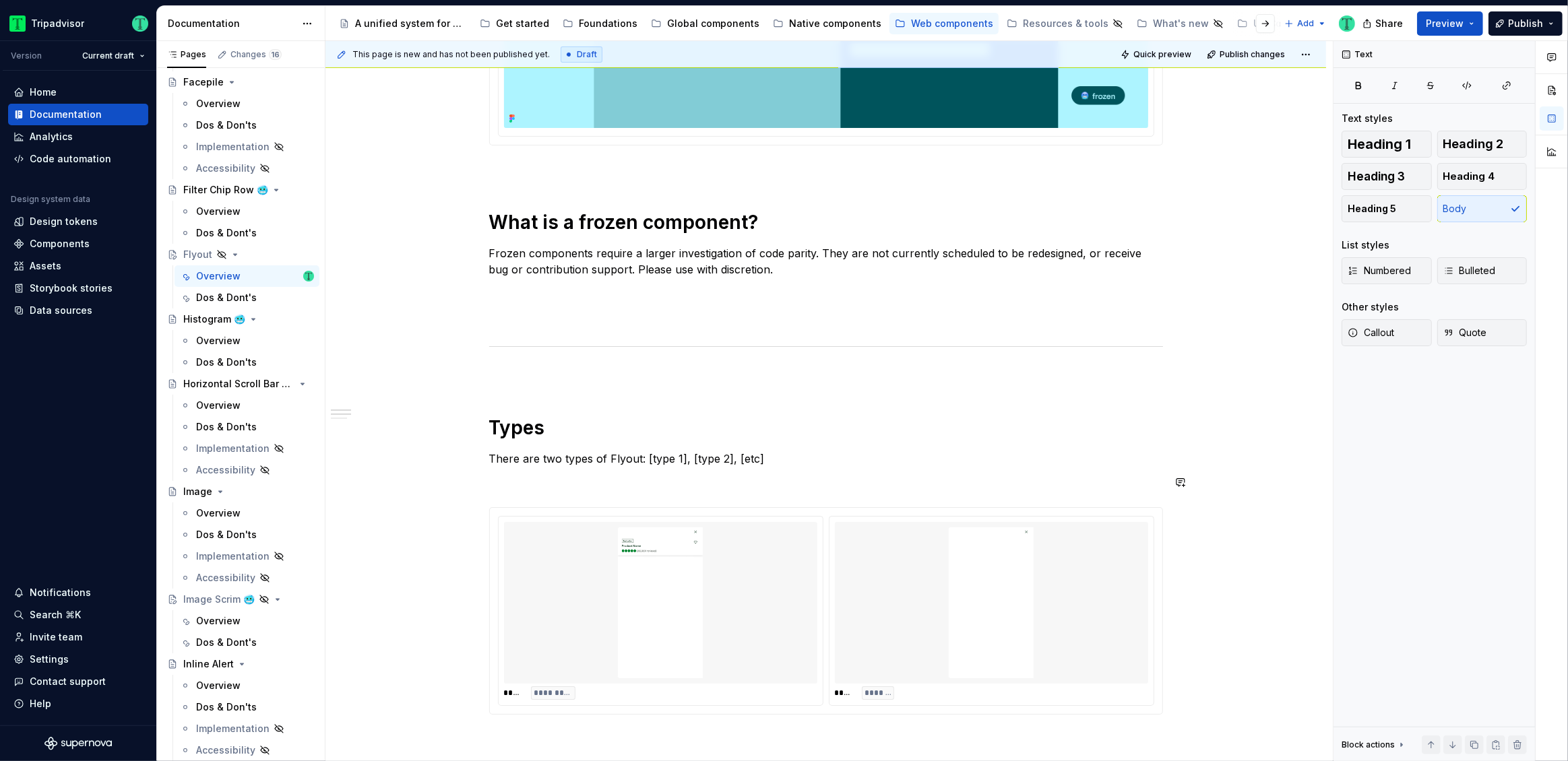
scroll to position [519, 0]
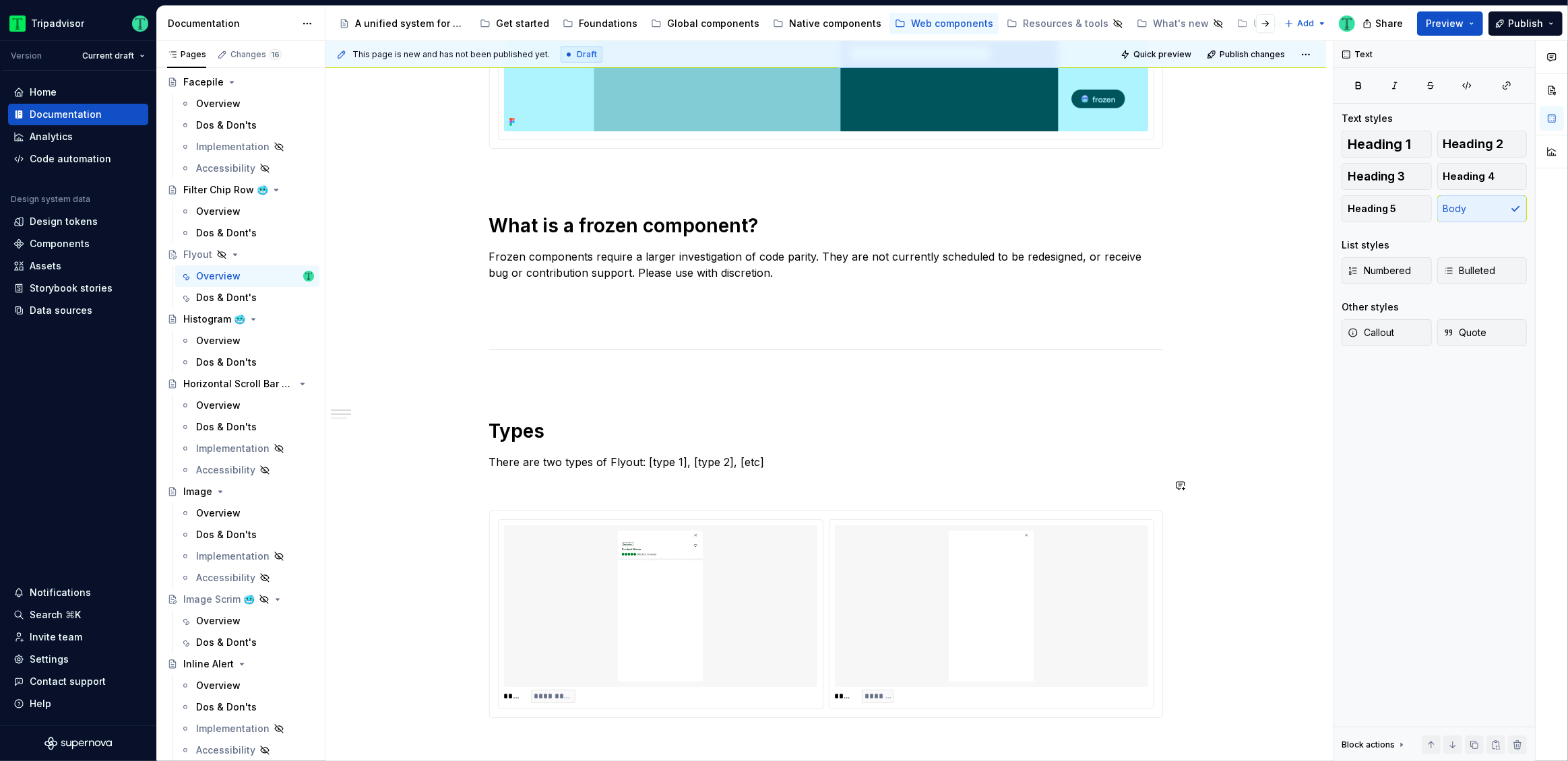
click at [675, 468] on div "**********" at bounding box center [826, 624] width 674 height 1691
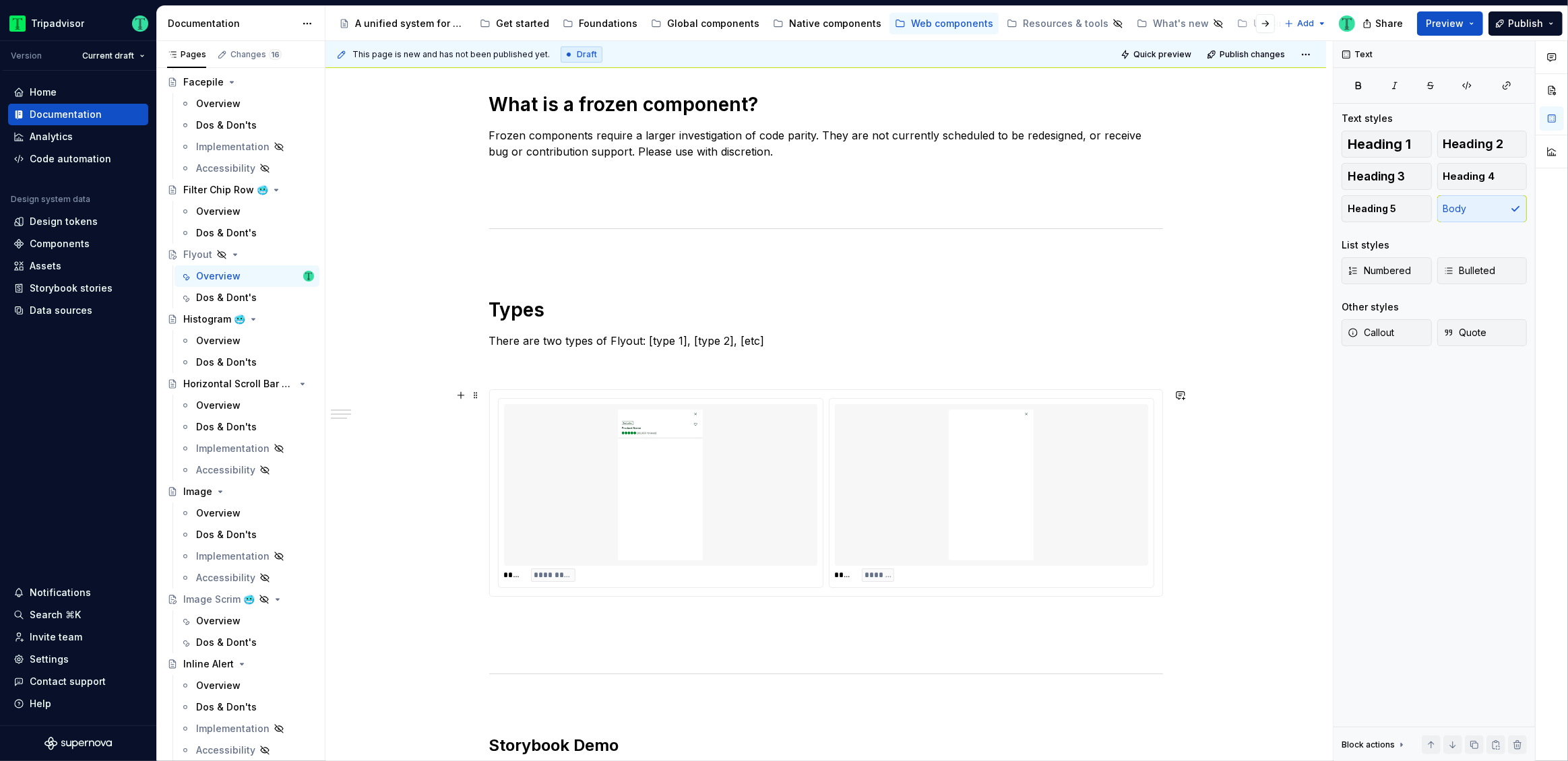
scroll to position [642, 0]
drag, startPoint x: 645, startPoint y: 341, endPoint x: 797, endPoint y: 335, distance: 152.1
click at [797, 335] on p "There are two types of Flyout: [type 1], [type 2], [etc]" at bounding box center [826, 339] width 674 height 16
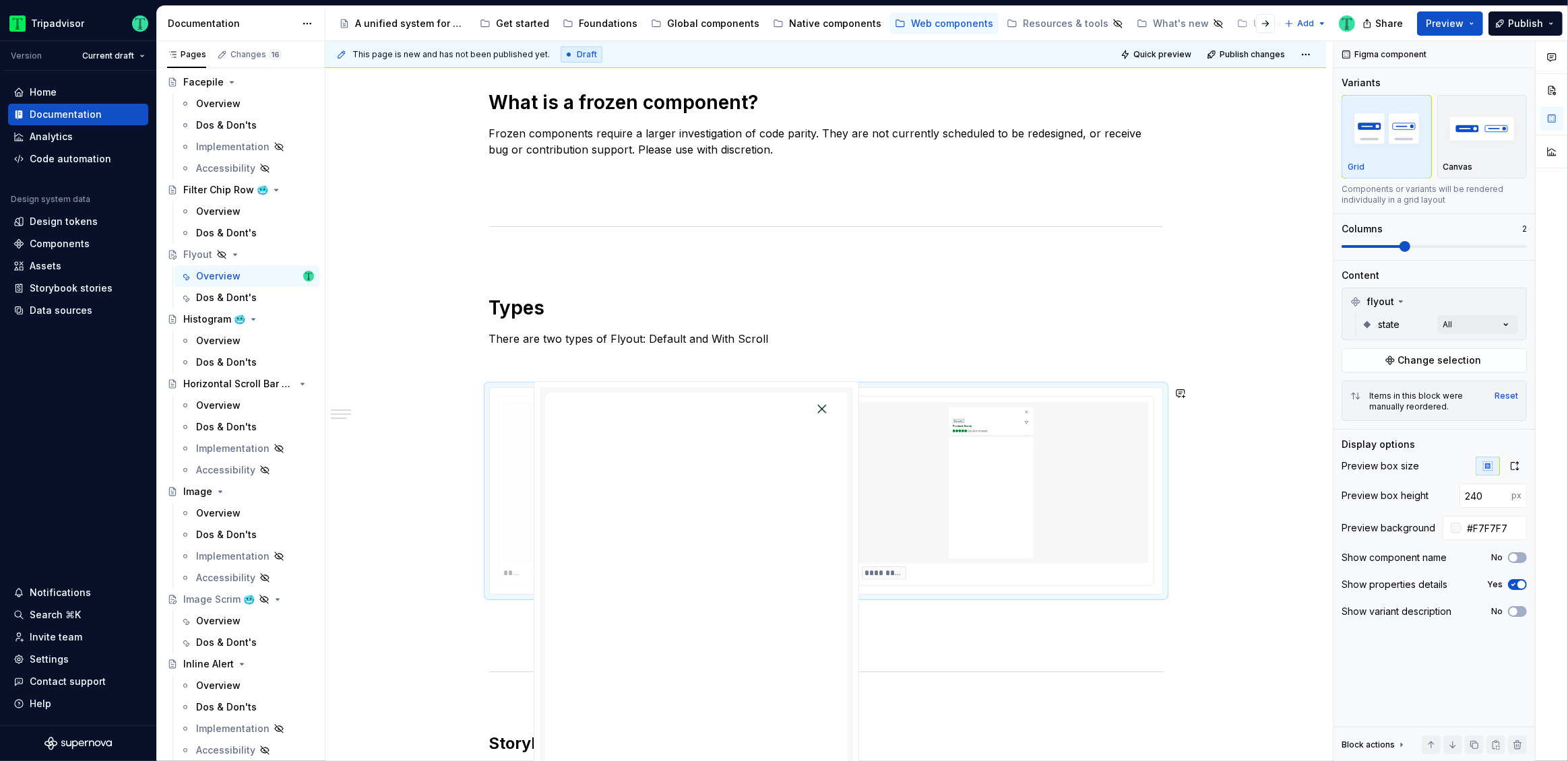
drag, startPoint x: 905, startPoint y: 534, endPoint x: 635, endPoint y: 518, distance: 270.5
click at [628, 520] on body "Tripadvisor Version Current draft Home Documentation Analytics Code automation …" at bounding box center [784, 380] width 1568 height 761
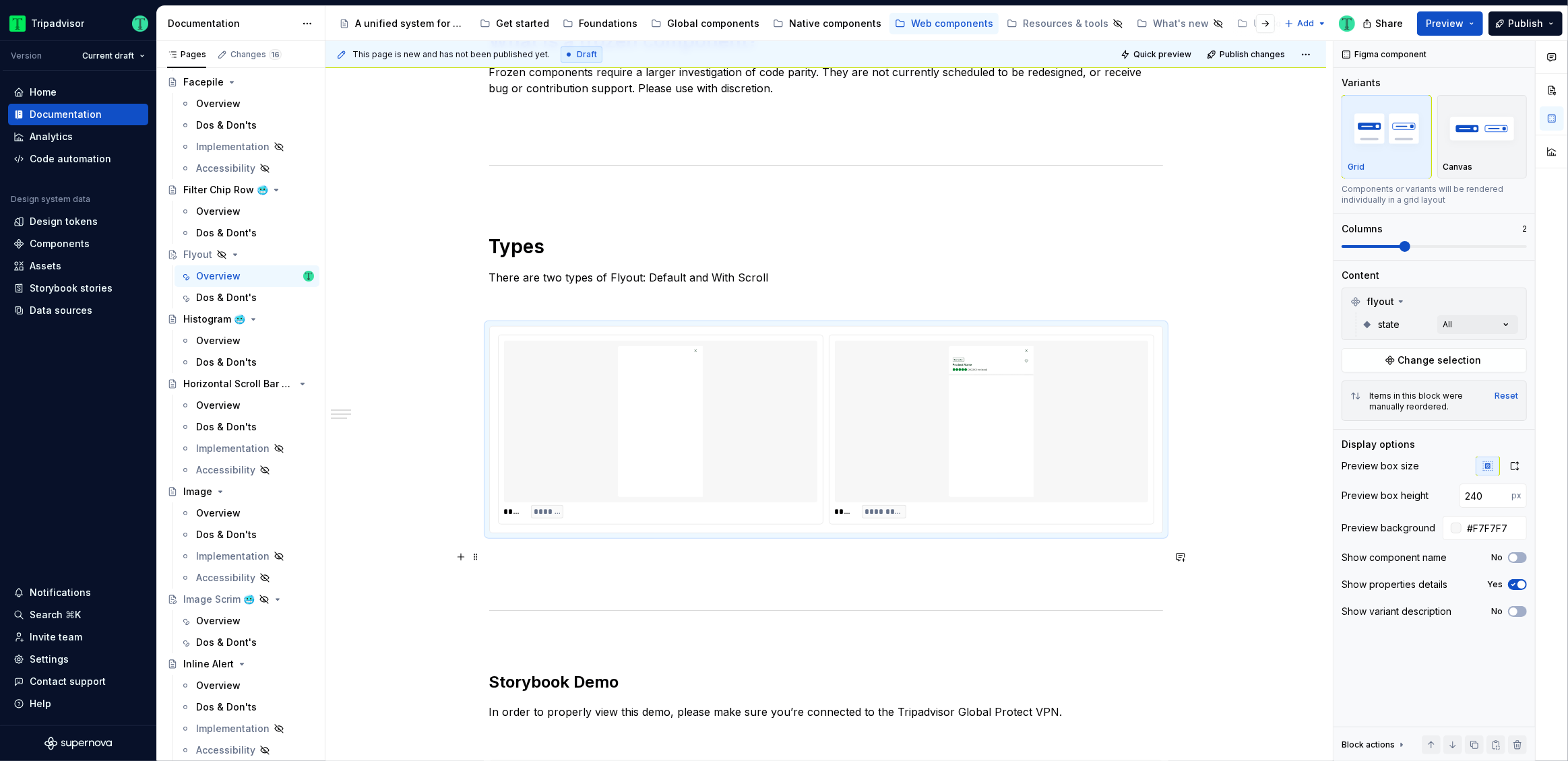
scroll to position [705, 0]
click at [412, 516] on div "**********" at bounding box center [826, 544] width 1001 height 1967
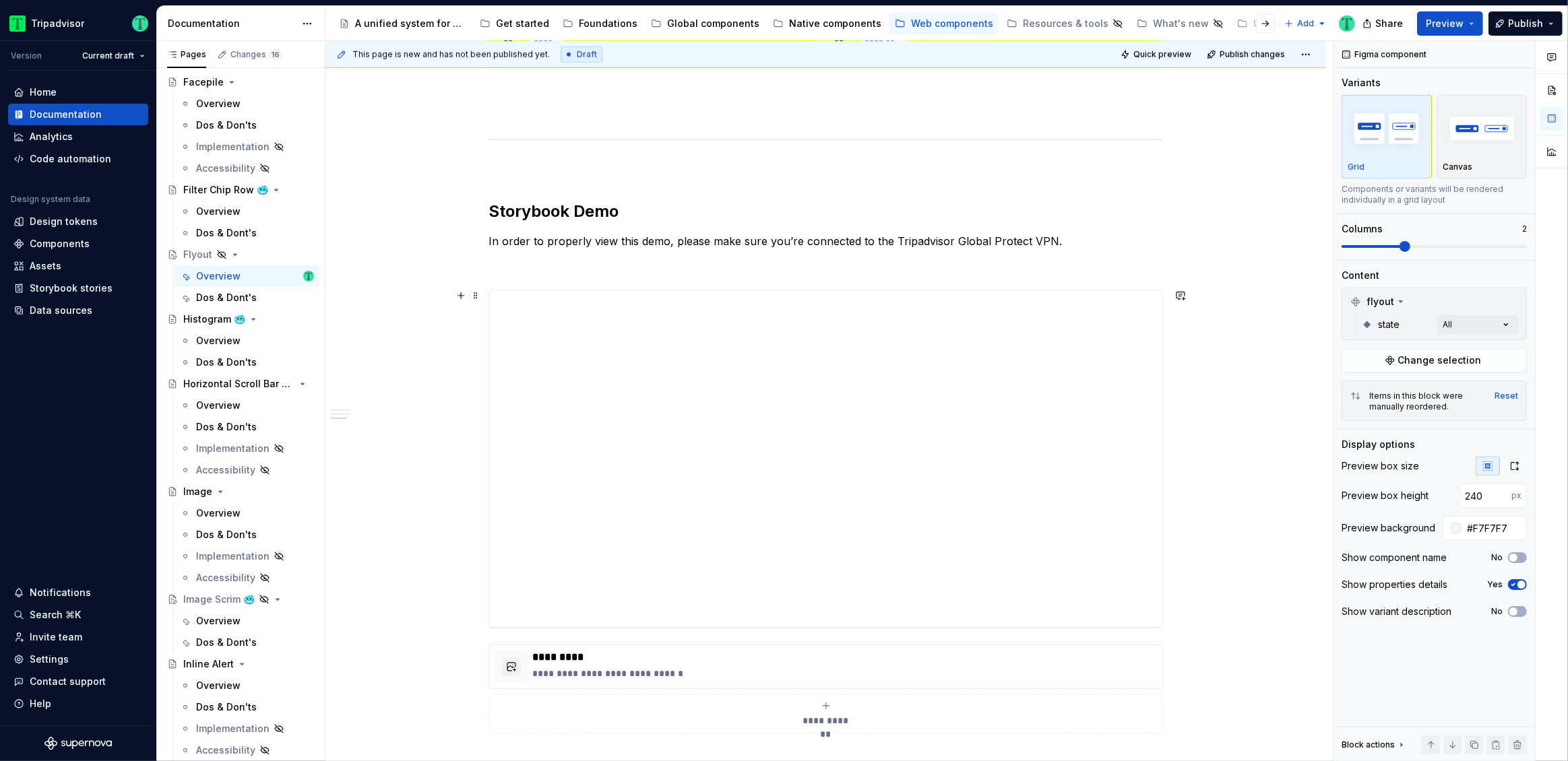
scroll to position [1227, 0]
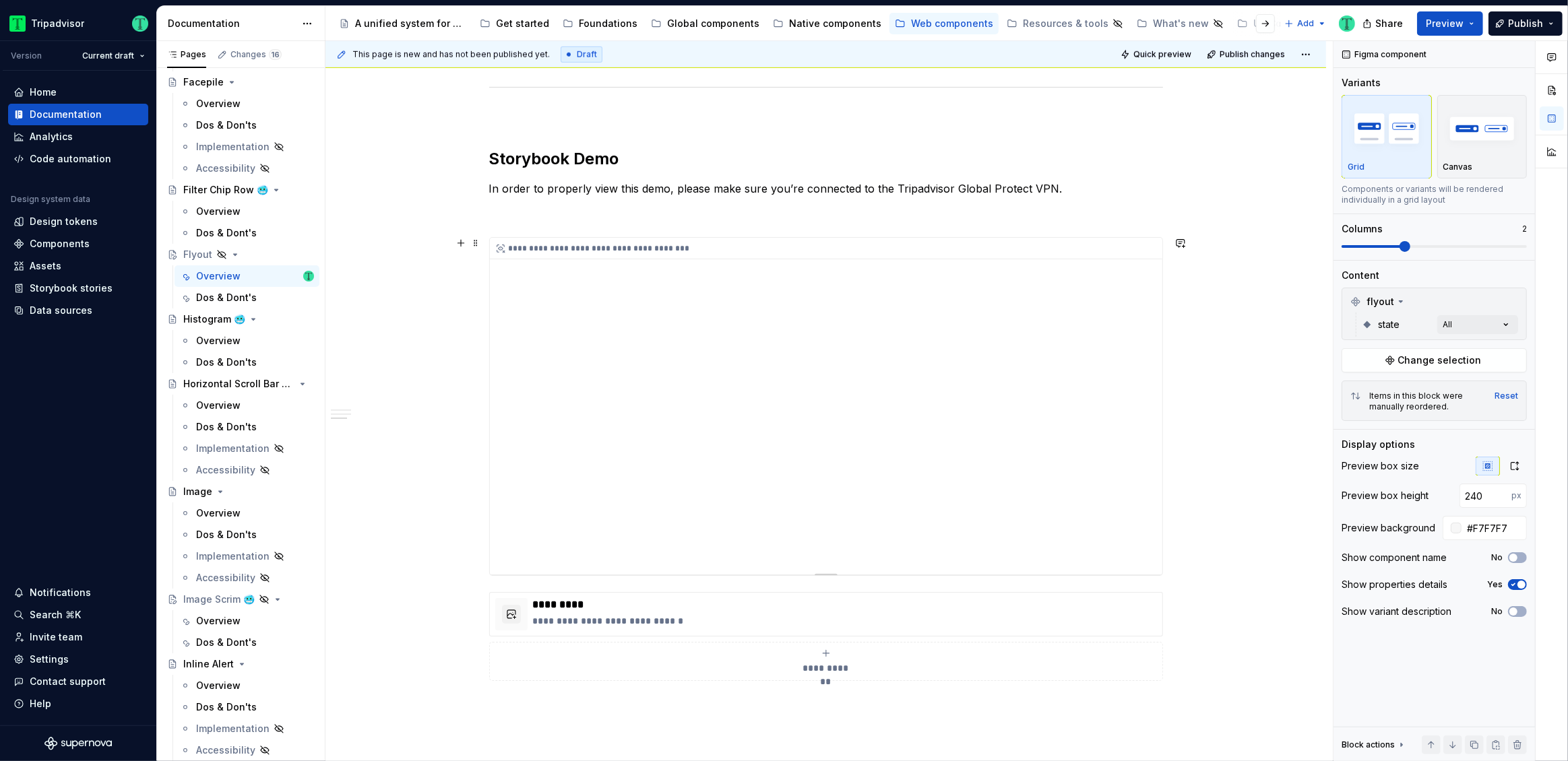
click at [976, 437] on div "**********" at bounding box center [826, 406] width 672 height 337
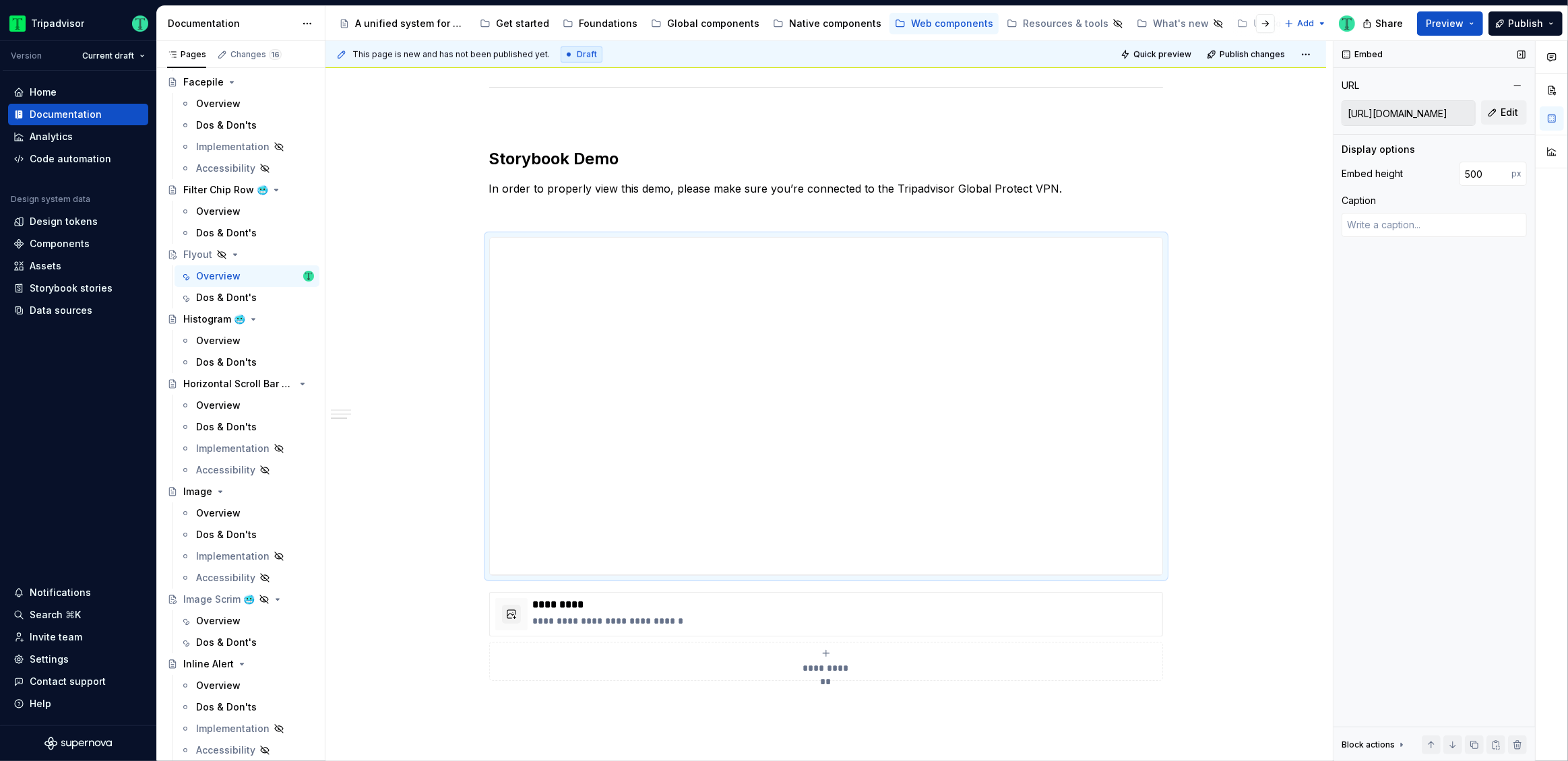
click at [1413, 115] on input "https://webml.dev.tripadvisor.com/Story#@ta-trips.fly-out-modal_packages_trips_…" at bounding box center [1409, 113] width 133 height 24
click at [1510, 114] on span "Edit" at bounding box center [1510, 112] width 18 height 14
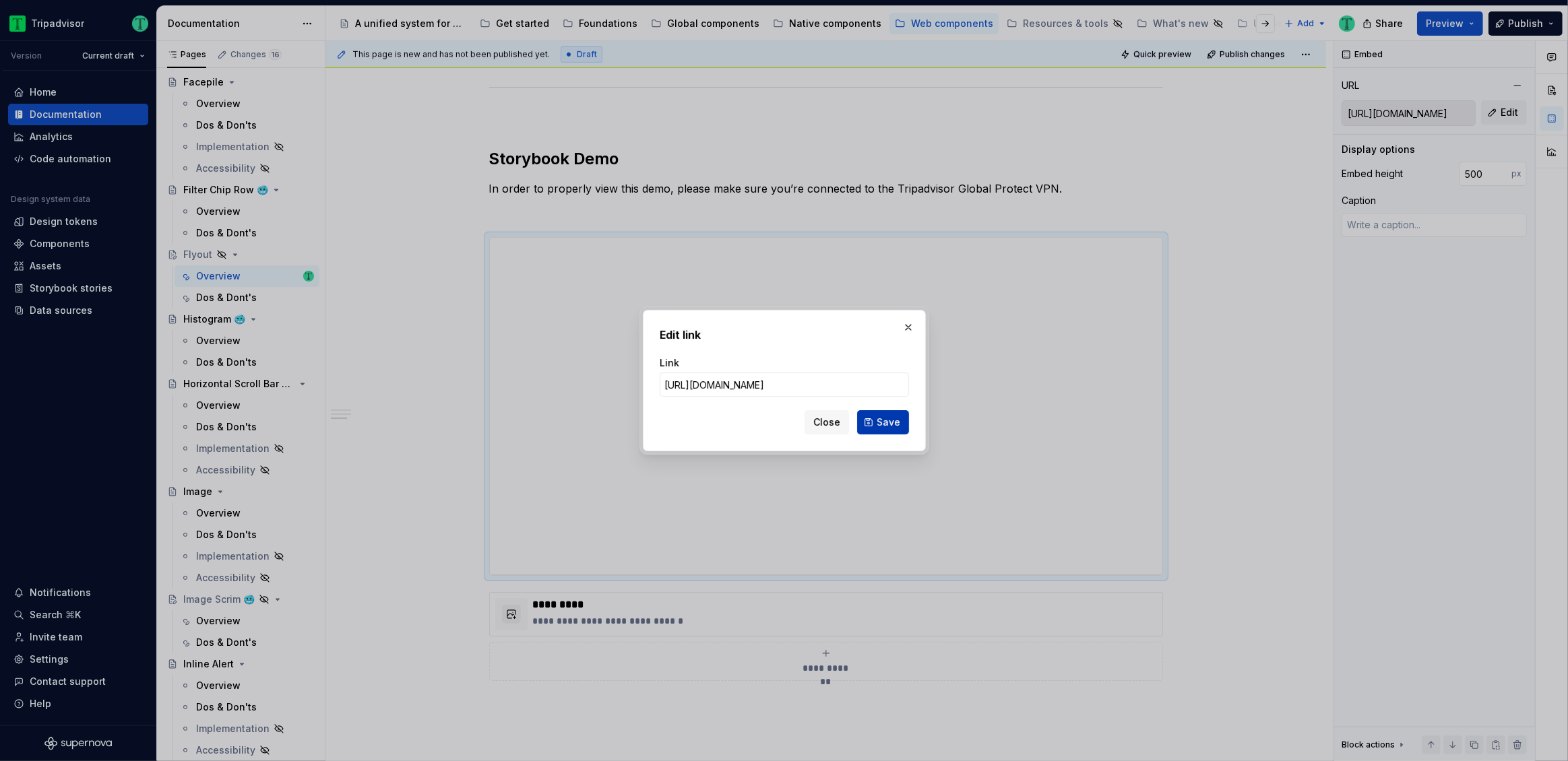
scroll to position [0, 397]
click at [906, 324] on button "button" at bounding box center [908, 328] width 19 height 19
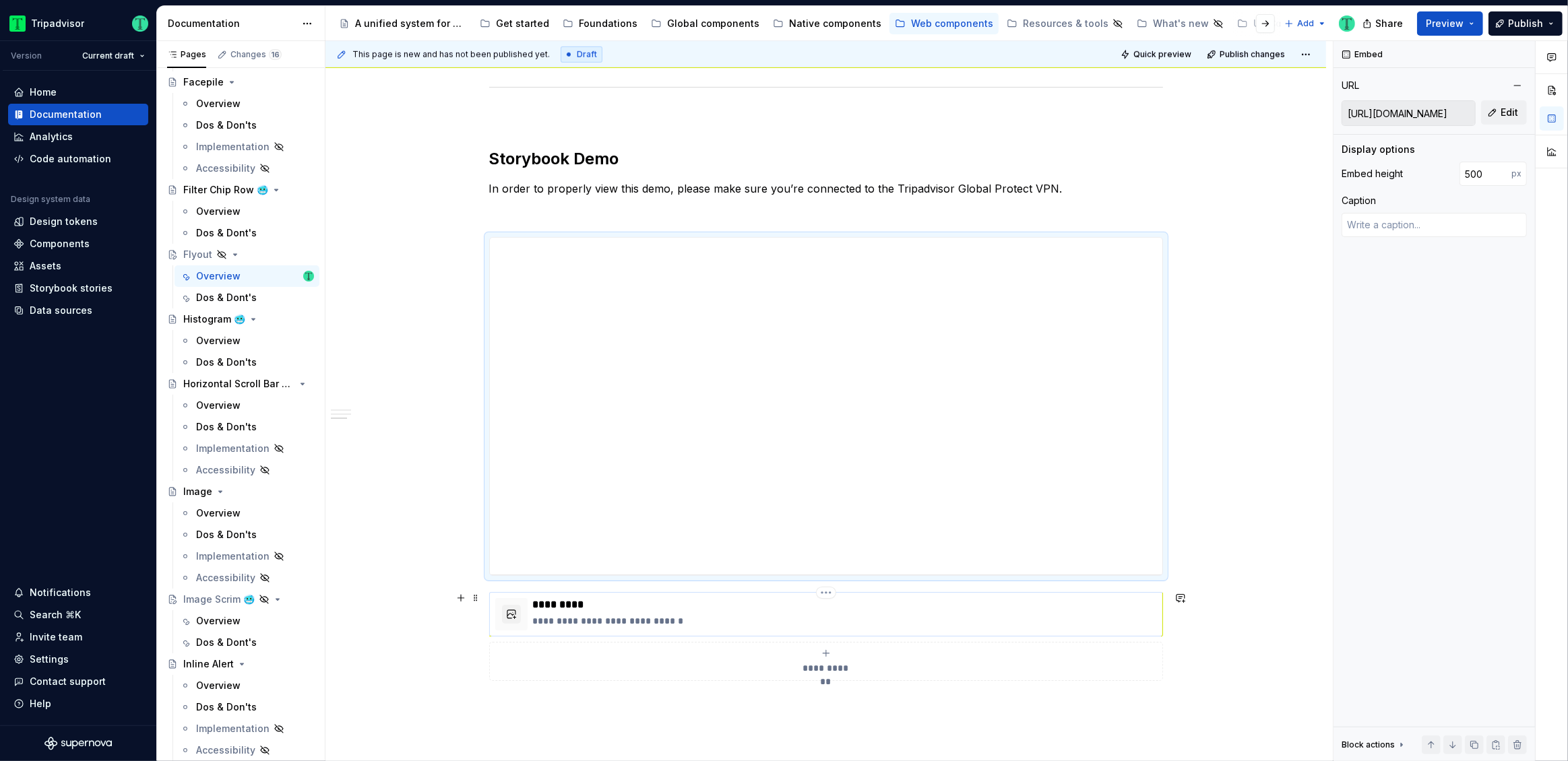
click at [792, 615] on p "**********" at bounding box center [845, 621] width 624 height 14
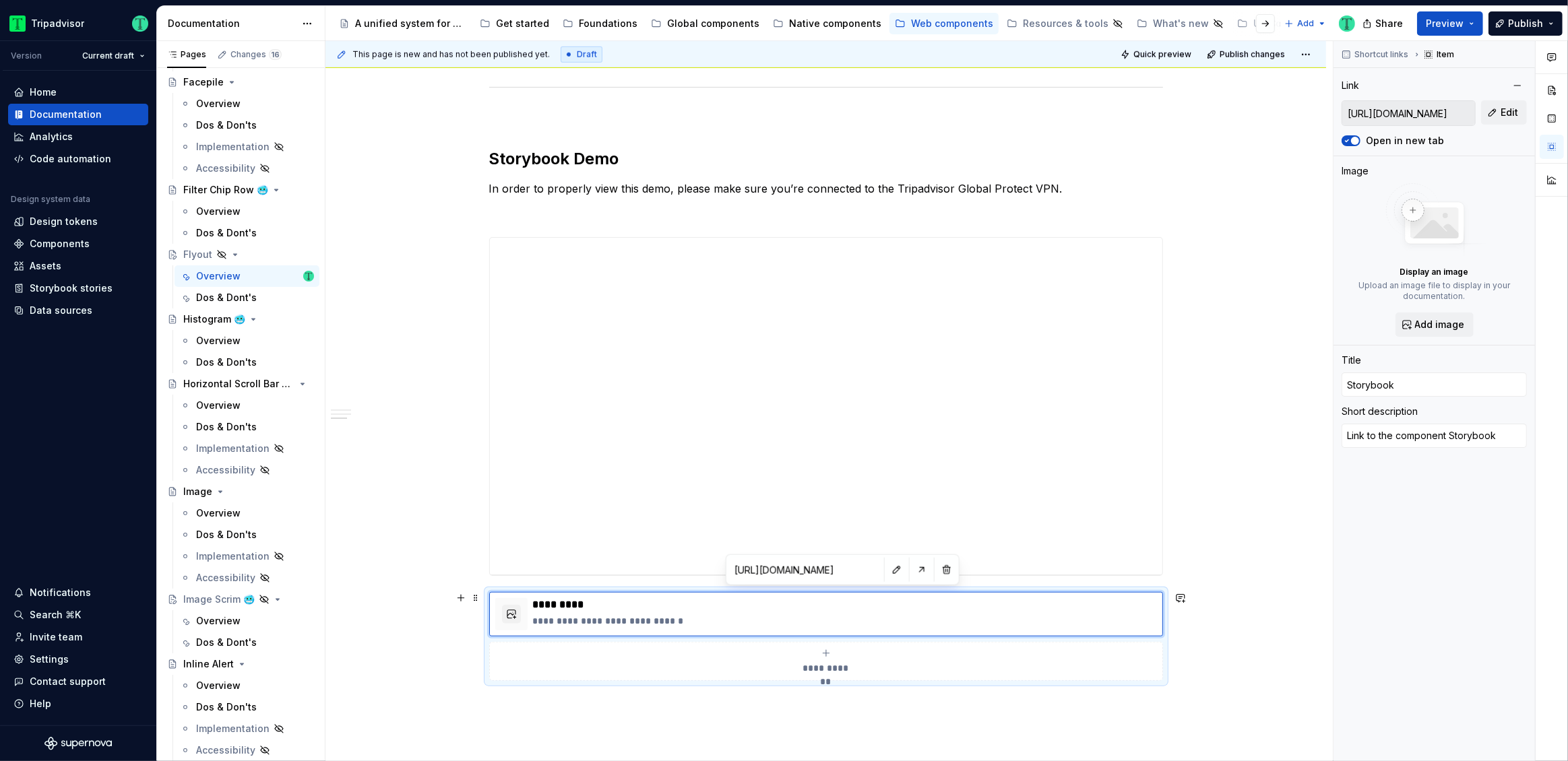
click at [447, 586] on div "**********" at bounding box center [829, 401] width 1007 height 721
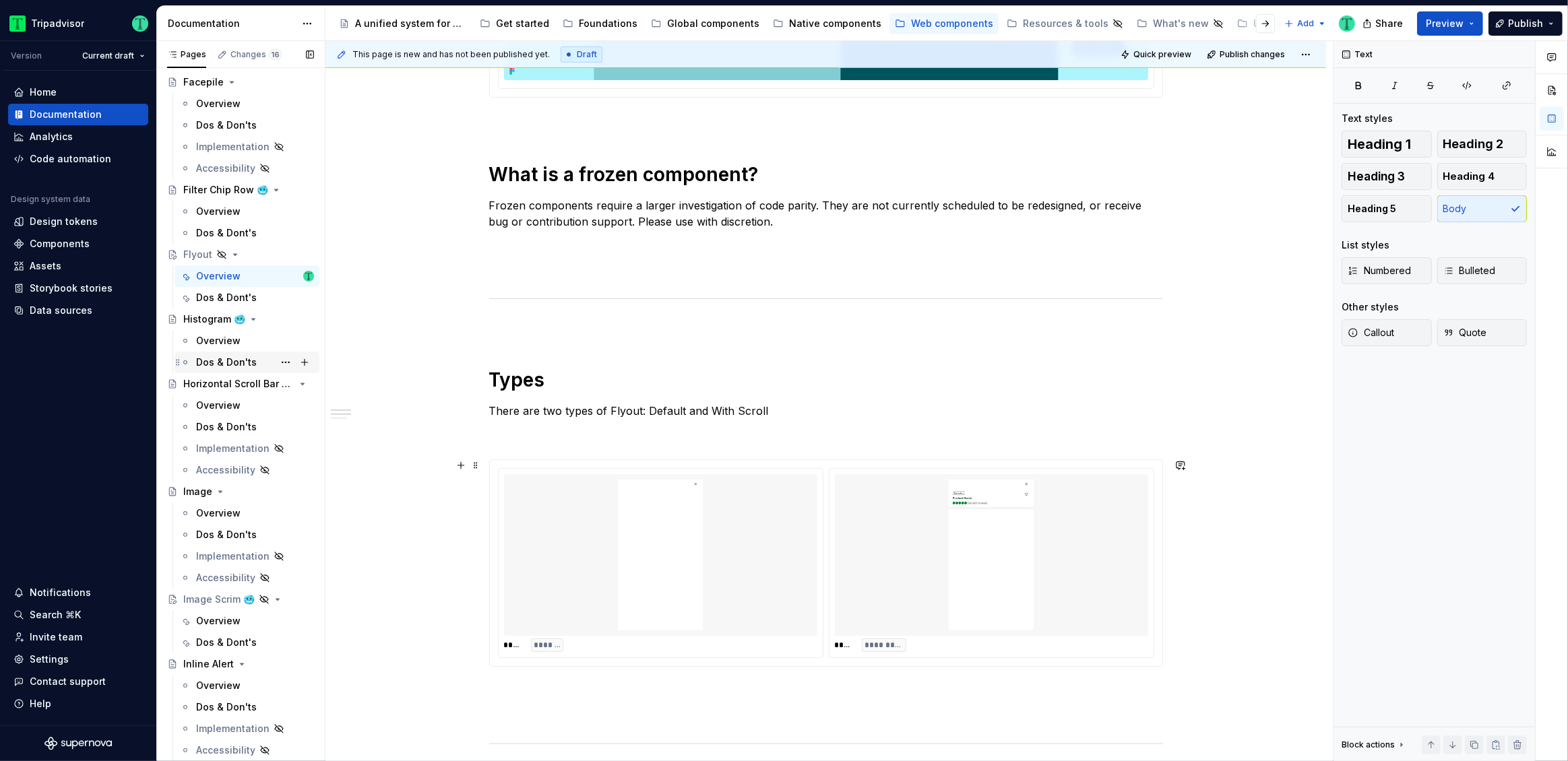
scroll to position [571, 0]
click at [232, 299] on div "Dos & Dont's" at bounding box center [226, 297] width 61 height 14
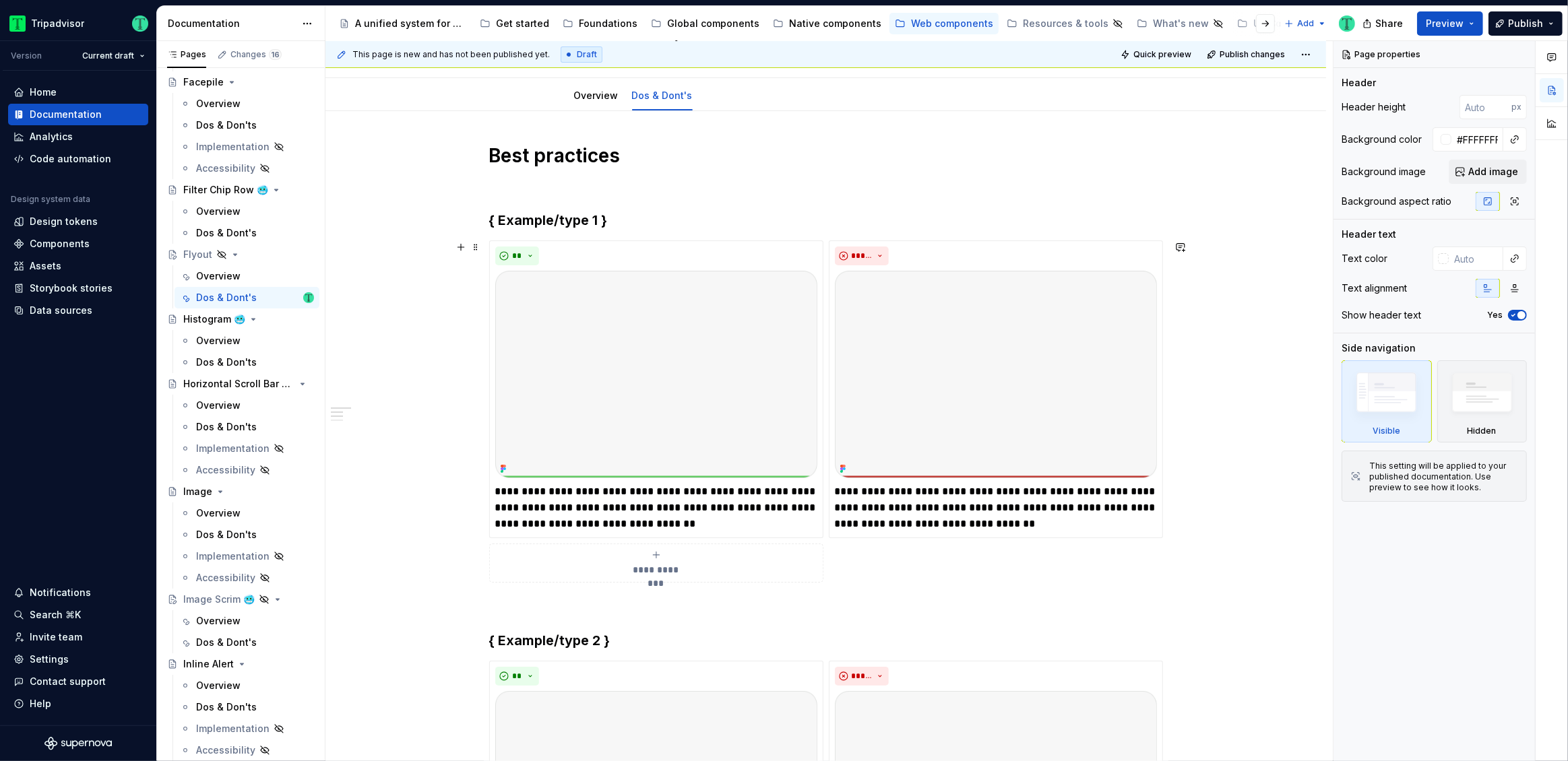
scroll to position [159, 0]
click at [899, 493] on p "**********" at bounding box center [995, 504] width 322 height 49
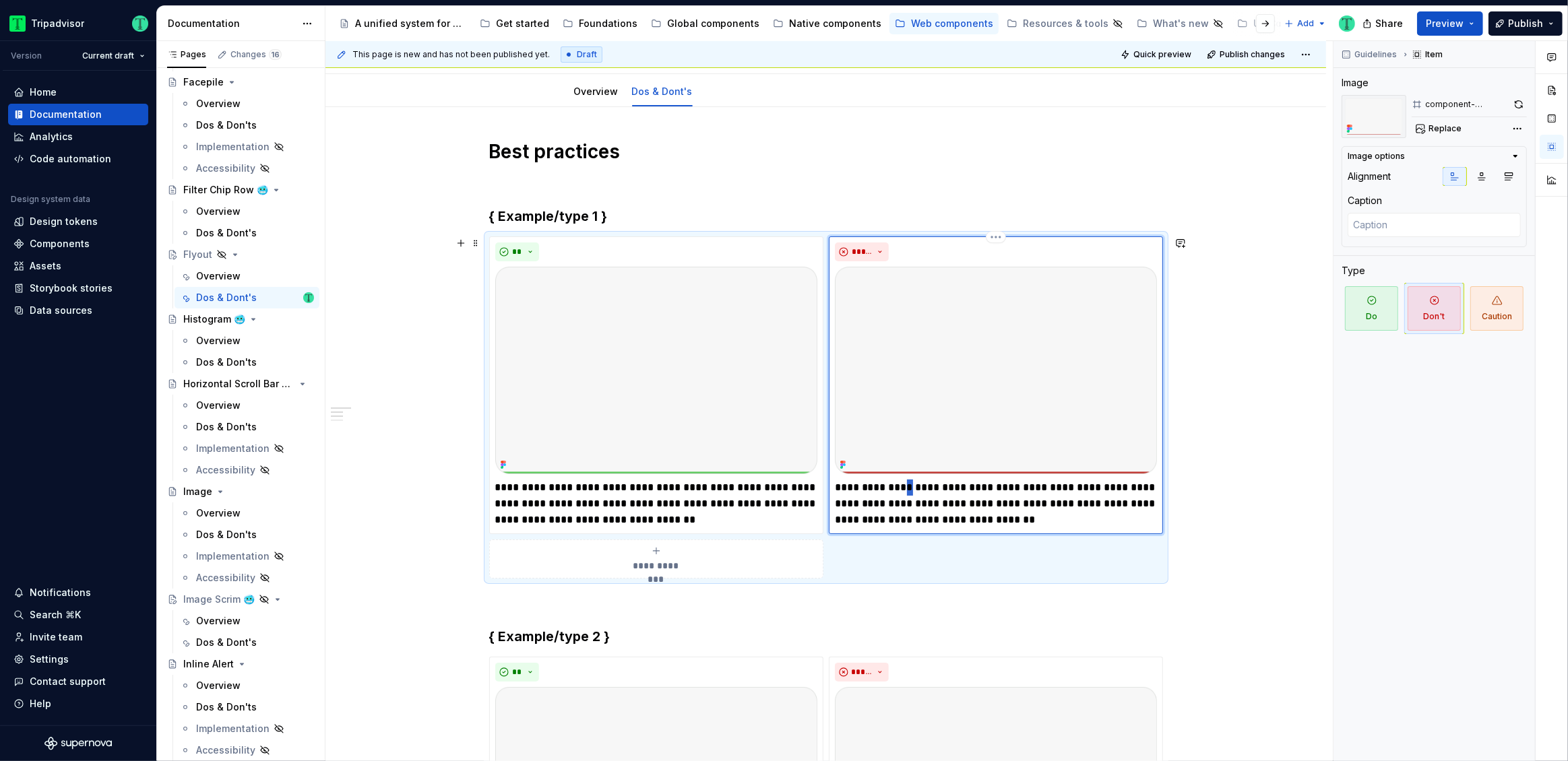
click at [899, 493] on p "**********" at bounding box center [995, 504] width 322 height 49
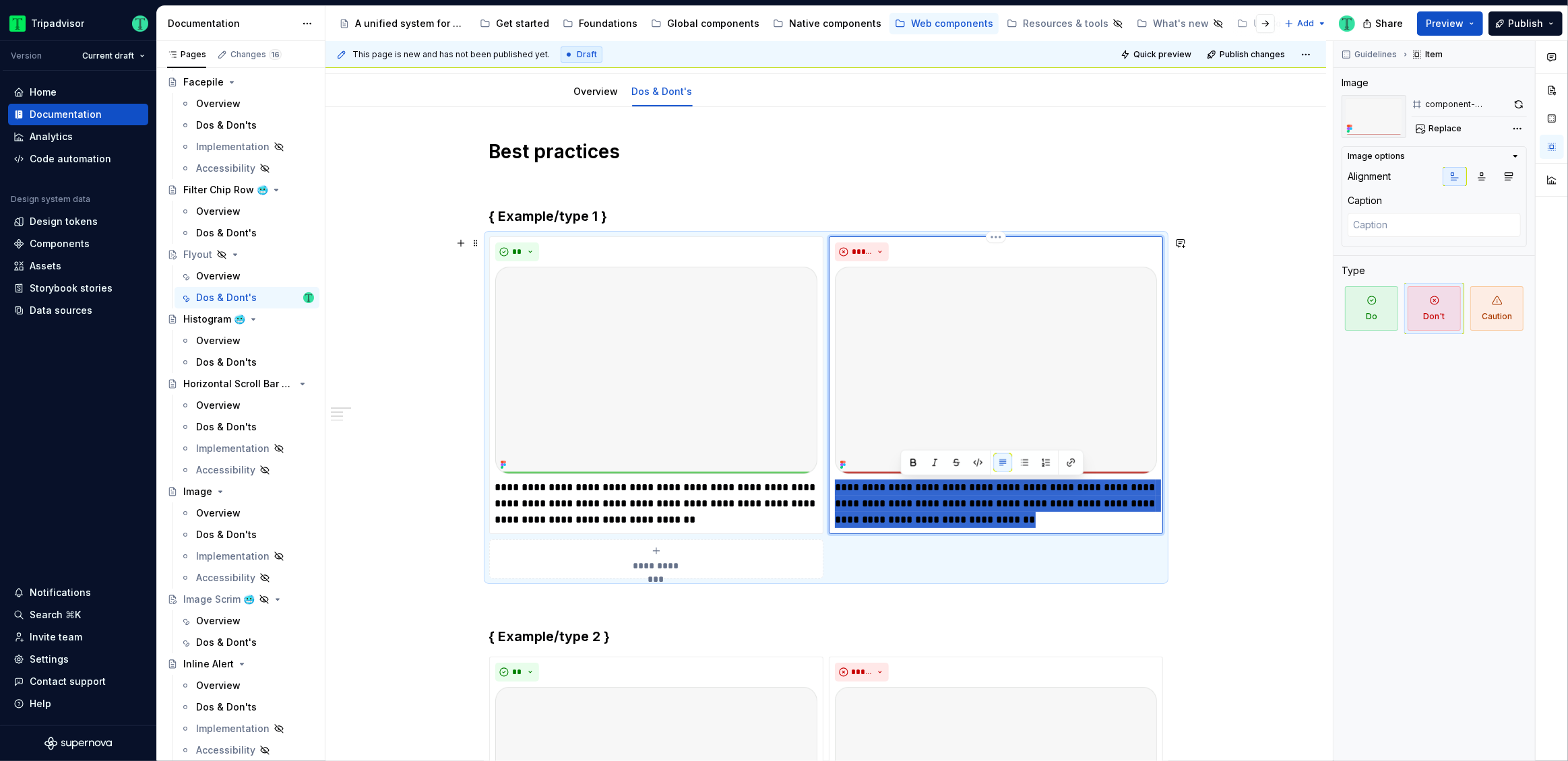
click at [899, 493] on p "**********" at bounding box center [995, 504] width 322 height 49
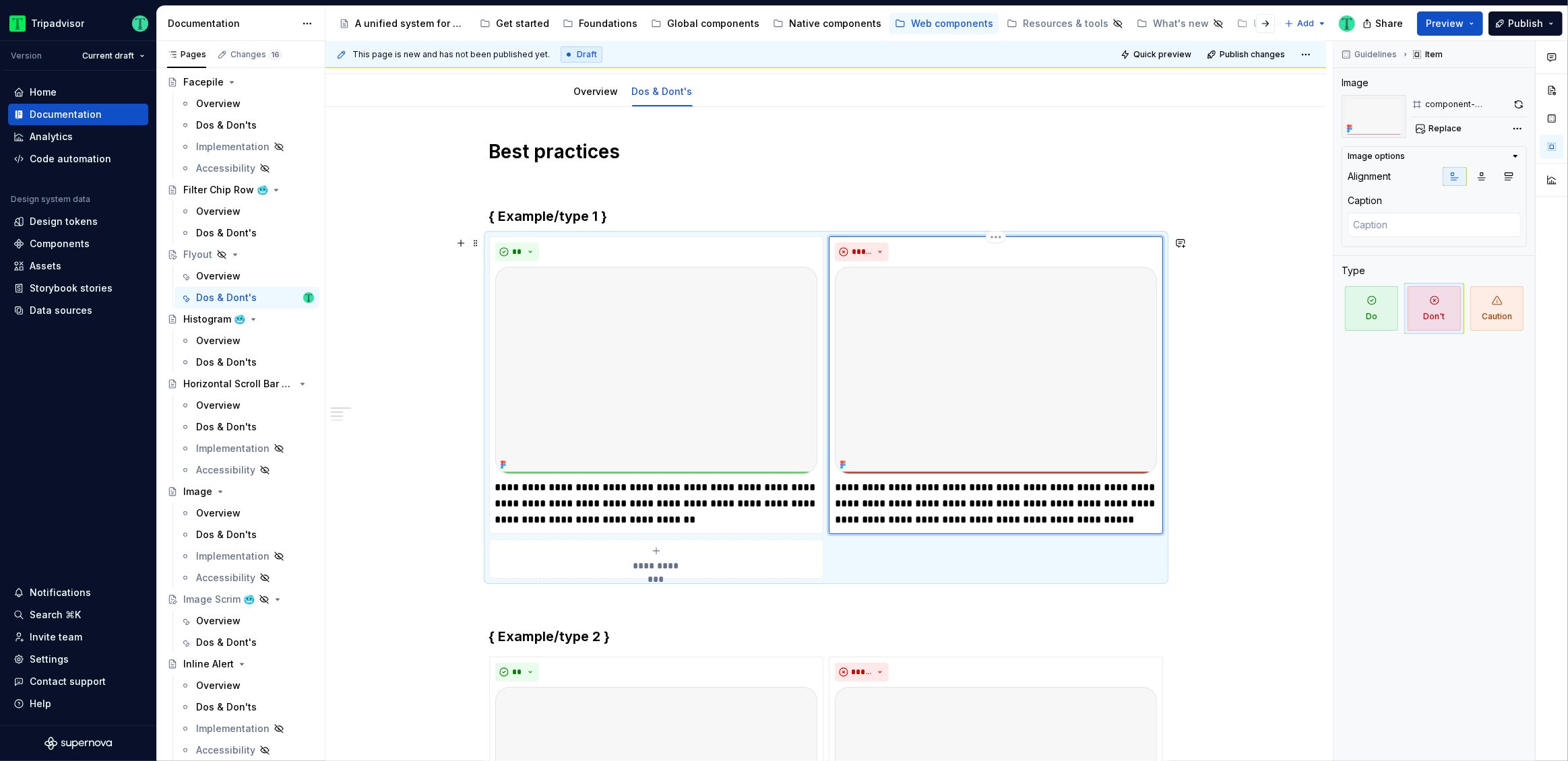
click at [955, 502] on p "**********" at bounding box center [995, 504] width 322 height 49
click at [965, 502] on p "**********" at bounding box center [995, 504] width 322 height 49
type textarea "*"
click at [1023, 506] on p "**********" at bounding box center [995, 504] width 322 height 49
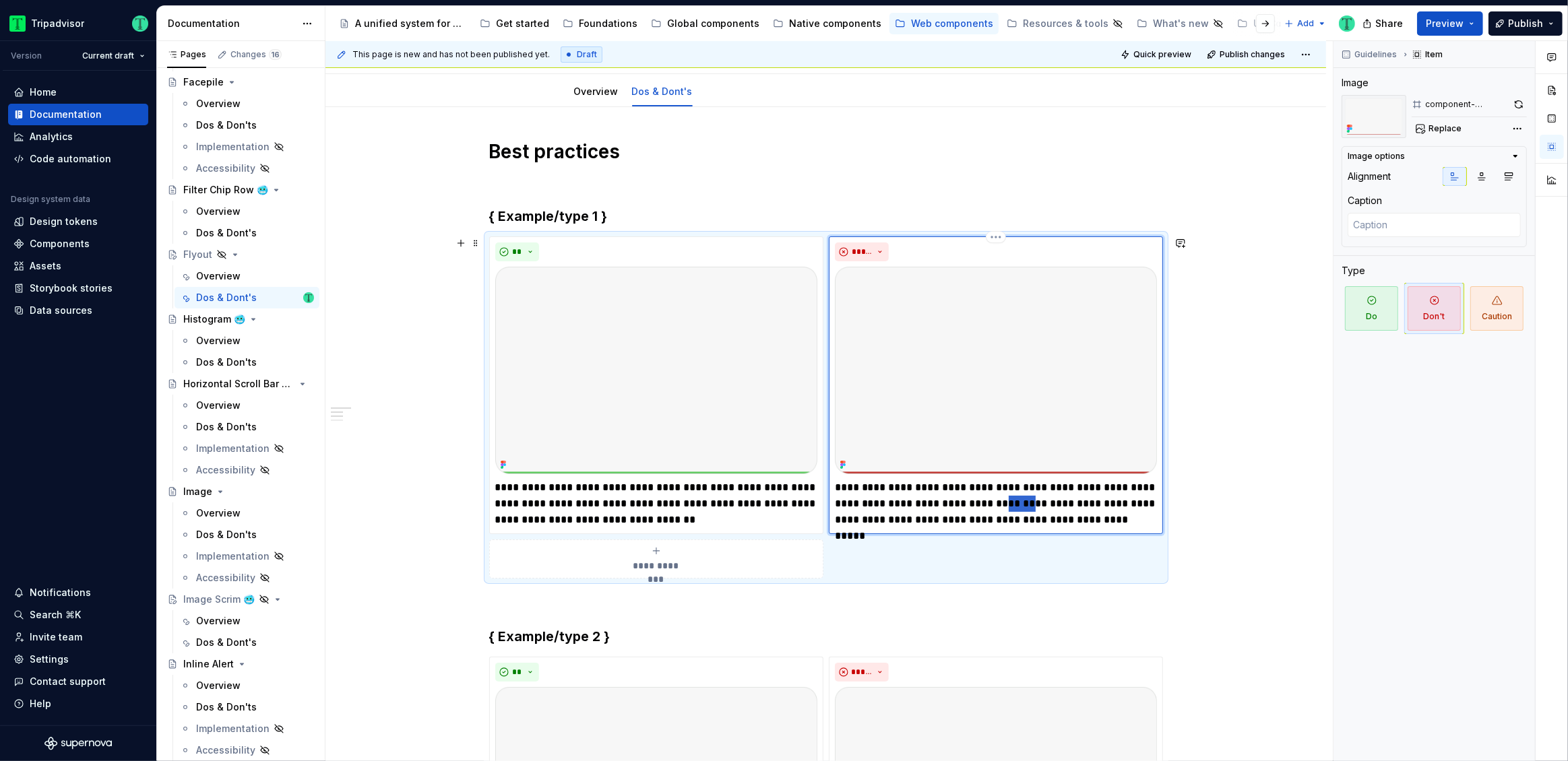
click at [1023, 506] on p "**********" at bounding box center [995, 504] width 322 height 49
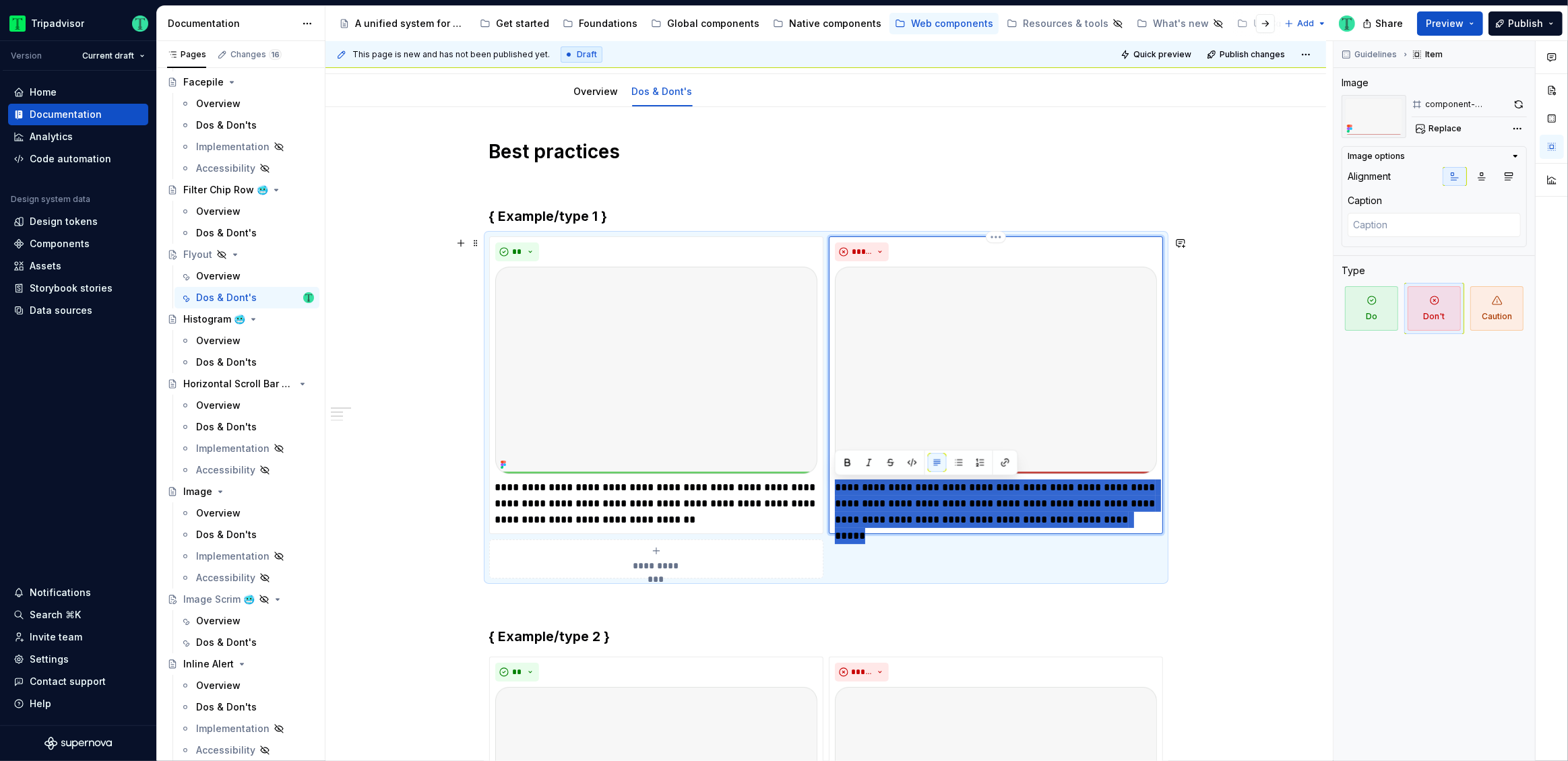
click at [1023, 506] on p "**********" at bounding box center [995, 504] width 322 height 49
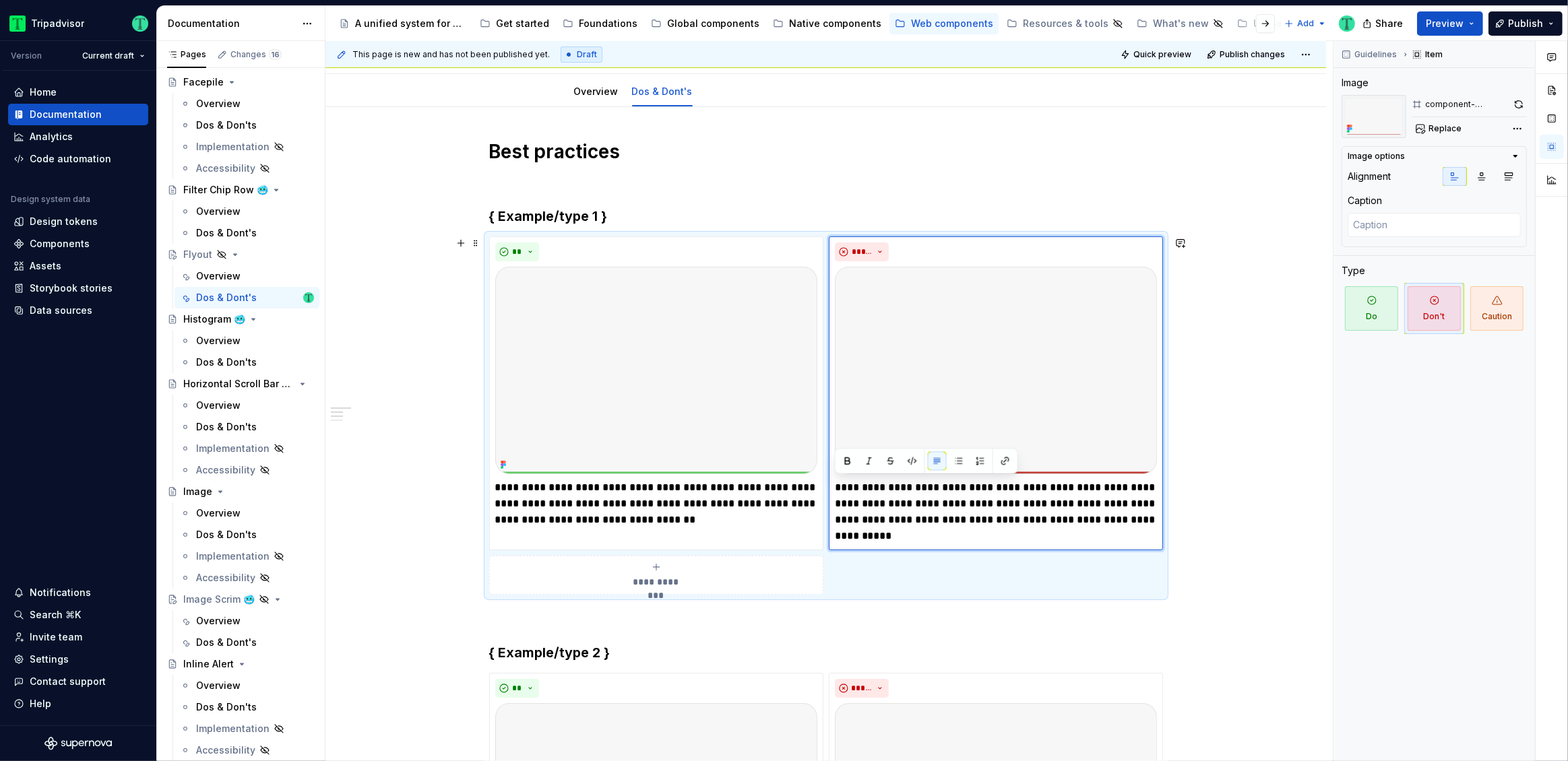
click at [1036, 520] on p "**********" at bounding box center [995, 512] width 322 height 65
click at [936, 521] on p "**********" at bounding box center [995, 512] width 322 height 65
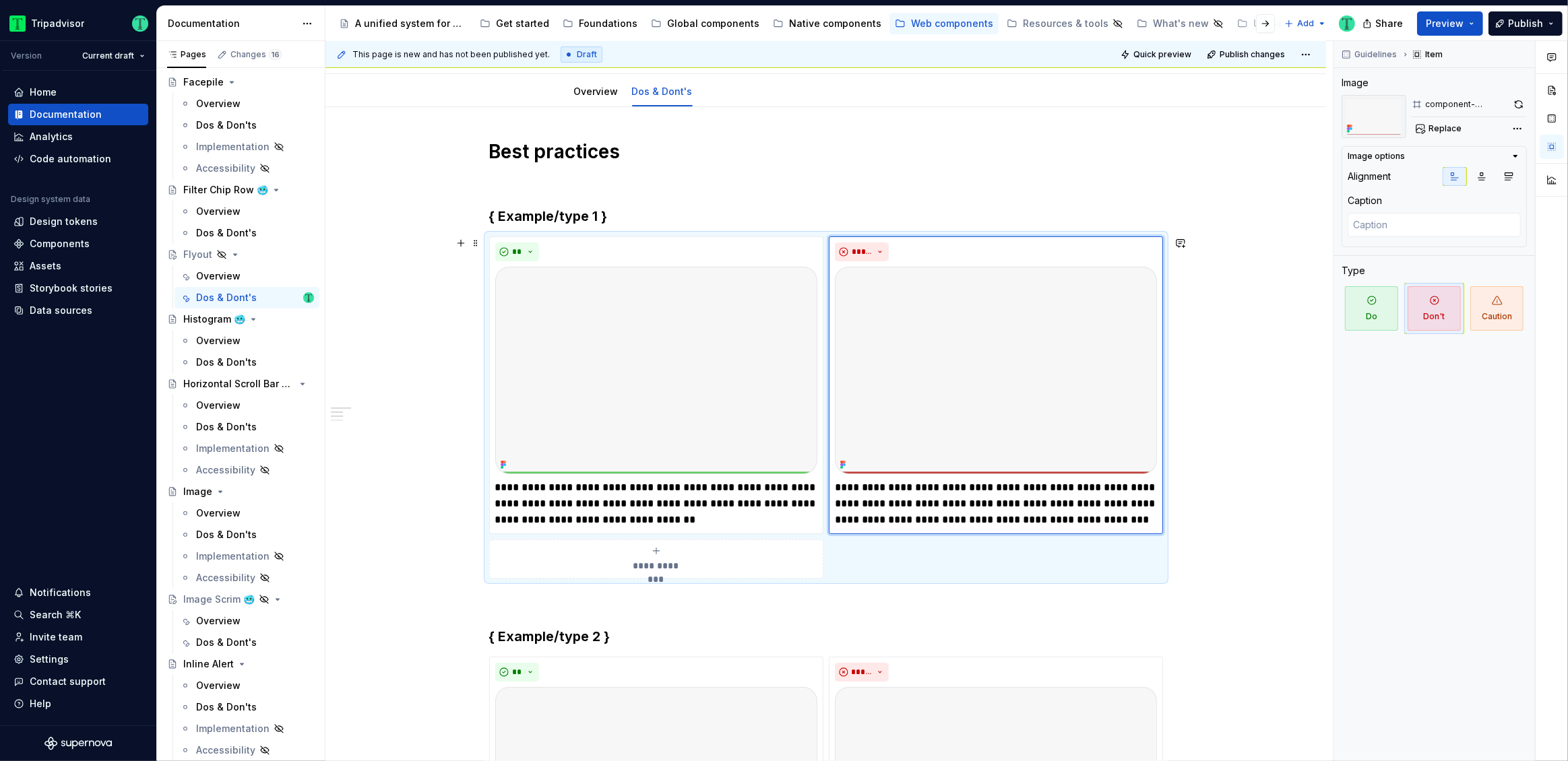
click at [667, 508] on p "**********" at bounding box center [656, 504] width 322 height 49
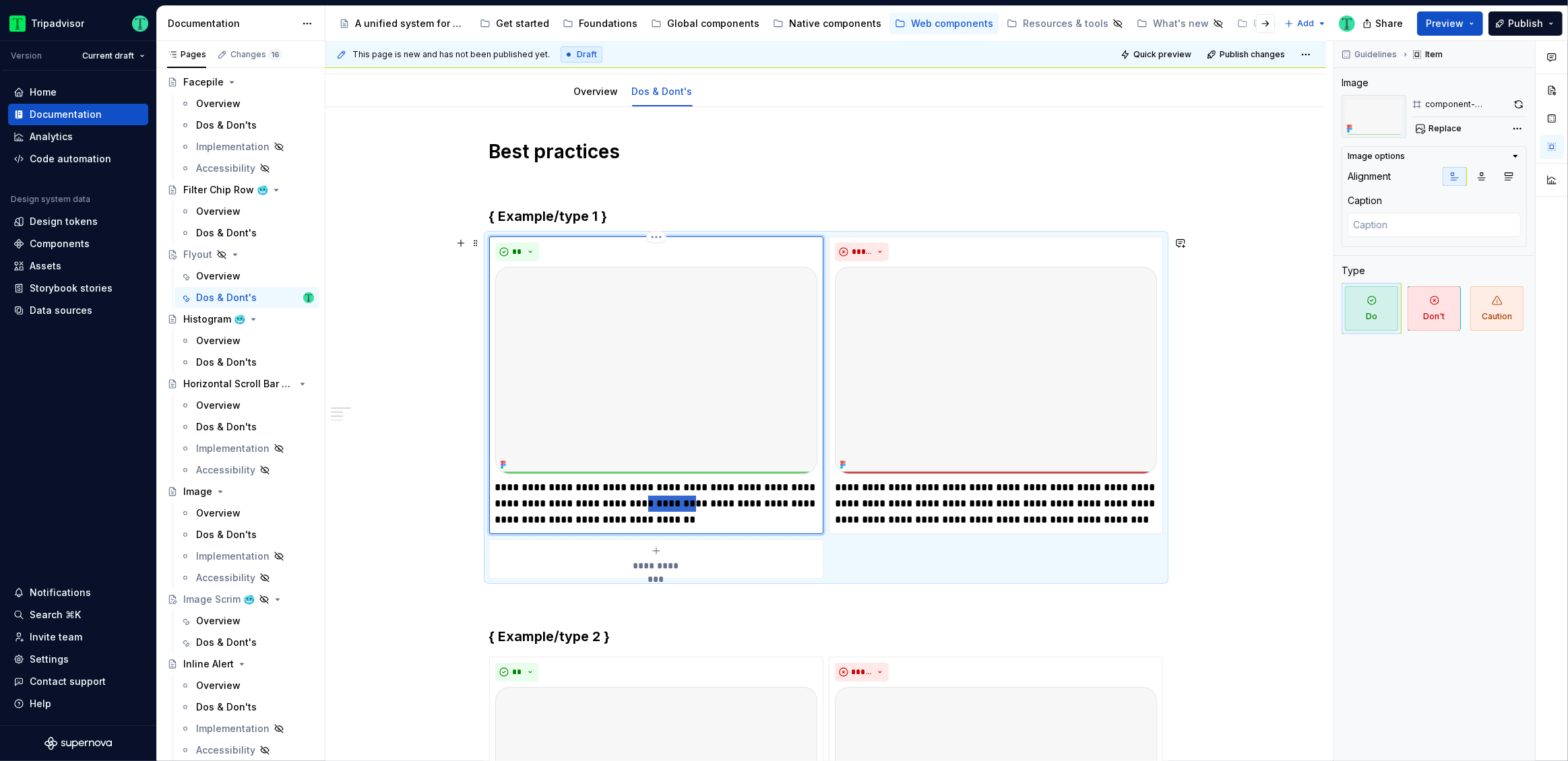
click at [667, 508] on p "**********" at bounding box center [656, 504] width 322 height 49
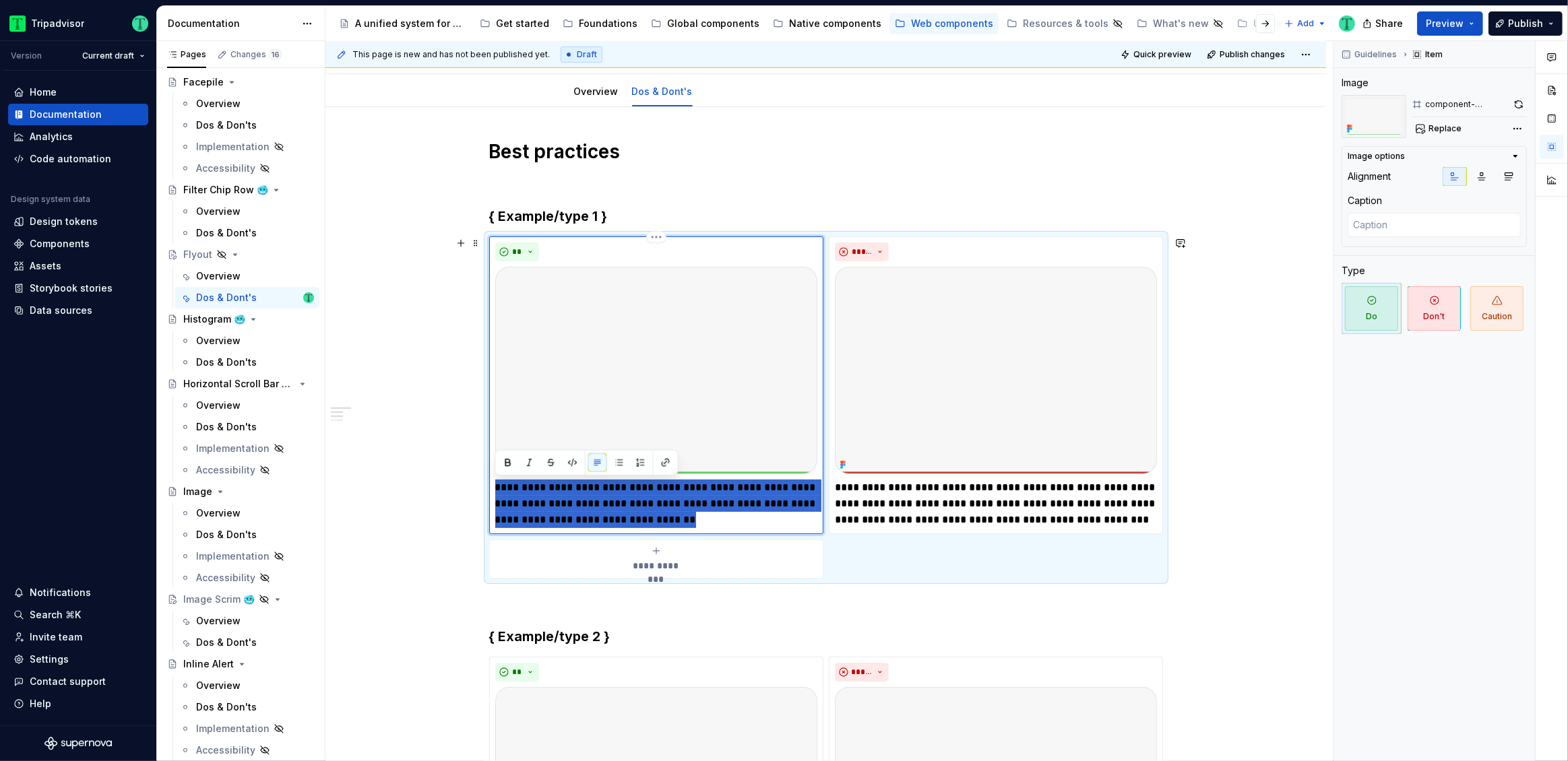
click at [667, 508] on p "**********" at bounding box center [656, 504] width 322 height 49
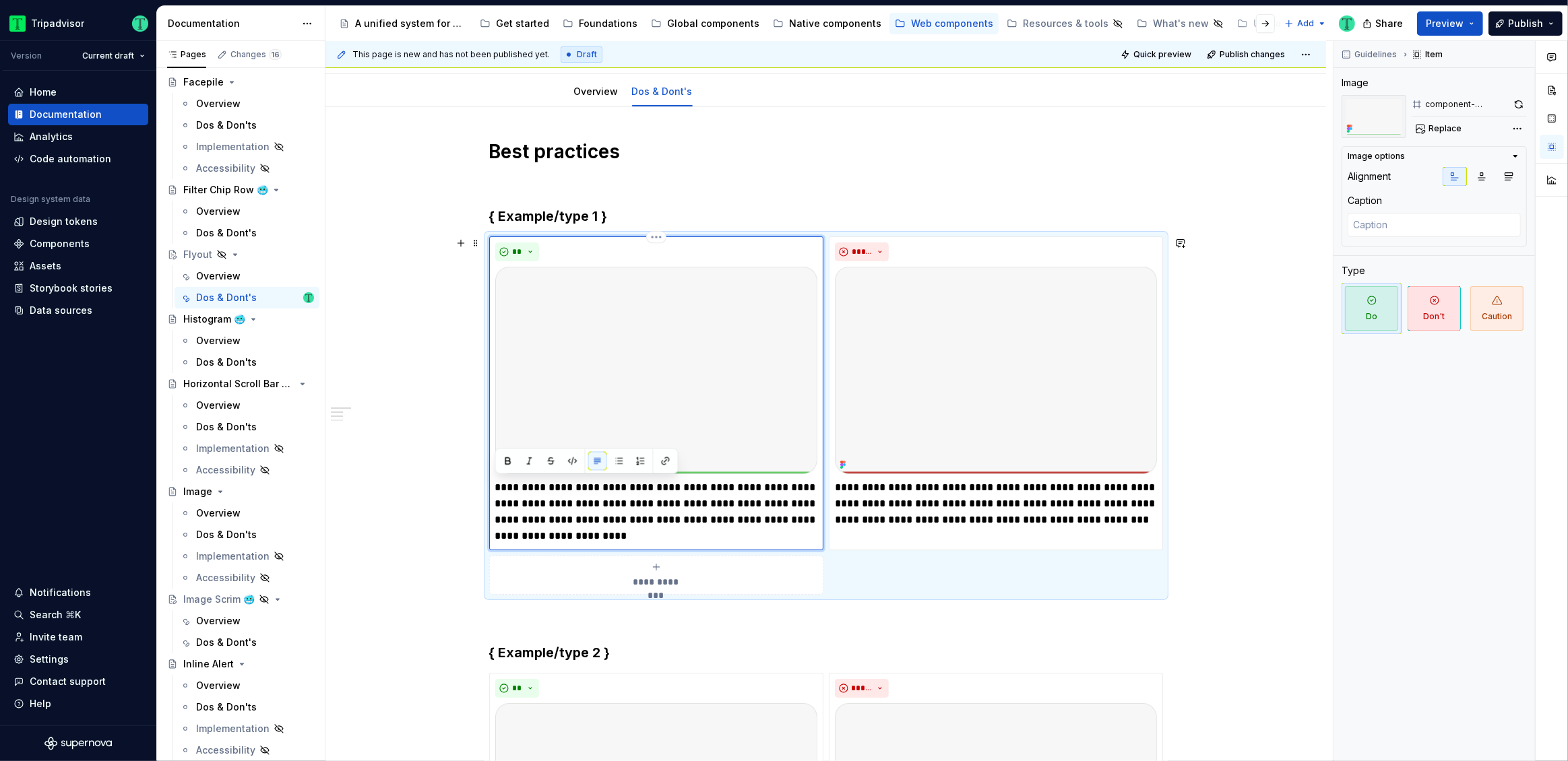
click at [517, 493] on p "**********" at bounding box center [656, 512] width 322 height 65
drag, startPoint x: 553, startPoint y: 487, endPoint x: 480, endPoint y: 478, distance: 73.6
type textarea "*"
click at [896, 491] on p "**********" at bounding box center [995, 504] width 322 height 49
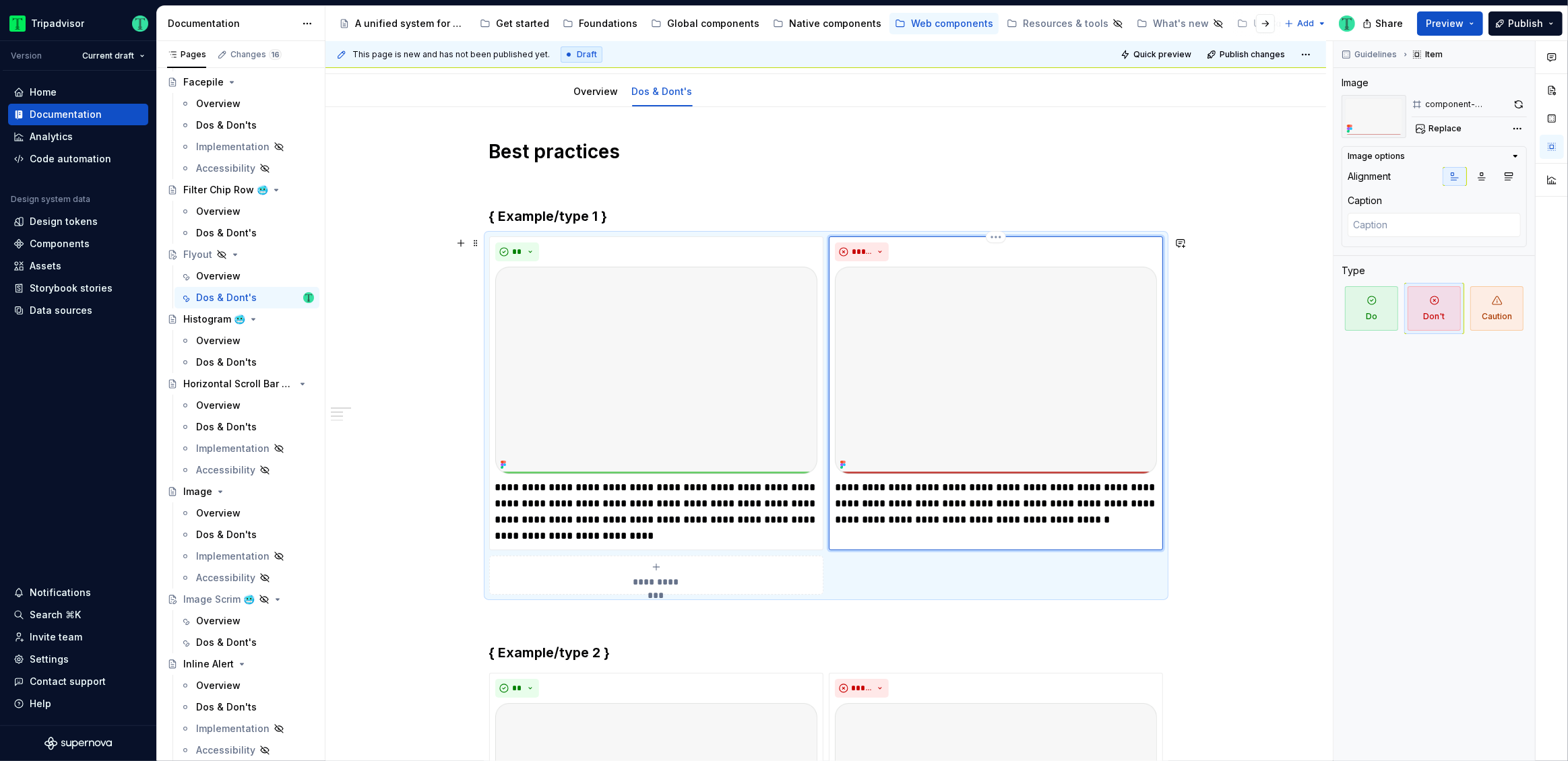
click at [916, 508] on p "**********" at bounding box center [995, 504] width 322 height 49
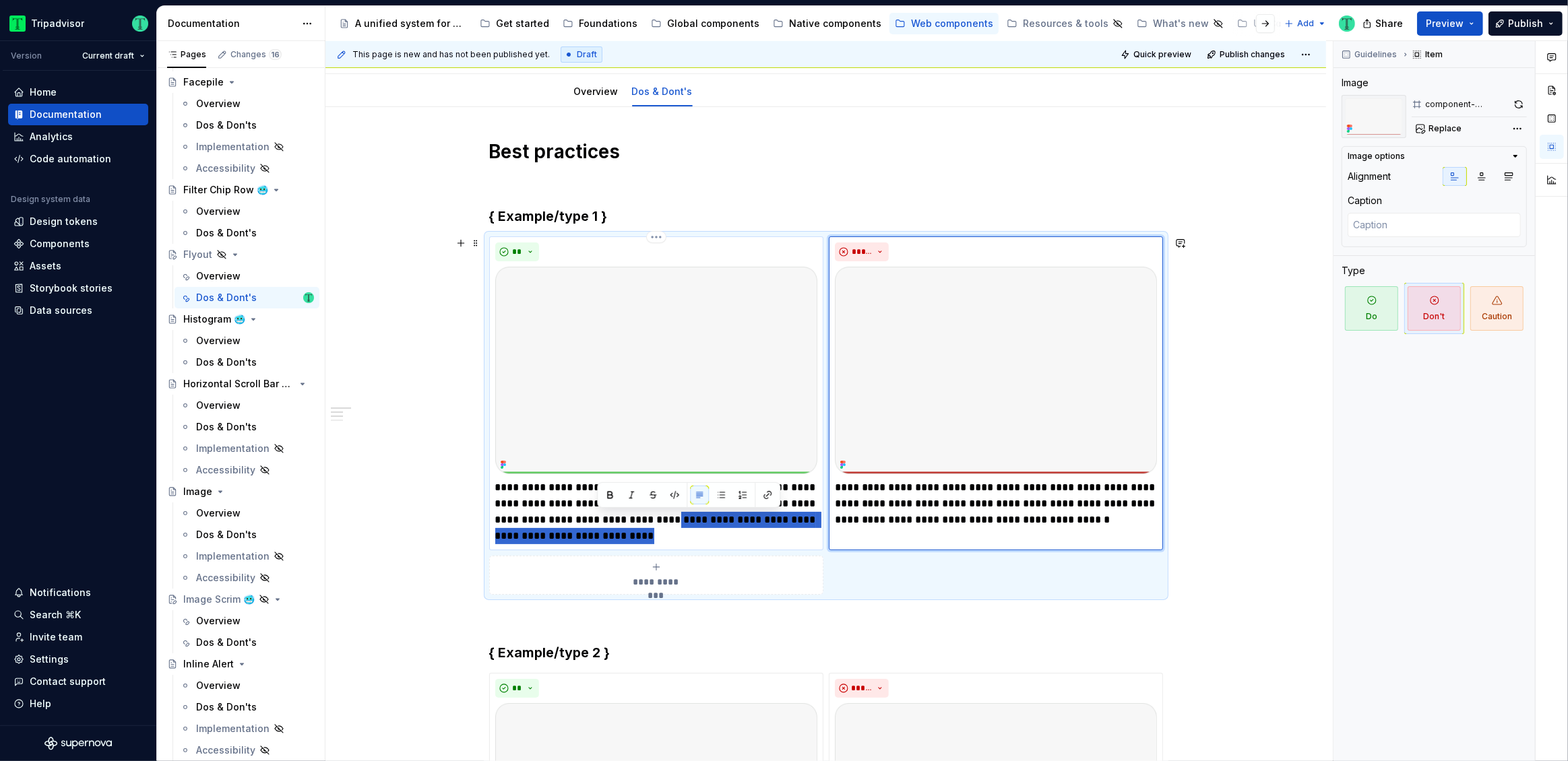
drag, startPoint x: 626, startPoint y: 537, endPoint x: 632, endPoint y: 519, distance: 19.0
click at [632, 519] on p "**********" at bounding box center [656, 512] width 322 height 65
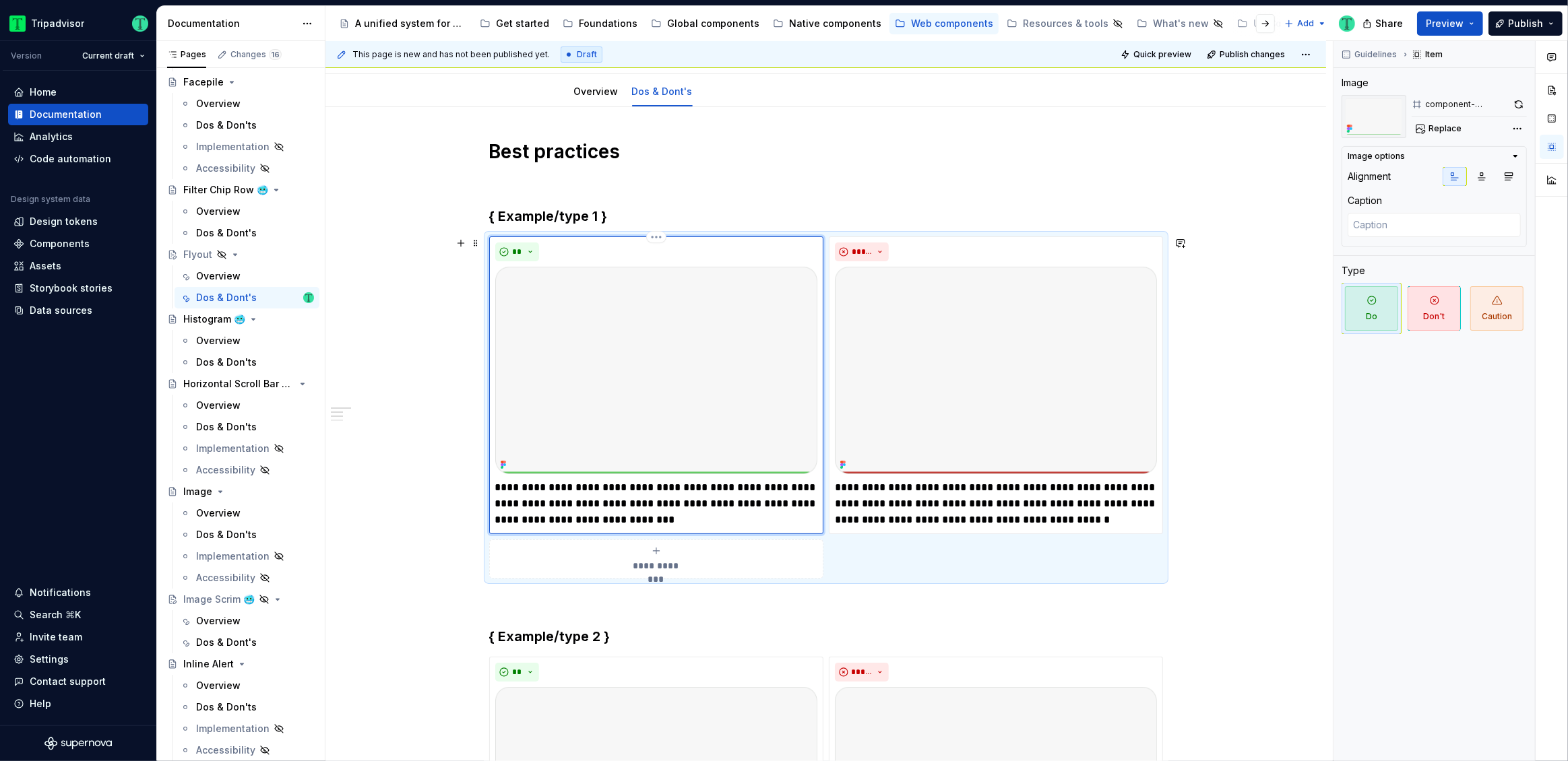
type textarea "*"
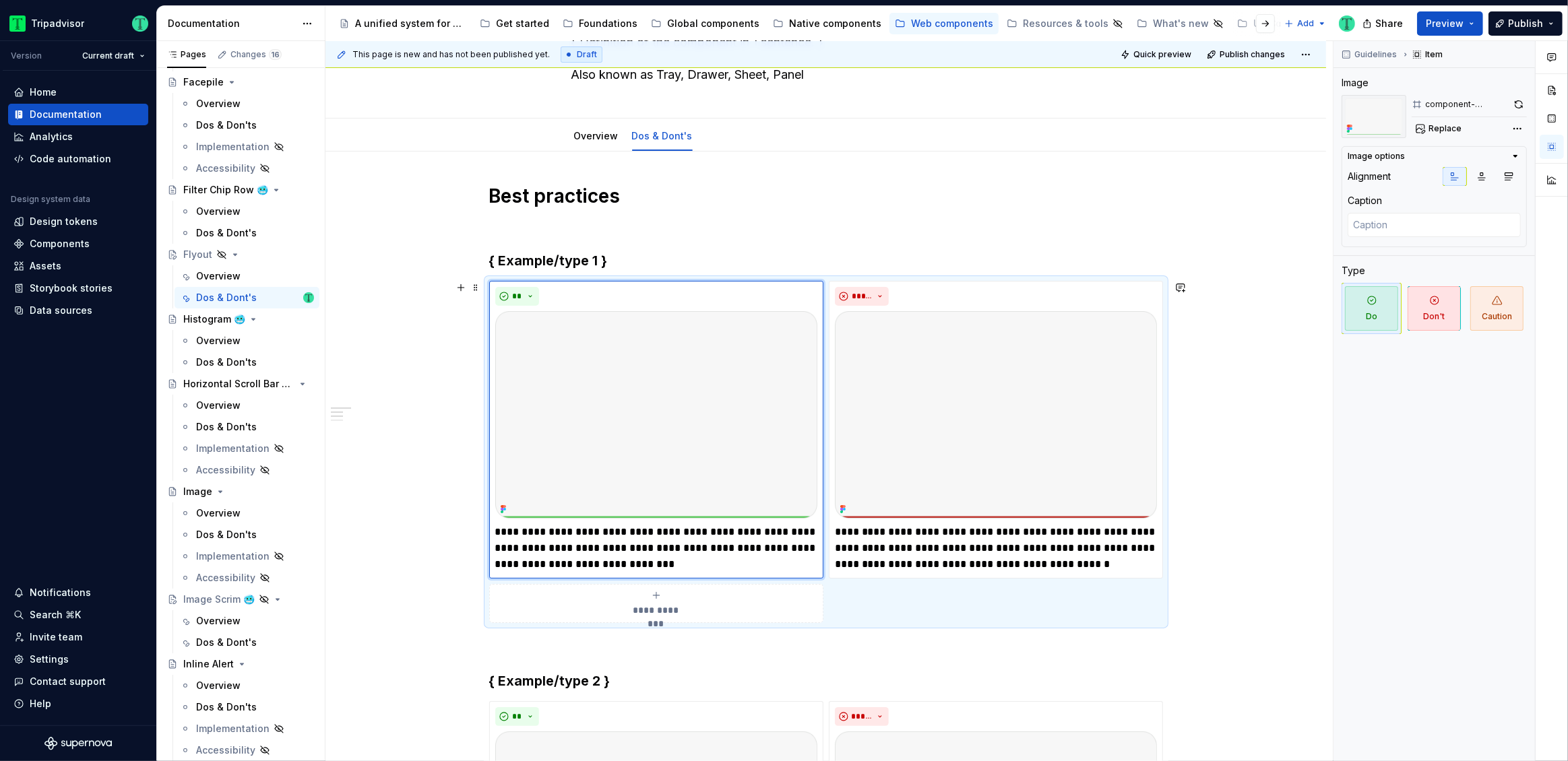
scroll to position [113, 0]
click at [421, 543] on div "**********" at bounding box center [829, 401] width 1007 height 721
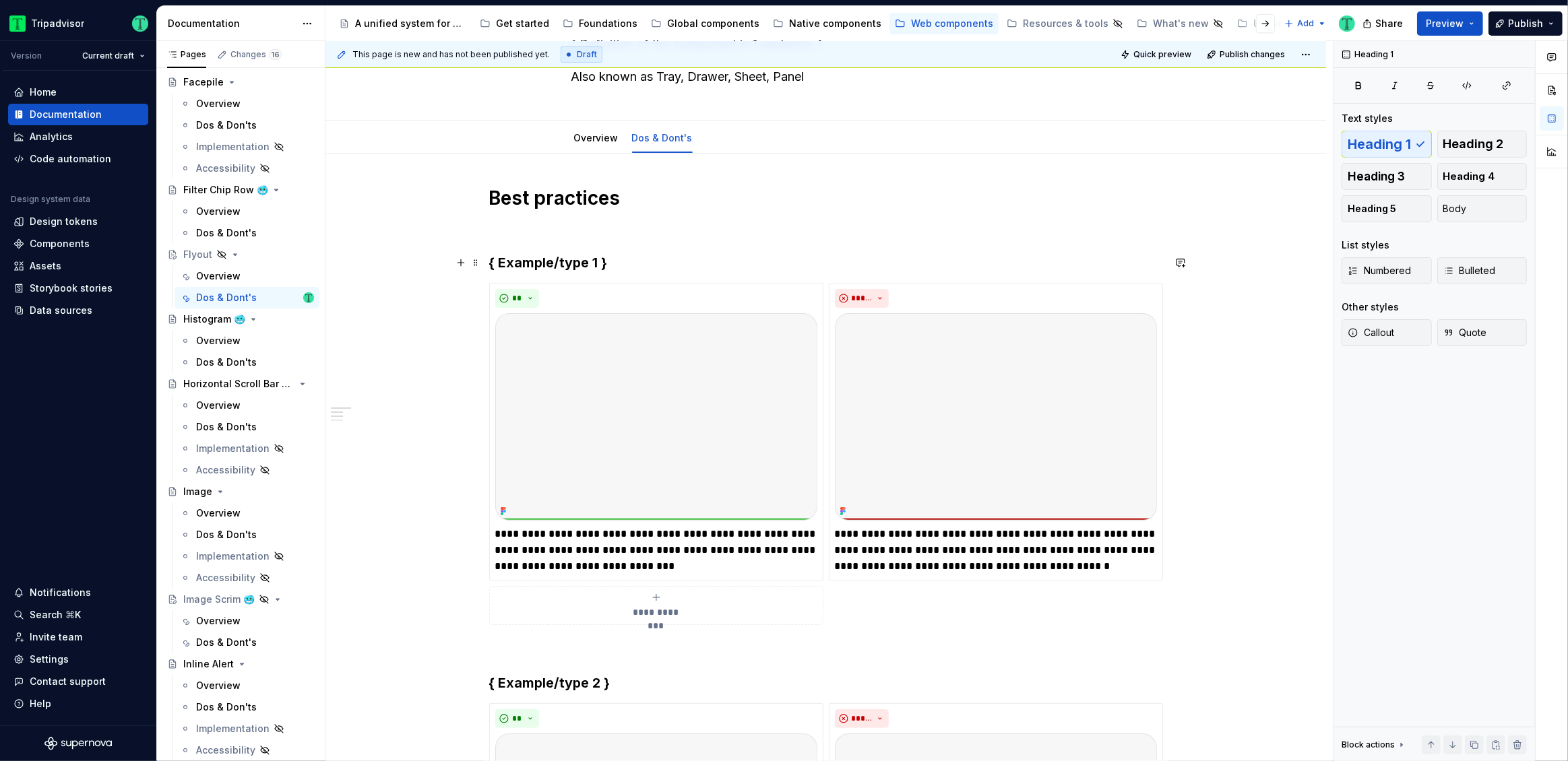
click at [593, 259] on h3 "{ Example/type 1 }" at bounding box center [826, 263] width 674 height 19
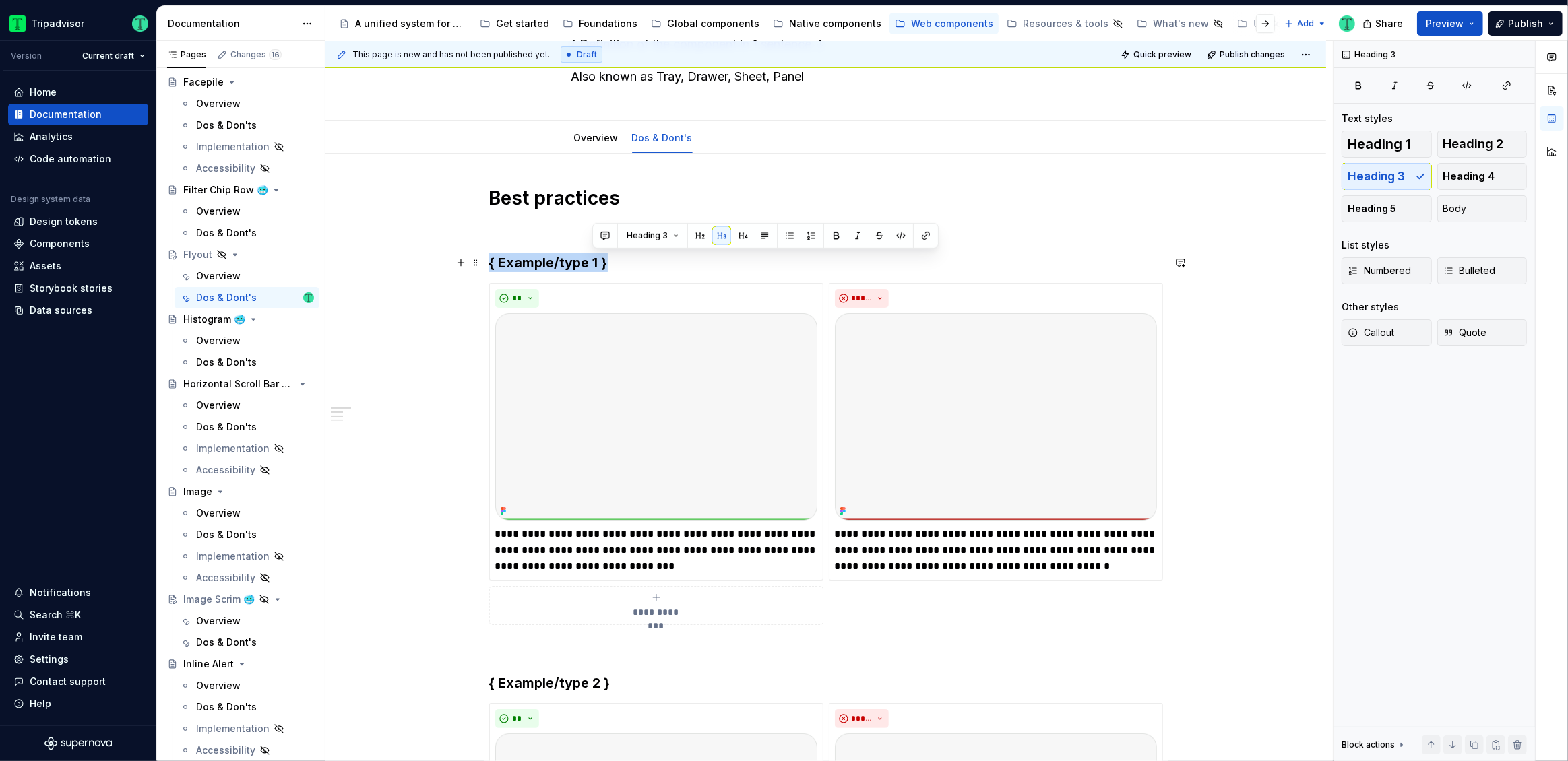
click at [593, 259] on h3 "{ Example/type 1 }" at bounding box center [826, 263] width 674 height 19
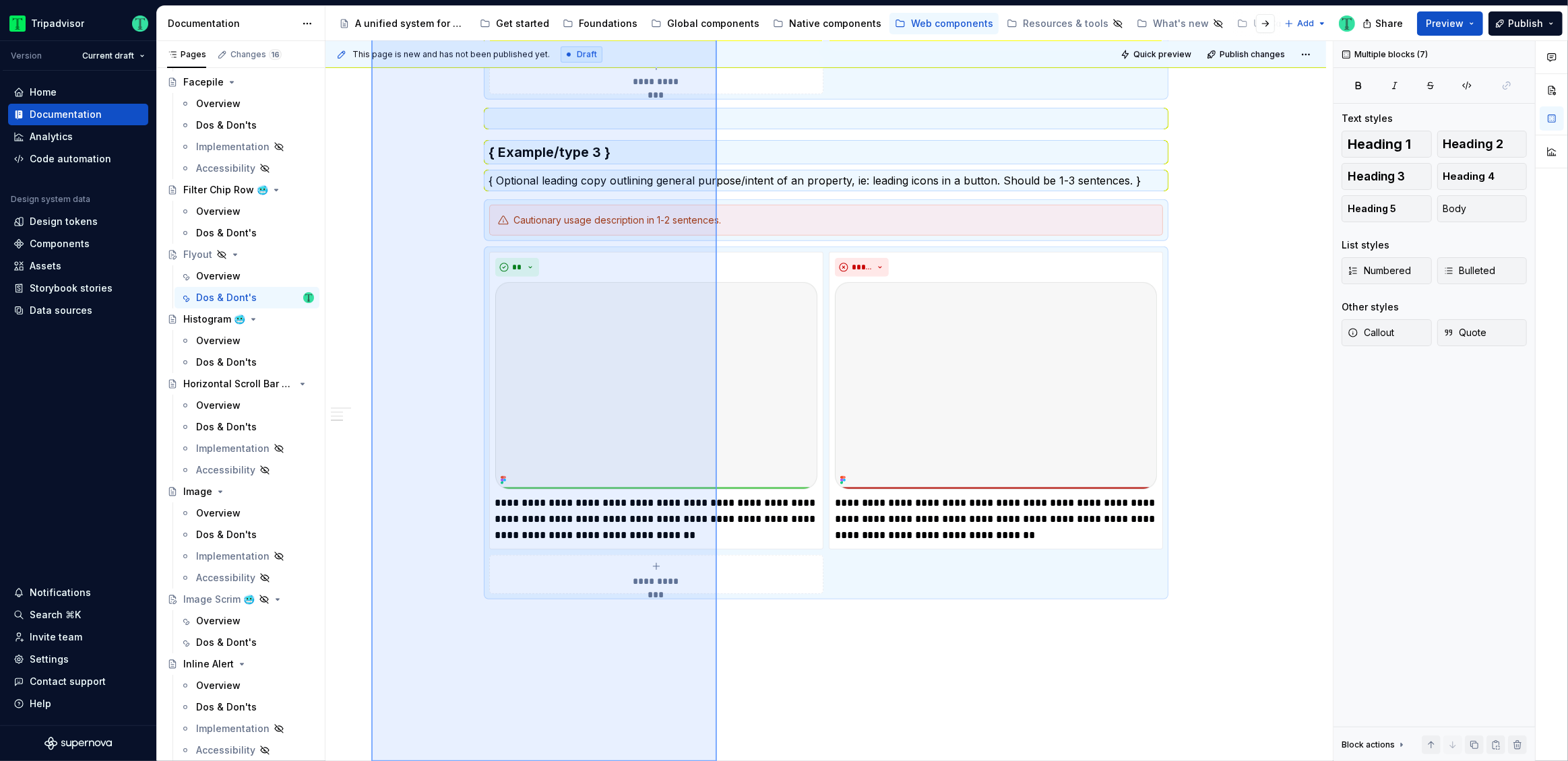
scroll to position [1139, 0]
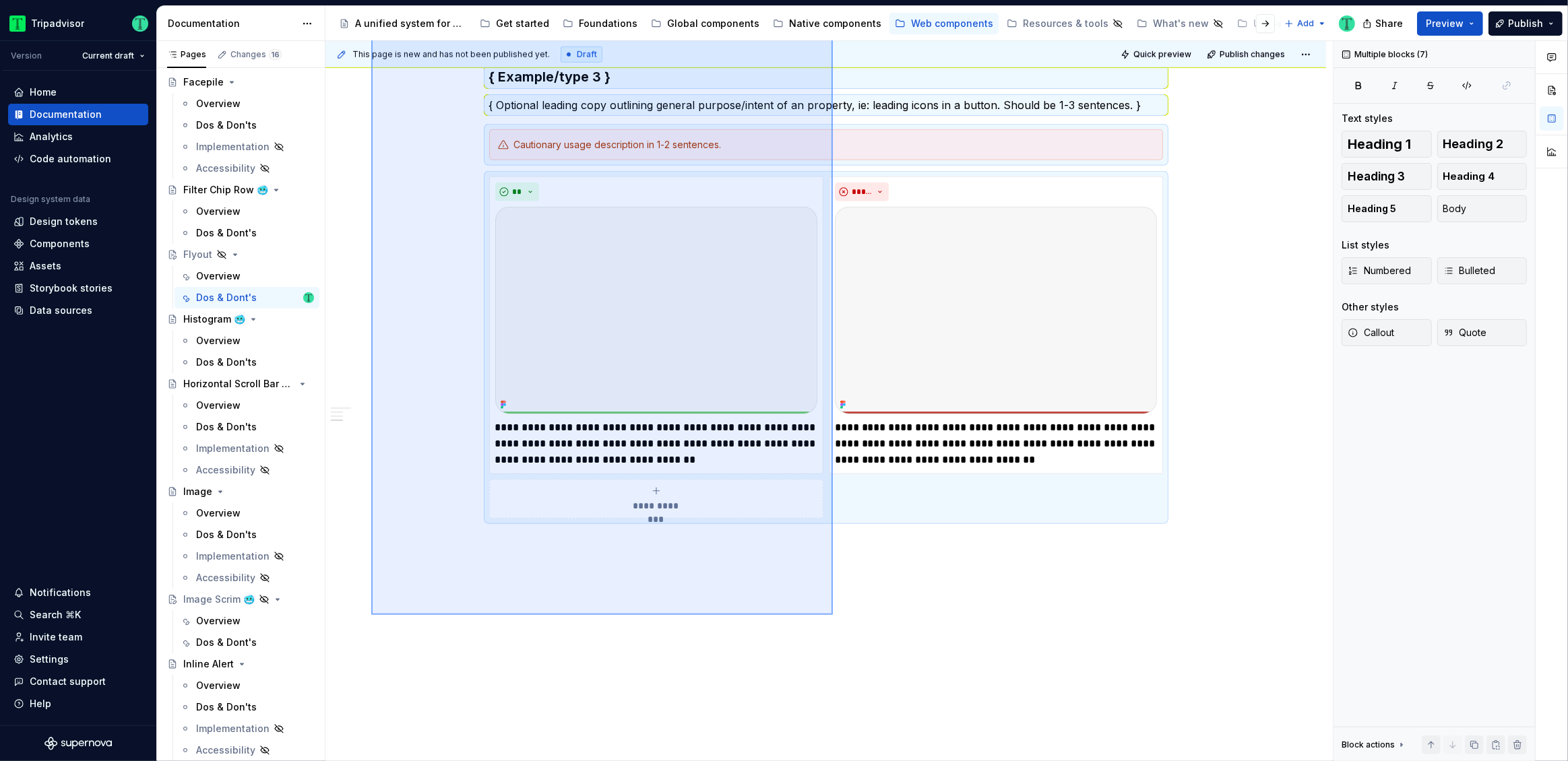
drag, startPoint x: 371, startPoint y: 201, endPoint x: 833, endPoint y: 615, distance: 620.4
click at [833, 615] on div "**********" at bounding box center [829, 401] width 1007 height 721
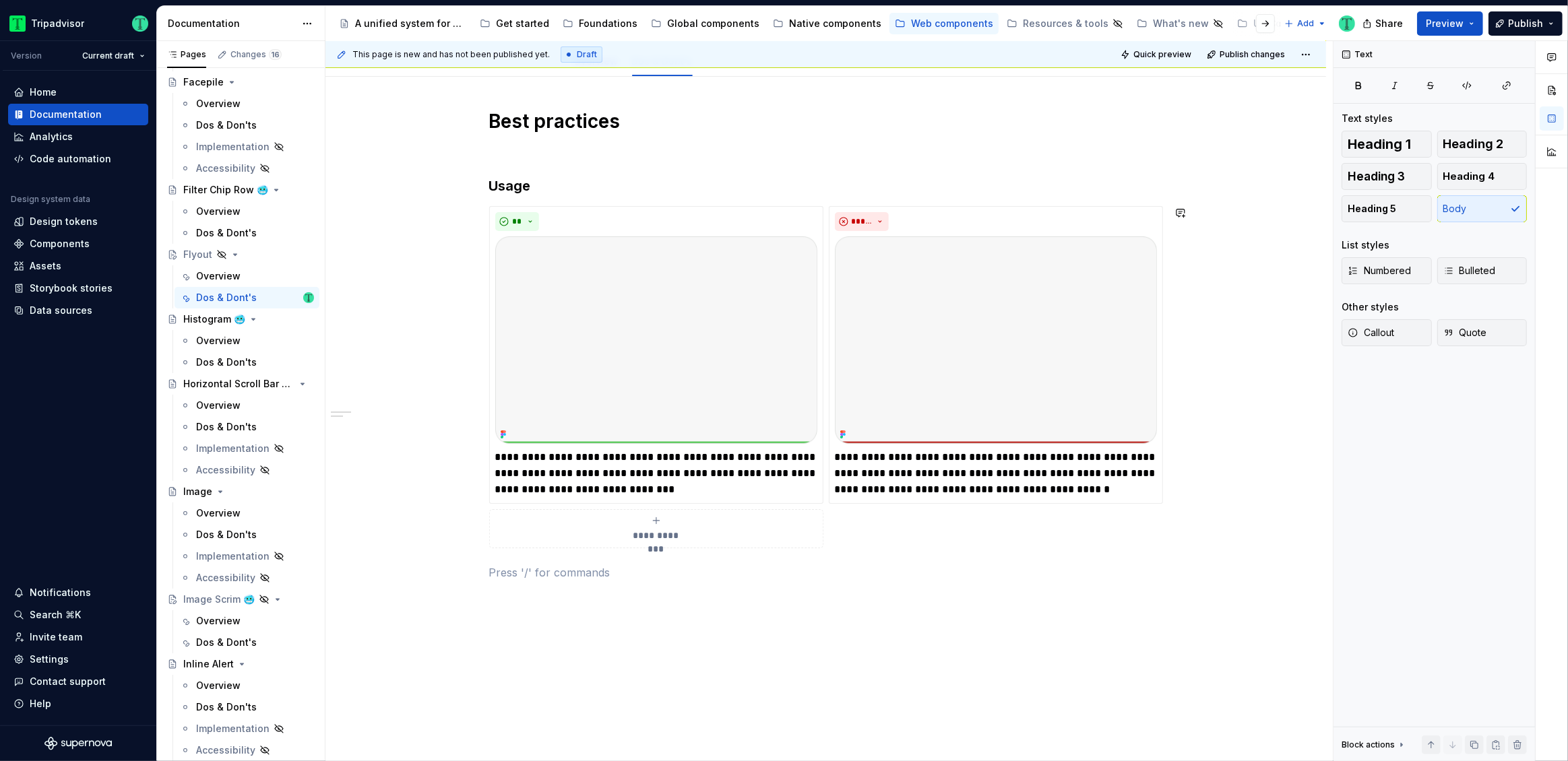
scroll to position [252, 0]
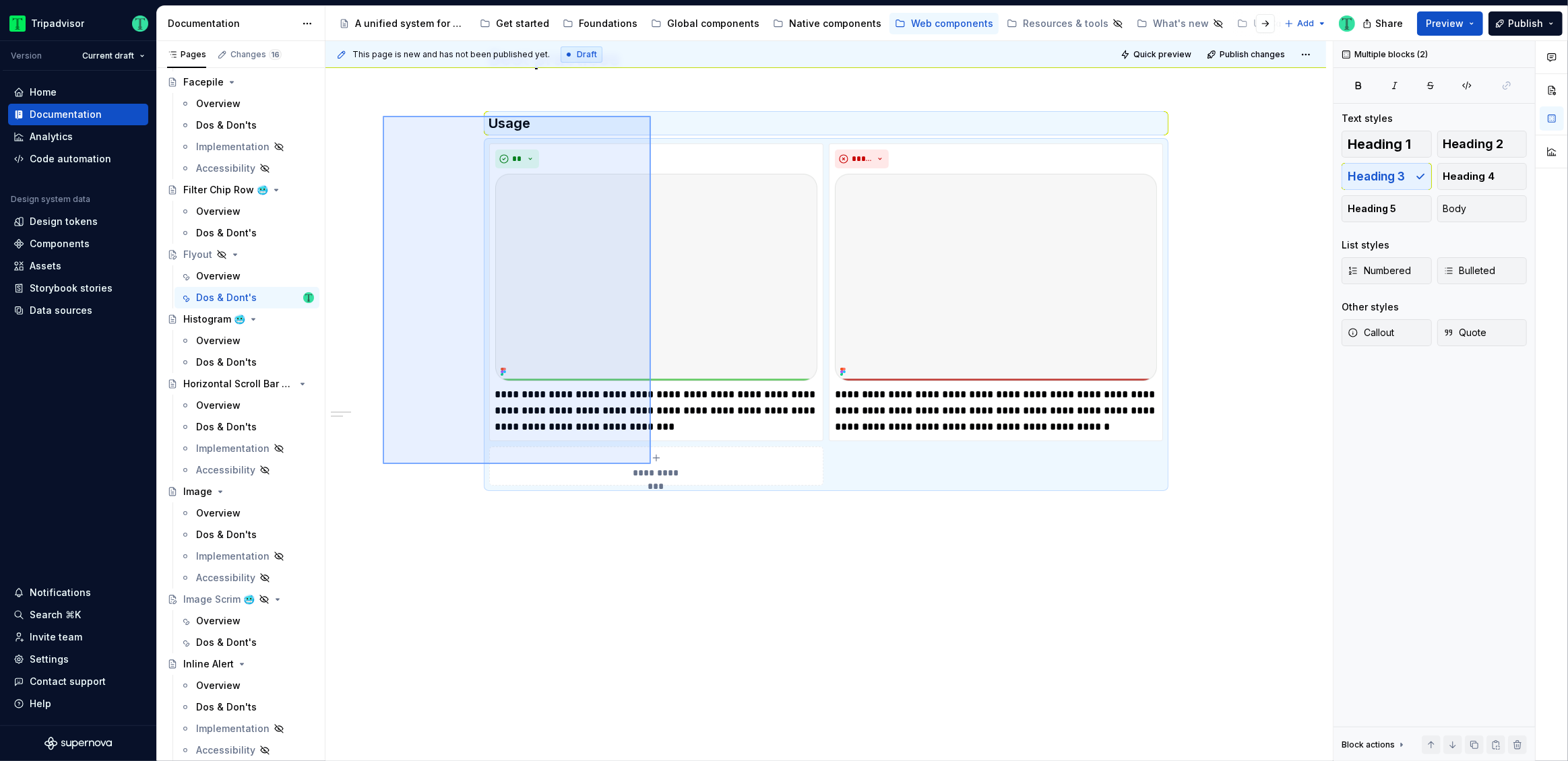
drag, startPoint x: 383, startPoint y: 116, endPoint x: 651, endPoint y: 464, distance: 439.2
click at [651, 464] on div "**********" at bounding box center [829, 401] width 1007 height 721
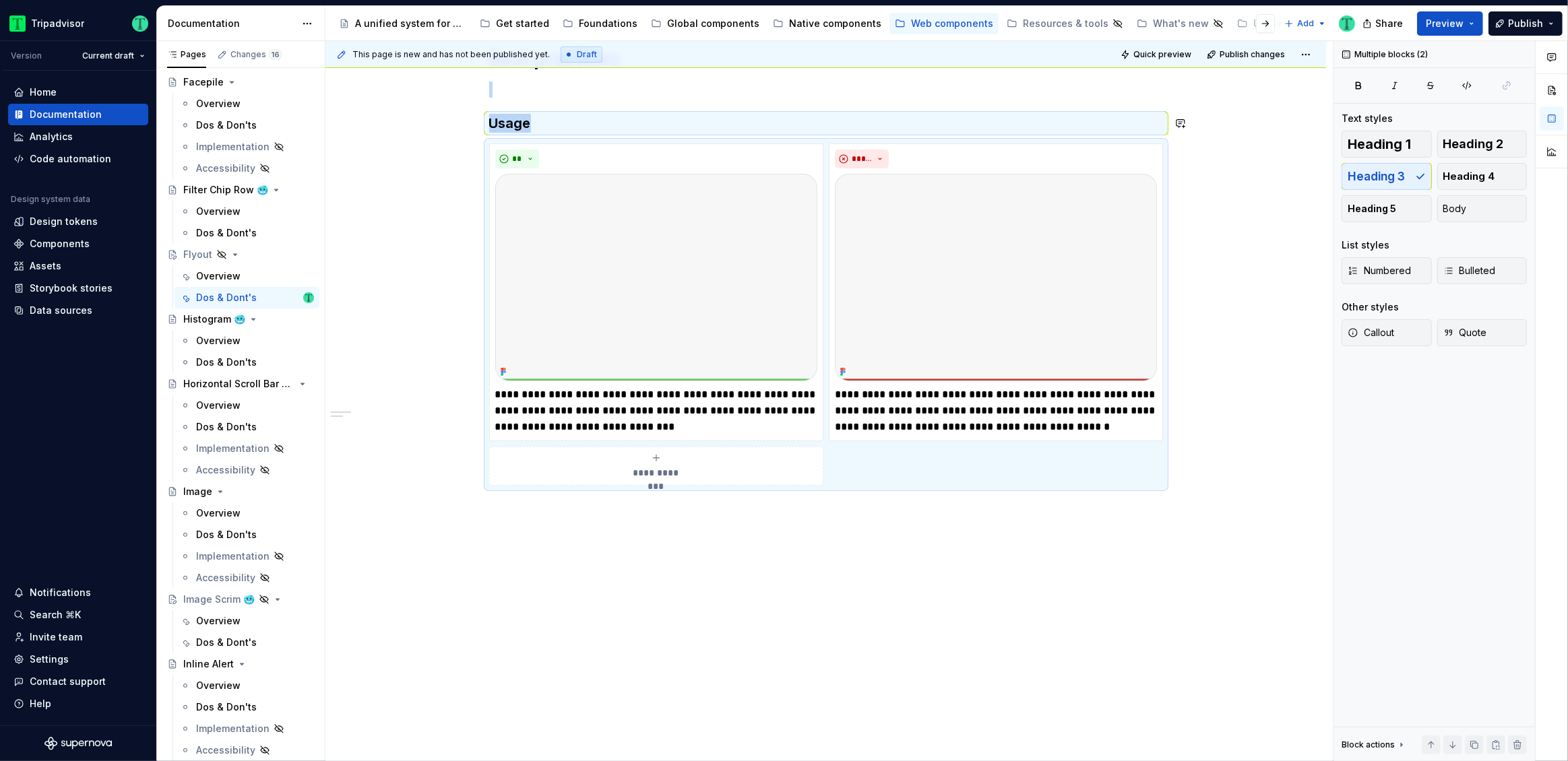
copy div "Usage"
click at [620, 541] on div "**********" at bounding box center [826, 388] width 1001 height 748
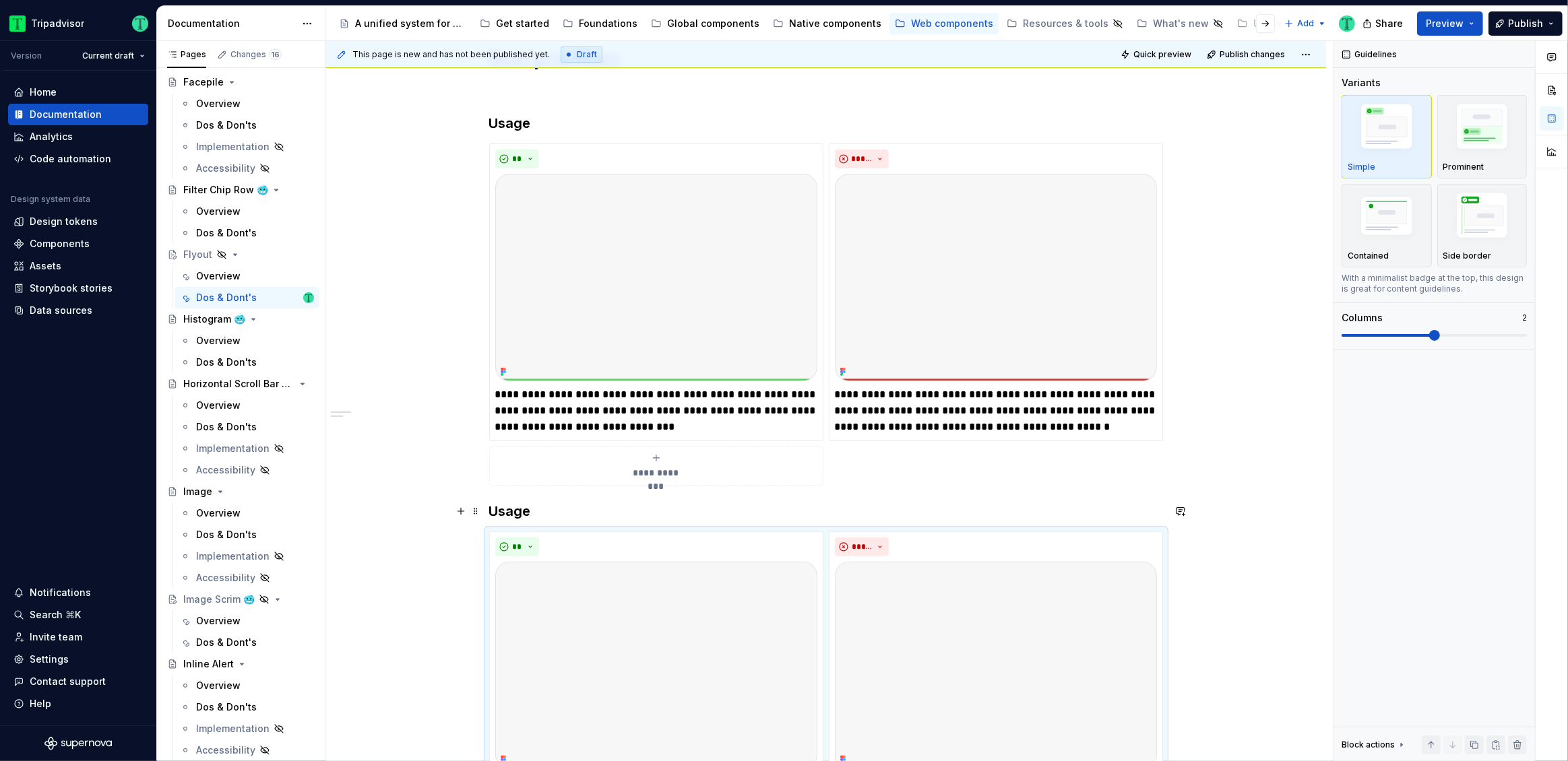
click at [488, 512] on div "**********" at bounding box center [826, 566] width 1001 height 1104
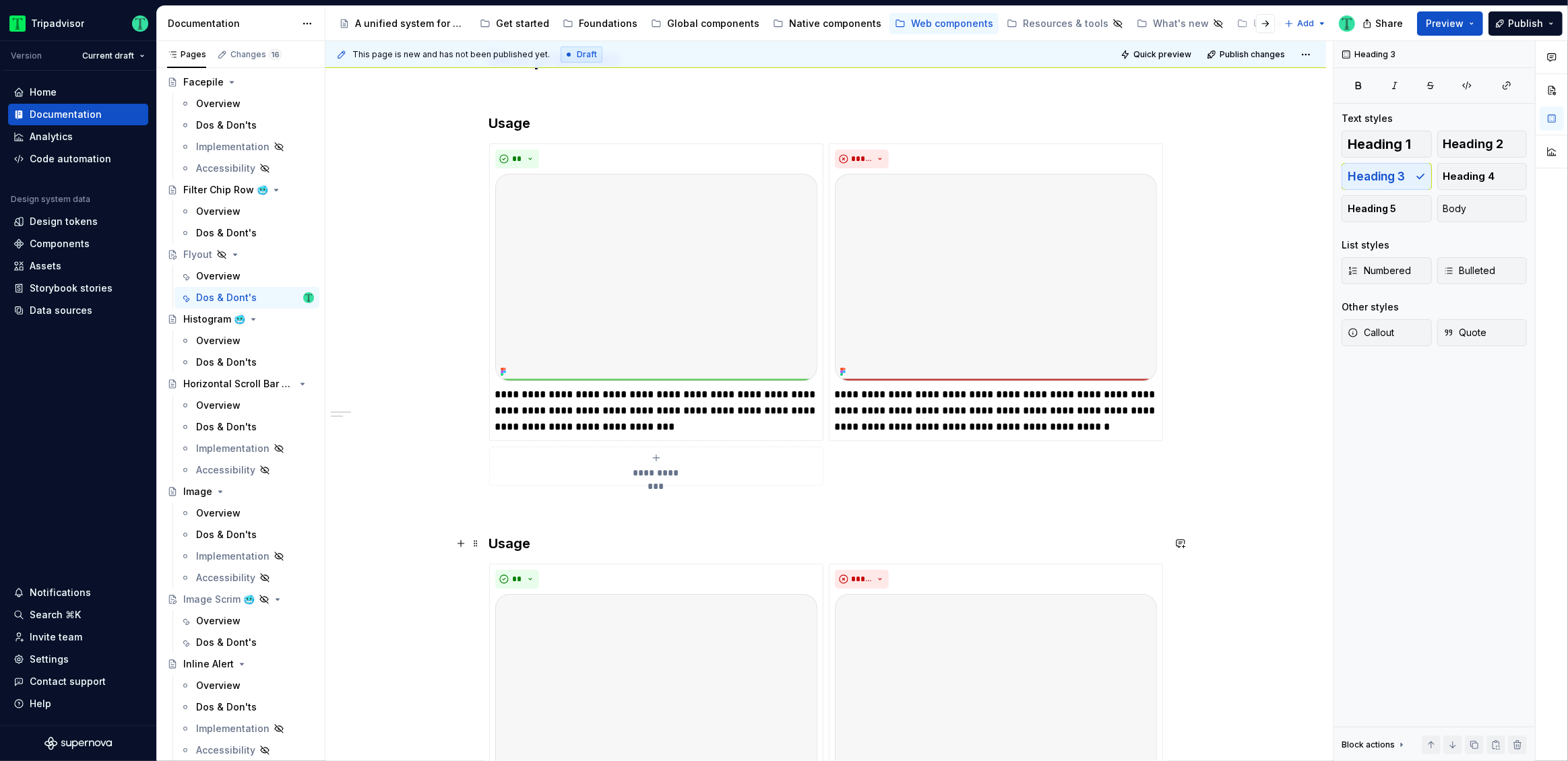
click at [512, 543] on h3 "Usage" at bounding box center [826, 544] width 674 height 19
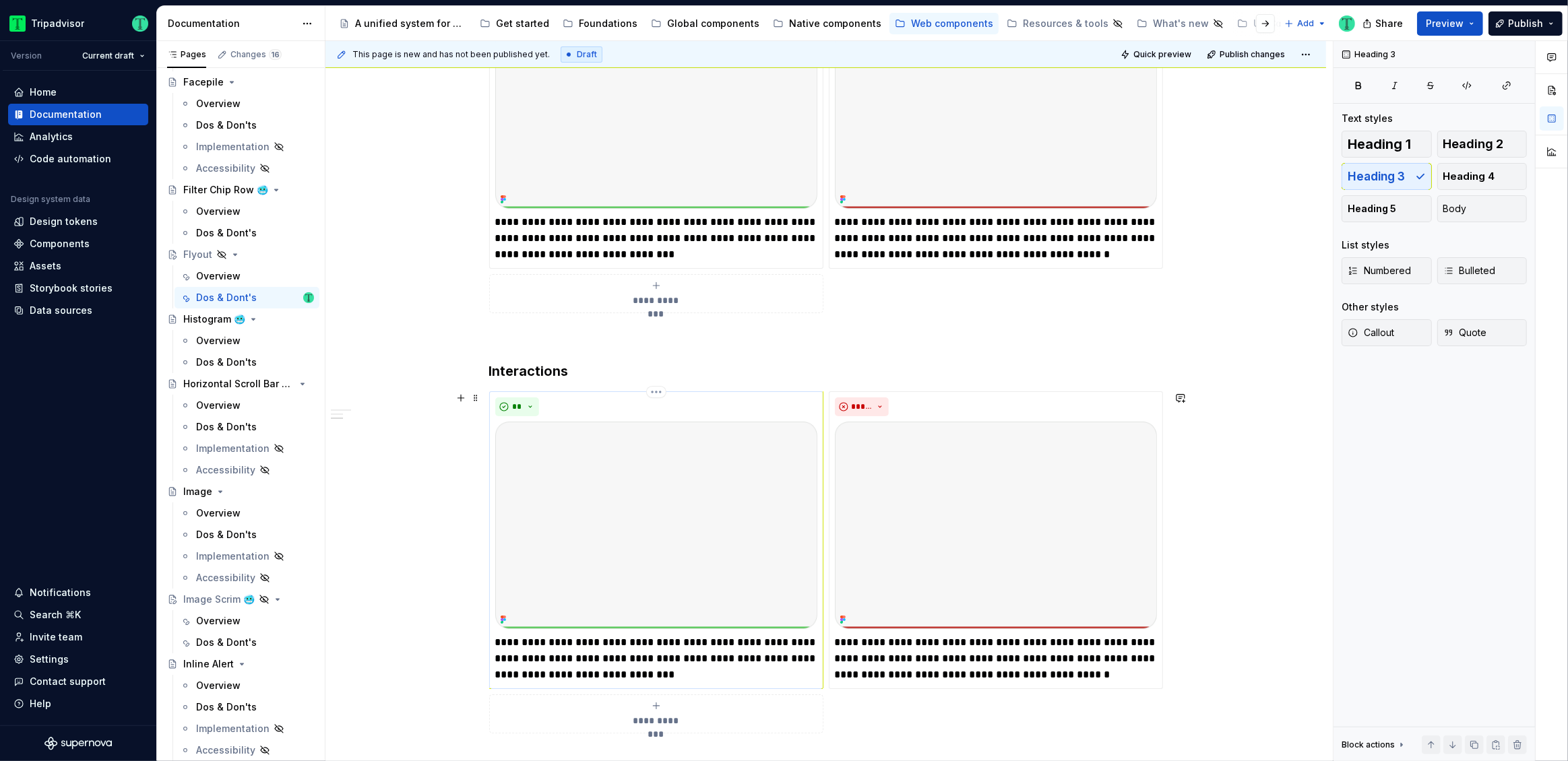
scroll to position [519, 0]
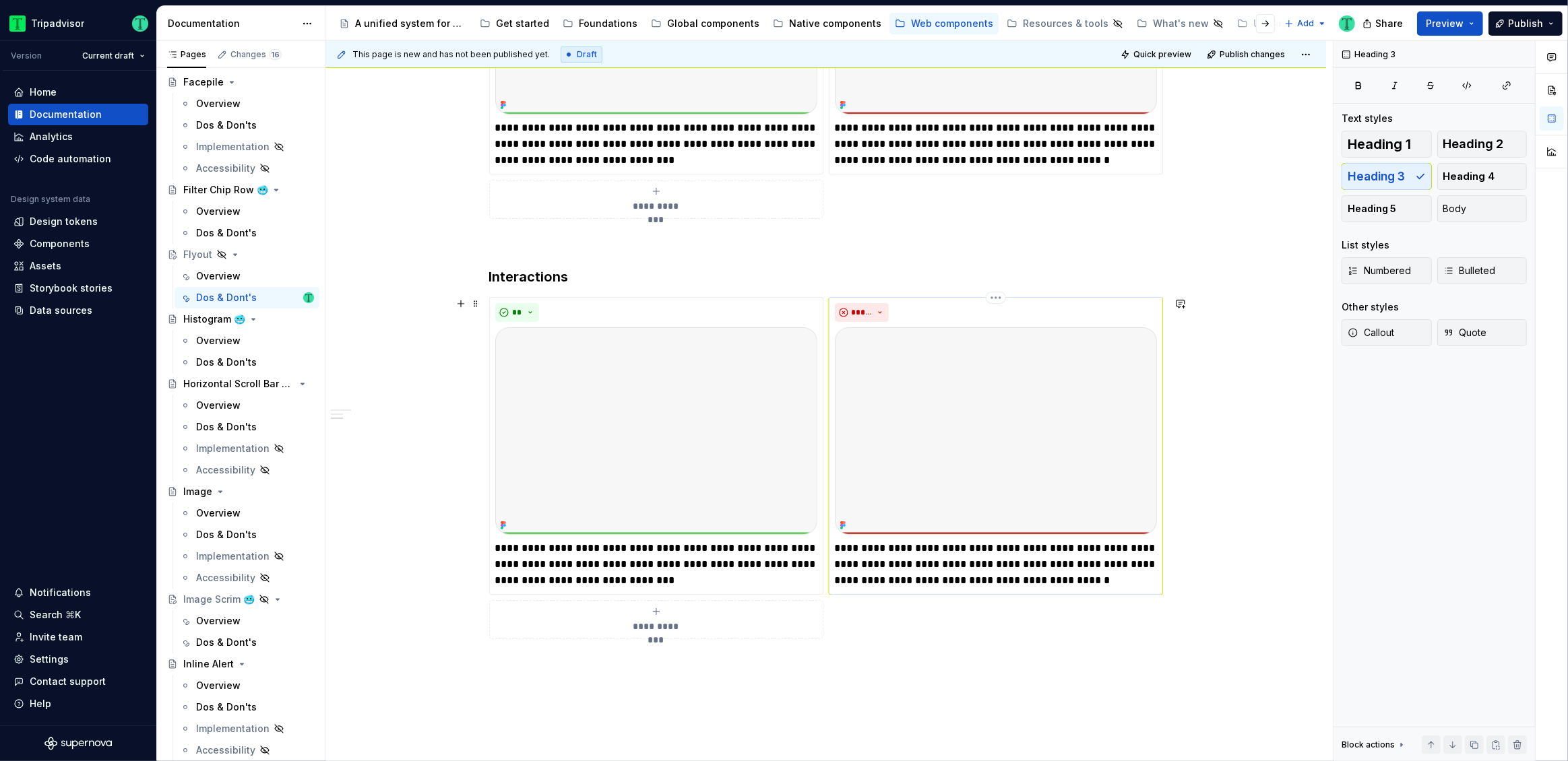
click at [895, 572] on p "**********" at bounding box center [995, 564] width 322 height 49
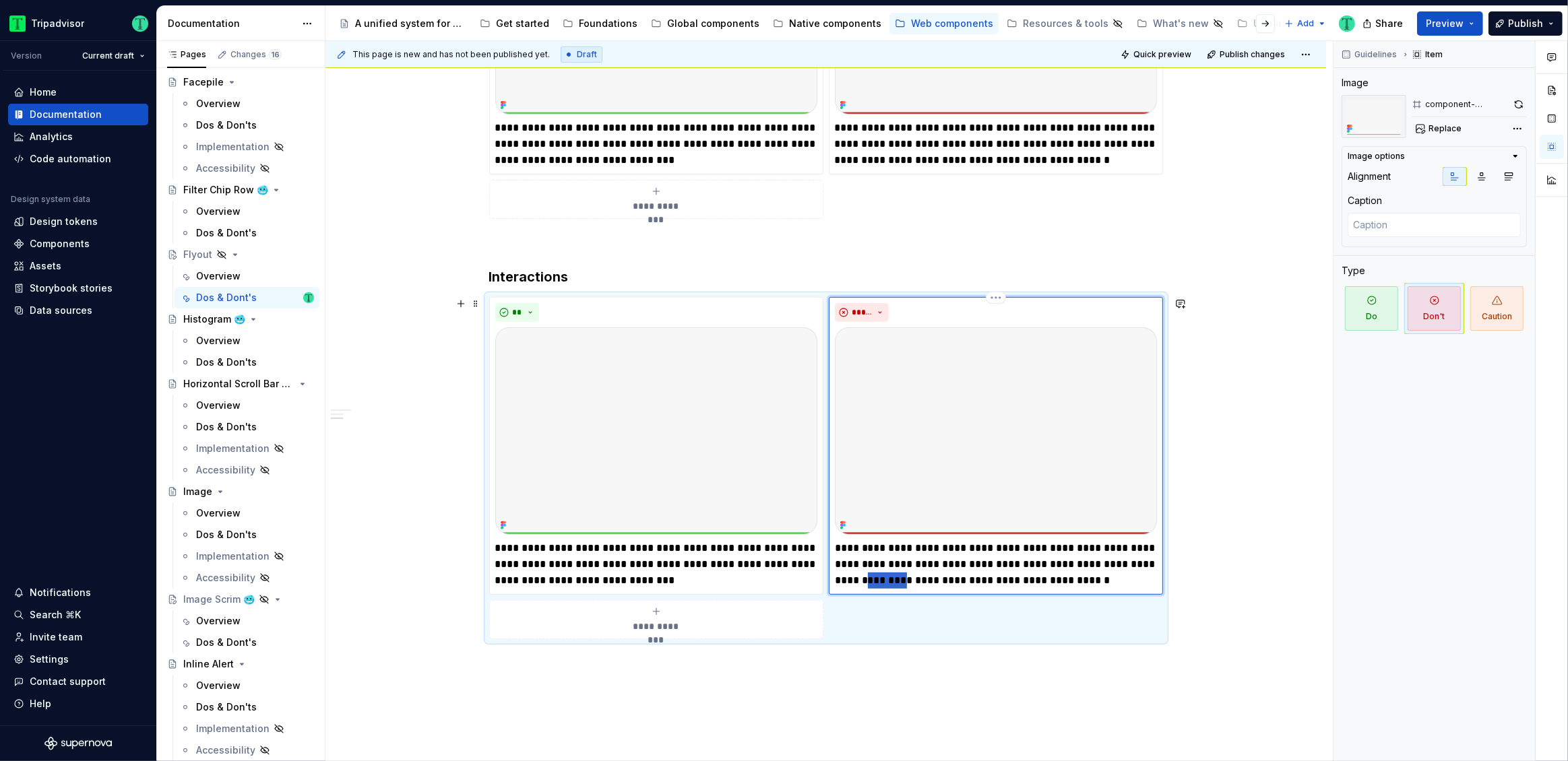
click at [895, 572] on p "**********" at bounding box center [995, 564] width 322 height 49
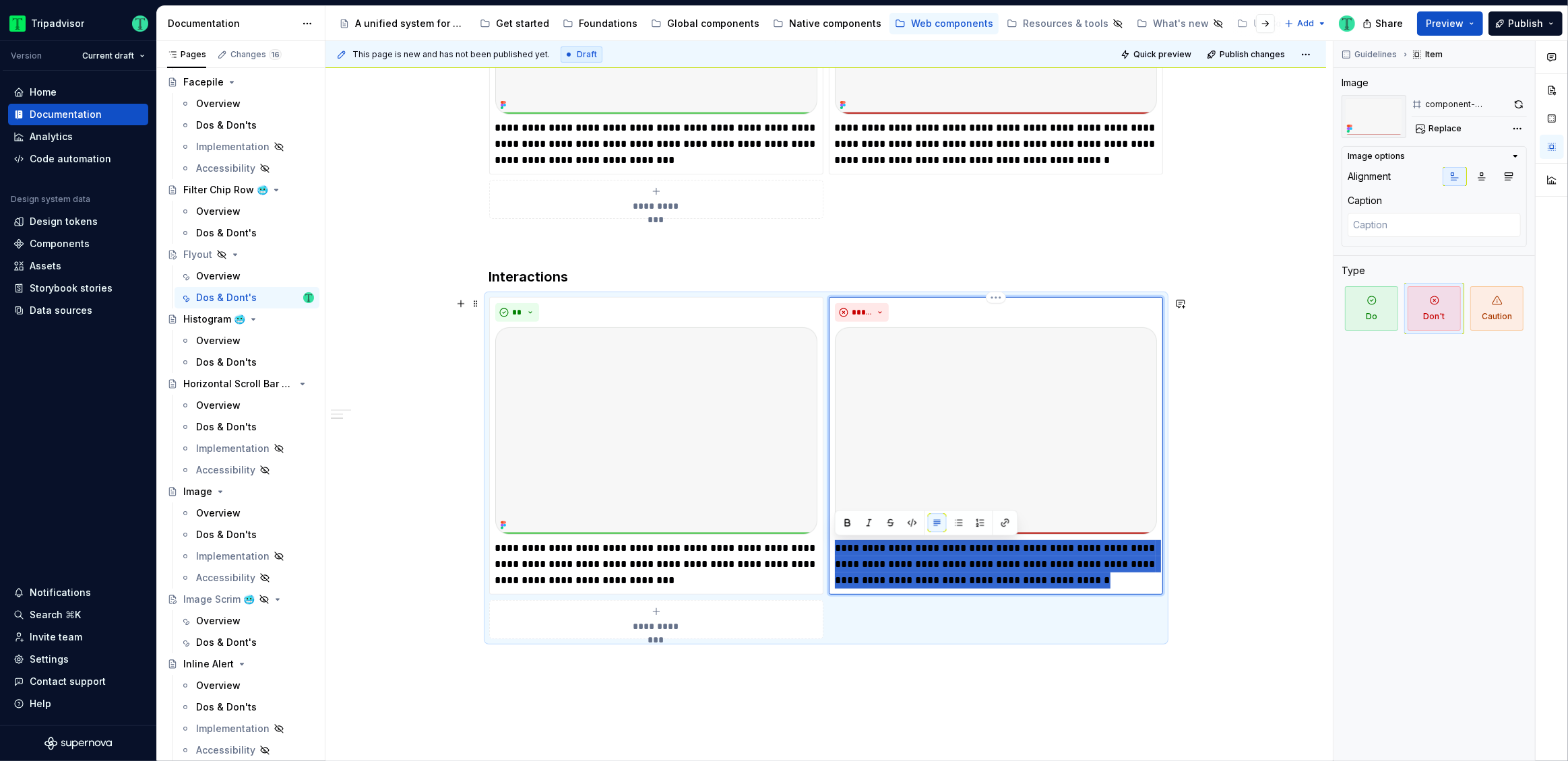
click at [896, 572] on p "**********" at bounding box center [995, 564] width 322 height 49
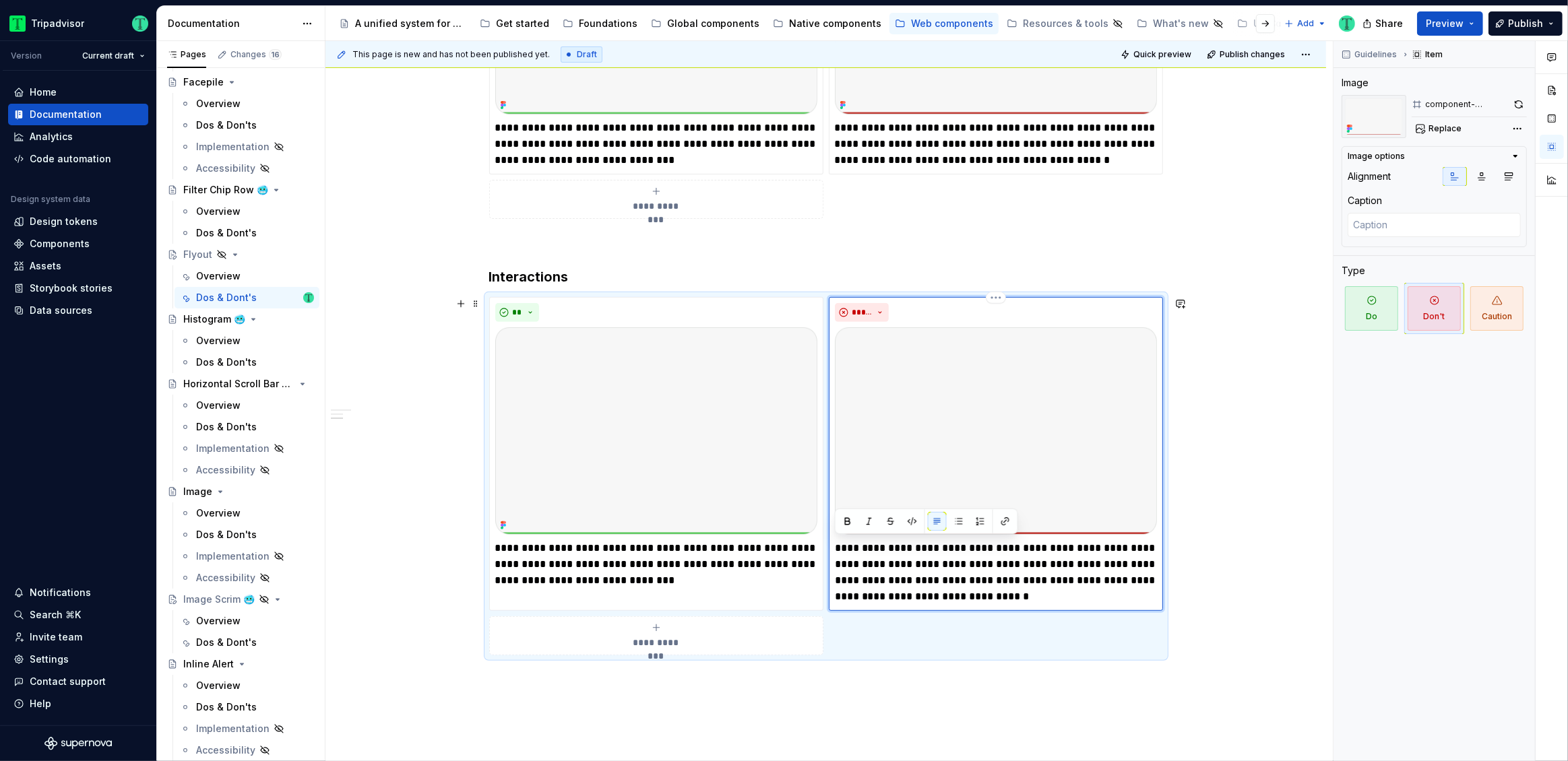
click at [896, 574] on p "**********" at bounding box center [995, 572] width 322 height 65
click at [856, 542] on p "**********" at bounding box center [995, 572] width 322 height 65
type textarea "*"
click at [871, 544] on p "**********" at bounding box center [995, 572] width 322 height 65
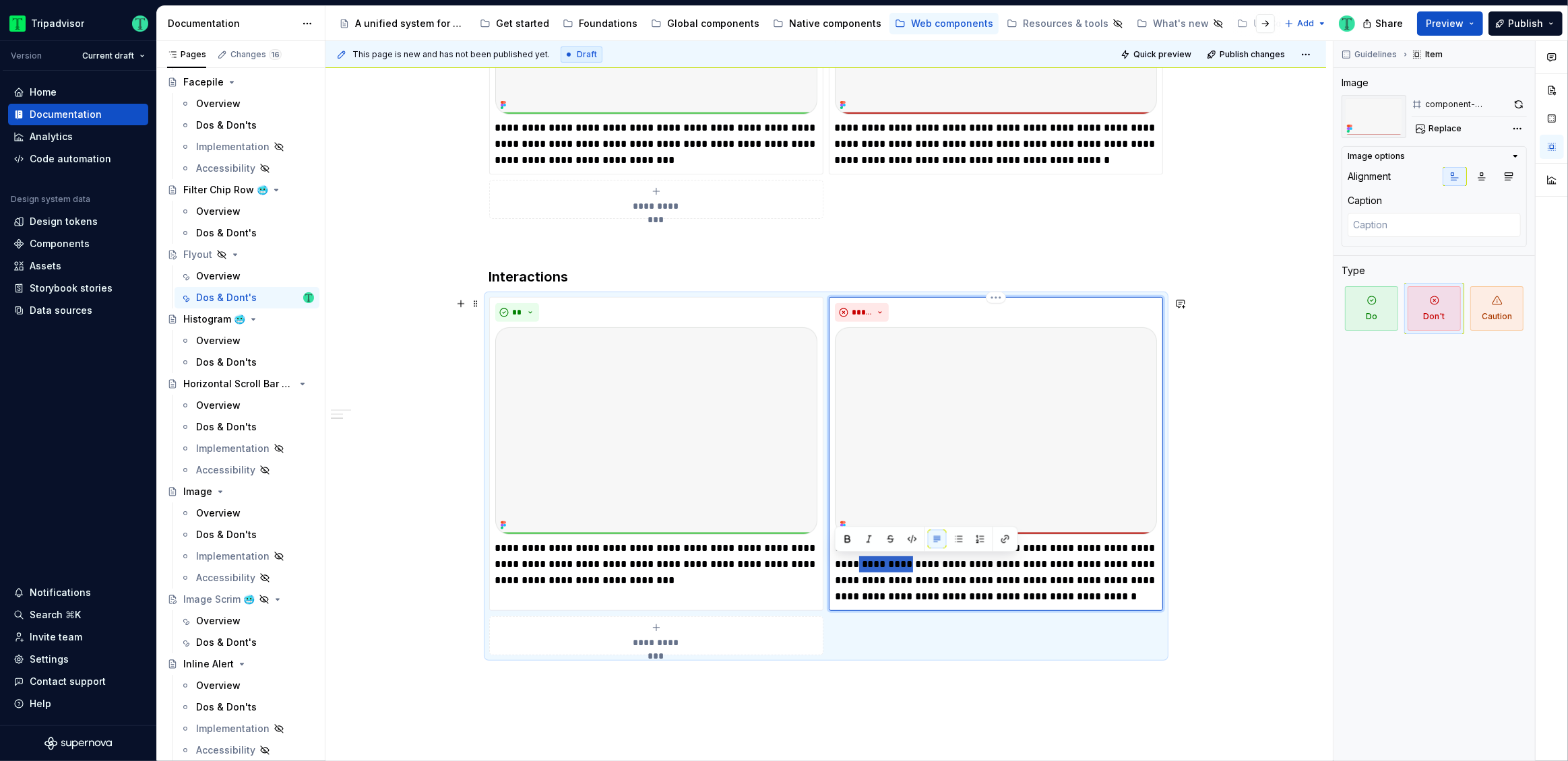
drag, startPoint x: 888, startPoint y: 565, endPoint x: 1159, endPoint y: 551, distance: 271.4
click at [1159, 551] on div "**********" at bounding box center [996, 454] width 334 height 314
click at [974, 588] on p "**********" at bounding box center [995, 572] width 322 height 65
click at [876, 564] on p "**********" at bounding box center [995, 572] width 322 height 65
click at [599, 577] on p "**********" at bounding box center [656, 564] width 322 height 49
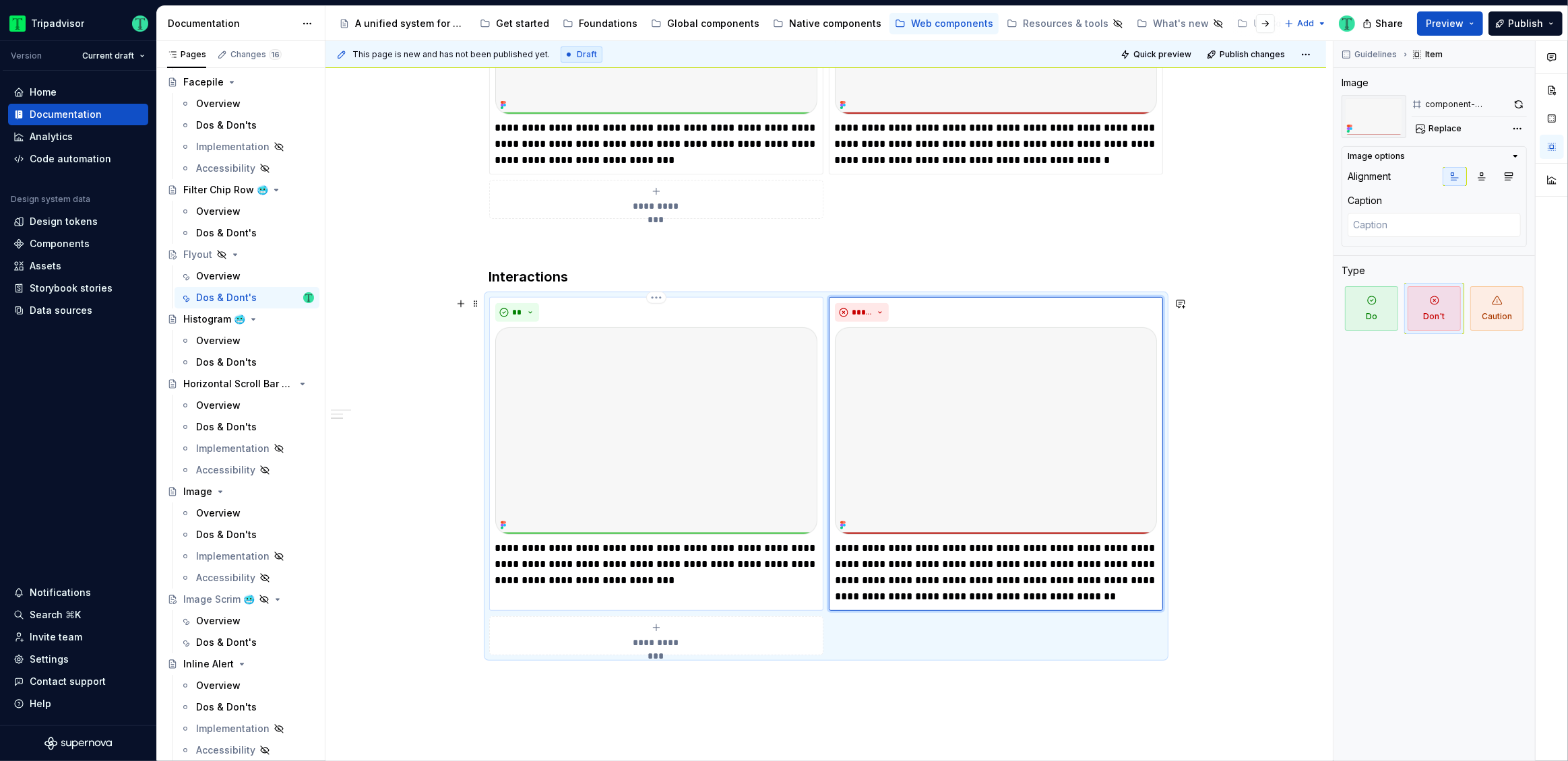
click at [599, 577] on p "**********" at bounding box center [656, 564] width 322 height 49
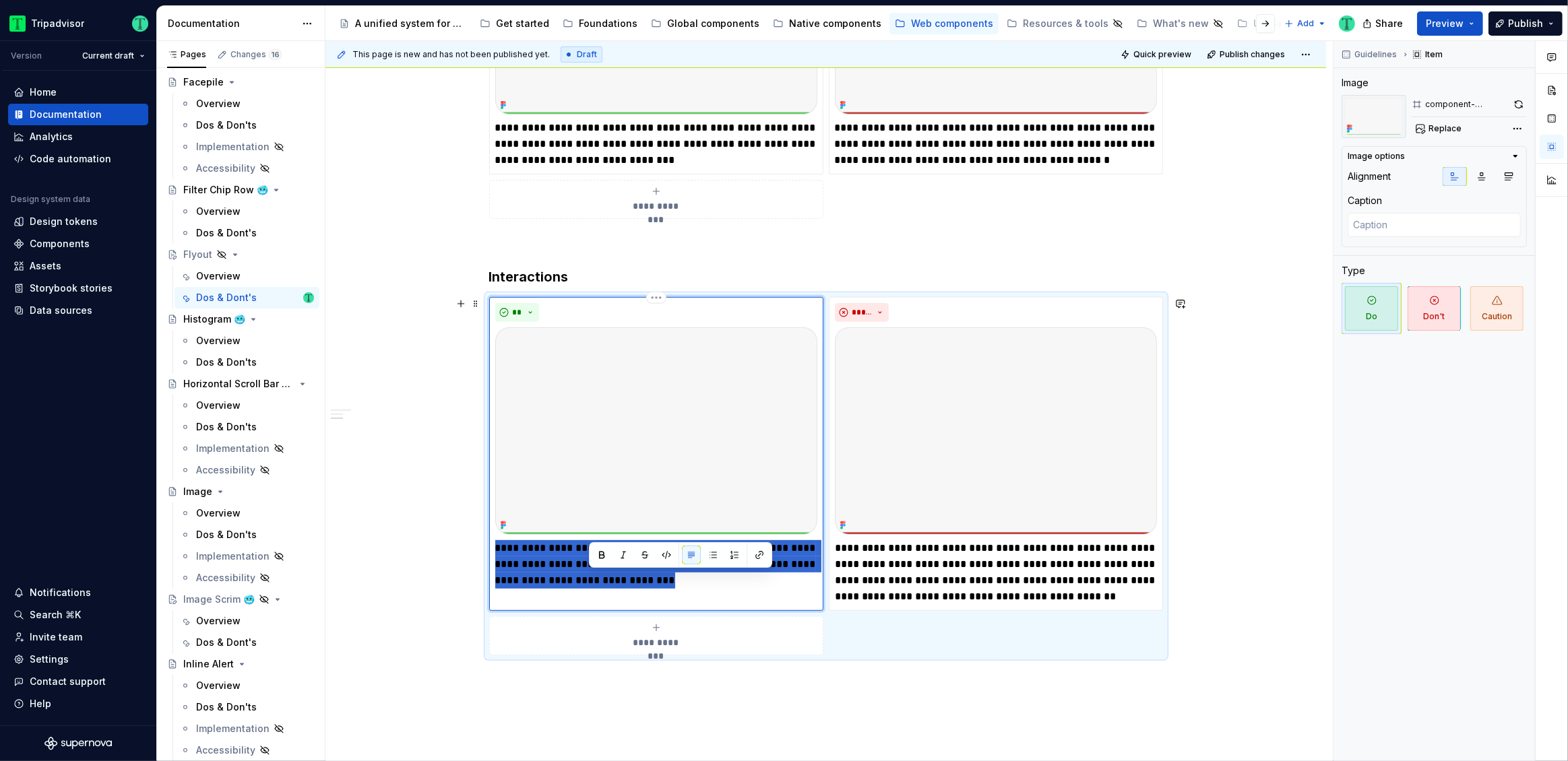
click at [599, 577] on p "**********" at bounding box center [656, 564] width 322 height 49
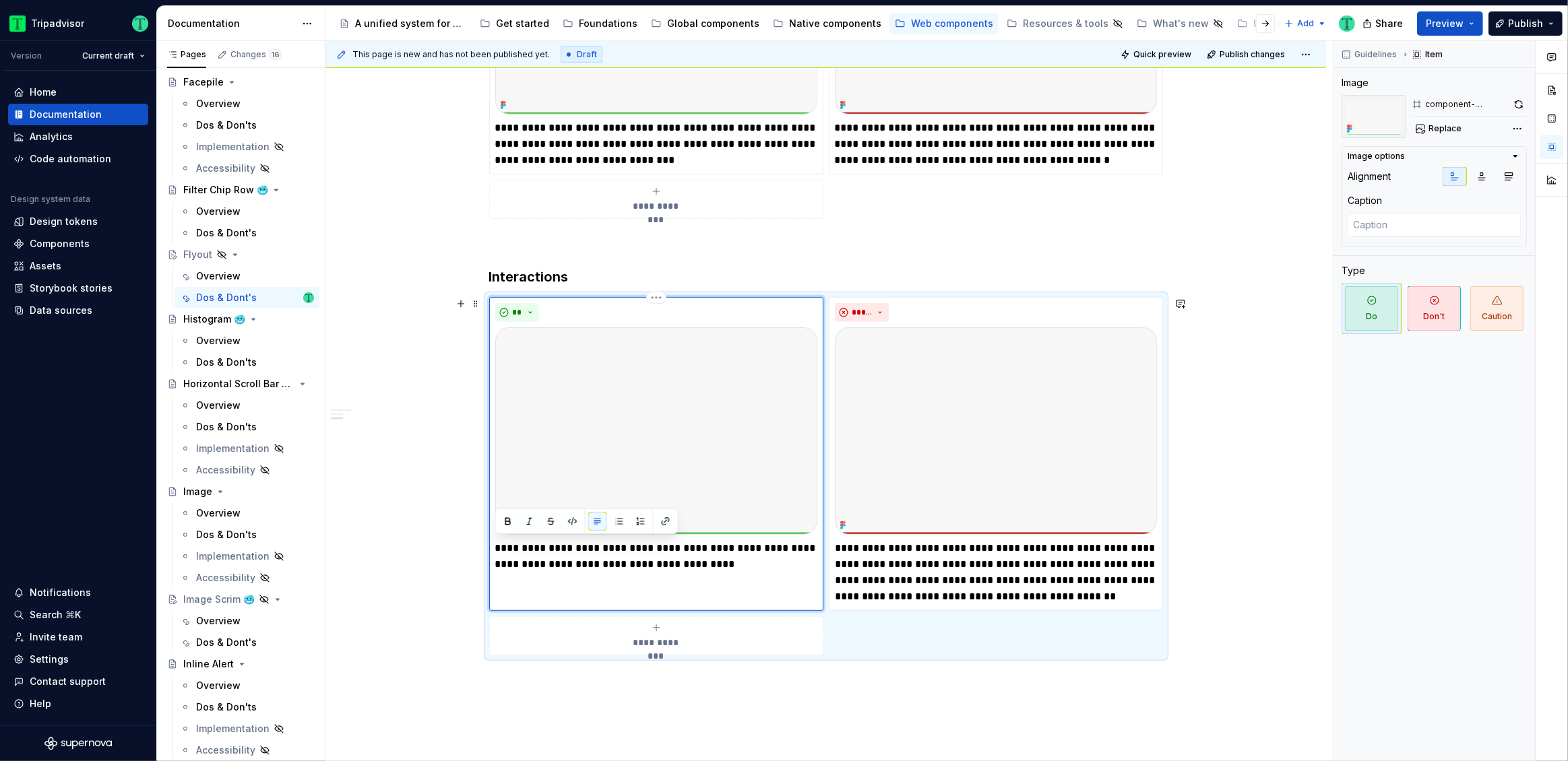
click at [588, 561] on p "**********" at bounding box center [656, 556] width 322 height 32
drag, startPoint x: 552, startPoint y: 546, endPoint x: 477, endPoint y: 536, distance: 75.7
click at [477, 536] on div "**********" at bounding box center [826, 324] width 1001 height 1153
type textarea "*"
click at [1245, 568] on div "**********" at bounding box center [826, 324] width 1001 height 1153
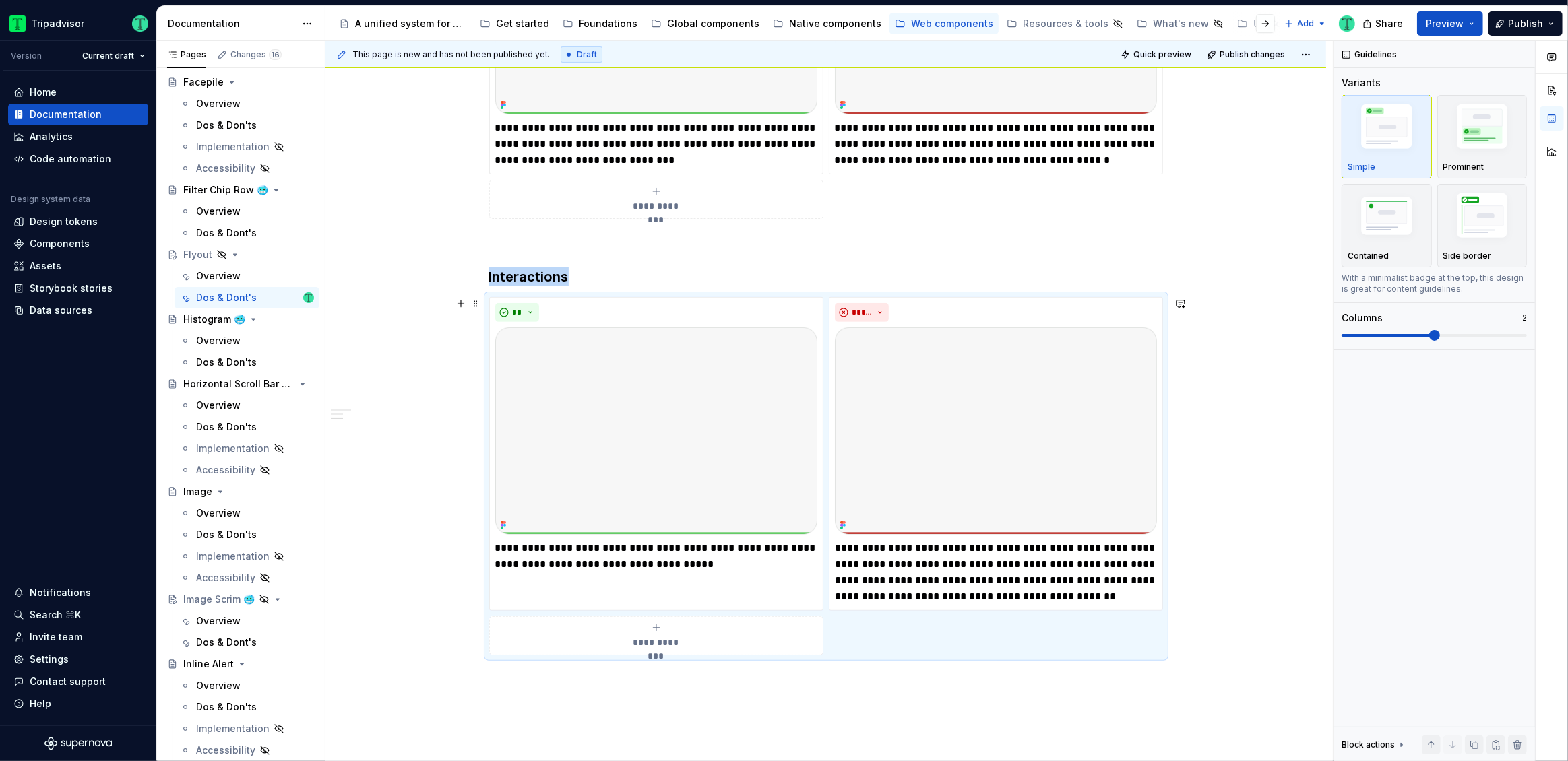
click at [1245, 568] on div "**********" at bounding box center [826, 324] width 1001 height 1153
click at [1064, 594] on p "**********" at bounding box center [995, 572] width 322 height 65
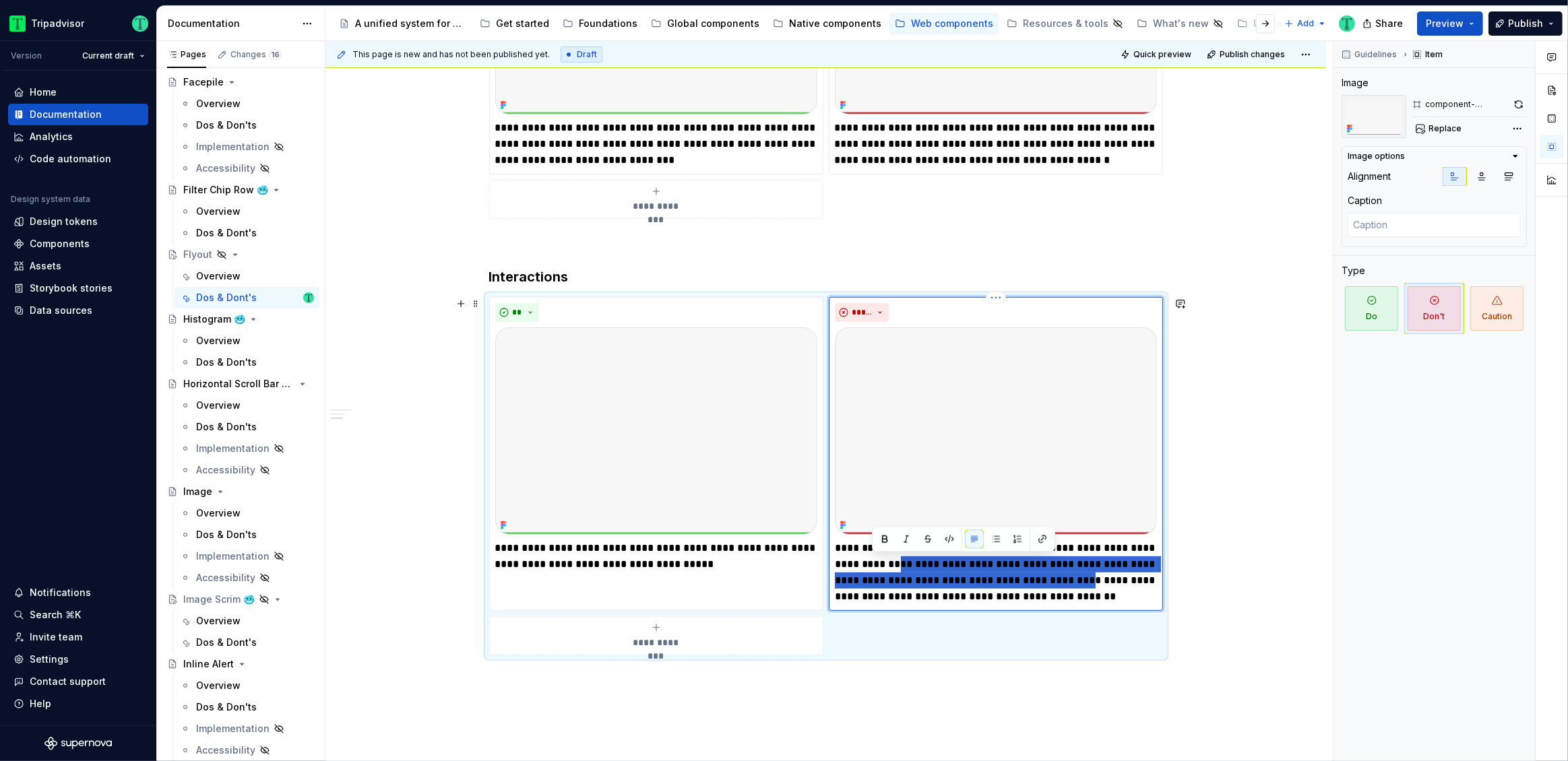
drag, startPoint x: 1043, startPoint y: 580, endPoint x: 873, endPoint y: 562, distance: 171.0
click at [873, 562] on p "**********" at bounding box center [995, 572] width 322 height 65
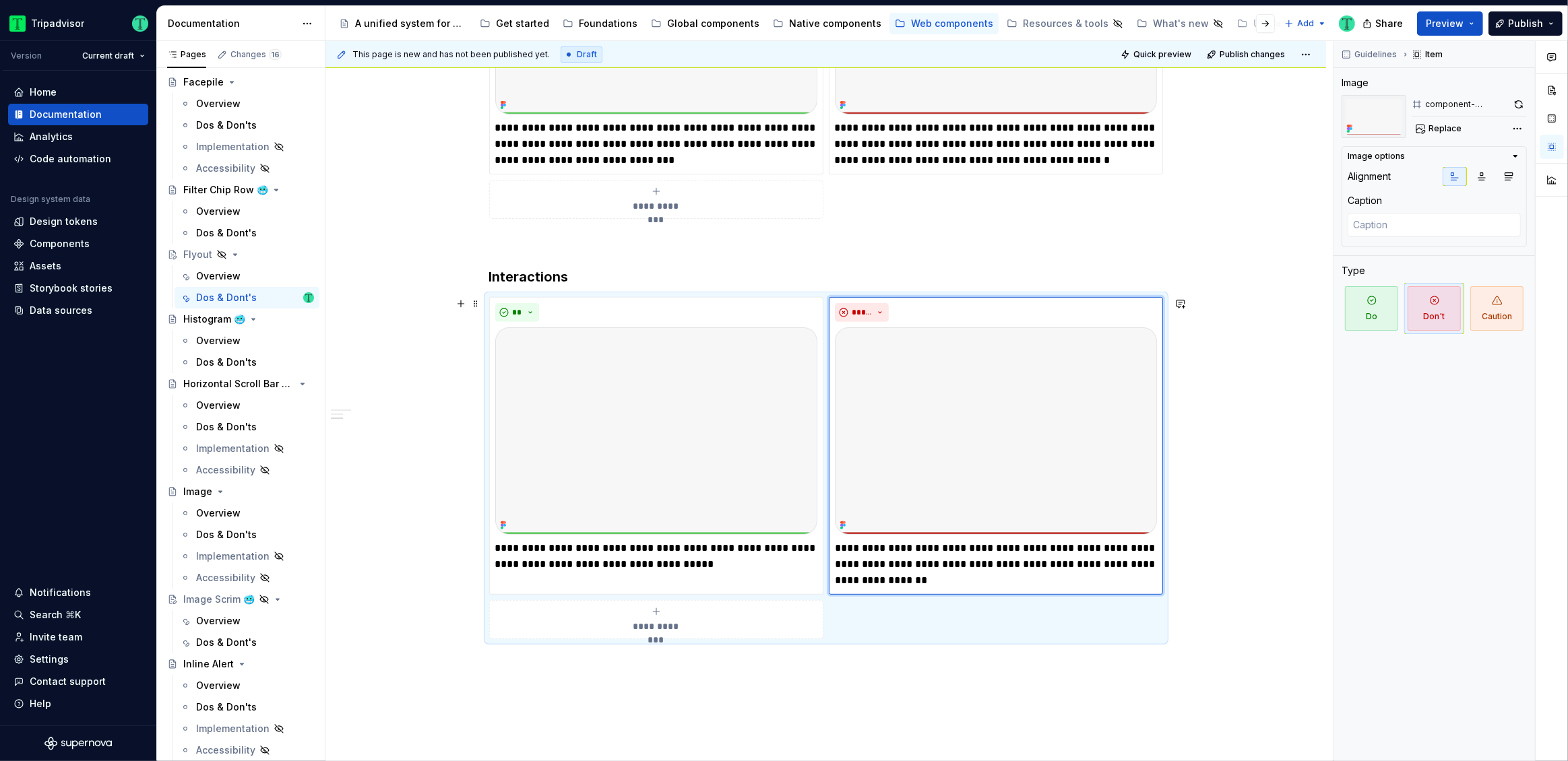
click at [1223, 572] on div "**********" at bounding box center [826, 316] width 1001 height 1137
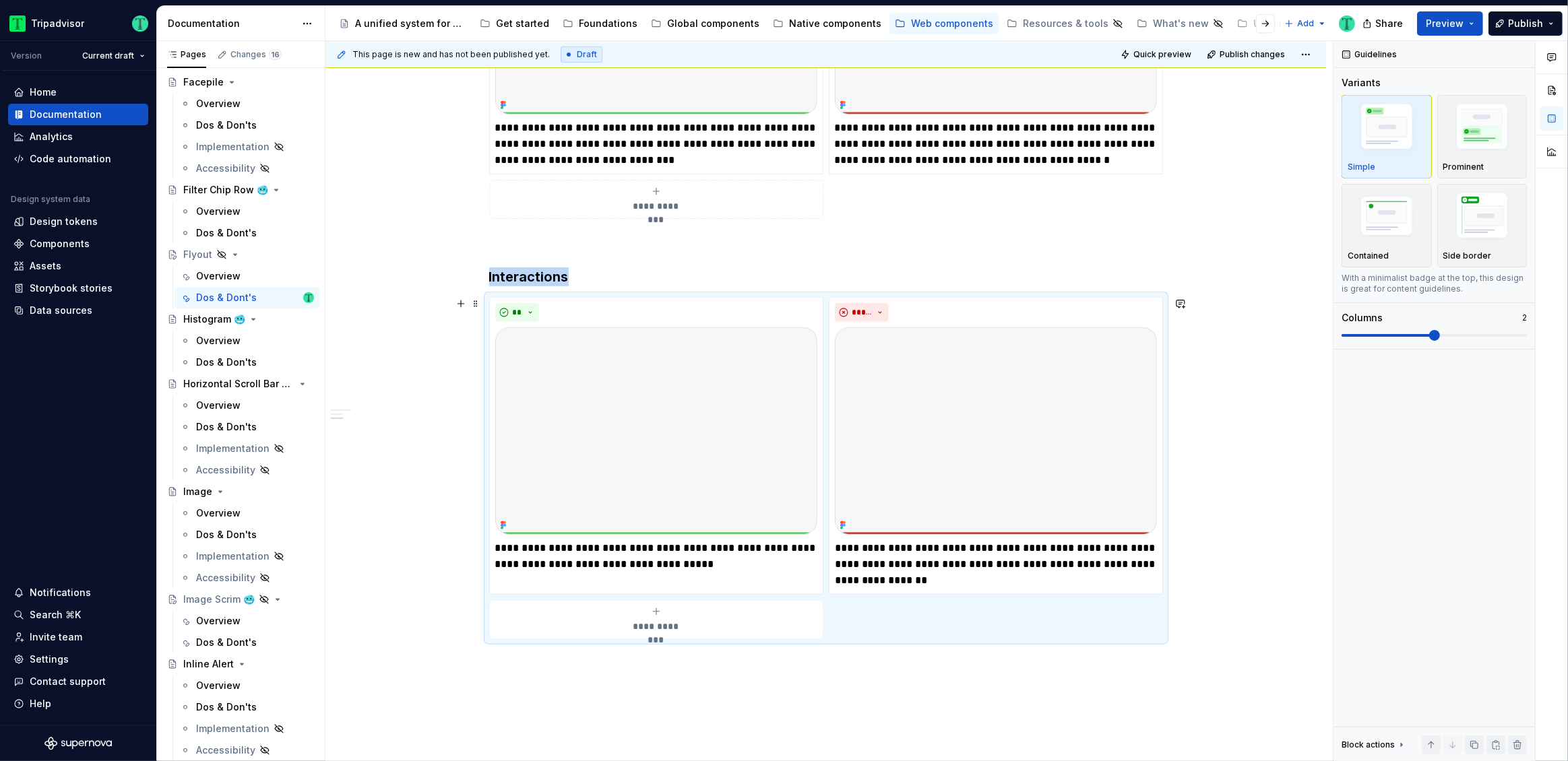
click at [1226, 572] on div "**********" at bounding box center [826, 316] width 1001 height 1137
click at [383, 405] on div "**********" at bounding box center [826, 316] width 1001 height 1137
type textarea "*"
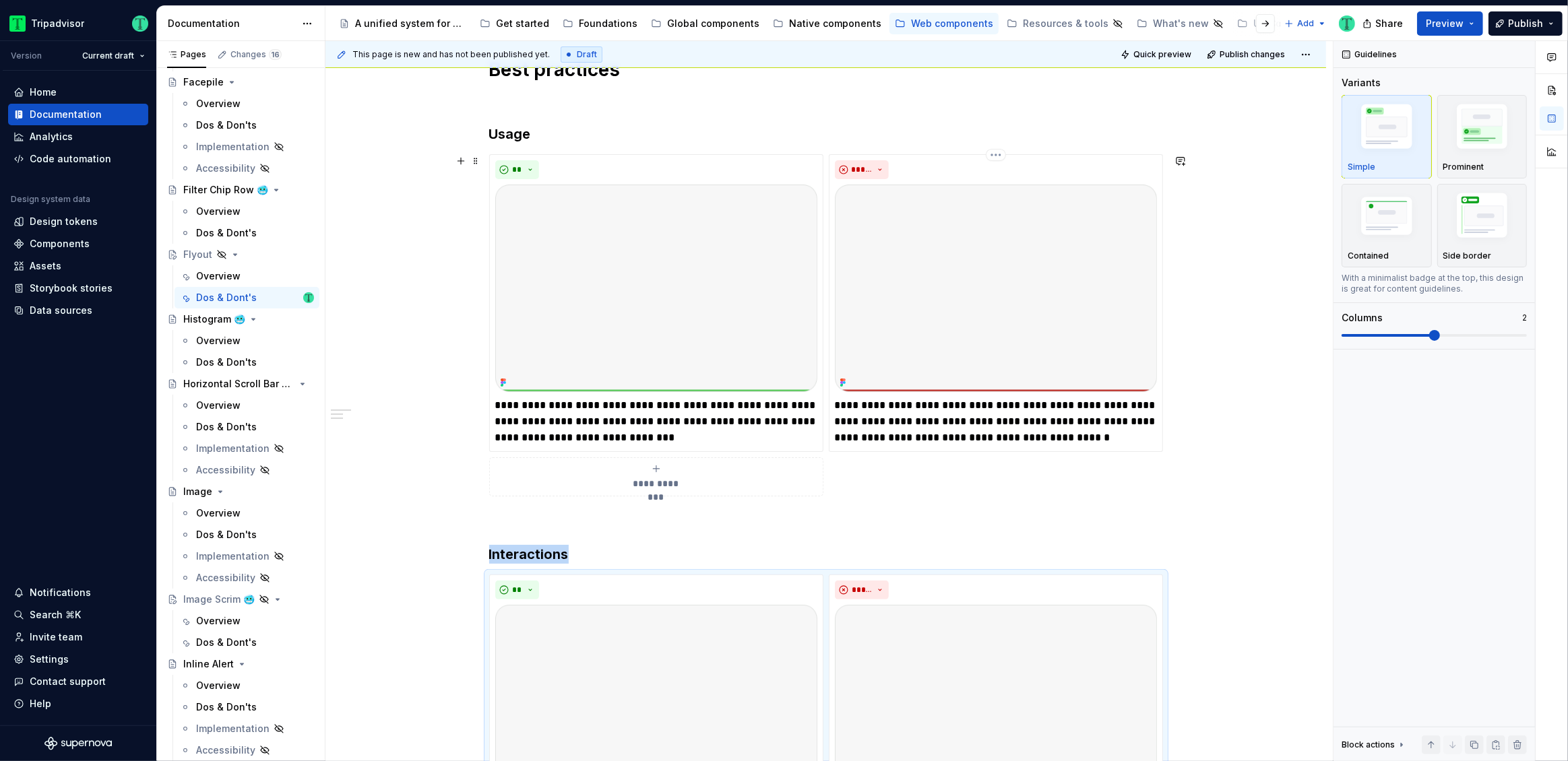
scroll to position [196, 0]
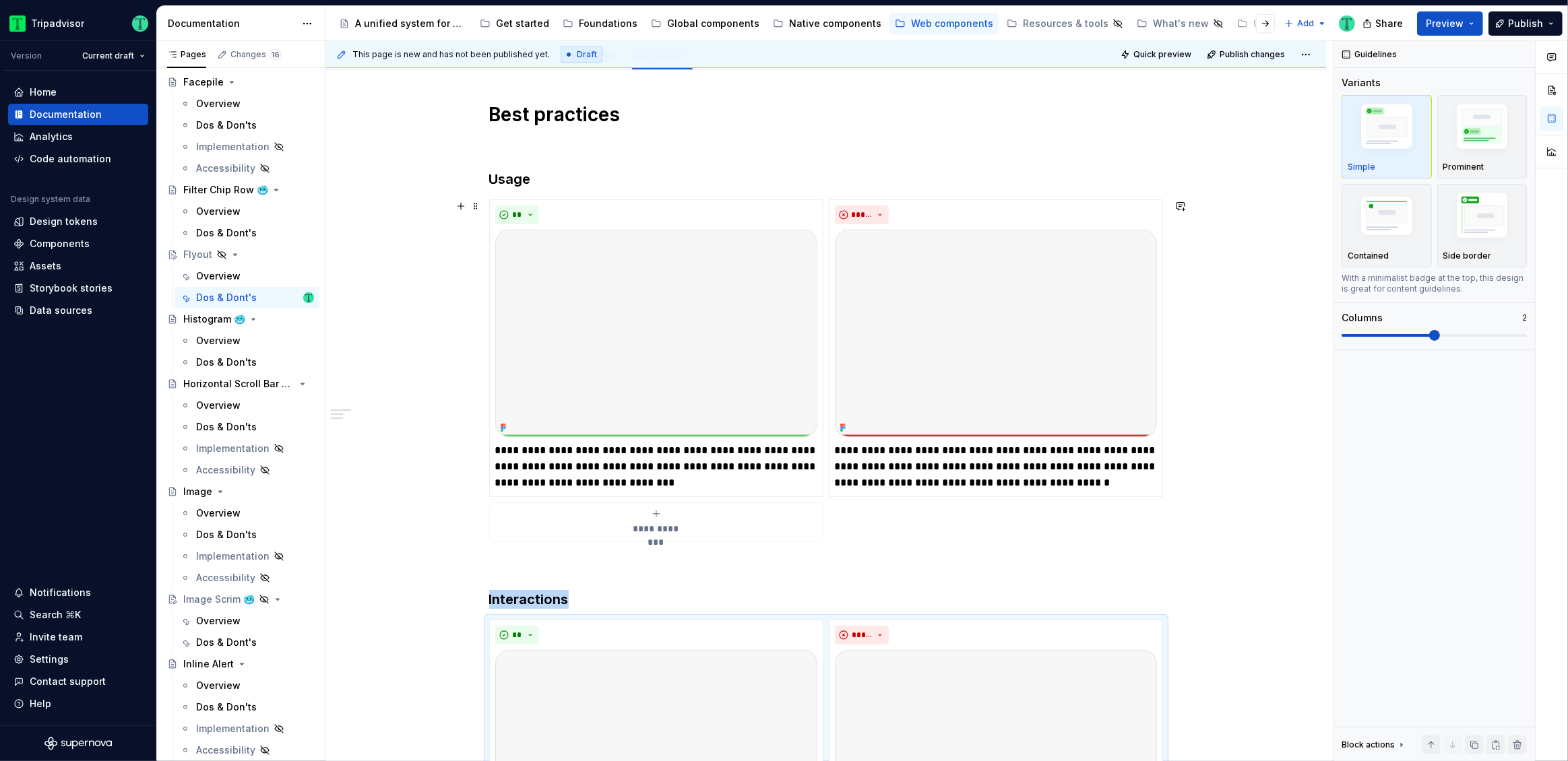
click at [658, 516] on icon "submit" at bounding box center [656, 513] width 10 height 10
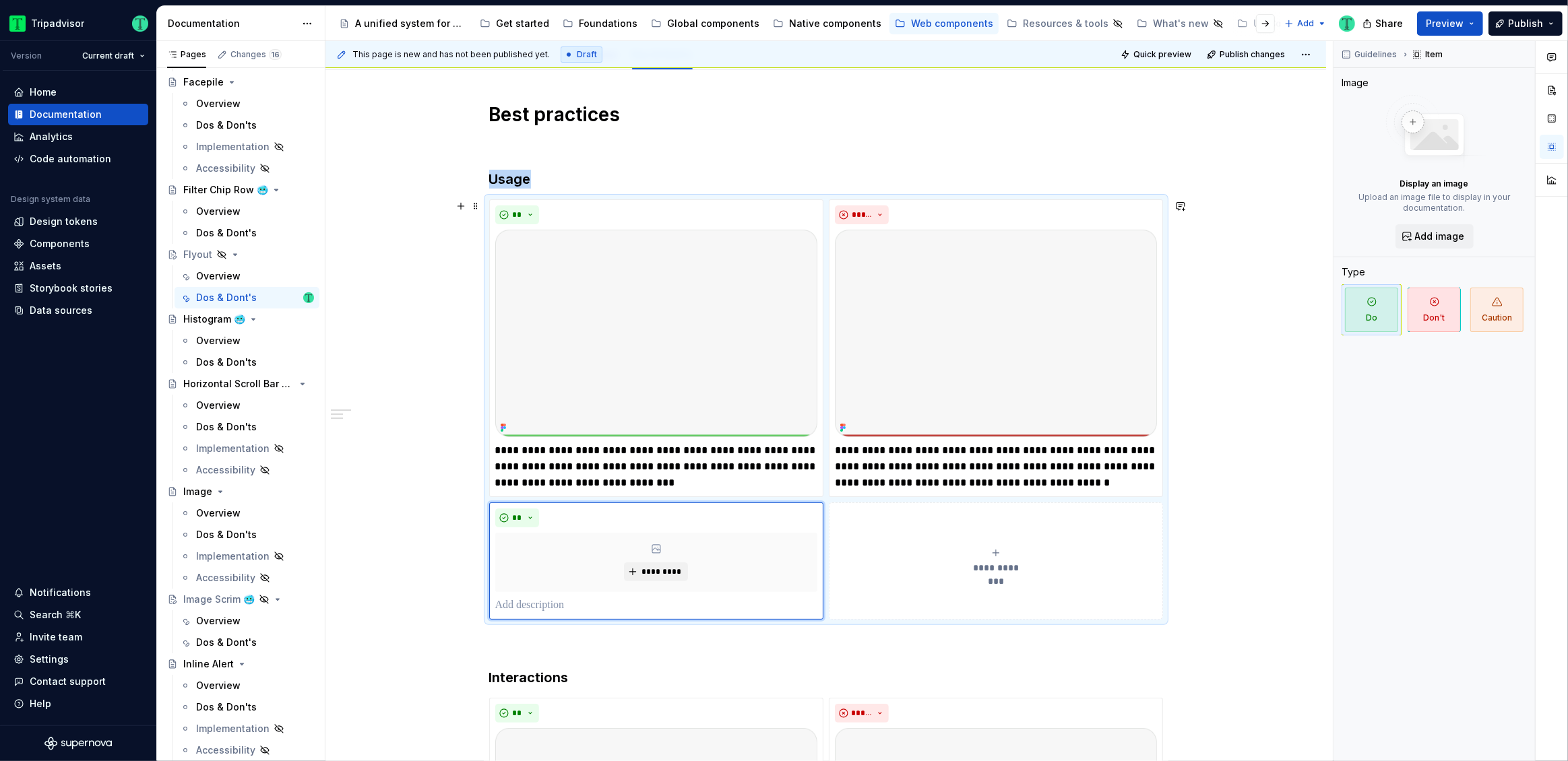
click at [997, 561] on span "**********" at bounding box center [996, 568] width 62 height 14
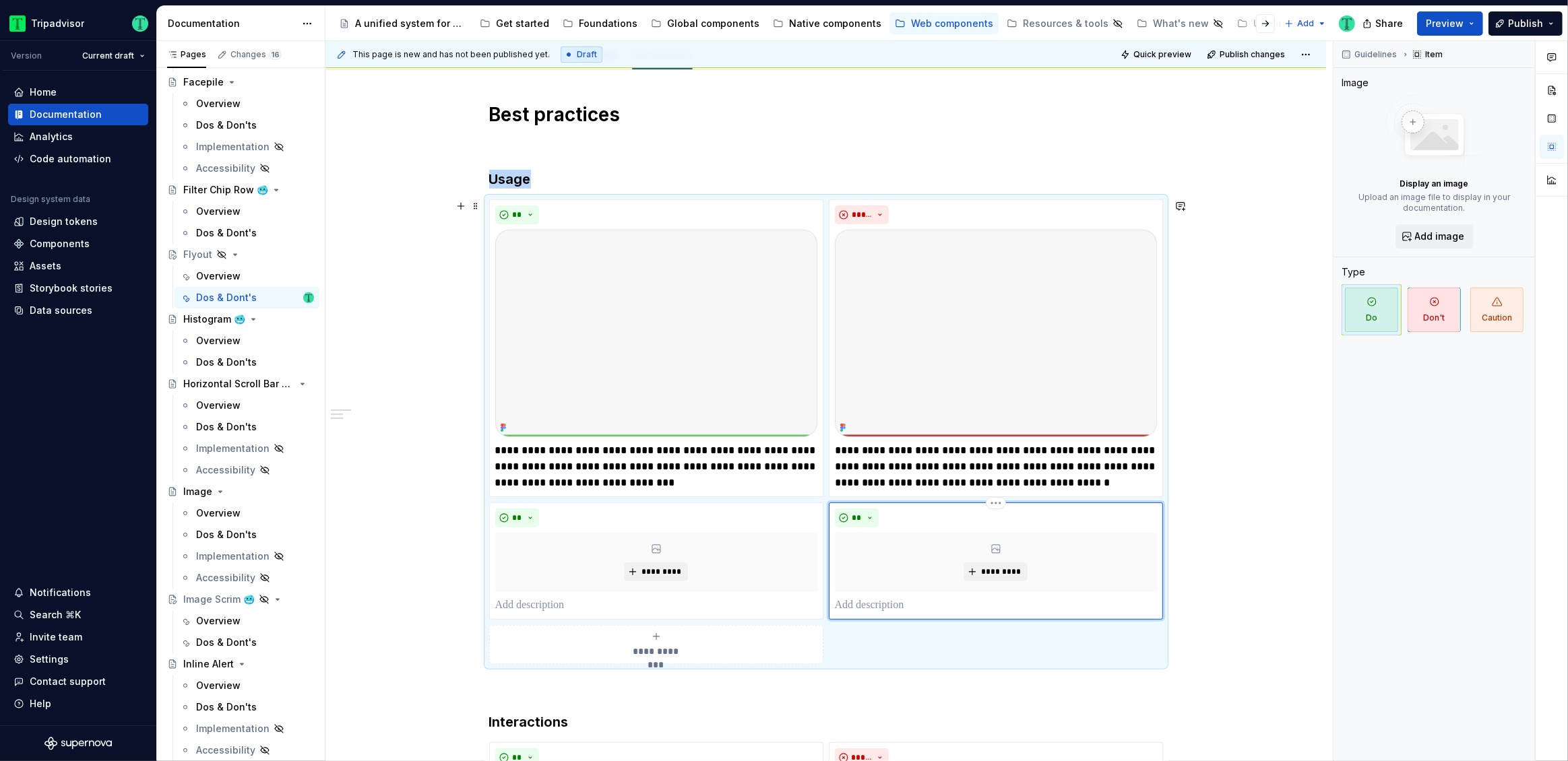
click at [923, 602] on p at bounding box center [995, 606] width 322 height 16
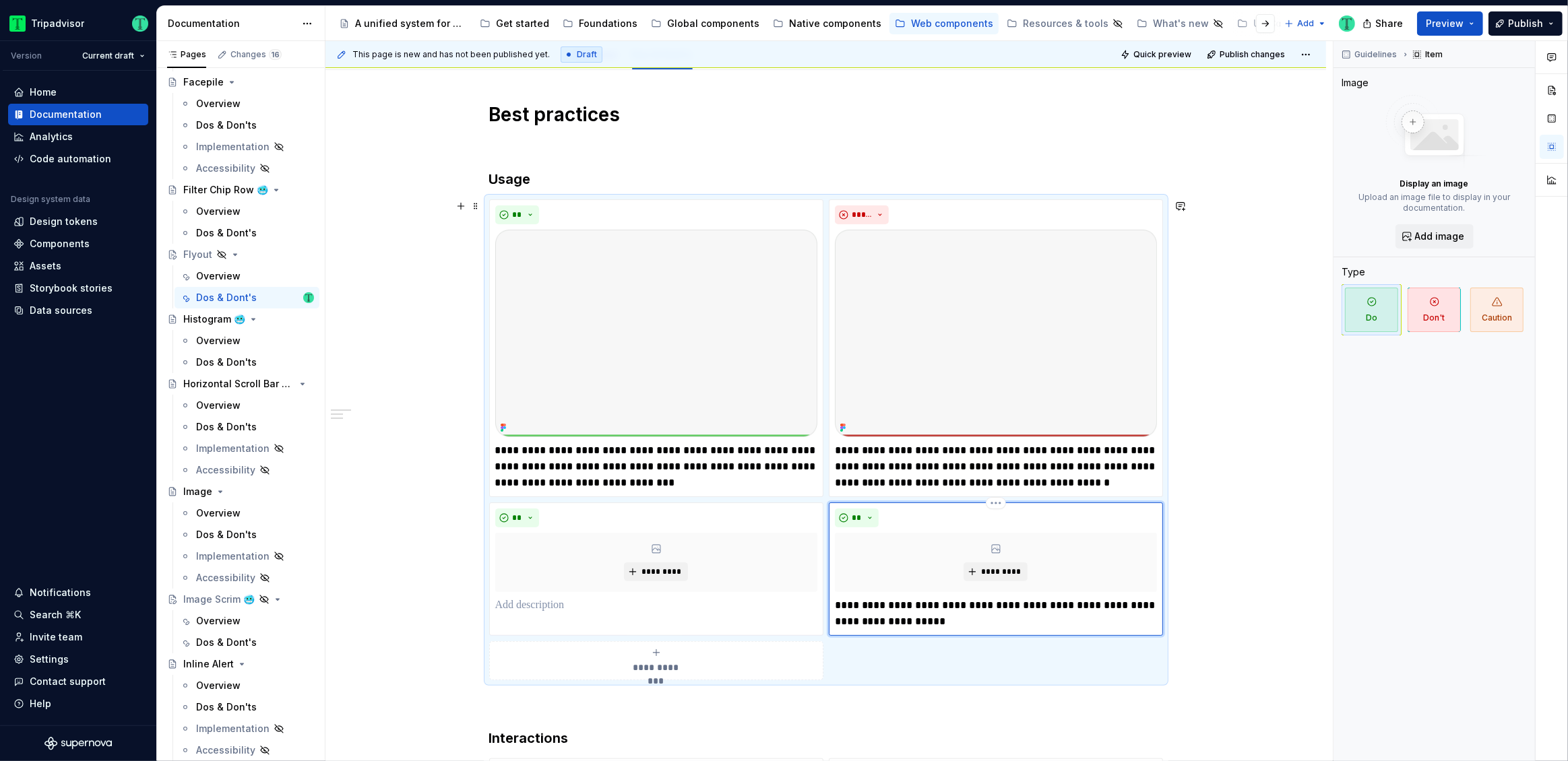
click at [1003, 625] on p "**********" at bounding box center [995, 614] width 322 height 32
click at [846, 520] on button "**" at bounding box center [857, 518] width 45 height 19
click at [868, 561] on div "Suggestions" at bounding box center [864, 564] width 10 height 10
click at [1273, 570] on div "**********" at bounding box center [826, 707] width 1001 height 1275
click at [417, 612] on div "**********" at bounding box center [829, 401] width 1007 height 721
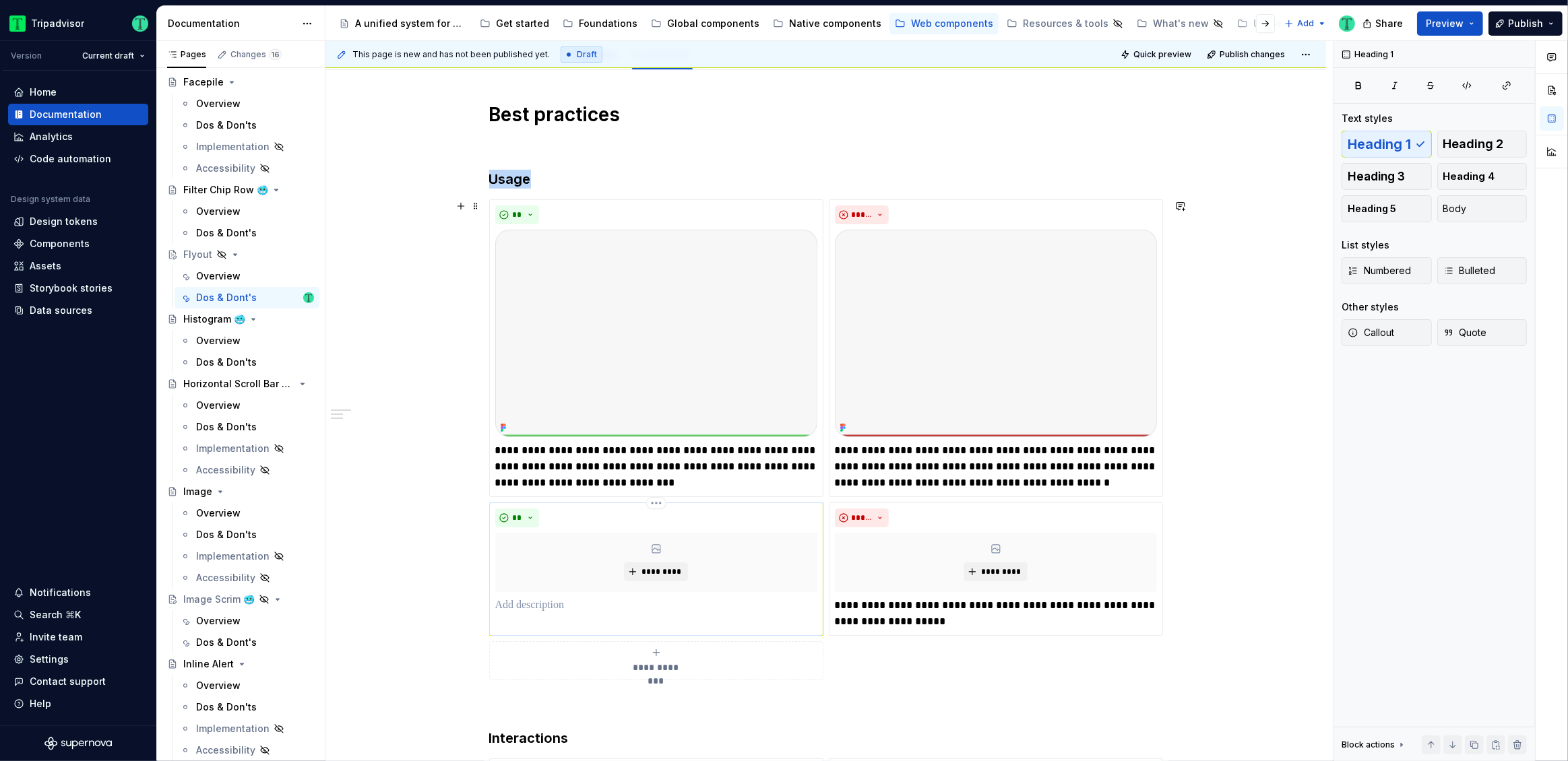
click at [565, 606] on p at bounding box center [656, 606] width 322 height 16
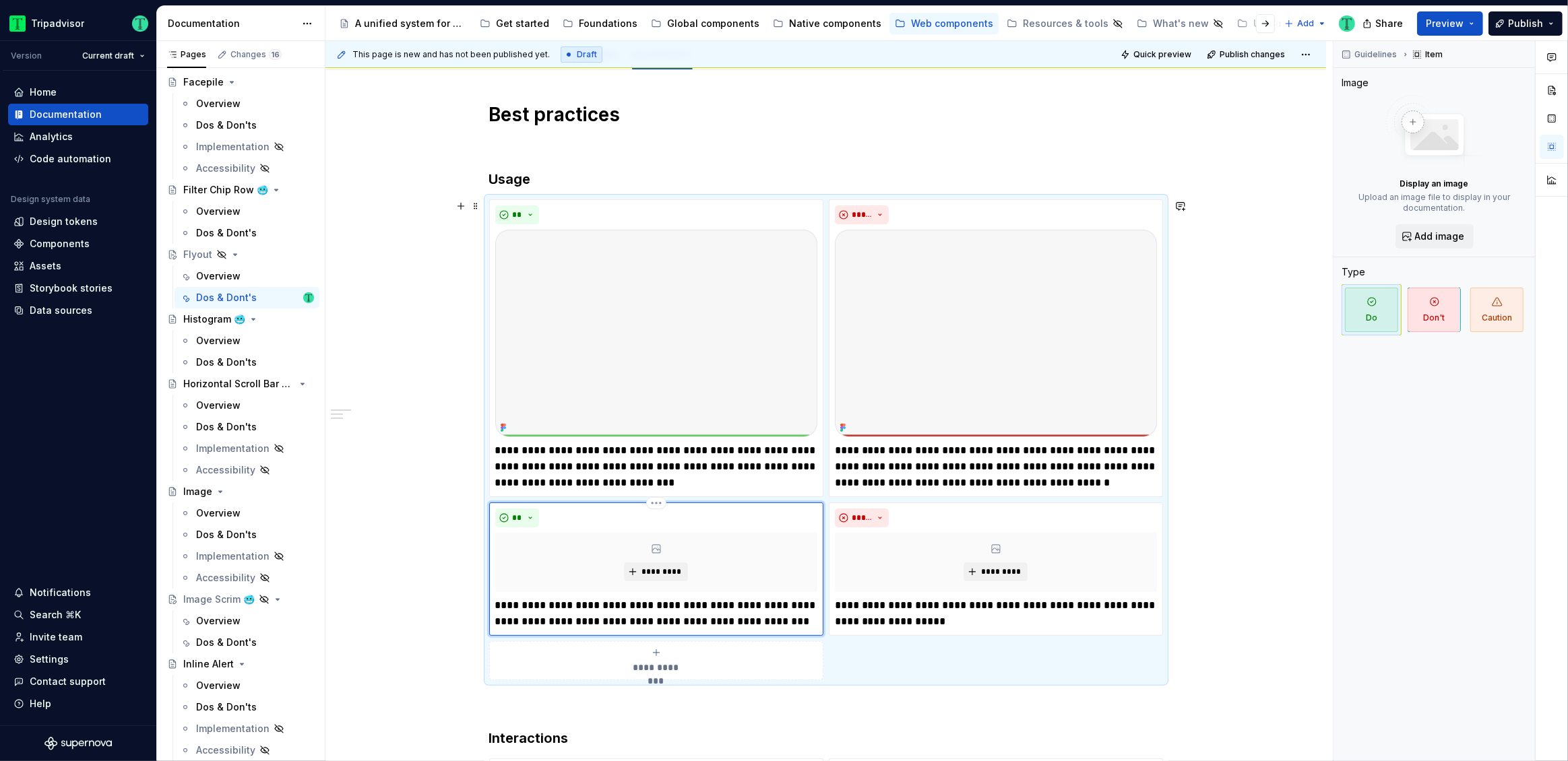
click at [596, 617] on p "**********" at bounding box center [656, 614] width 322 height 32
click at [1227, 462] on div "**********" at bounding box center [826, 707] width 1001 height 1275
type textarea "*"
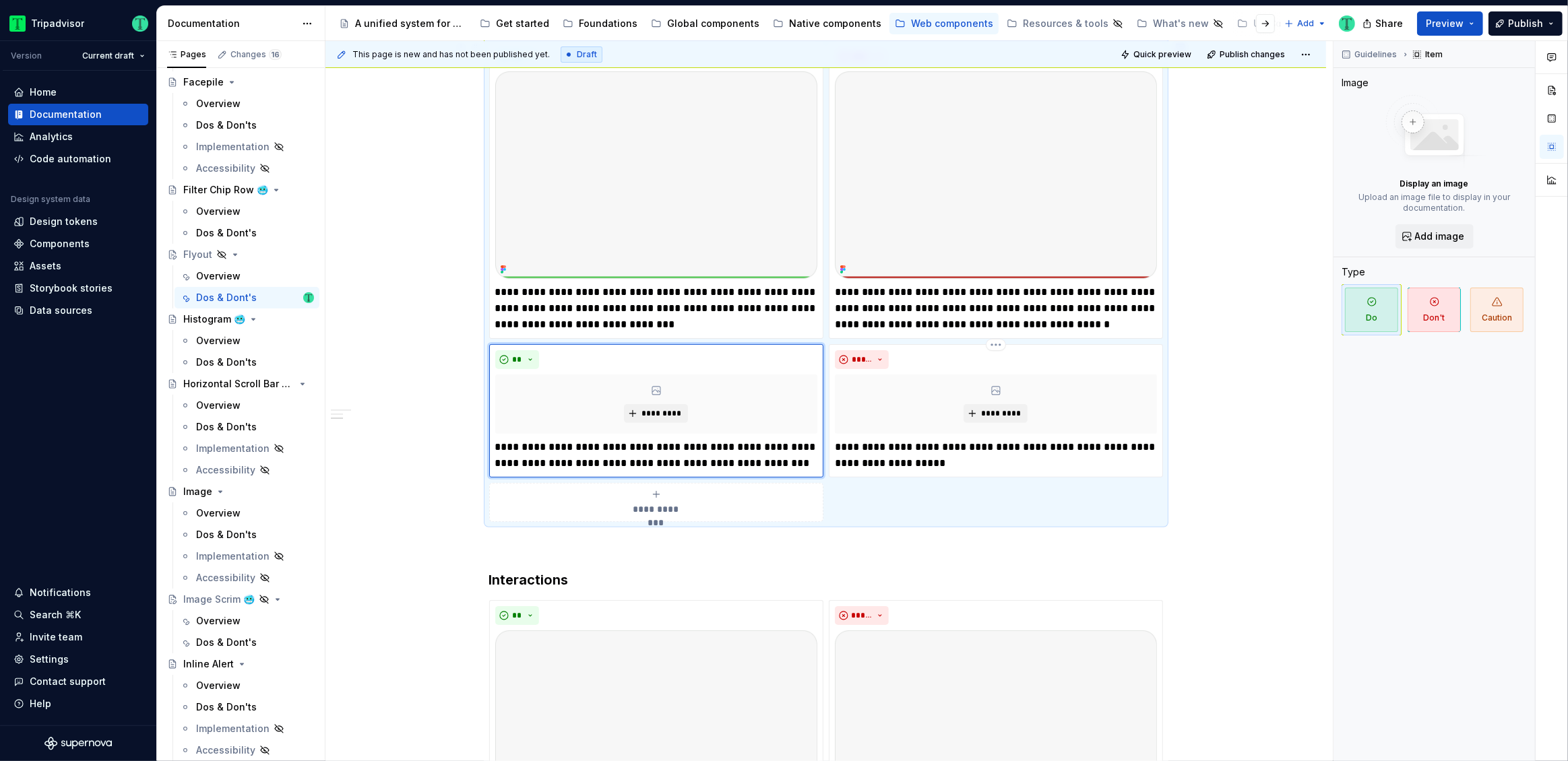
scroll to position [353, 0]
click at [710, 498] on div "**********" at bounding box center [656, 504] width 322 height 27
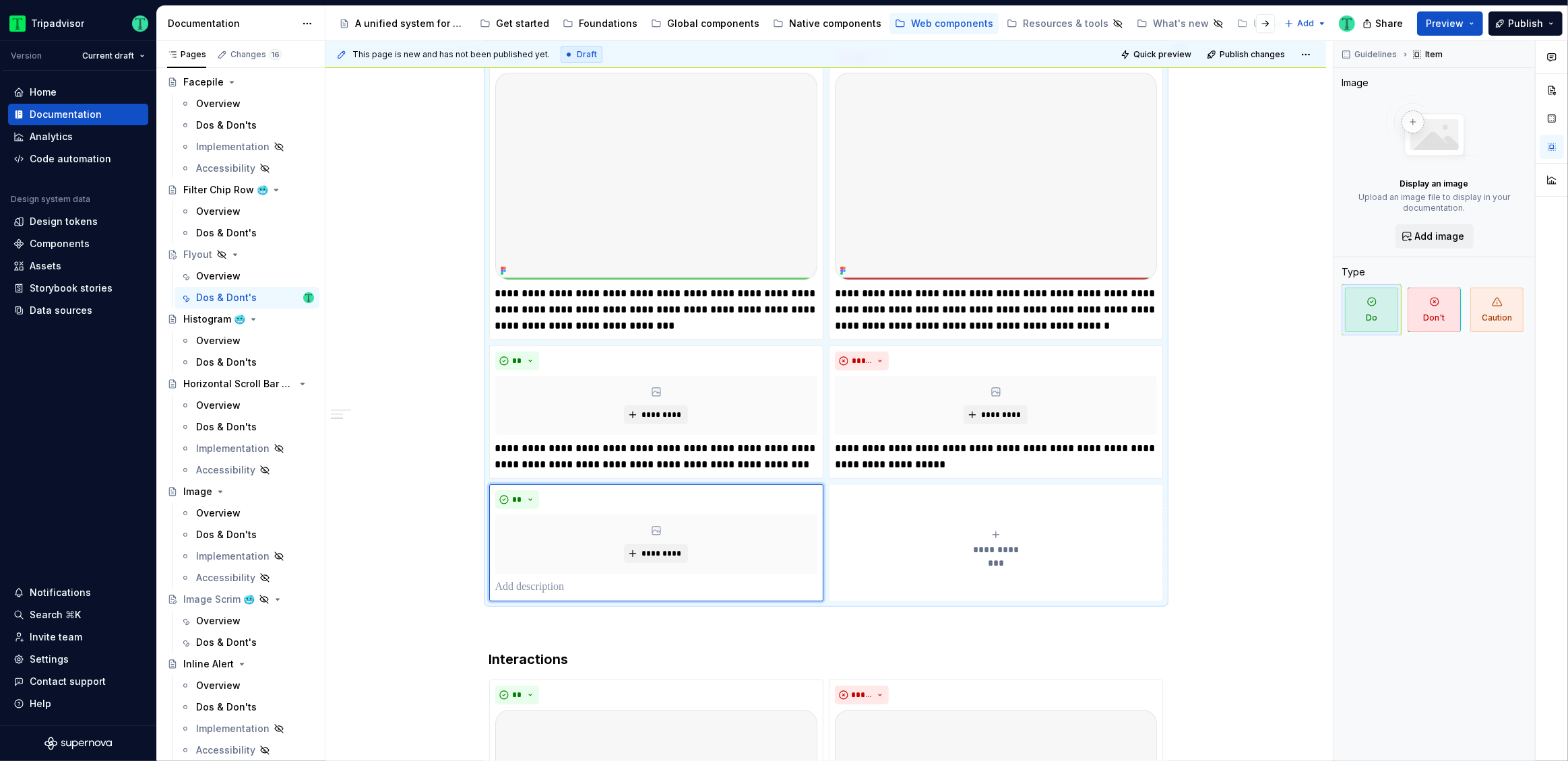
click at [925, 516] on button "**********" at bounding box center [996, 543] width 334 height 118
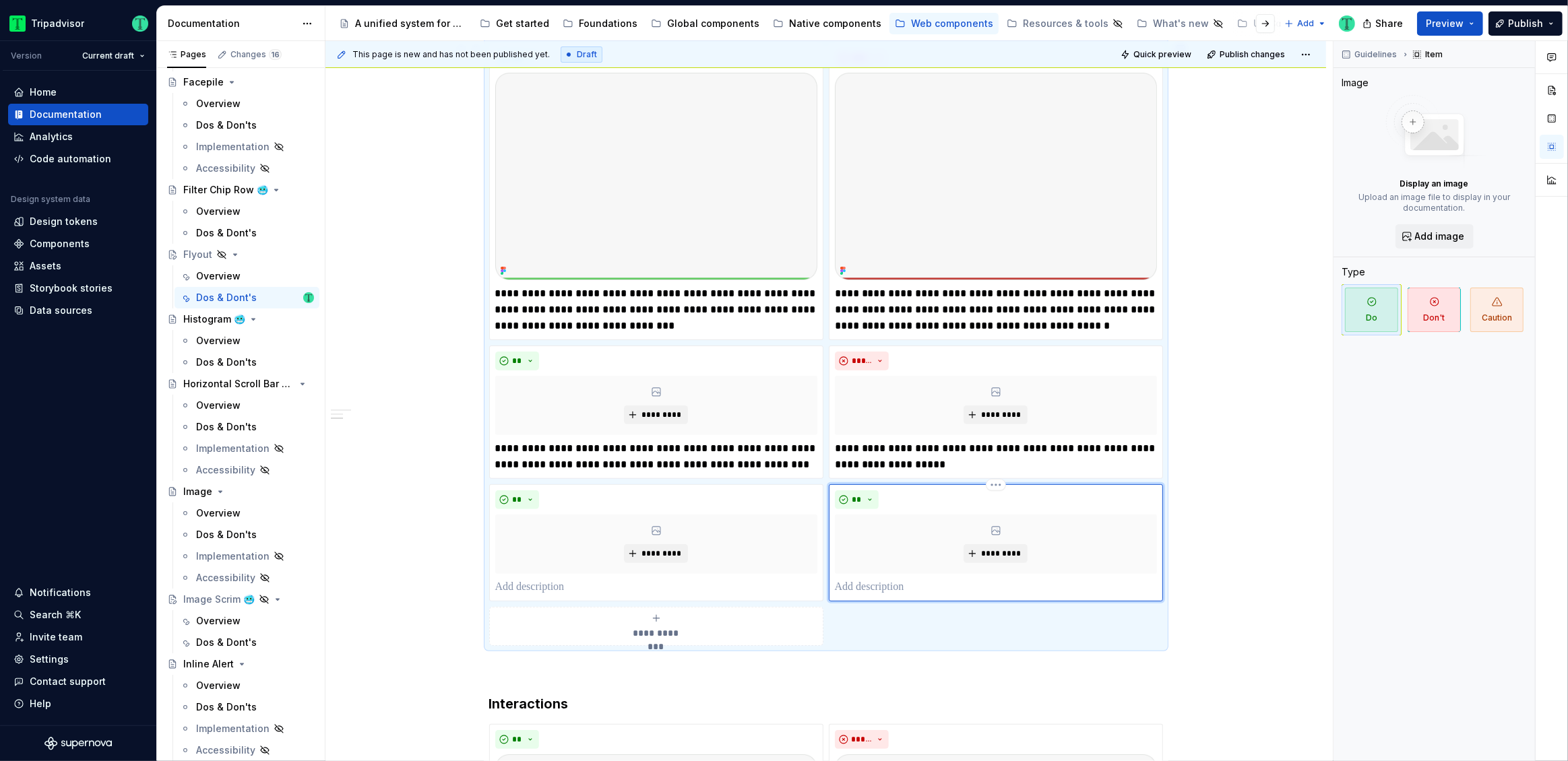
click at [963, 584] on p at bounding box center [995, 588] width 322 height 16
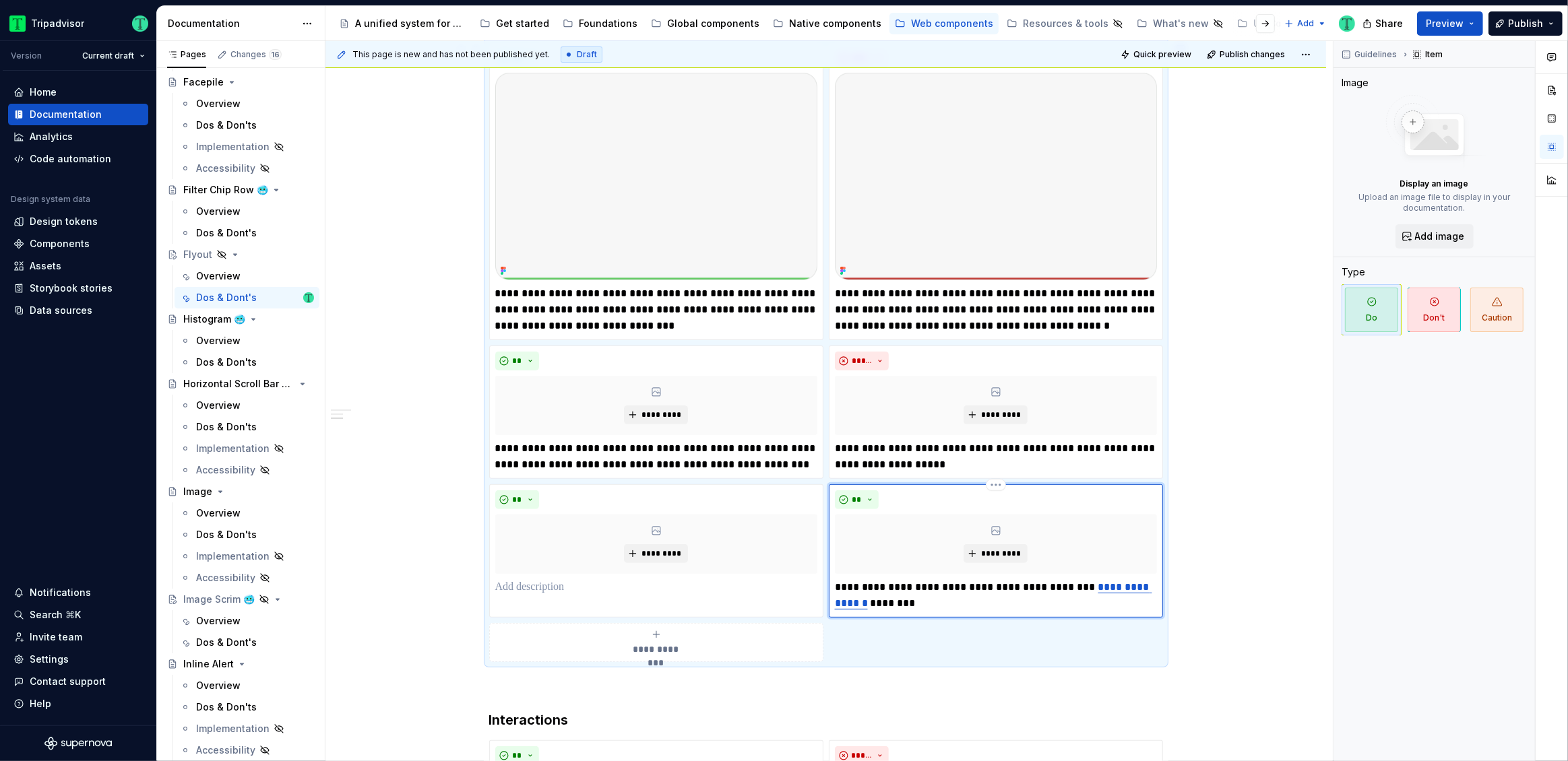
click at [1022, 592] on p "**********" at bounding box center [995, 596] width 322 height 32
click at [1120, 590] on link "**********" at bounding box center [993, 595] width 317 height 26
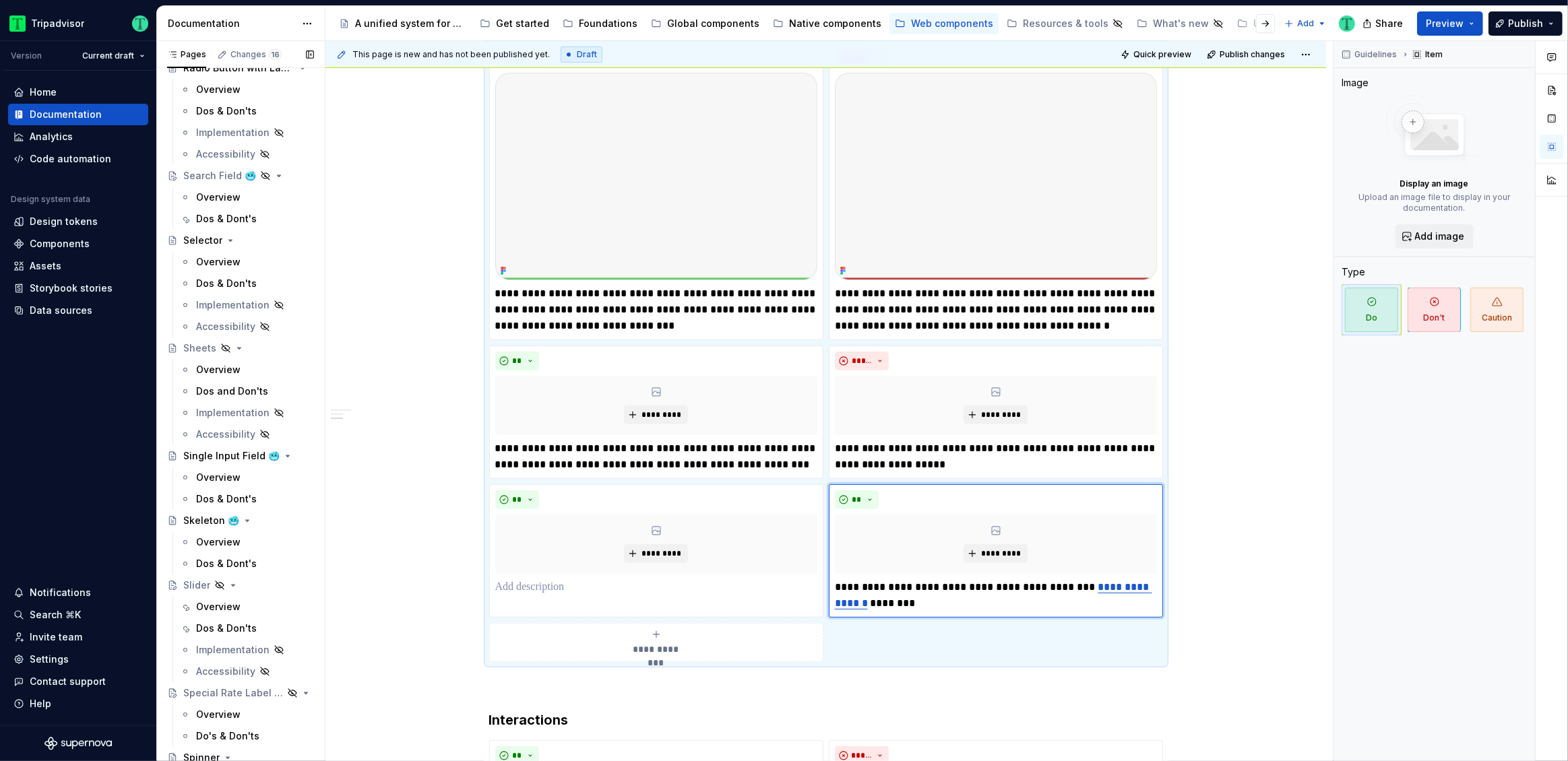
scroll to position [2927, 0]
click at [200, 371] on div "Overview" at bounding box center [218, 372] width 45 height 14
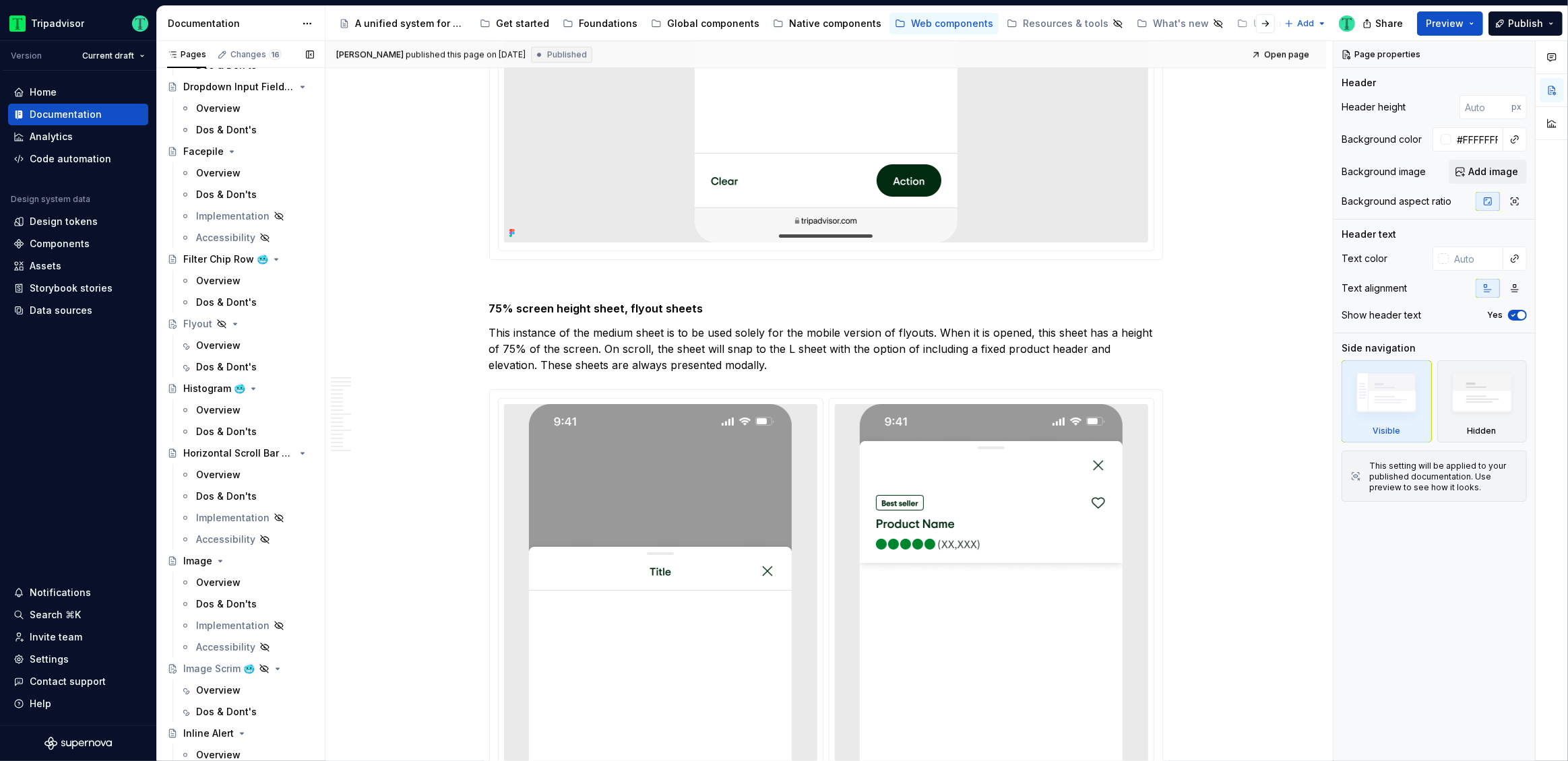
scroll to position [1293, 0]
click at [225, 365] on div "Dos & Dont's" at bounding box center [226, 368] width 61 height 14
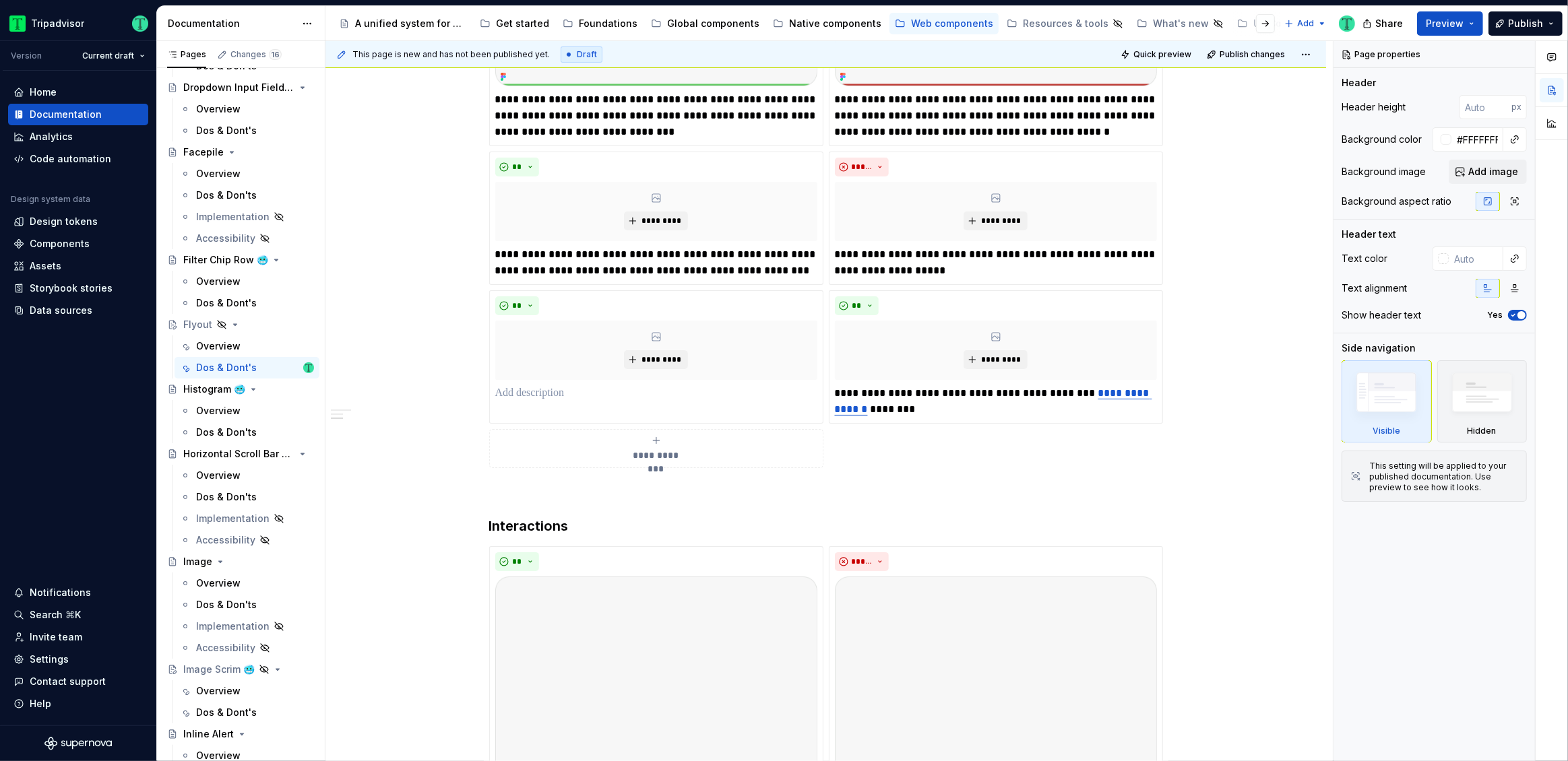
scroll to position [527, 0]
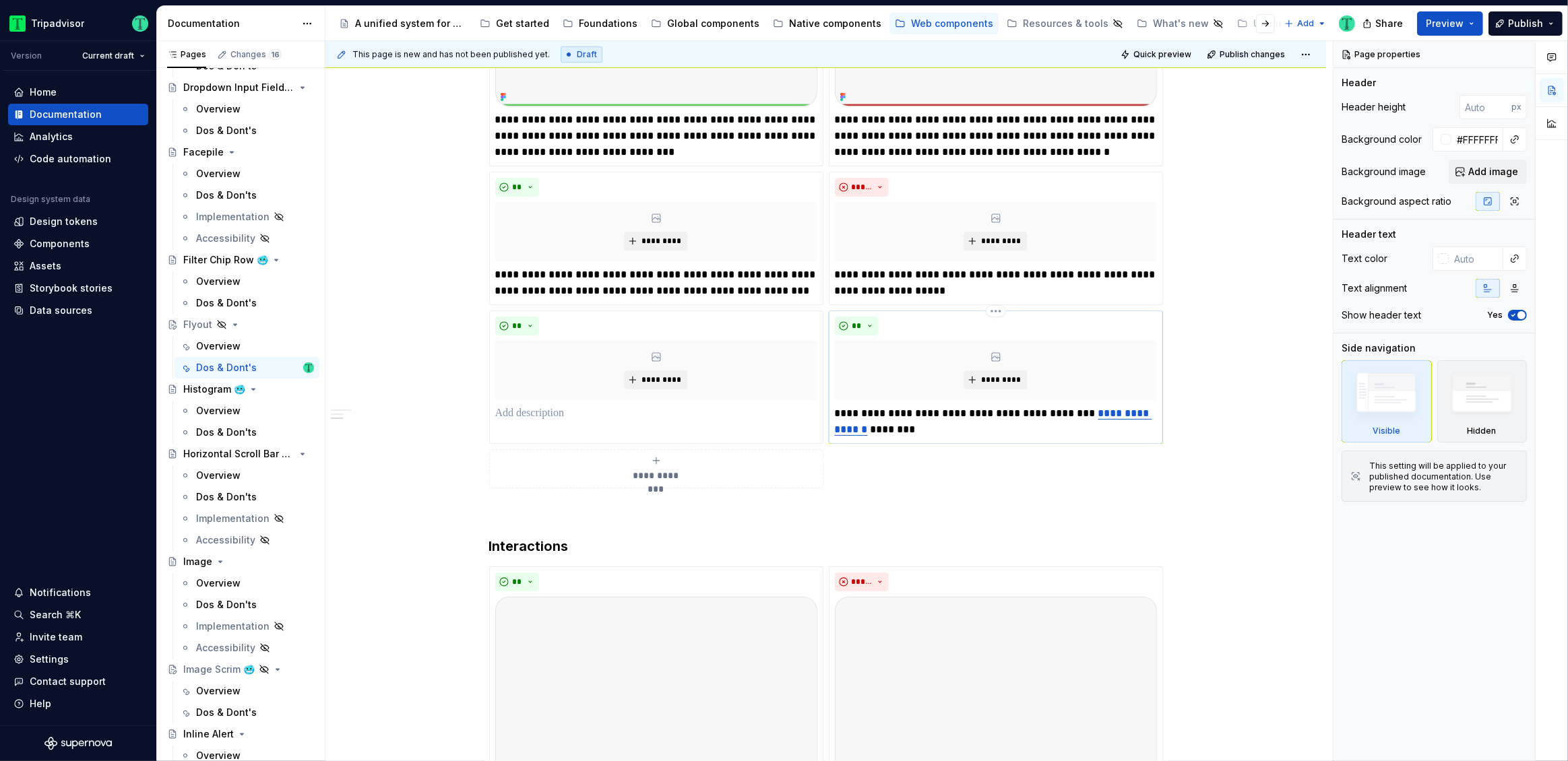
type textarea "*"
drag, startPoint x: 1084, startPoint y: 412, endPoint x: 865, endPoint y: 431, distance: 219.8
click at [865, 431] on p "**********" at bounding box center [995, 421] width 322 height 32
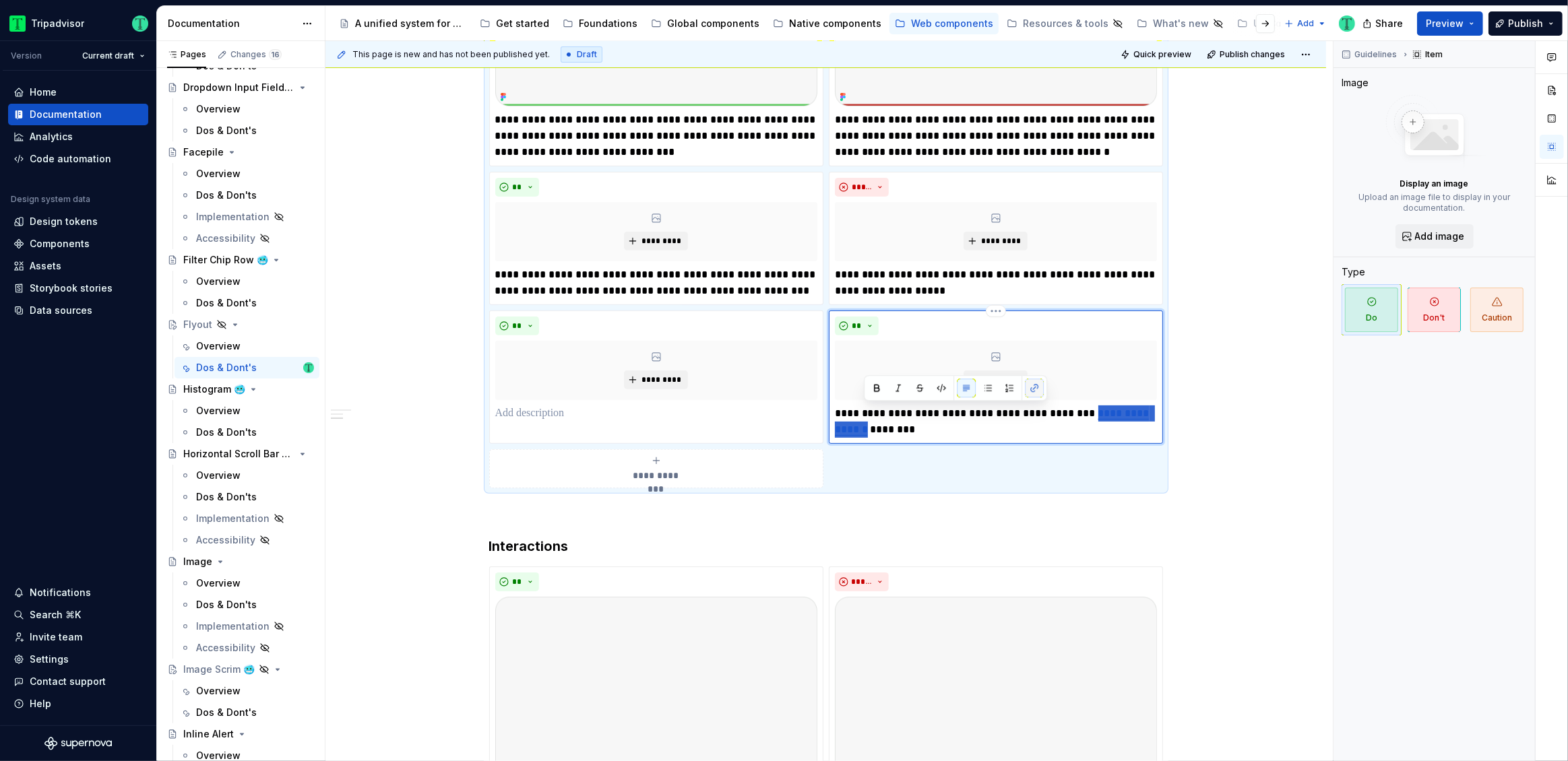
click at [1031, 386] on button "button" at bounding box center [1035, 388] width 19 height 19
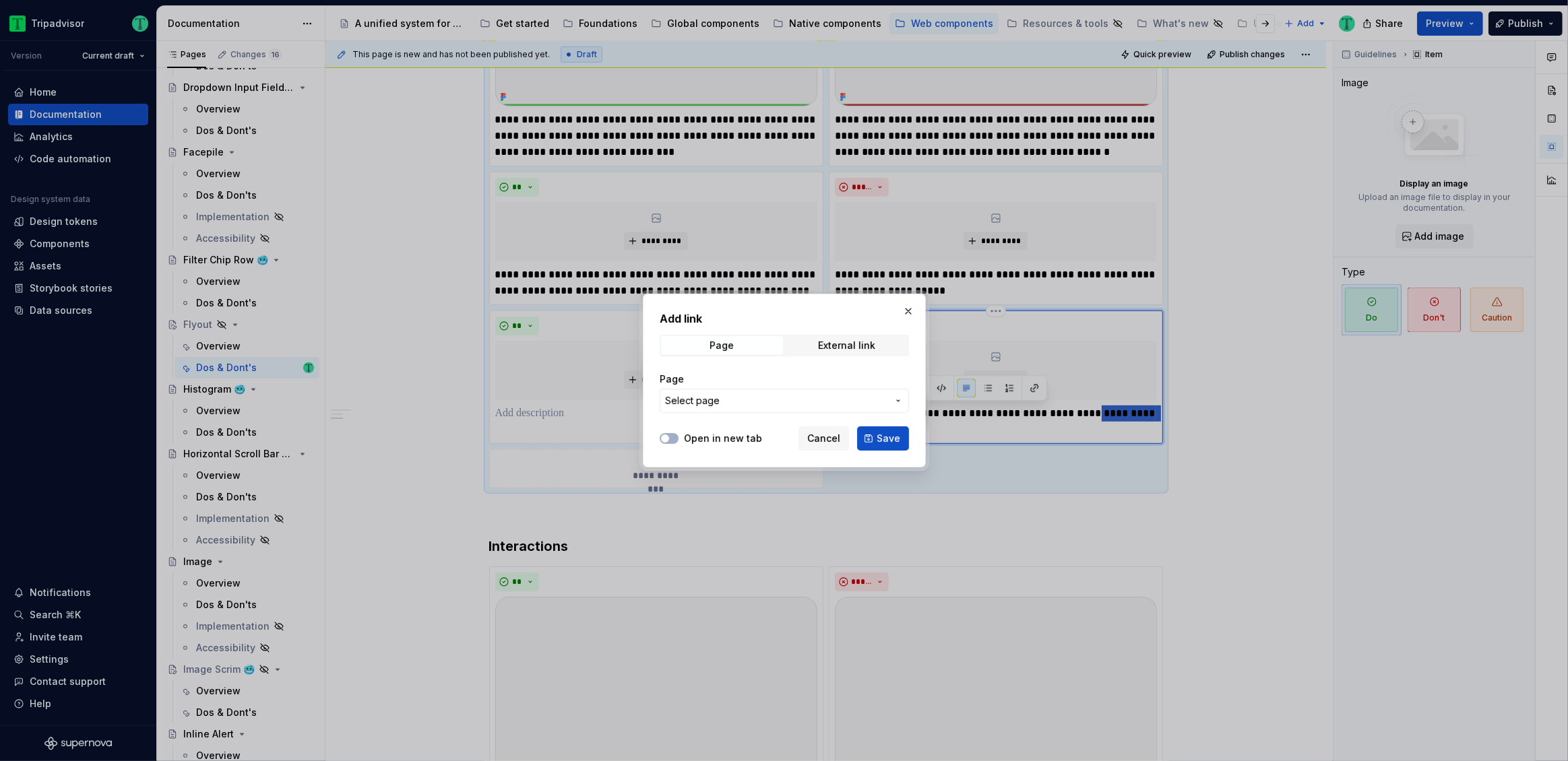
click at [782, 403] on span "Select page" at bounding box center [776, 400] width 222 height 14
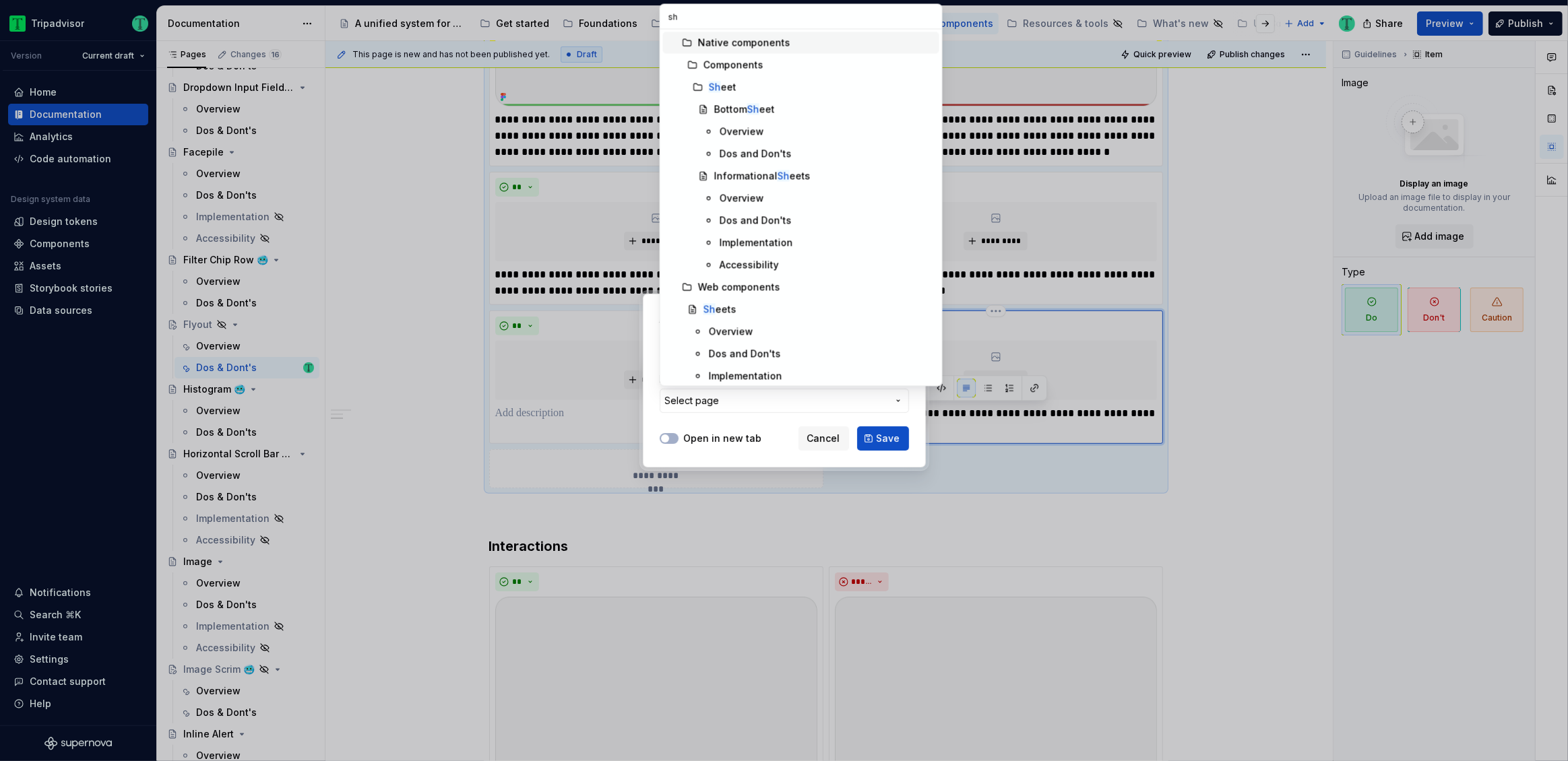
type input "she"
click at [732, 330] on div "Overview" at bounding box center [732, 331] width 45 height 14
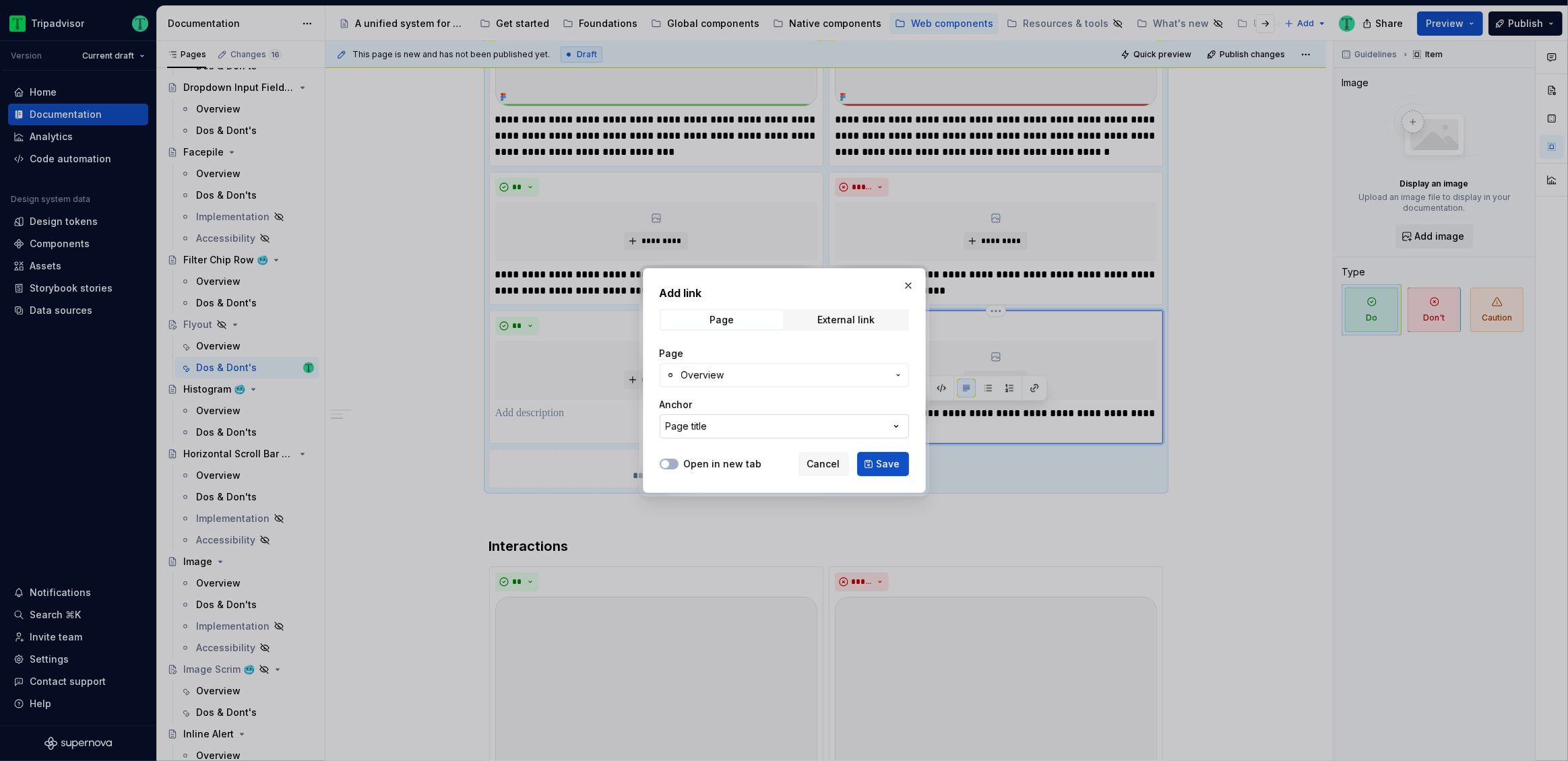
click at [745, 426] on button "Page title" at bounding box center [784, 426] width 249 height 24
click at [724, 428] on div "Add link Page External link Page Overview Anchor Page title Open in new tab Can…" at bounding box center [784, 380] width 1568 height 761
click at [878, 466] on span "Save" at bounding box center [888, 464] width 23 height 14
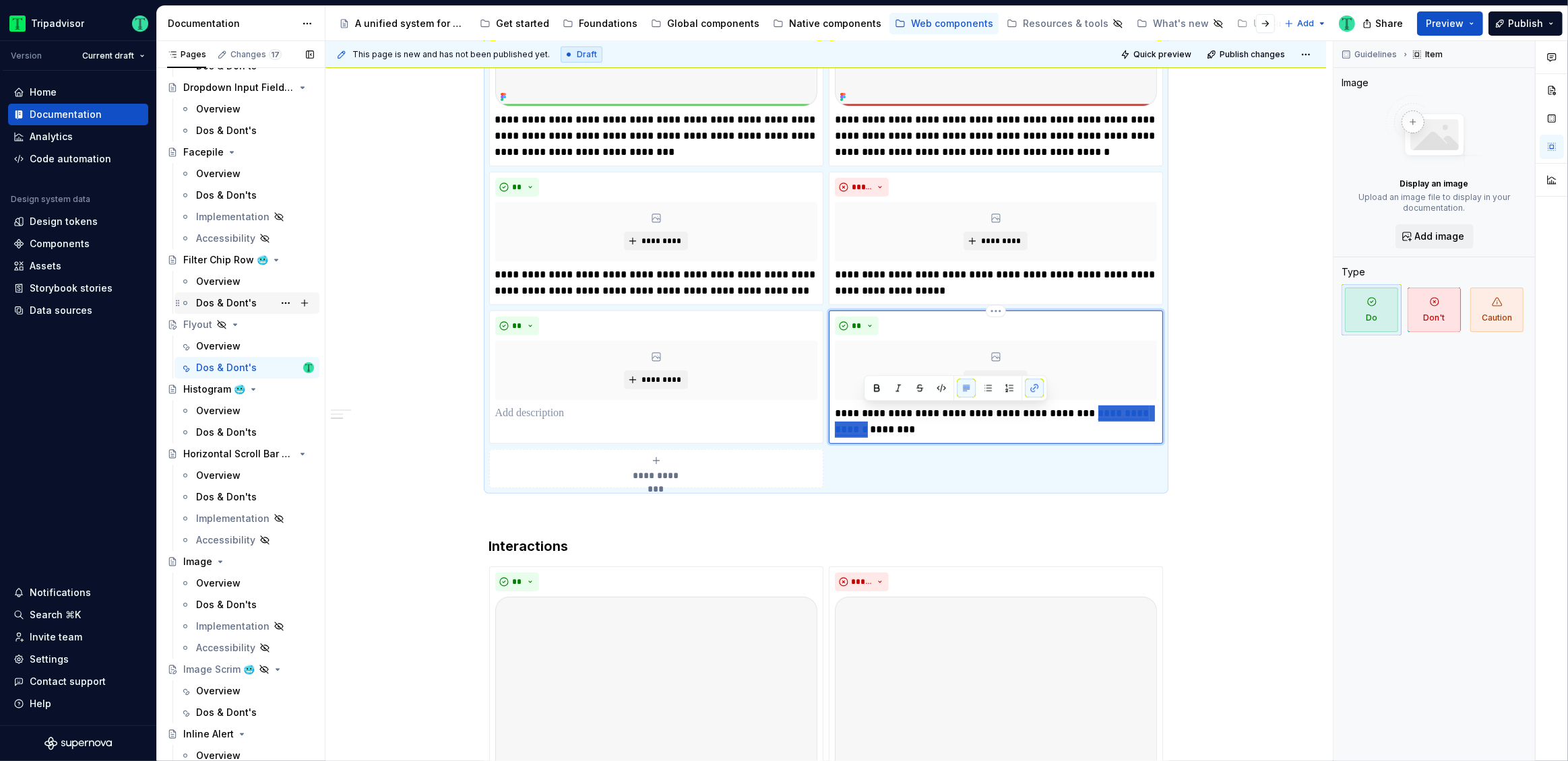
type textarea "*"
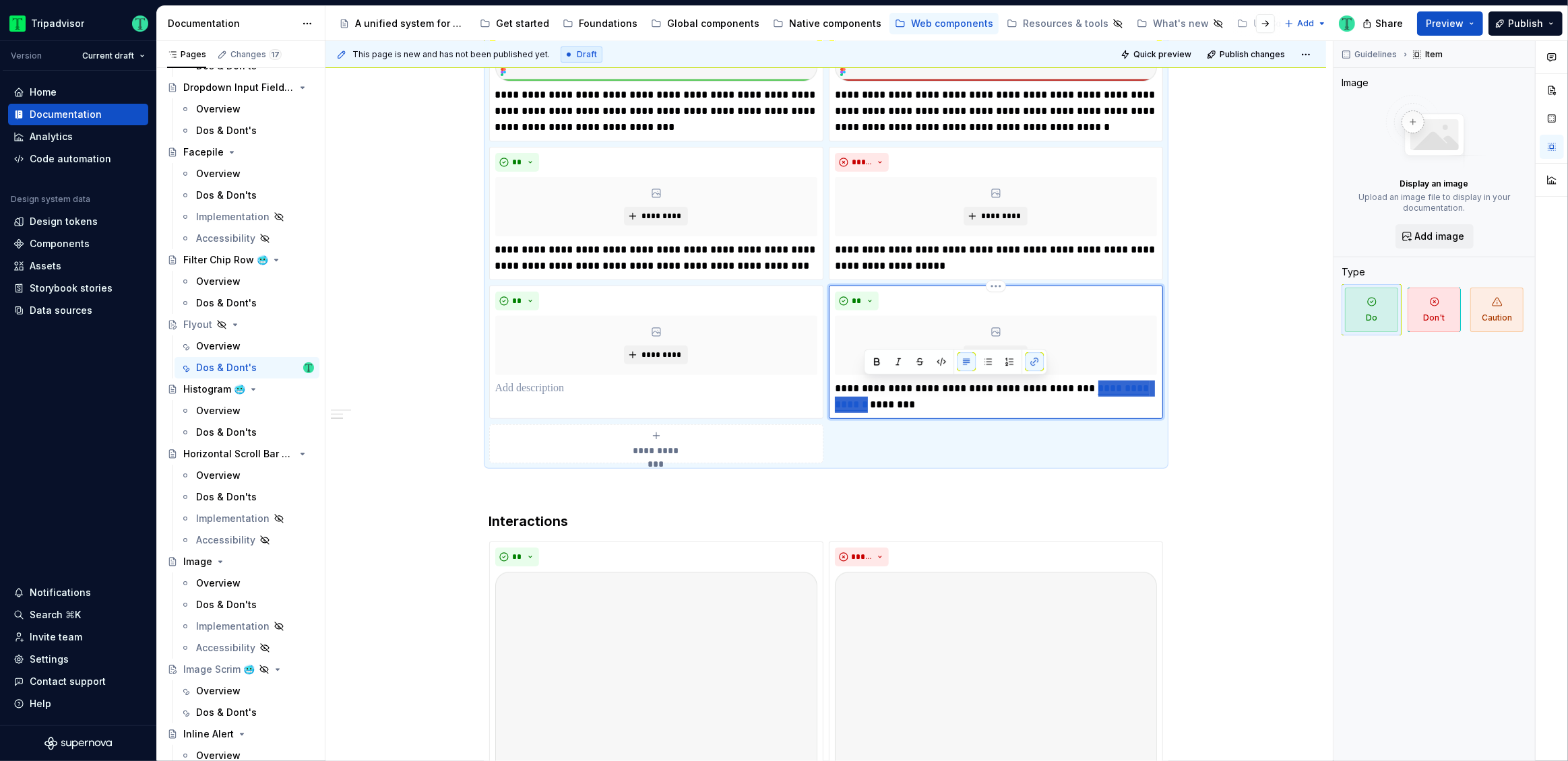
scroll to position [553, 0]
click at [1039, 363] on button "button" at bounding box center [1035, 362] width 19 height 19
click at [1037, 363] on button "button" at bounding box center [1035, 362] width 19 height 19
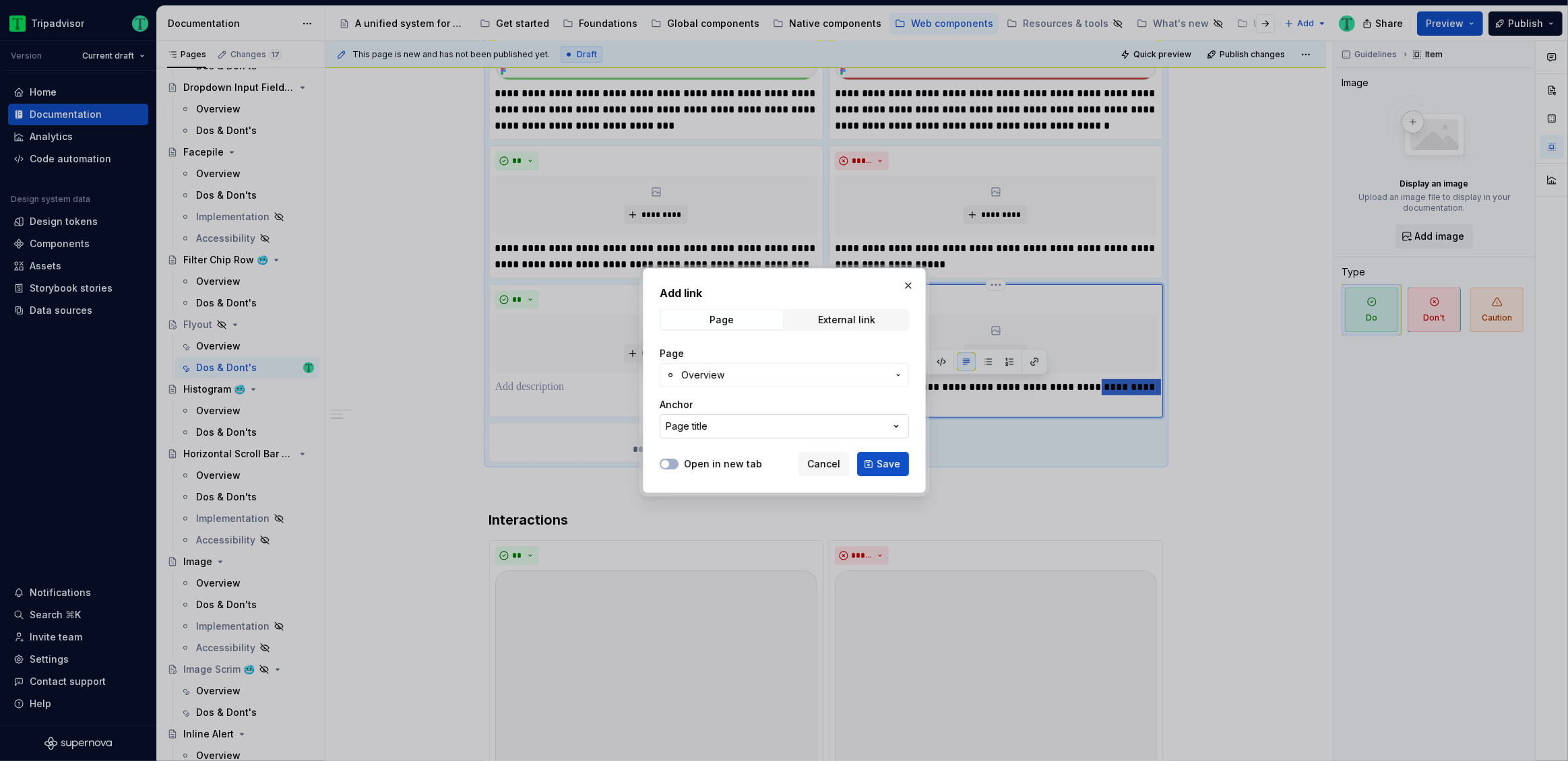
click at [818, 424] on button "Page title" at bounding box center [784, 426] width 249 height 24
click at [816, 483] on div "Page title" at bounding box center [809, 480] width 249 height 14
click at [813, 426] on button "Page title" at bounding box center [784, 426] width 249 height 24
click at [810, 457] on input "text" at bounding box center [801, 454] width 281 height 24
click at [720, 420] on div "Add link Page External link Page Overview Anchor Page title Open in new tab Can…" at bounding box center [784, 380] width 1568 height 761
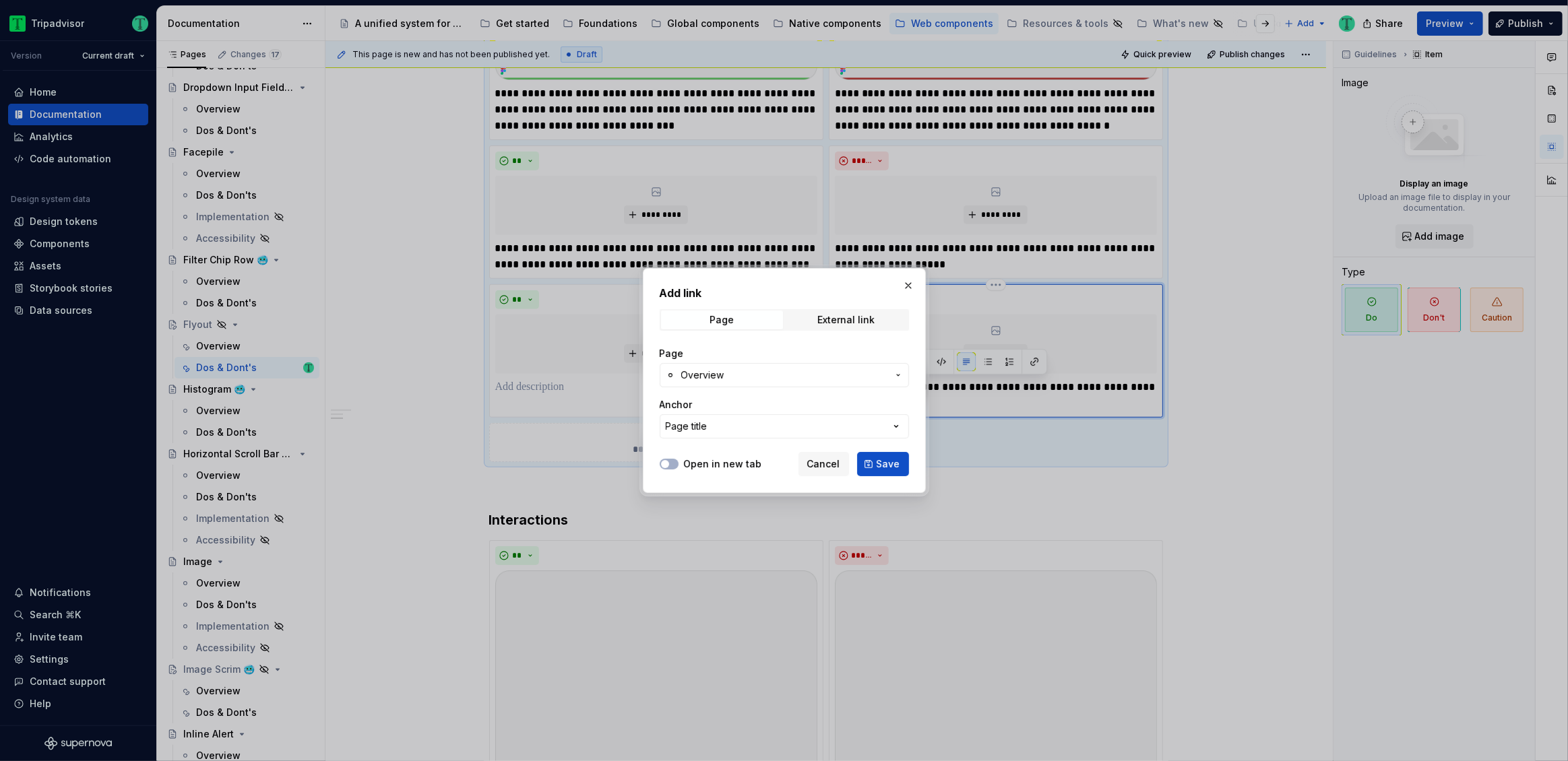
click at [727, 402] on div "Anchor" at bounding box center [784, 404] width 249 height 14
click at [719, 380] on span "Overview" at bounding box center [703, 375] width 43 height 14
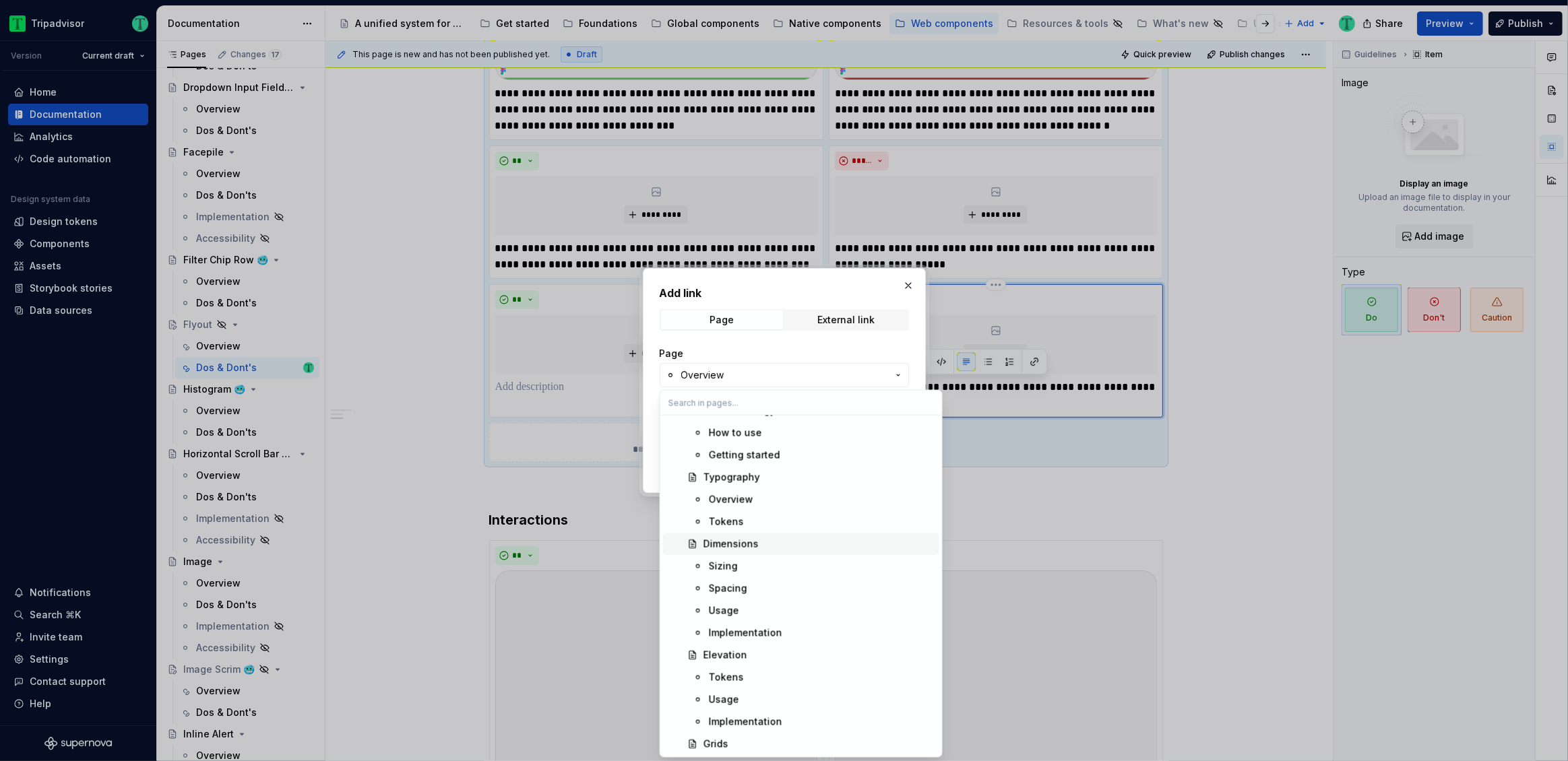
scroll to position [353, 0]
type input "shee"
click at [727, 675] on div "Overview" at bounding box center [732, 677] width 45 height 14
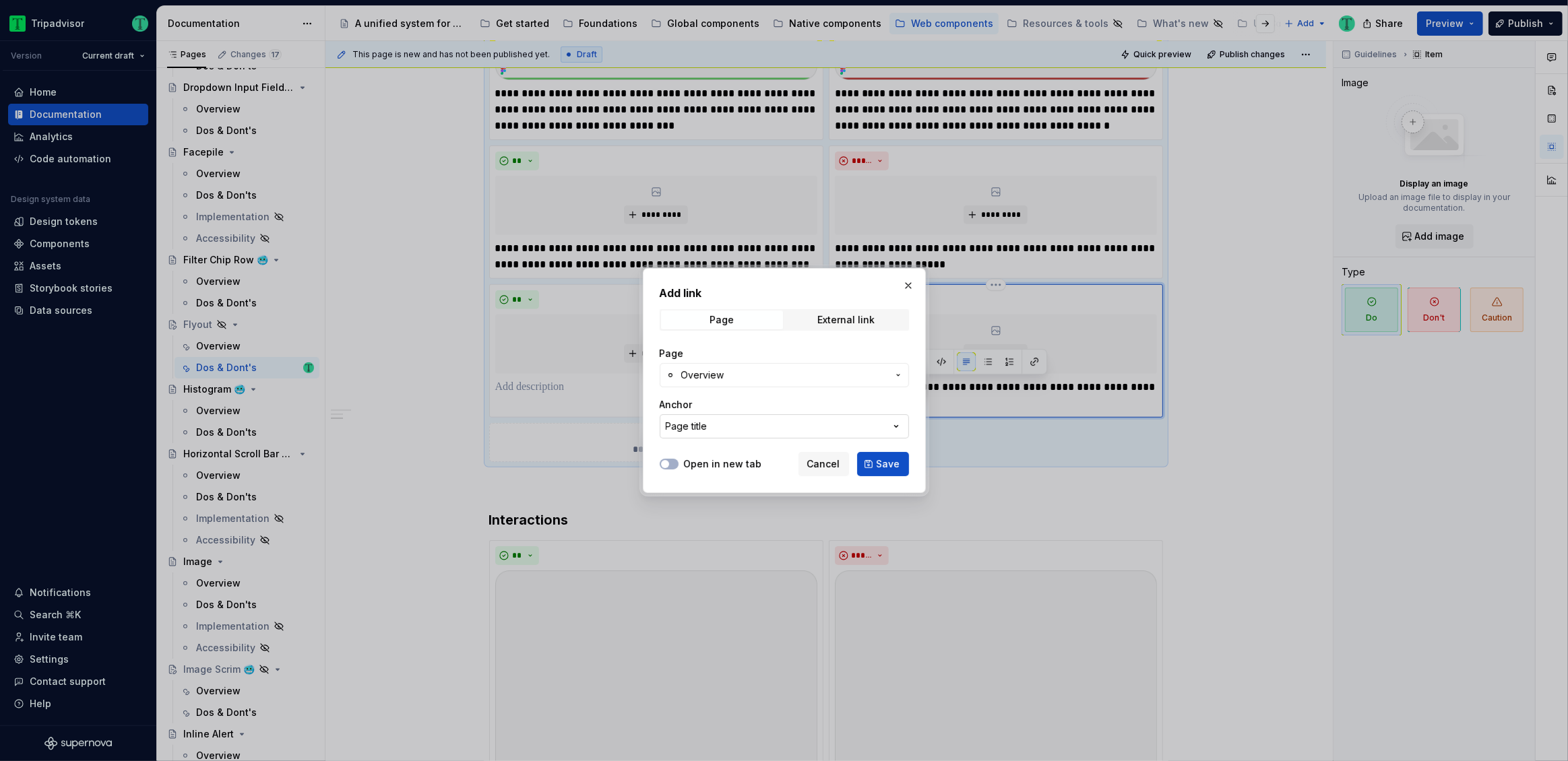
click at [739, 423] on button "Page title" at bounding box center [784, 426] width 249 height 24
click at [751, 428] on div "Add link Page External link Page Overview Anchor Page title Open in new tab Can…" at bounding box center [784, 380] width 1568 height 761
click at [888, 468] on span "Save" at bounding box center [888, 464] width 23 height 14
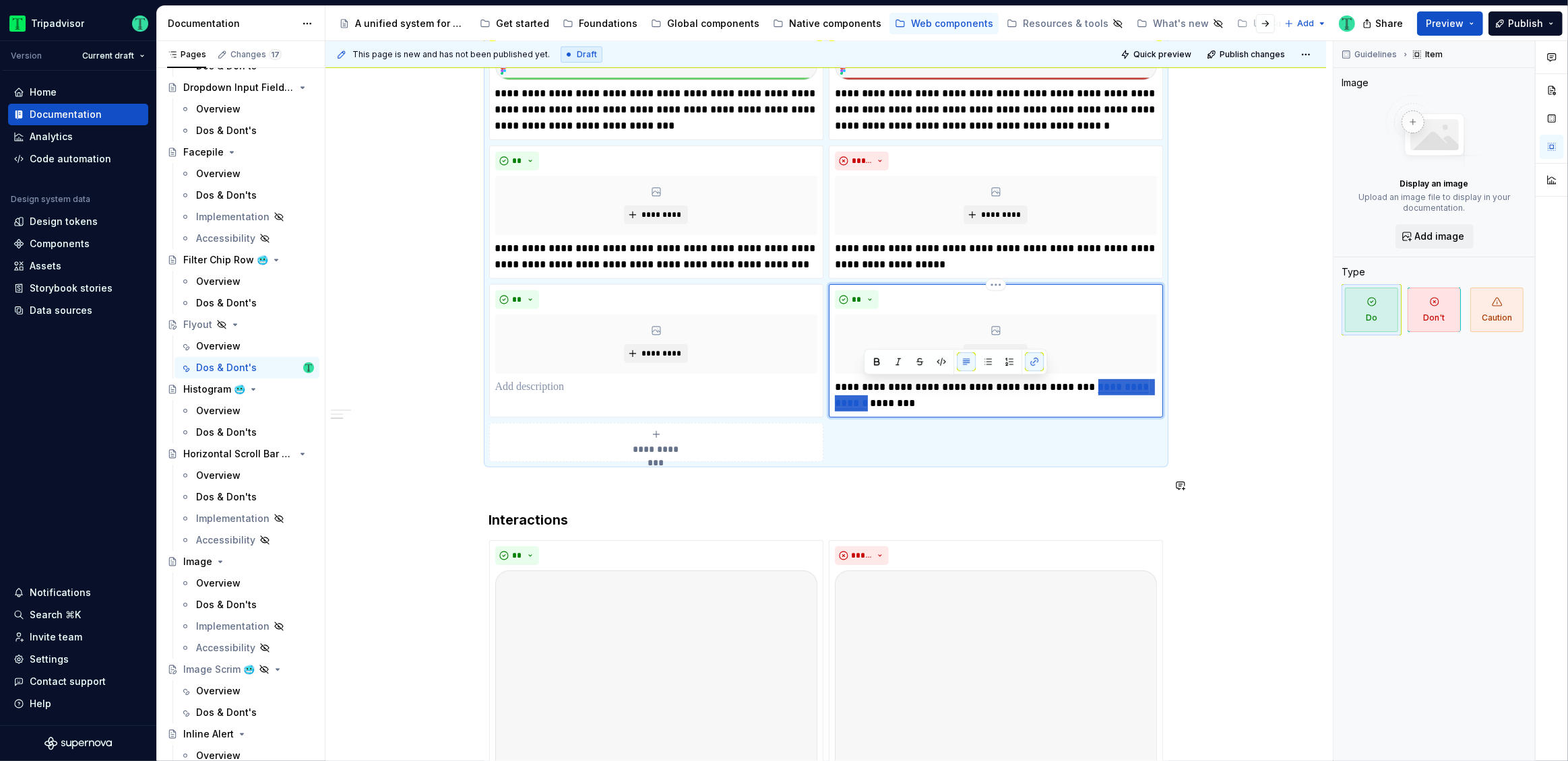
click at [1255, 495] on div "**********" at bounding box center [826, 420] width 1001 height 1414
click at [1254, 362] on div "**********" at bounding box center [826, 420] width 1001 height 1414
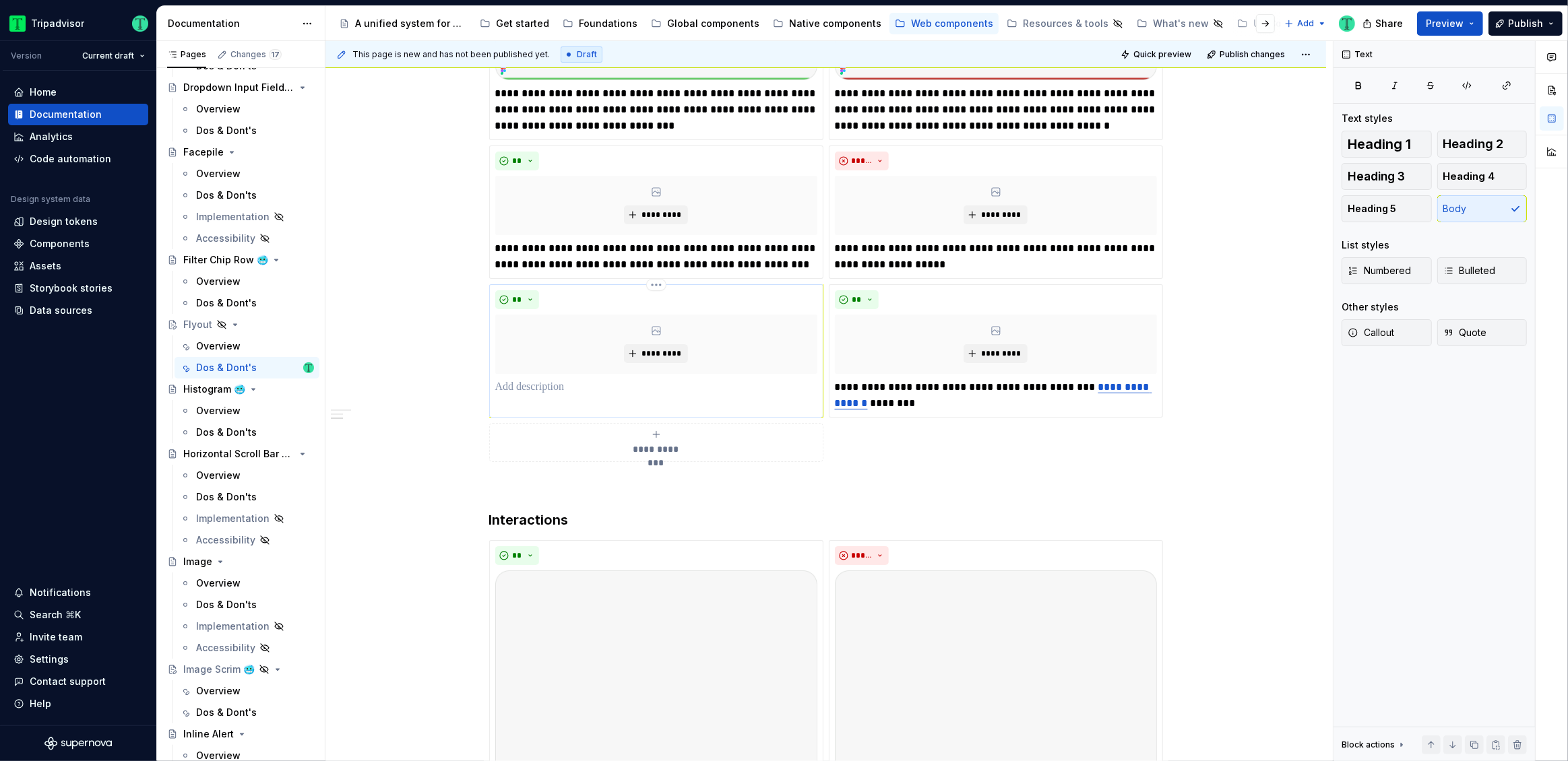
click at [692, 385] on p at bounding box center [656, 387] width 322 height 16
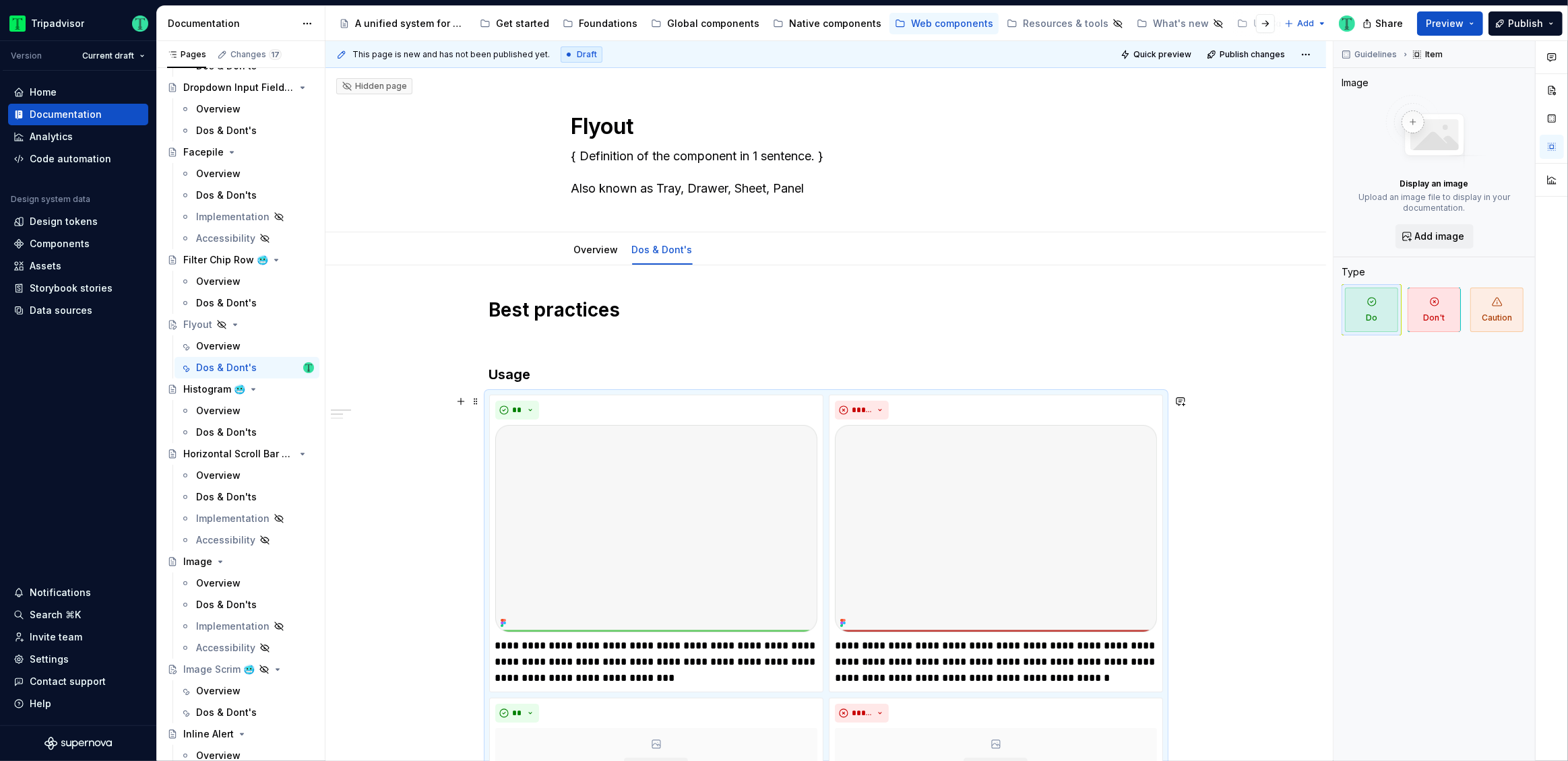
scroll to position [2, 0]
click at [599, 254] on div "Overview" at bounding box center [596, 249] width 45 height 14
click at [599, 247] on link "Overview" at bounding box center [596, 248] width 45 height 11
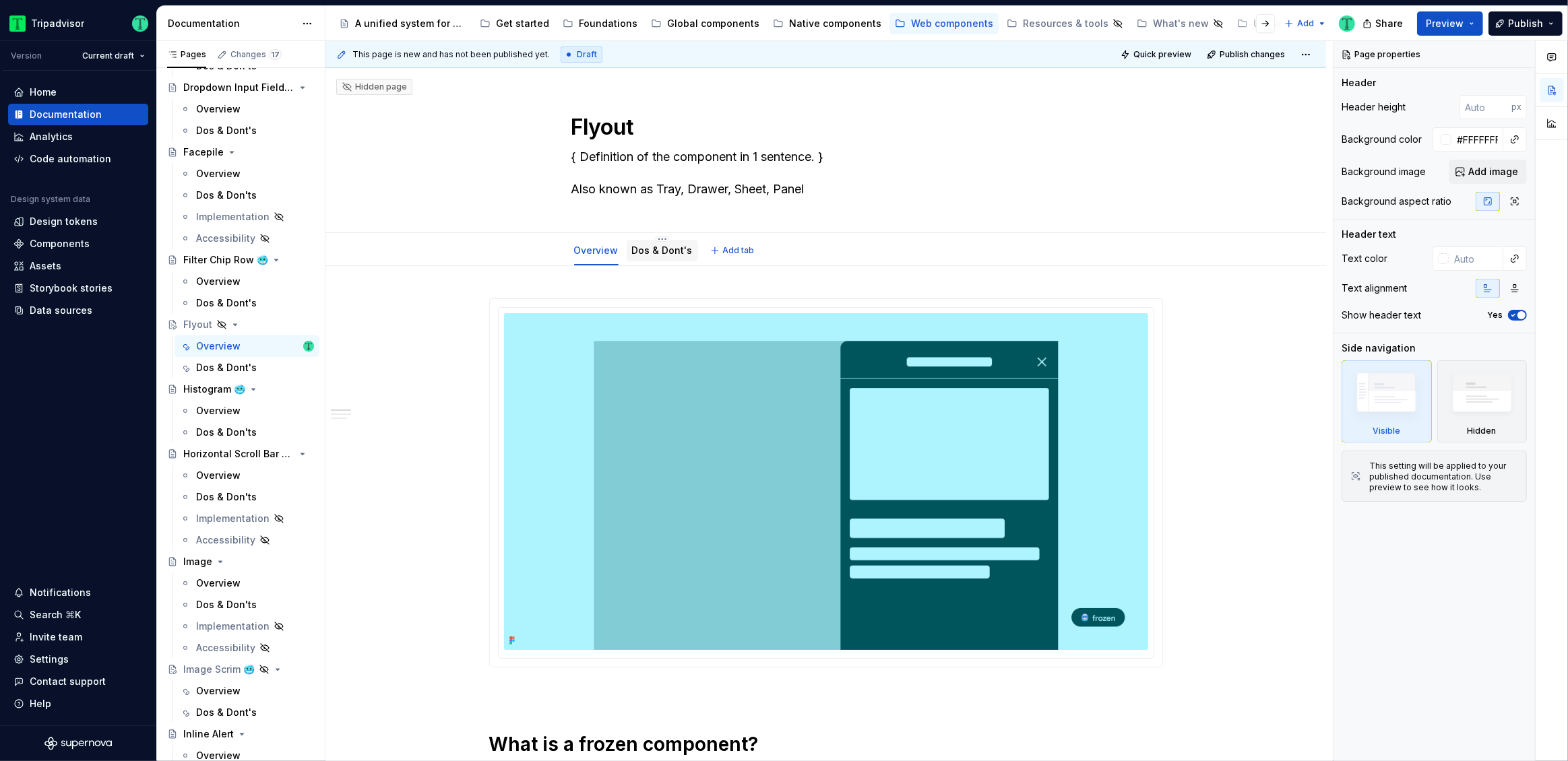
click at [645, 248] on link "Dos & Dont's" at bounding box center [663, 250] width 61 height 11
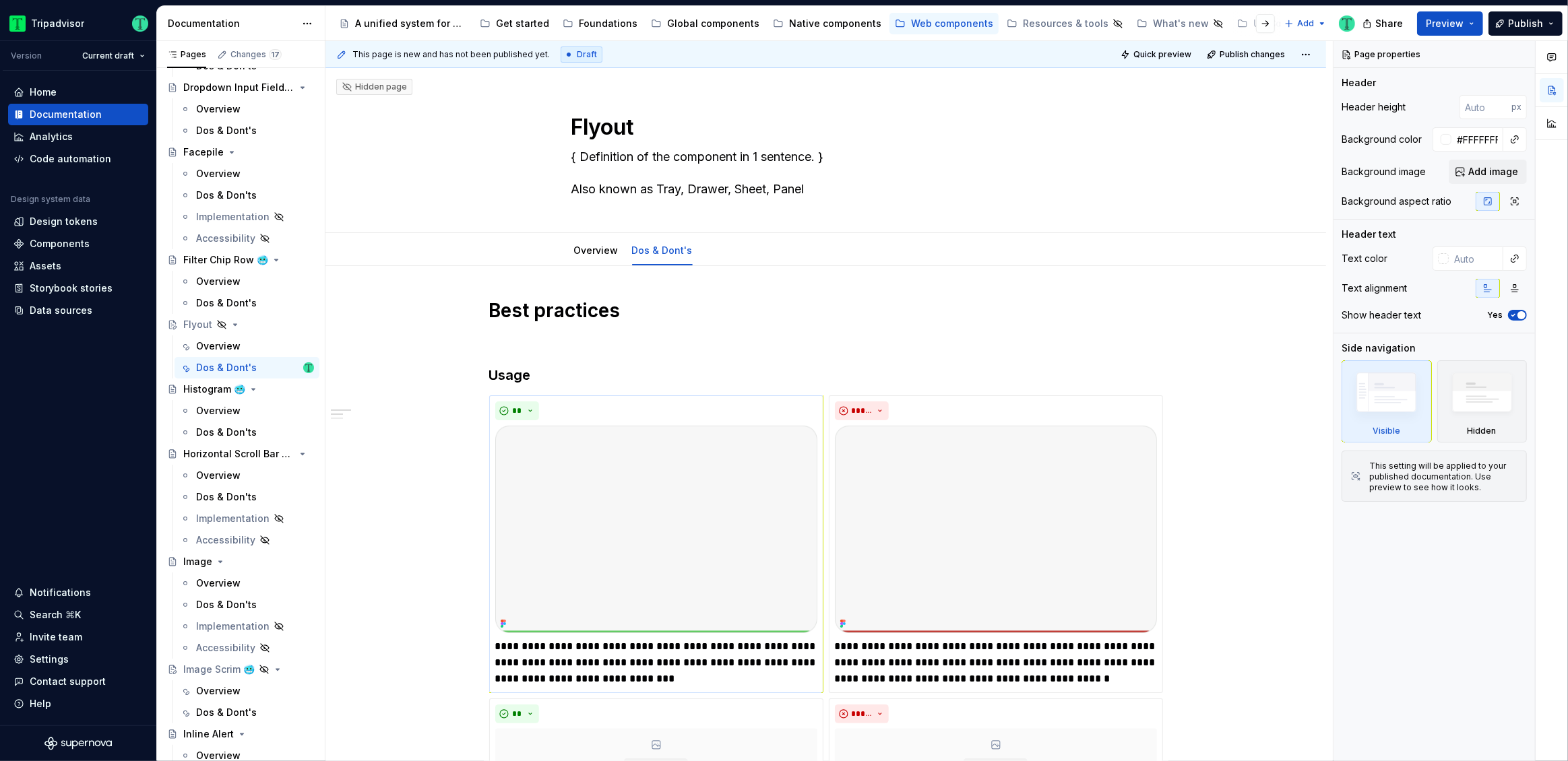
type textarea "*"
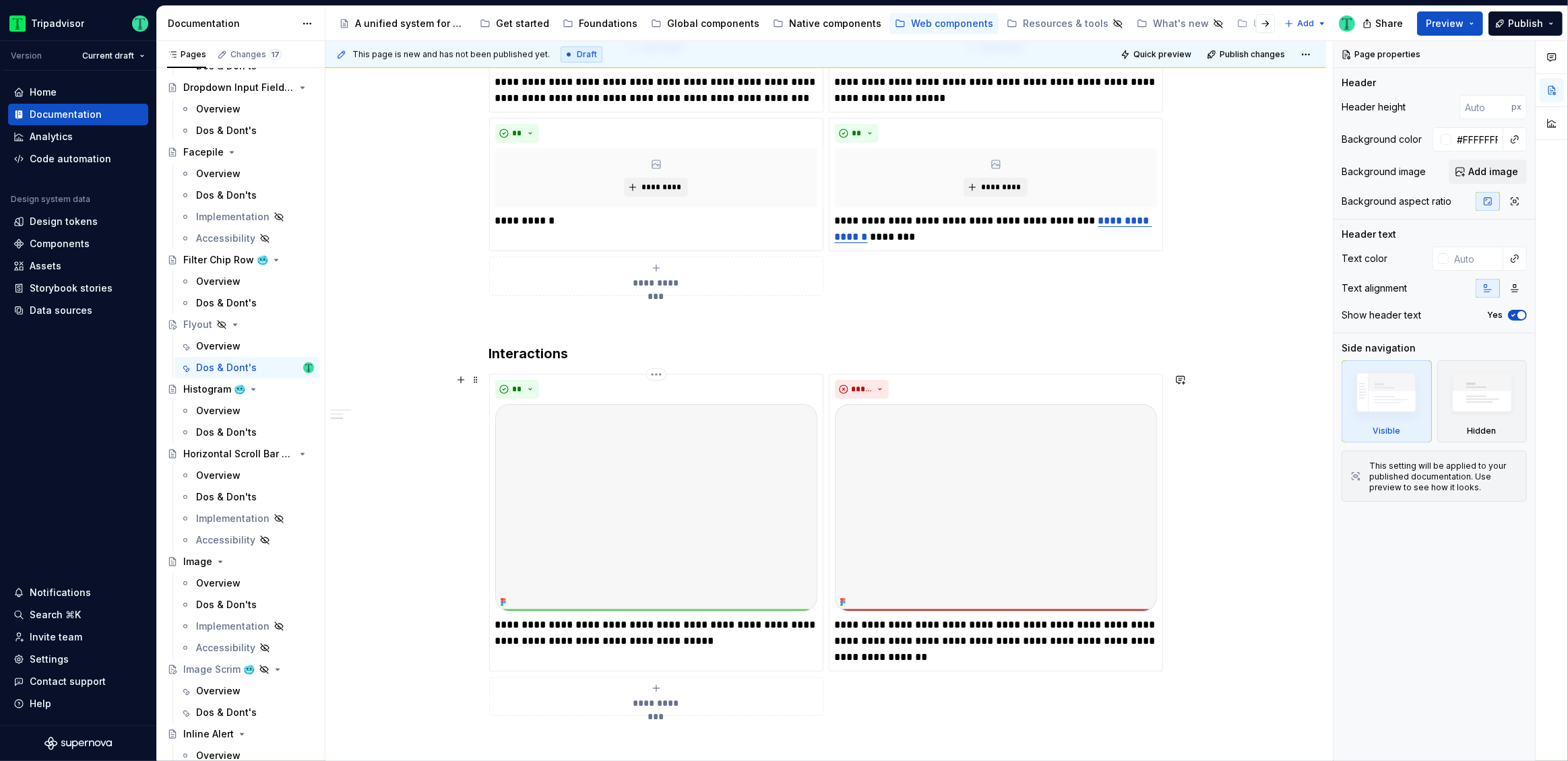
scroll to position [727, 0]
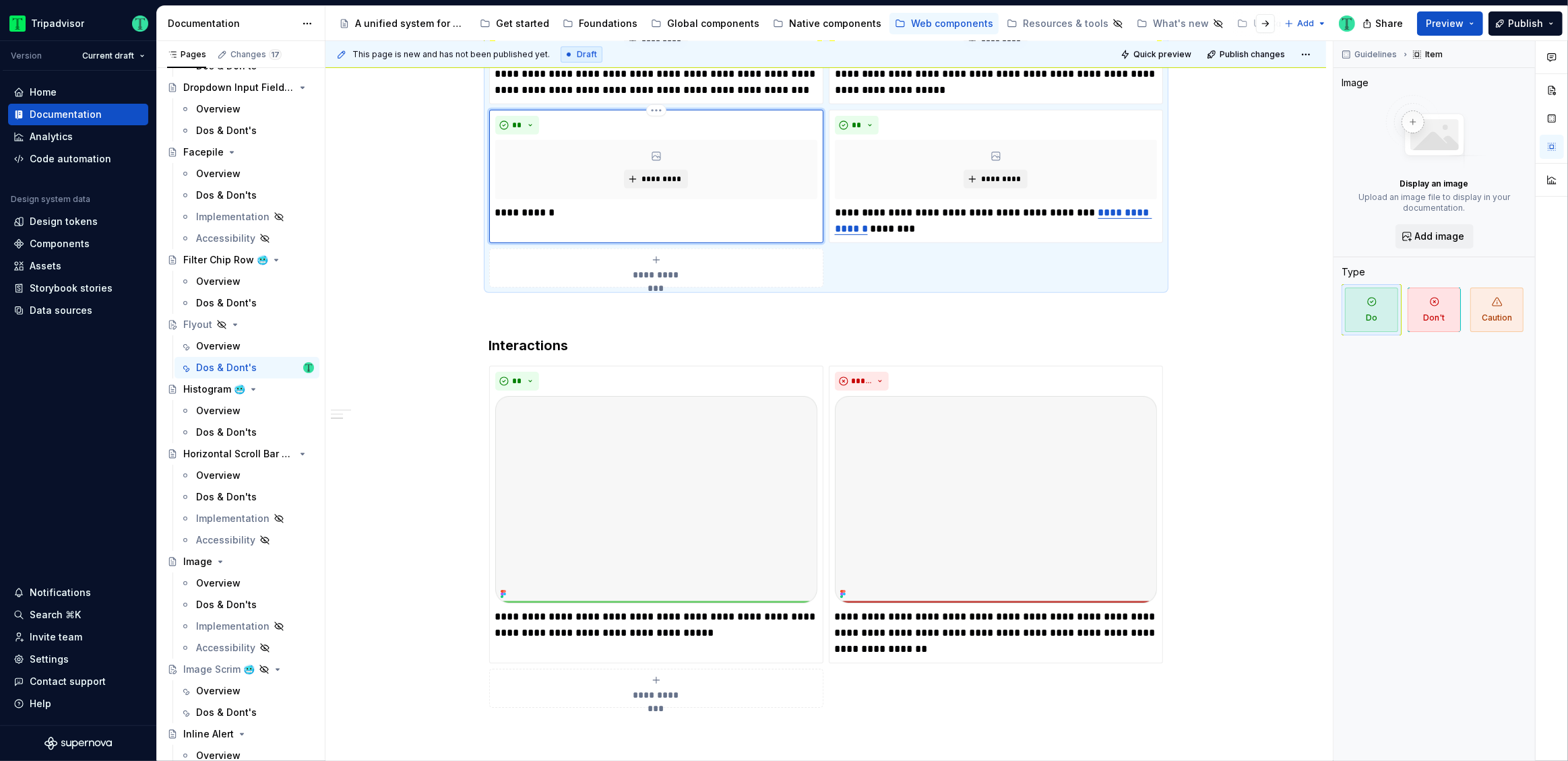
click at [568, 201] on div "**********" at bounding box center [656, 168] width 322 height 105
click at [568, 208] on p "**********" at bounding box center [656, 213] width 322 height 16
click at [774, 212] on p "**********" at bounding box center [656, 221] width 322 height 32
click at [620, 234] on p "**********" at bounding box center [656, 221] width 322 height 32
click at [444, 316] on div "**********" at bounding box center [826, 245] width 1001 height 1414
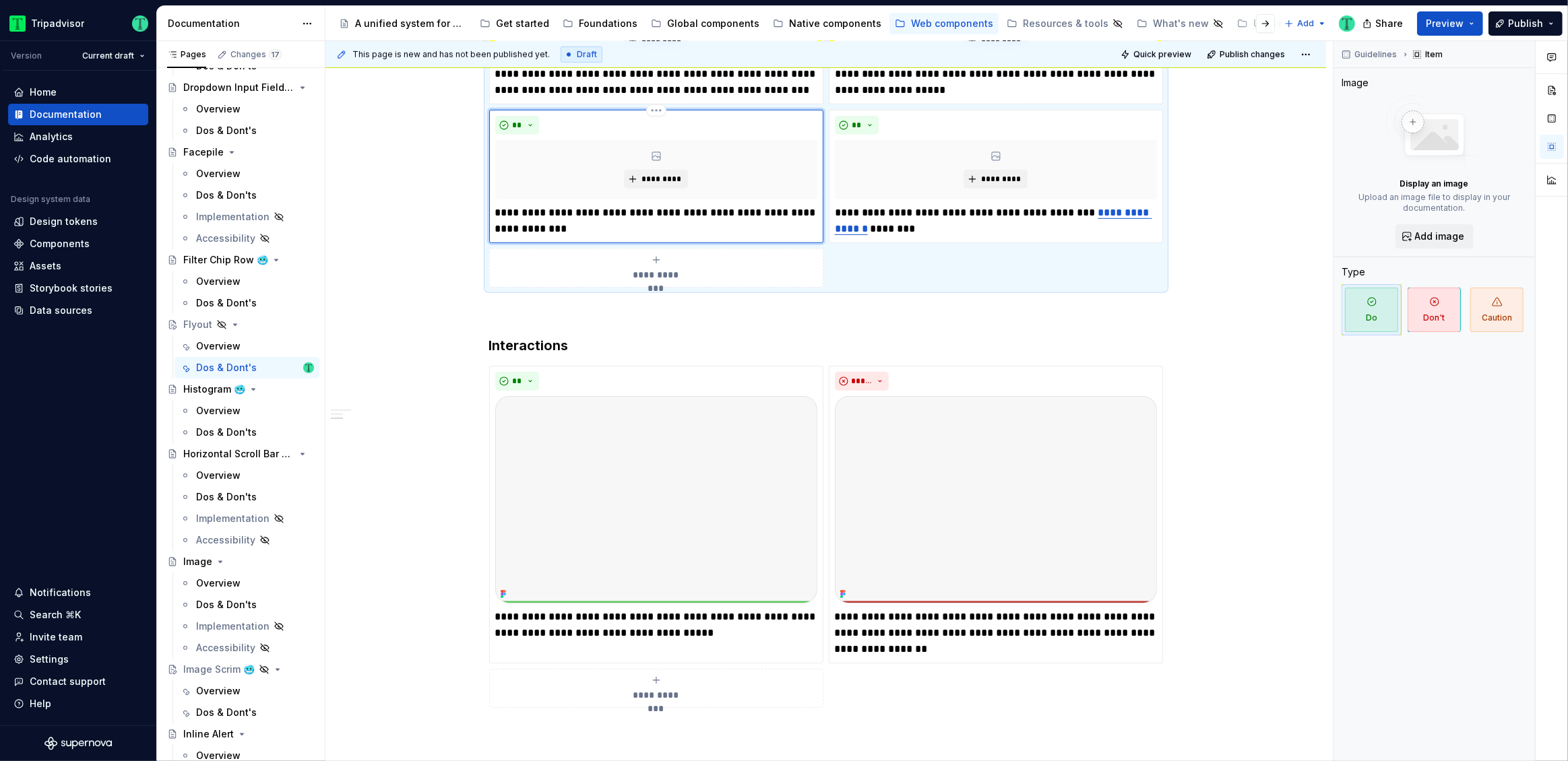
click at [735, 213] on p "**********" at bounding box center [656, 221] width 322 height 32
click at [608, 228] on p "**********" at bounding box center [656, 221] width 322 height 32
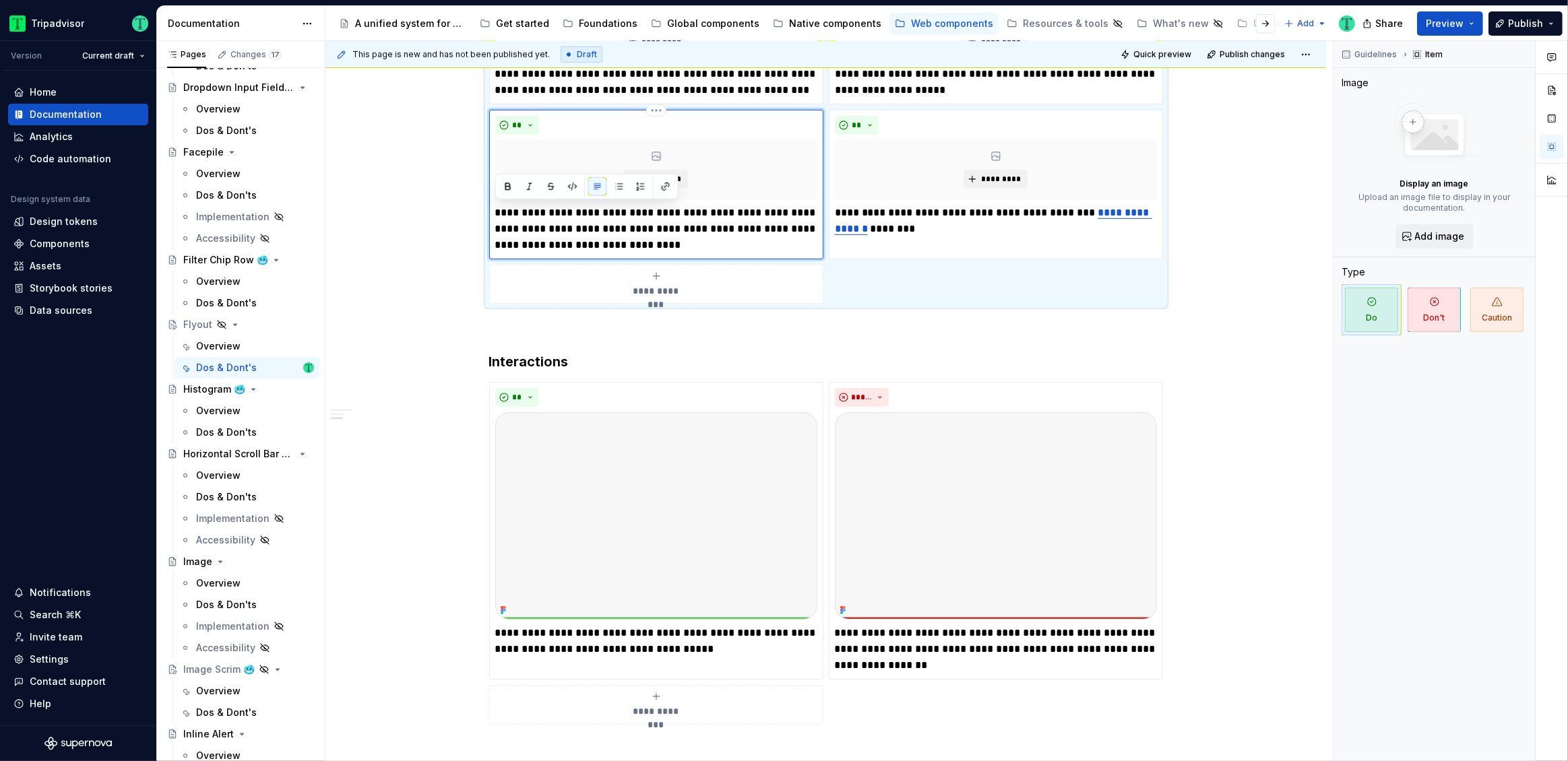
click at [582, 222] on p "**********" at bounding box center [656, 229] width 322 height 49
click at [627, 209] on p "**********" at bounding box center [656, 229] width 322 height 49
click at [453, 257] on div "**********" at bounding box center [826, 253] width 1001 height 1430
click at [658, 231] on p "**********" at bounding box center [656, 229] width 322 height 49
click at [644, 226] on p "**********" at bounding box center [656, 229] width 322 height 49
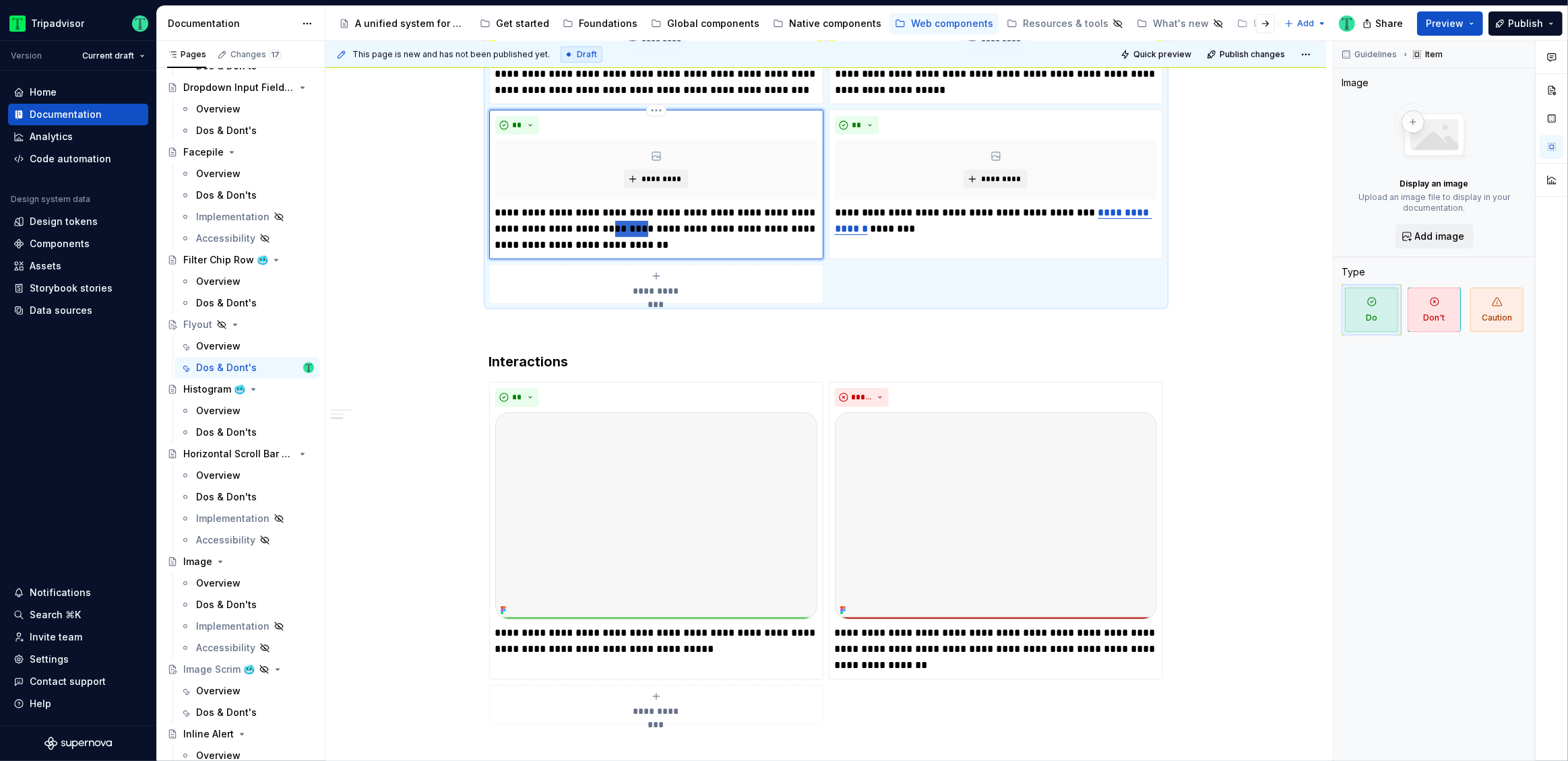
click at [644, 226] on p "**********" at bounding box center [656, 229] width 322 height 49
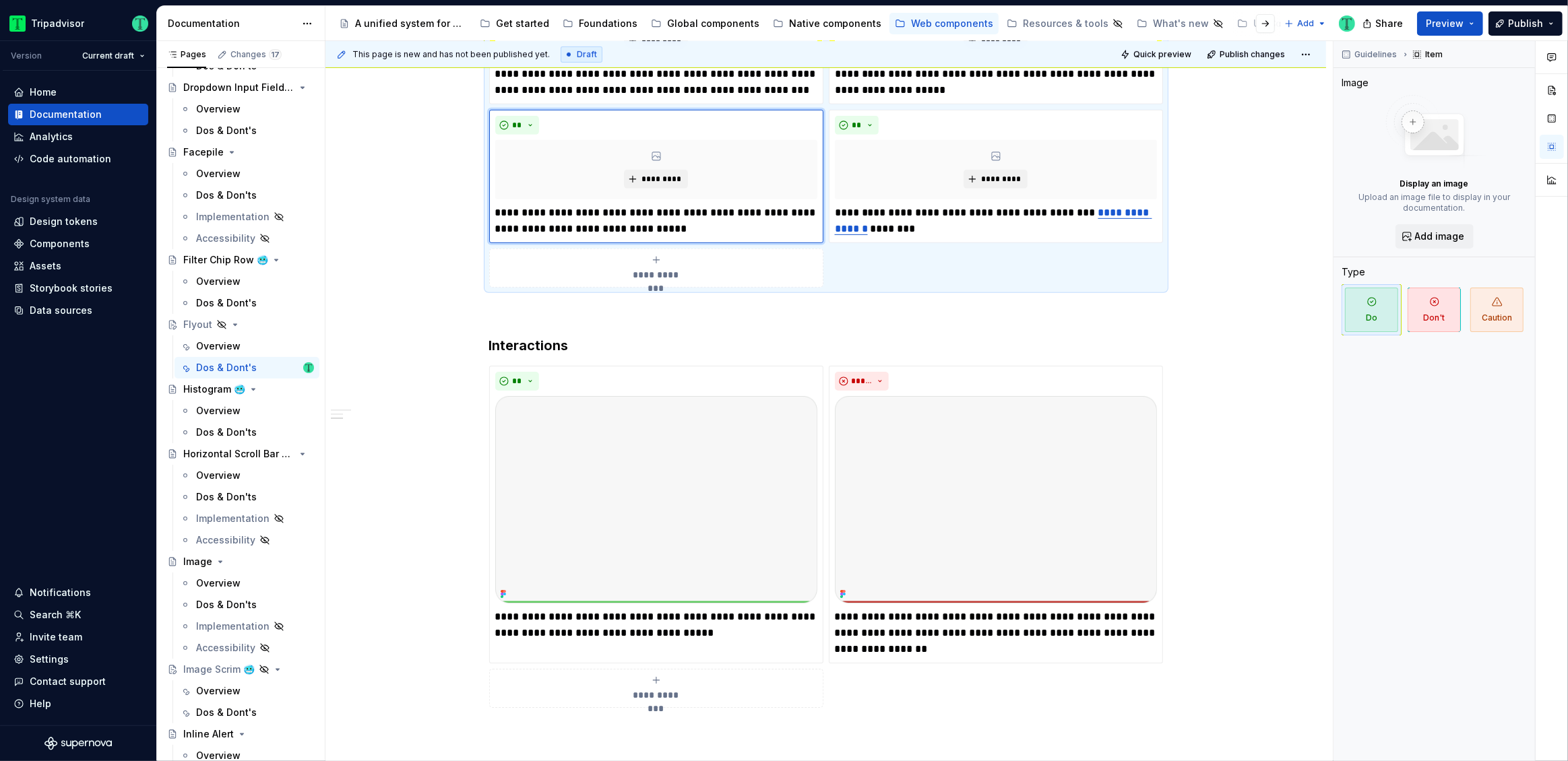
click at [384, 263] on div "**********" at bounding box center [826, 245] width 1001 height 1414
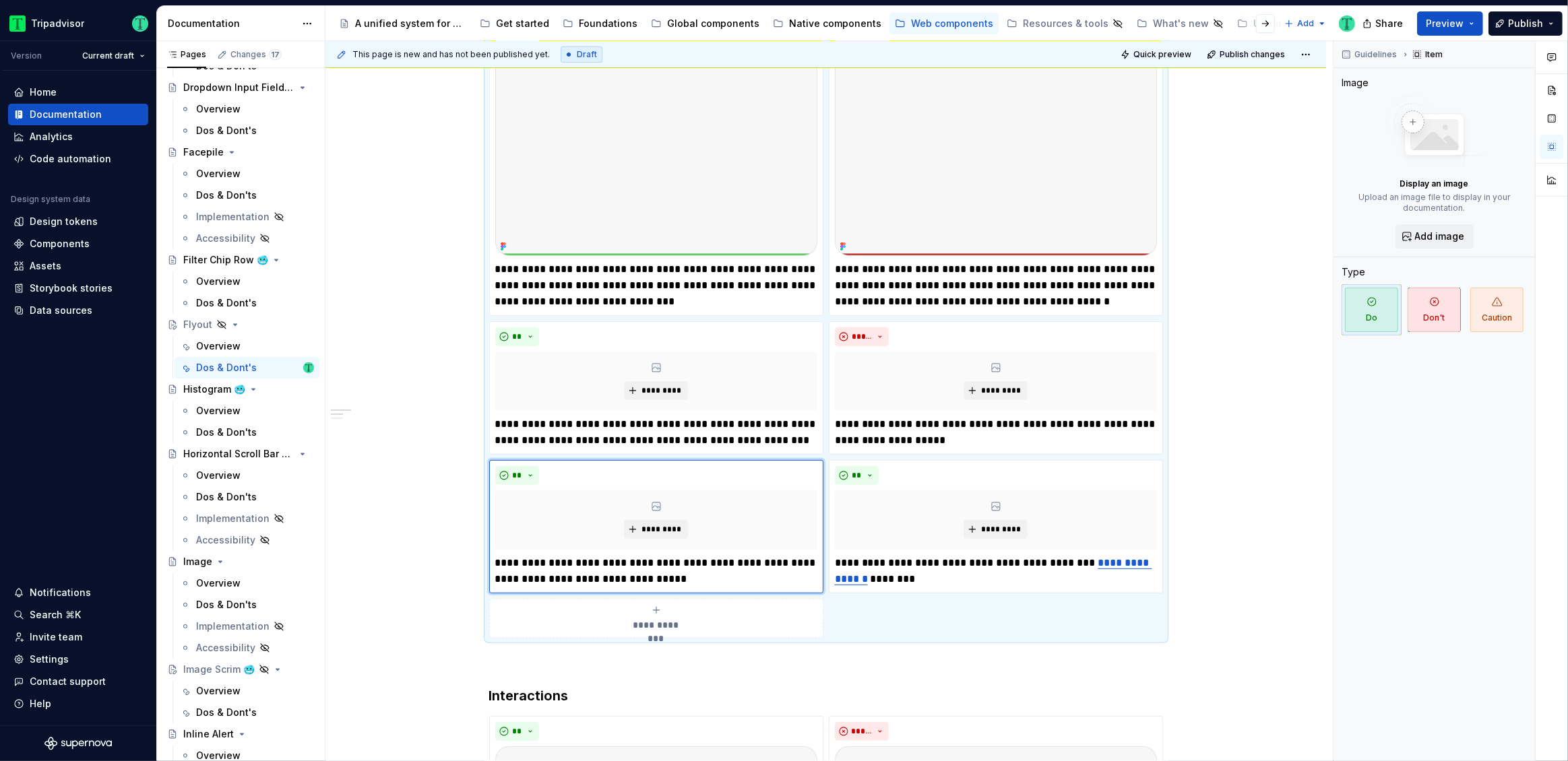
scroll to position [144, 0]
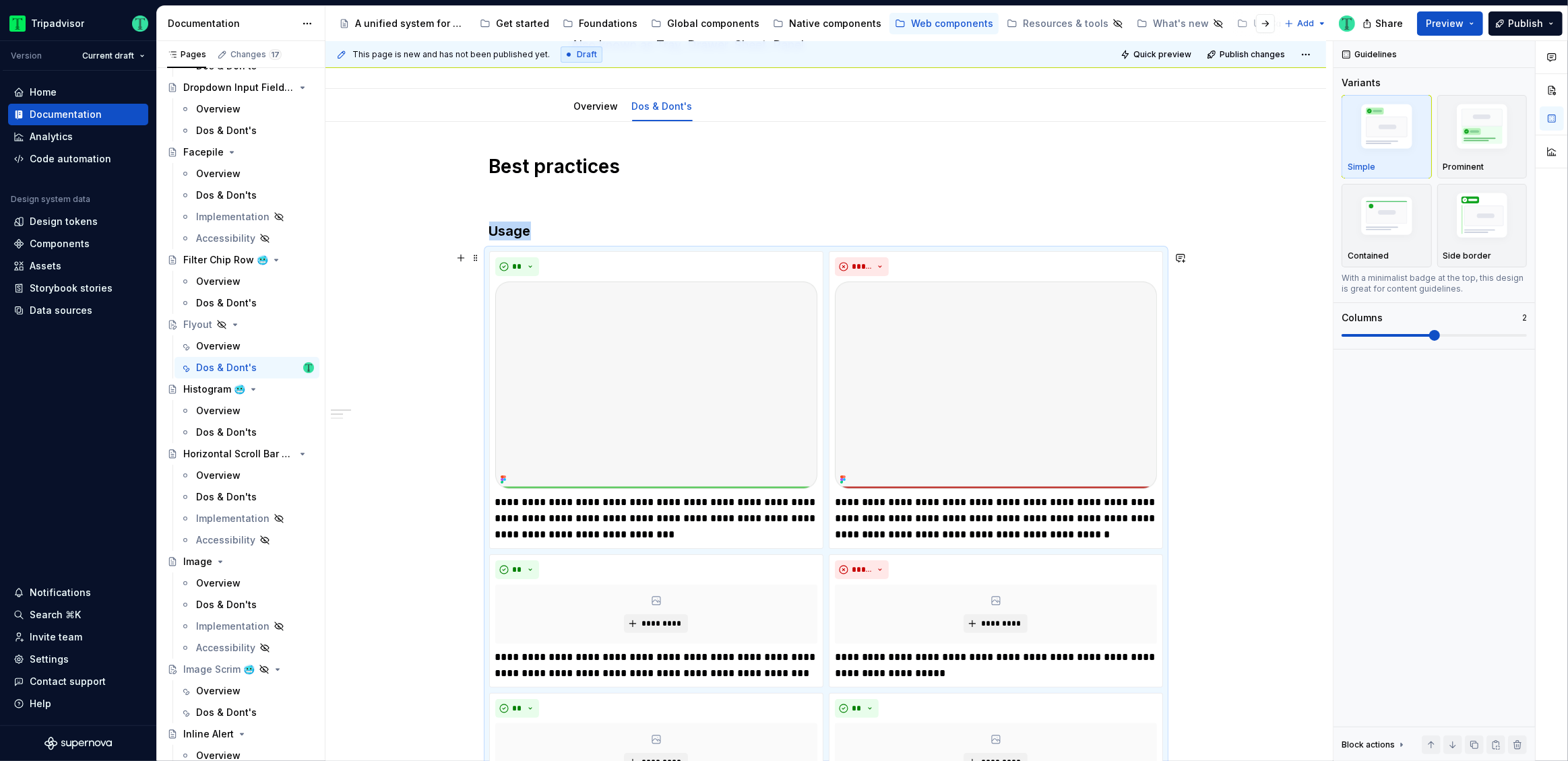
scroll to position [253, 0]
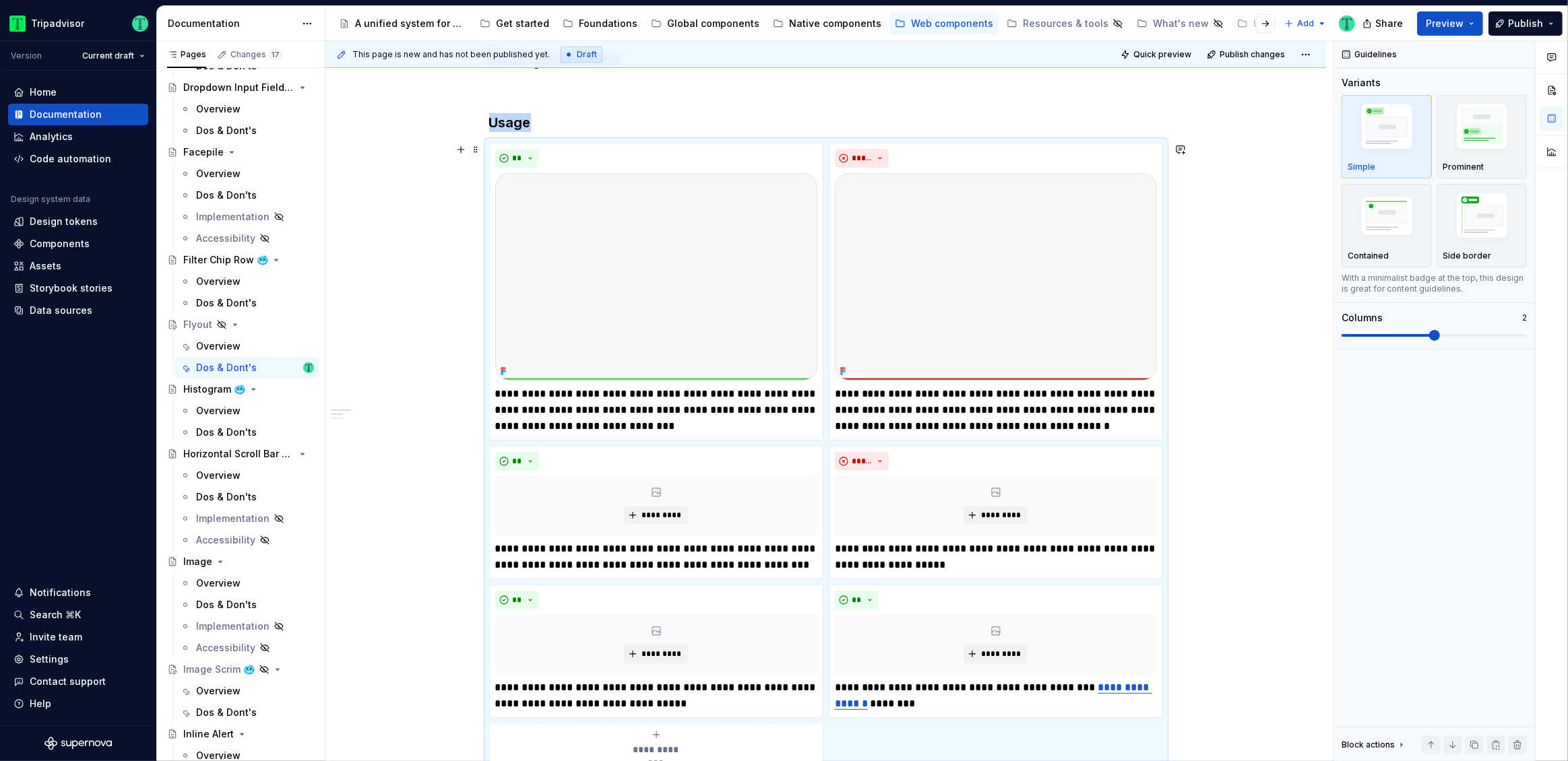
click at [426, 350] on div "**********" at bounding box center [826, 720] width 1001 height 1414
type textarea "*"
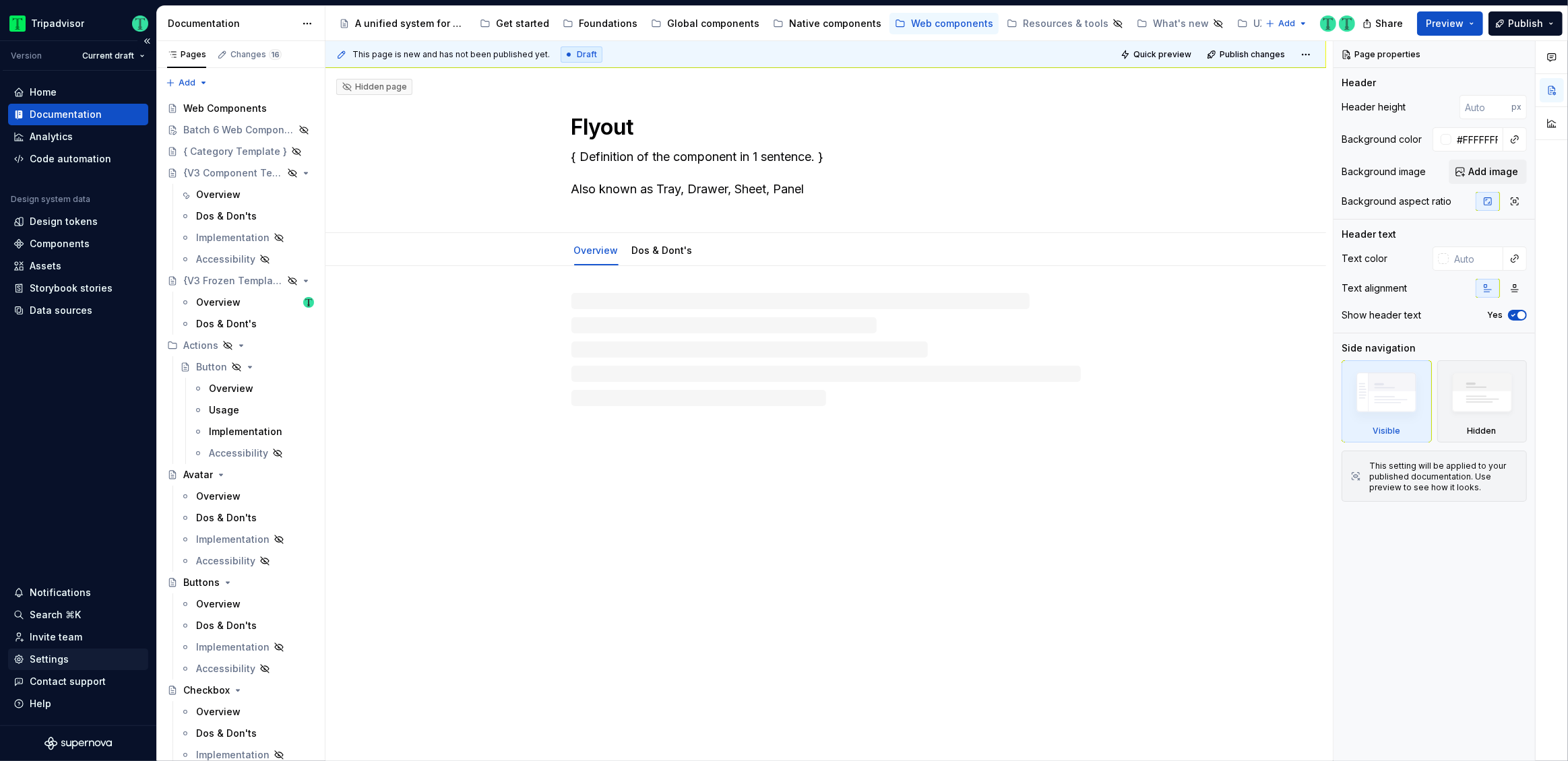
click at [51, 660] on div "Settings" at bounding box center [49, 659] width 39 height 14
type textarea "*"
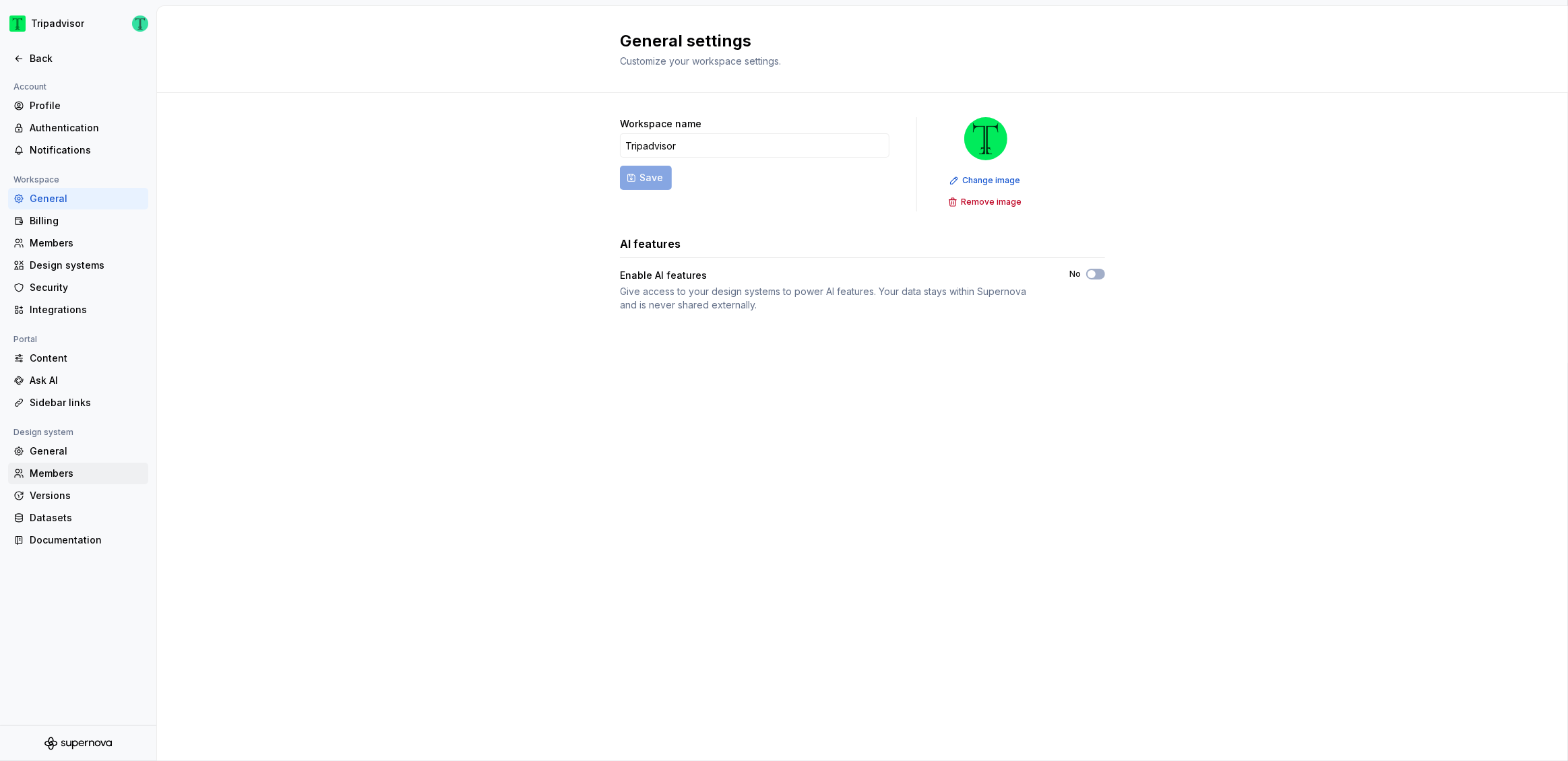
click at [58, 464] on div "Members" at bounding box center [78, 473] width 140 height 22
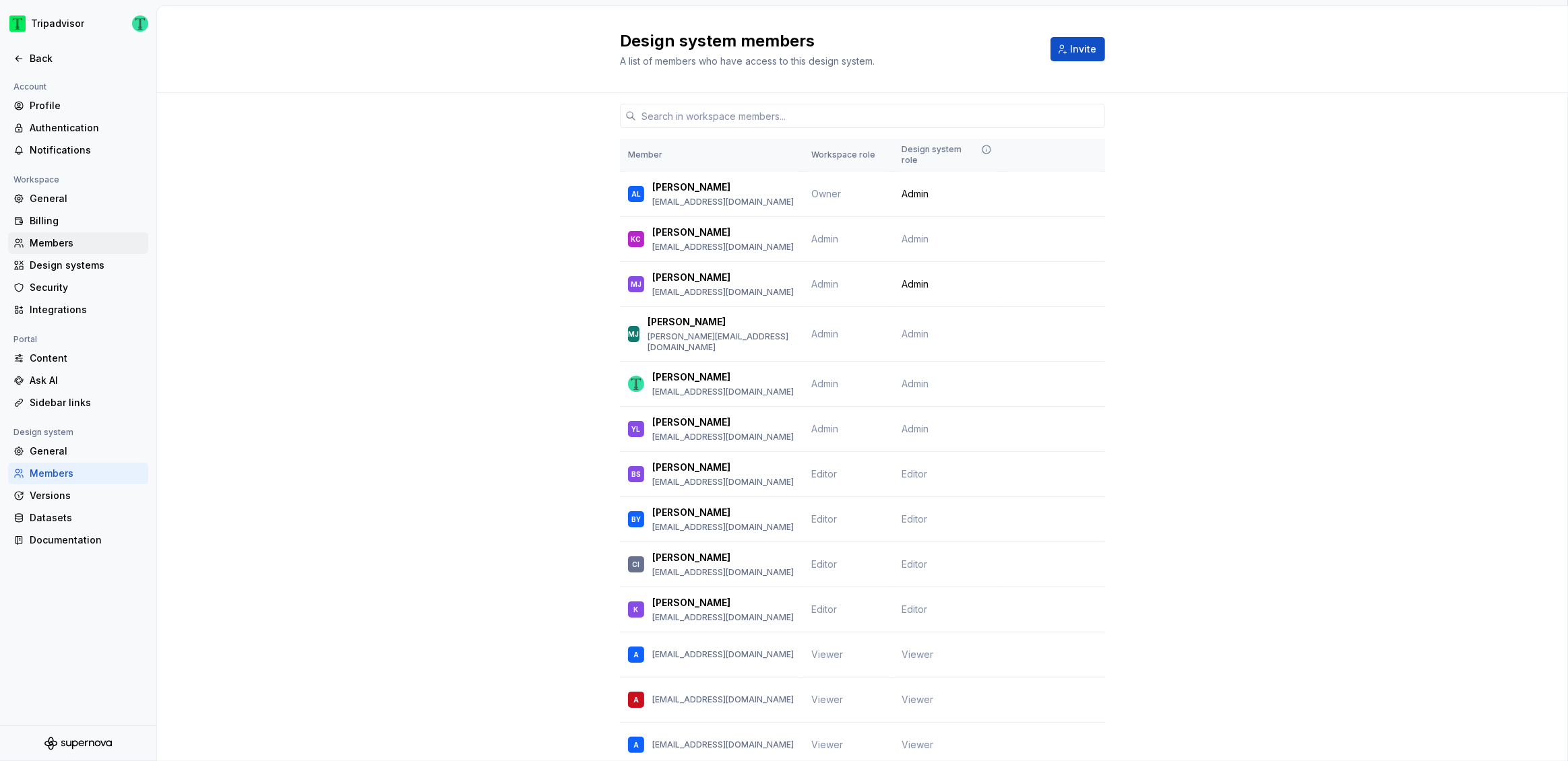
click at [62, 242] on div "Members" at bounding box center [86, 243] width 114 height 14
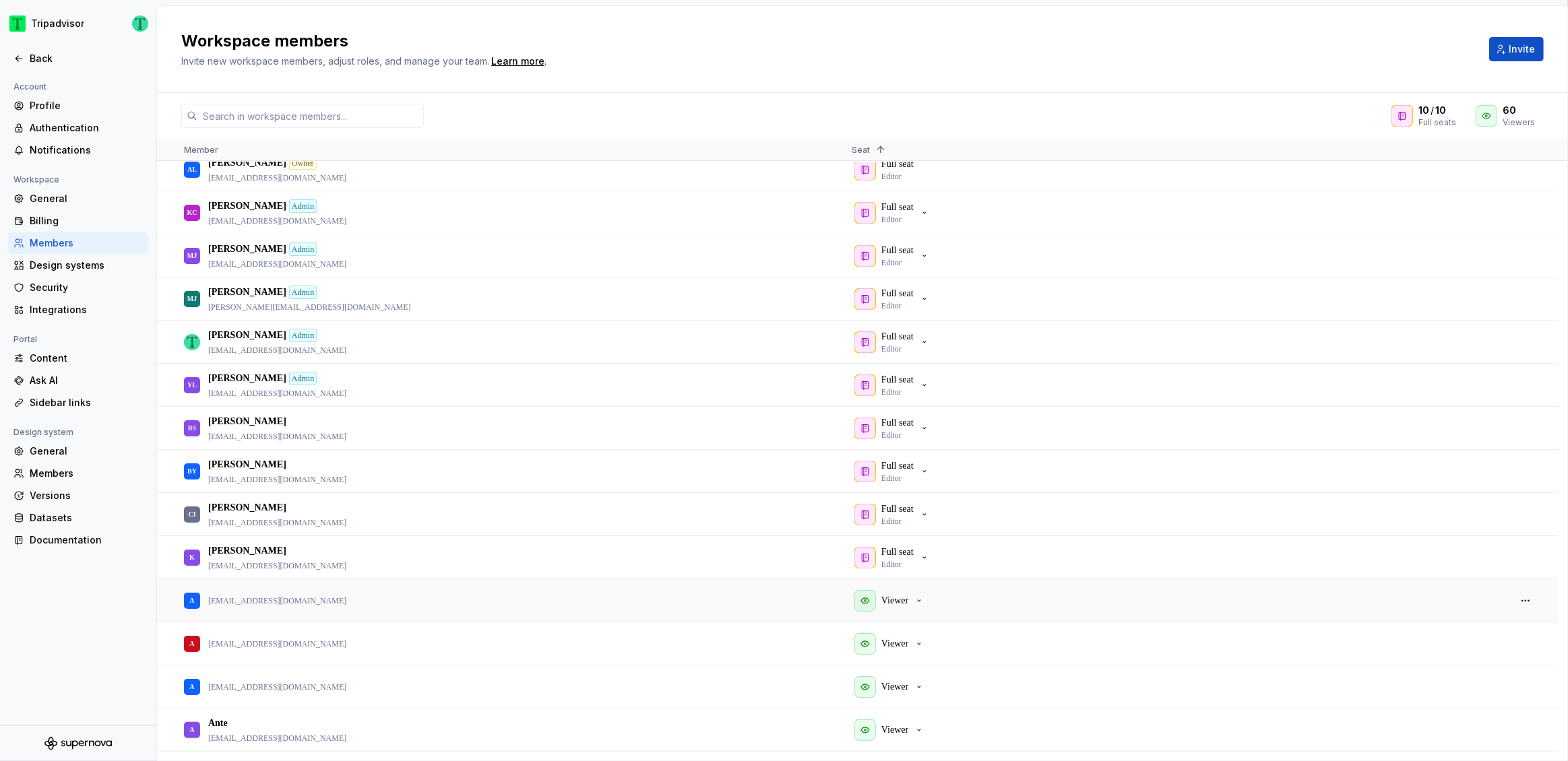
scroll to position [20, 0]
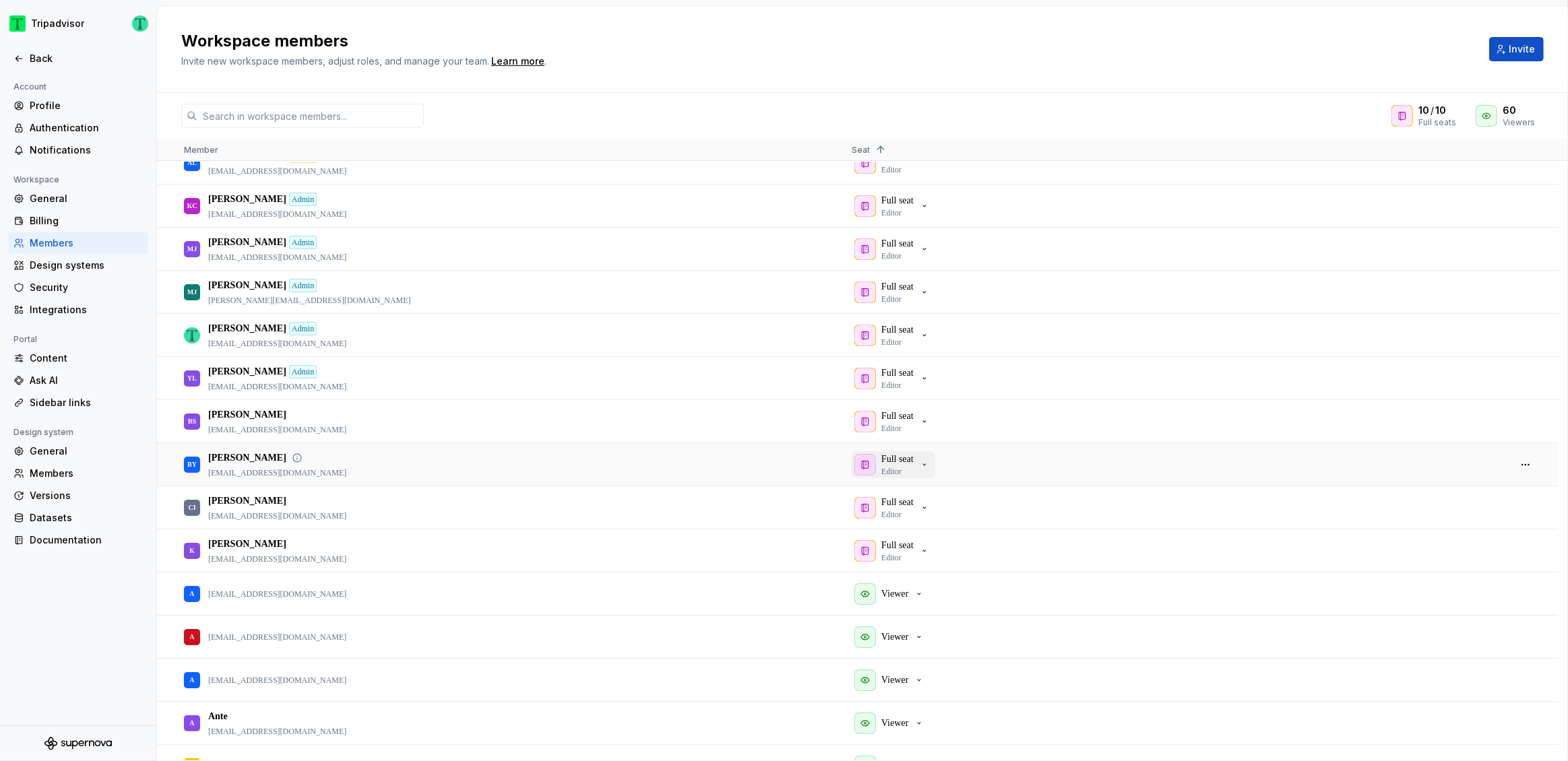
click at [911, 467] on div "Full seat Editor" at bounding box center [897, 464] width 32 height 24
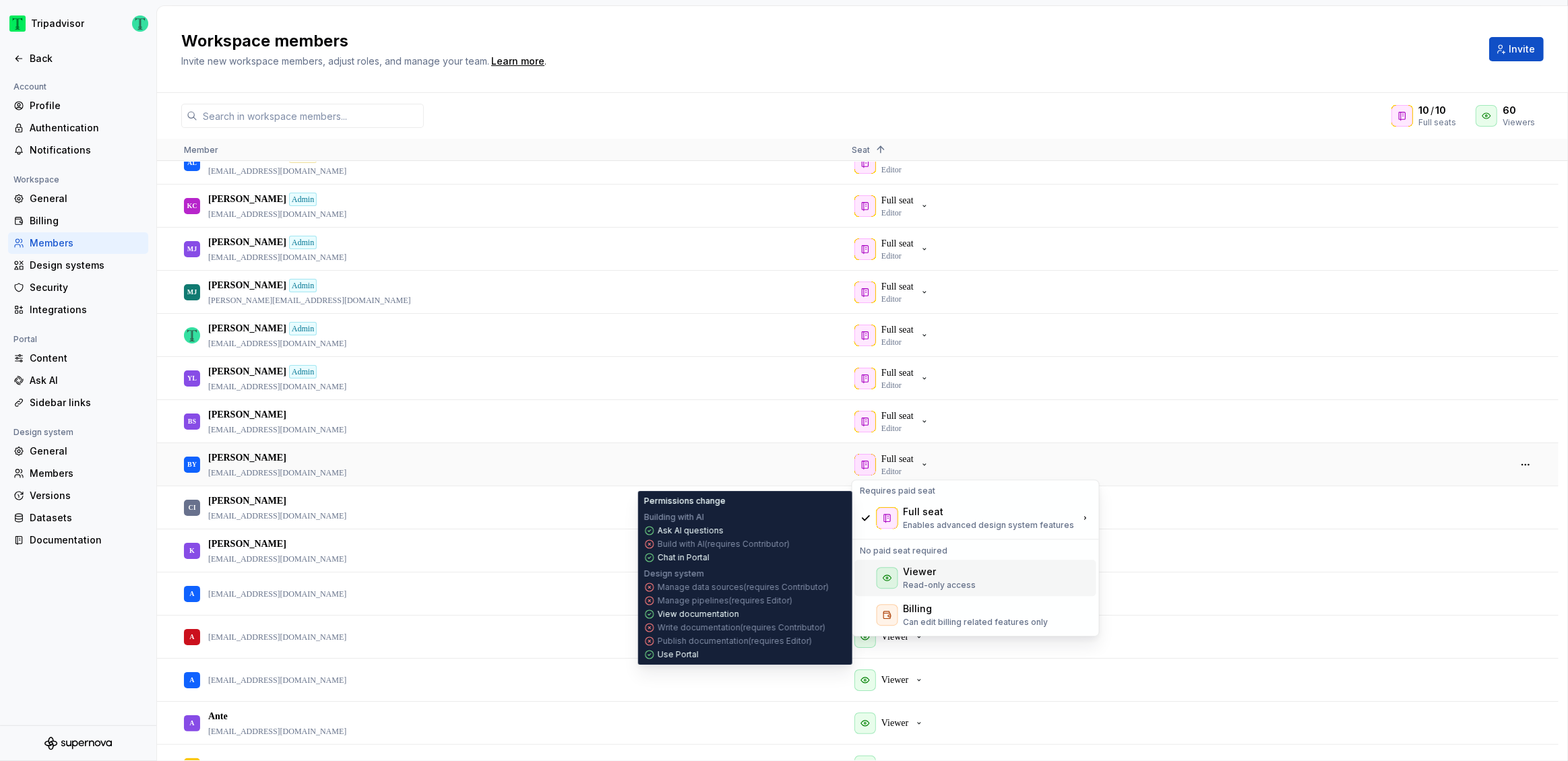
click at [909, 577] on div "Viewer" at bounding box center [920, 572] width 33 height 14
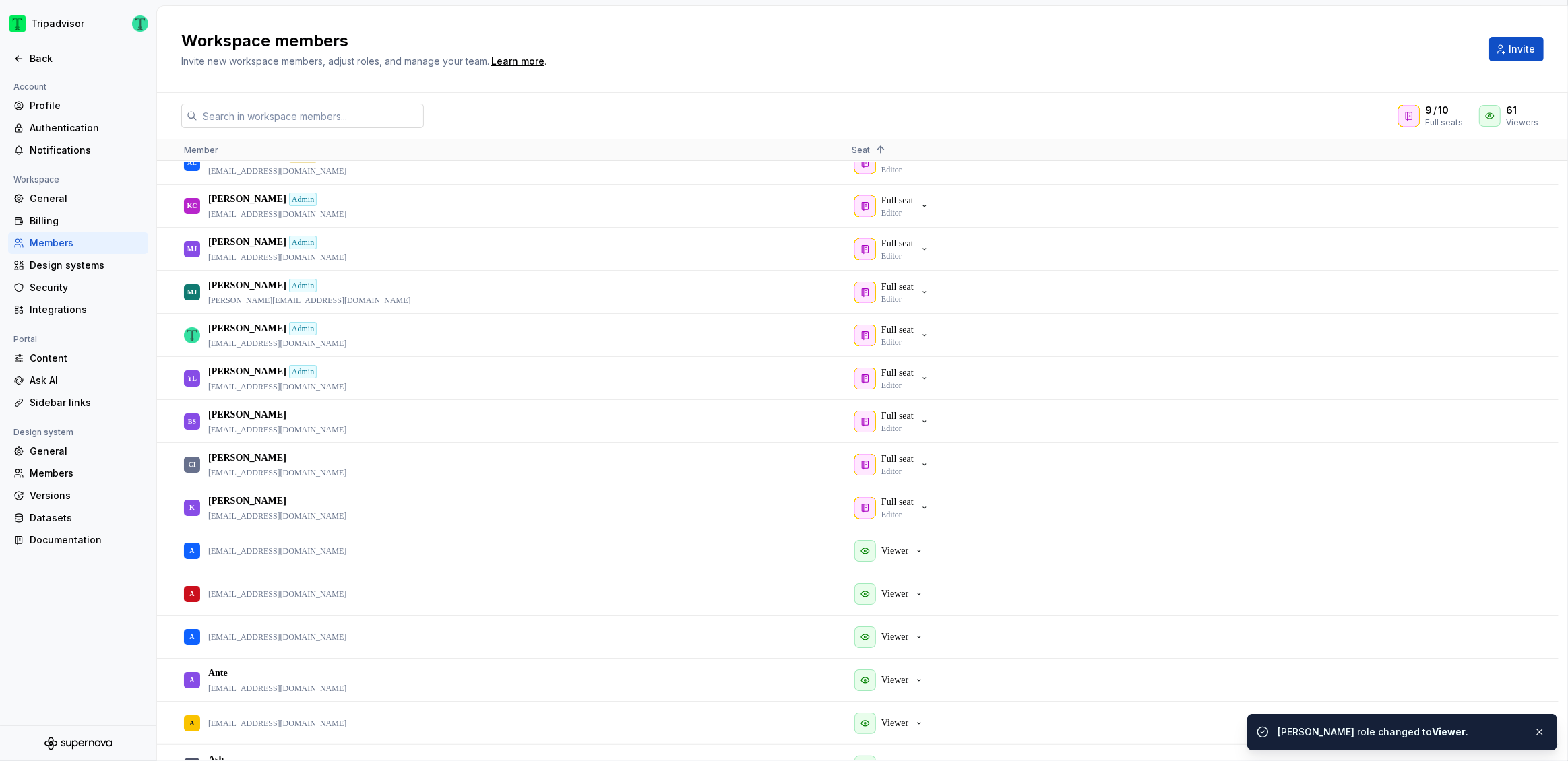
click at [315, 111] on input "text" at bounding box center [310, 116] width 226 height 24
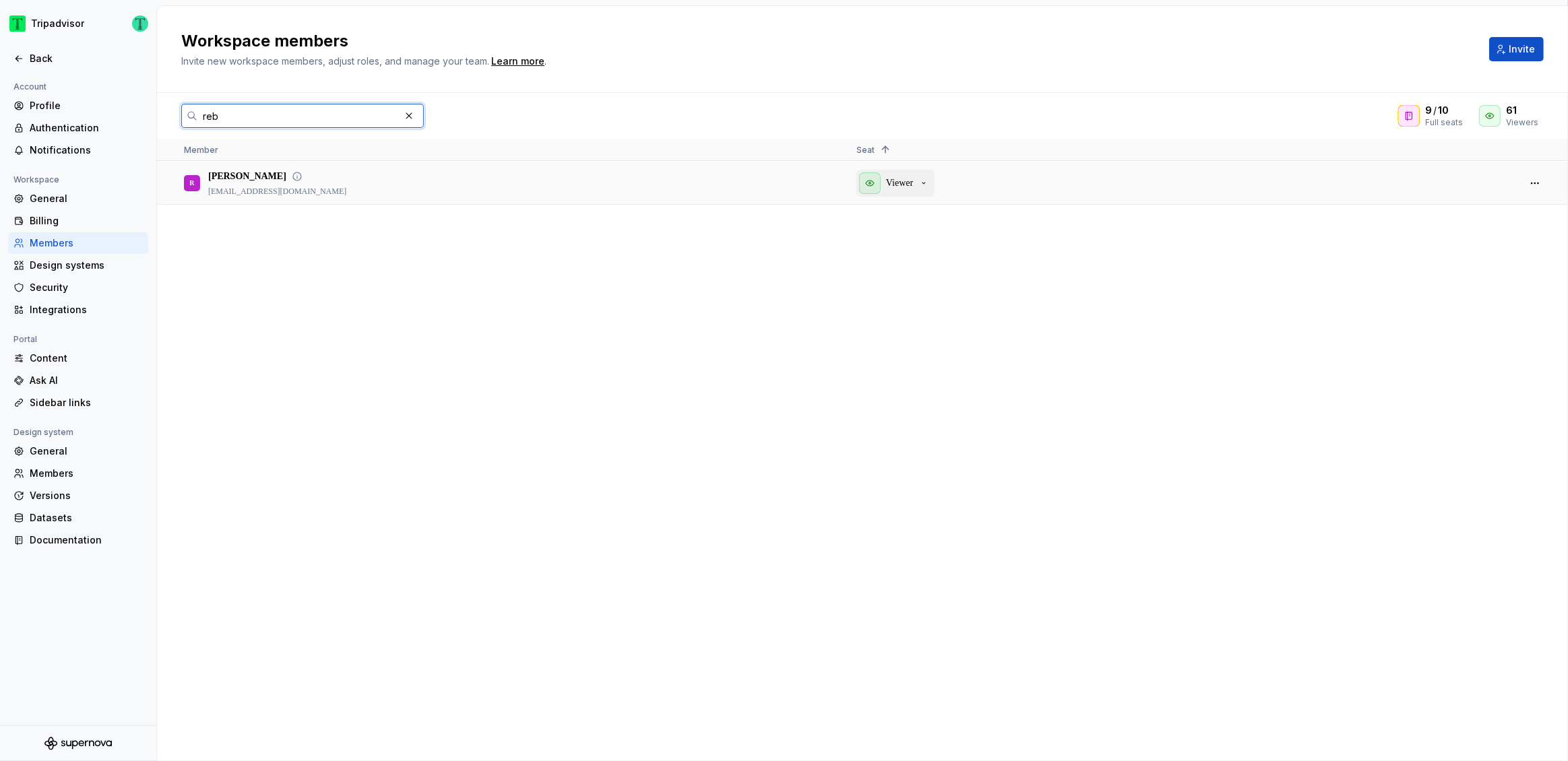
type input "reb"
click at [905, 186] on p "Viewer" at bounding box center [900, 183] width 27 height 14
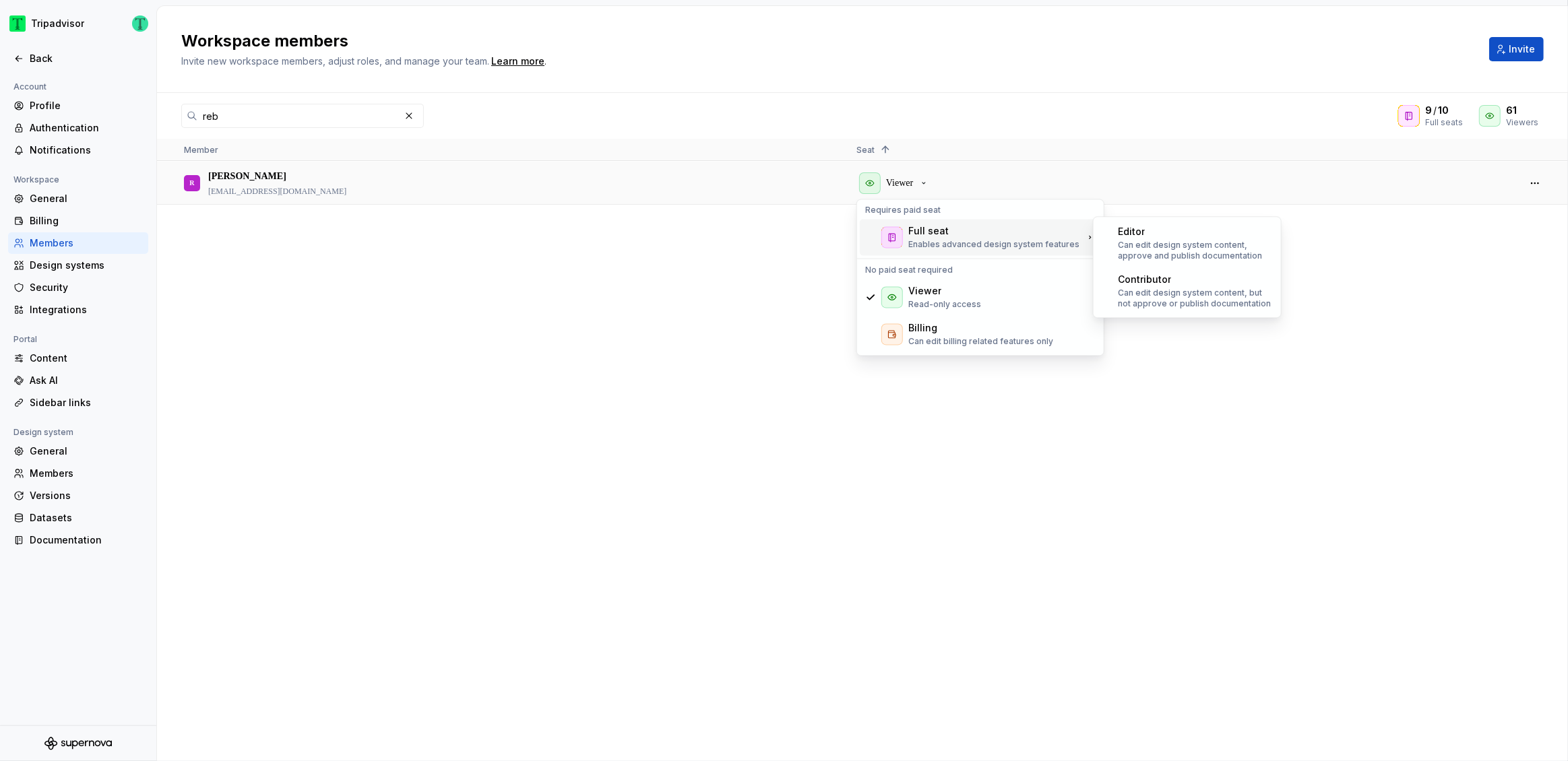
click at [920, 242] on p "Enables advanced design system features" at bounding box center [994, 244] width 171 height 10
click at [1124, 234] on div "Editor" at bounding box center [1131, 231] width 27 height 14
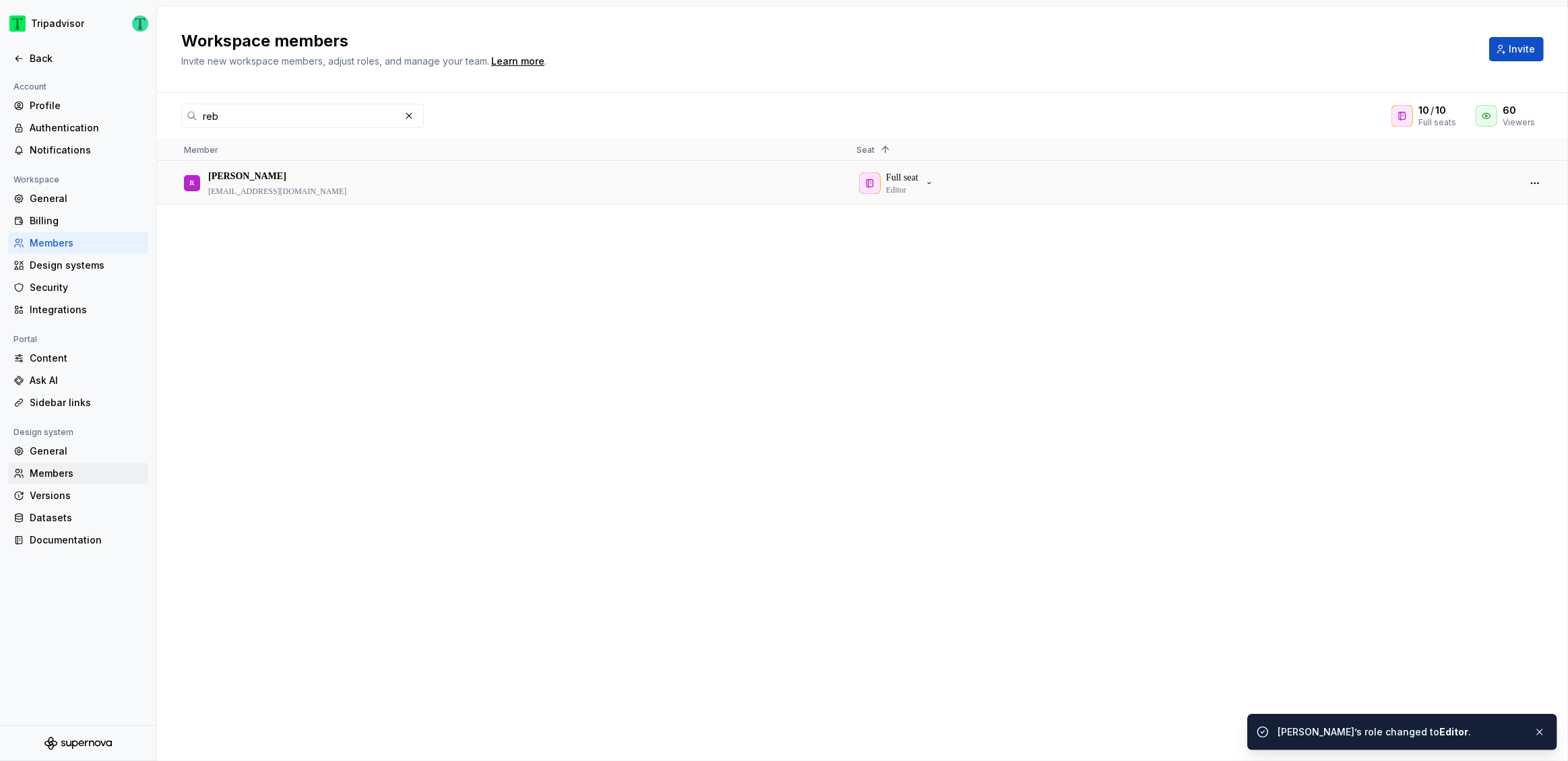
click at [65, 471] on div "Members" at bounding box center [86, 473] width 114 height 14
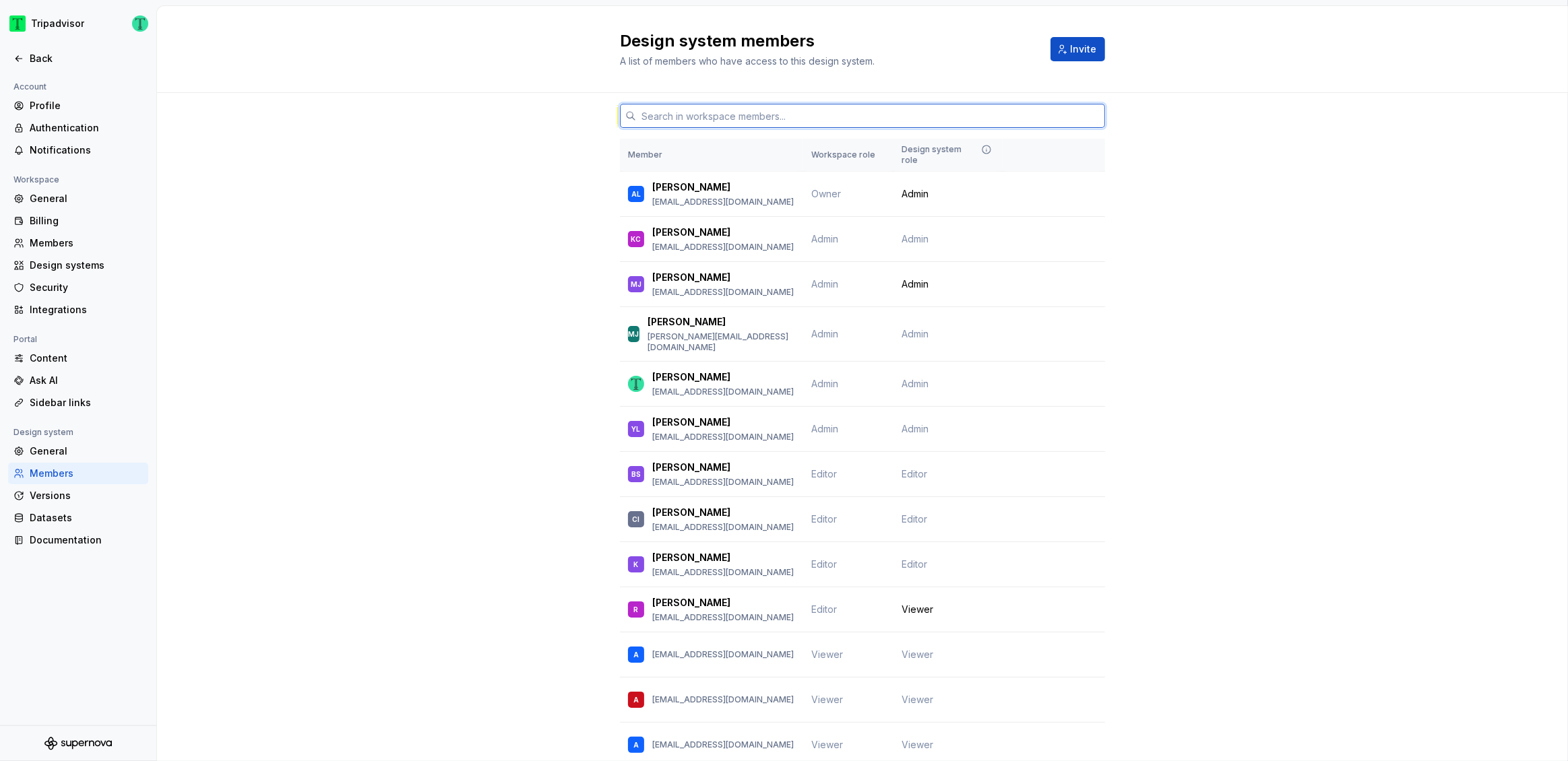
click at [712, 114] on input "text" at bounding box center [871, 116] width 469 height 24
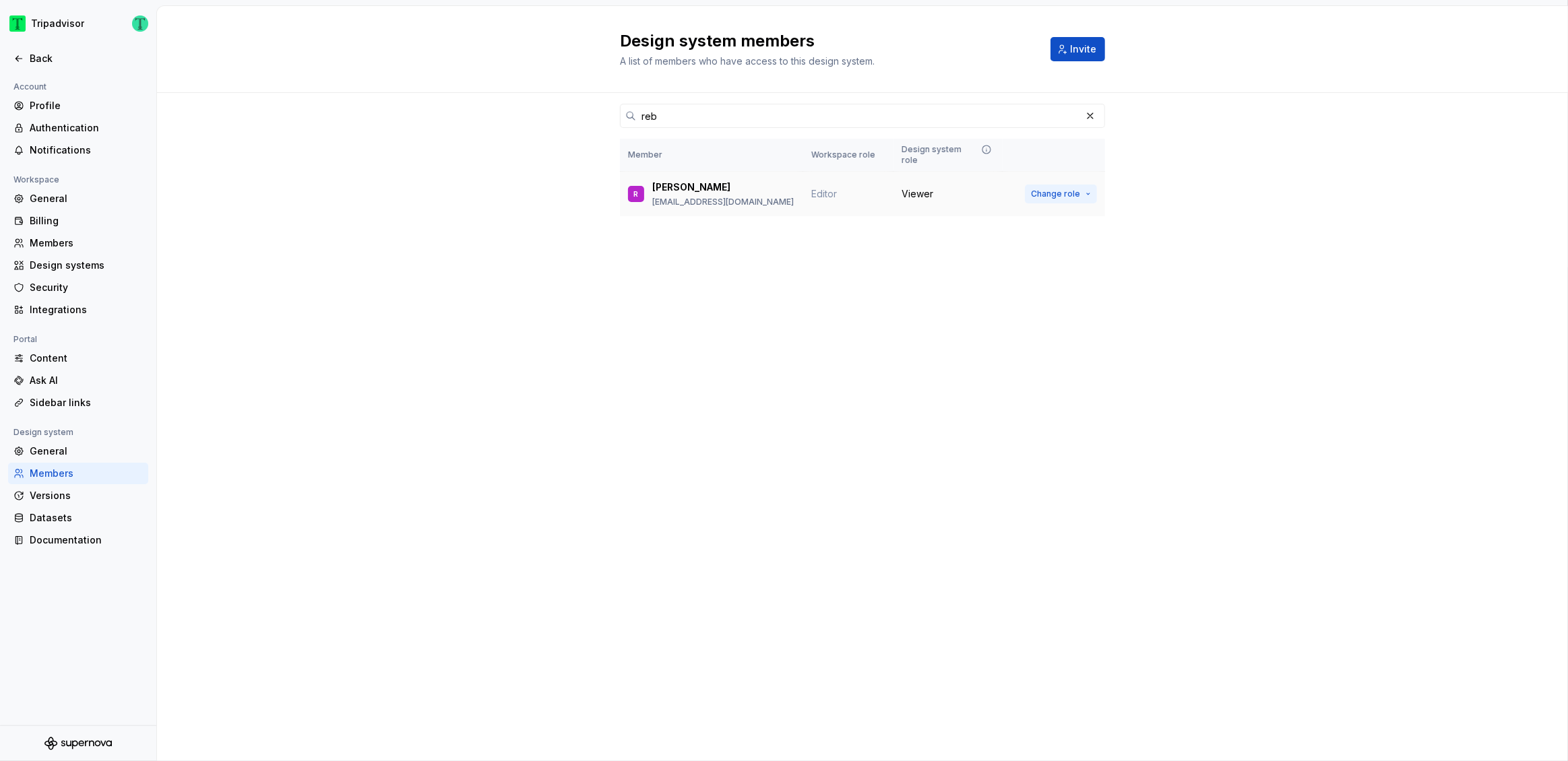
click at [1075, 189] on span "Change role" at bounding box center [1055, 193] width 50 height 10
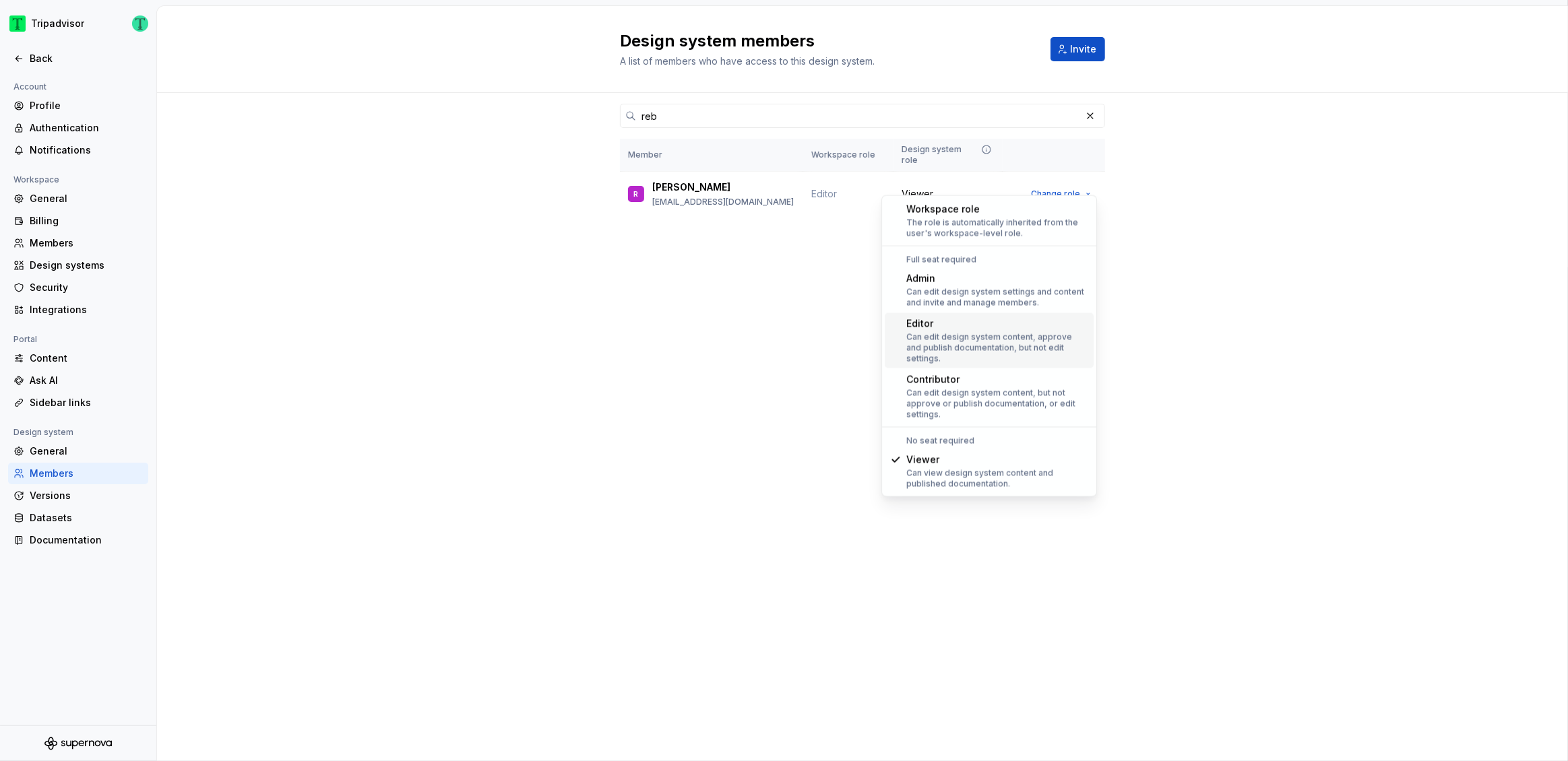
click at [1020, 334] on div "Can edit design system content, approve and publish documentation, but not edit…" at bounding box center [998, 349] width 182 height 32
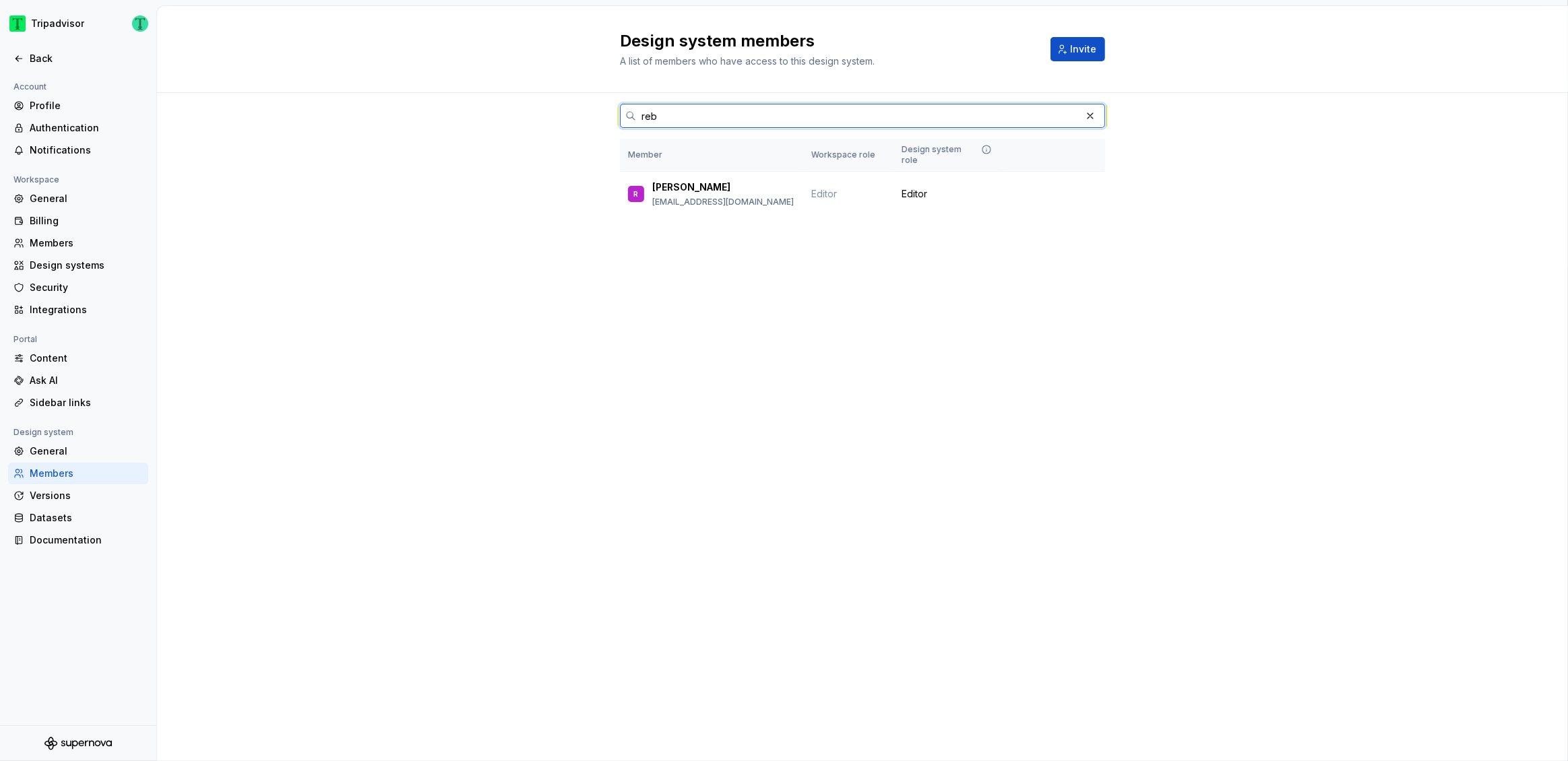
click at [712, 119] on input "reb" at bounding box center [859, 116] width 445 height 24
click at [711, 121] on input "reb" at bounding box center [859, 116] width 445 height 24
type input "car"
click at [910, 313] on div "Design system members A list of members who have access to this design system. …" at bounding box center [862, 384] width 1411 height 755
click at [1095, 117] on button "button" at bounding box center [1091, 116] width 19 height 19
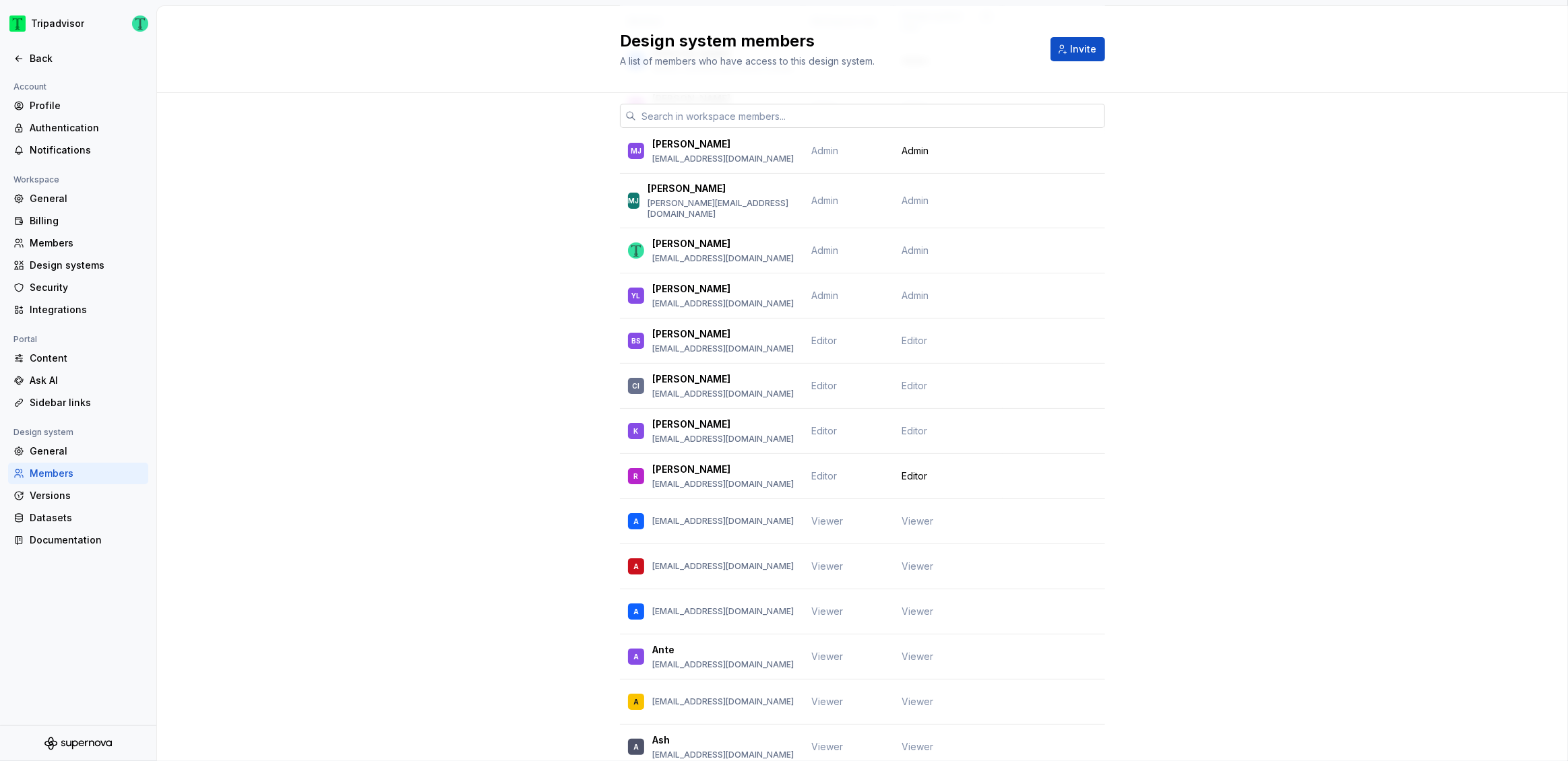
scroll to position [198, 0]
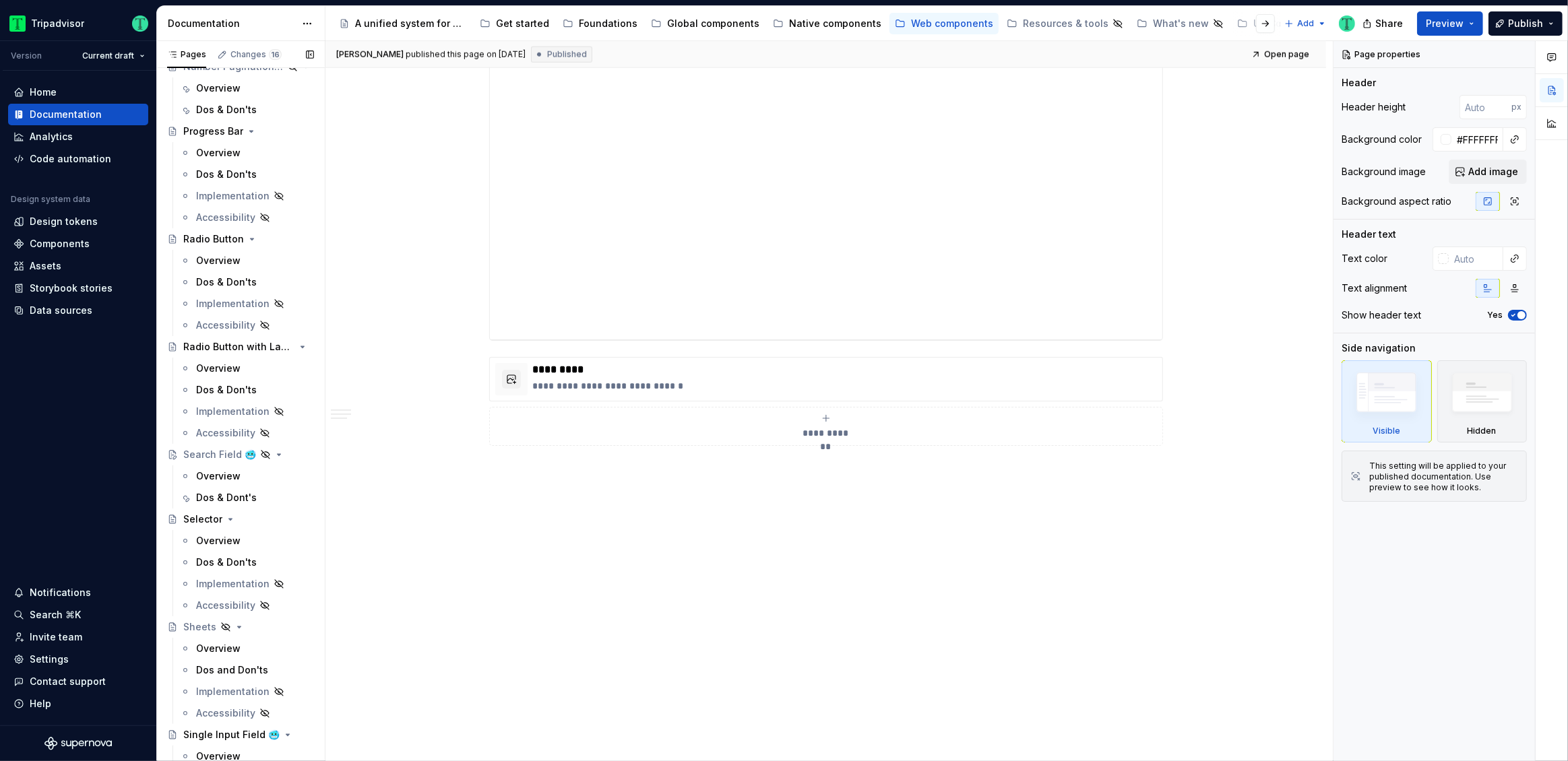
scroll to position [2707, 0]
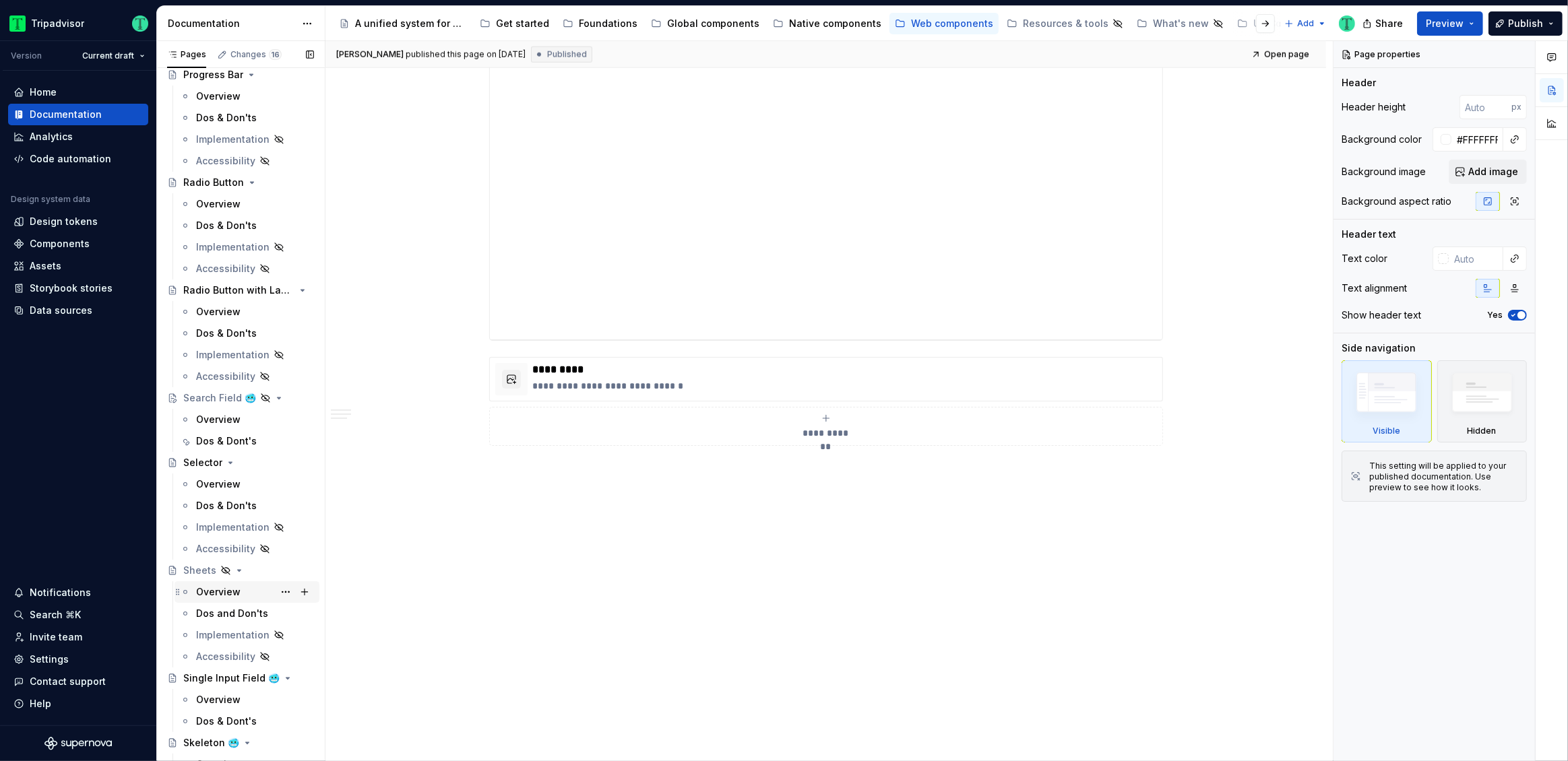
click at [208, 586] on div "Overview" at bounding box center [218, 592] width 45 height 14
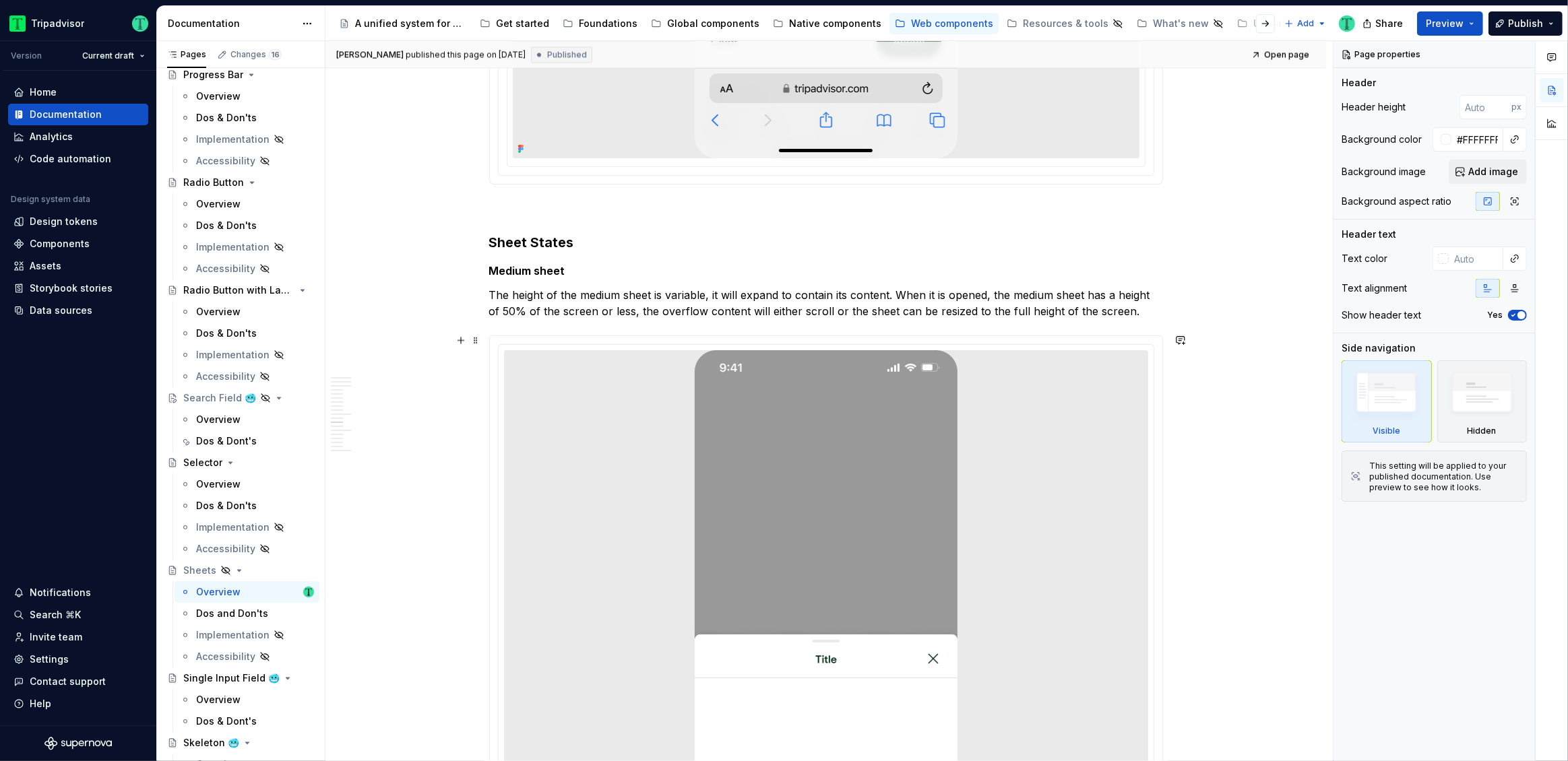
scroll to position [3146, 0]
click at [536, 264] on strong "Medium sheet" at bounding box center [527, 266] width 76 height 14
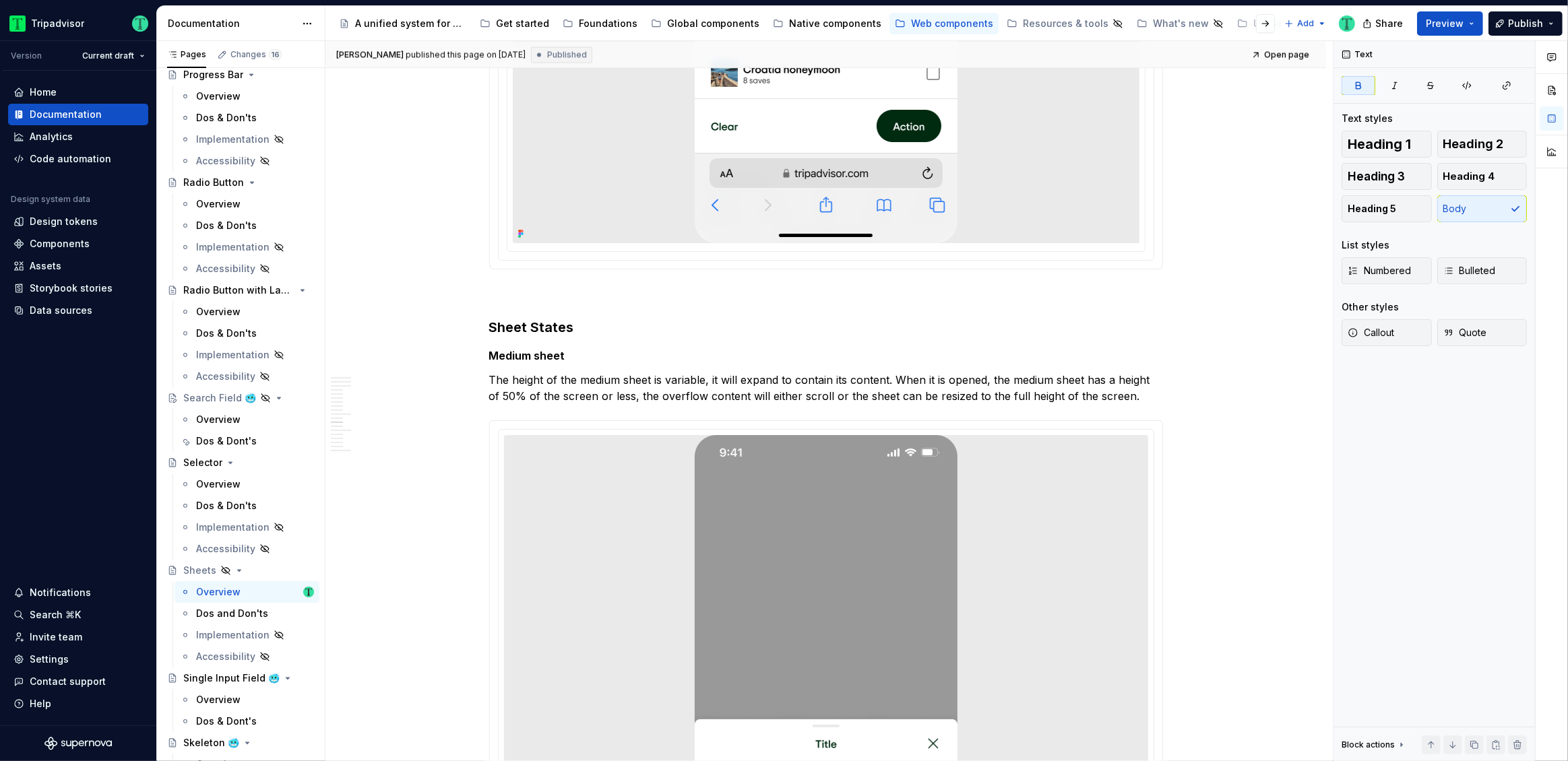
scroll to position [3065, 0]
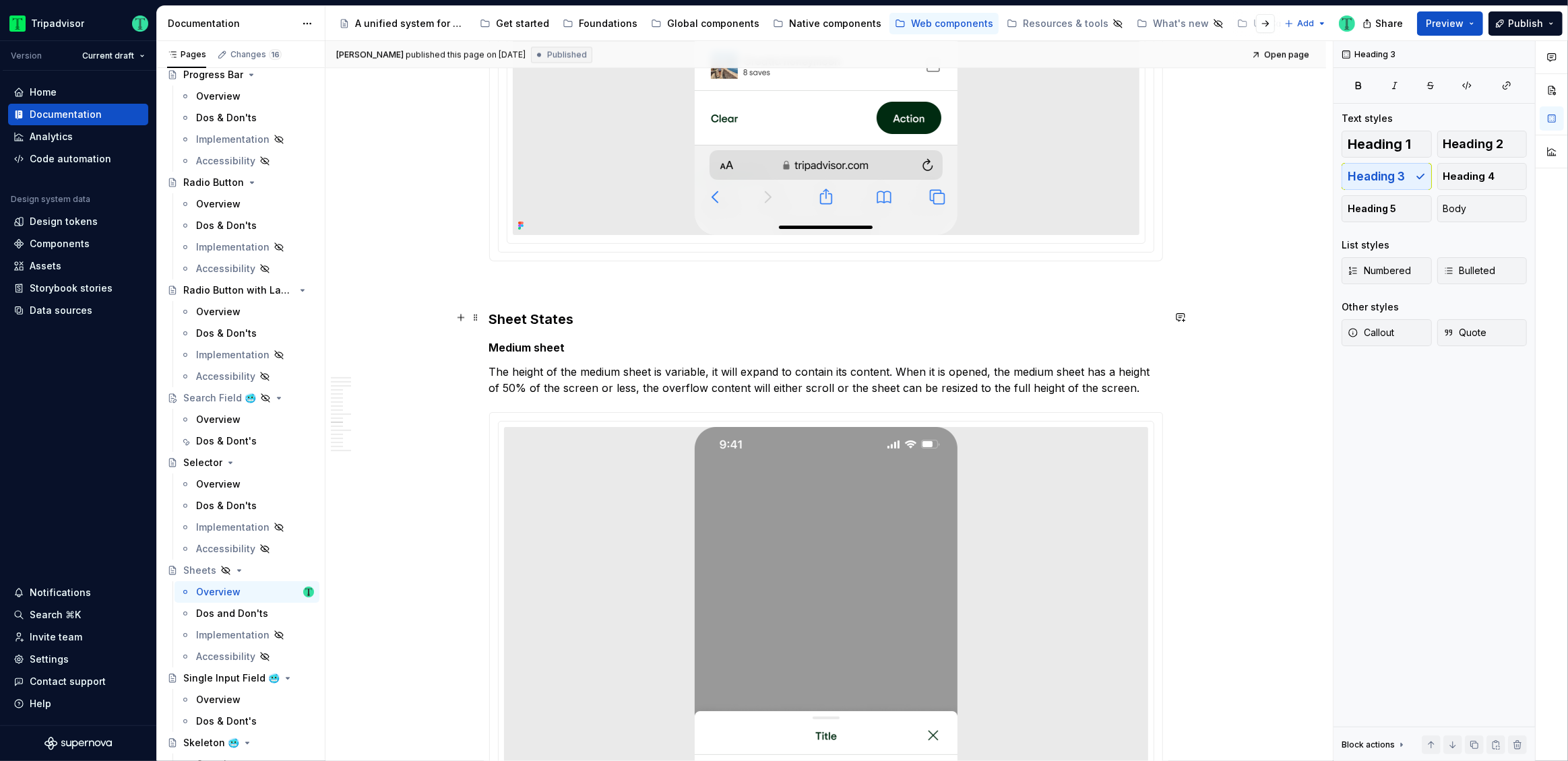
click at [550, 316] on h3 "Sheet States" at bounding box center [826, 320] width 674 height 19
click at [550, 345] on strong "Medium sheet" at bounding box center [527, 347] width 76 height 14
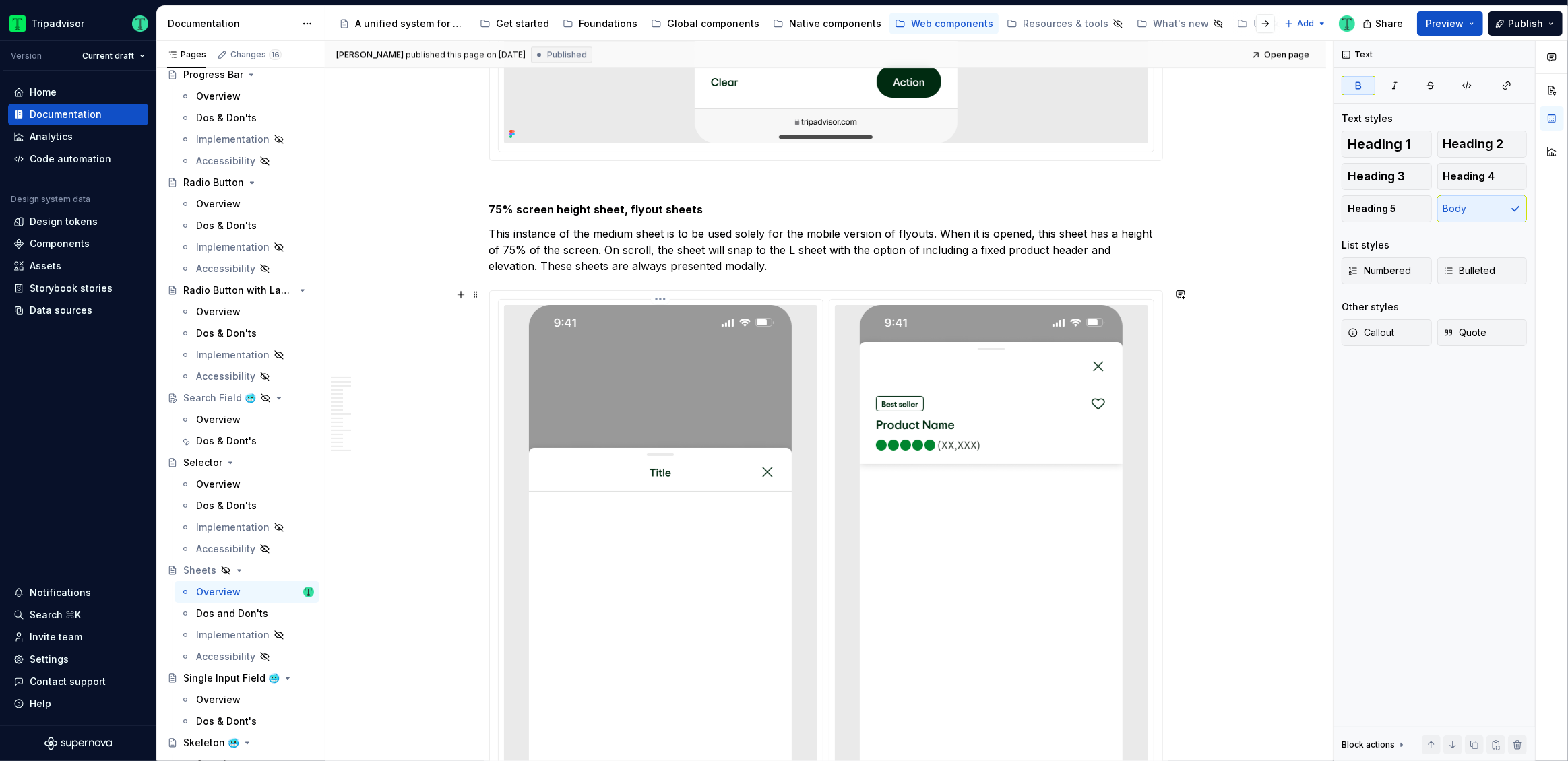
scroll to position [3945, 0]
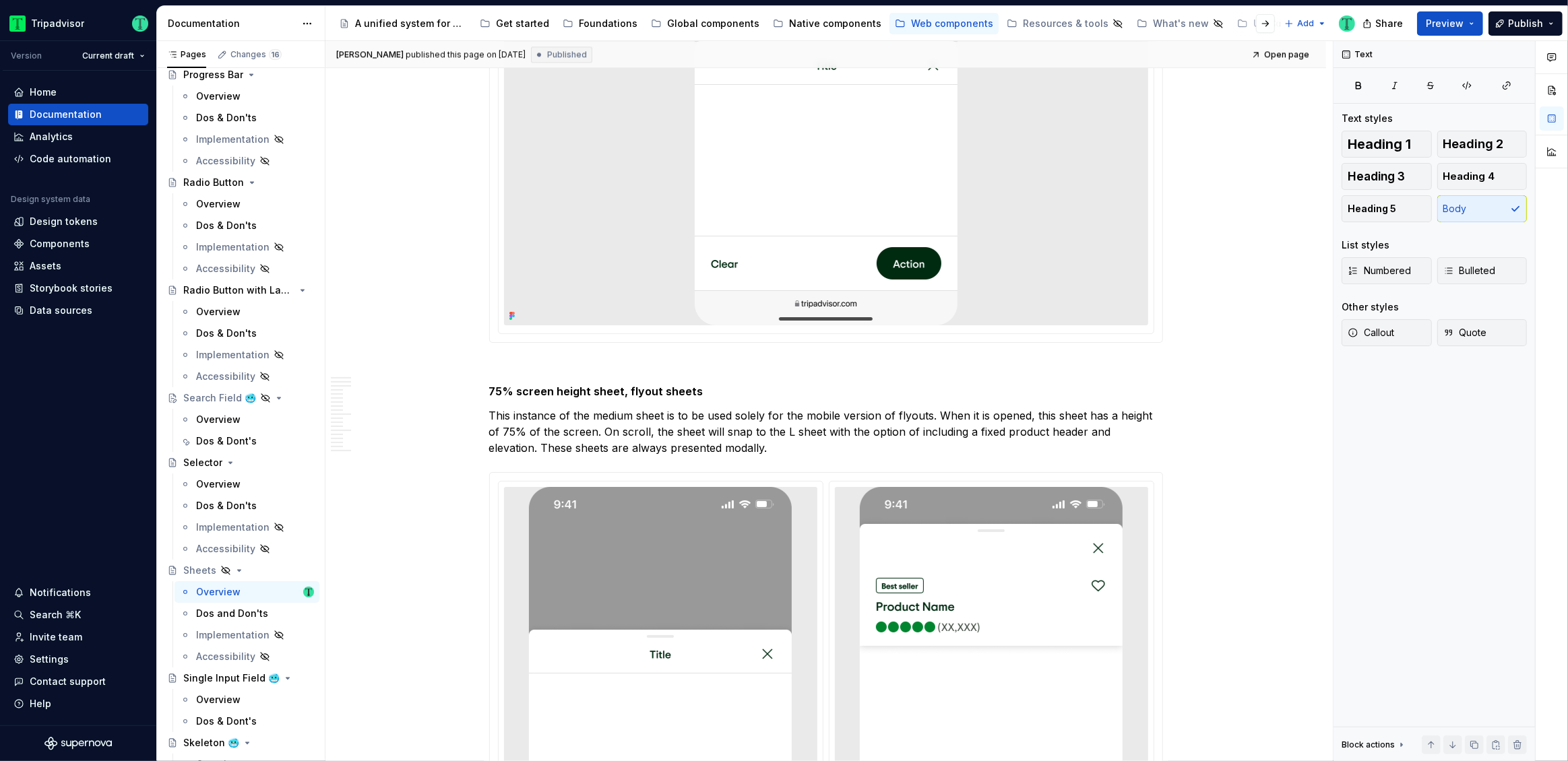
type textarea "*"
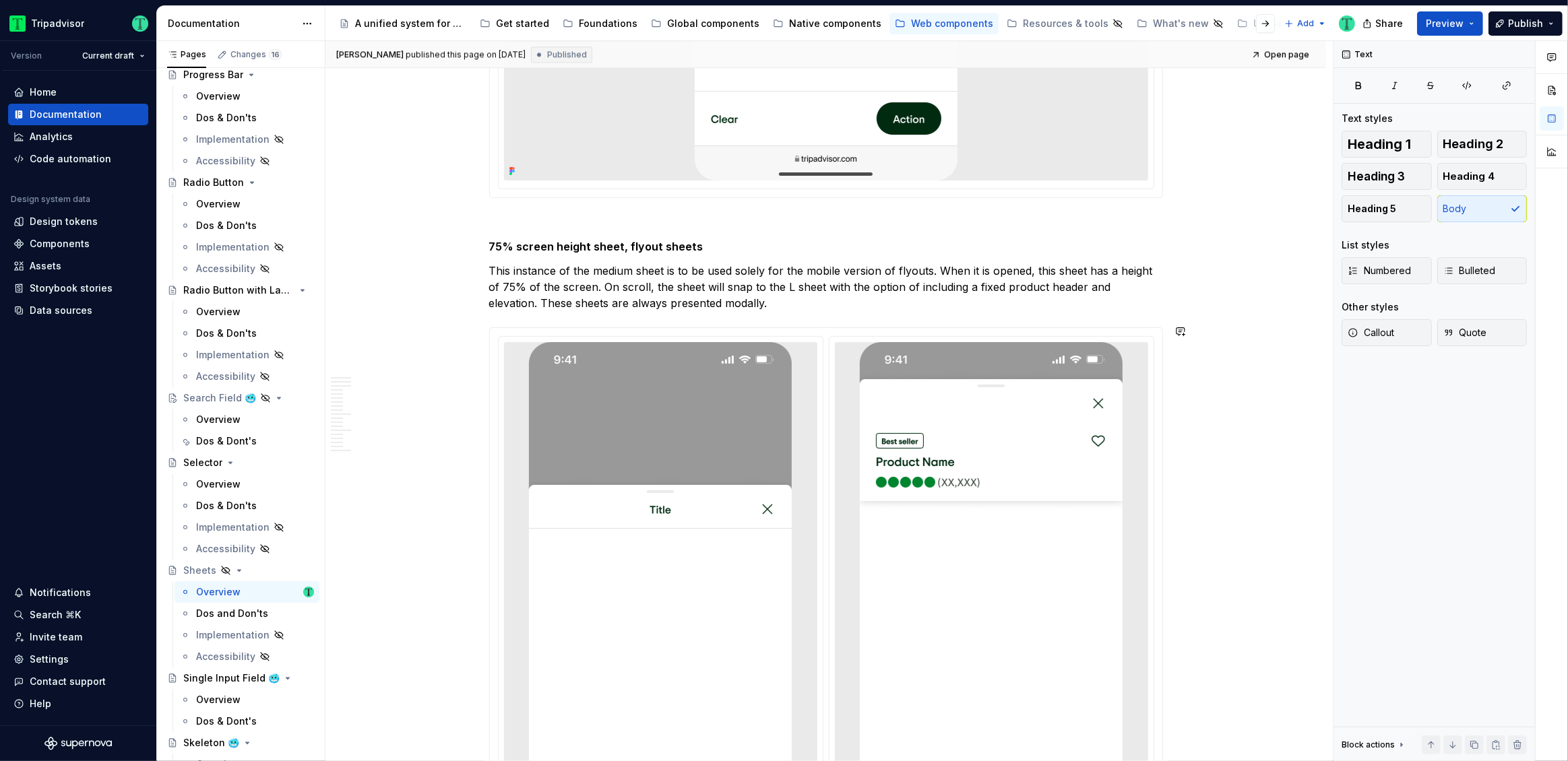
scroll to position [3881, 0]
click at [789, 290] on p "This instance of the medium sheet is to be used solely for the mobile version o…" at bounding box center [826, 285] width 674 height 49
click at [793, 285] on p "This instance of the medium sheet is to be used solely for the mobile version o…" at bounding box center [826, 285] width 674 height 49
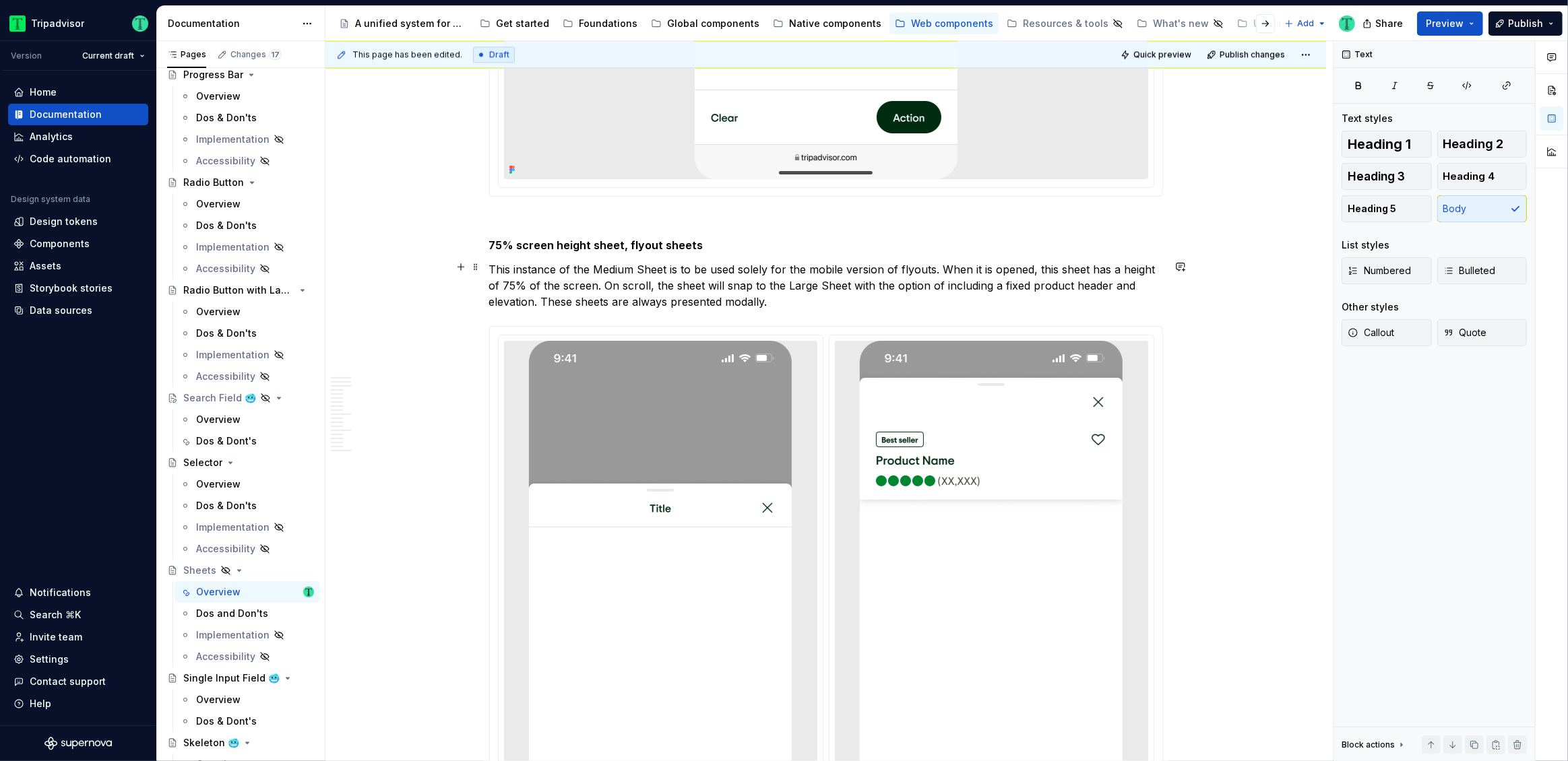
click at [813, 281] on p "This instance of the Medium Sheet is to be used solely for the mobile version o…" at bounding box center [826, 285] width 674 height 49
click at [901, 268] on p "This instance of the Medium Sheet is to be used solely for the mobile version o…" at bounding box center [826, 285] width 674 height 49
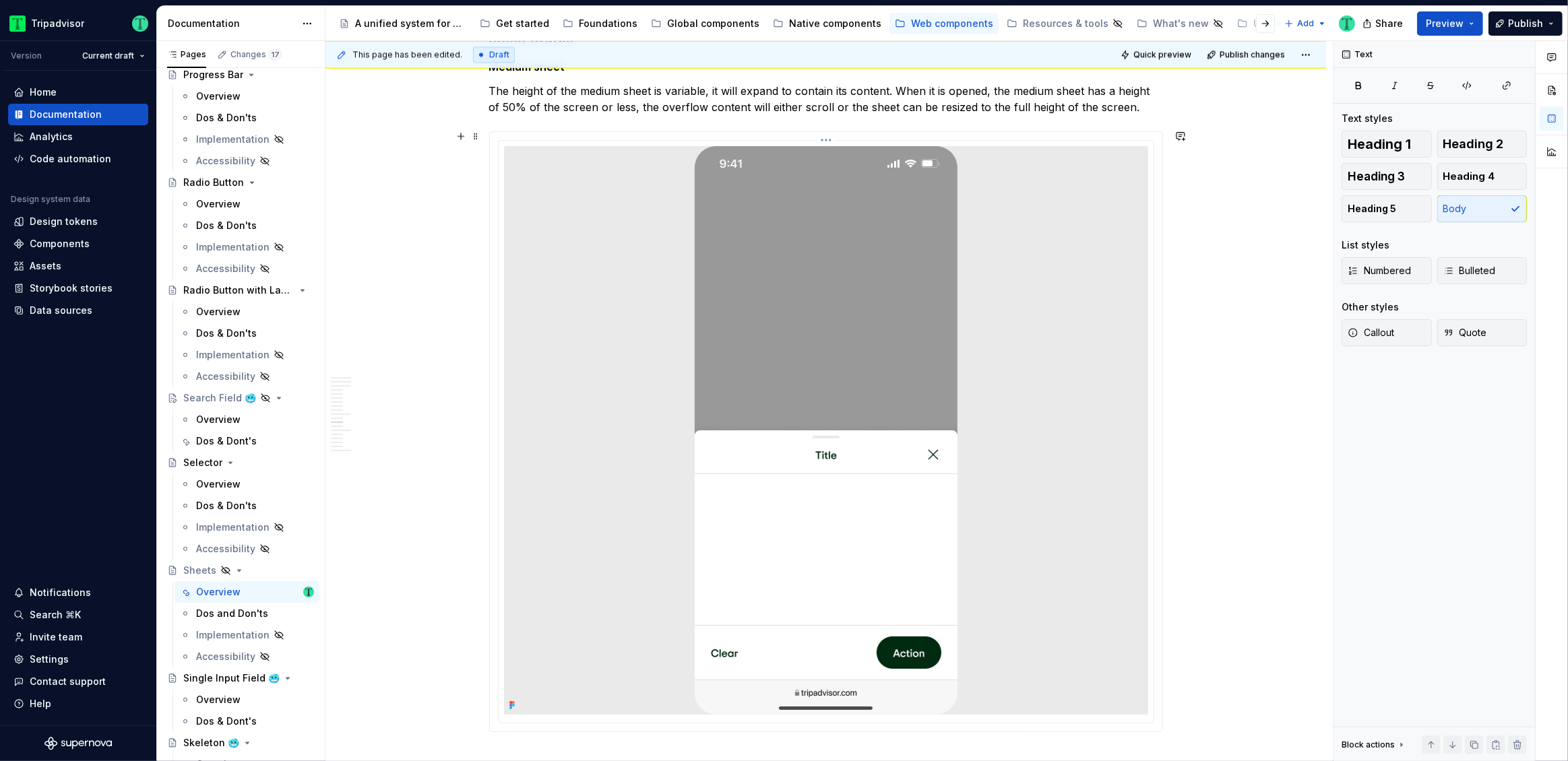
scroll to position [3261, 0]
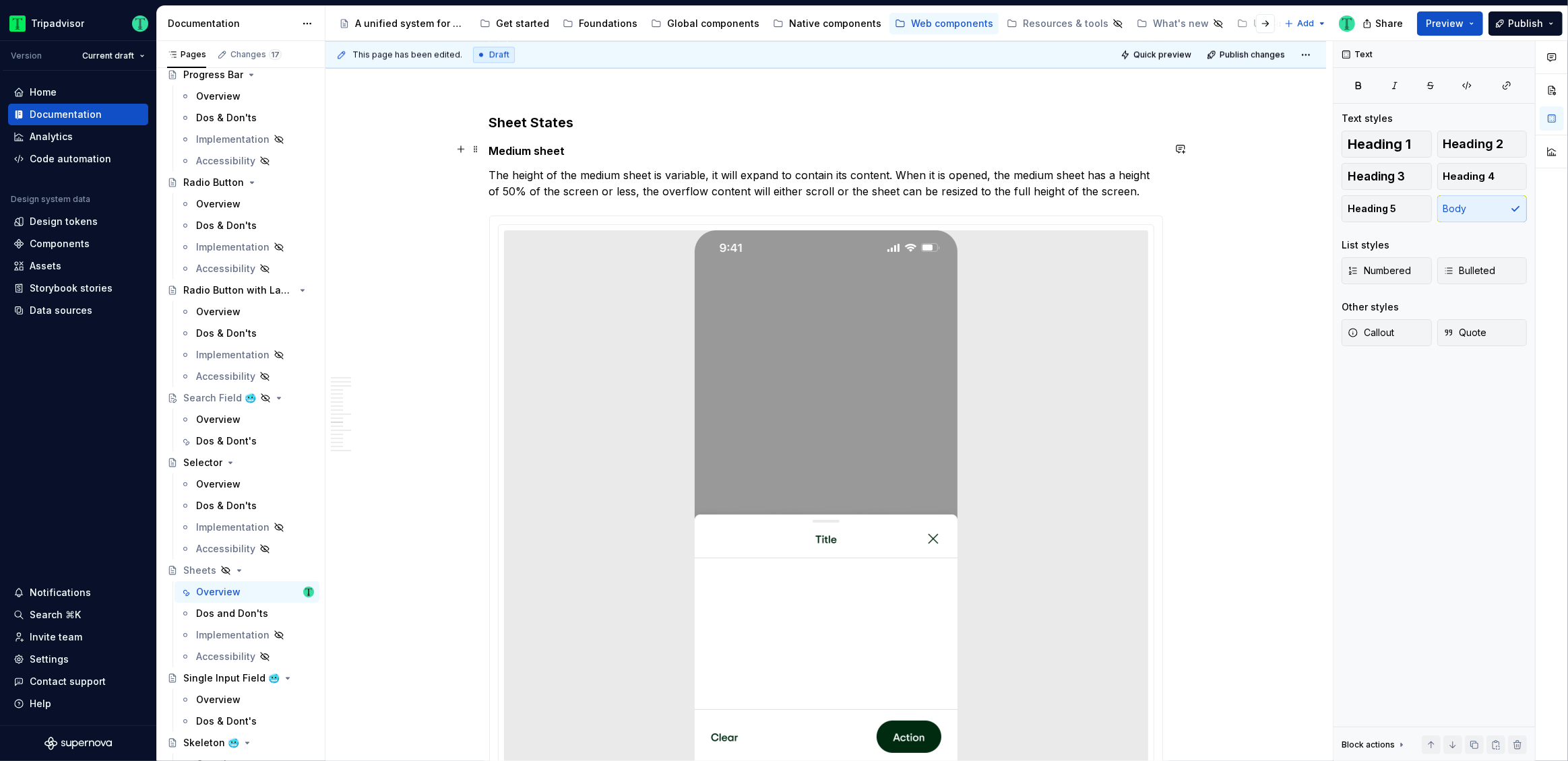
click at [537, 148] on strong "Medium sheet" at bounding box center [527, 150] width 76 height 14
click at [1019, 170] on p "The height of the Medium Sheet is variable, it will expand to contain its conte…" at bounding box center [826, 183] width 674 height 32
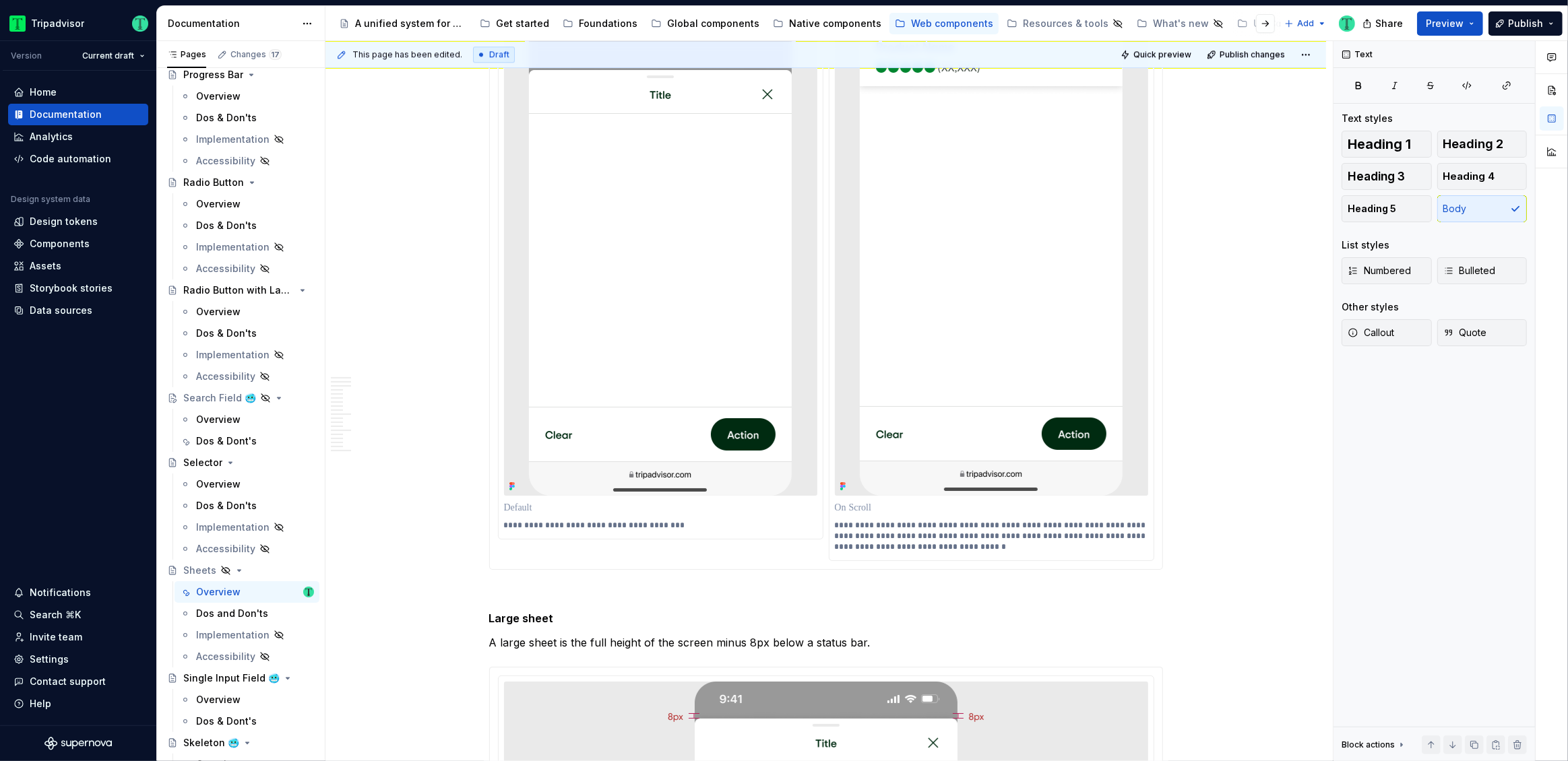
scroll to position [4294, 0]
click at [889, 532] on p "**********" at bounding box center [991, 536] width 313 height 32
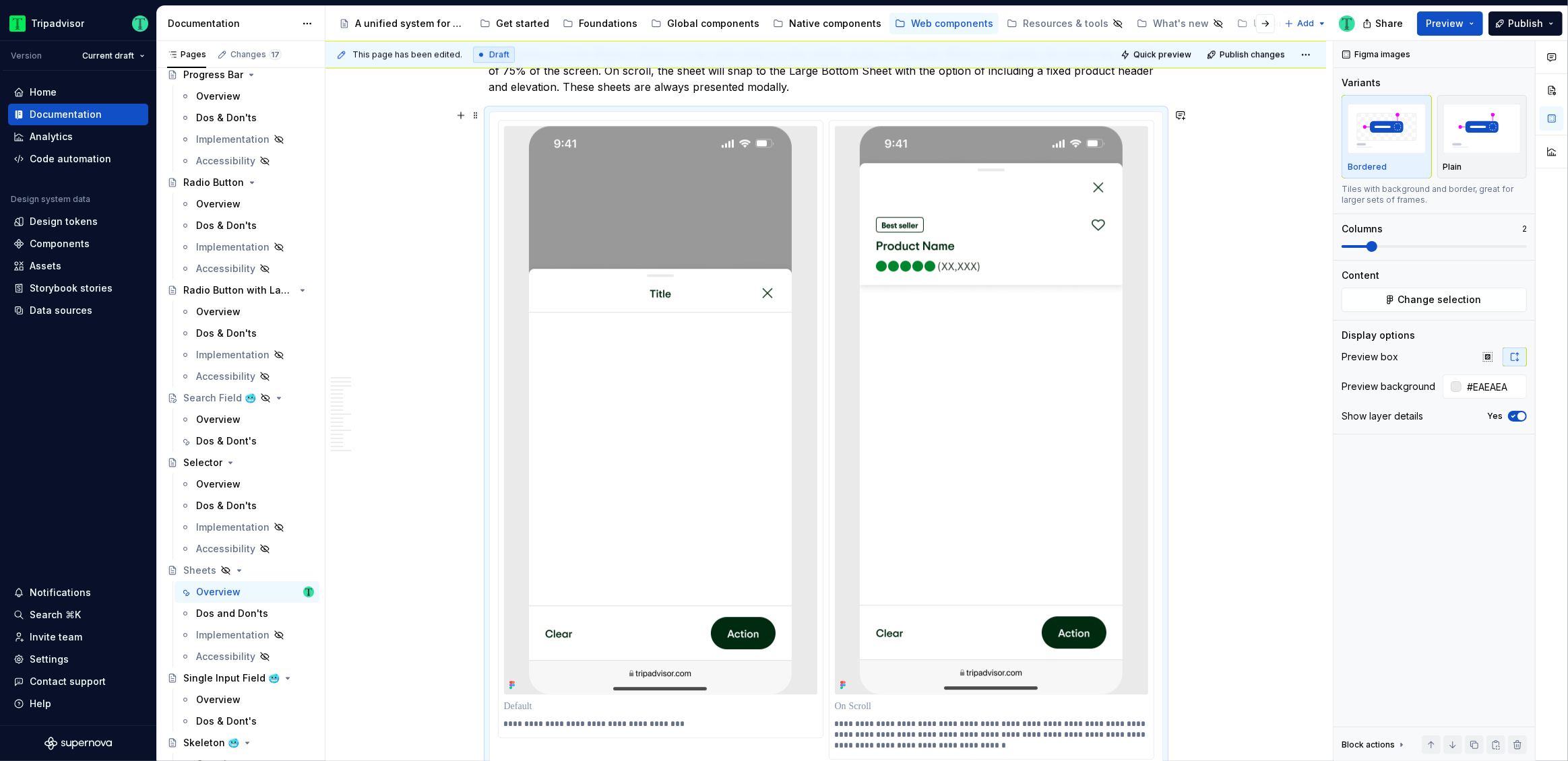
scroll to position [4272, 0]
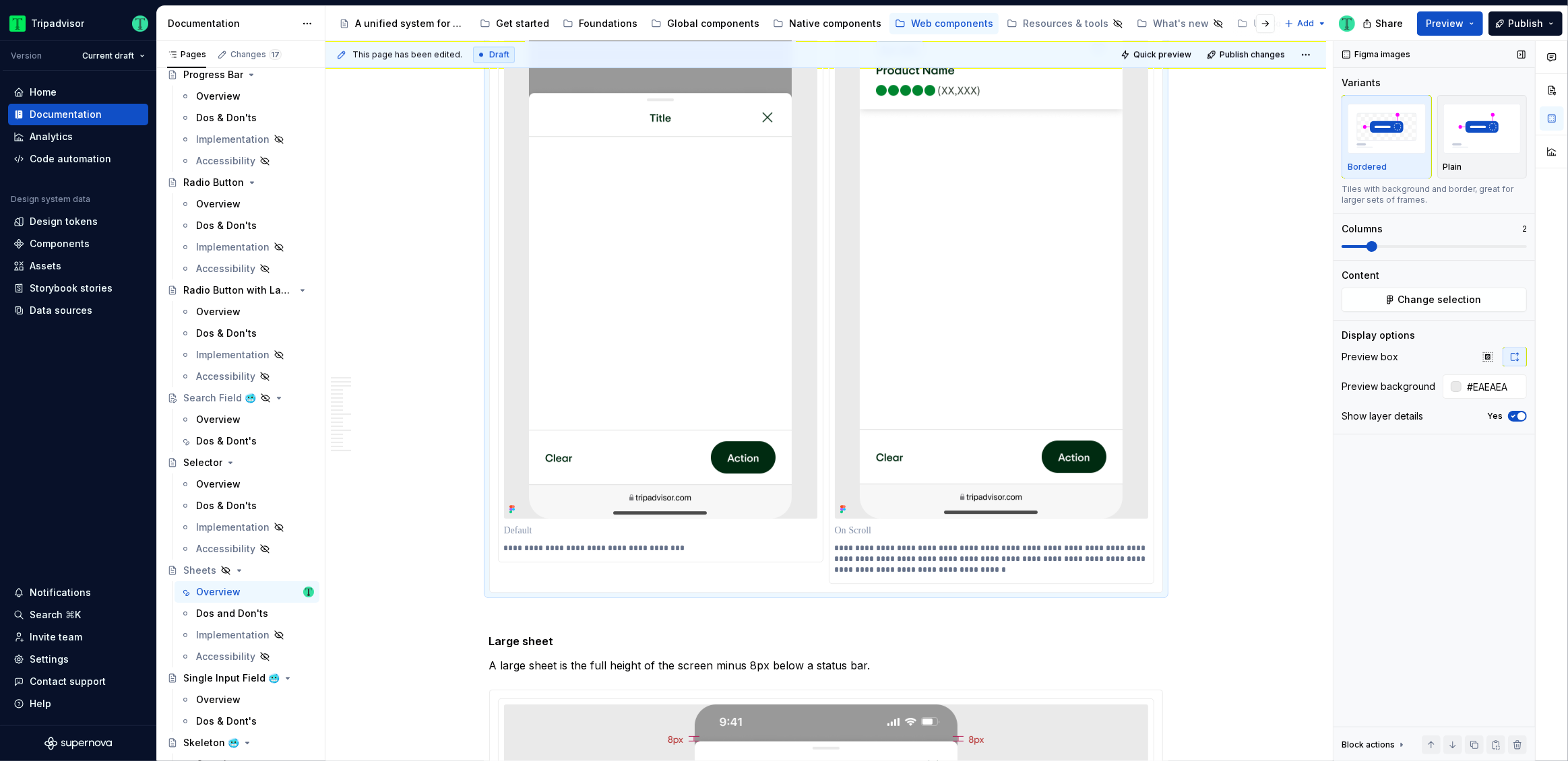
click at [1519, 413] on span "button" at bounding box center [1522, 416] width 8 height 8
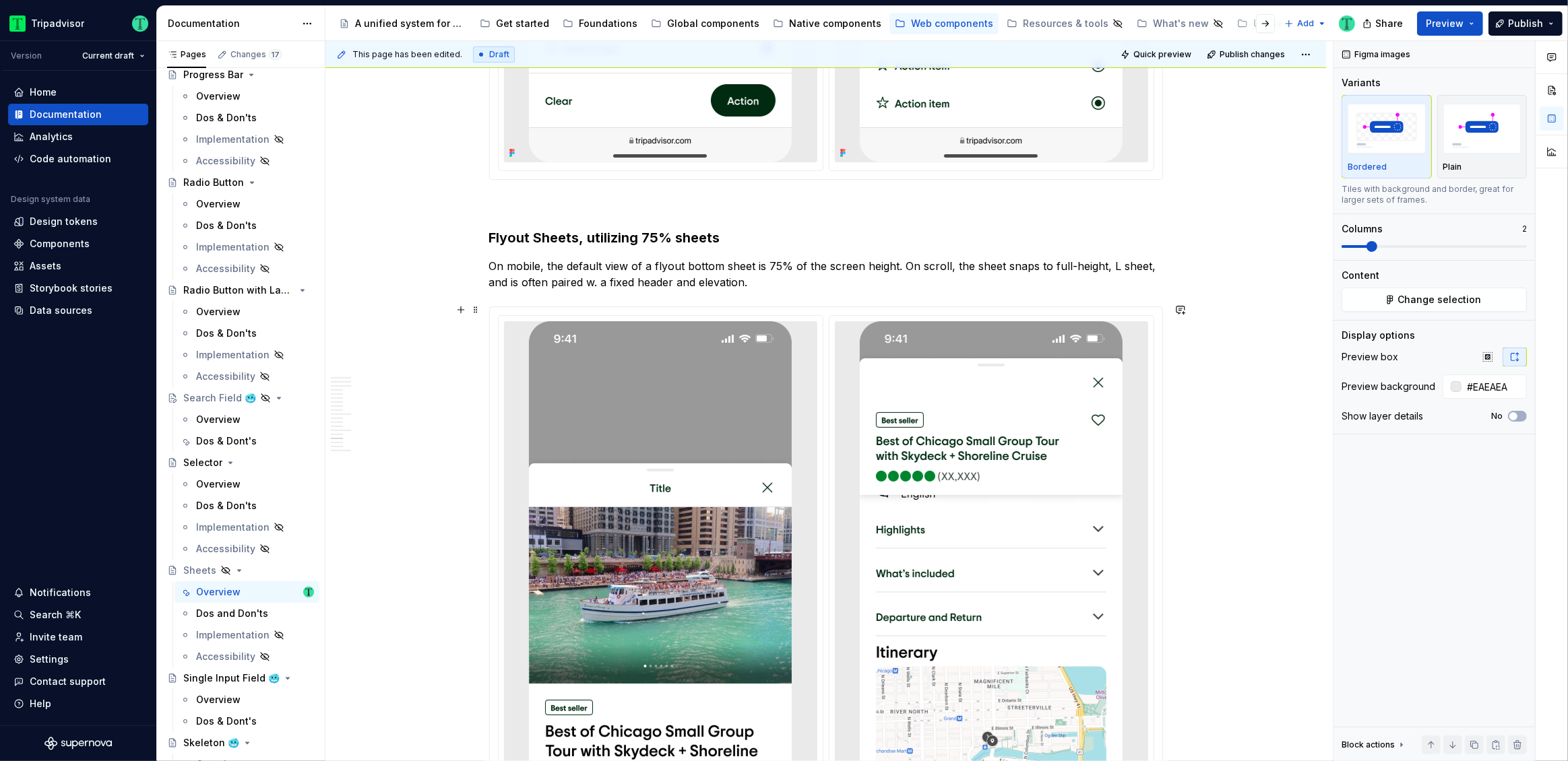
scroll to position [6034, 0]
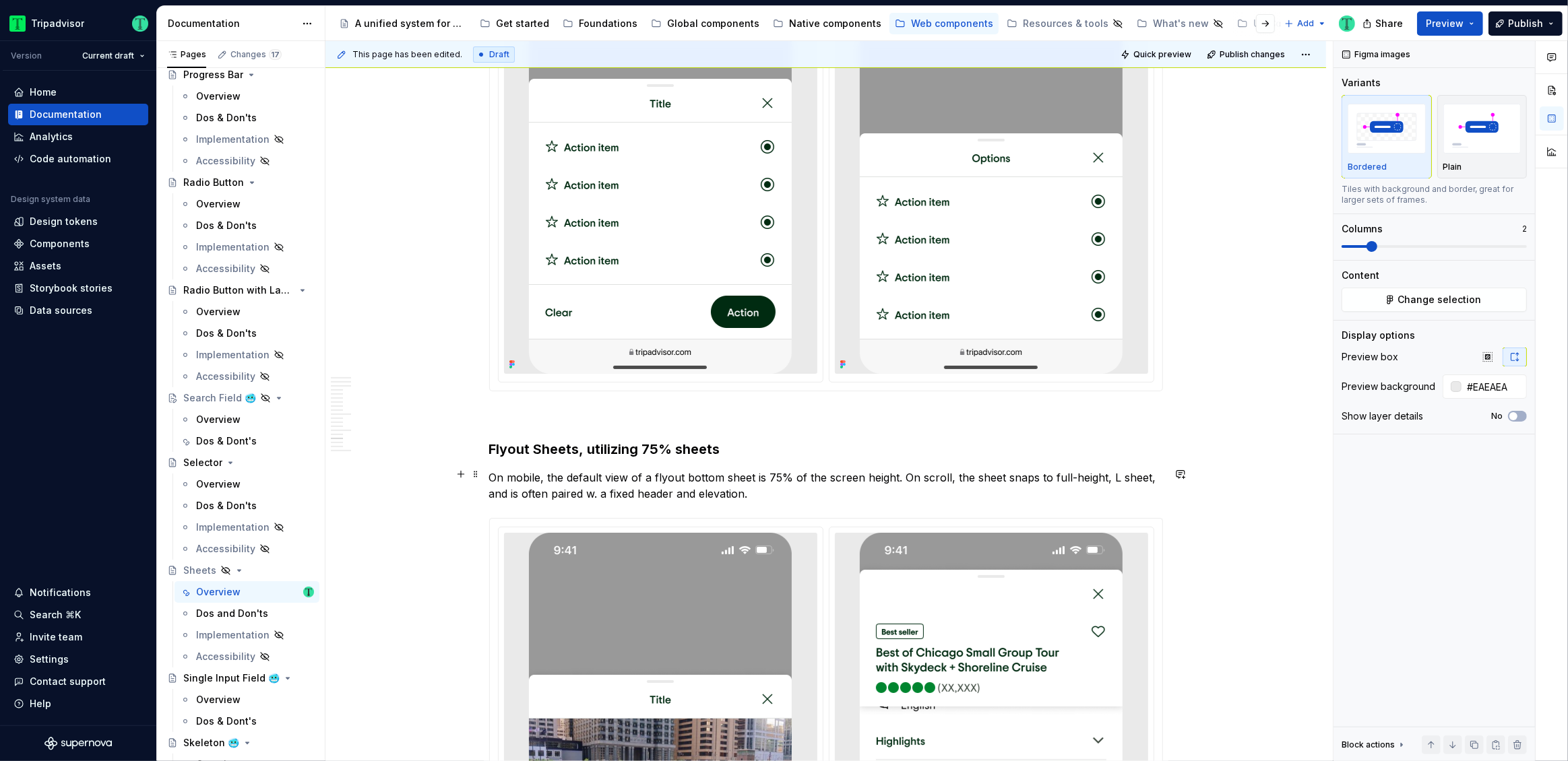
click at [658, 471] on p "On mobile, the default view of a flyout bottom sheet is 75% of the screen heigh…" at bounding box center [826, 485] width 674 height 32
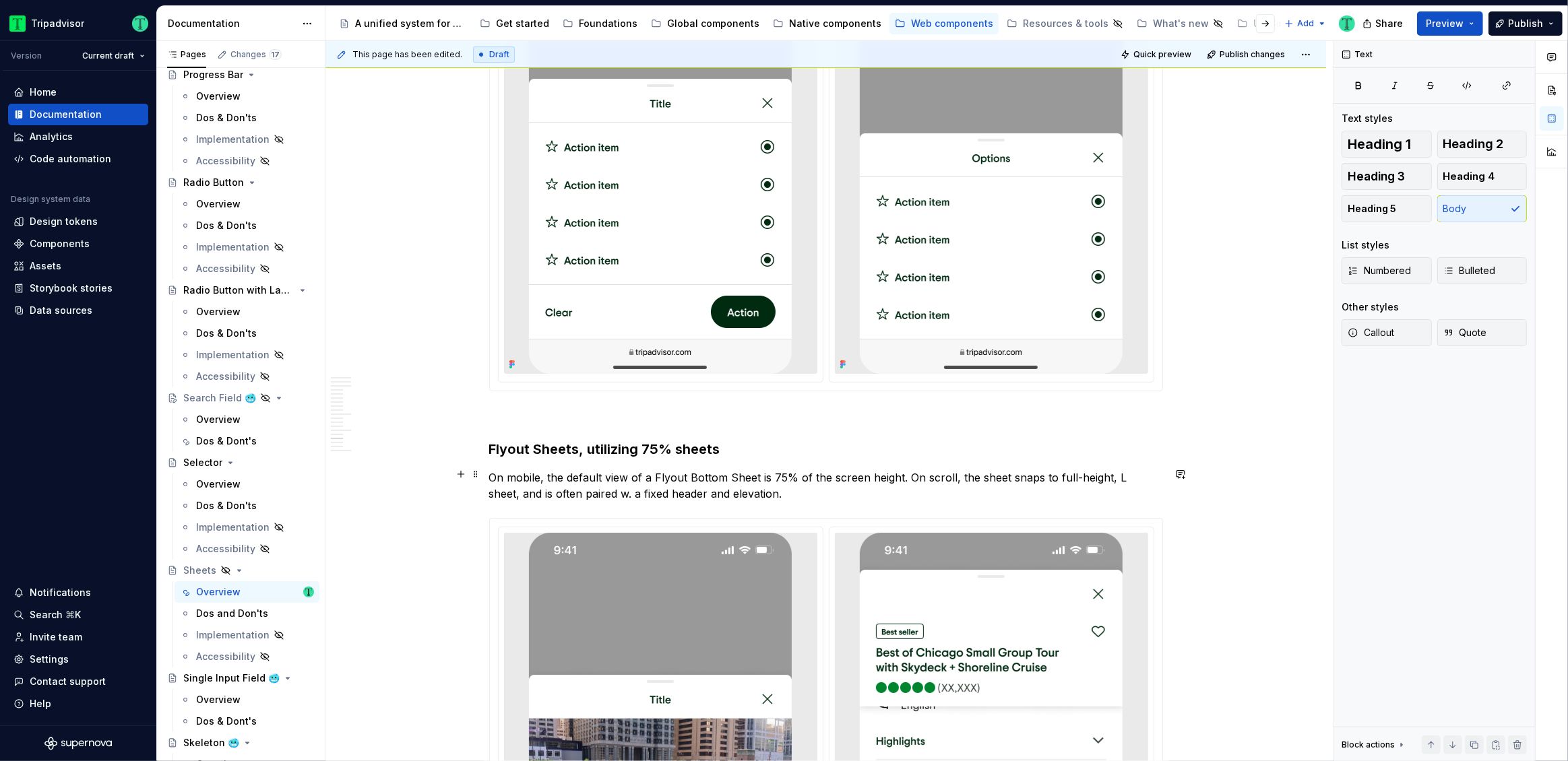
click at [1118, 477] on p "On mobile, the default view of a Flyout Bottom Sheet is 75% of the screen heigh…" at bounding box center [826, 485] width 674 height 32
click at [672, 489] on p "On mobile, the default view of a Flyout Bottom Sheet is 75% of the screen heigh…" at bounding box center [826, 485] width 674 height 32
click at [913, 487] on p "On mobile, the default view of a Flyout Bottom Sheet is 75% of the screen heigh…" at bounding box center [826, 485] width 674 height 32
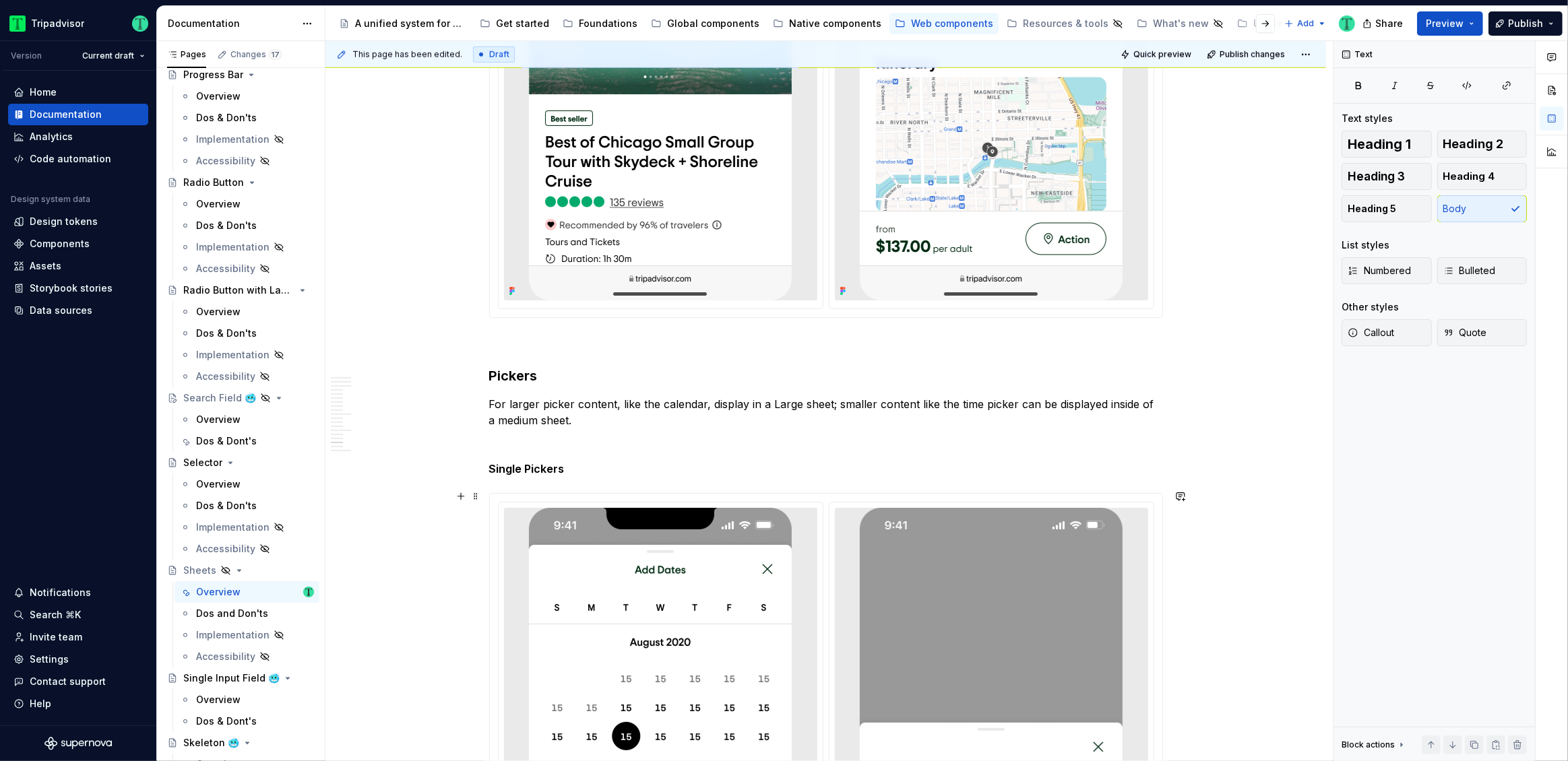
scroll to position [6835, 0]
click at [808, 399] on p "For larger picker content, like the calendar, display in a Large sheet; smaller…" at bounding box center [826, 412] width 674 height 32
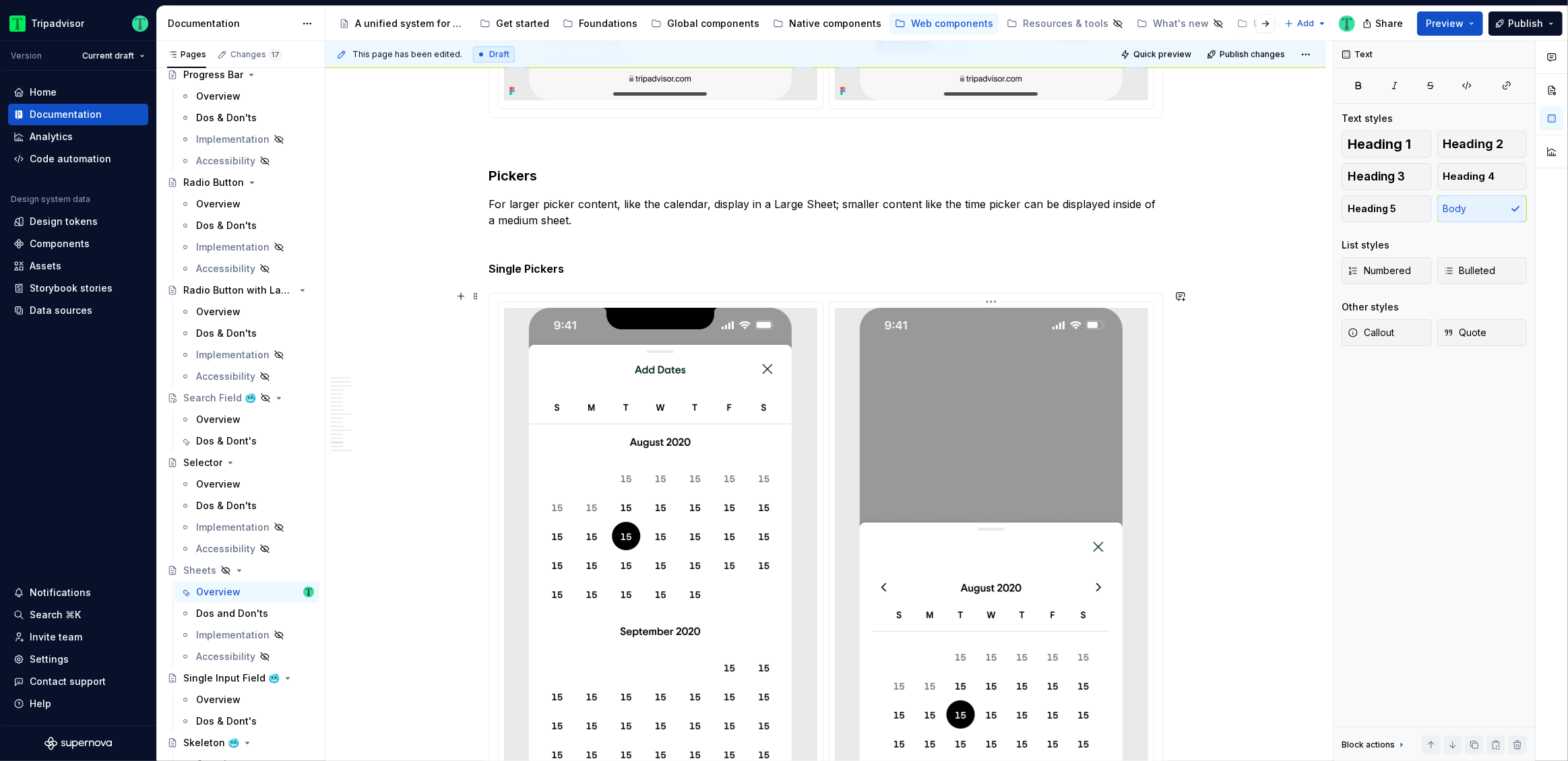
scroll to position [7033, 0]
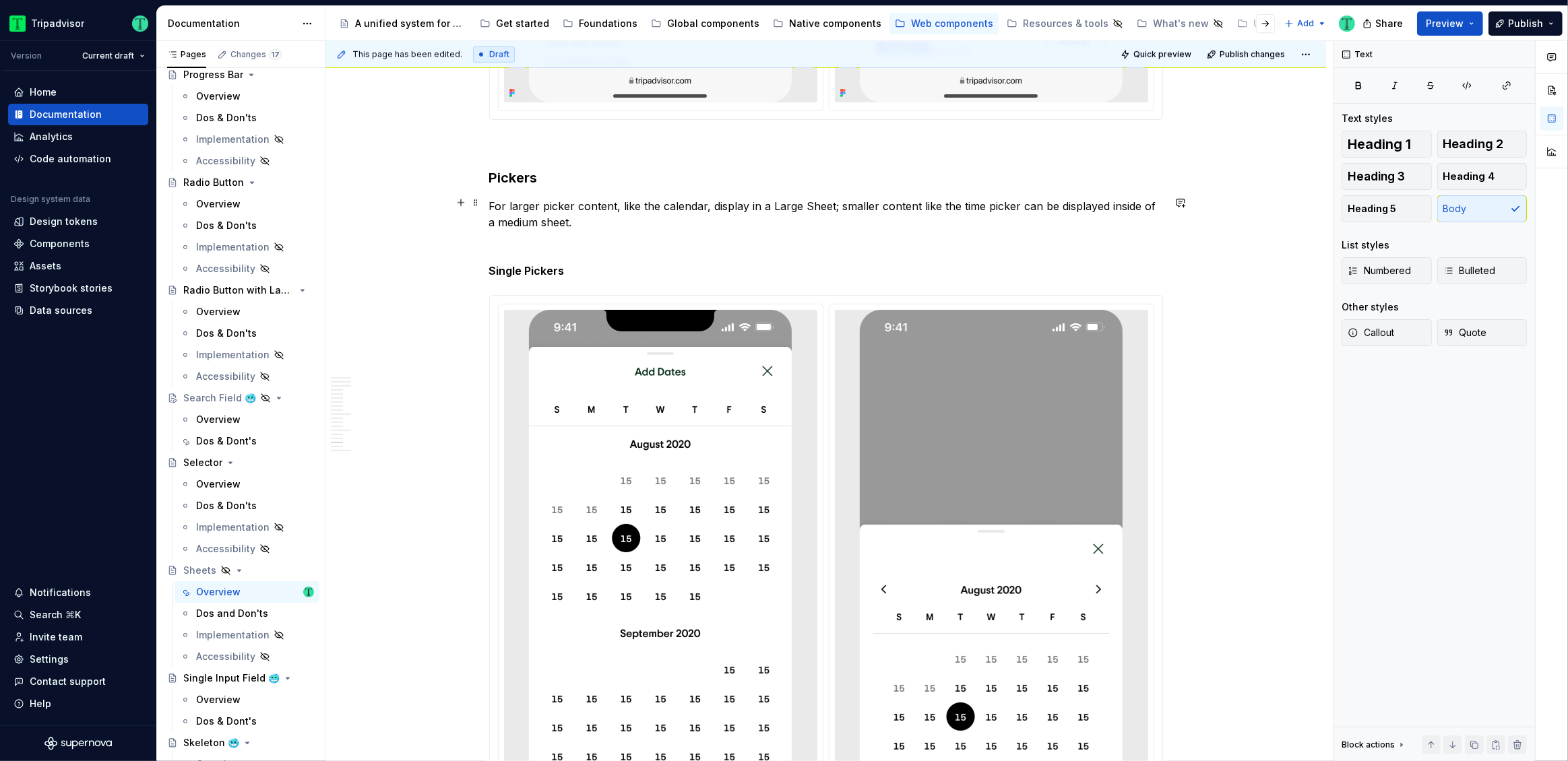
click at [539, 218] on p "For larger picker content, like the calendar, display in a Large Sheet; smaller…" at bounding box center [826, 214] width 674 height 32
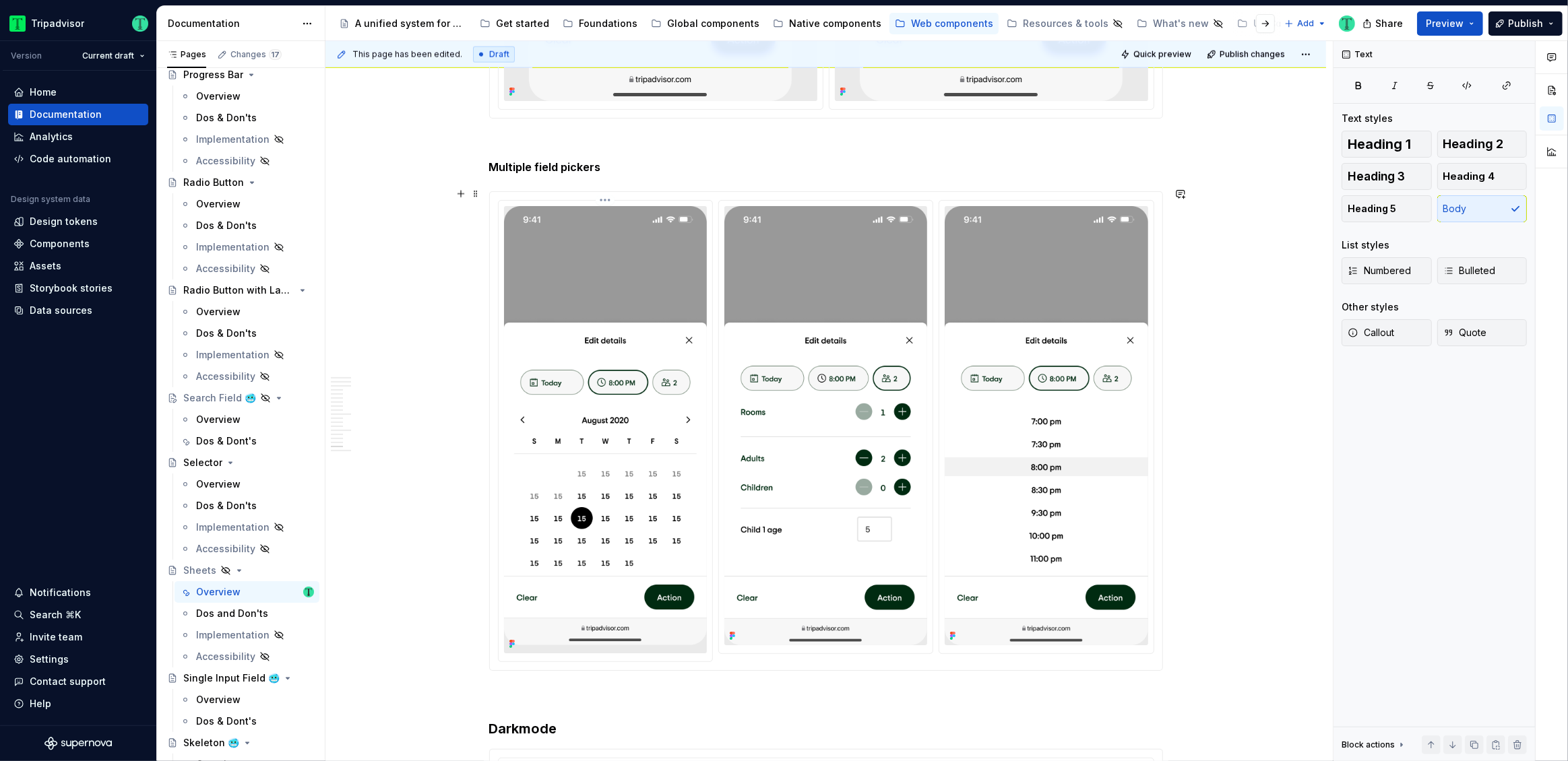
scroll to position [7811, 0]
click at [539, 161] on strong "Multiple field pickers" at bounding box center [545, 166] width 112 height 14
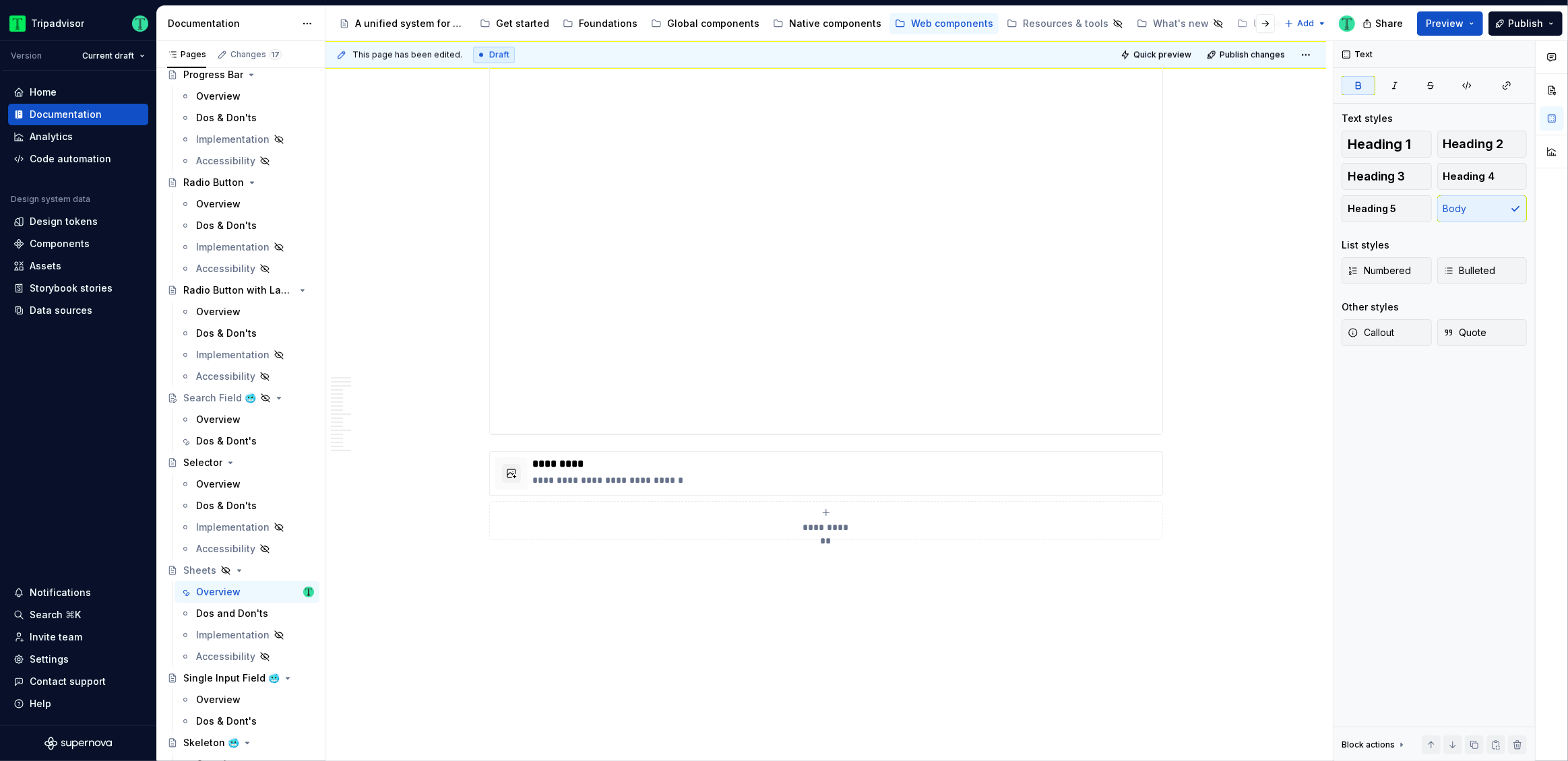
scroll to position [9274, 0]
click at [669, 450] on p "*********" at bounding box center [845, 456] width 624 height 14
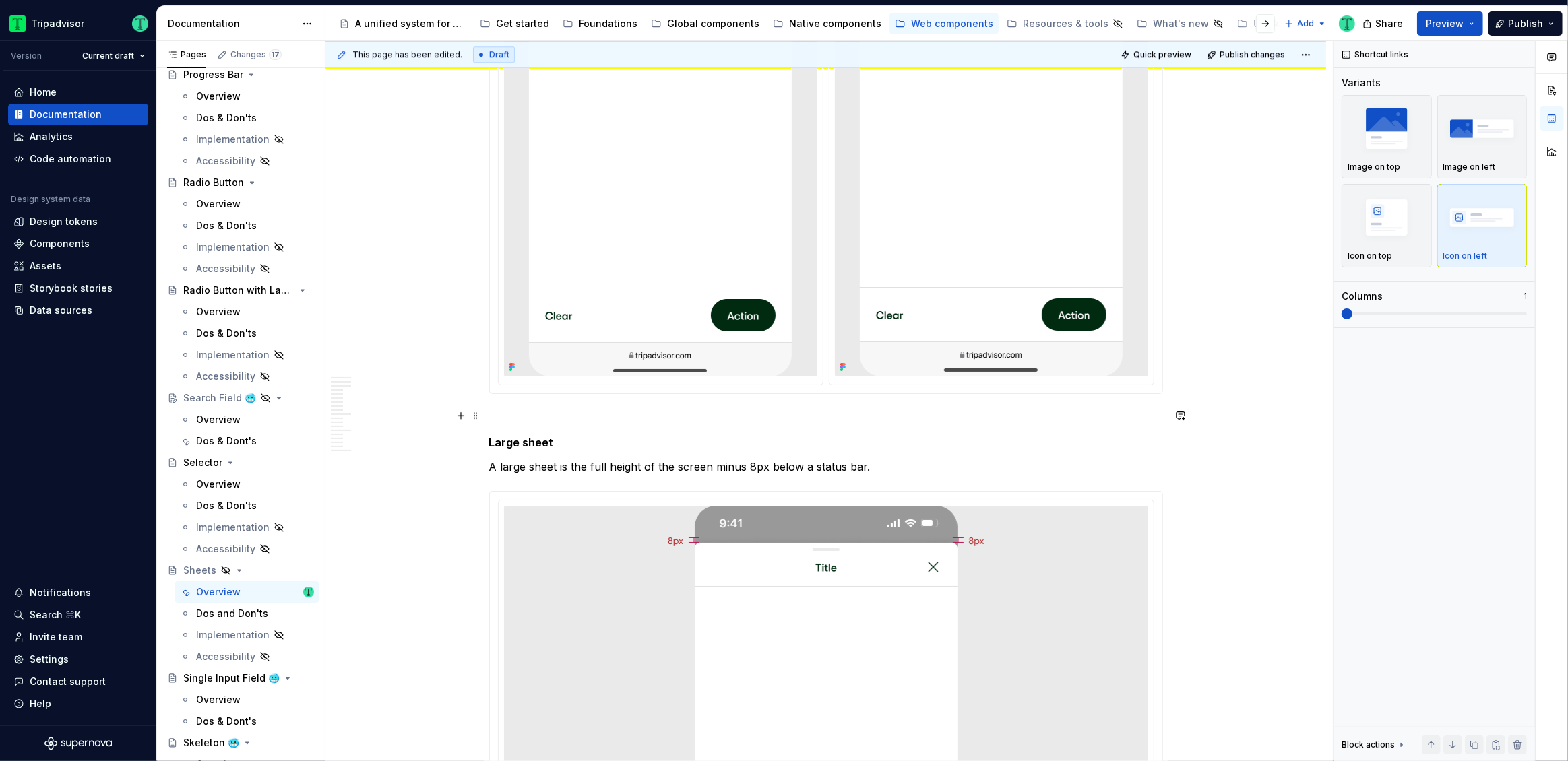
scroll to position [4413, 0]
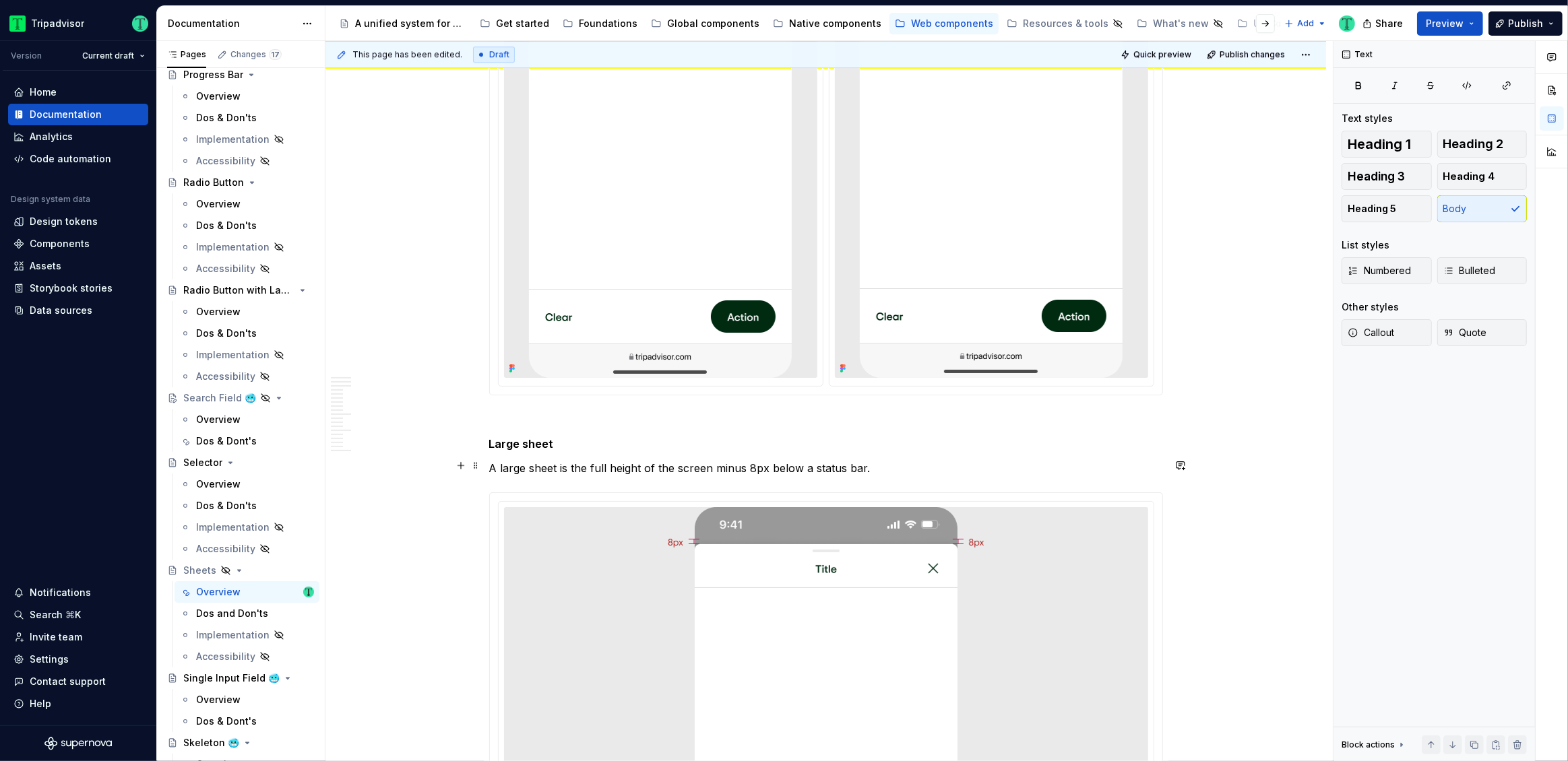
click at [498, 460] on p "A large sheet is the full height of the screen minus 8px below a status bar." at bounding box center [826, 468] width 674 height 16
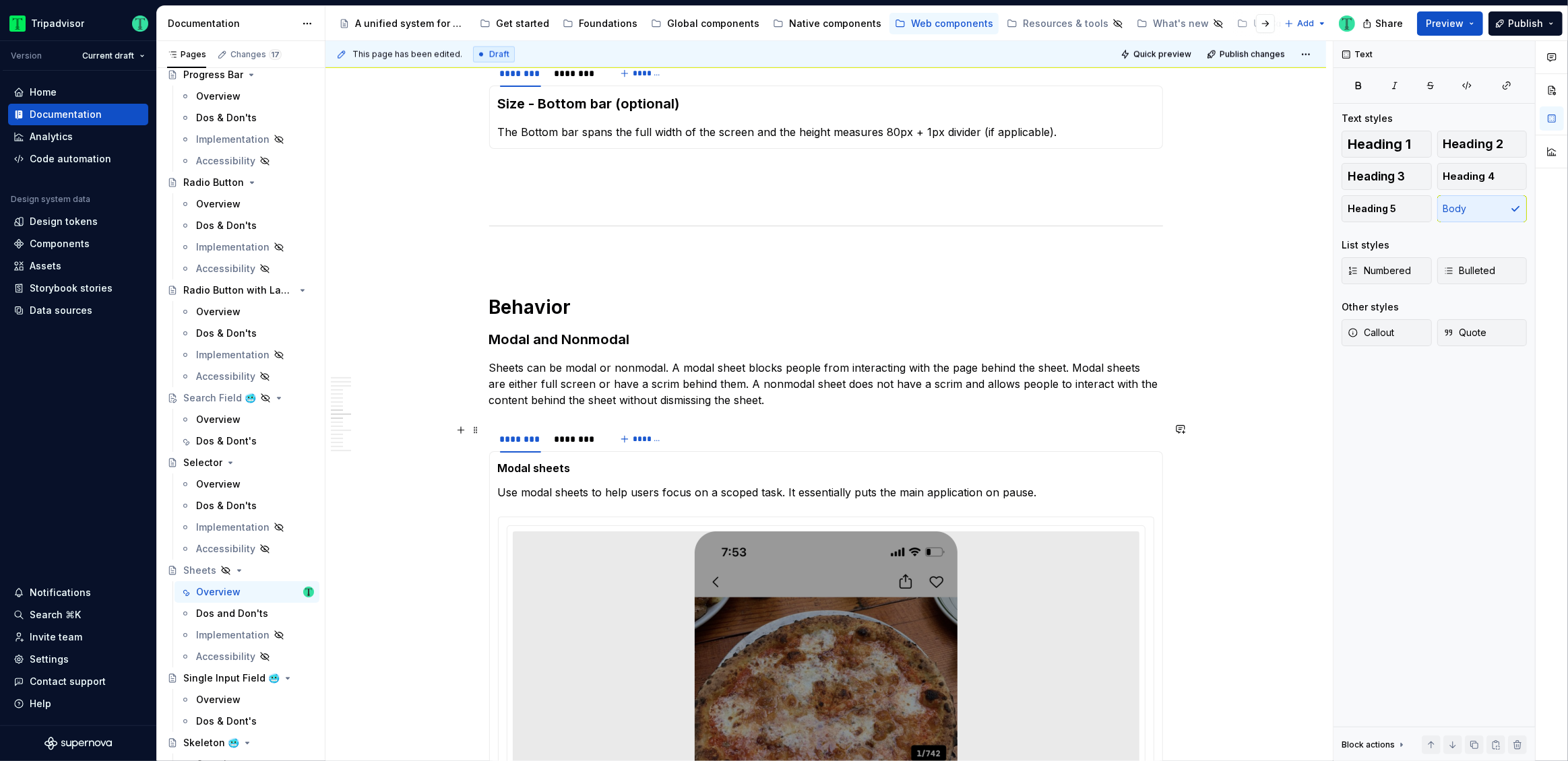
scroll to position [2197, 0]
click at [539, 471] on strong "Modal sheets" at bounding box center [534, 470] width 73 height 14
click at [588, 440] on div "********" at bounding box center [577, 441] width 43 height 14
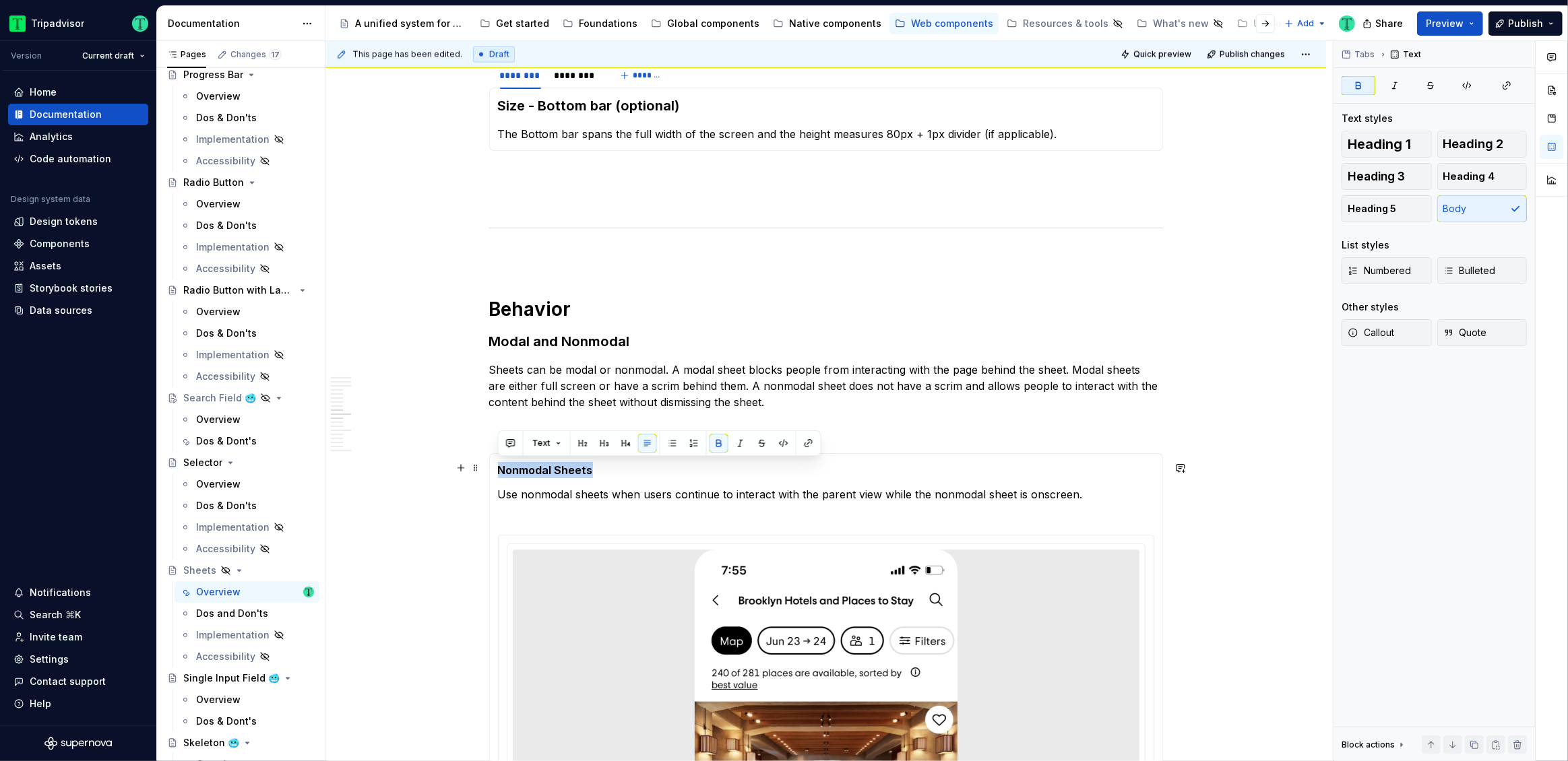
drag, startPoint x: 500, startPoint y: 468, endPoint x: 600, endPoint y: 463, distance: 100.1
click at [600, 463] on p "Nonmodal Sheets" at bounding box center [826, 470] width 656 height 16
copy strong "Nonmodal Sheets"
drag, startPoint x: 520, startPoint y: 496, endPoint x: 609, endPoint y: 498, distance: 89.0
click at [609, 498] on p "Use nonmodal sheets when users continue to interact with the parent view while …" at bounding box center [826, 503] width 656 height 32
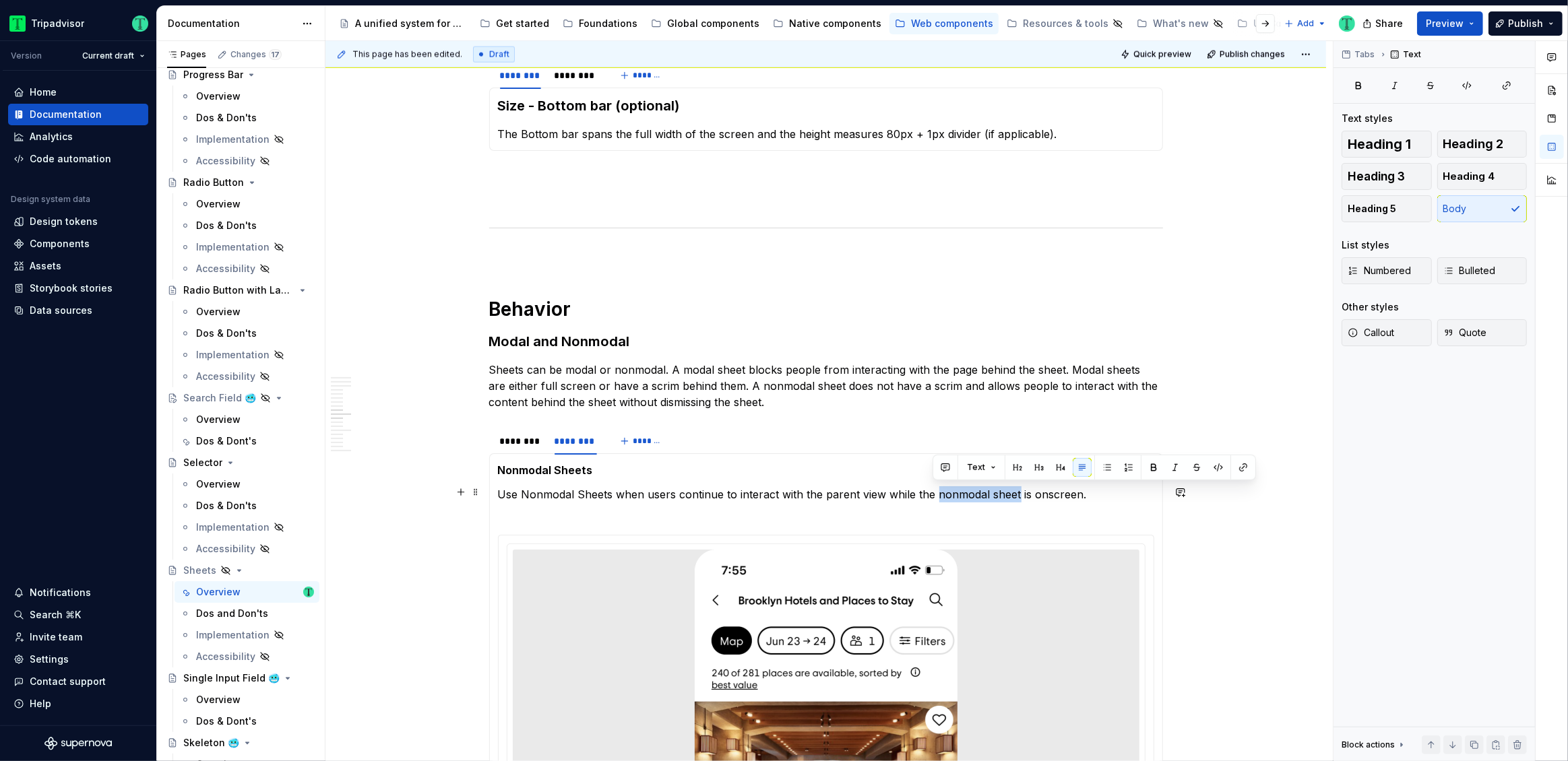
drag, startPoint x: 932, startPoint y: 492, endPoint x: 1014, endPoint y: 497, distance: 82.2
click at [1014, 497] on p "Use Nonmodal Sheets when users continue to interact with the parent view while …" at bounding box center [826, 503] width 656 height 32
click at [533, 440] on div "********" at bounding box center [520, 441] width 41 height 14
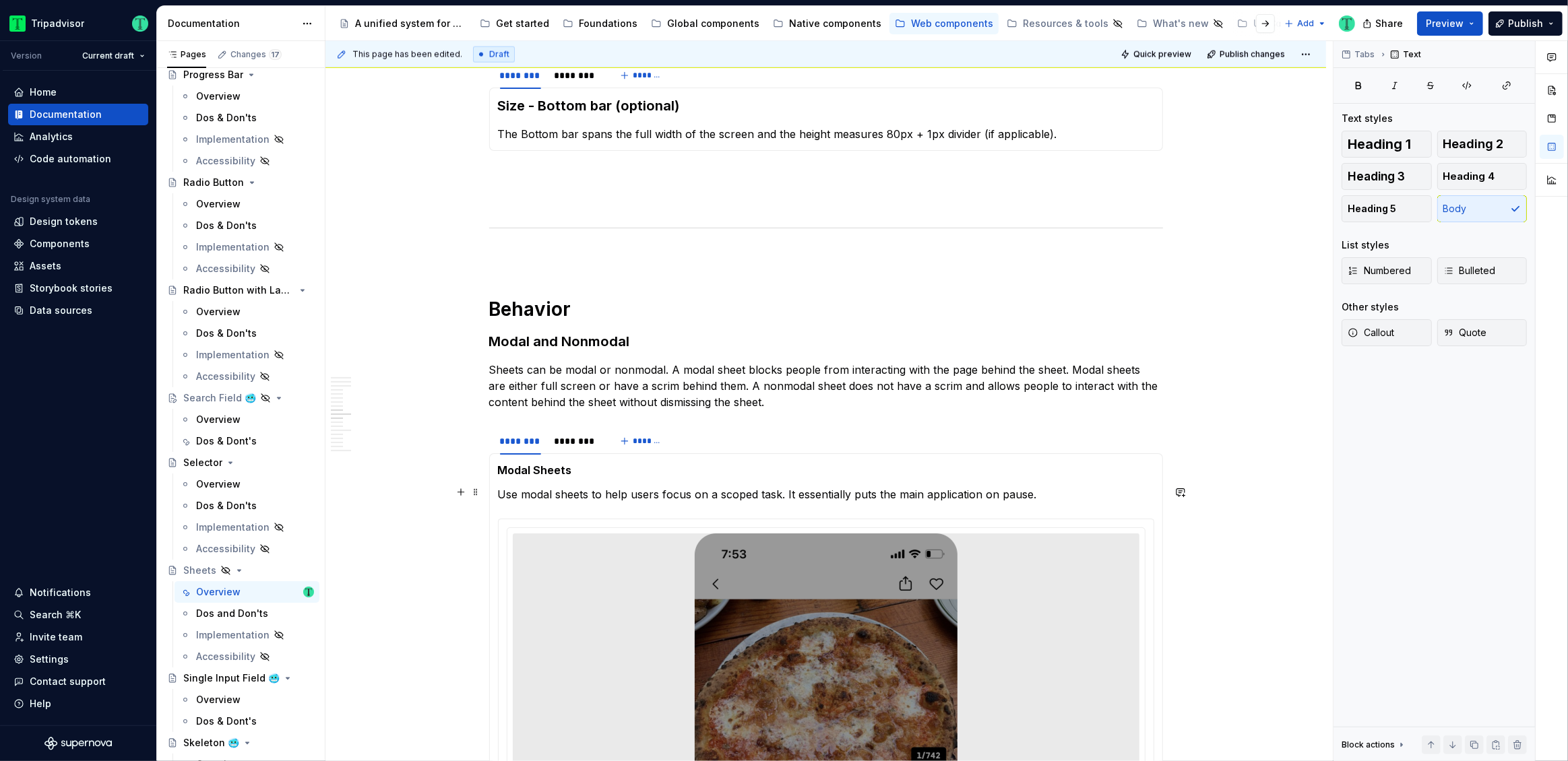
click at [528, 497] on p "Use modal sheets to help users focus on a scoped task. It essentially puts the …" at bounding box center [826, 495] width 656 height 16
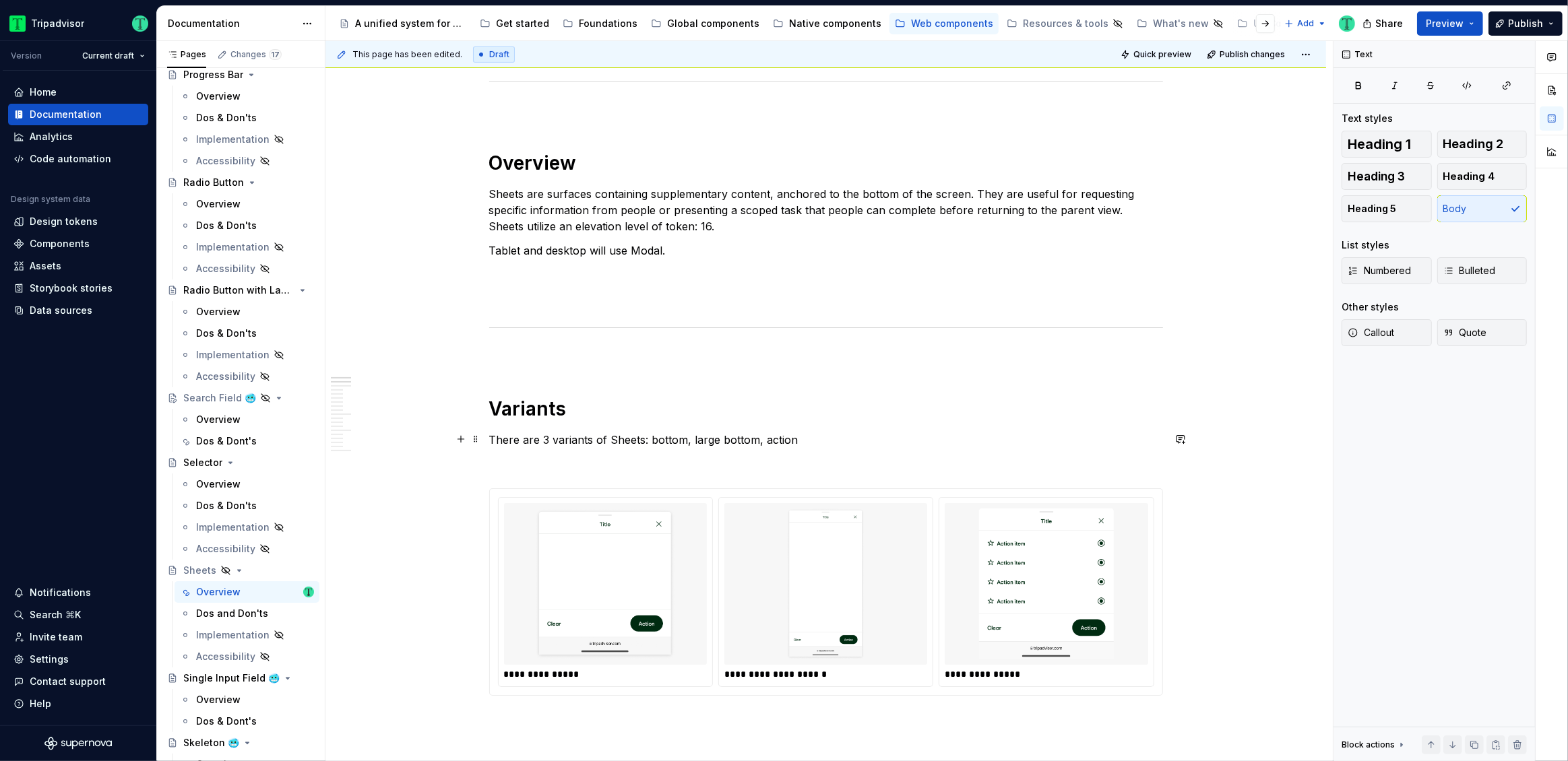
scroll to position [833, 0]
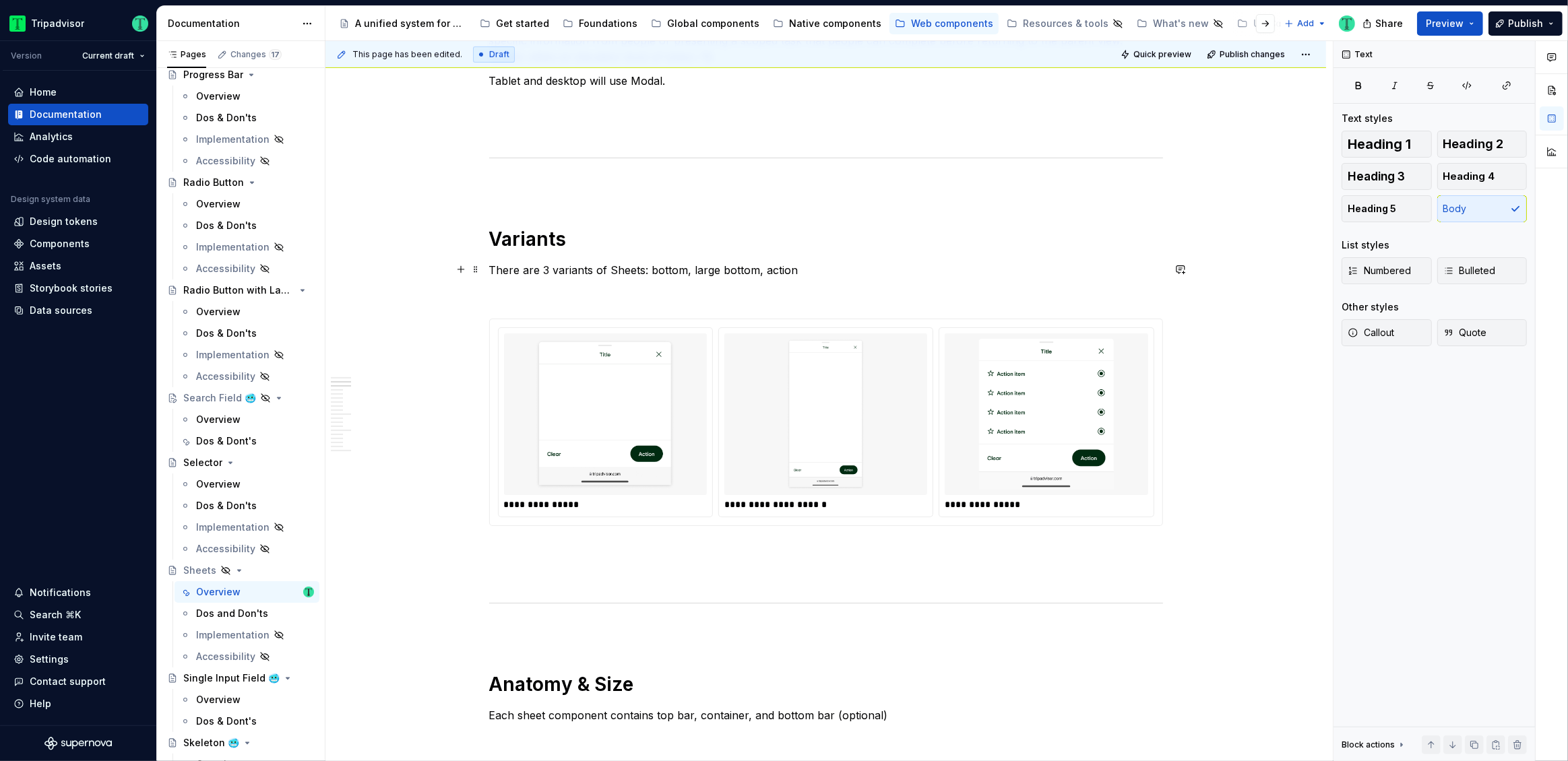
click at [658, 269] on p "There are 3 variants of Sheets: bottom, large bottom, action" at bounding box center [826, 270] width 674 height 16
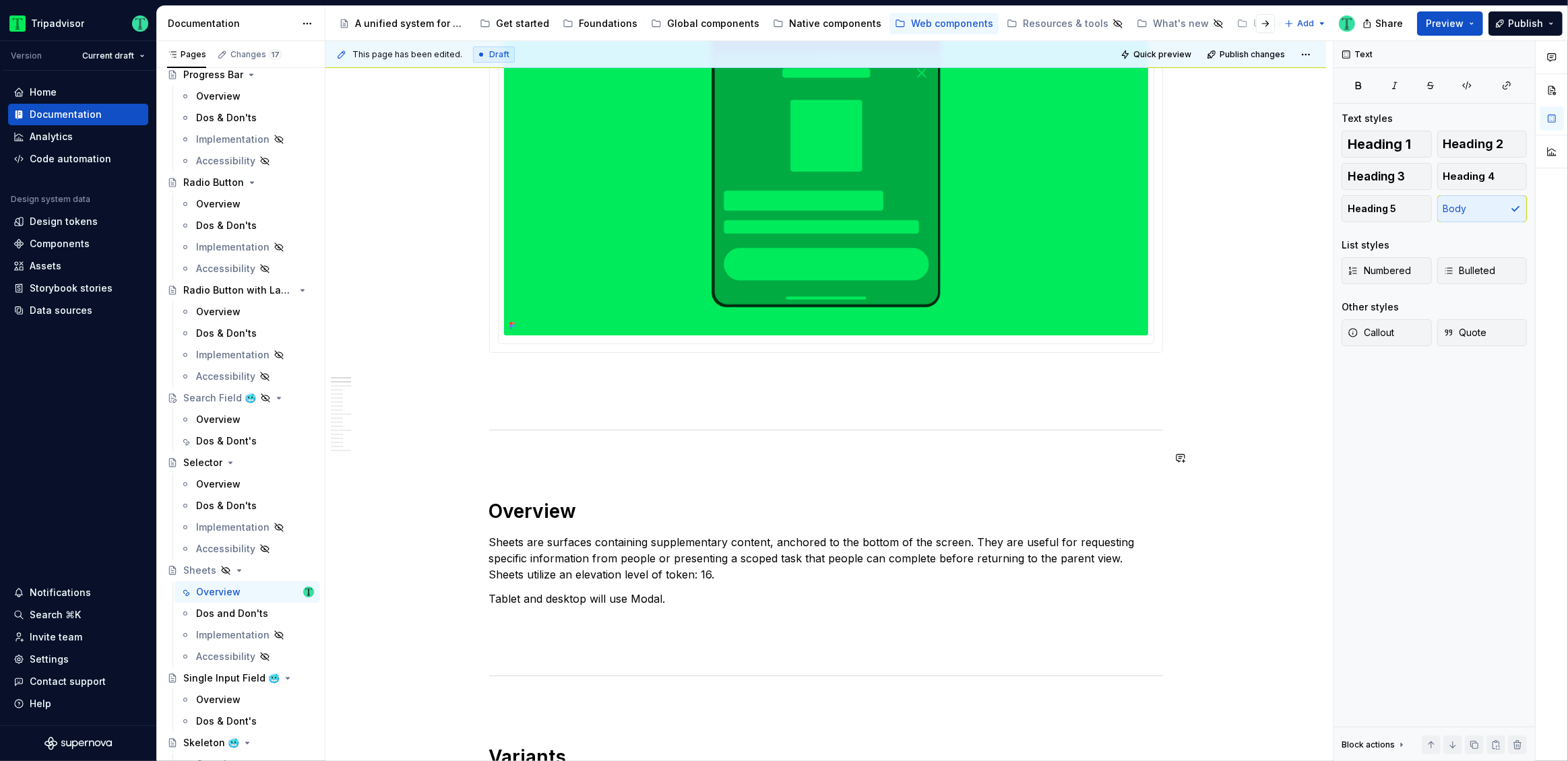
scroll to position [0, 0]
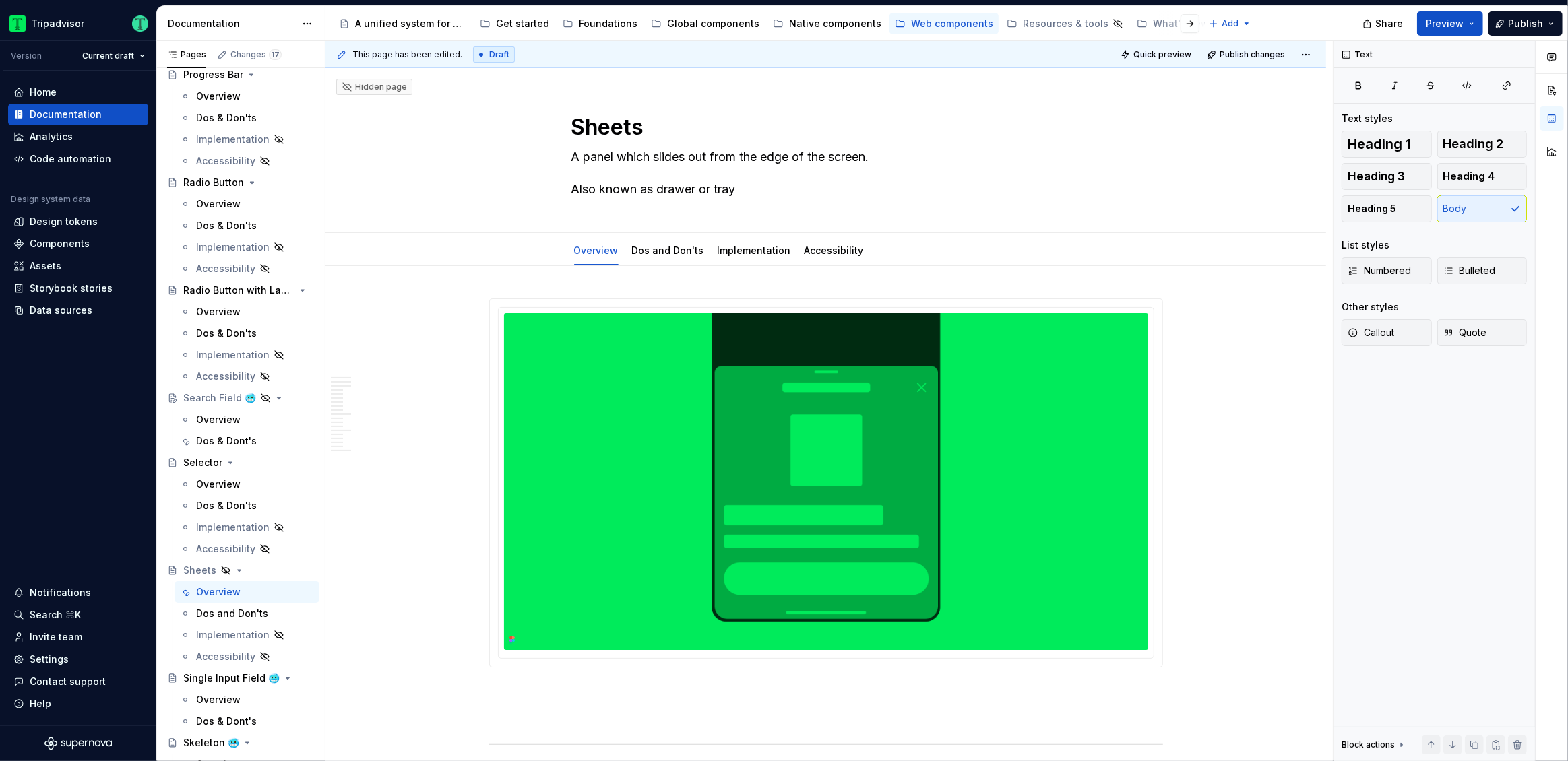
type textarea "*"
